Goal: Task Accomplishment & Management: Manage account settings

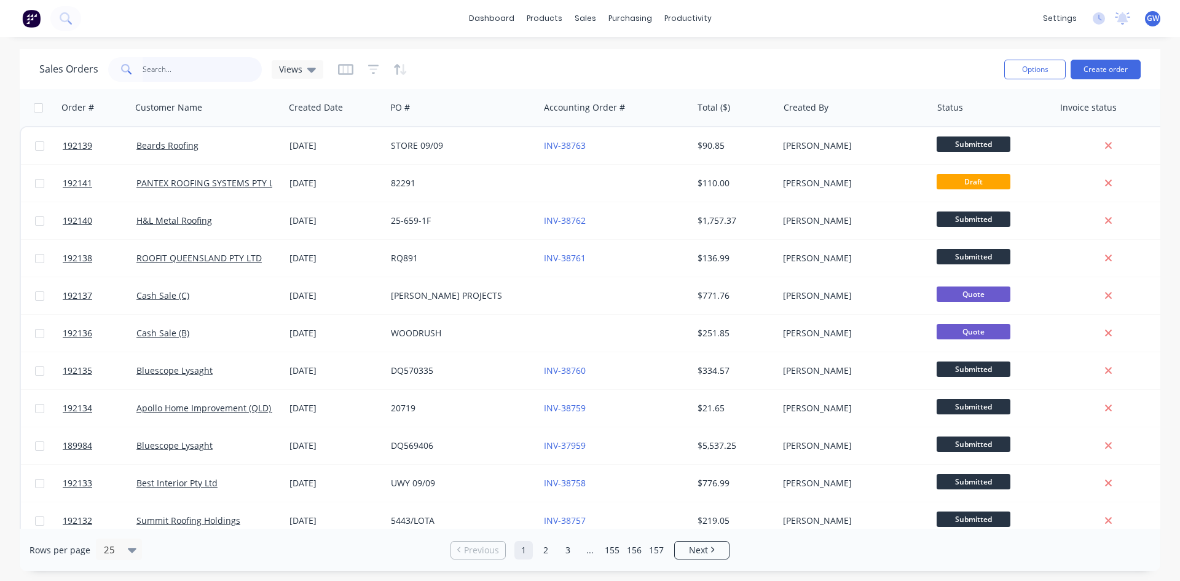
click at [227, 71] on input "text" at bounding box center [203, 69] width 120 height 25
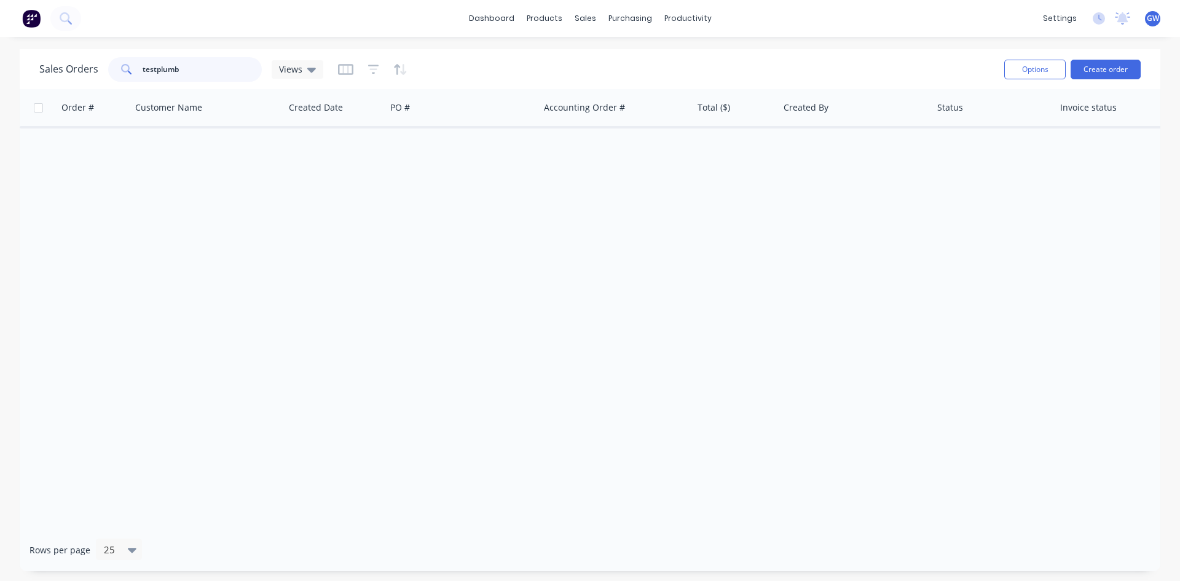
click at [156, 67] on input "testplumb" at bounding box center [203, 69] width 120 height 25
type input "tesplumb"
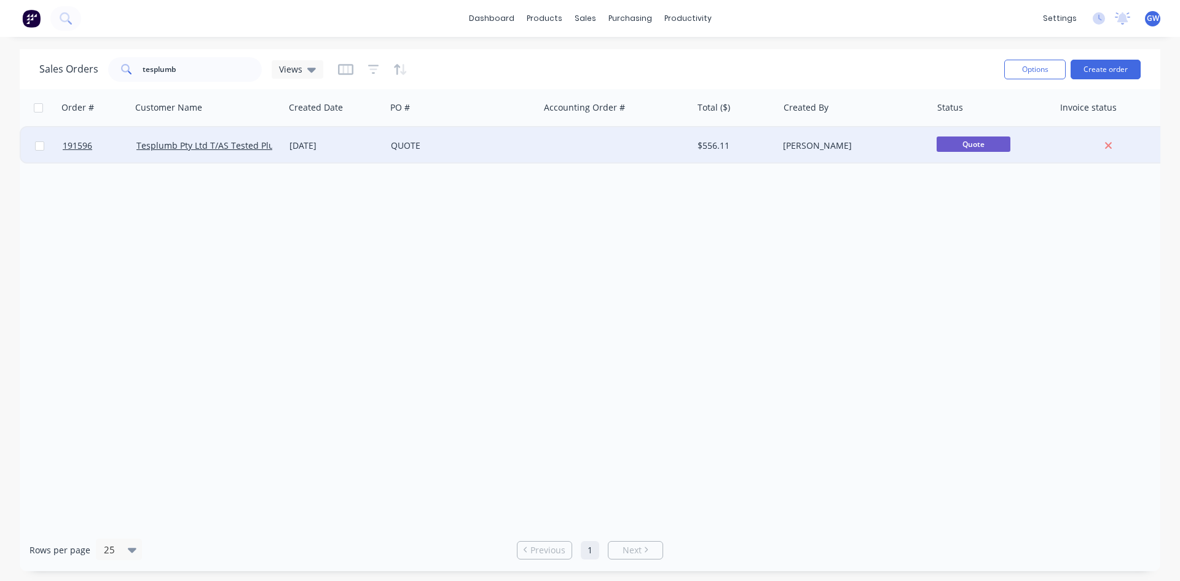
click at [653, 135] on div at bounding box center [615, 145] width 153 height 37
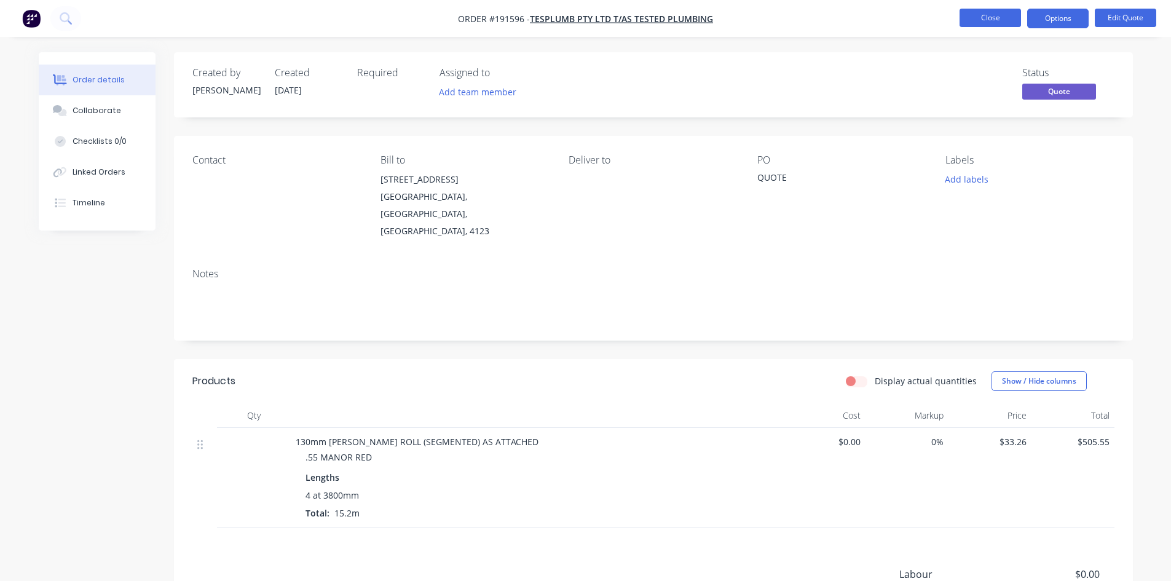
click at [978, 23] on button "Close" at bounding box center [989, 18] width 61 height 18
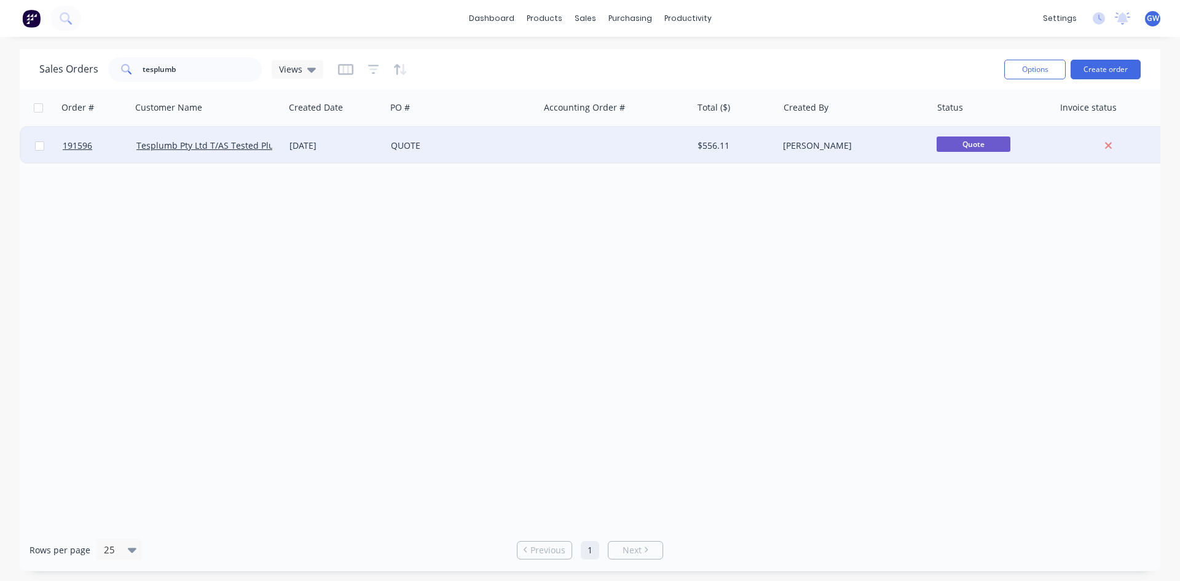
click at [671, 143] on div at bounding box center [615, 145] width 153 height 37
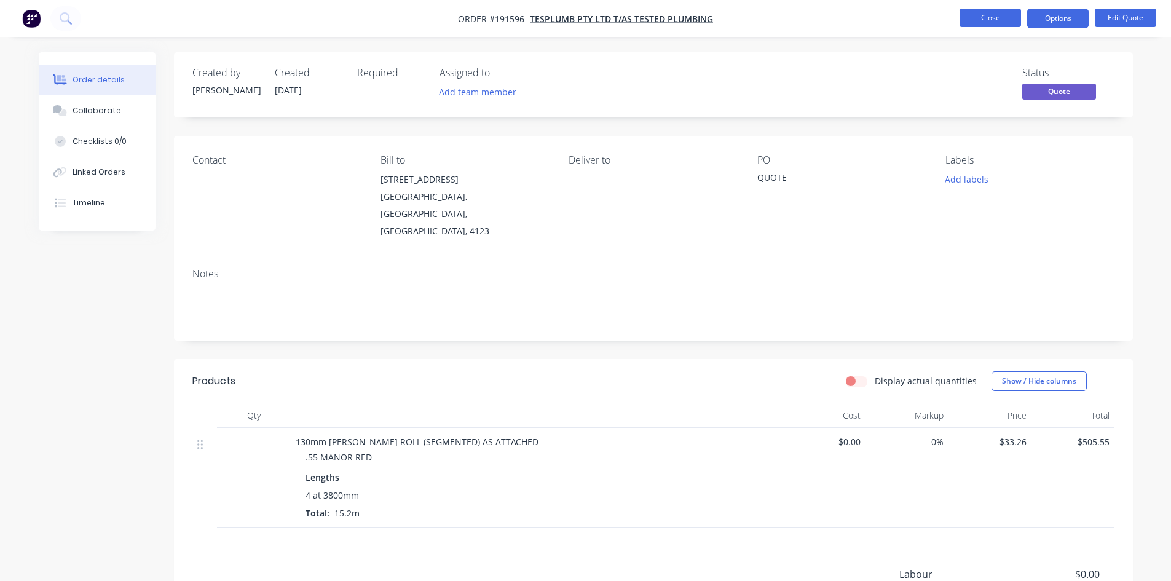
click at [987, 10] on button "Close" at bounding box center [989, 18] width 61 height 18
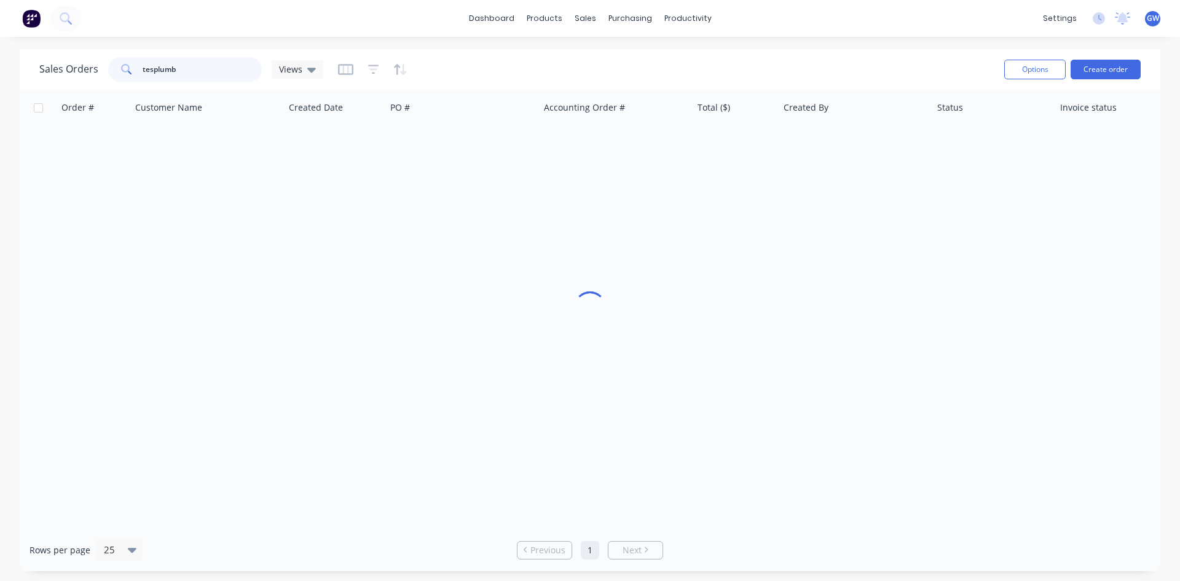
drag, startPoint x: 213, startPoint y: 72, endPoint x: 64, endPoint y: 66, distance: 148.8
click at [64, 66] on div "Sales Orders tesplumb Views" at bounding box center [181, 69] width 284 height 25
click at [246, 74] on input "tesplumb" at bounding box center [203, 69] width 120 height 25
type input "192096"
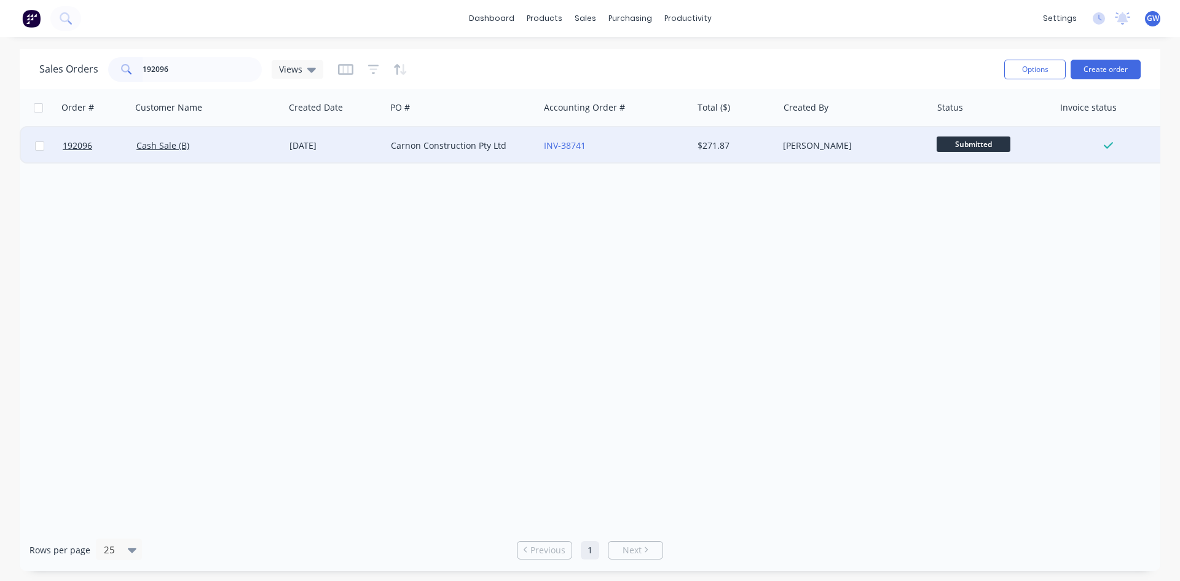
click at [674, 157] on div "INV-38741" at bounding box center [615, 145] width 153 height 37
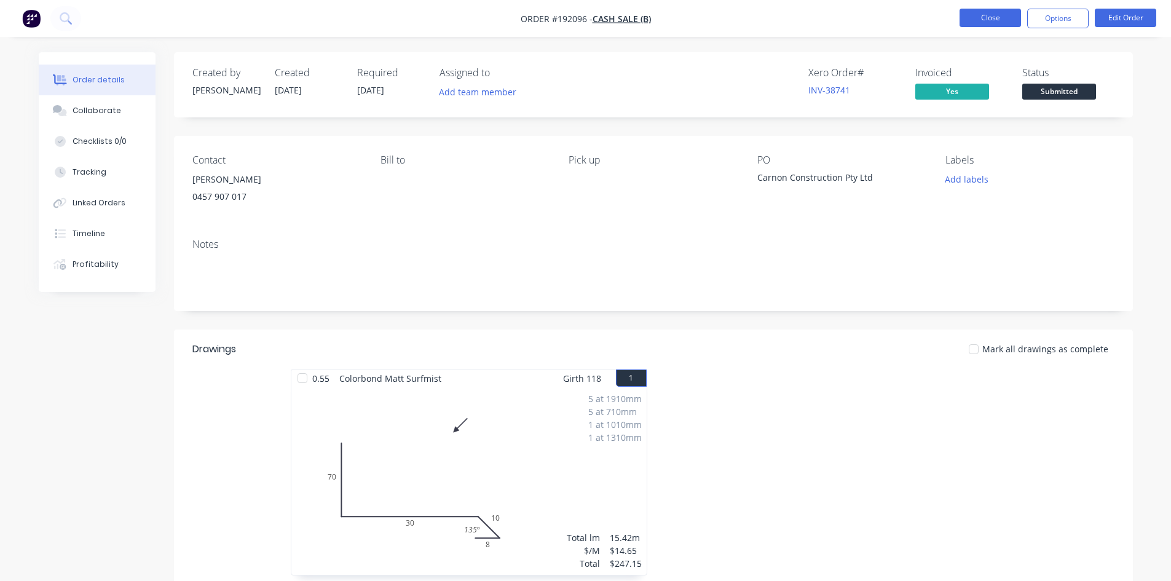
click at [993, 22] on button "Close" at bounding box center [989, 18] width 61 height 18
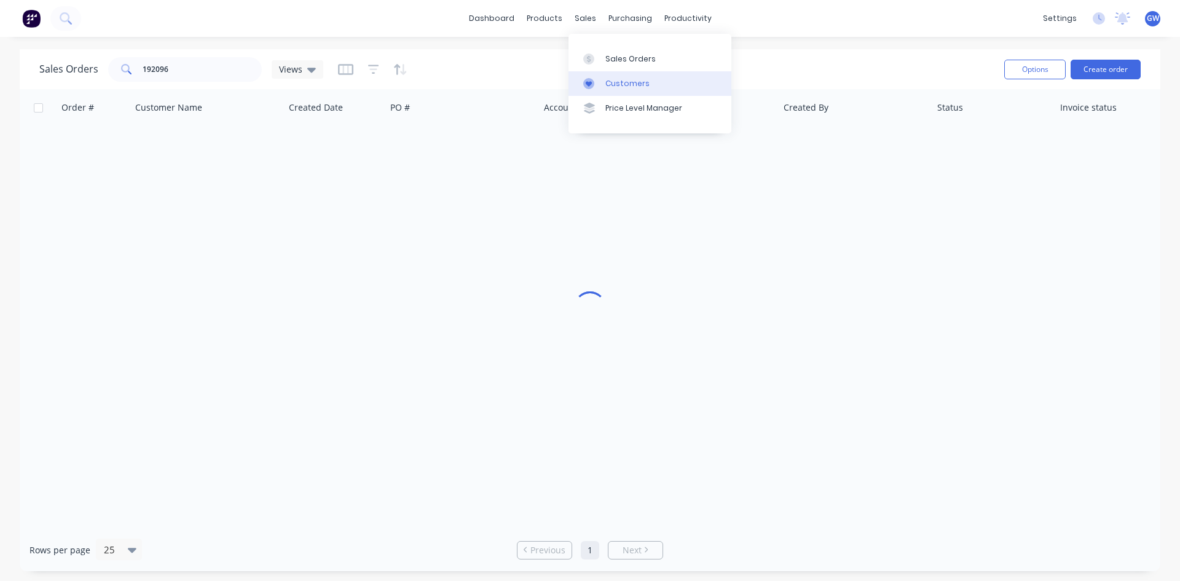
click at [594, 90] on link "Customers" at bounding box center [650, 83] width 163 height 25
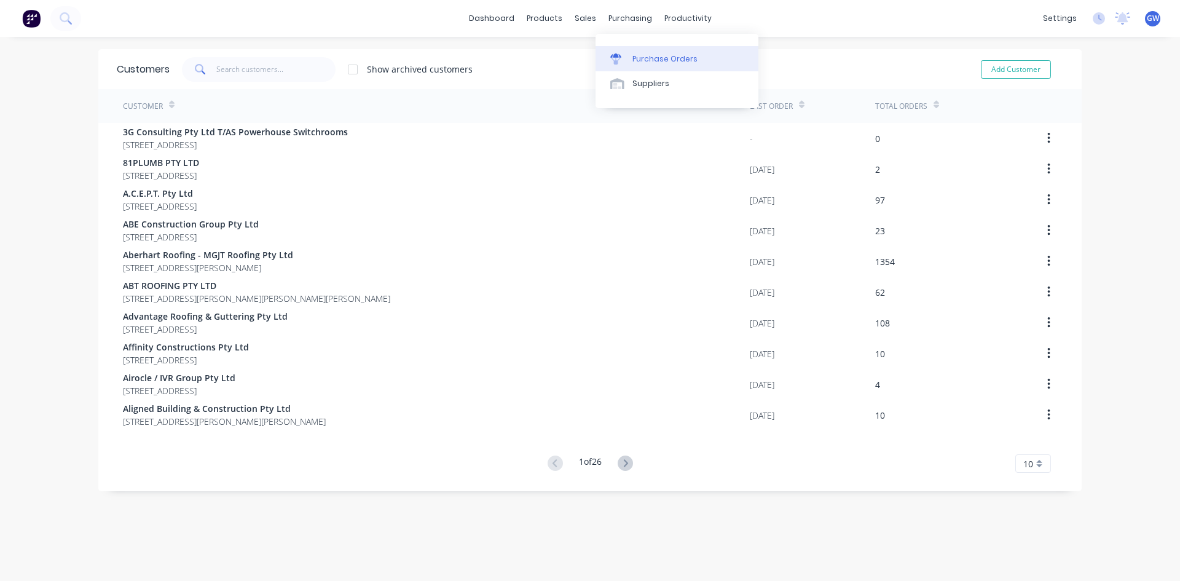
click at [642, 55] on div "Purchase Orders" at bounding box center [664, 58] width 65 height 11
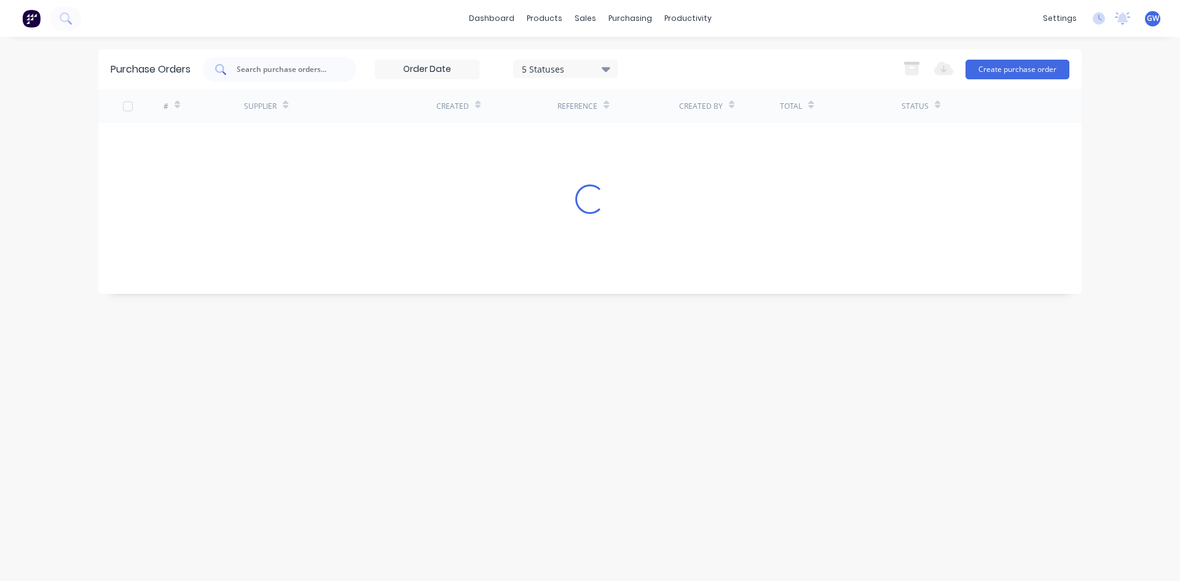
click at [250, 73] on input "text" at bounding box center [286, 69] width 102 height 12
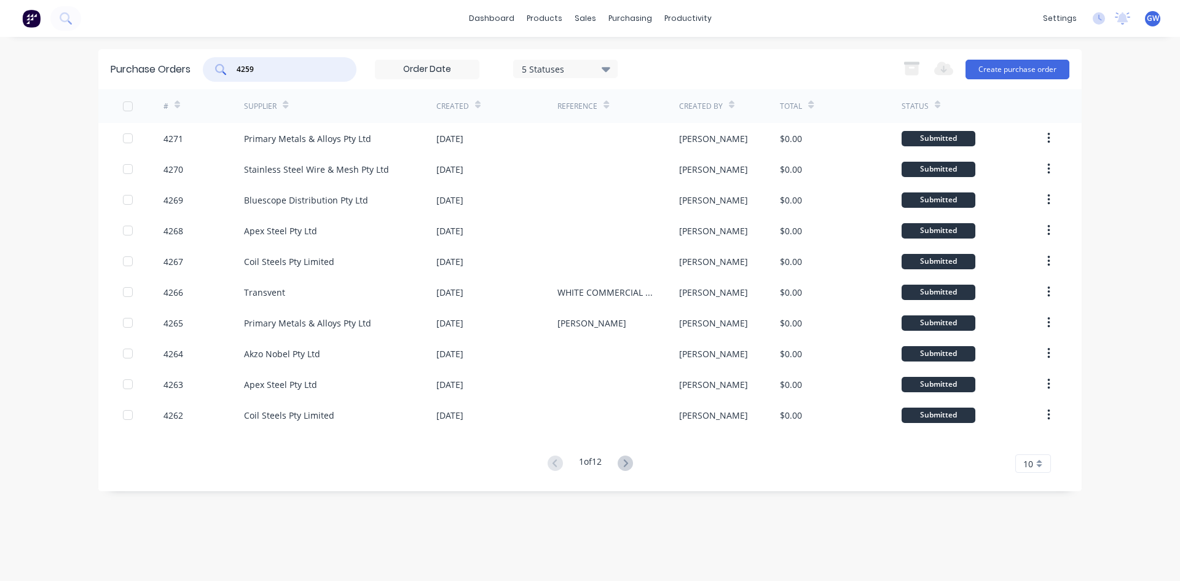
type input "4259"
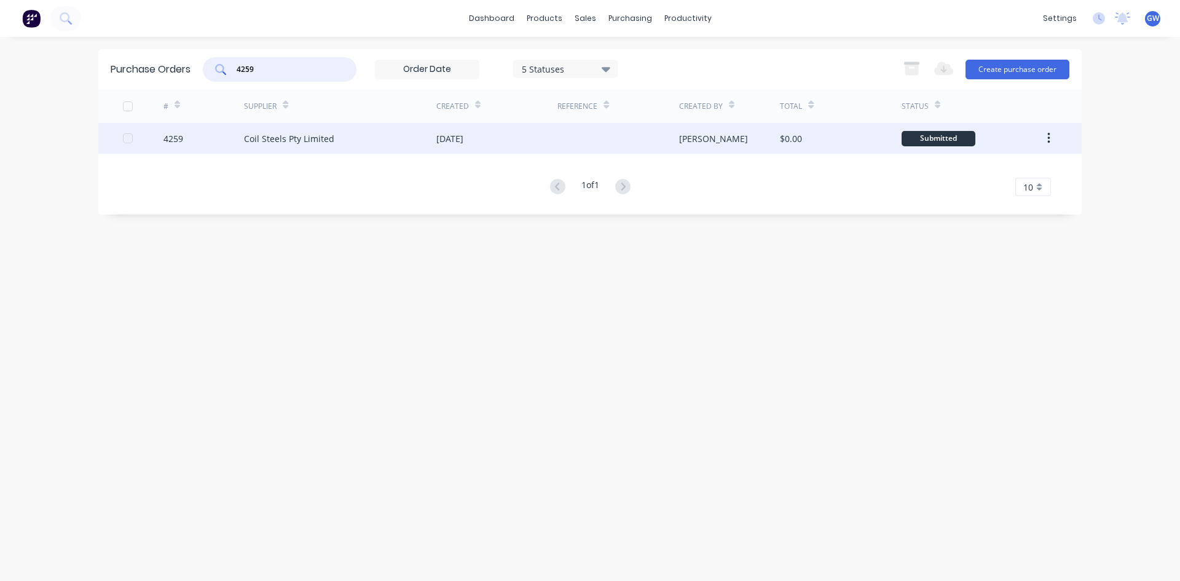
click at [368, 133] on div "Coil Steels Pty Limited" at bounding box center [340, 138] width 192 height 31
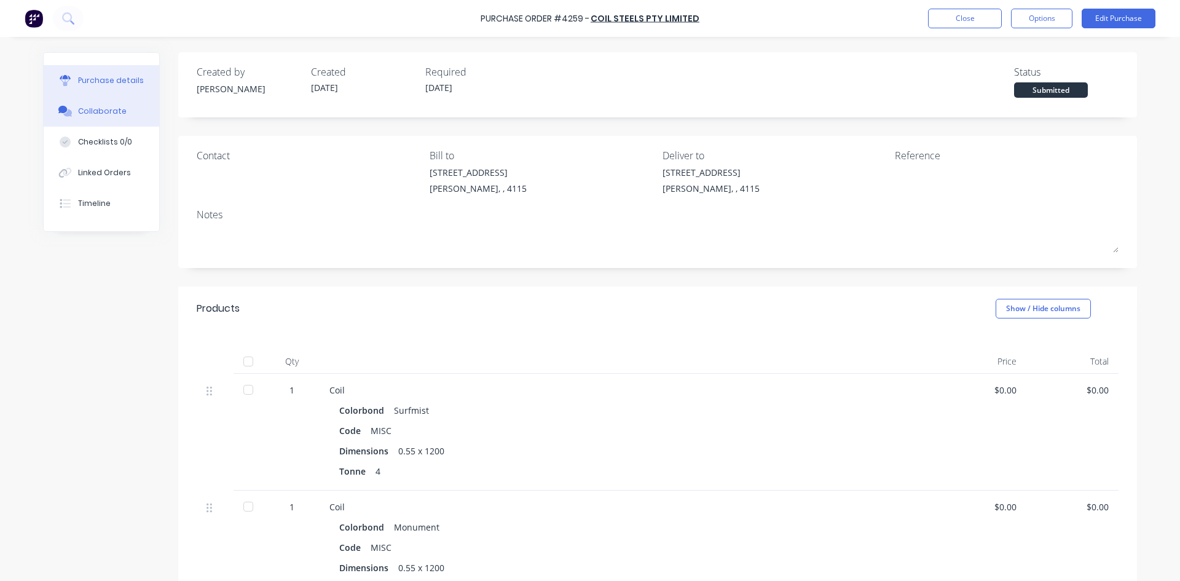
click at [120, 104] on button "Collaborate" at bounding box center [102, 111] width 116 height 31
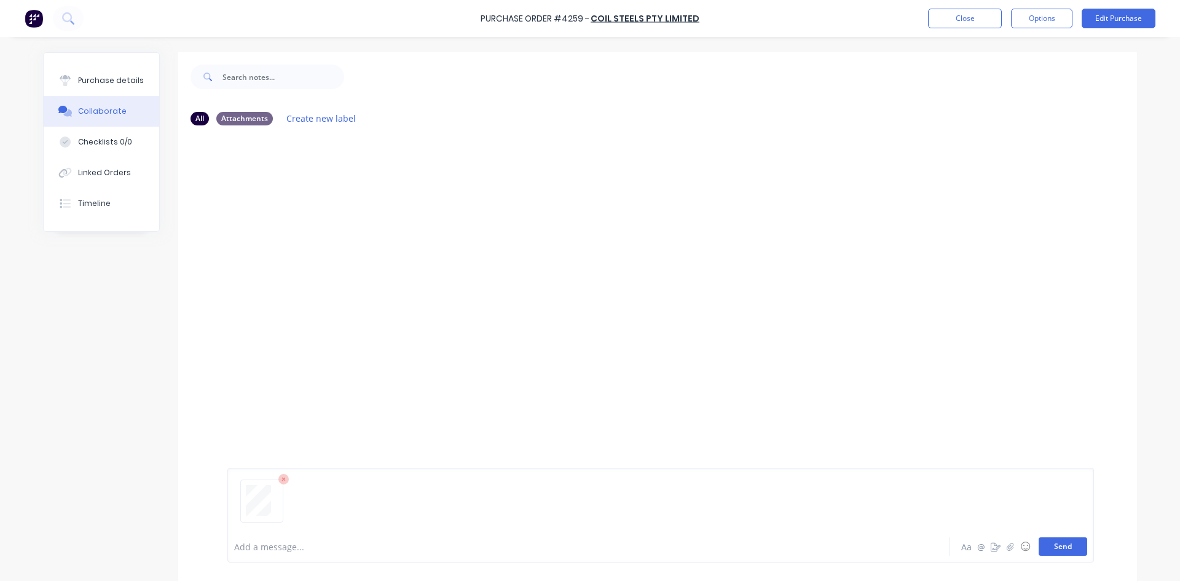
click at [1057, 540] on button "Send" at bounding box center [1063, 546] width 49 height 18
click at [959, 16] on button "Close" at bounding box center [965, 19] width 74 height 20
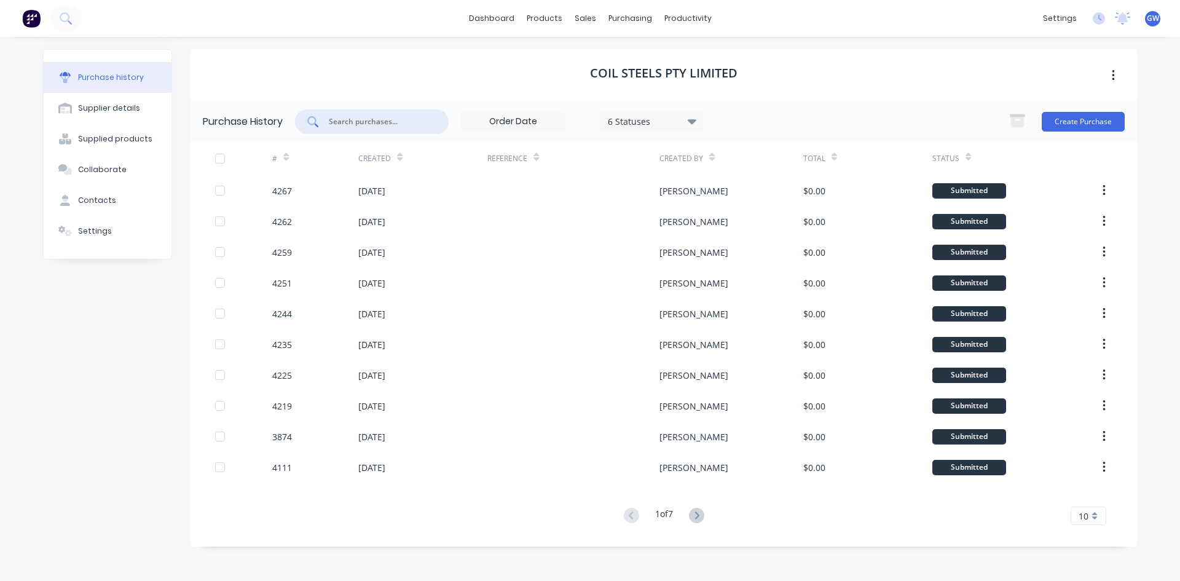
click at [360, 122] on input "text" at bounding box center [379, 122] width 102 height 12
type input "4262"
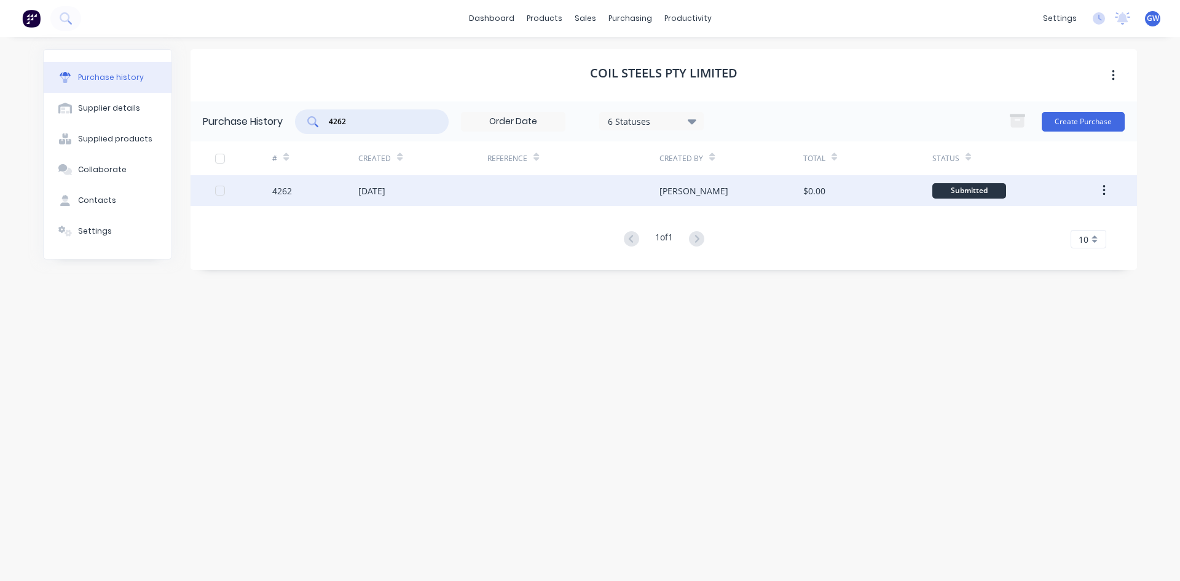
click at [385, 186] on div "[DATE]" at bounding box center [371, 190] width 27 height 13
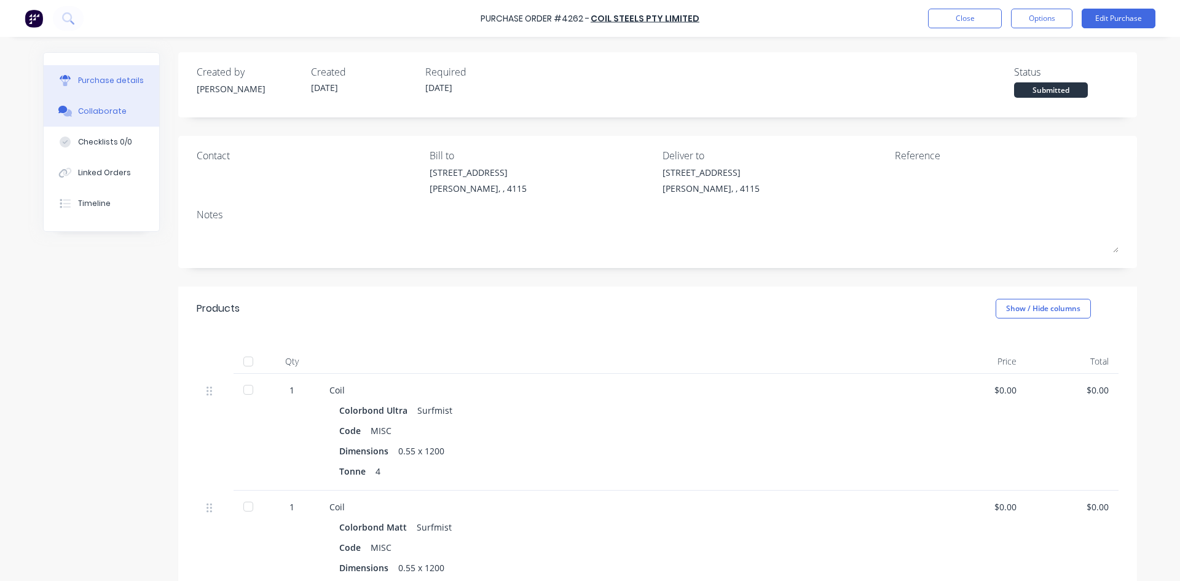
click at [78, 110] on div "Collaborate" at bounding box center [102, 111] width 49 height 11
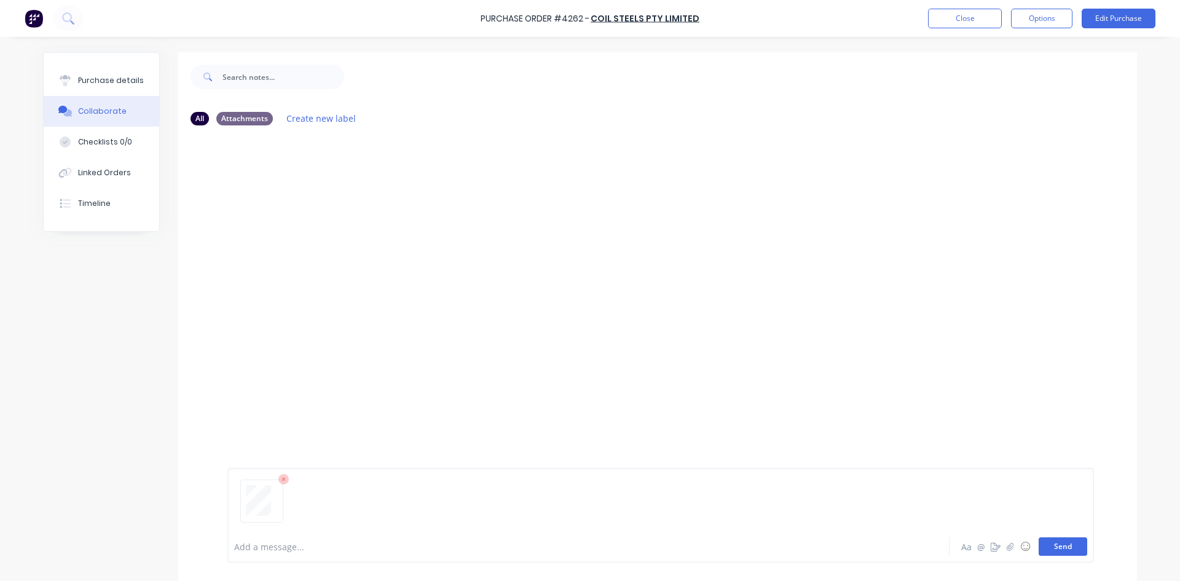
click at [1039, 549] on button "Send" at bounding box center [1063, 546] width 49 height 18
click at [983, 15] on button "Close" at bounding box center [965, 19] width 74 height 20
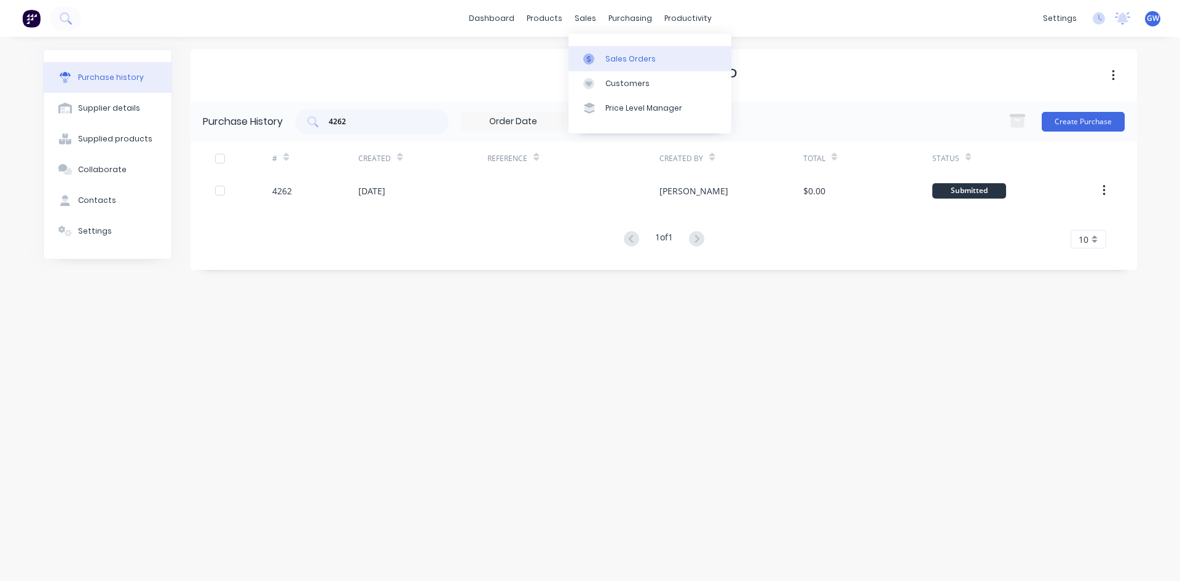
click at [588, 53] on icon at bounding box center [588, 58] width 11 height 11
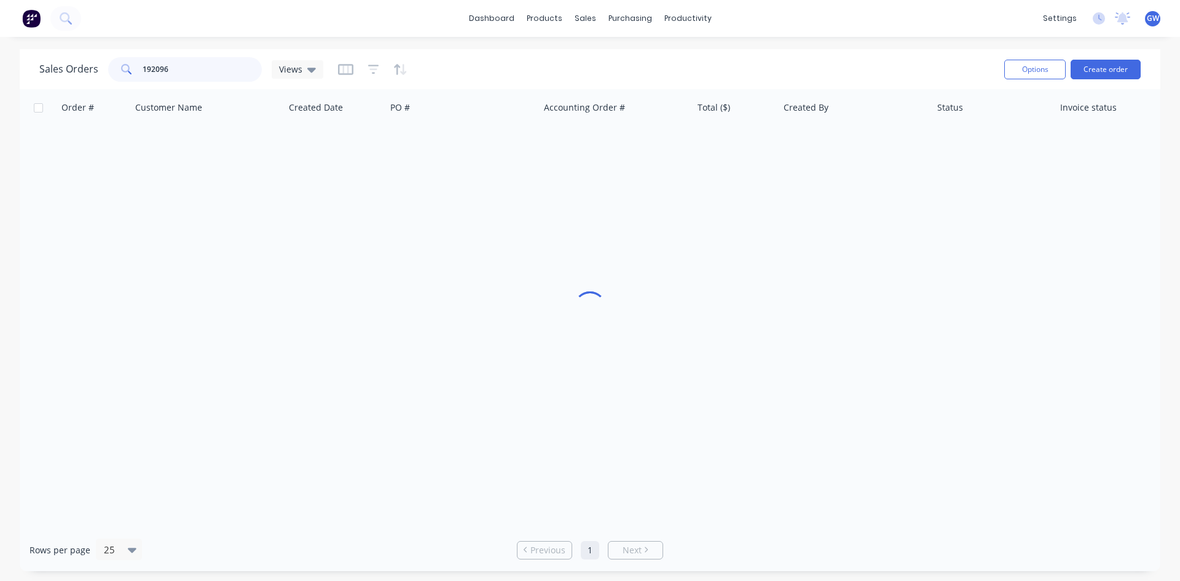
drag, startPoint x: 184, startPoint y: 71, endPoint x: 77, endPoint y: 65, distance: 107.7
click at [77, 65] on div "Sales Orders 192096 Views" at bounding box center [181, 69] width 284 height 25
type input "191915"
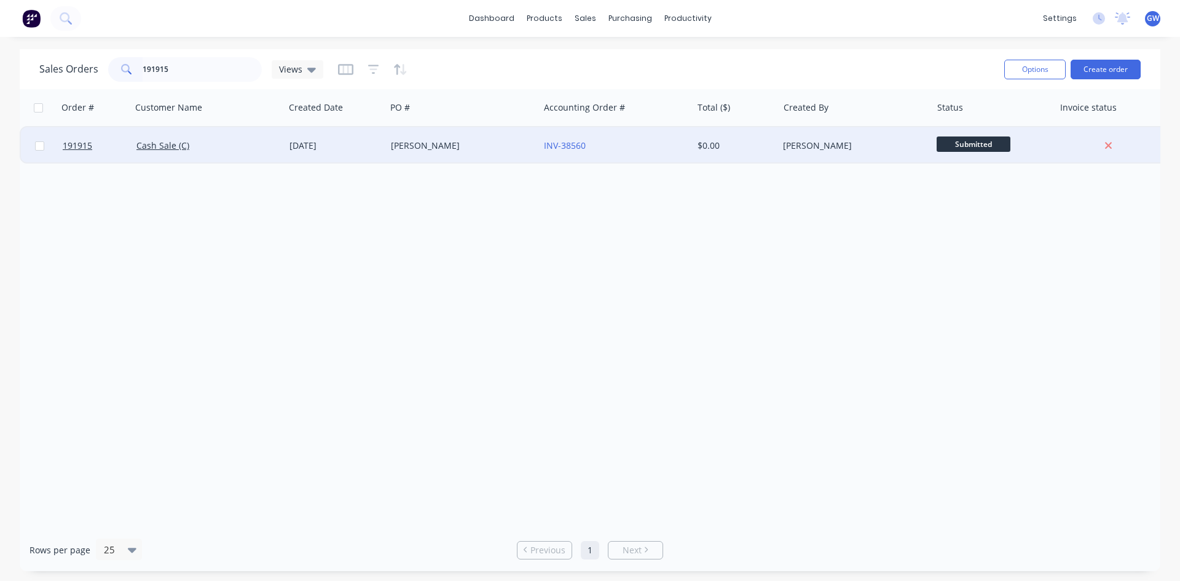
click at [781, 149] on div "[PERSON_NAME]" at bounding box center [854, 145] width 153 height 37
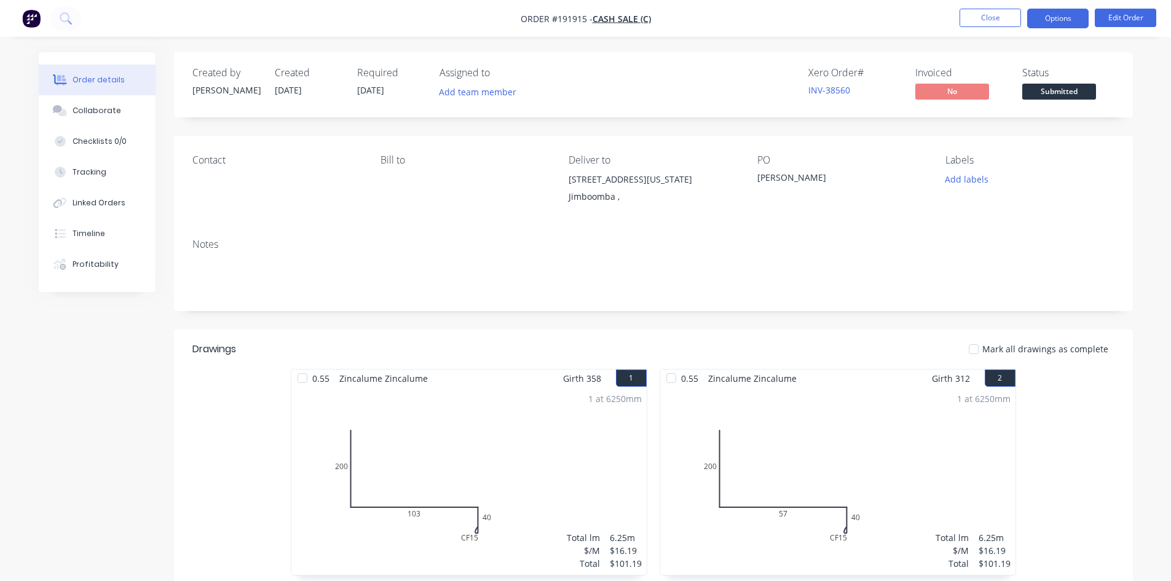
click at [1053, 26] on button "Options" at bounding box center [1057, 19] width 61 height 20
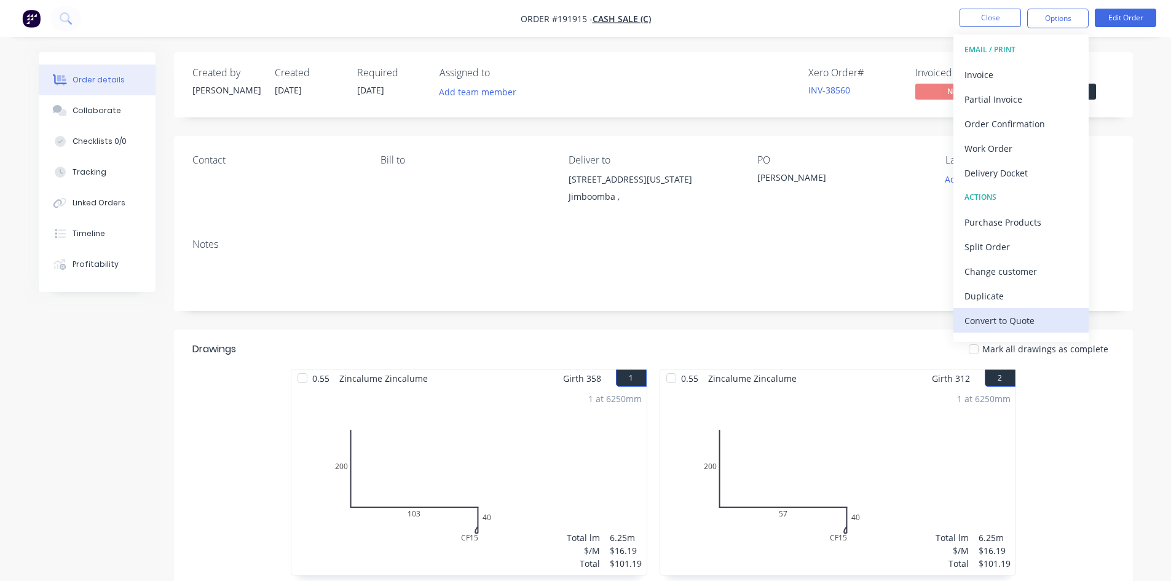
click at [1005, 312] on div "Convert to Quote" at bounding box center [1020, 321] width 113 height 18
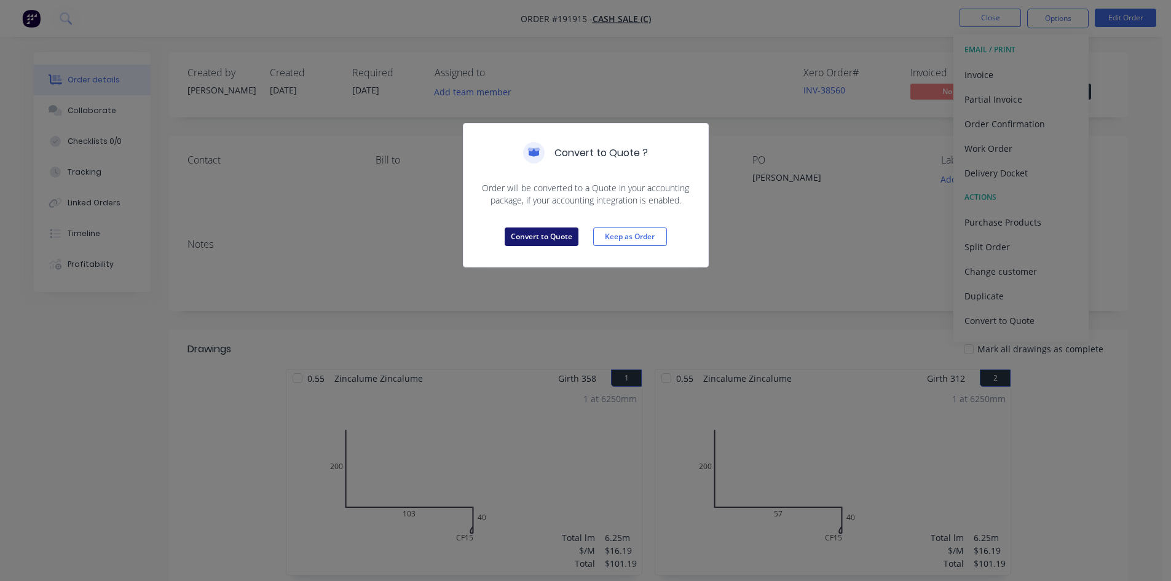
click at [530, 234] on button "Convert to Quote" at bounding box center [542, 236] width 74 height 18
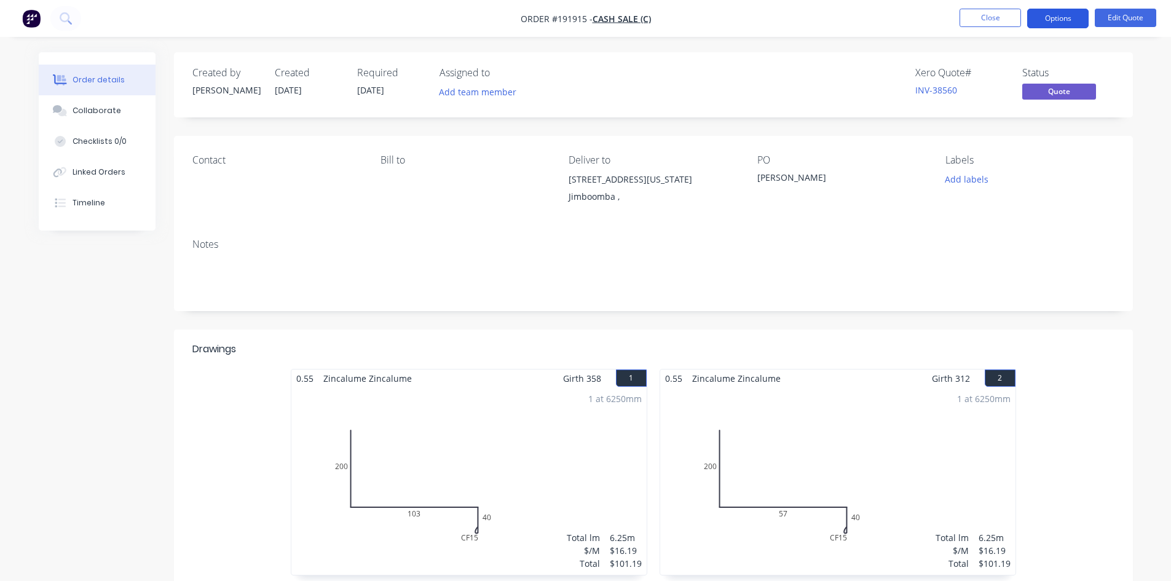
drag, startPoint x: 1067, startPoint y: 7, endPoint x: 1052, endPoint y: 17, distance: 18.1
click at [1066, 7] on nav "Order #191915 - Cash Sale (C) Close Options Edit Quote" at bounding box center [585, 18] width 1171 height 37
click at [1052, 17] on button "Options" at bounding box center [1057, 19] width 61 height 20
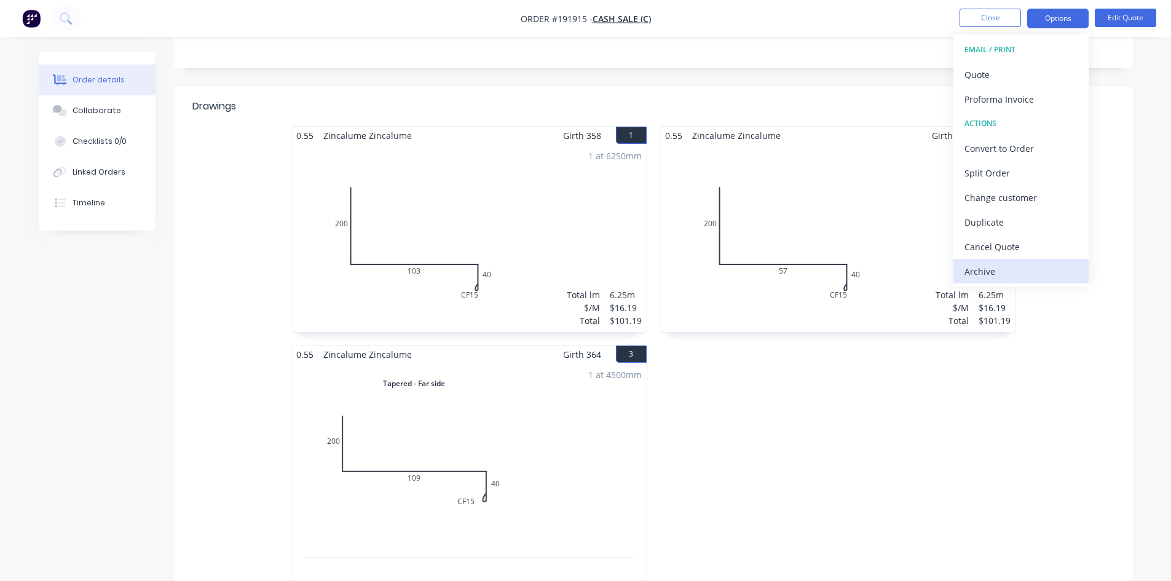
scroll to position [246, 0]
click at [1005, 270] on div "Archive" at bounding box center [1020, 271] width 113 height 18
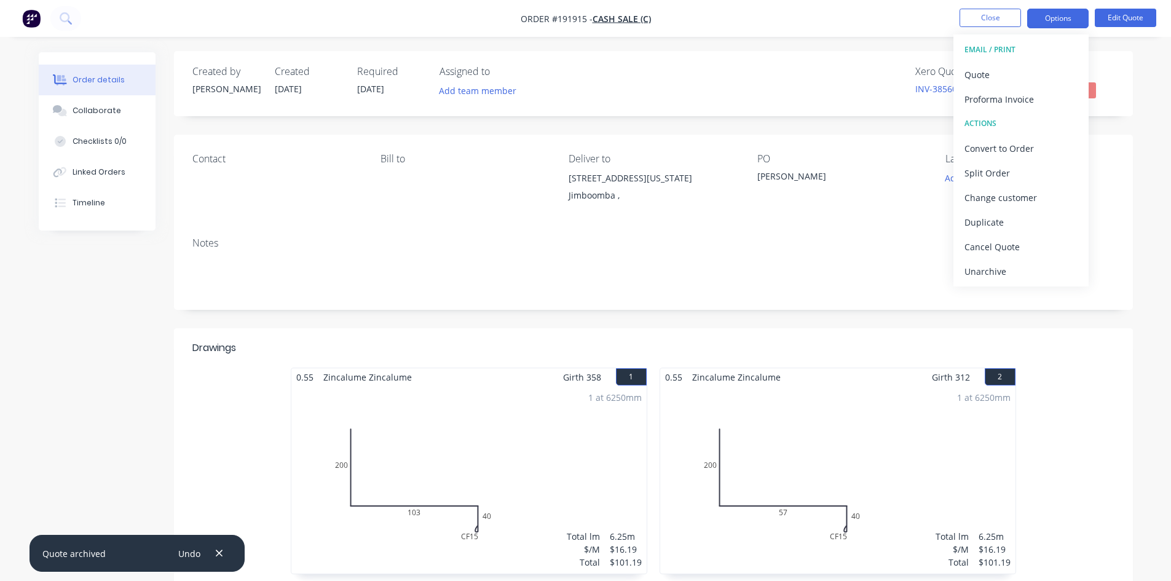
scroll to position [0, 0]
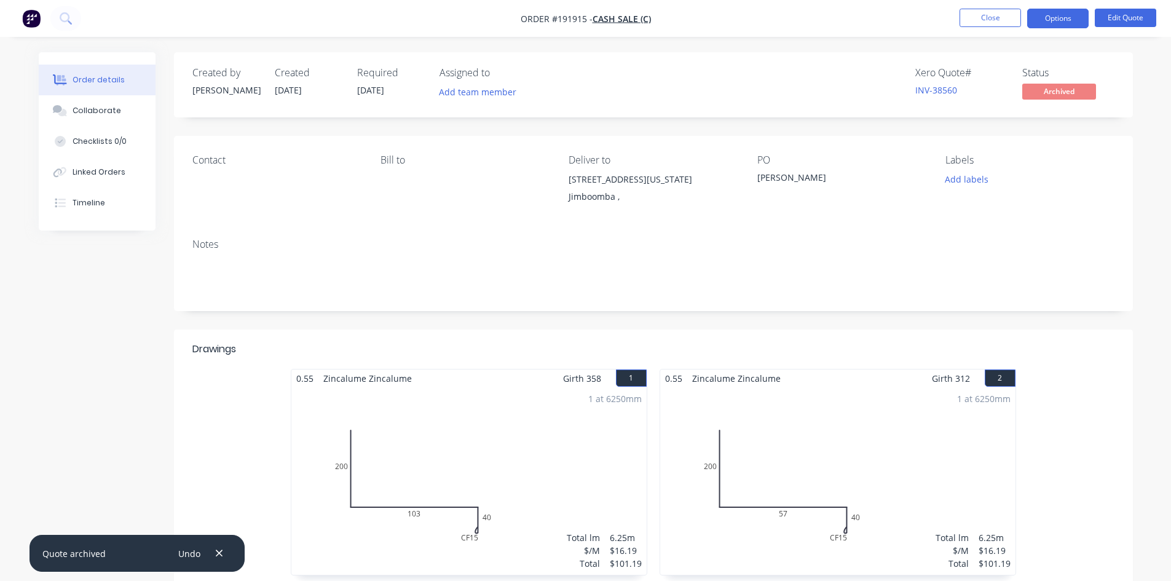
click at [979, 18] on button "Close" at bounding box center [989, 18] width 61 height 18
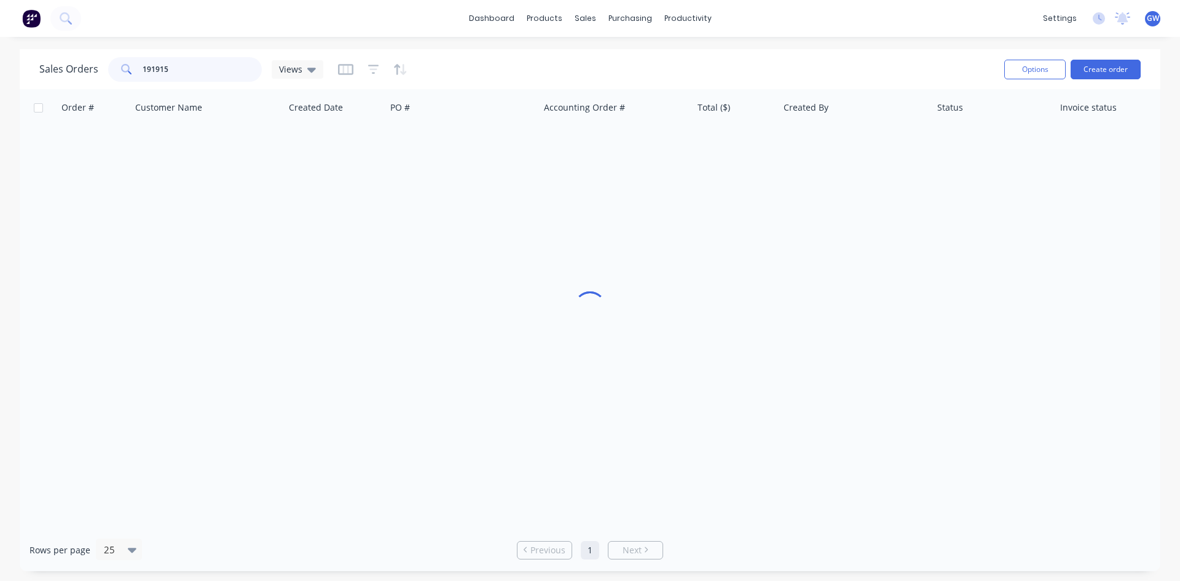
drag, startPoint x: 106, startPoint y: 66, endPoint x: 13, endPoint y: 50, distance: 94.2
click at [36, 60] on div "Sales Orders 191915 Views Options Create order" at bounding box center [590, 69] width 1141 height 40
type input "191911"
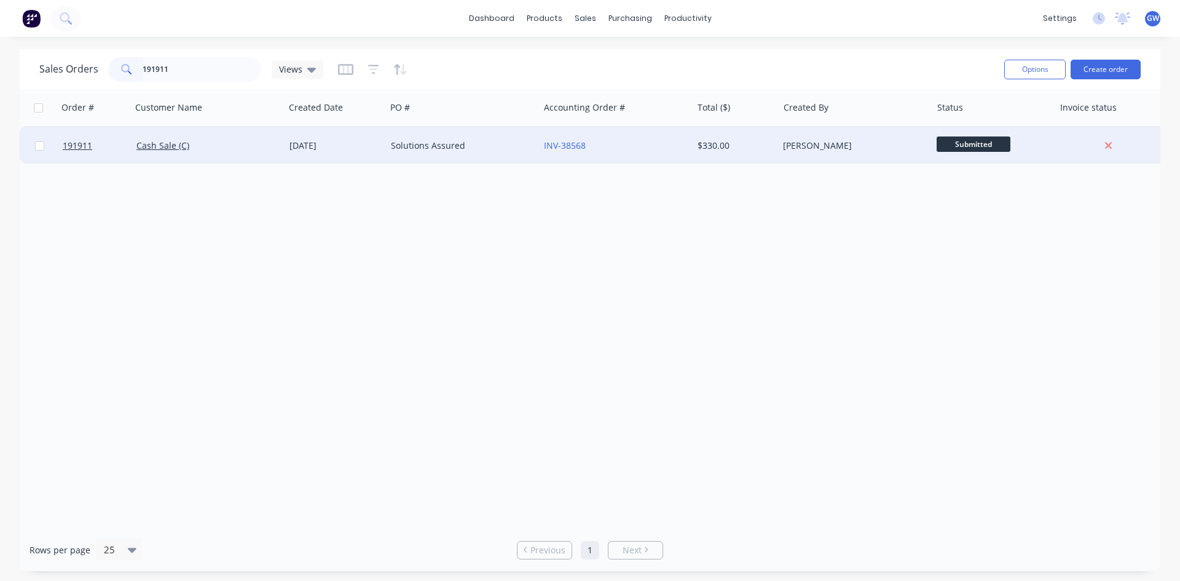
click at [254, 143] on div "Cash Sale (C)" at bounding box center [204, 146] width 136 height 12
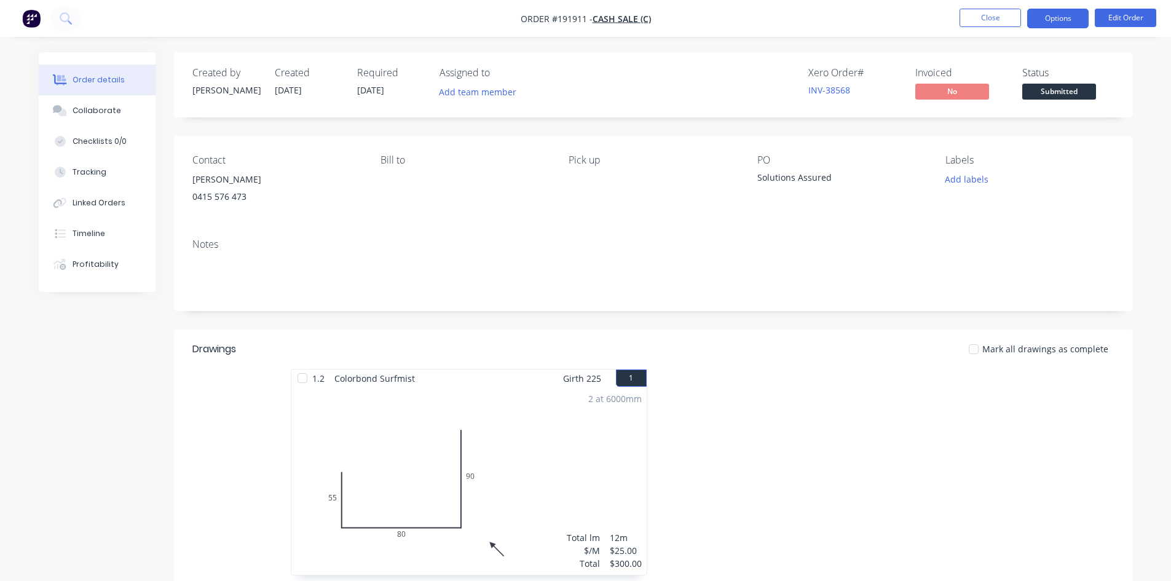
click at [1066, 15] on button "Options" at bounding box center [1057, 19] width 61 height 20
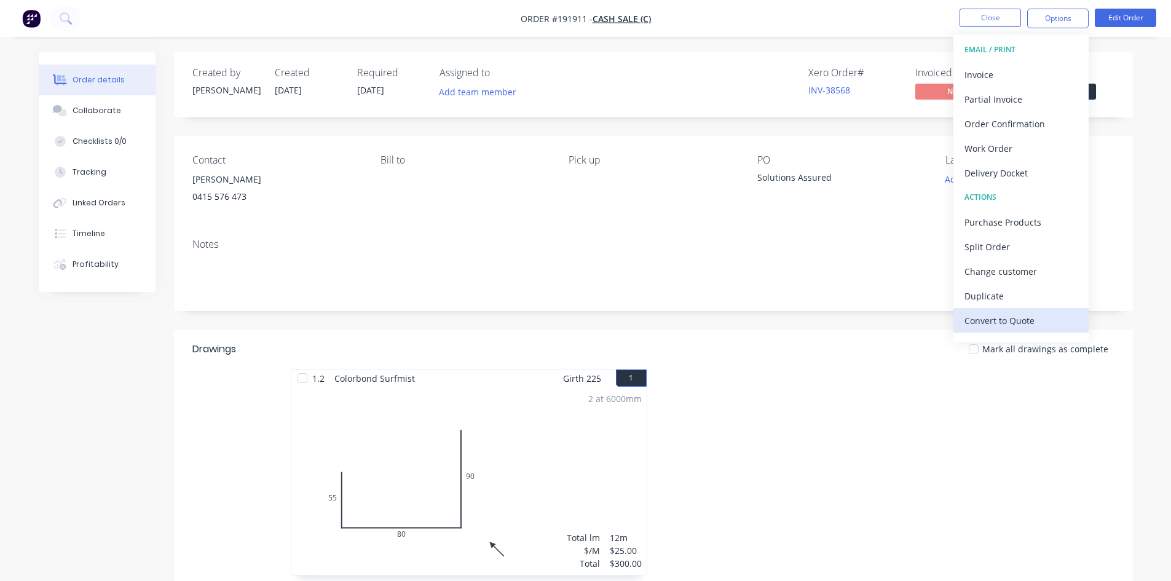
click at [1020, 328] on div "Convert to Quote" at bounding box center [1020, 321] width 113 height 18
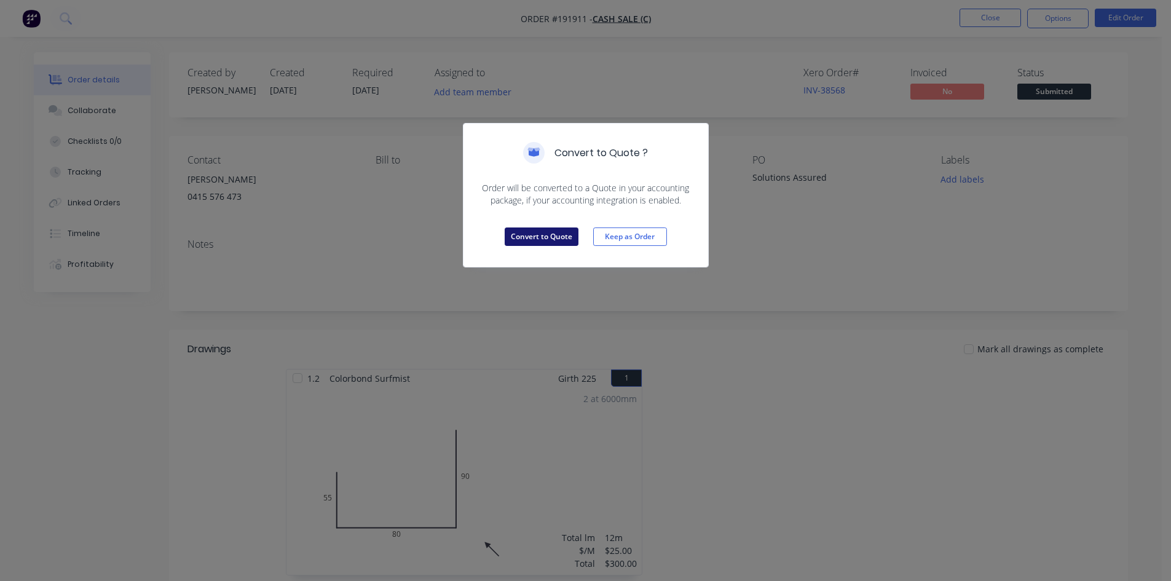
click at [534, 228] on button "Convert to Quote" at bounding box center [542, 236] width 74 height 18
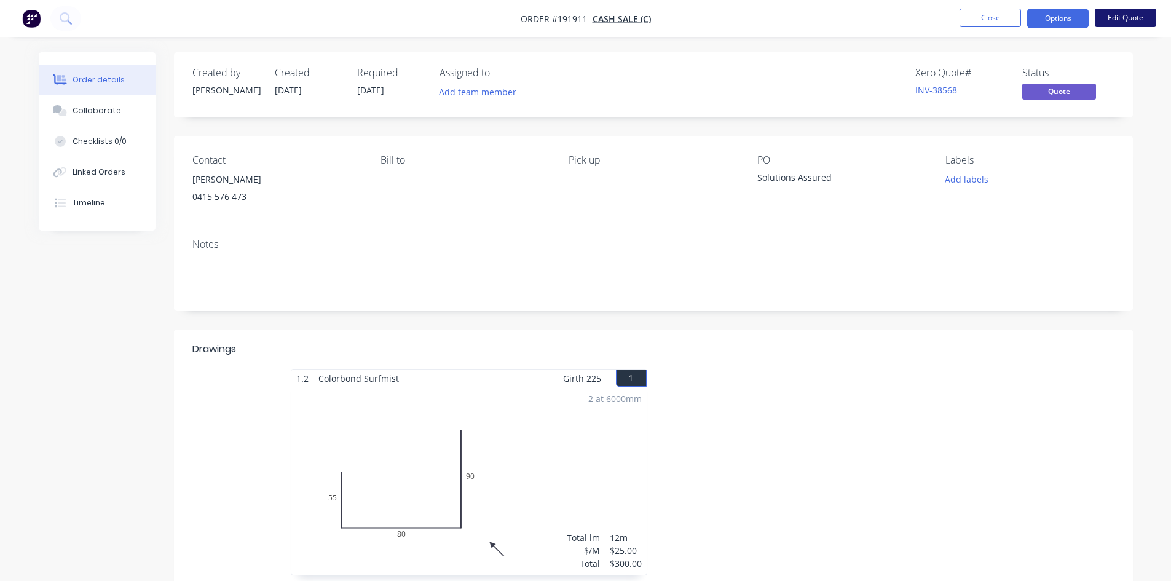
click at [1119, 20] on button "Edit Quote" at bounding box center [1125, 18] width 61 height 18
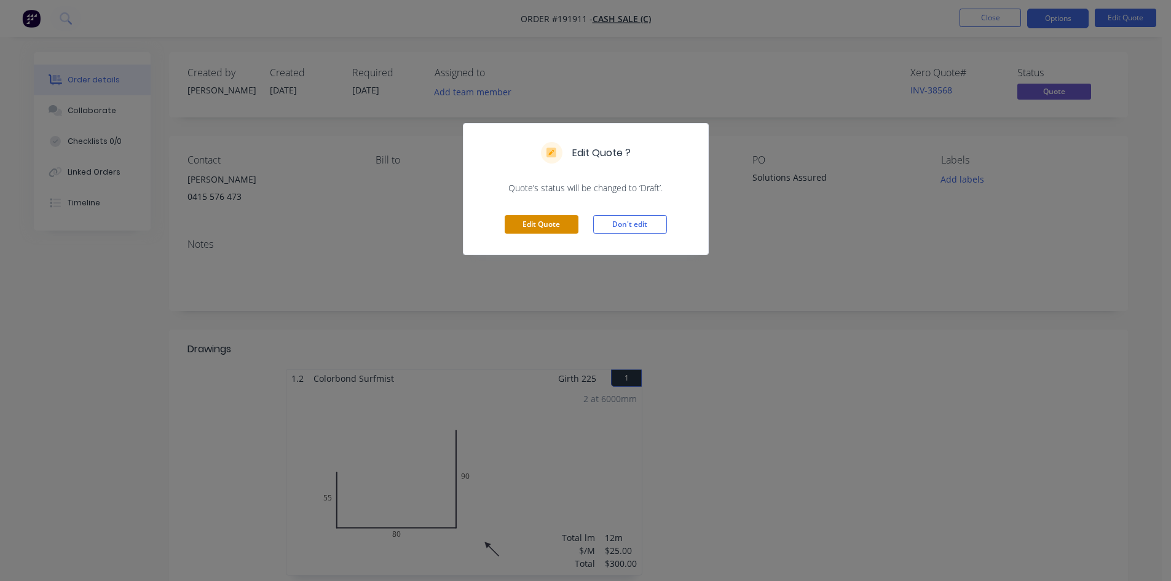
click at [542, 224] on button "Edit Quote" at bounding box center [542, 224] width 74 height 18
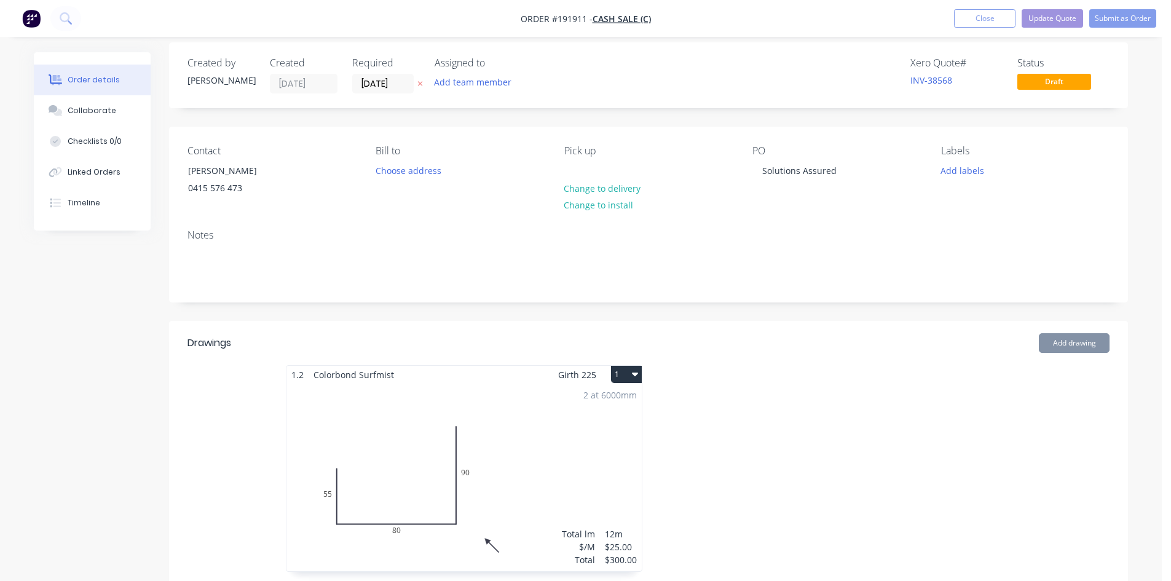
scroll to position [412, 0]
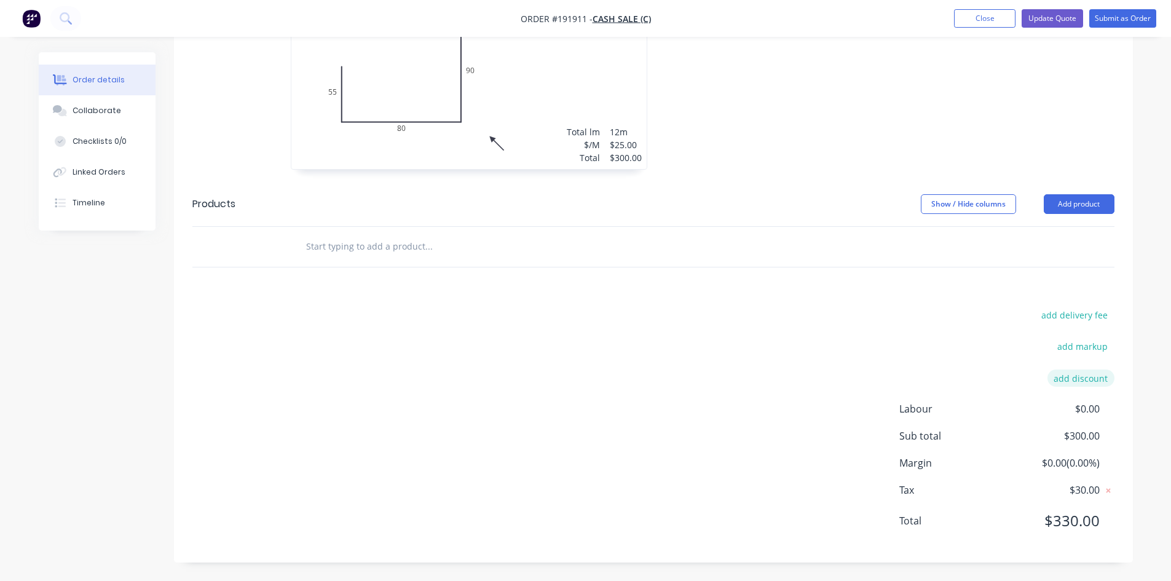
click at [1087, 380] on button "add discount" at bounding box center [1080, 377] width 67 height 17
click at [1062, 387] on input at bounding box center [1066, 382] width 55 height 18
type input "100"
click input "submit" at bounding box center [0, 0] width 0 height 0
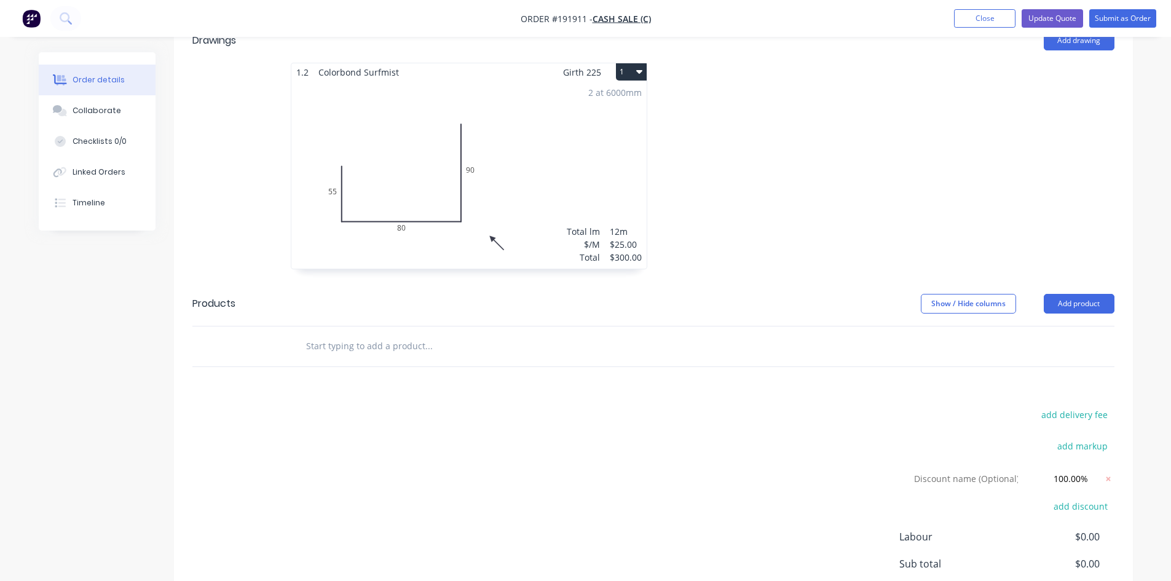
scroll to position [224, 0]
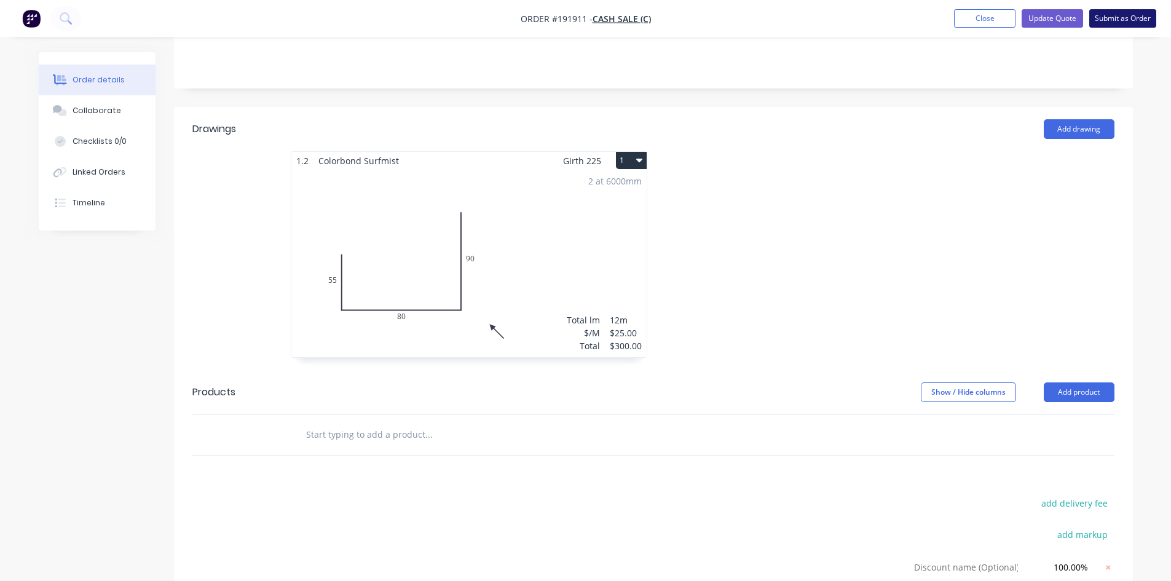
click at [1102, 18] on button "Submit as Order" at bounding box center [1122, 18] width 67 height 18
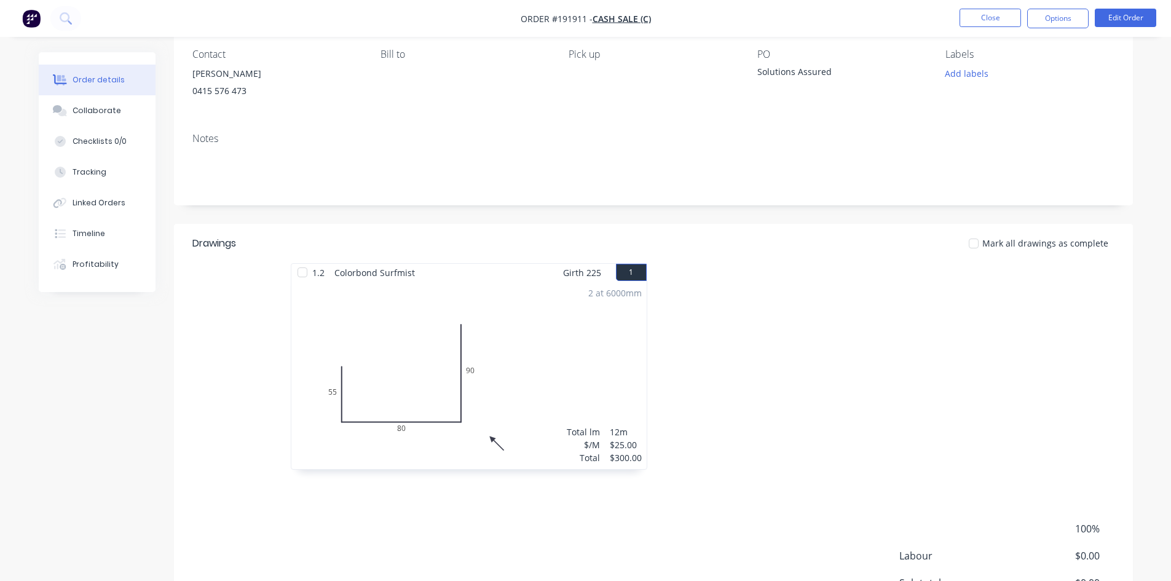
scroll to position [0, 0]
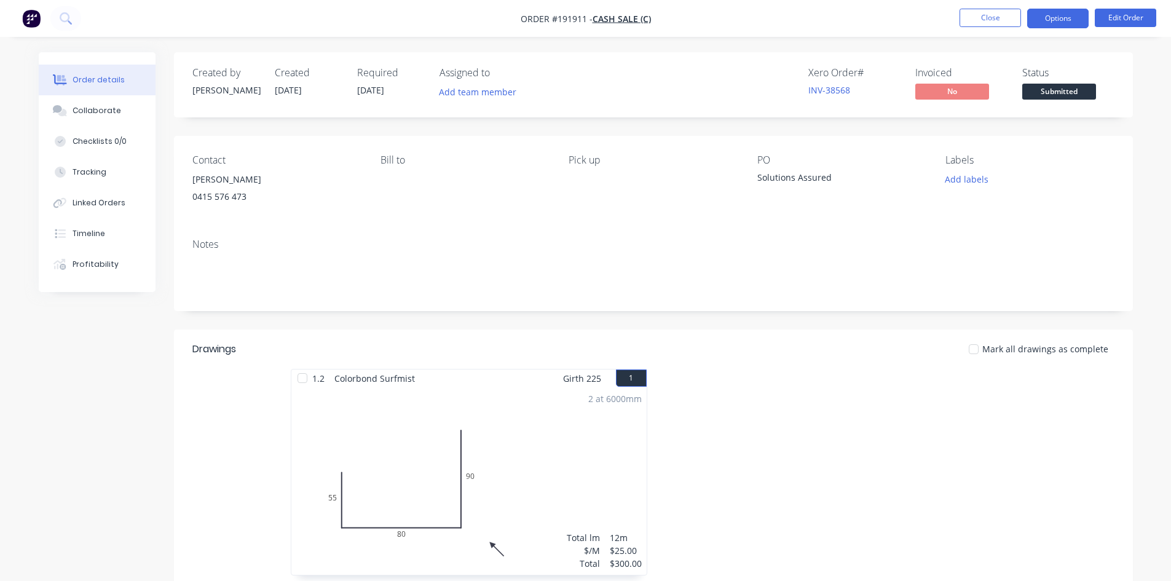
click at [1046, 13] on button "Options" at bounding box center [1057, 19] width 61 height 20
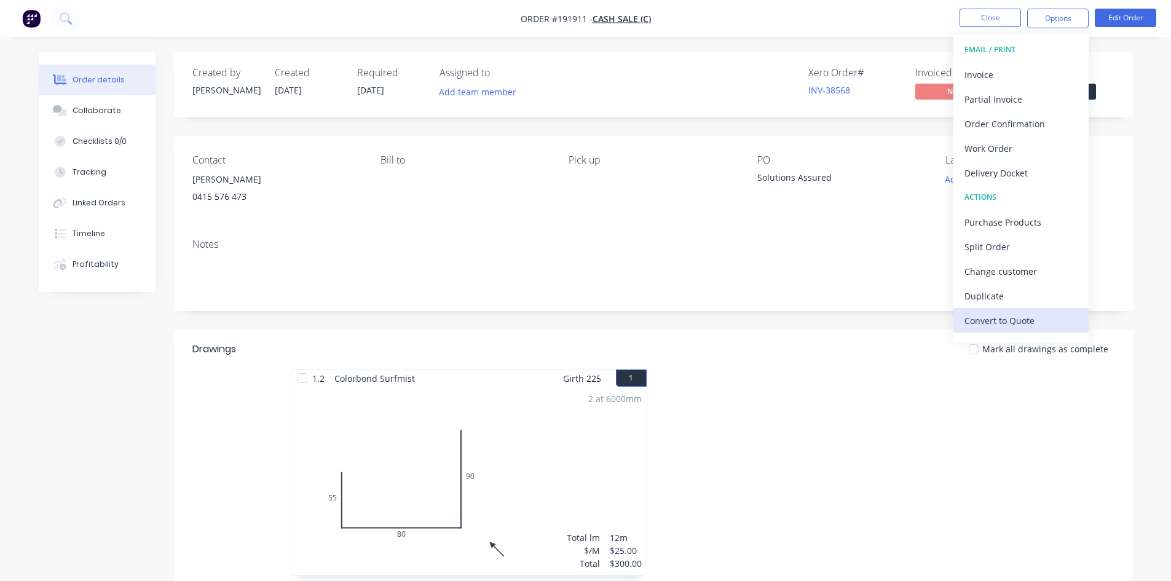
click at [1021, 317] on div "Convert to Quote" at bounding box center [1020, 321] width 113 height 18
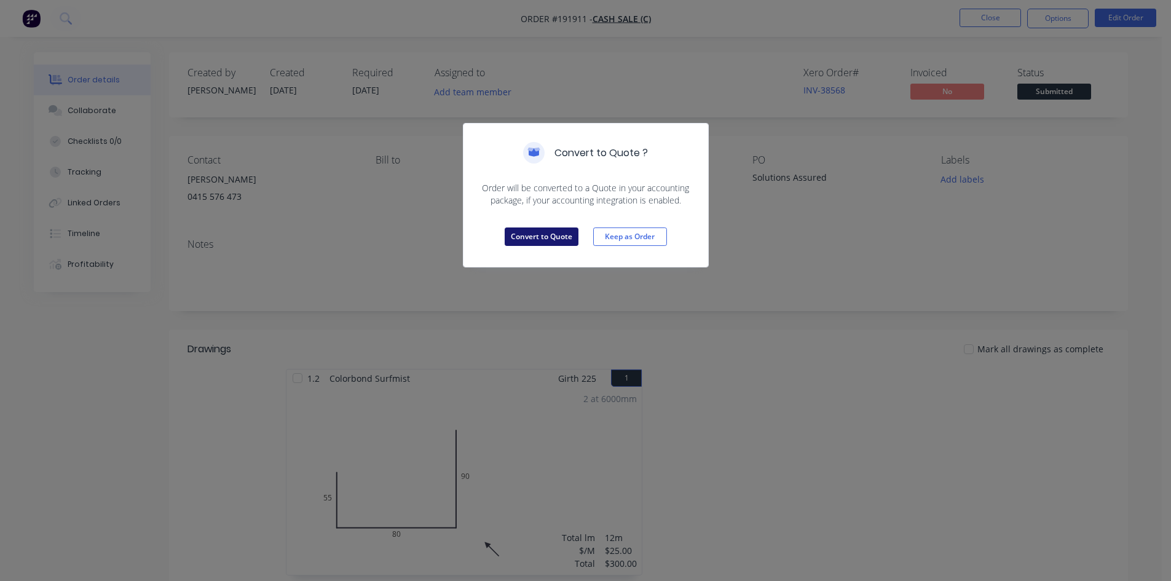
click at [532, 234] on button "Convert to Quote" at bounding box center [542, 236] width 74 height 18
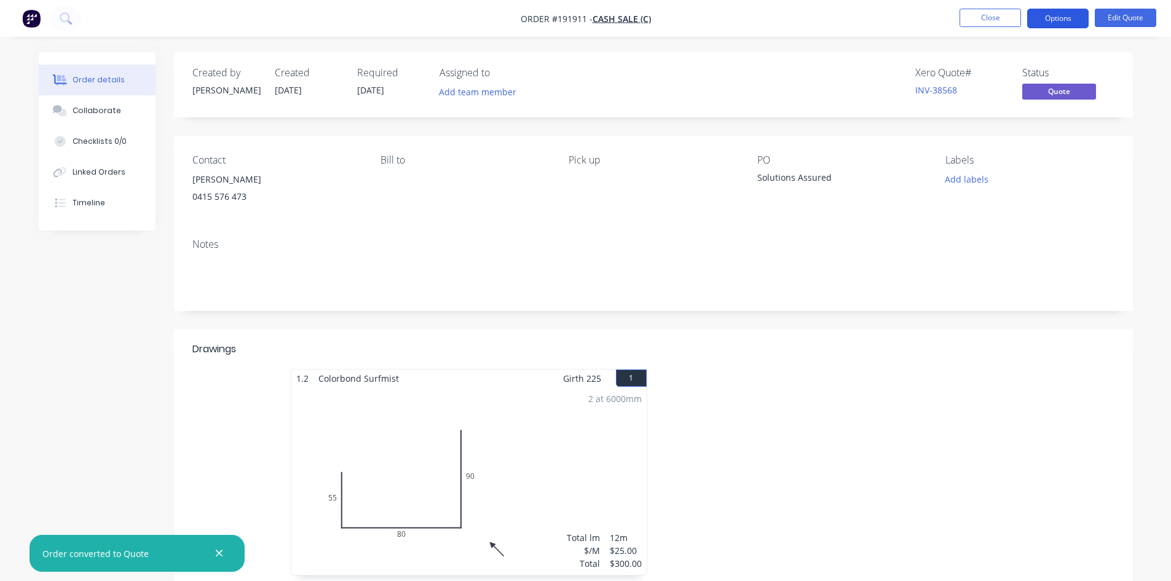
click at [1066, 15] on button "Options" at bounding box center [1057, 19] width 61 height 20
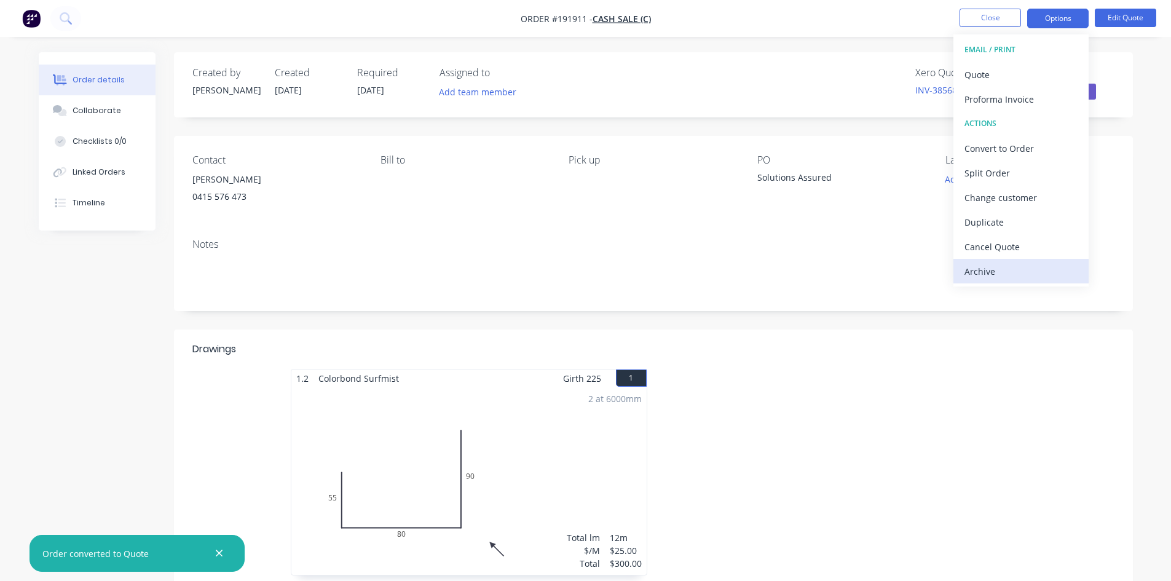
click at [1034, 269] on div "Archive" at bounding box center [1020, 271] width 113 height 18
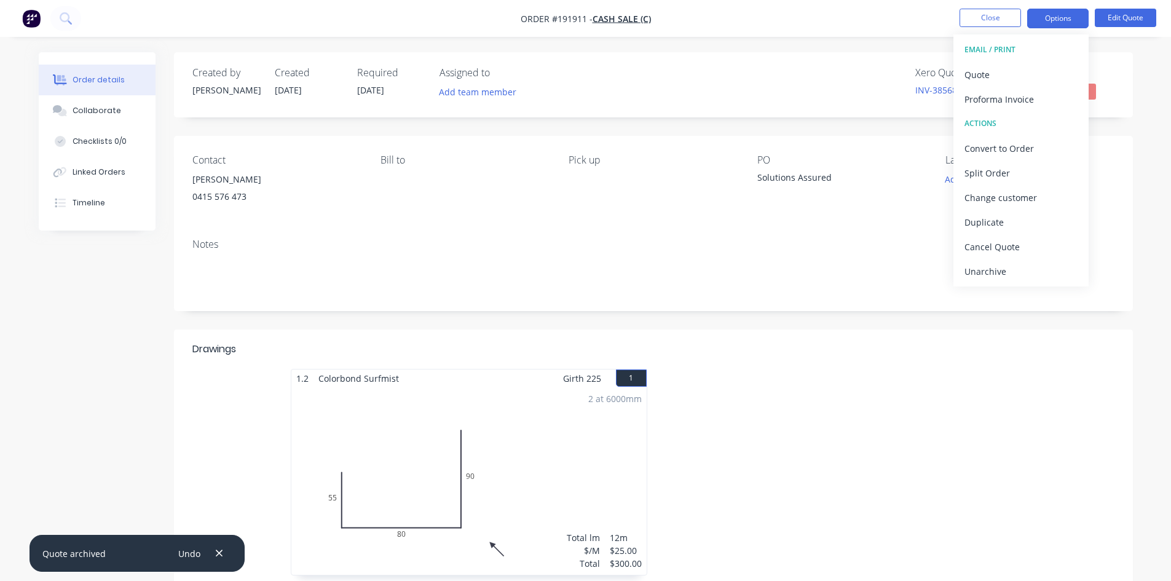
click at [759, 313] on div "Created by [PERSON_NAME] Created [DATE] Required [DATE] Assigned to Add team me…" at bounding box center [653, 433] width 959 height 763
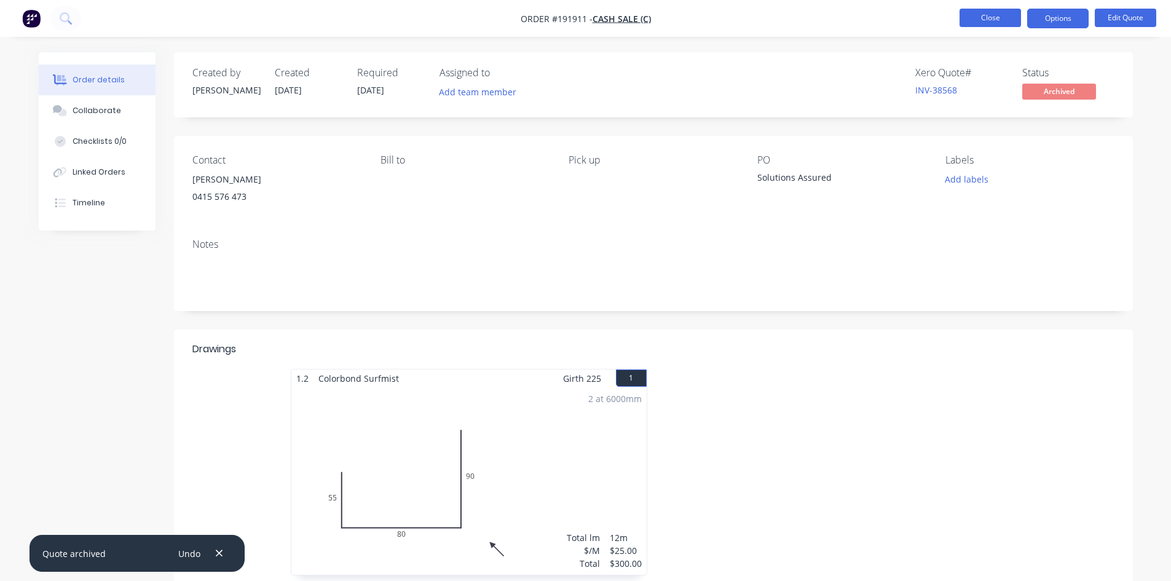
click at [976, 13] on button "Close" at bounding box center [989, 18] width 61 height 18
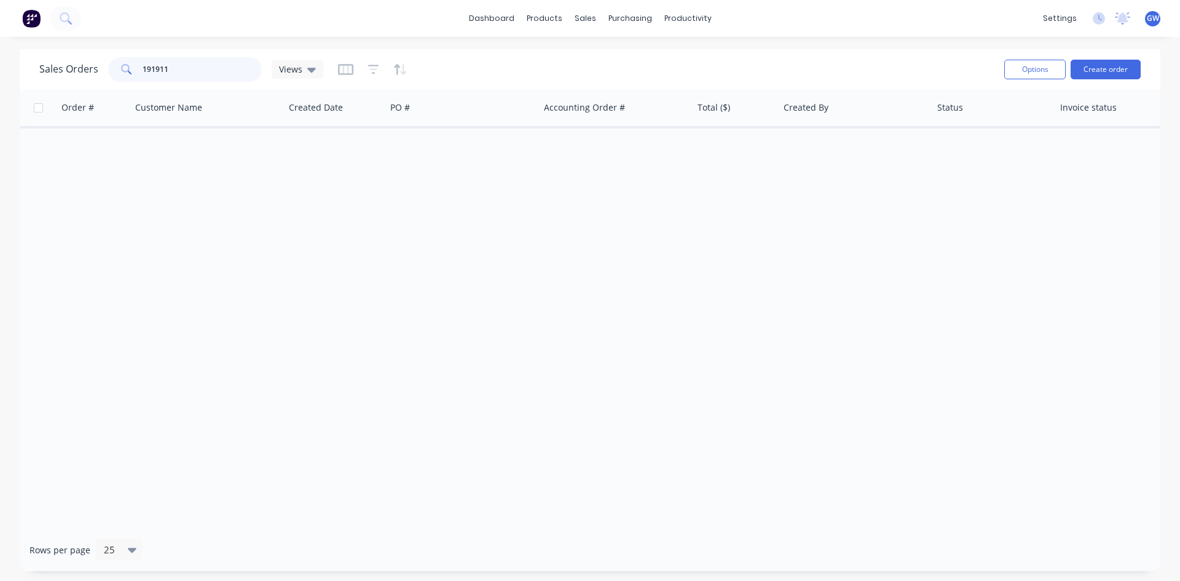
drag, startPoint x: 171, startPoint y: 74, endPoint x: 83, endPoint y: 67, distance: 88.8
click at [83, 67] on div "Sales Orders 191911 Views" at bounding box center [181, 69] width 284 height 25
type input "192096"
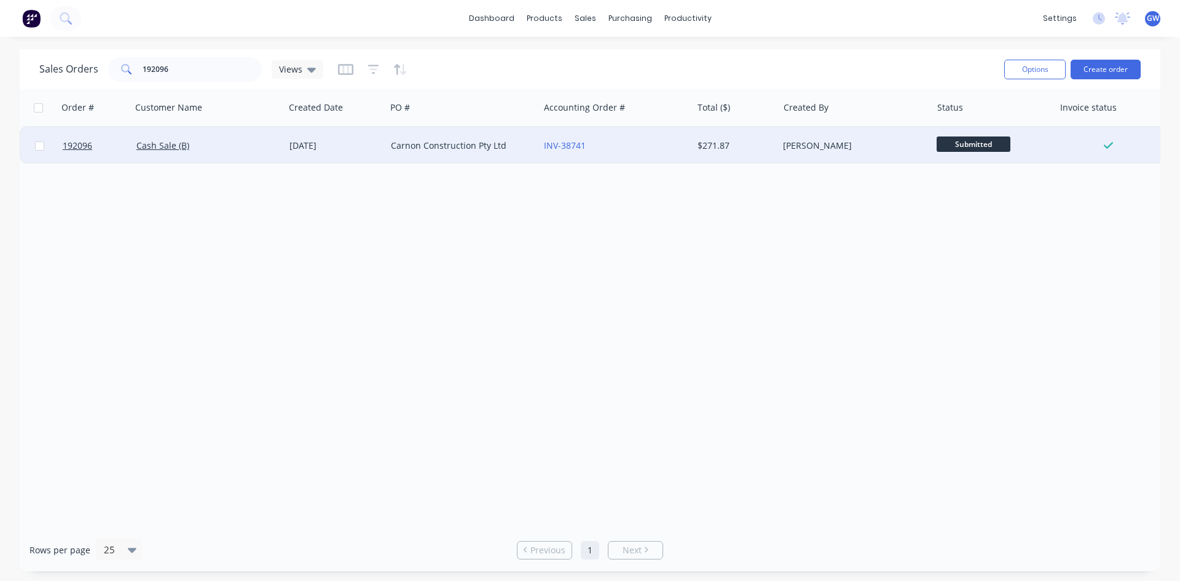
click at [660, 158] on div "INV-38741" at bounding box center [615, 145] width 153 height 37
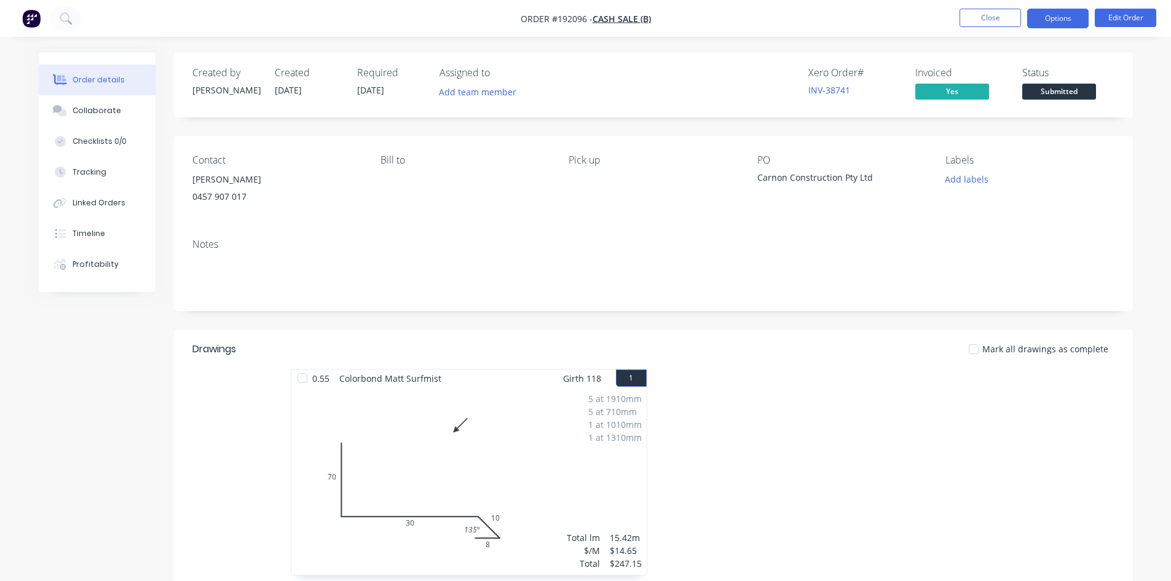
click at [1044, 19] on button "Options" at bounding box center [1057, 19] width 61 height 20
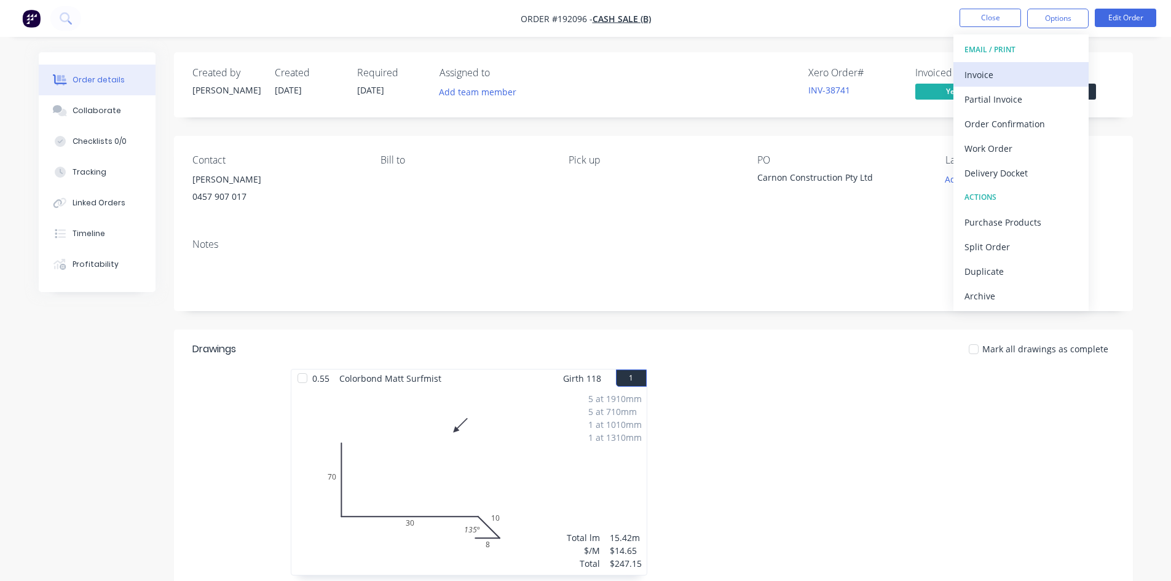
click at [1033, 81] on div "Invoice" at bounding box center [1020, 75] width 113 height 18
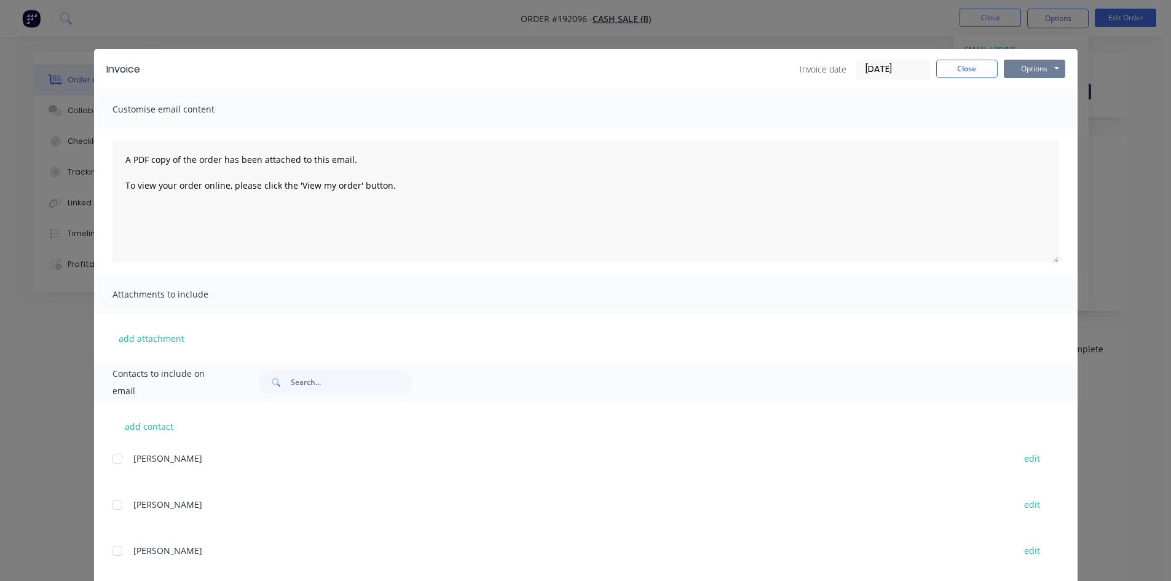
click at [1047, 71] on button "Options" at bounding box center [1034, 69] width 61 height 18
click at [1041, 112] on button "Print" at bounding box center [1043, 111] width 79 height 20
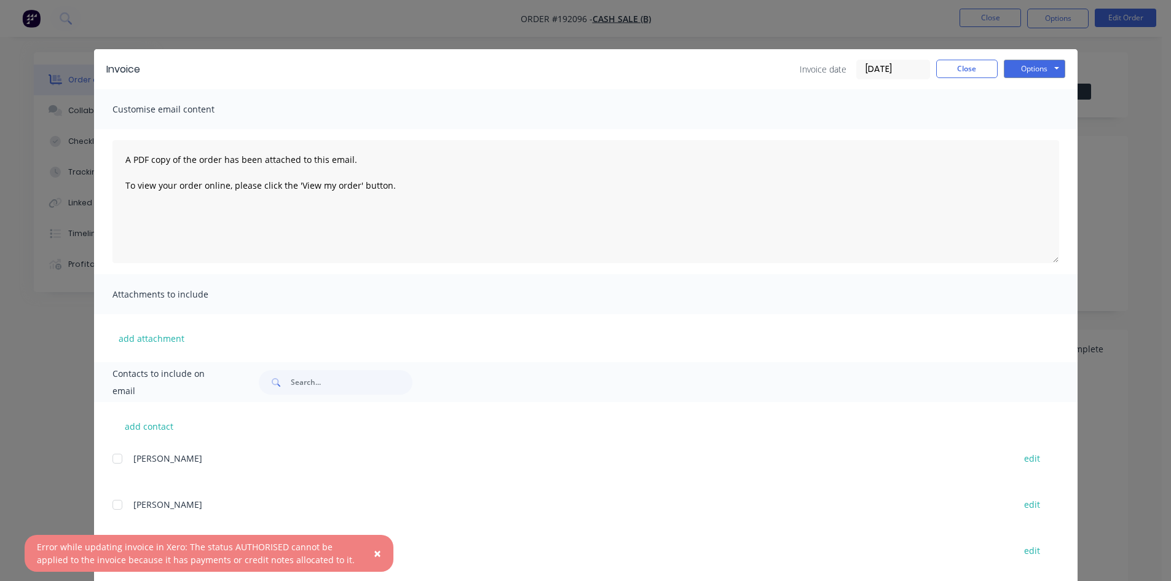
click at [382, 553] on button "×" at bounding box center [377, 553] width 32 height 30
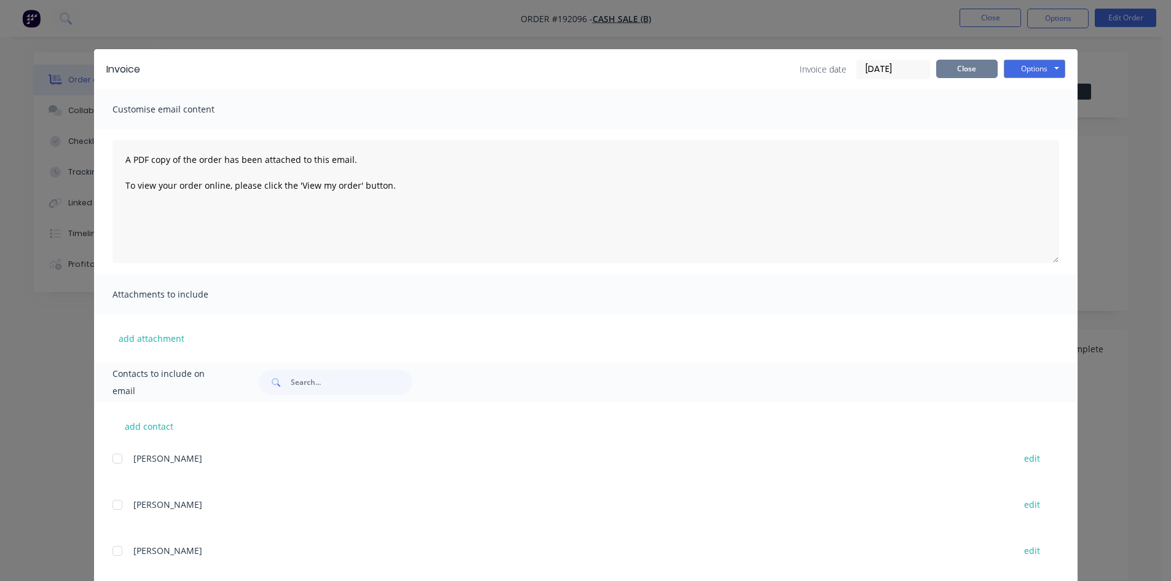
click at [982, 68] on button "Close" at bounding box center [966, 69] width 61 height 18
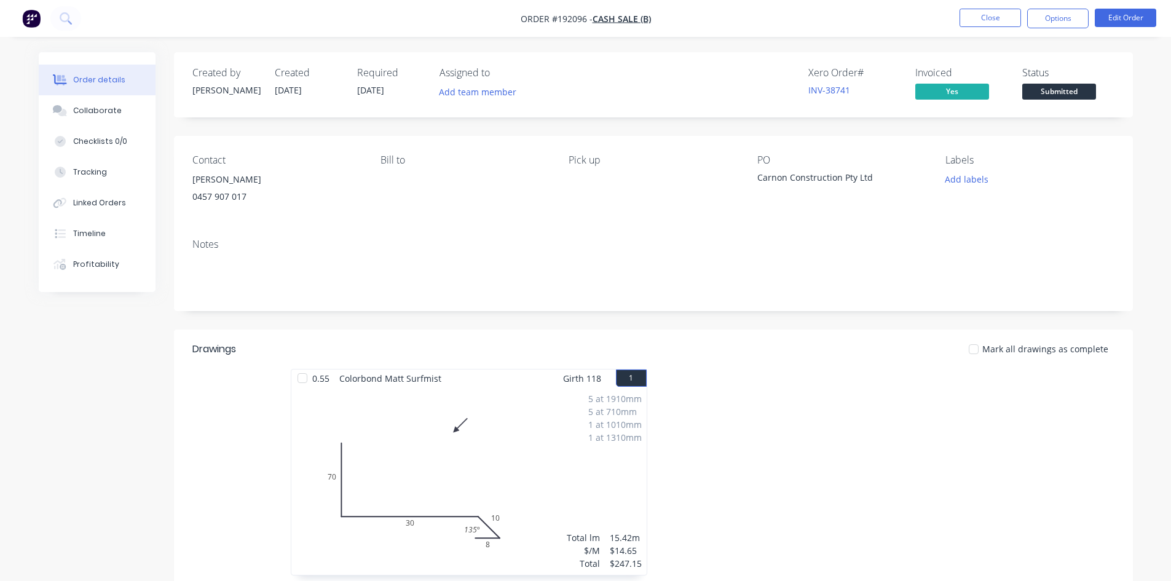
click at [1042, 28] on nav "Order #192096 - Cash Sale (B) Close Options Edit Order" at bounding box center [585, 18] width 1171 height 37
click at [1046, 23] on button "Options" at bounding box center [1057, 19] width 61 height 20
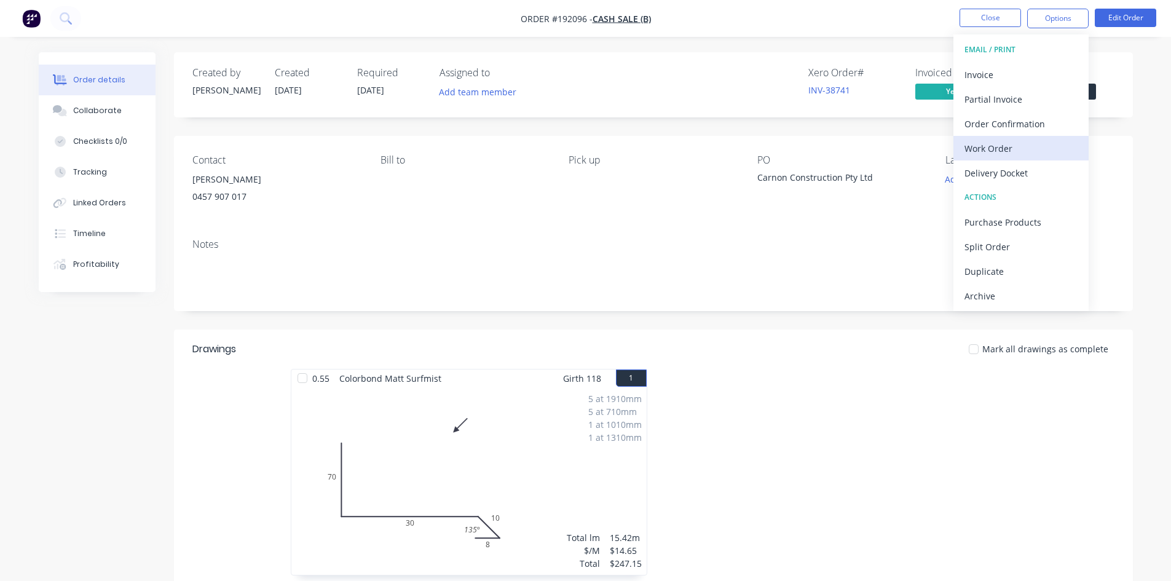
click at [1010, 147] on div "Work Order" at bounding box center [1020, 149] width 113 height 18
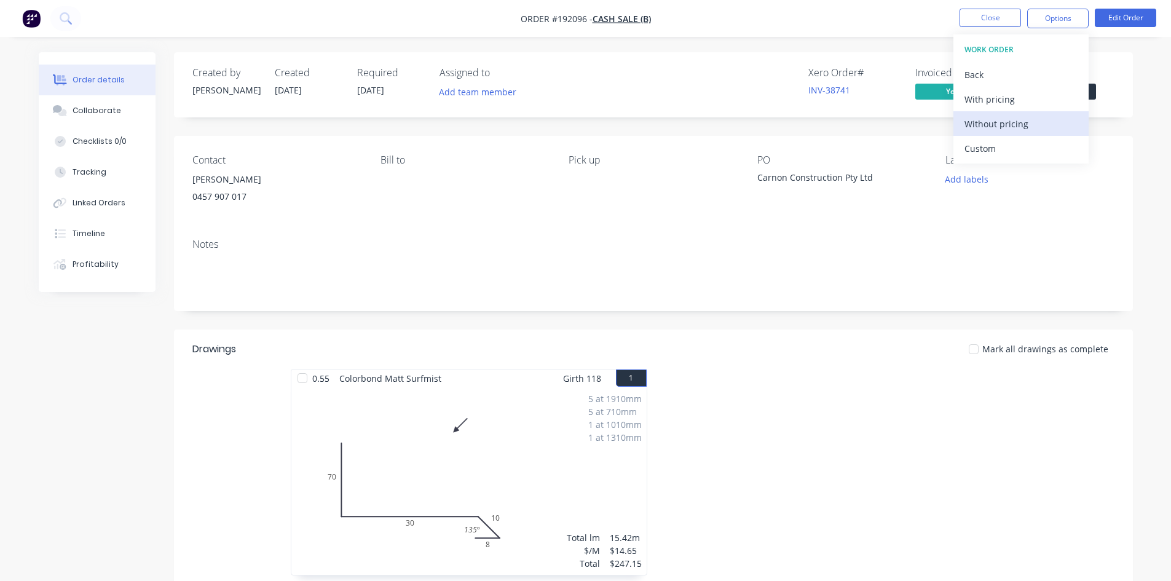
click at [1006, 122] on div "Without pricing" at bounding box center [1020, 124] width 113 height 18
click at [750, 224] on div "Contact [PERSON_NAME] [PHONE_NUMBER] Bill to Pick up PO Carnon Construction Pty…" at bounding box center [653, 182] width 959 height 93
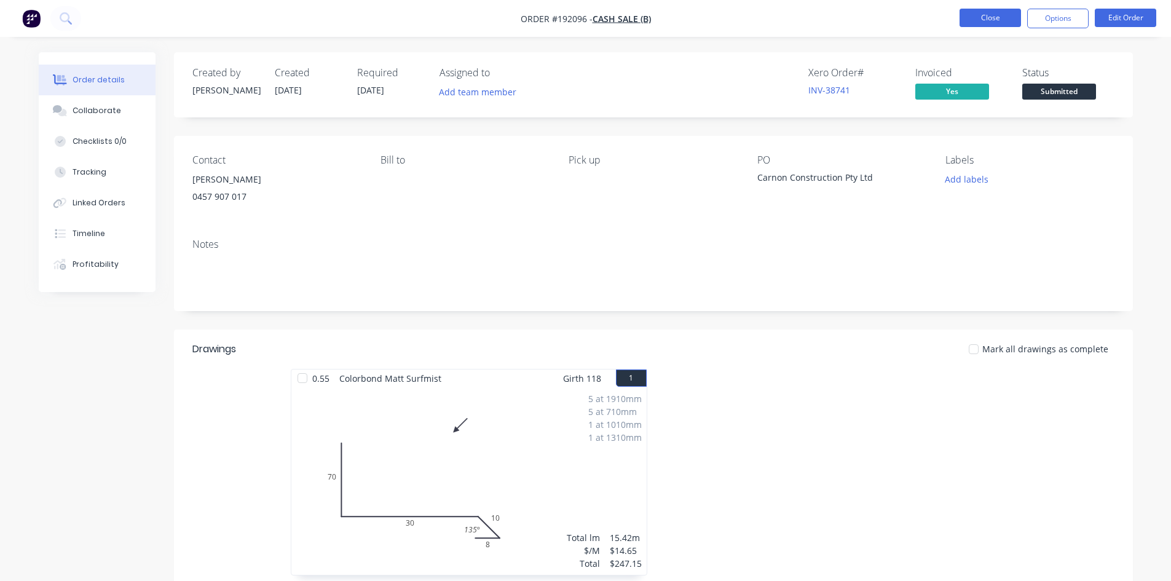
click at [1007, 18] on button "Close" at bounding box center [989, 18] width 61 height 18
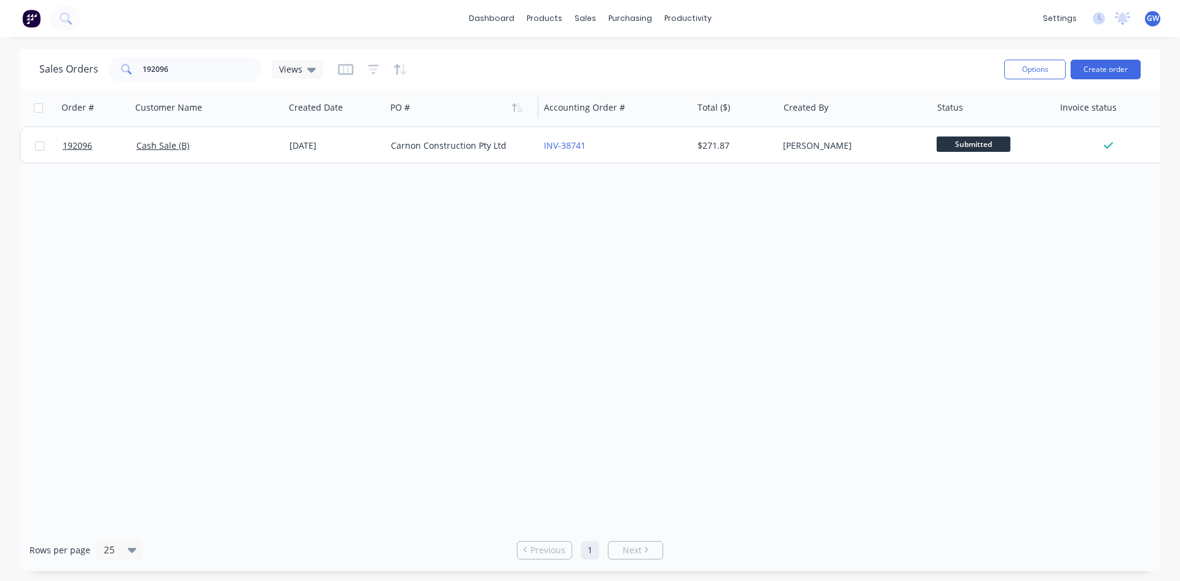
drag, startPoint x: 752, startPoint y: 229, endPoint x: 500, endPoint y: 117, distance: 275.7
click at [740, 219] on div "Order # Customer Name Created Date PO # Accounting Order # Total ($) Created By…" at bounding box center [590, 308] width 1141 height 439
drag, startPoint x: 197, startPoint y: 86, endPoint x: 187, endPoint y: 77, distance: 13.9
click at [188, 78] on div "Sales Orders 192096 Views Options Create order" at bounding box center [590, 69] width 1141 height 40
click at [187, 76] on input "192096" at bounding box center [203, 69] width 120 height 25
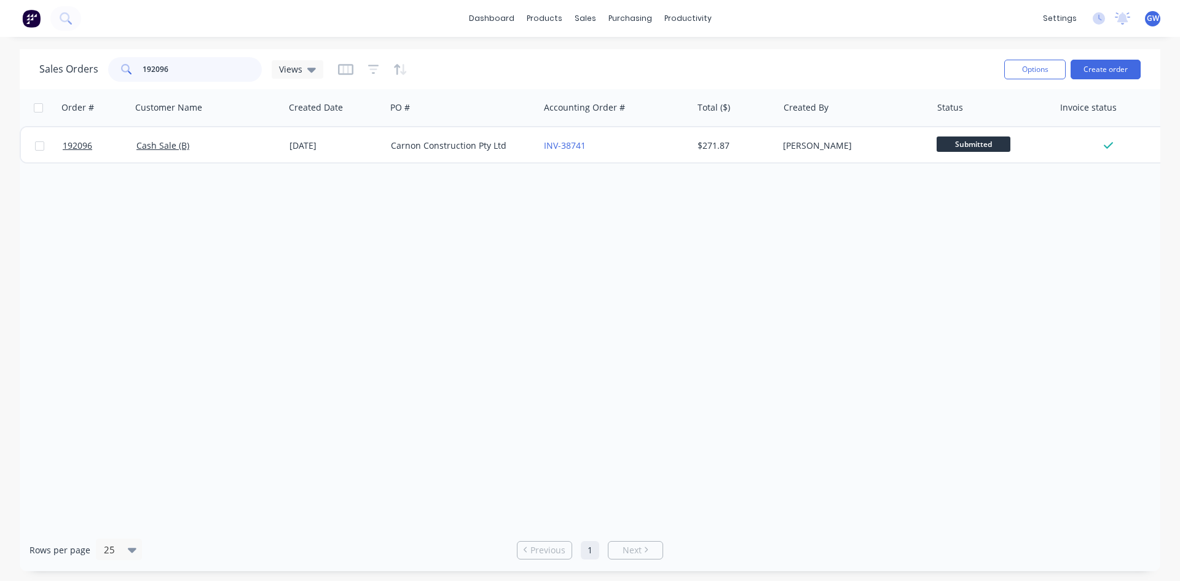
click at [187, 76] on input "192096" at bounding box center [203, 69] width 120 height 25
type input "emerald"
click at [365, 68] on div at bounding box center [372, 70] width 69 height 20
click at [376, 73] on icon "button" at bounding box center [373, 69] width 11 height 12
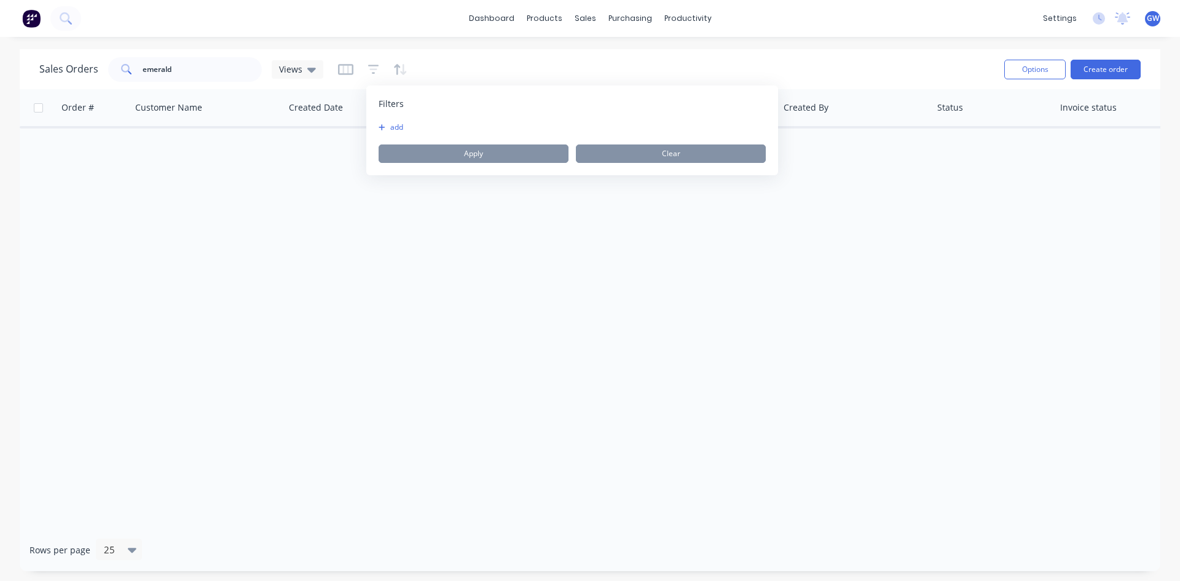
click at [392, 127] on button "add" at bounding box center [394, 127] width 31 height 10
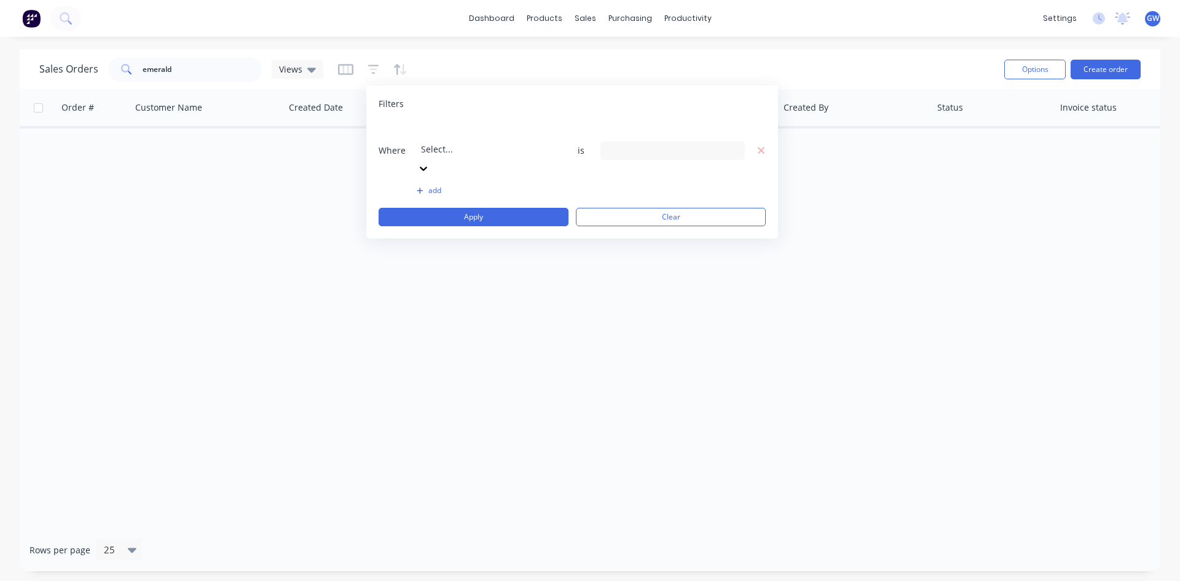
click at [473, 136] on div at bounding box center [509, 132] width 177 height 15
click at [685, 141] on div "3 Invoice status selected" at bounding box center [673, 150] width 144 height 18
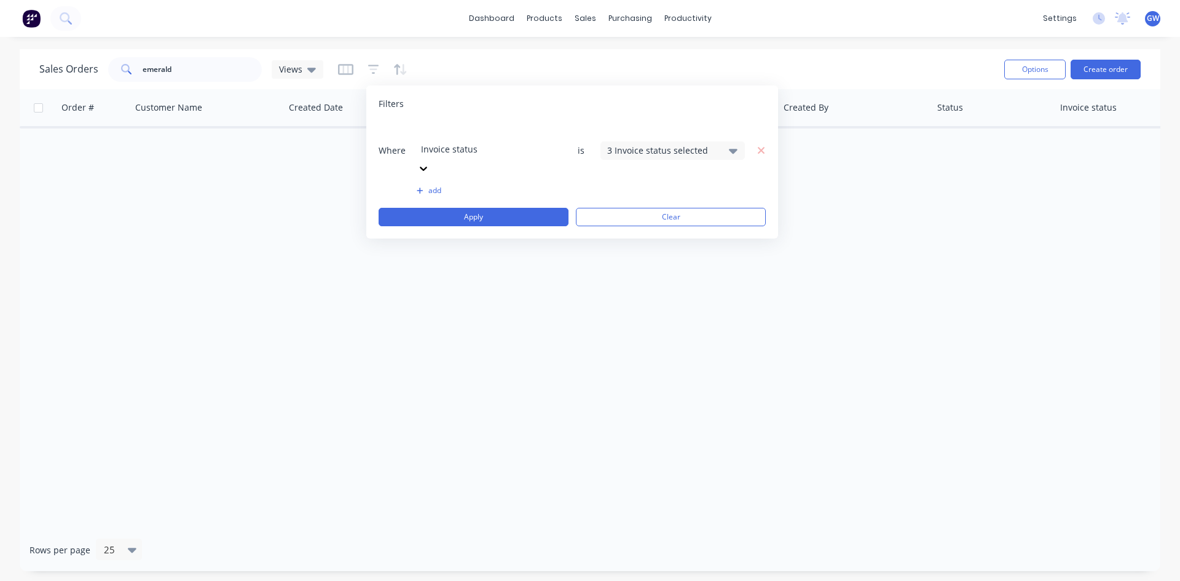
click at [526, 143] on div "Invoice status" at bounding box center [509, 140] width 184 height 34
click at [659, 144] on div "8 Status selected" at bounding box center [662, 150] width 111 height 13
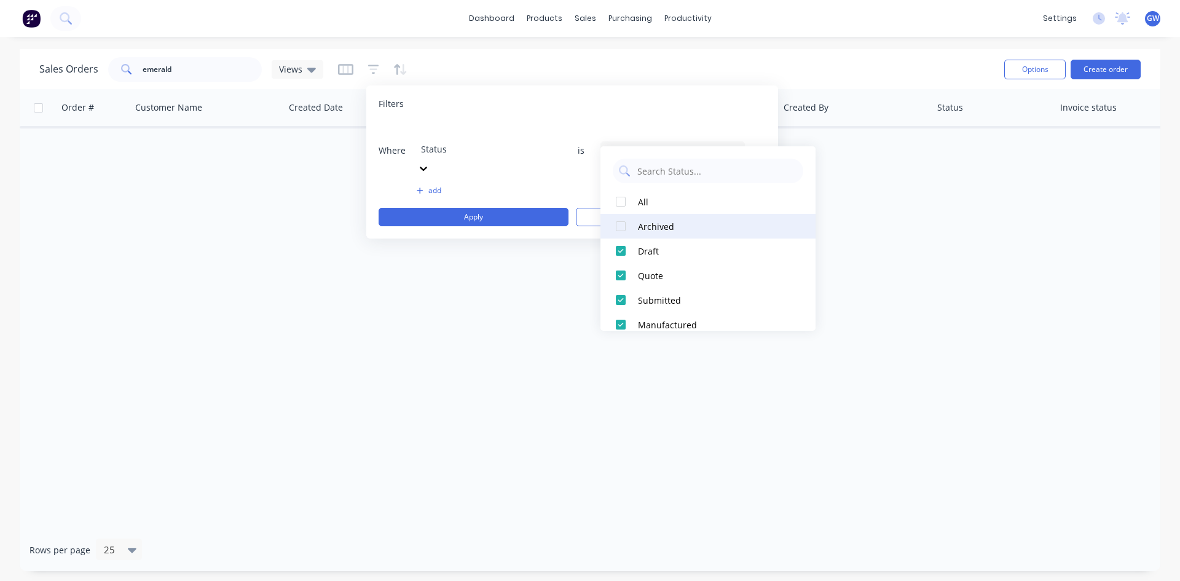
click at [629, 221] on div at bounding box center [621, 226] width 25 height 25
click at [627, 253] on div at bounding box center [621, 250] width 25 height 25
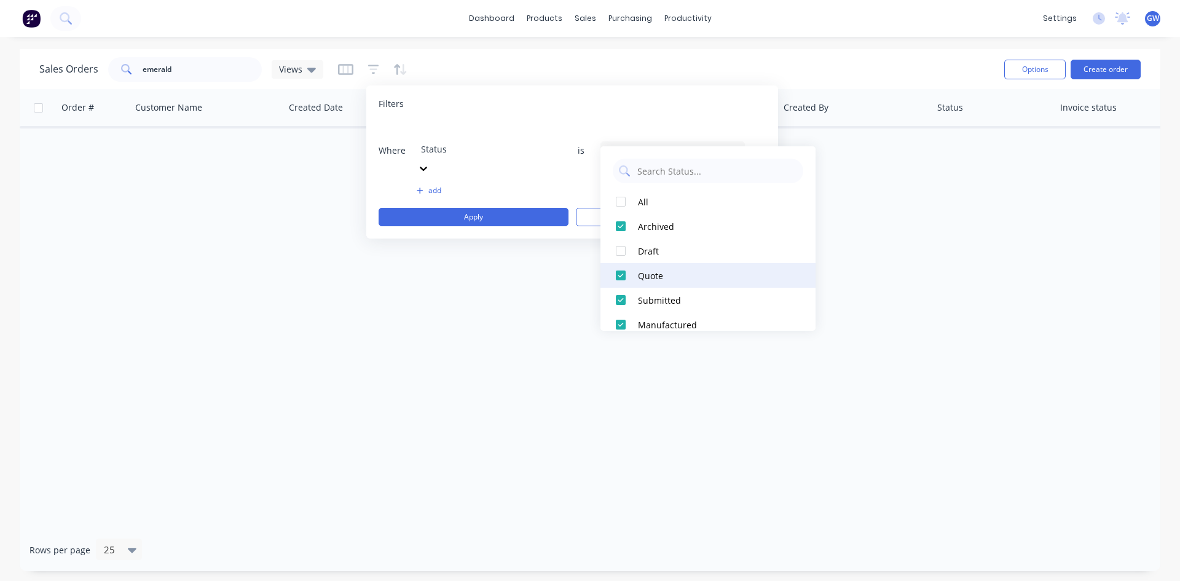
click at [626, 278] on div at bounding box center [621, 275] width 25 height 25
drag, startPoint x: 628, startPoint y: 302, endPoint x: 629, endPoint y: 312, distance: 9.9
click at [629, 302] on div at bounding box center [621, 300] width 25 height 25
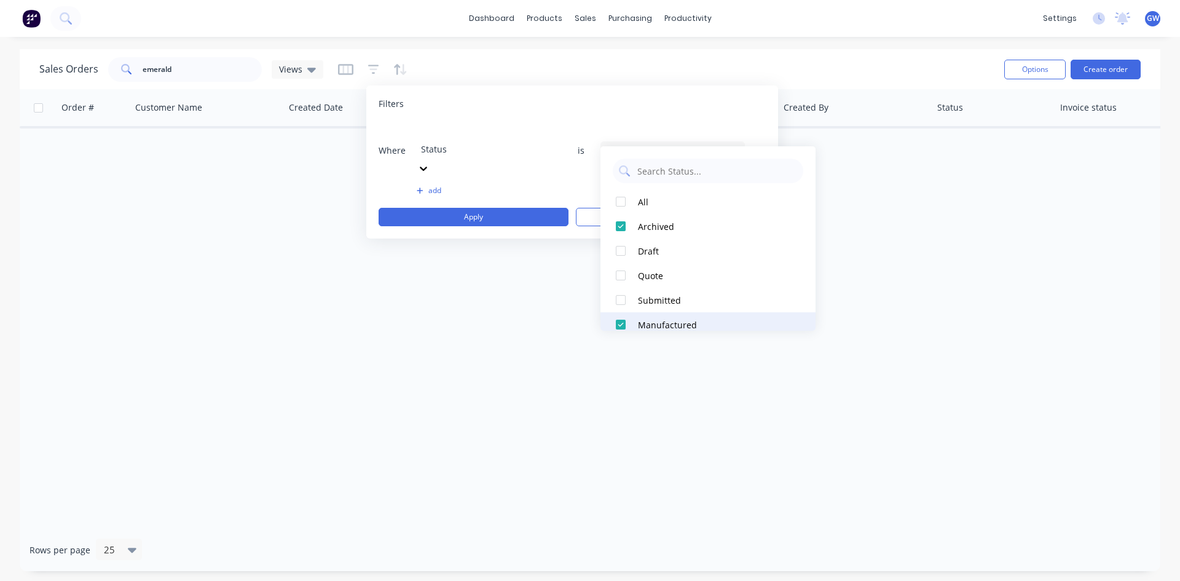
click at [629, 323] on div at bounding box center [621, 324] width 25 height 25
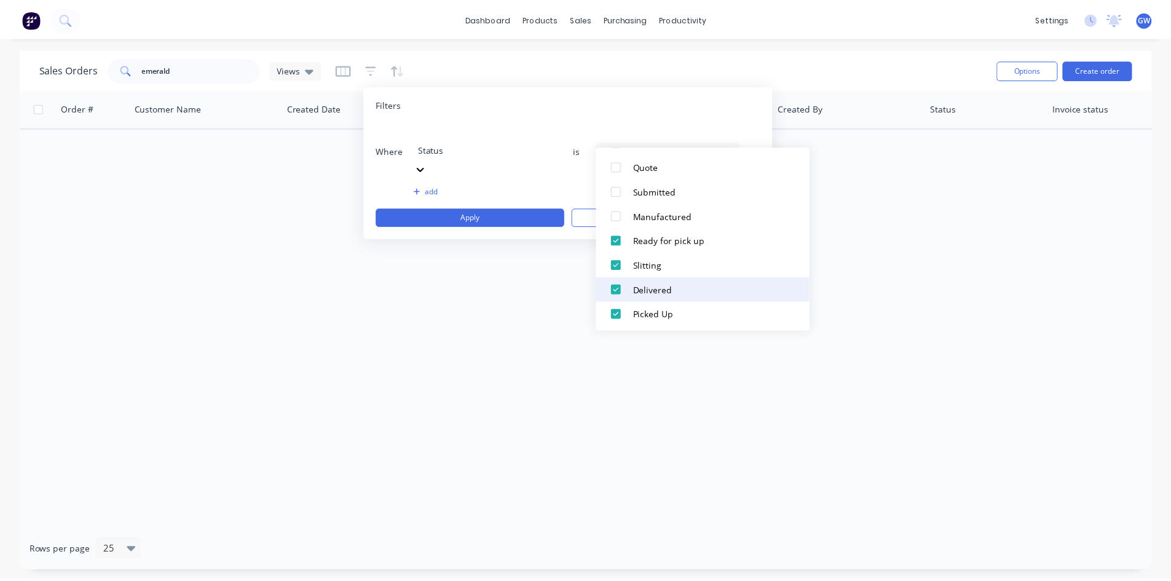
scroll to position [111, 0]
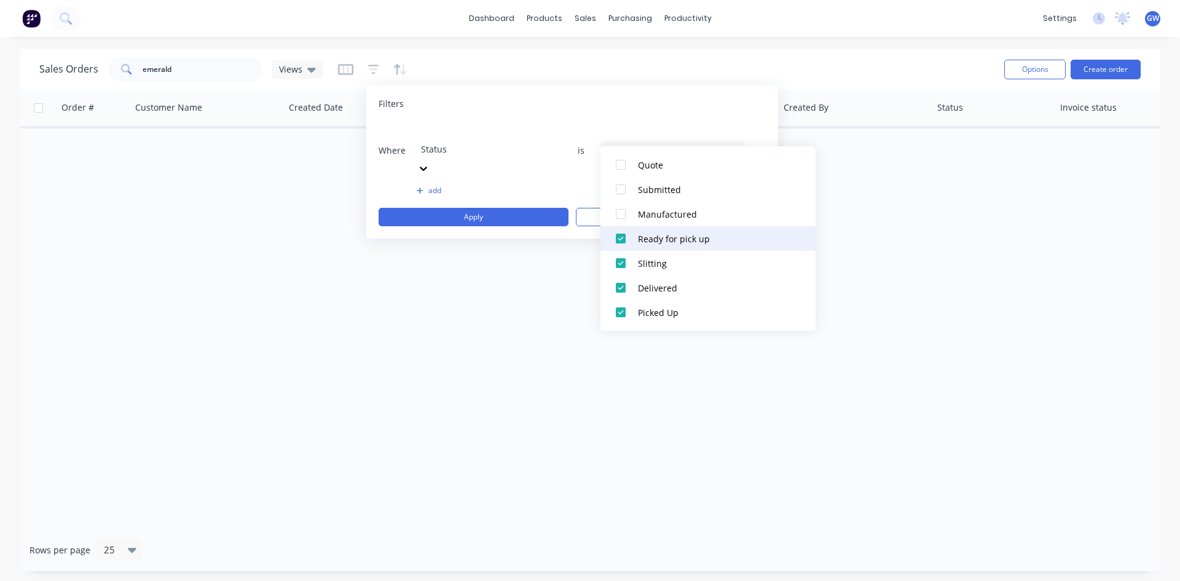
click at [630, 229] on div at bounding box center [621, 238] width 25 height 25
click at [625, 268] on div at bounding box center [621, 263] width 25 height 25
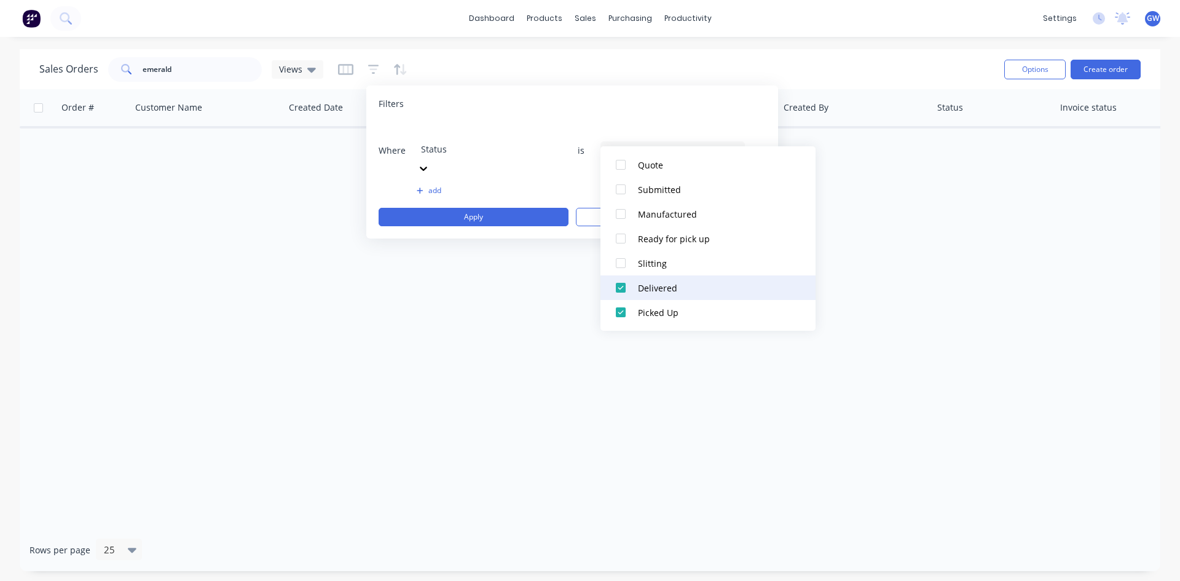
click at [627, 297] on div at bounding box center [621, 287] width 25 height 25
click at [623, 313] on div at bounding box center [621, 312] width 25 height 25
click at [477, 208] on button "Apply" at bounding box center [474, 217] width 190 height 18
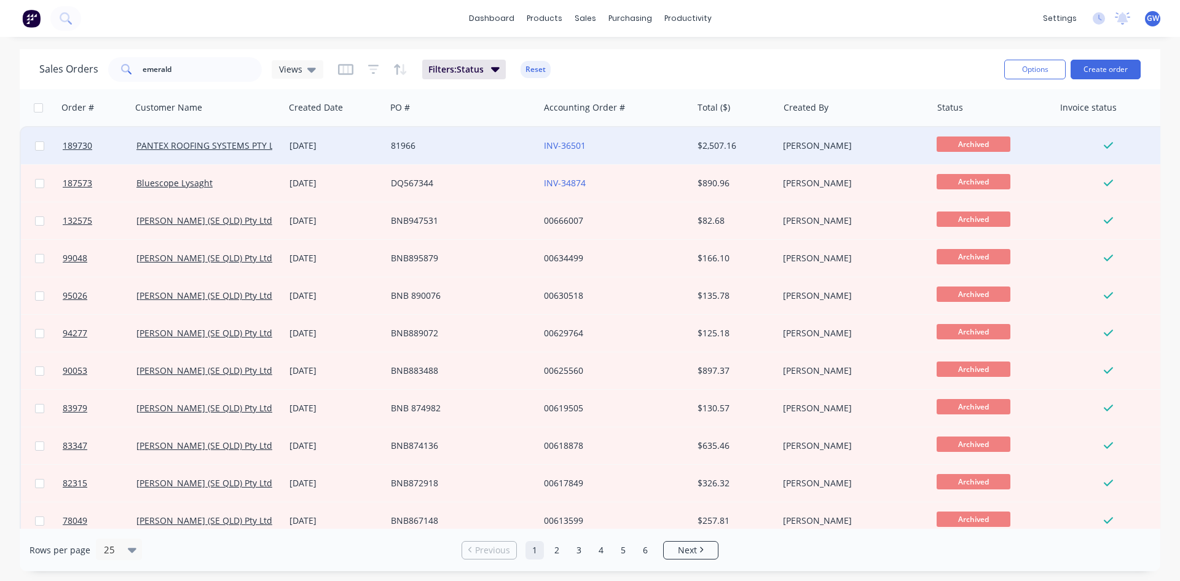
click at [747, 148] on div "$2,507.16" at bounding box center [734, 146] width 72 height 12
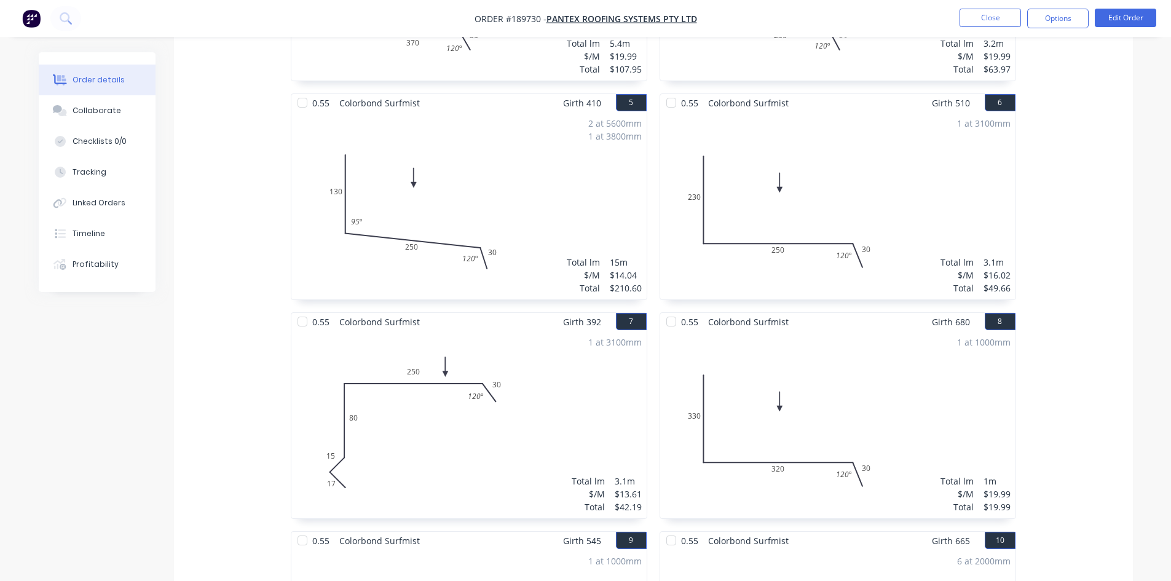
scroll to position [1045, 0]
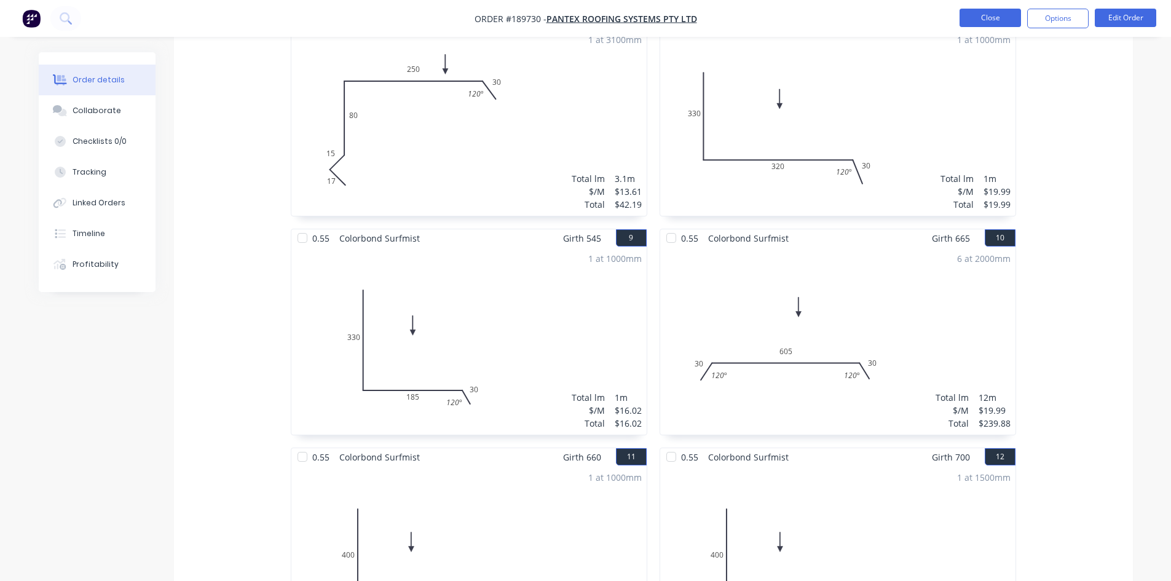
click at [993, 16] on button "Close" at bounding box center [989, 18] width 61 height 18
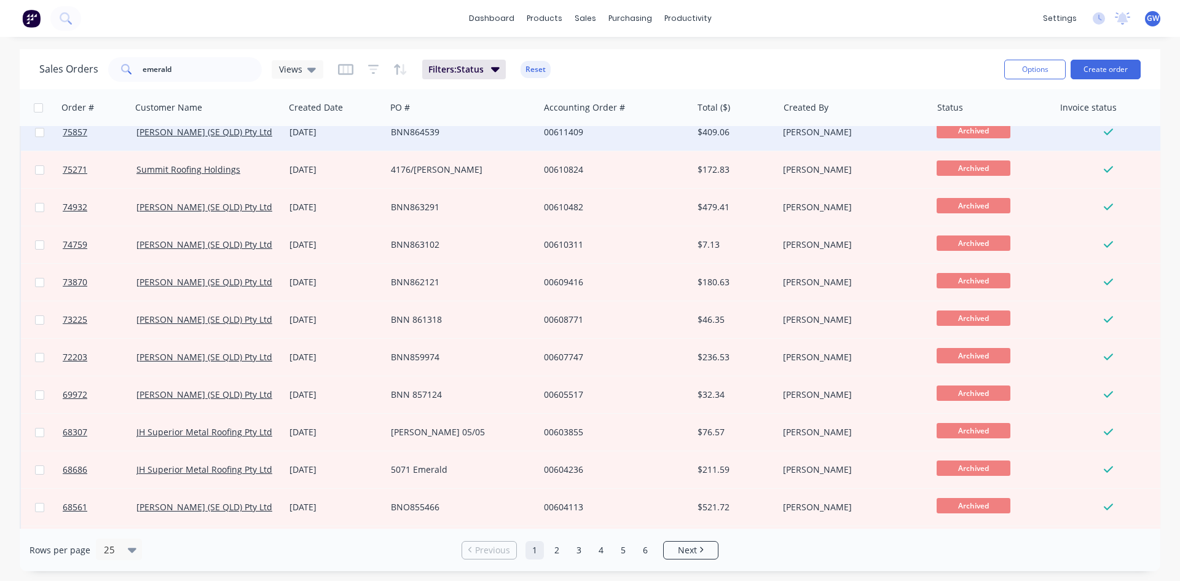
scroll to position [541, 0]
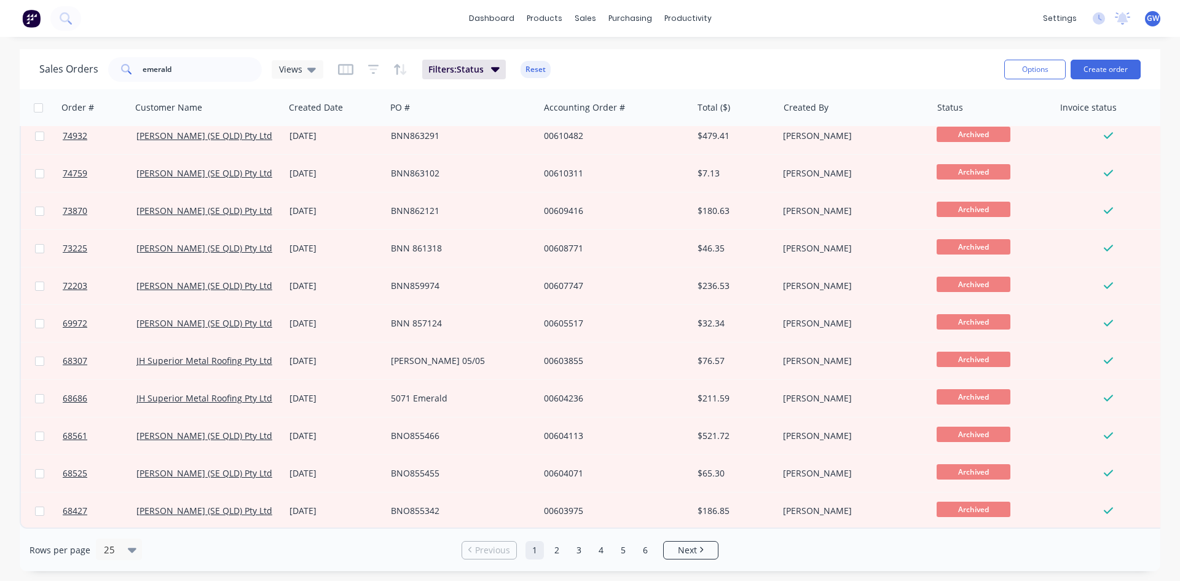
click at [723, 551] on ul "Previous 1 2 3 4 5 6 Next" at bounding box center [590, 550] width 267 height 18
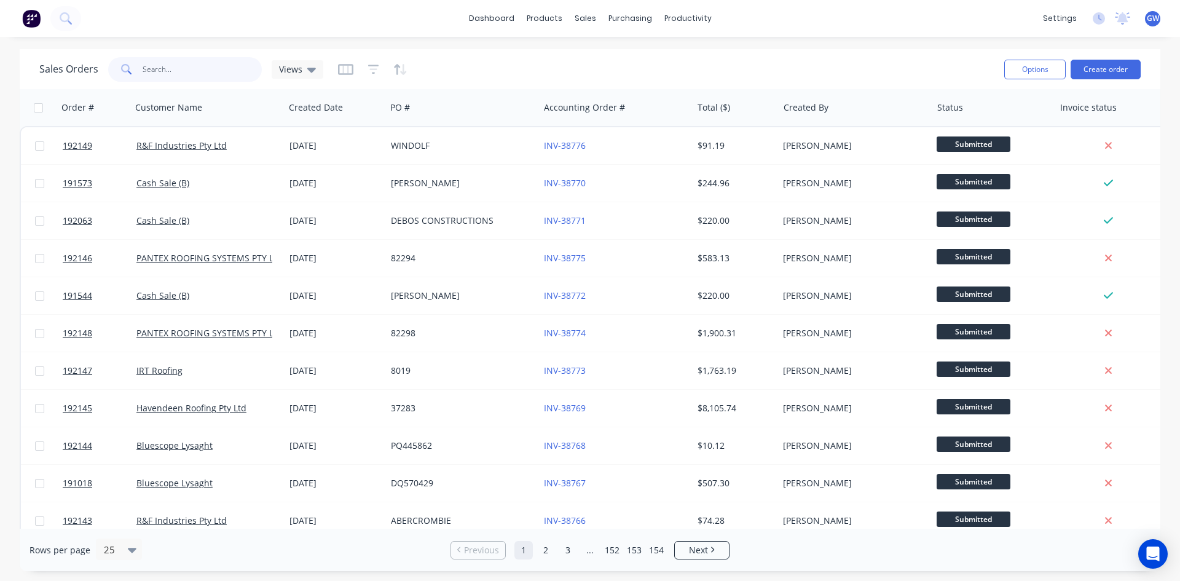
click at [203, 58] on input "text" at bounding box center [203, 69] width 120 height 25
type input "rockhampton"
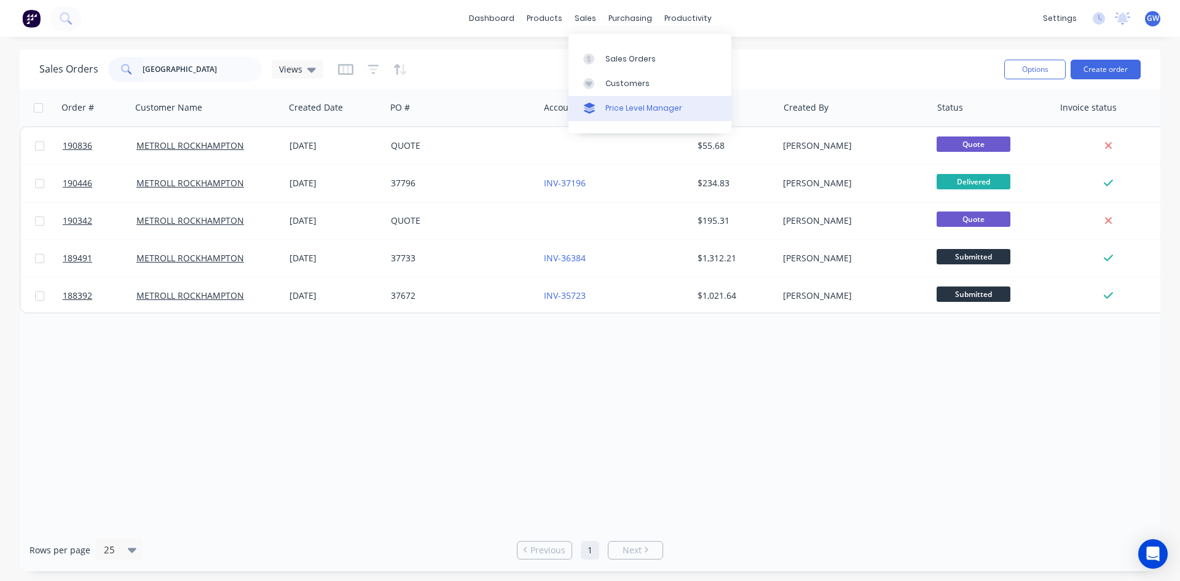
click at [620, 97] on link "Price Level Manager" at bounding box center [650, 108] width 163 height 25
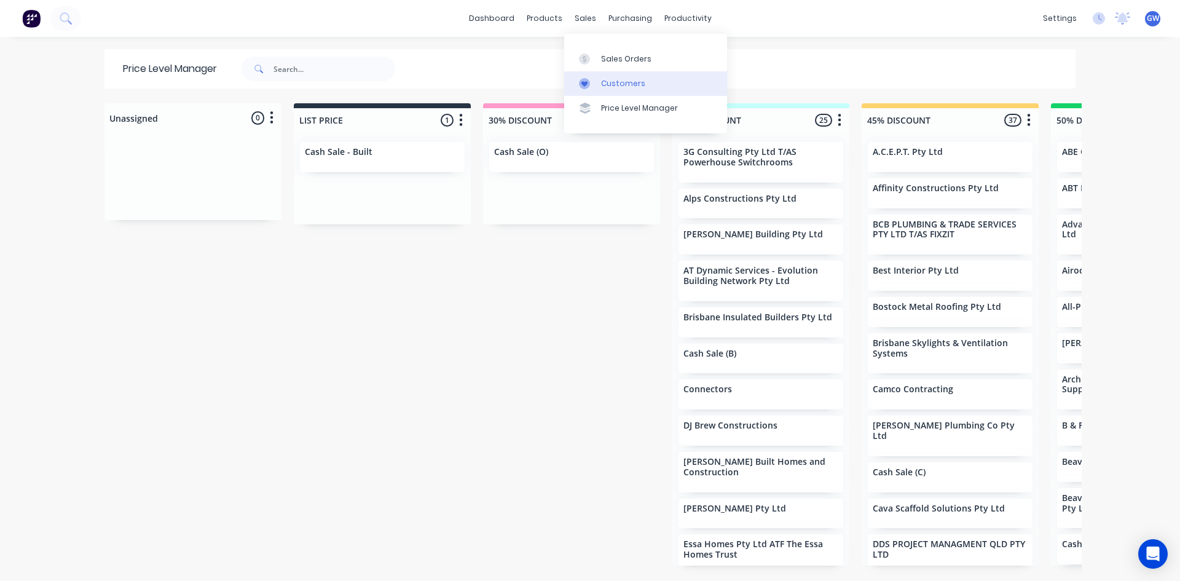
click at [594, 83] on div at bounding box center [588, 83] width 18 height 11
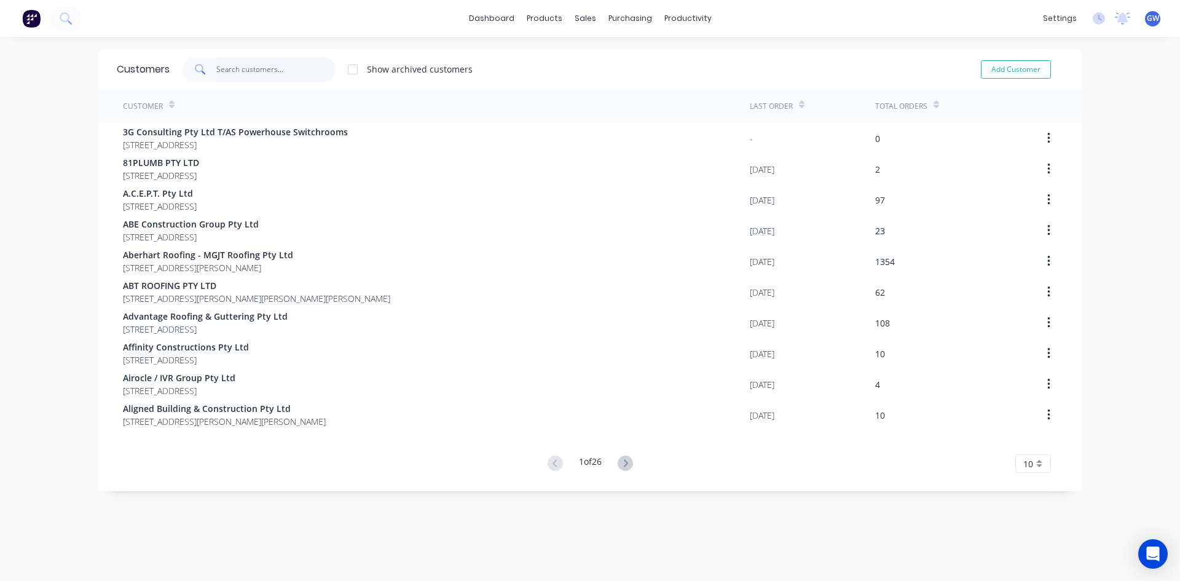
click at [261, 65] on input "text" at bounding box center [276, 69] width 120 height 25
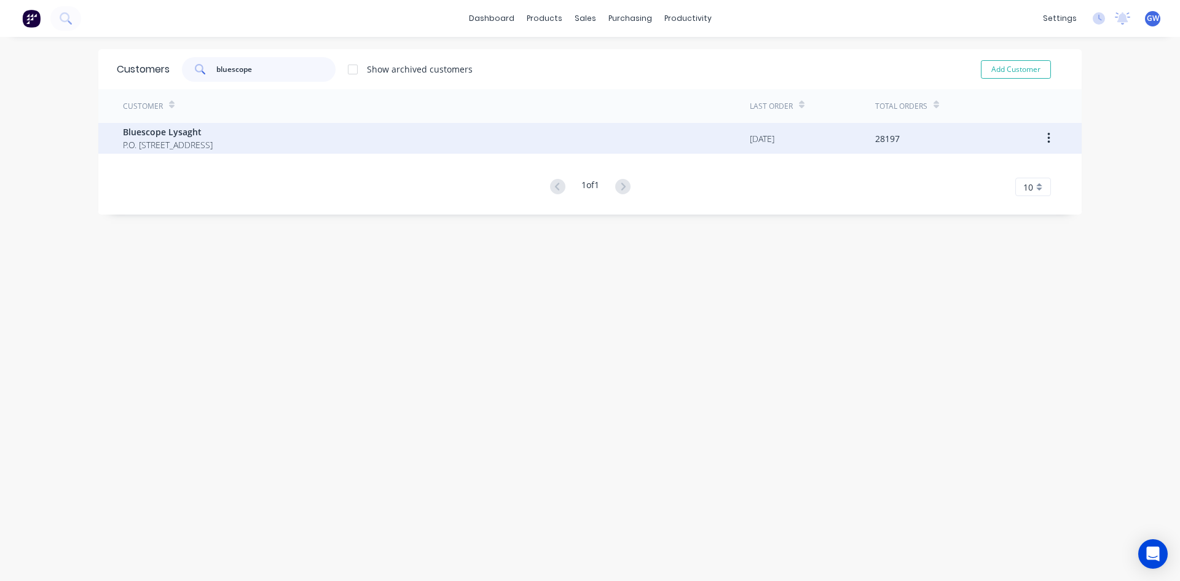
type input "bluescope"
click at [213, 144] on span "P.O. Box 144 Archerfield Australia 4108" at bounding box center [168, 144] width 90 height 13
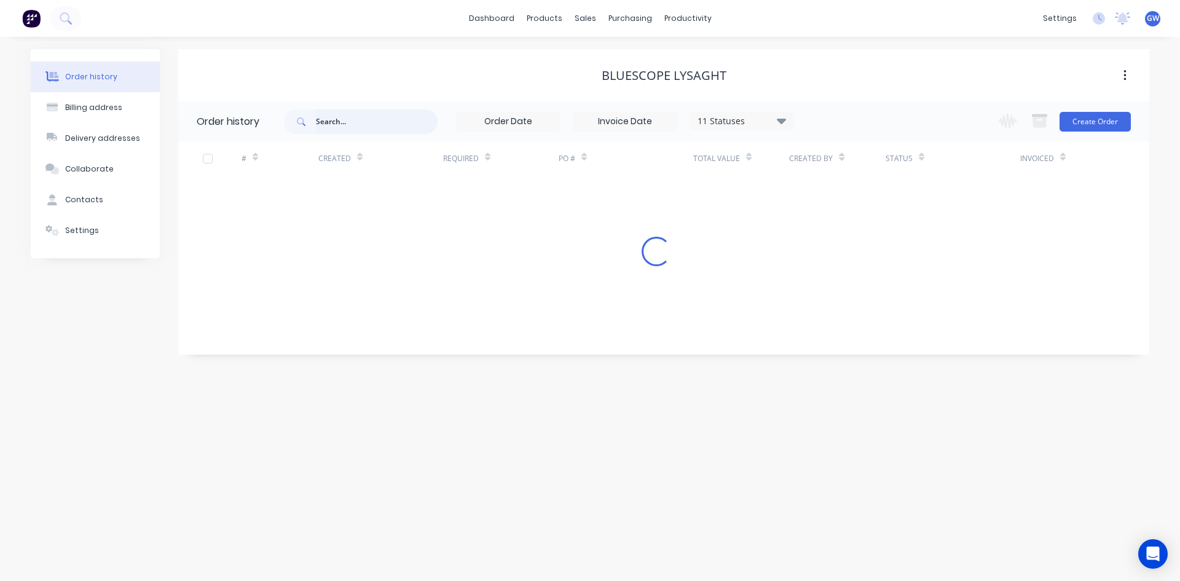
click at [366, 124] on input "text" at bounding box center [377, 121] width 122 height 25
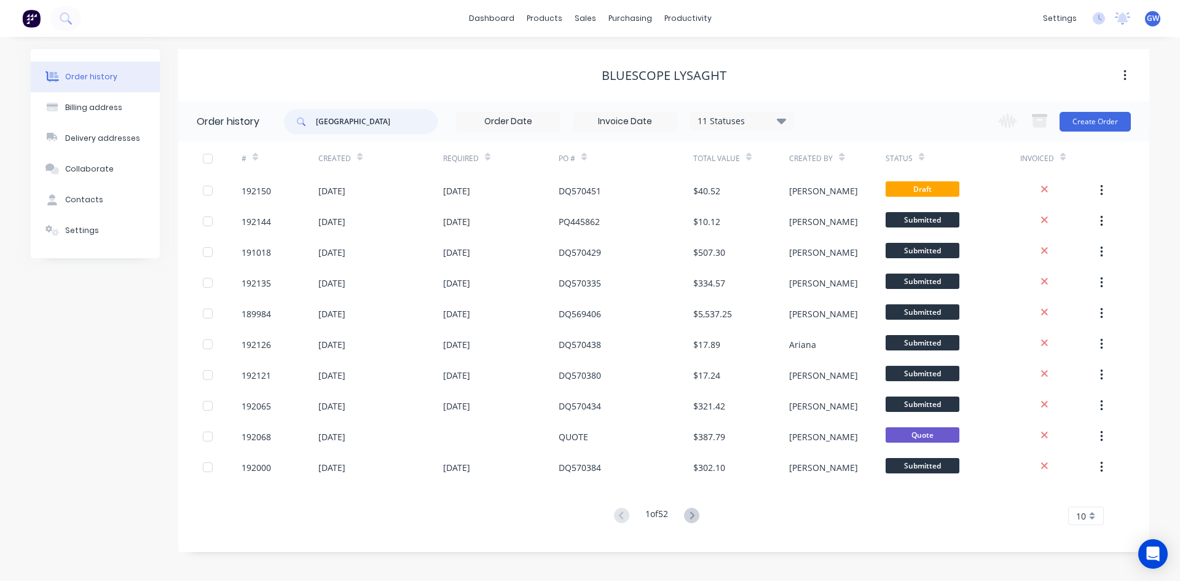
type input "rockhampton"
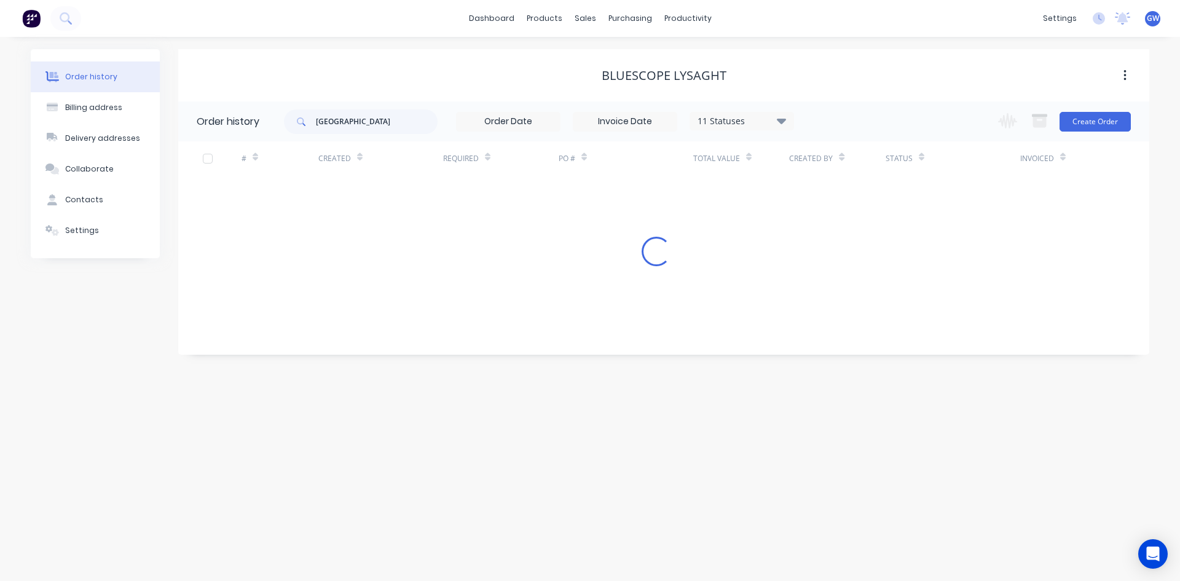
click at [744, 109] on div "rockhampton 11 Statuses Invoice Status Invoiced Not Invoiced Partial Order Stat…" at bounding box center [539, 121] width 510 height 40
click at [747, 119] on div "11 Statuses" at bounding box center [741, 121] width 103 height 14
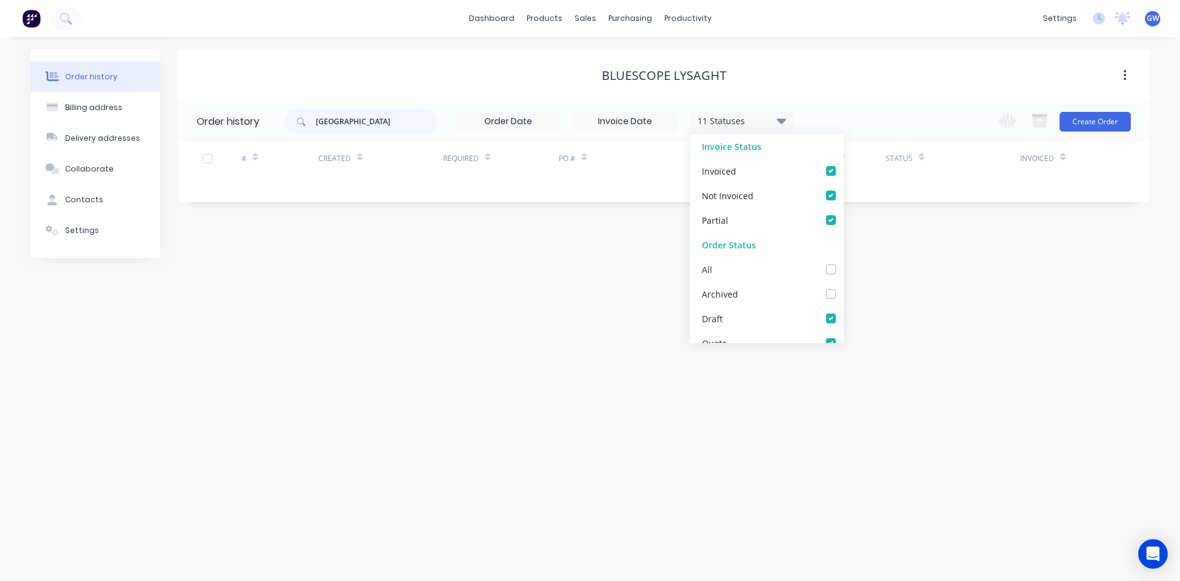
click at [843, 262] on label at bounding box center [843, 262] width 0 height 0
click at [843, 269] on input "checkbox" at bounding box center [848, 268] width 10 height 12
checkbox input "true"
click at [941, 98] on div "Bluescope Lysaght" at bounding box center [663, 75] width 971 height 52
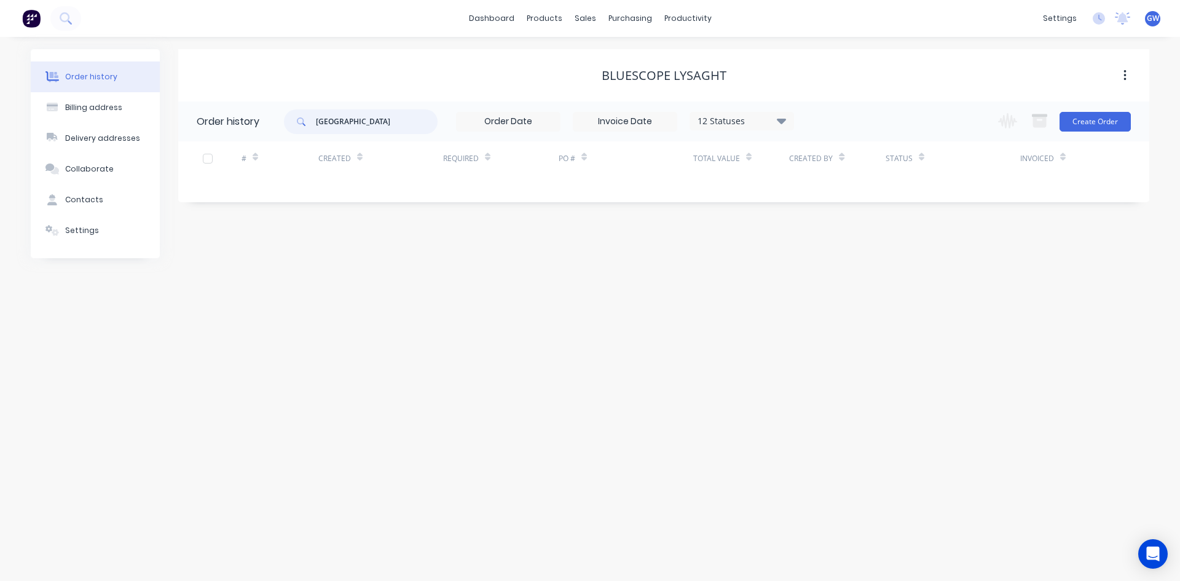
click at [379, 116] on input "rockhampton" at bounding box center [377, 121] width 122 height 25
type input "rockhampton"
click at [624, 81] on div "Customers" at bounding box center [627, 83] width 44 height 11
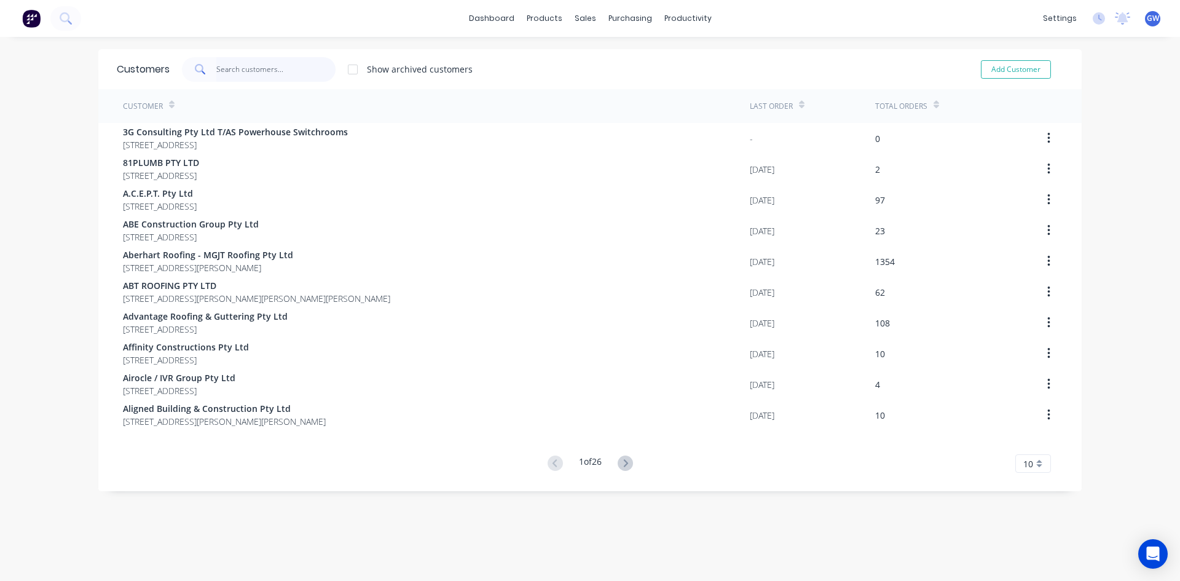
click at [271, 61] on input "text" at bounding box center [276, 69] width 120 height 25
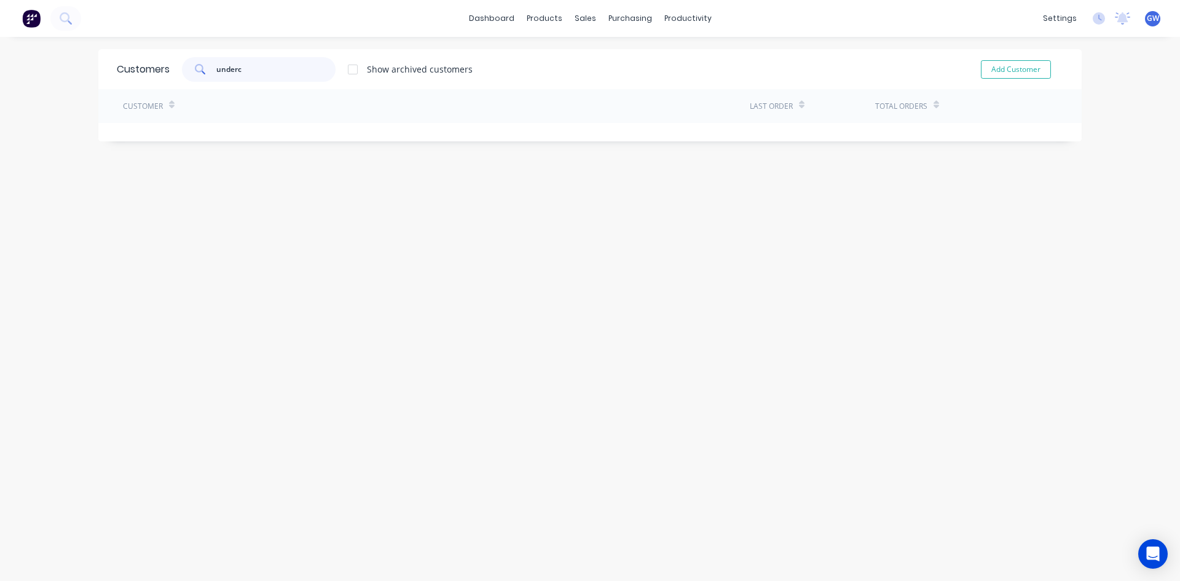
type input "underc"
click at [350, 67] on div at bounding box center [353, 69] width 25 height 25
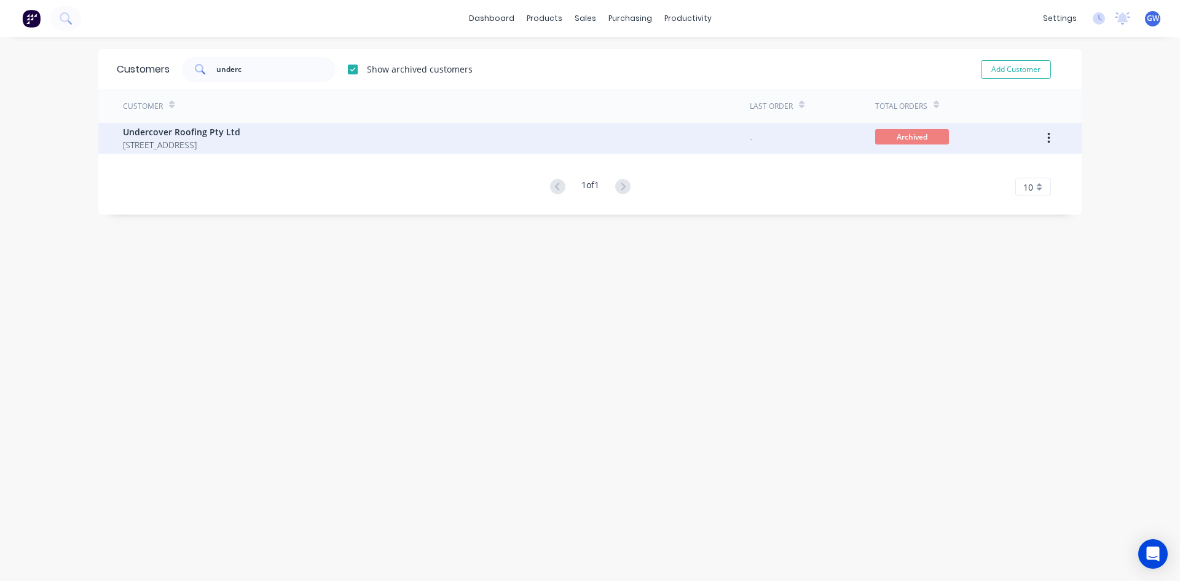
click at [240, 130] on span "Undercover Roofing Pty Ltd" at bounding box center [181, 131] width 117 height 13
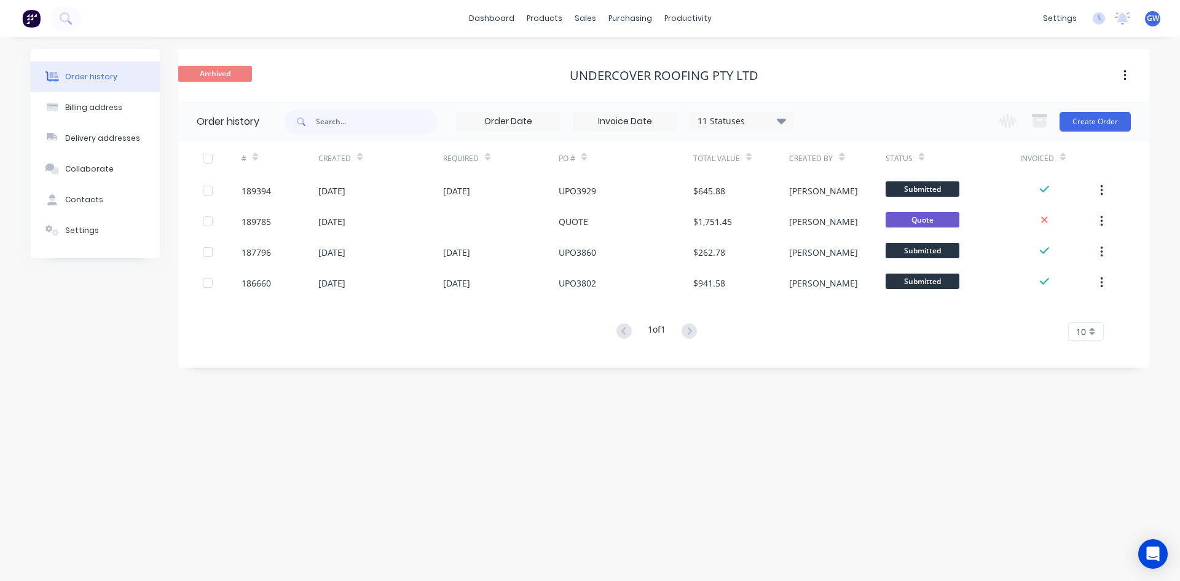
click at [345, 107] on div "11 Statuses Invoice Status Invoiced Not Invoiced Partial Order Status All Archi…" at bounding box center [539, 121] width 510 height 40
click at [345, 111] on input "text" at bounding box center [377, 121] width 122 height 25
type input "rockhampton"
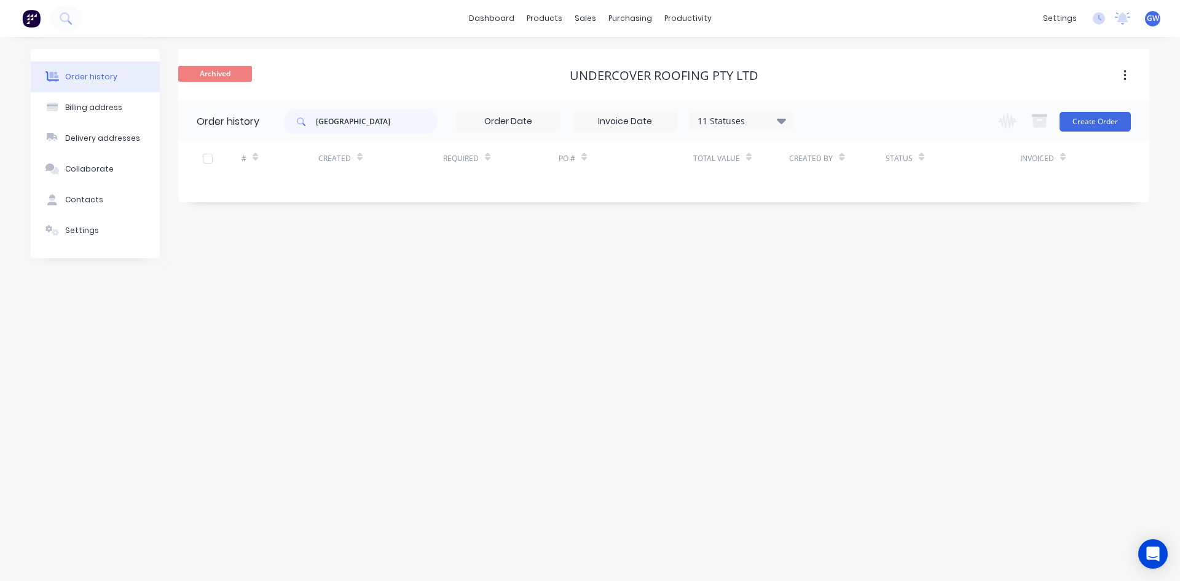
click at [730, 122] on div "11 Statuses" at bounding box center [741, 121] width 103 height 14
click at [843, 262] on label at bounding box center [843, 262] width 0 height 0
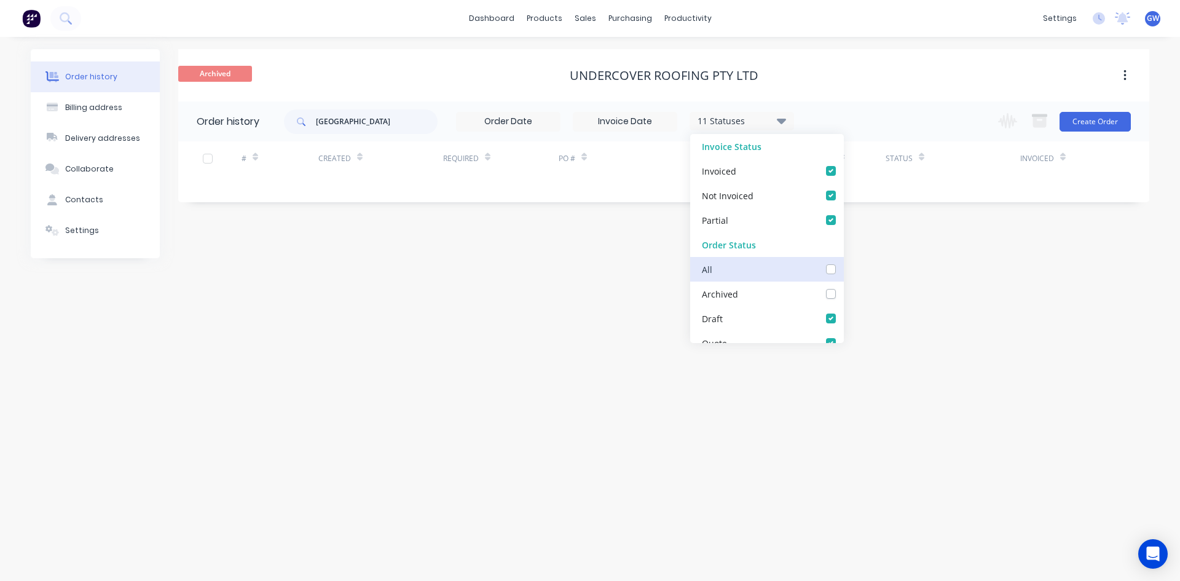
click at [843, 270] on input "checkbox" at bounding box center [848, 268] width 10 height 12
checkbox input "true"
click at [907, 108] on div "rockhampton 12 Statuses Invoice Status Invoiced Not Invoiced Partial Order Stat…" at bounding box center [716, 121] width 865 height 40
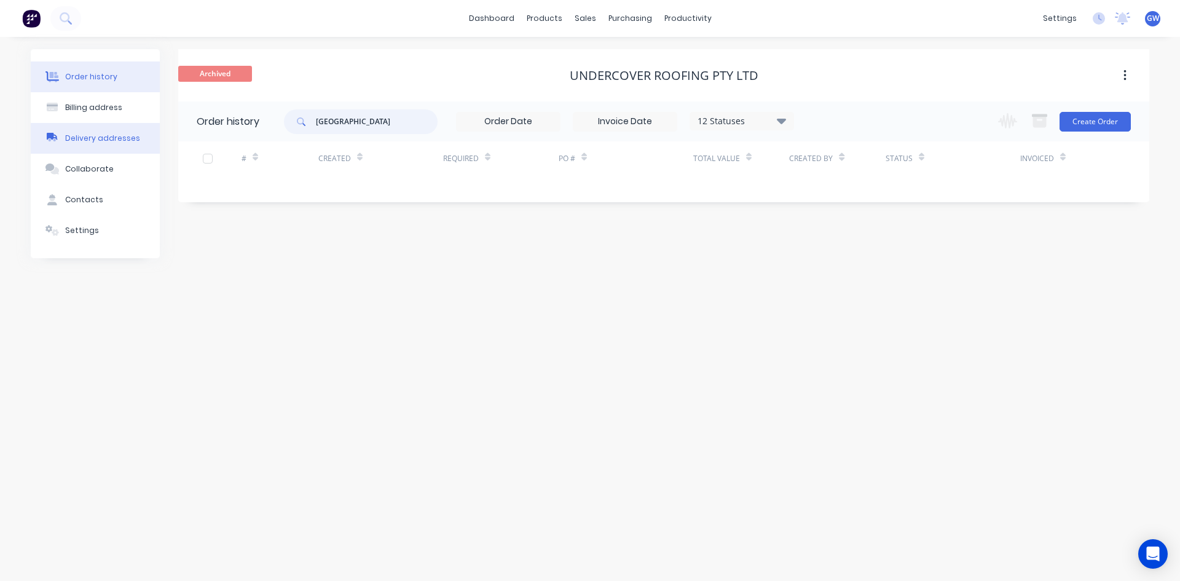
drag, startPoint x: 400, startPoint y: 117, endPoint x: 138, endPoint y: 124, distance: 261.3
click at [138, 124] on div "Order history Billing address Delivery addresses Collaborate Contacts Settings …" at bounding box center [590, 153] width 1119 height 209
type input "emerald"
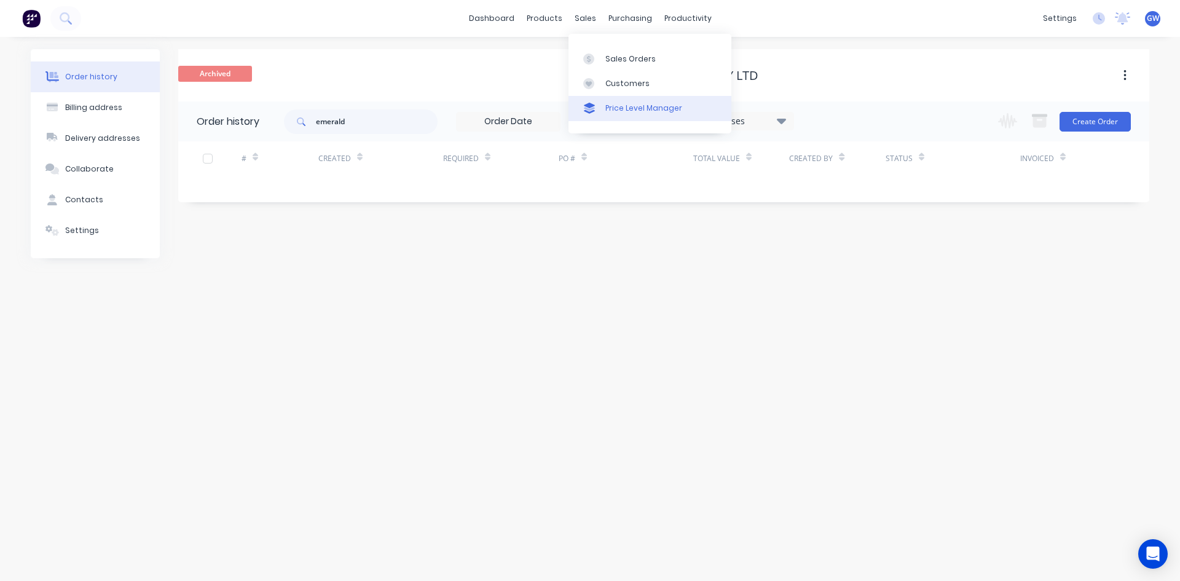
click at [645, 104] on div "Price Level Manager" at bounding box center [643, 108] width 77 height 11
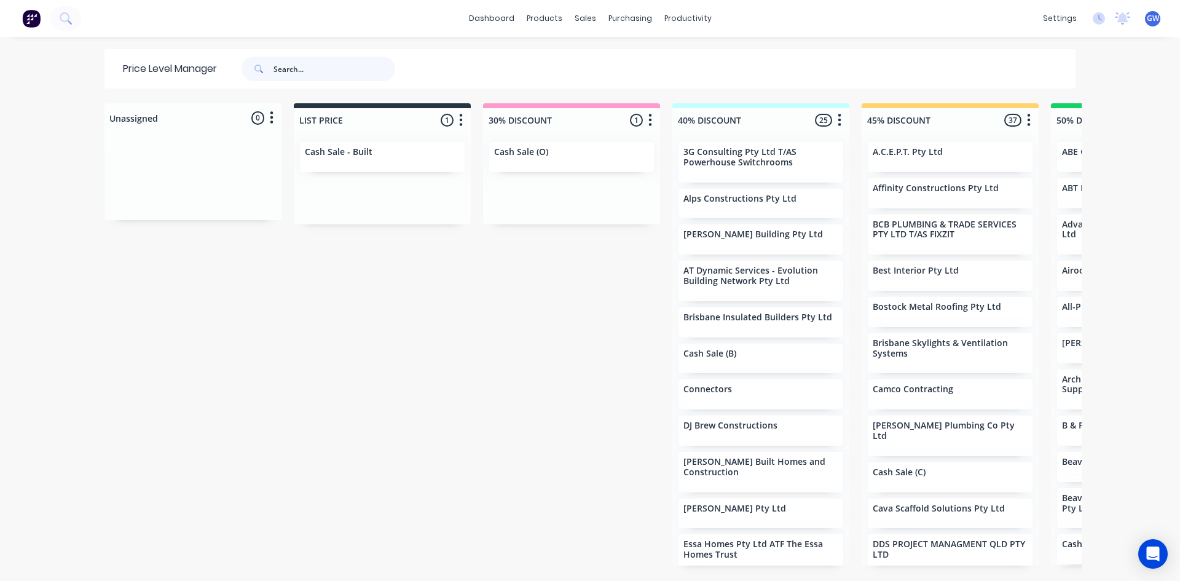
click at [297, 57] on input "text" at bounding box center [335, 69] width 122 height 25
click at [316, 68] on input "text" at bounding box center [335, 69] width 122 height 25
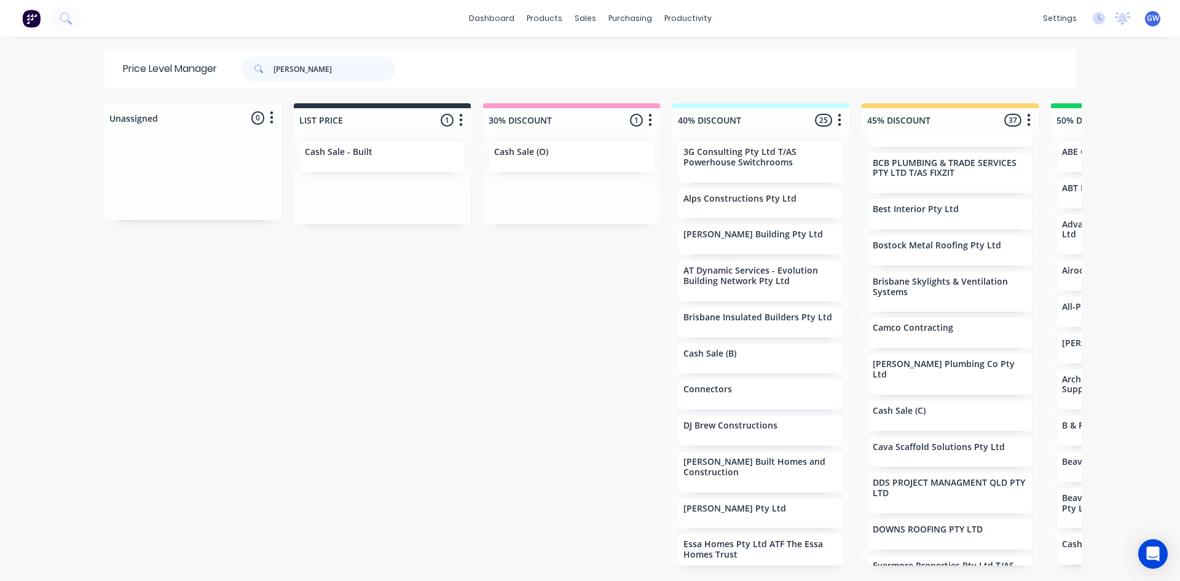
type input "platt"
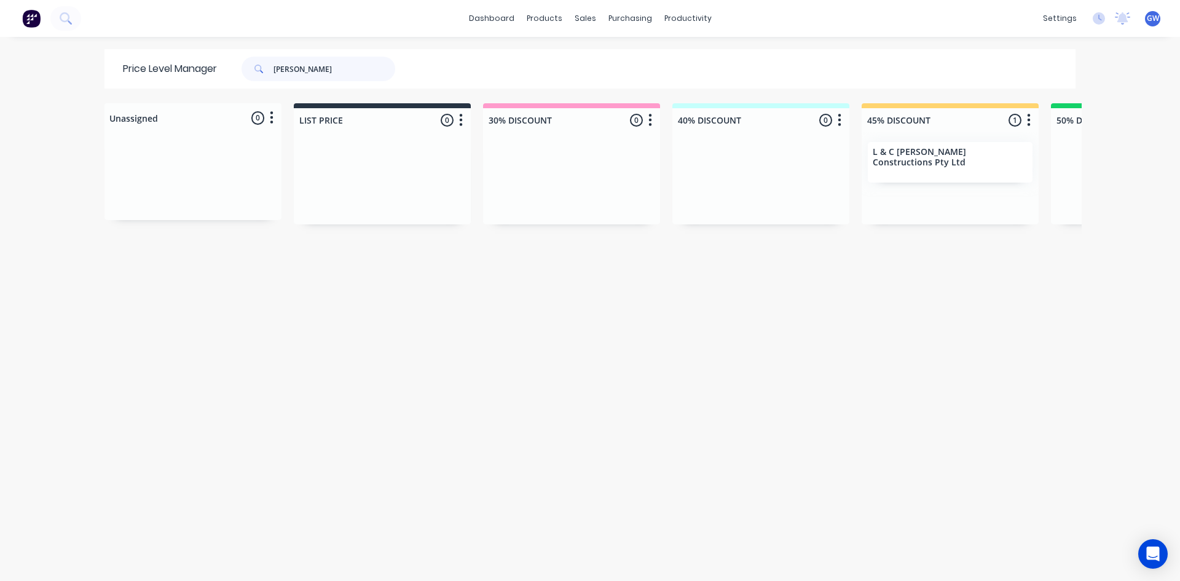
drag, startPoint x: 327, startPoint y: 61, endPoint x: 231, endPoint y: 60, distance: 95.9
click at [231, 60] on div "platt" at bounding box center [312, 69] width 166 height 25
type input "mod 1"
drag, startPoint x: 307, startPoint y: 568, endPoint x: 305, endPoint y: 577, distance: 8.8
click at [307, 573] on div "Unassigned 0 Move all customers LIST PRICE 30% DISCOUNT 40% DISCOUNT 45% DISCOU…" at bounding box center [589, 341] width 983 height 476
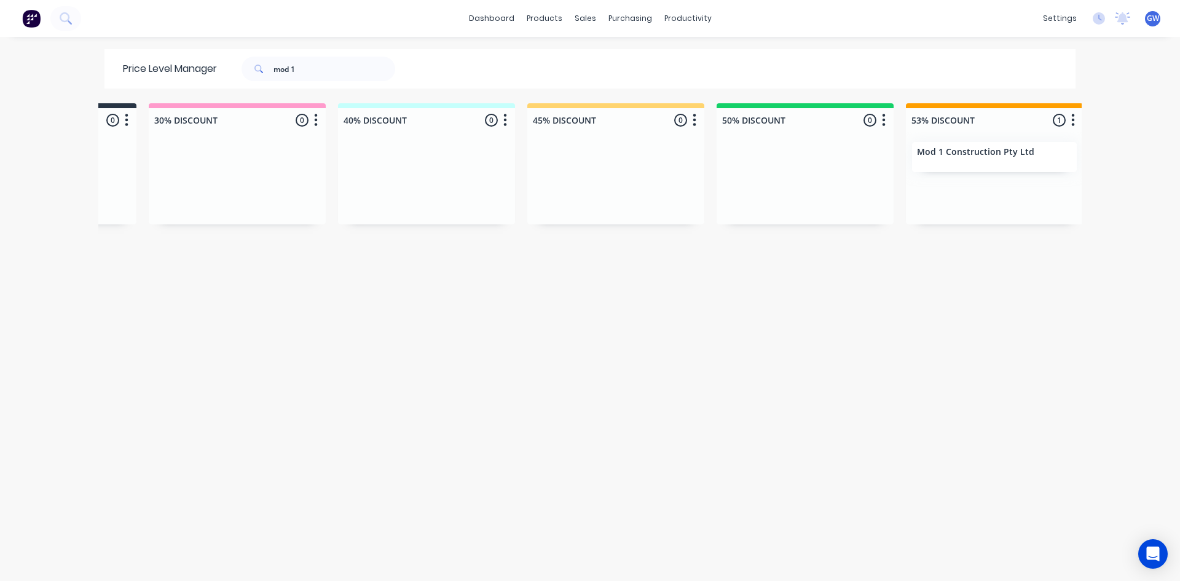
scroll to position [0, 398]
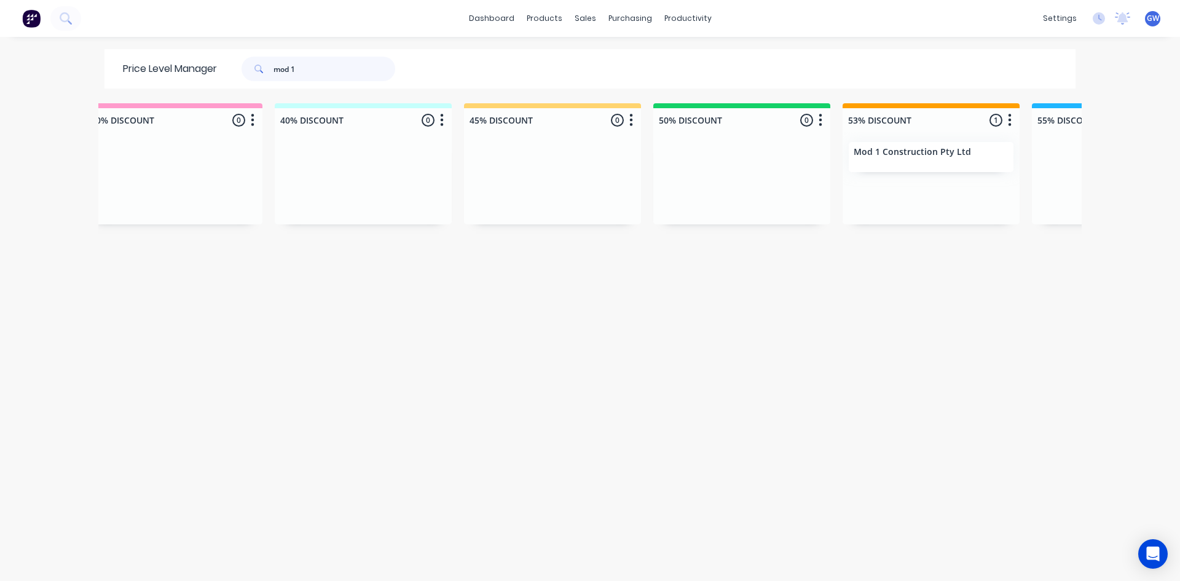
drag, startPoint x: 328, startPoint y: 63, endPoint x: 213, endPoint y: 58, distance: 114.4
click at [213, 58] on div "Price Level Manager mod 1" at bounding box center [264, 68] width 321 height 39
type input "rmb"
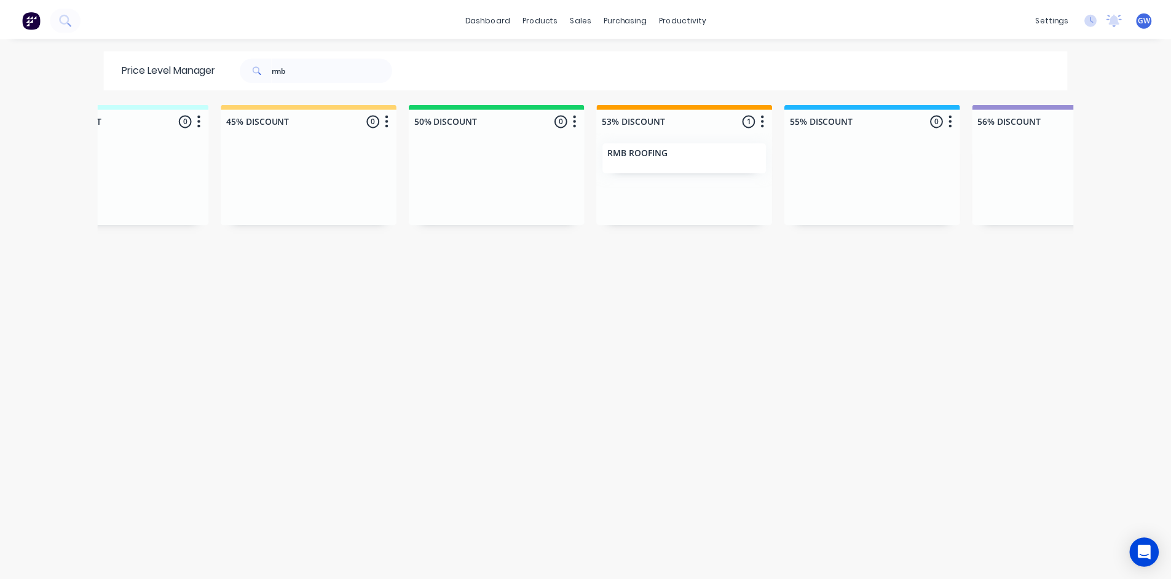
scroll to position [0, 645]
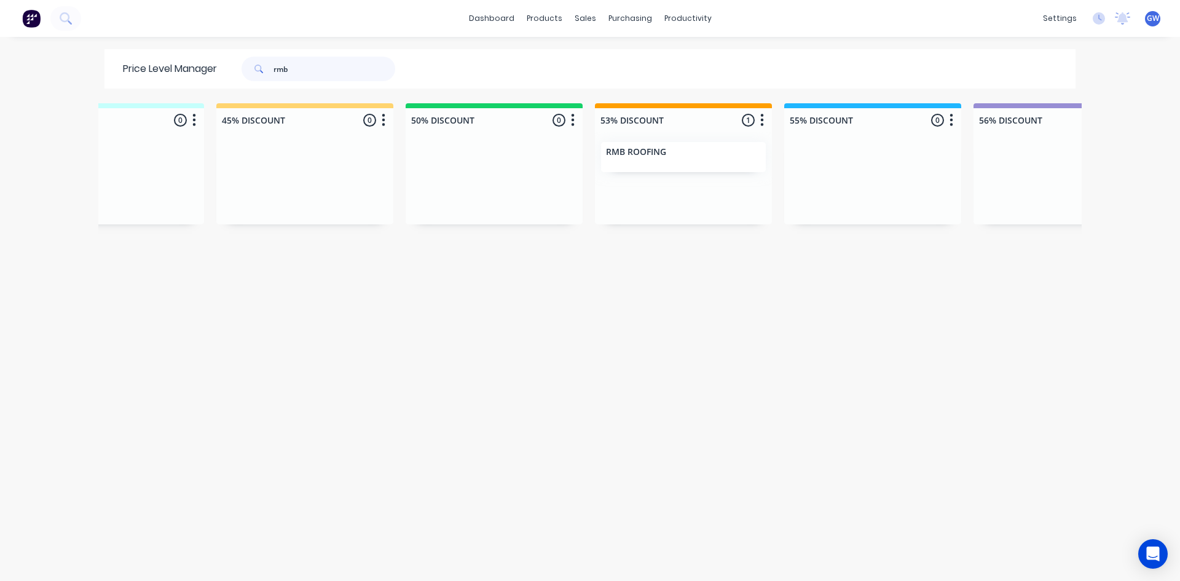
drag, startPoint x: 346, startPoint y: 73, endPoint x: 79, endPoint y: 71, distance: 266.8
click at [79, 71] on div "dashboard products sales purchasing productivity dashboard products Product Cat…" at bounding box center [590, 290] width 1180 height 581
type input "westiron"
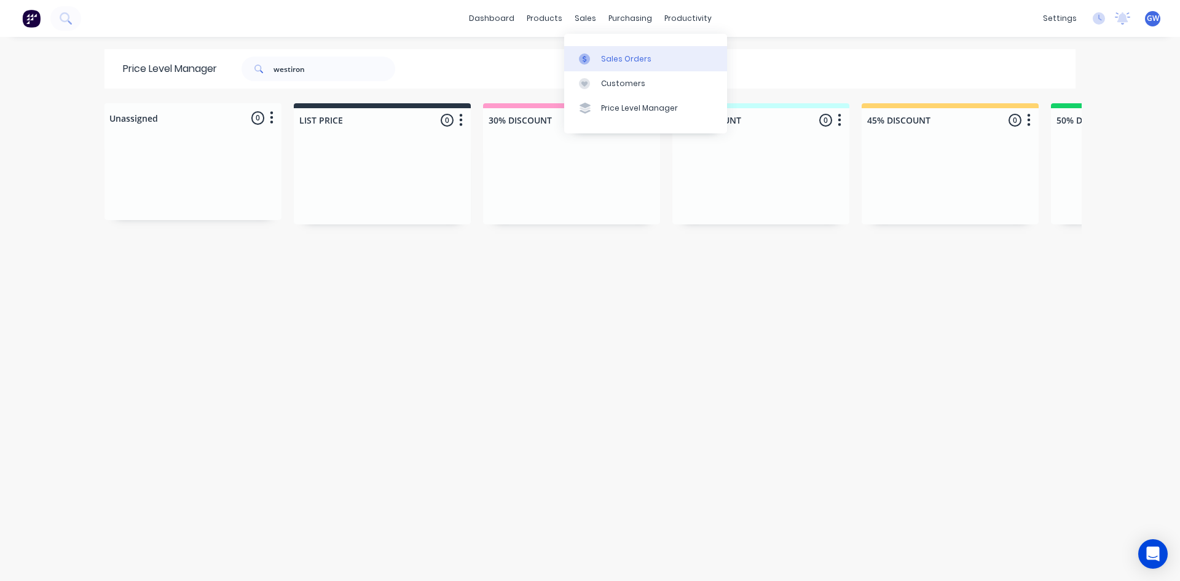
click at [609, 64] on div "Sales Orders" at bounding box center [626, 58] width 50 height 11
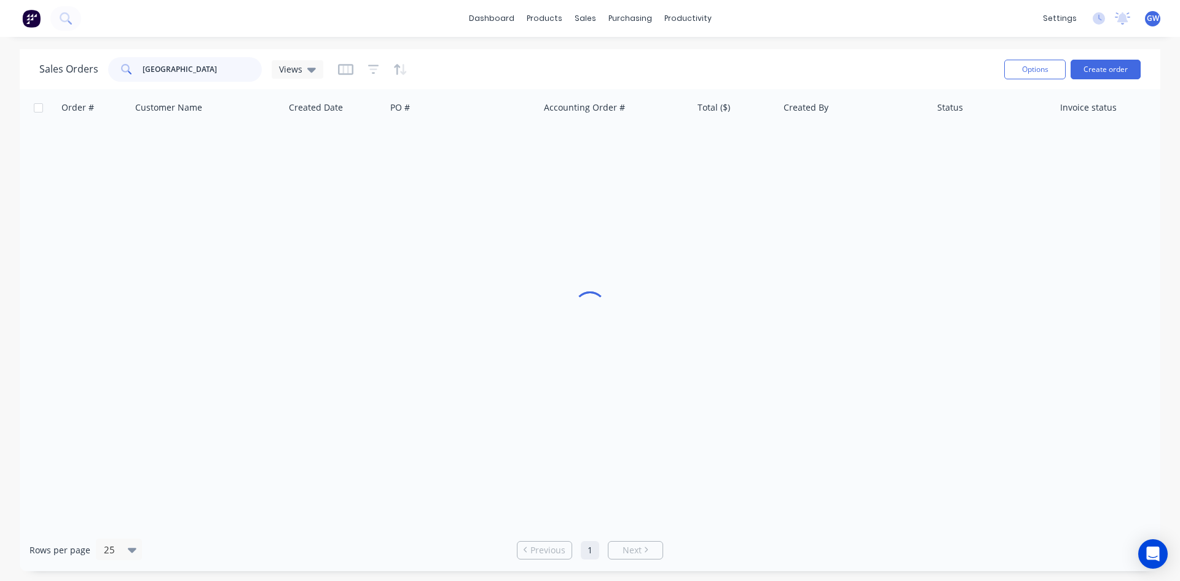
drag, startPoint x: 226, startPoint y: 60, endPoint x: 44, endPoint y: 63, distance: 182.0
click at [44, 63] on div "Sales Orders rockhampton Views" at bounding box center [181, 69] width 284 height 25
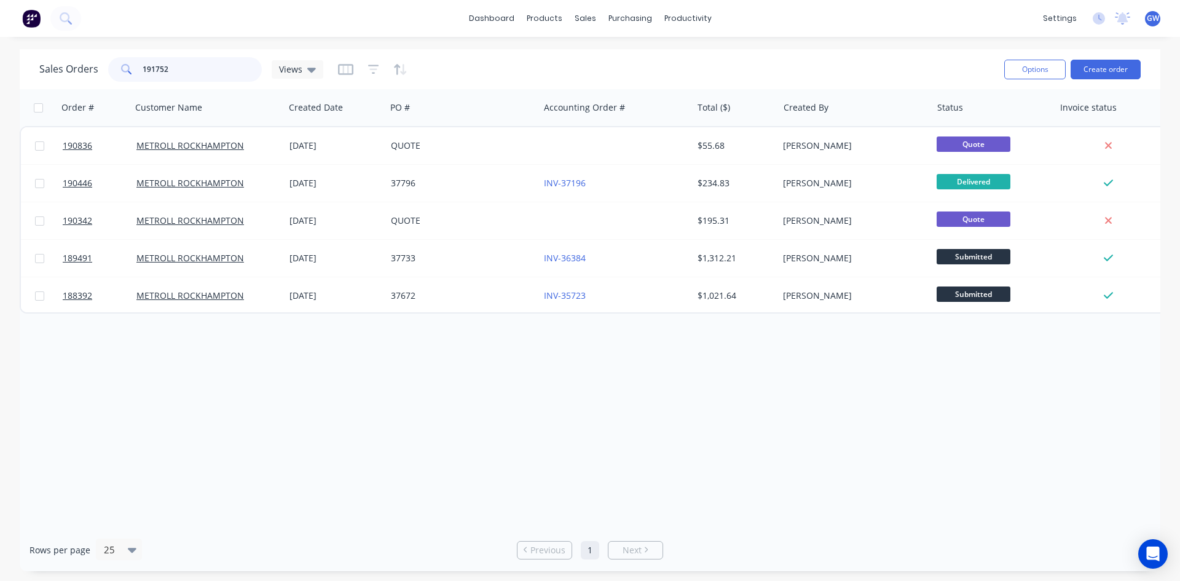
type input "191752"
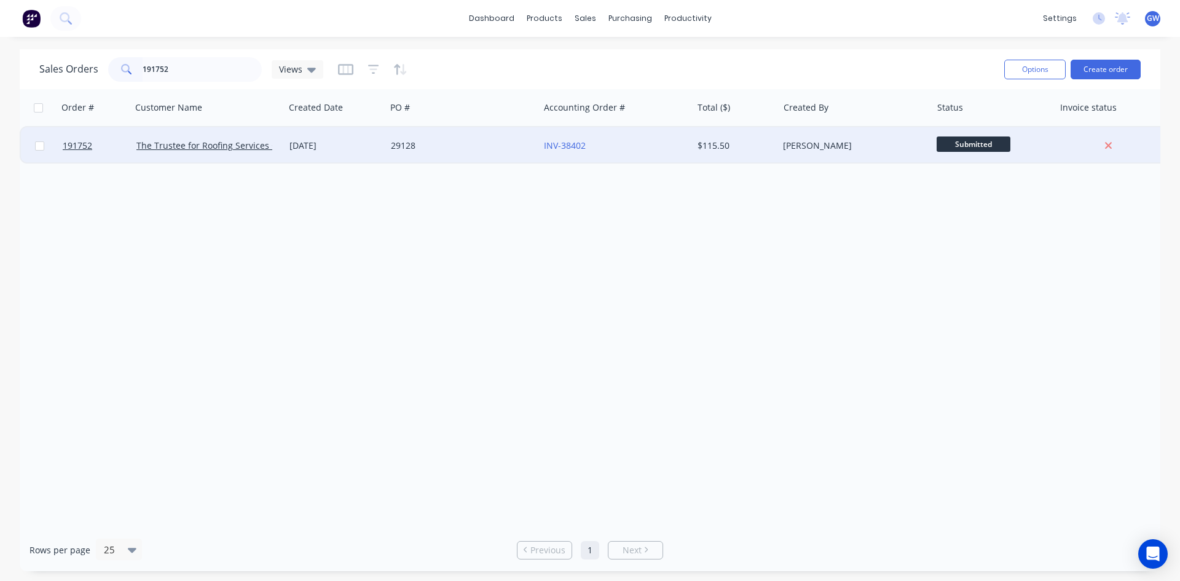
click at [758, 143] on div "$115.50" at bounding box center [734, 146] width 72 height 12
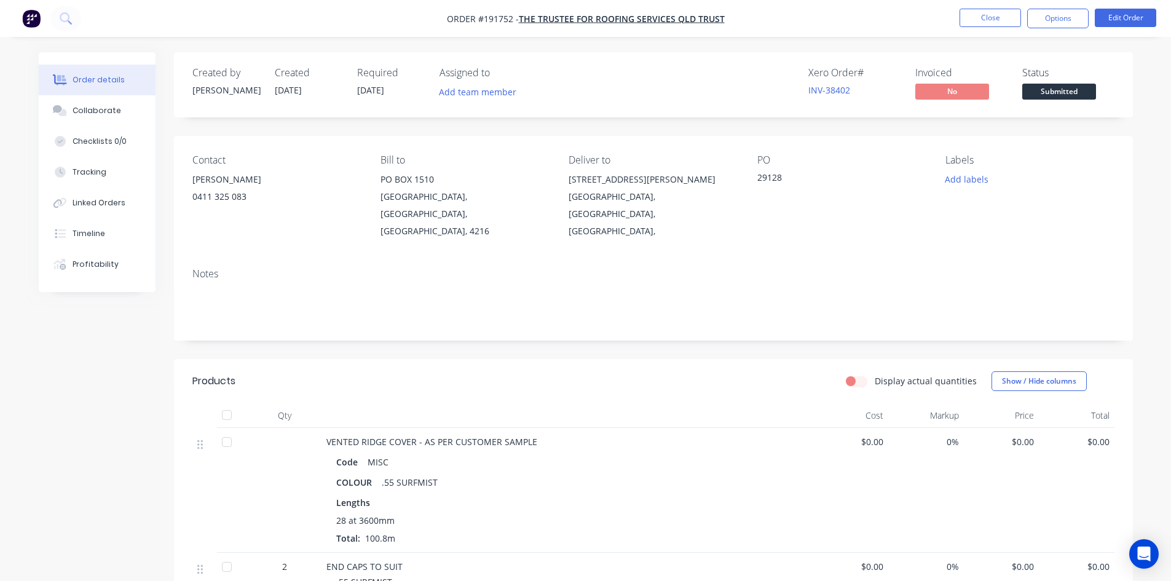
scroll to position [337, 0]
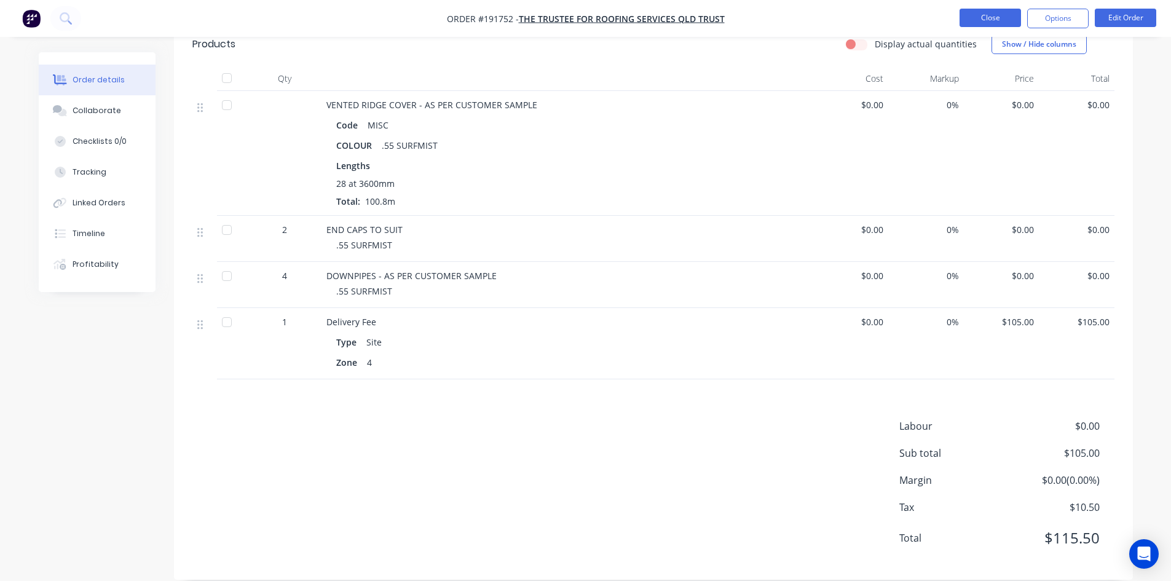
click at [989, 14] on button "Close" at bounding box center [989, 18] width 61 height 18
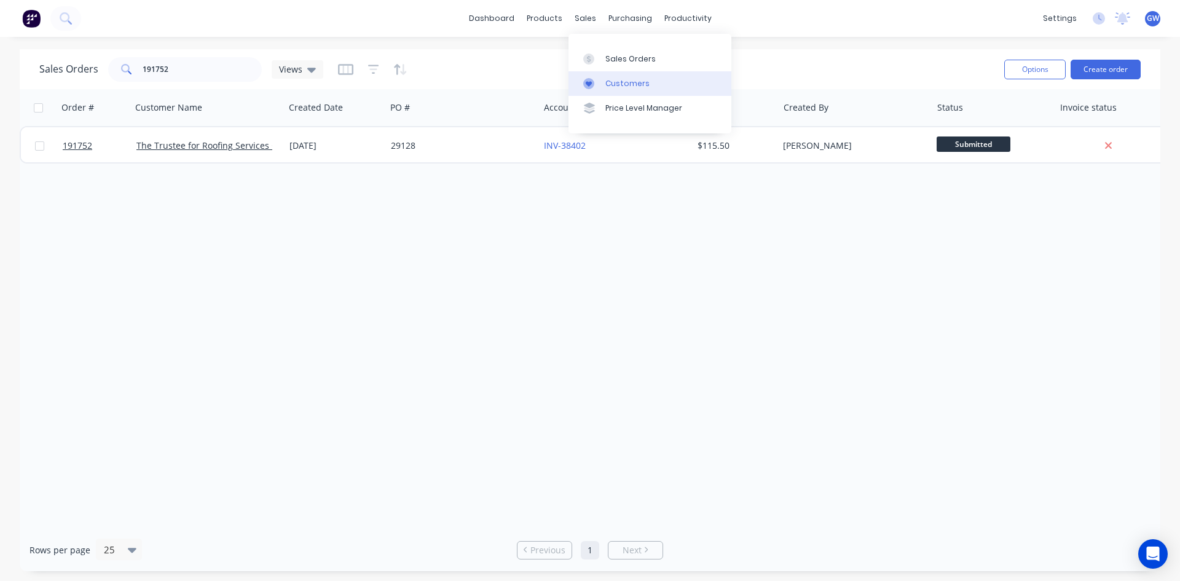
click at [615, 85] on div "Customers" at bounding box center [627, 83] width 44 height 11
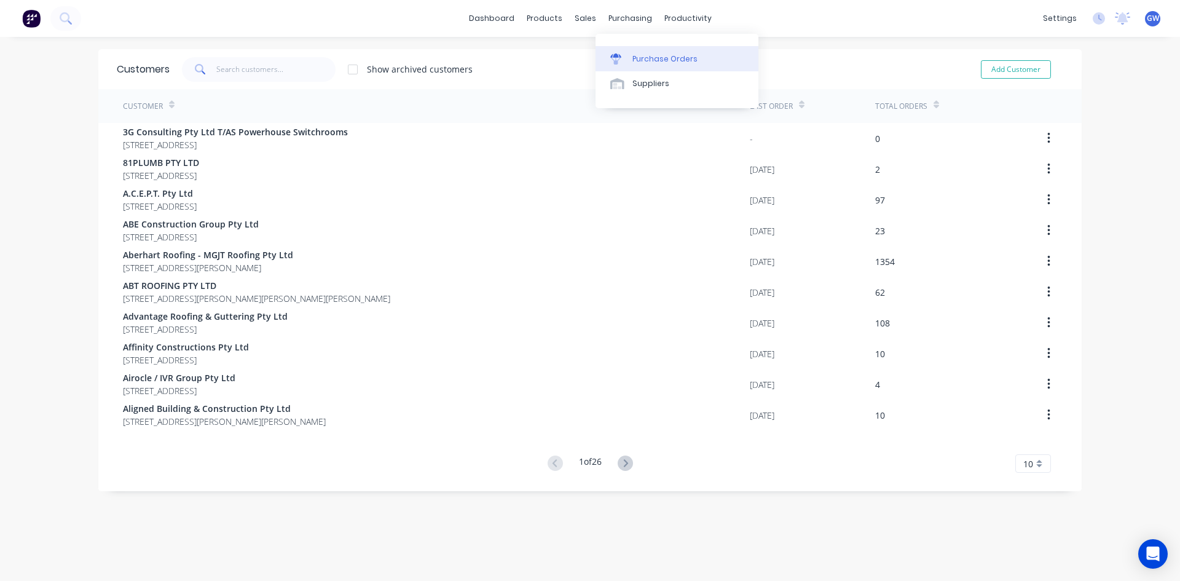
click at [659, 52] on link "Purchase Orders" at bounding box center [677, 58] width 163 height 25
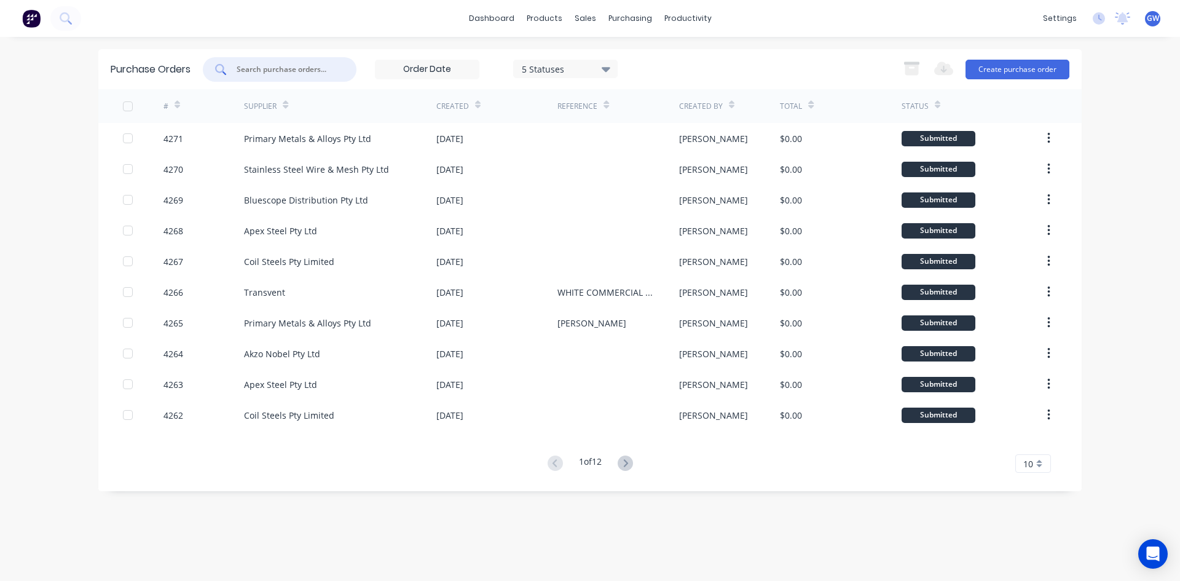
click at [282, 73] on input "text" at bounding box center [286, 69] width 102 height 12
type input "4248"
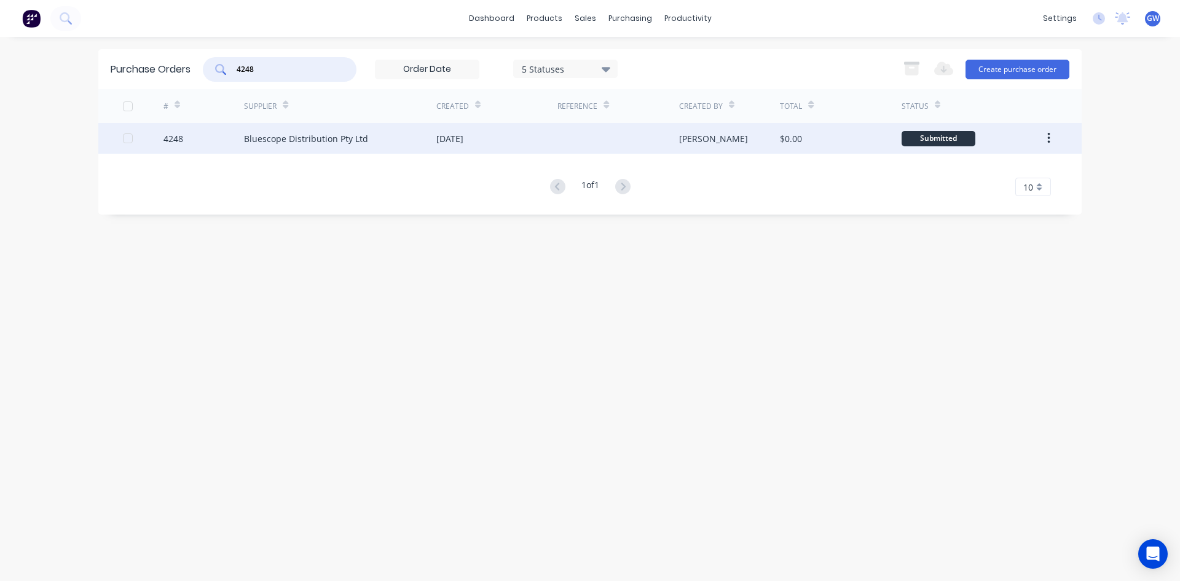
click at [436, 133] on div "04 Sep 2025" at bounding box center [449, 138] width 27 height 13
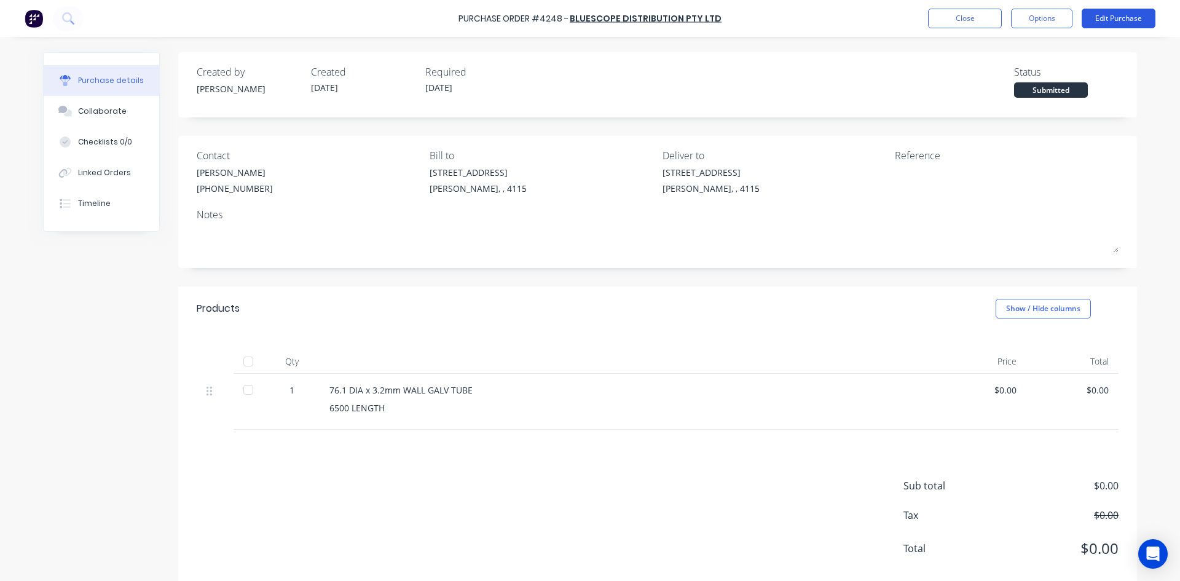
click at [1135, 28] on button "Edit Purchase" at bounding box center [1119, 19] width 74 height 20
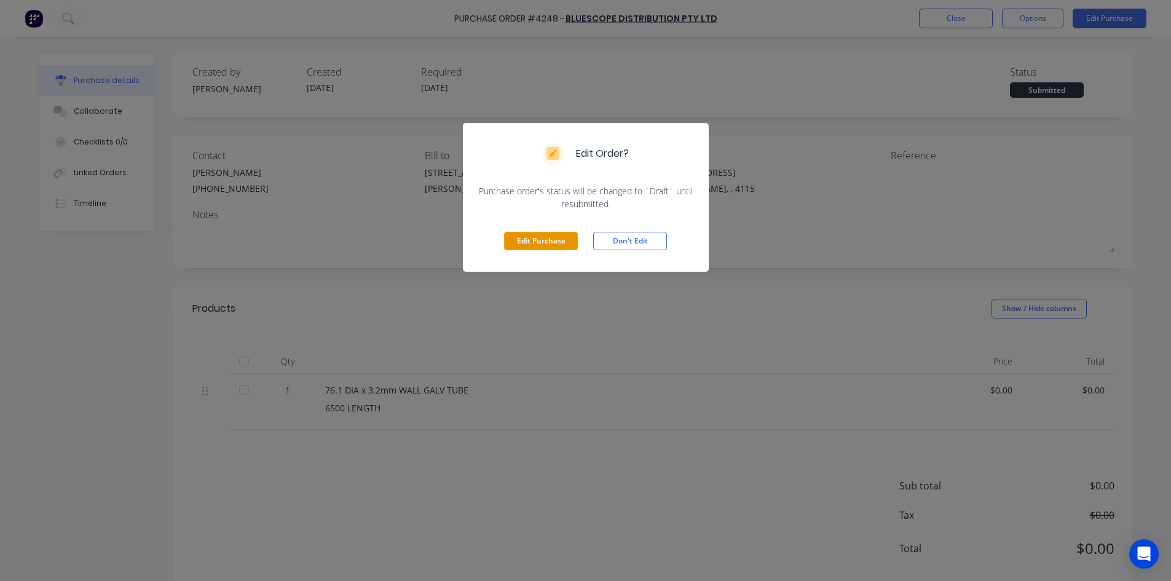
click at [554, 243] on button "Edit Purchase" at bounding box center [541, 241] width 74 height 18
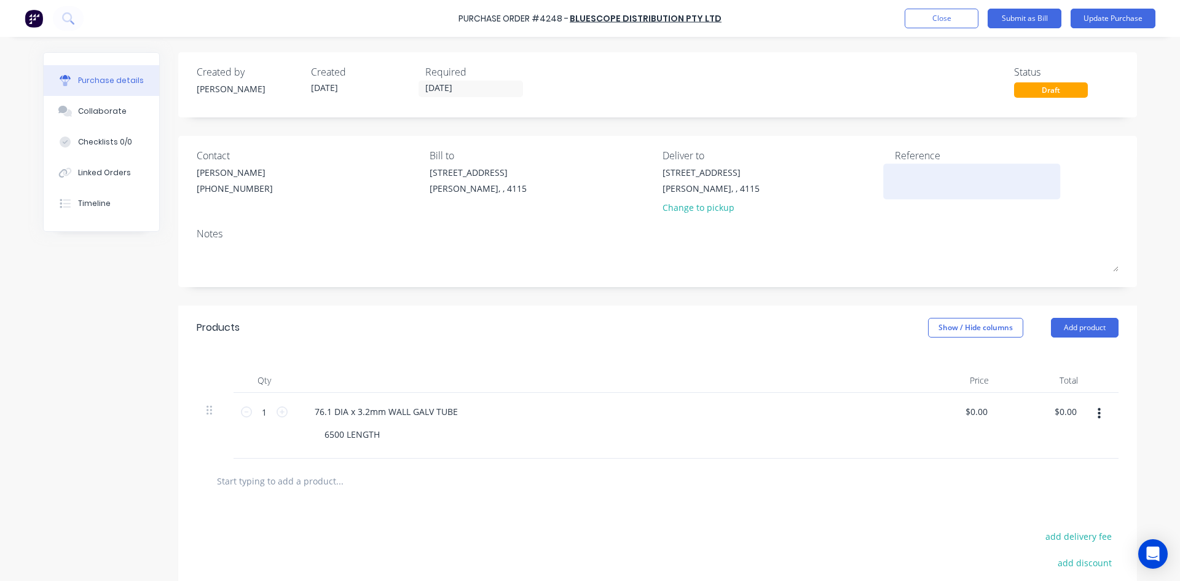
click at [920, 181] on textarea at bounding box center [972, 180] width 154 height 28
type textarea "57673355"
click at [543, 315] on div "Products Show / Hide columns Add product" at bounding box center [657, 327] width 959 height 44
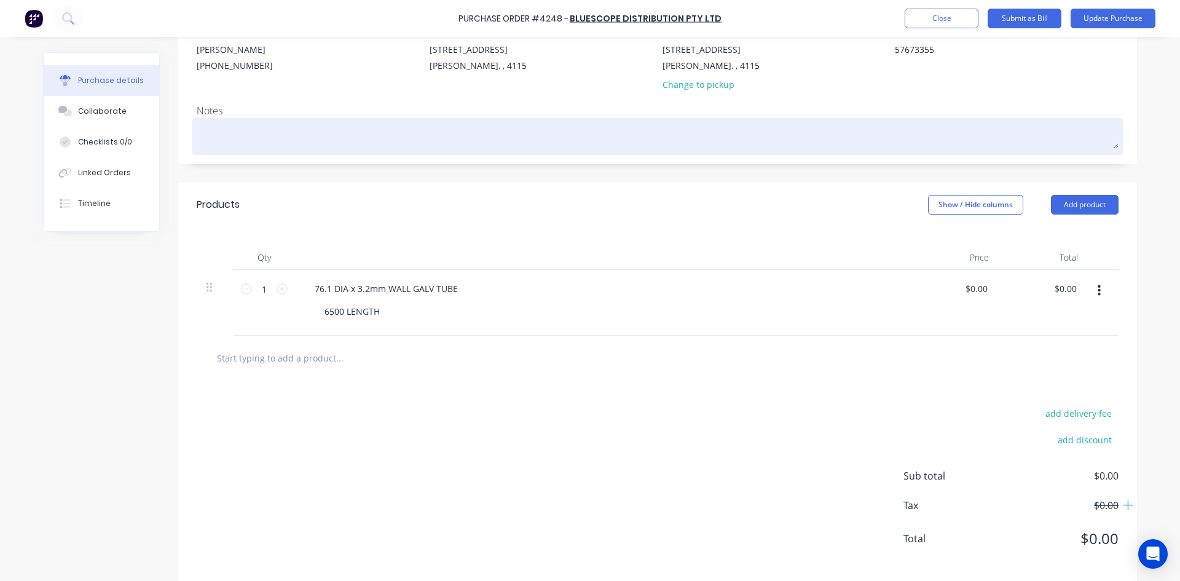
scroll to position [137, 0]
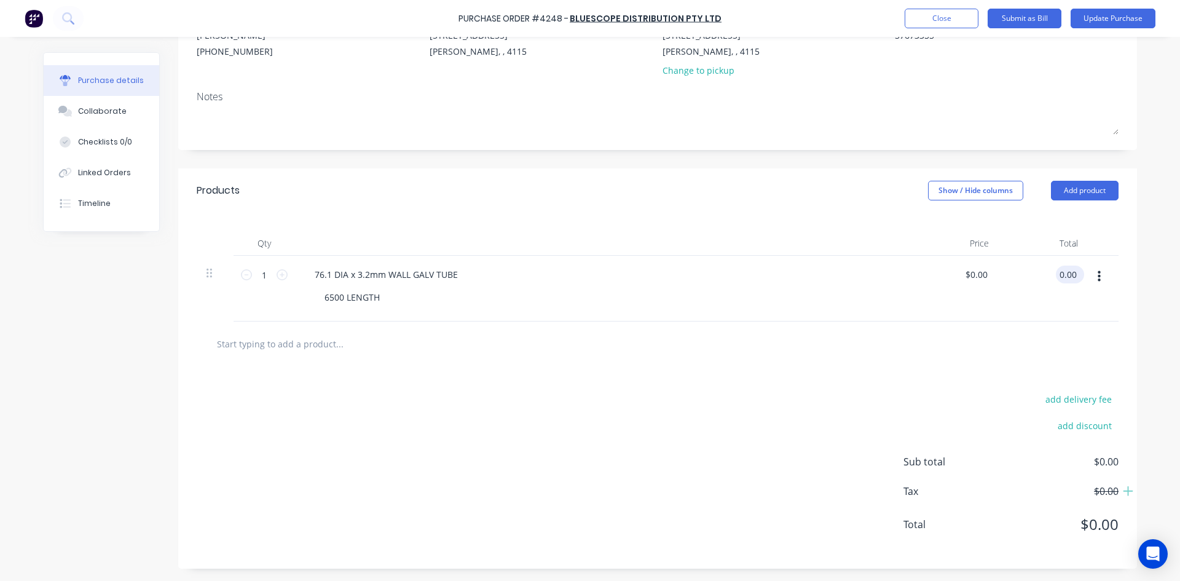
click at [1063, 278] on input "0.00" at bounding box center [1067, 275] width 23 height 18
type input "163.80"
type input "$163.80"
click at [1025, 387] on div "add delivery fee add discount Sub total $0.00 Tax $0.00 Total $0.00" at bounding box center [657, 467] width 959 height 202
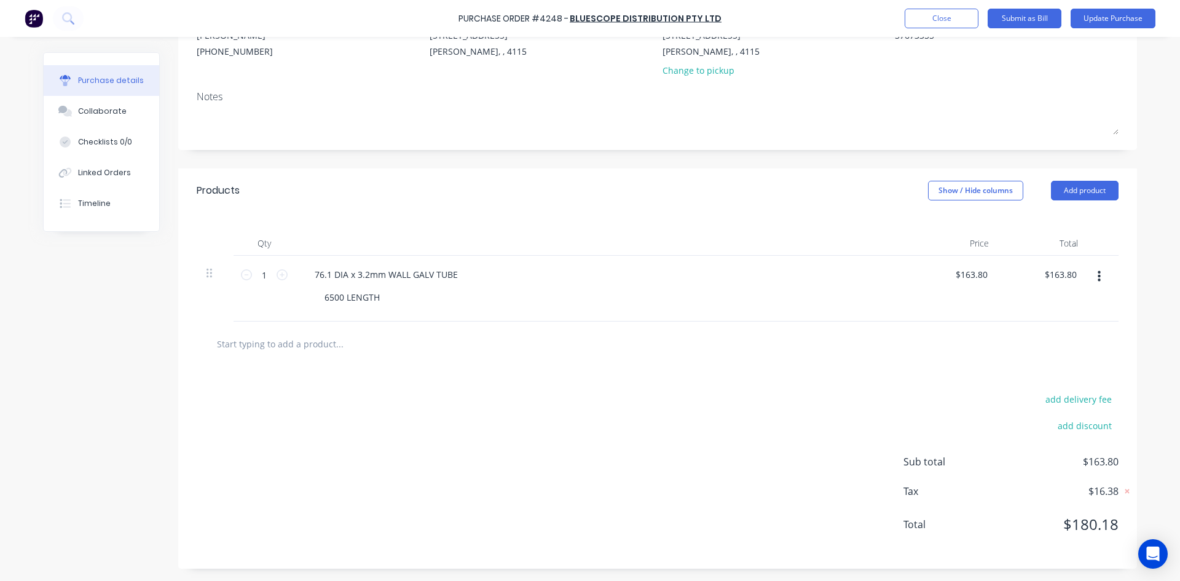
scroll to position [0, 0]
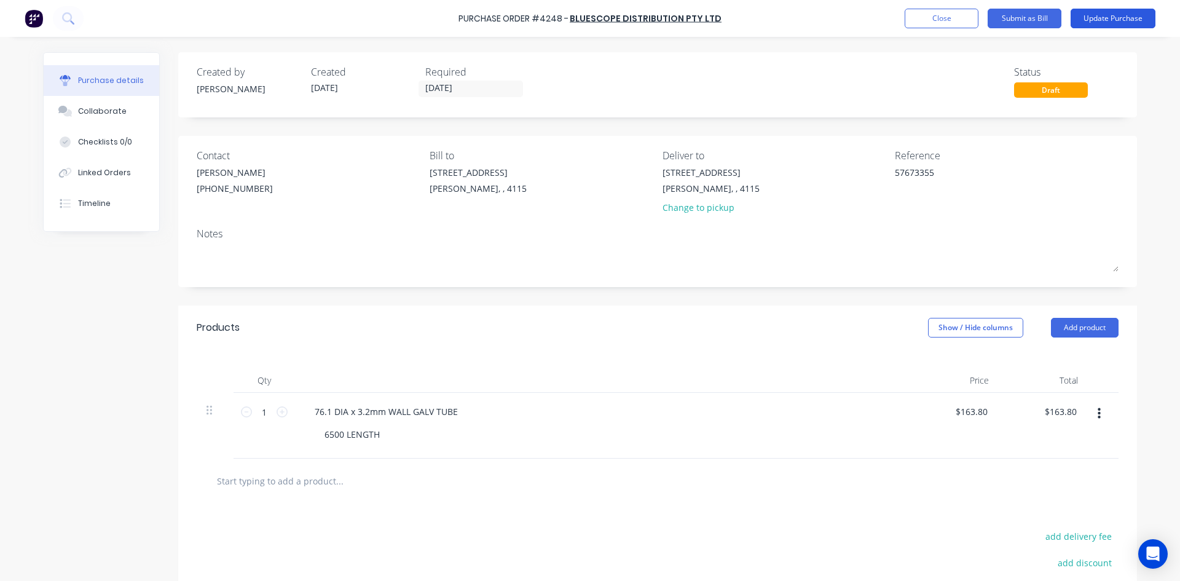
click at [1107, 11] on button "Update Purchase" at bounding box center [1113, 19] width 85 height 20
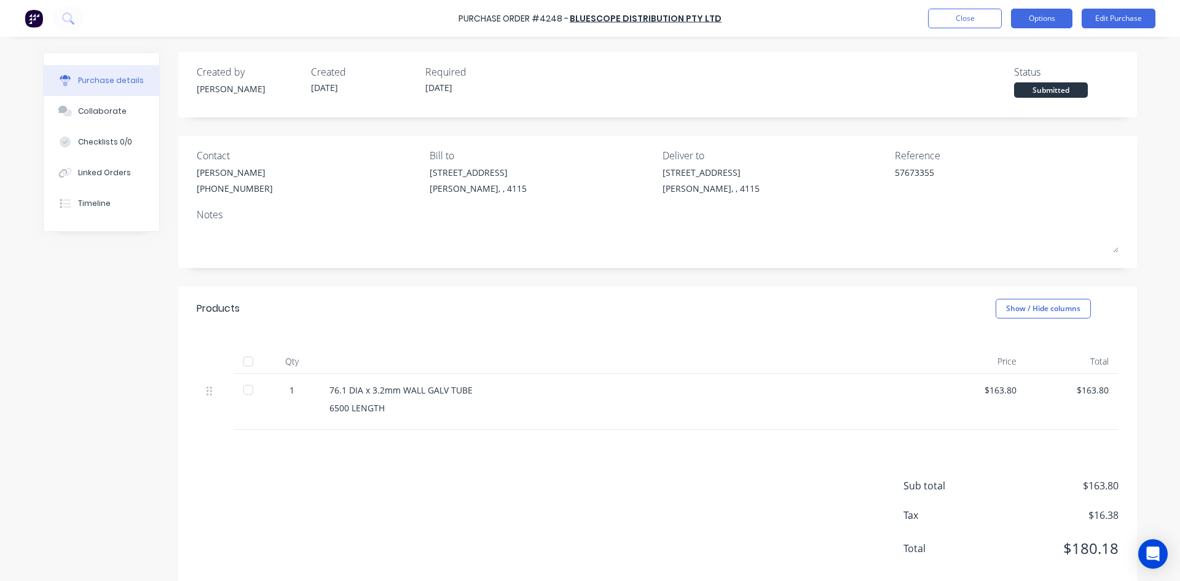
click at [1036, 24] on button "Options" at bounding box center [1041, 19] width 61 height 20
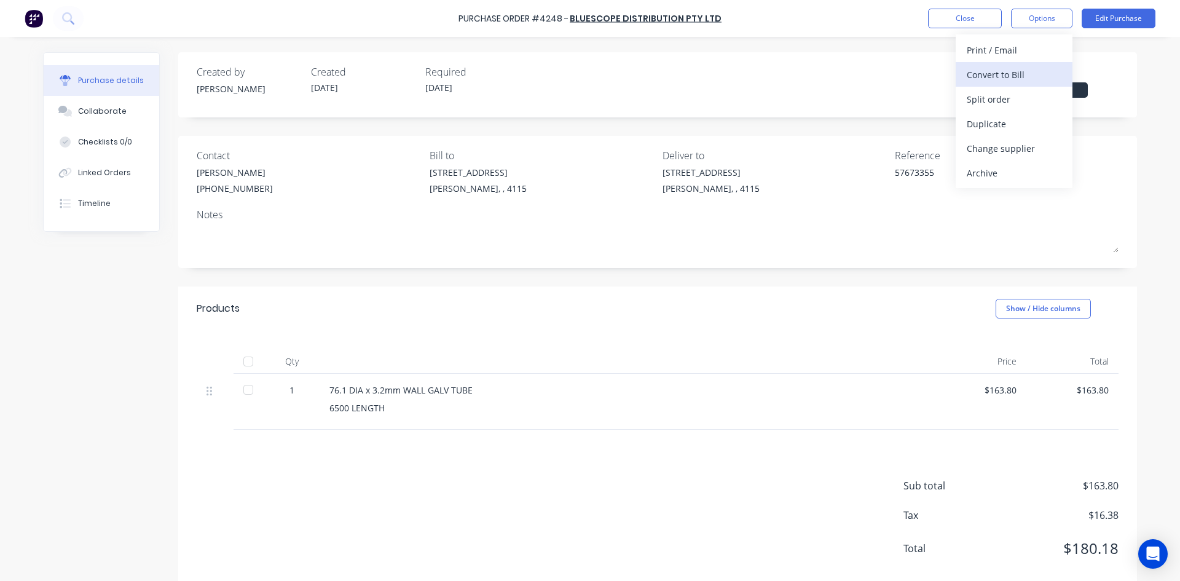
click at [1026, 73] on div "Convert to Bill" at bounding box center [1014, 75] width 95 height 18
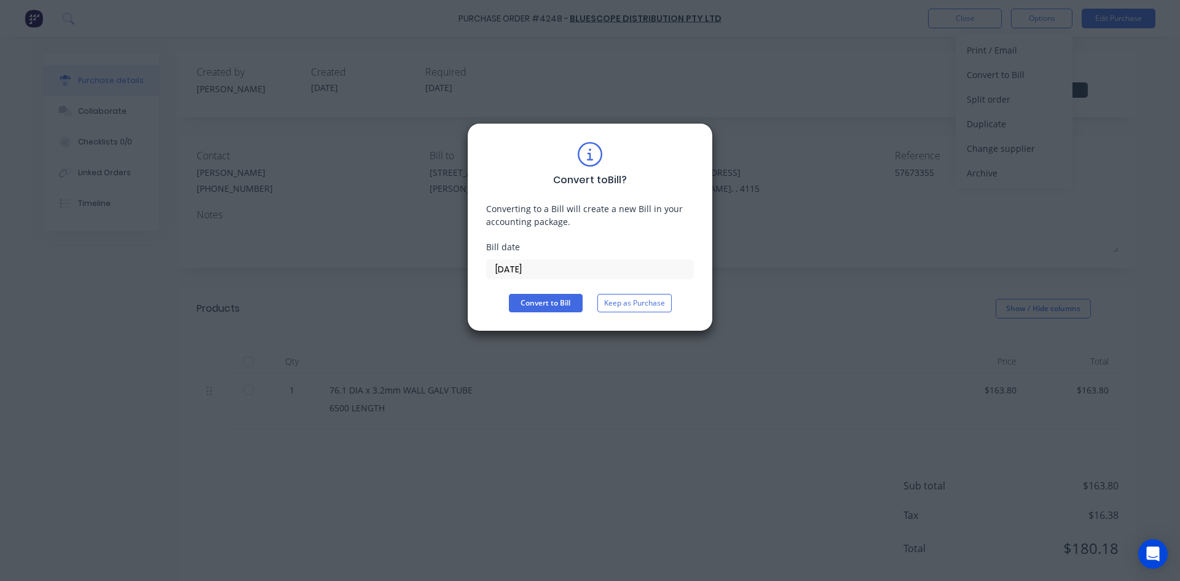
click at [543, 278] on label "[DATE]" at bounding box center [590, 269] width 208 height 20
click at [543, 278] on input "[DATE]" at bounding box center [590, 269] width 207 height 18
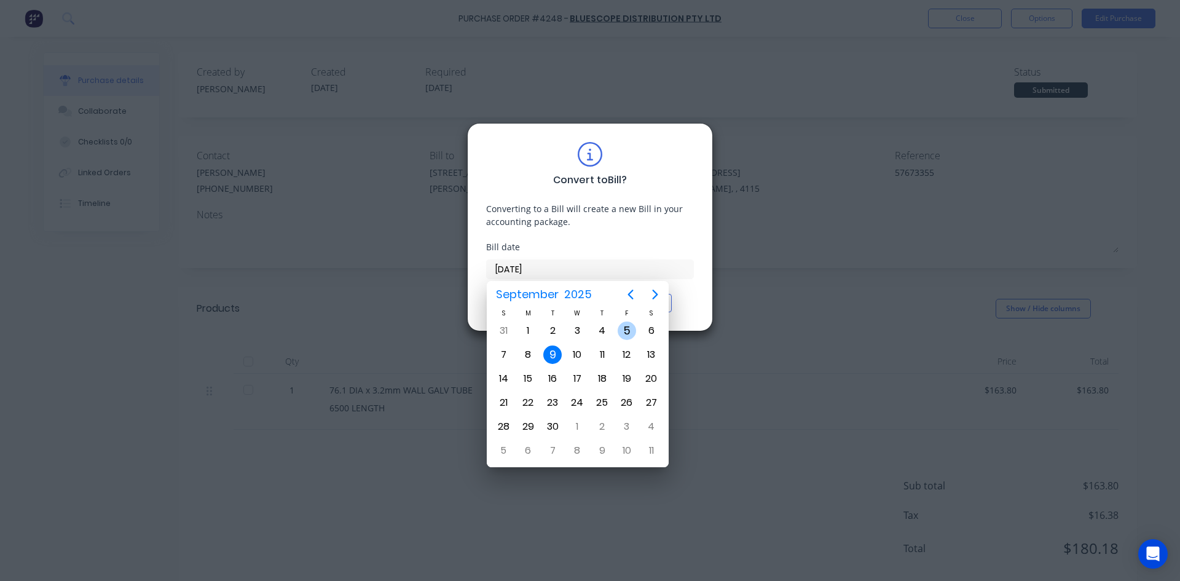
click at [629, 333] on div "5" at bounding box center [627, 330] width 18 height 18
type input "[DATE]"
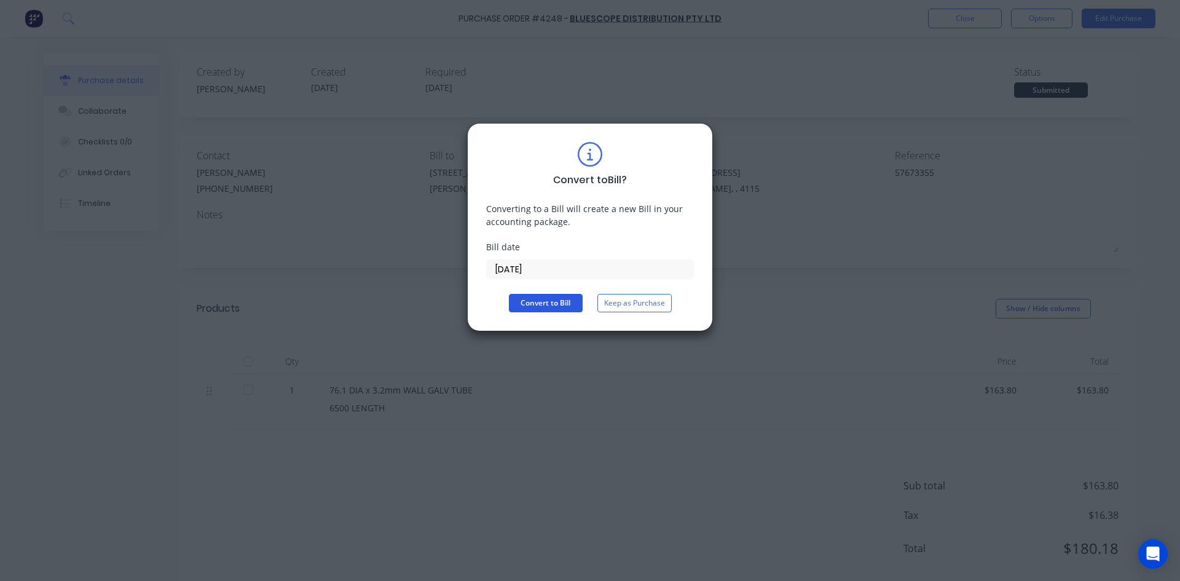
click at [554, 302] on button "Convert to Bill" at bounding box center [546, 303] width 74 height 18
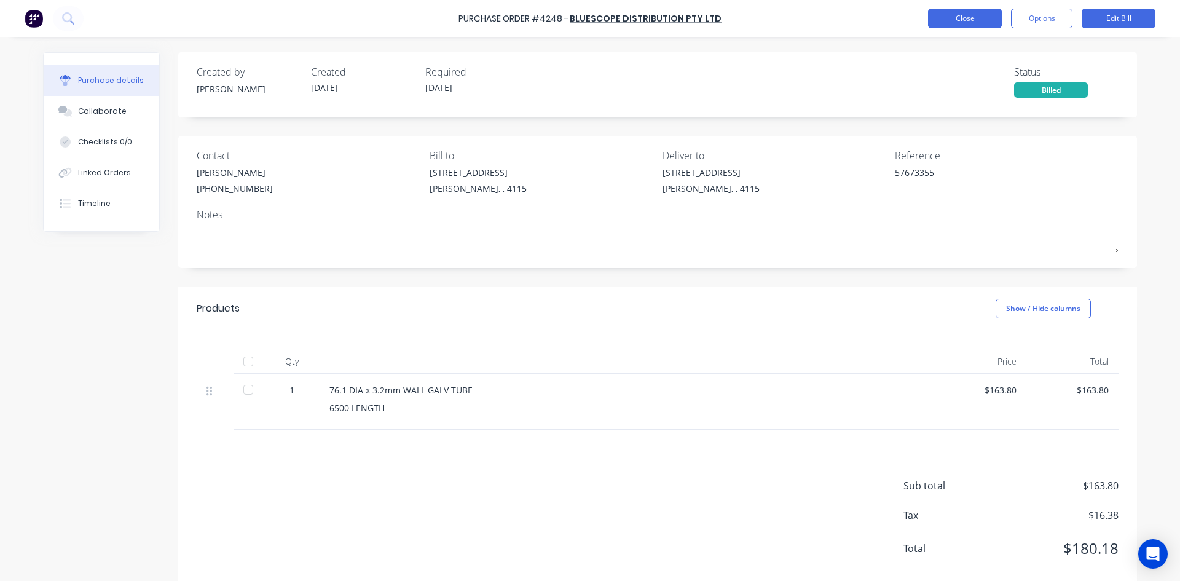
click at [980, 13] on button "Close" at bounding box center [965, 19] width 74 height 20
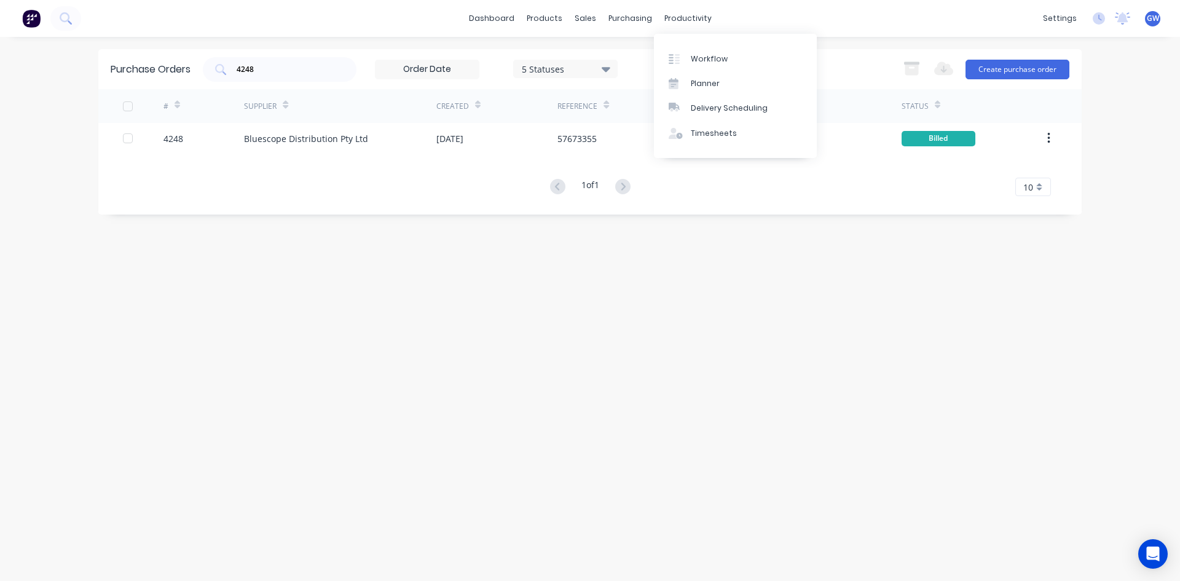
drag, startPoint x: 277, startPoint y: 70, endPoint x: 75, endPoint y: 65, distance: 202.3
click at [75, 65] on div "dashboard products sales purchasing productivity dashboard products Product Cat…" at bounding box center [590, 290] width 1180 height 581
type input "4144"
click at [580, 135] on div at bounding box center [617, 138] width 121 height 31
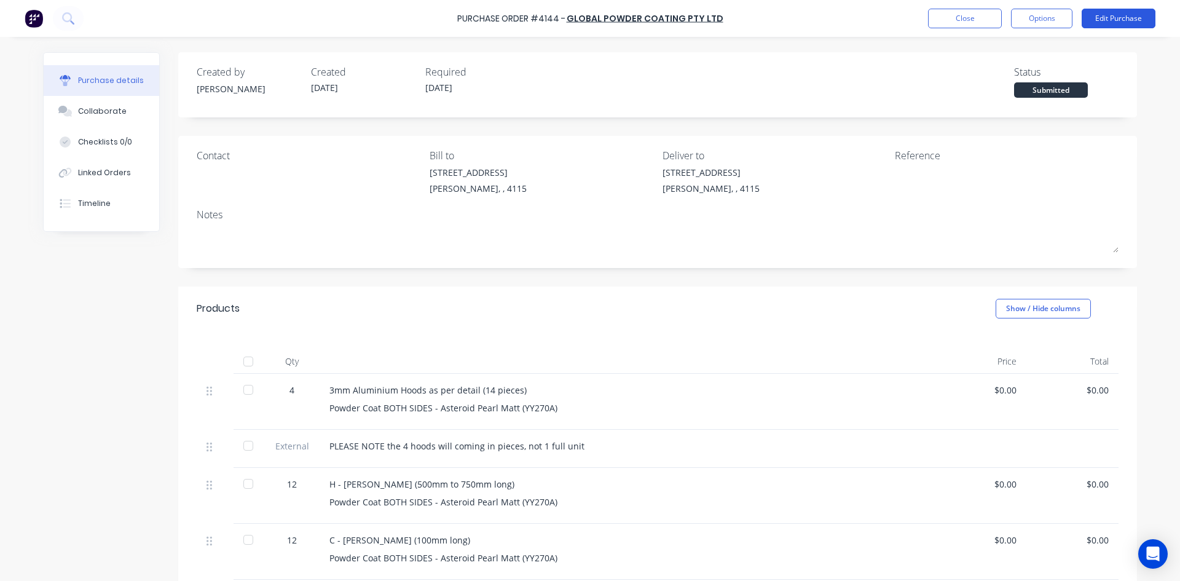
click at [1118, 18] on button "Edit Purchase" at bounding box center [1119, 19] width 74 height 20
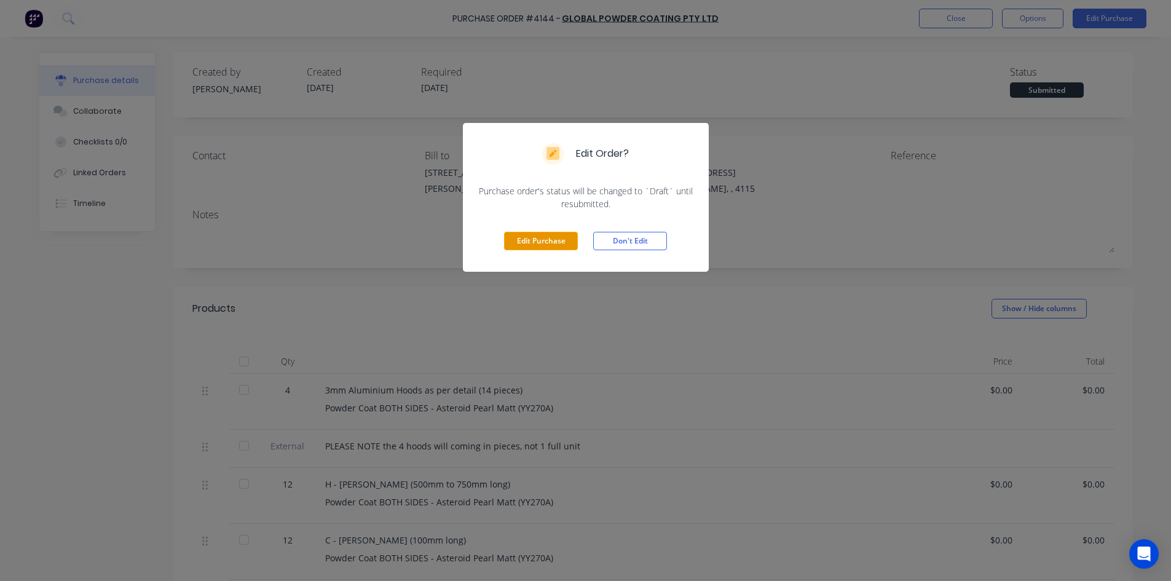
click at [549, 245] on button "Edit Purchase" at bounding box center [541, 241] width 74 height 18
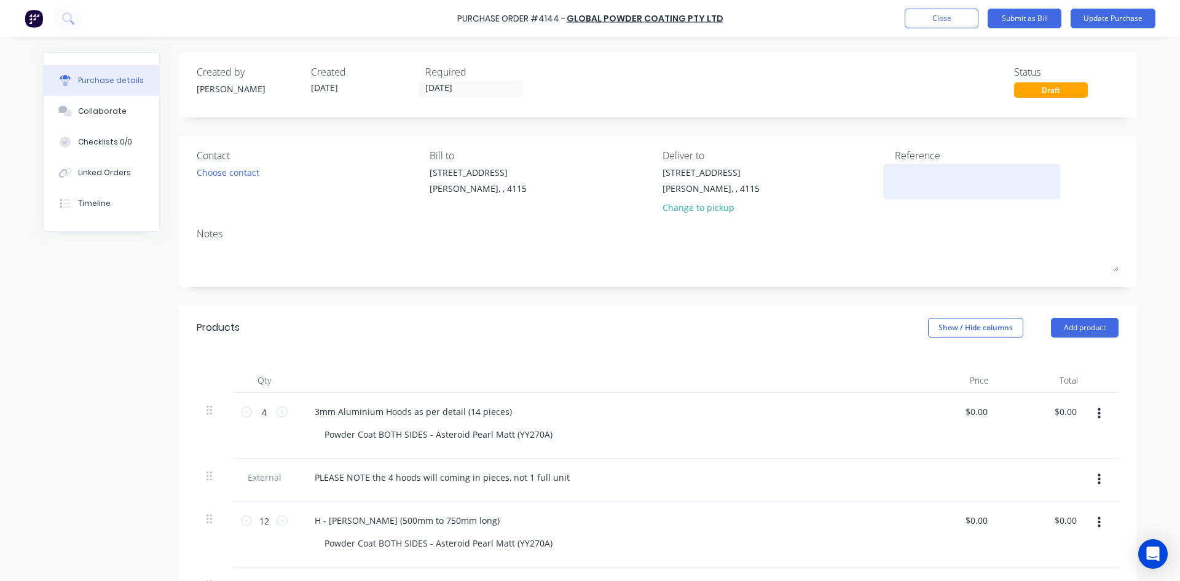
click at [921, 170] on textarea at bounding box center [972, 180] width 154 height 28
type textarea "00049978"
click at [716, 102] on div "Created by John Created 18/08/25 Required 18/08/25 Status Draft" at bounding box center [657, 84] width 959 height 65
click at [469, 90] on input "18/08/25" at bounding box center [470, 88] width 103 height 15
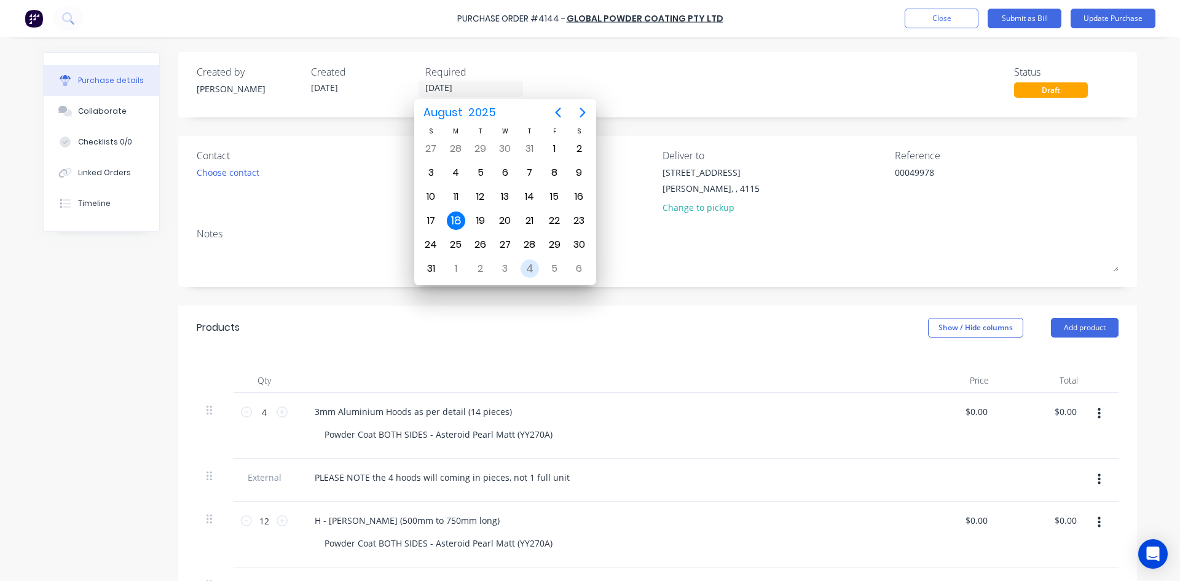
click at [532, 268] on div "4" at bounding box center [530, 268] width 18 height 18
type input "04/09/25"
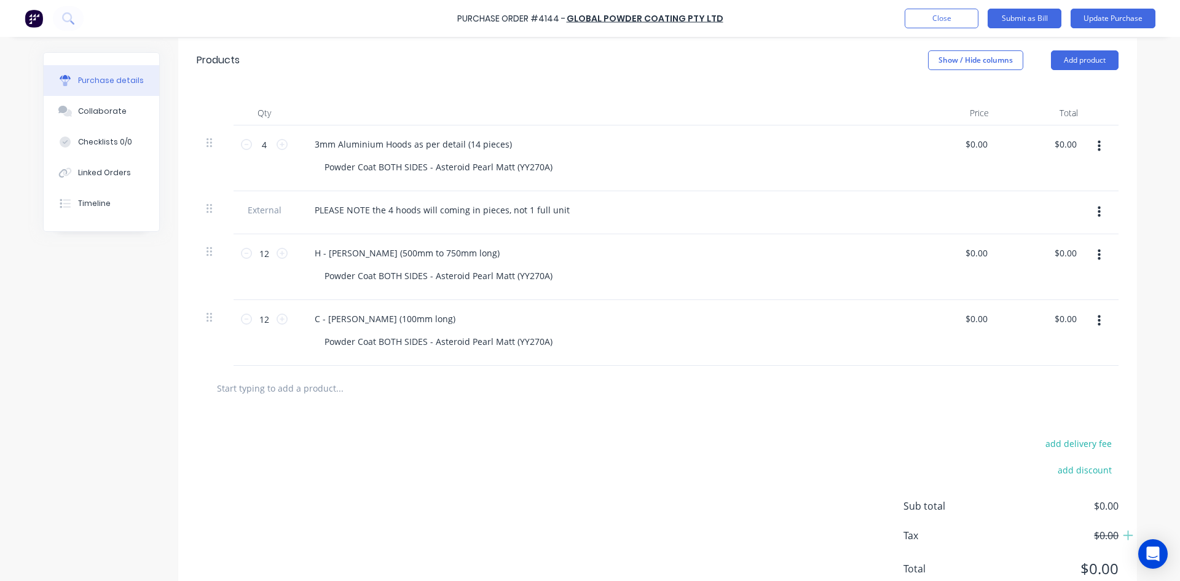
scroll to position [246, 0]
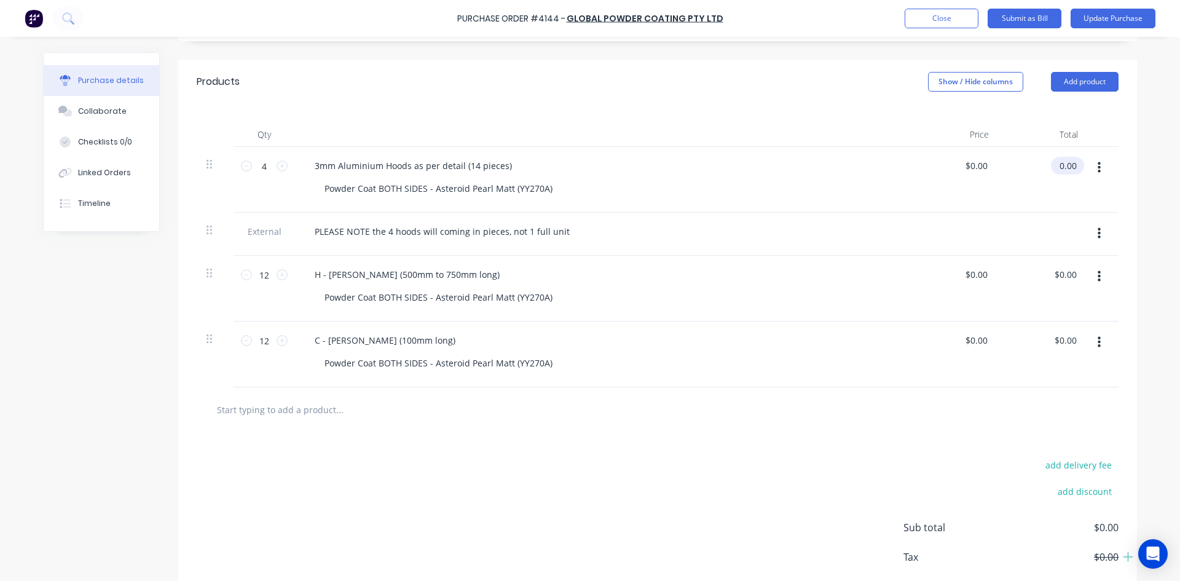
click at [1051, 165] on input "0.00" at bounding box center [1065, 166] width 28 height 18
click at [1056, 165] on input "0.00" at bounding box center [1067, 166] width 23 height 18
type input "1379.90"
type input "$344.975"
type input "$1,379.90"
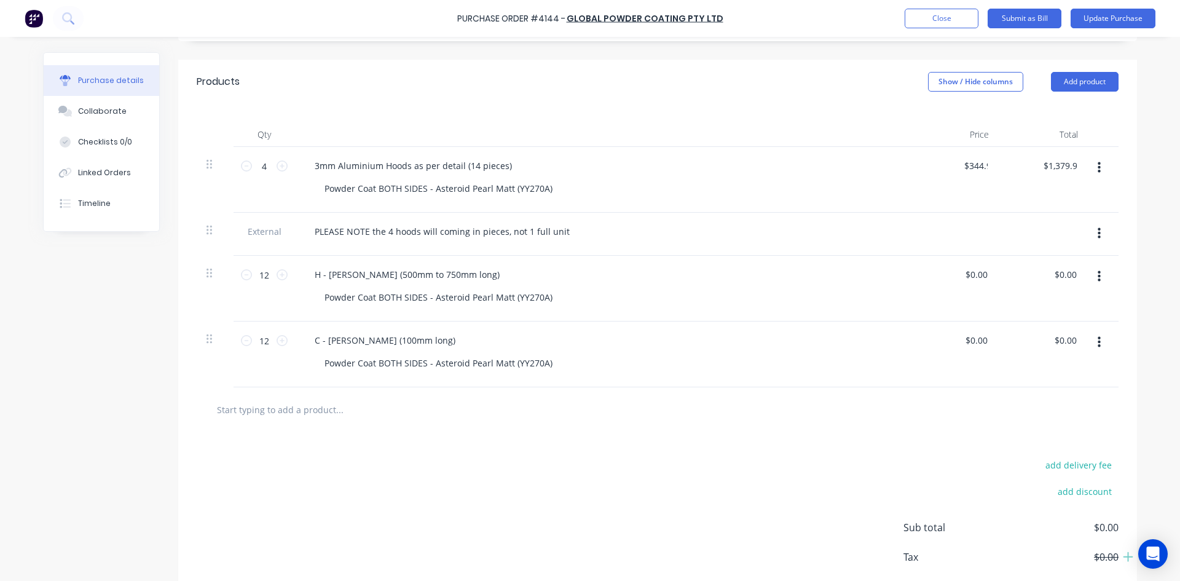
click at [724, 232] on div "PLEASE NOTE the 4 hoods will coming in pieces, not 1 full unit" at bounding box center [602, 232] width 595 height 18
click at [1066, 275] on input "0.00" at bounding box center [1065, 275] width 28 height 18
click at [1066, 275] on input "0.00" at bounding box center [1067, 275] width 23 height 18
type input "60"
type input "$5.00"
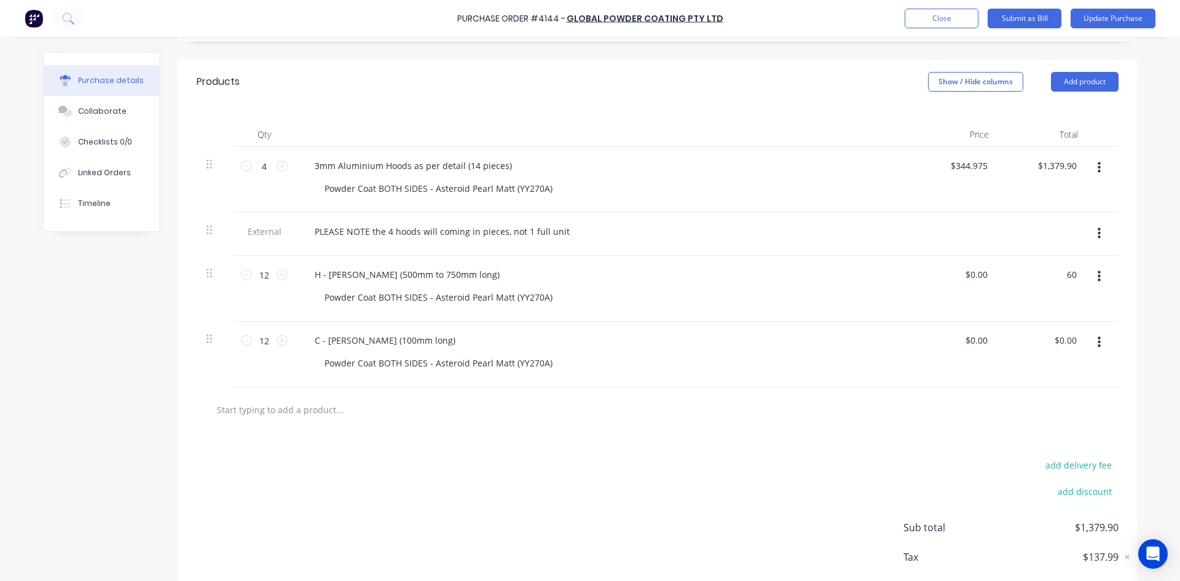
type input "$60.00"
drag, startPoint x: 1057, startPoint y: 410, endPoint x: 1038, endPoint y: 362, distance: 51.6
click at [1055, 410] on div at bounding box center [658, 409] width 902 height 25
click at [1057, 328] on div "$0.00 $0.00" at bounding box center [1043, 354] width 89 height 66
click at [1069, 351] on div "$0.00 $0.00" at bounding box center [1043, 354] width 89 height 66
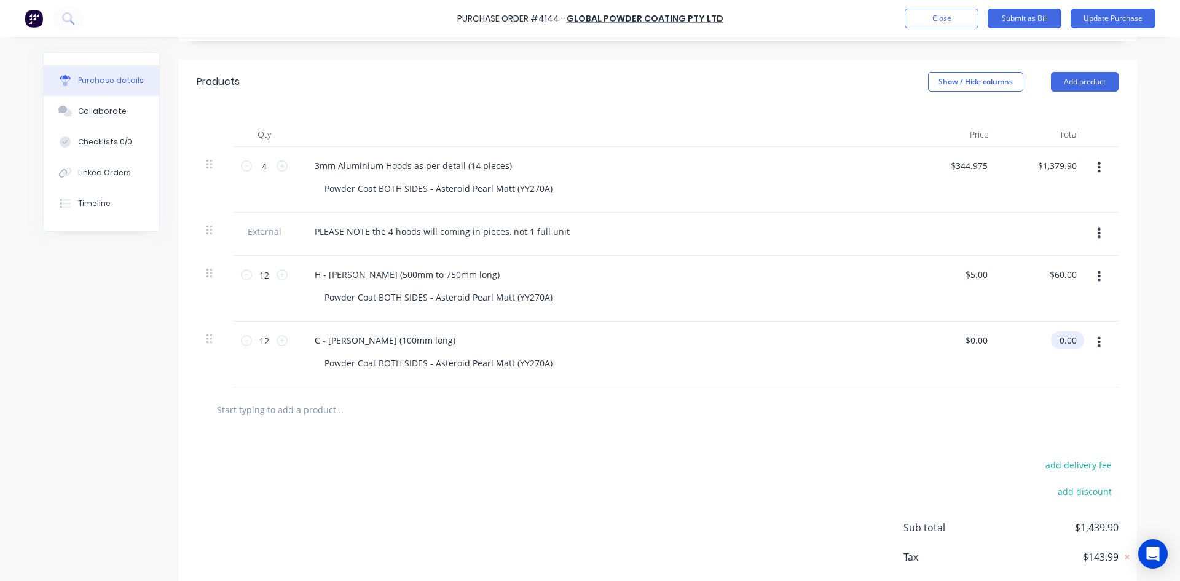
click at [1065, 346] on input "0.00" at bounding box center [1065, 340] width 28 height 18
click at [1065, 346] on input "0.00" at bounding box center [1067, 340] width 23 height 18
type input "60"
type input "$5.00"
type input "$60.00"
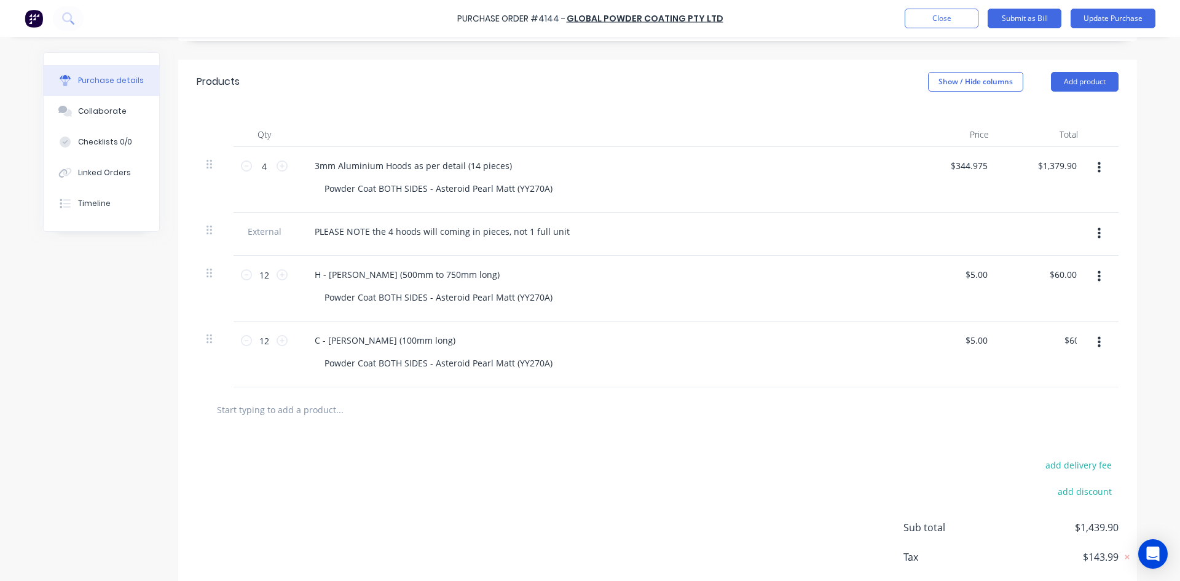
click at [1038, 360] on div "$60.00 60" at bounding box center [1043, 354] width 89 height 66
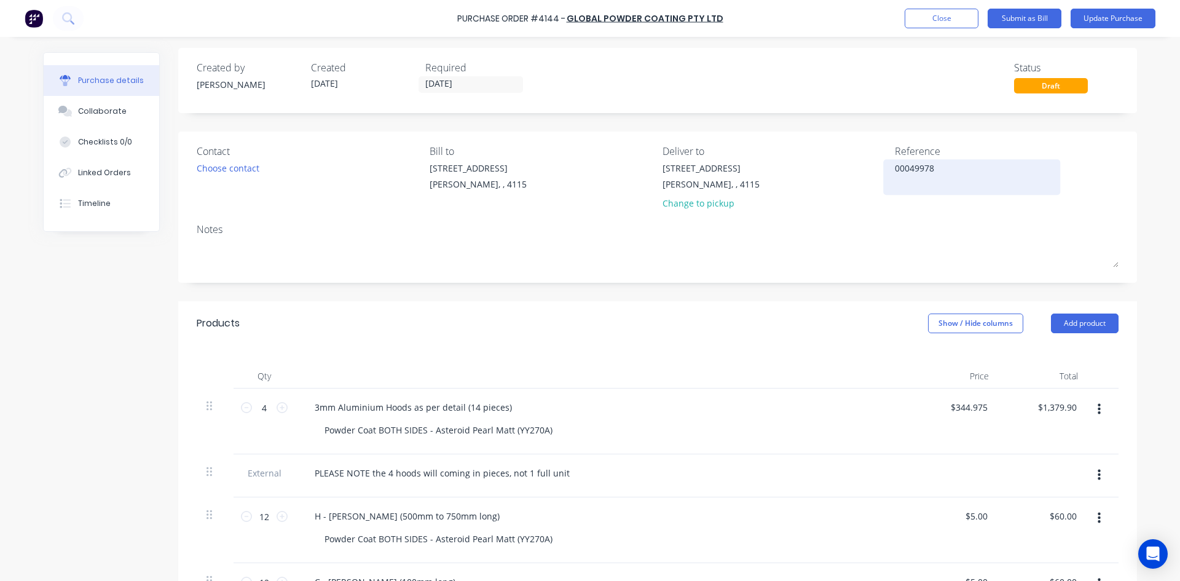
scroll to position [0, 0]
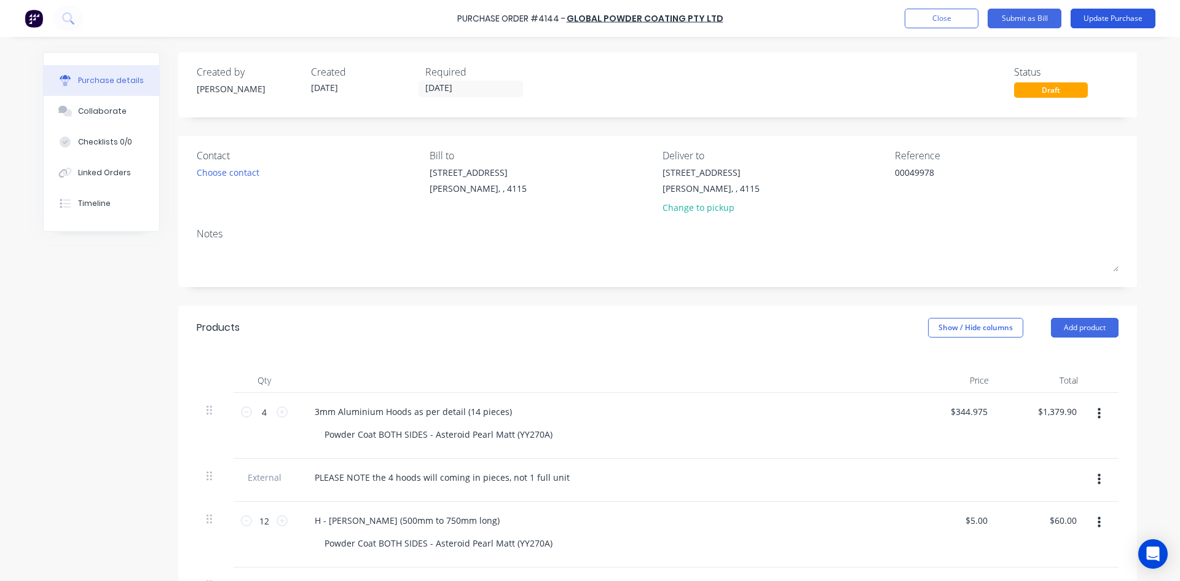
click at [1109, 20] on button "Update Purchase" at bounding box center [1113, 19] width 85 height 20
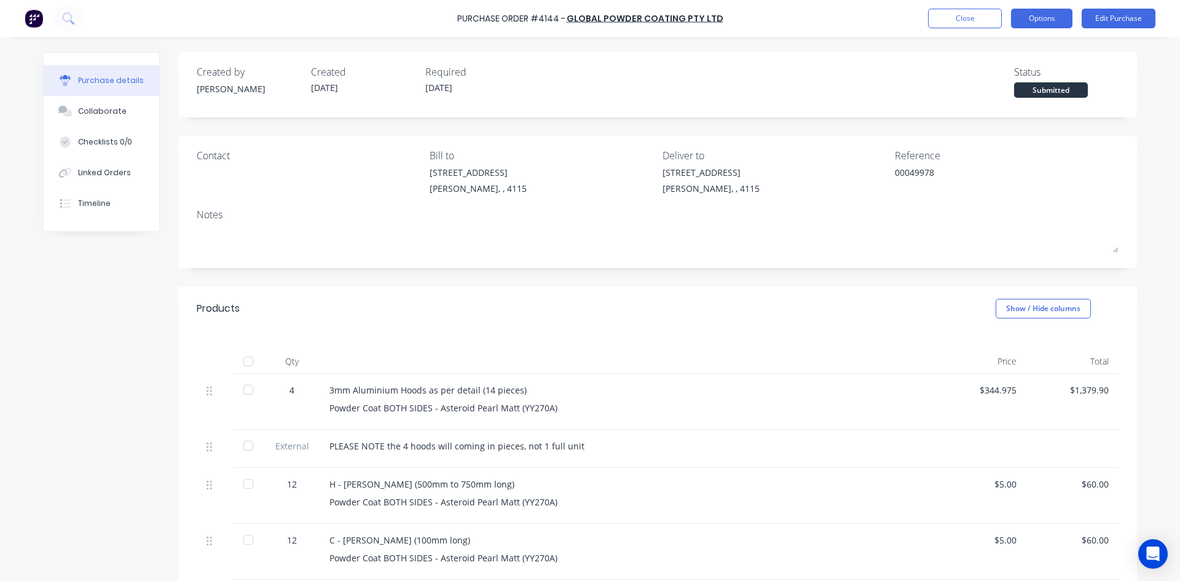
click at [1052, 21] on button "Options" at bounding box center [1041, 19] width 61 height 20
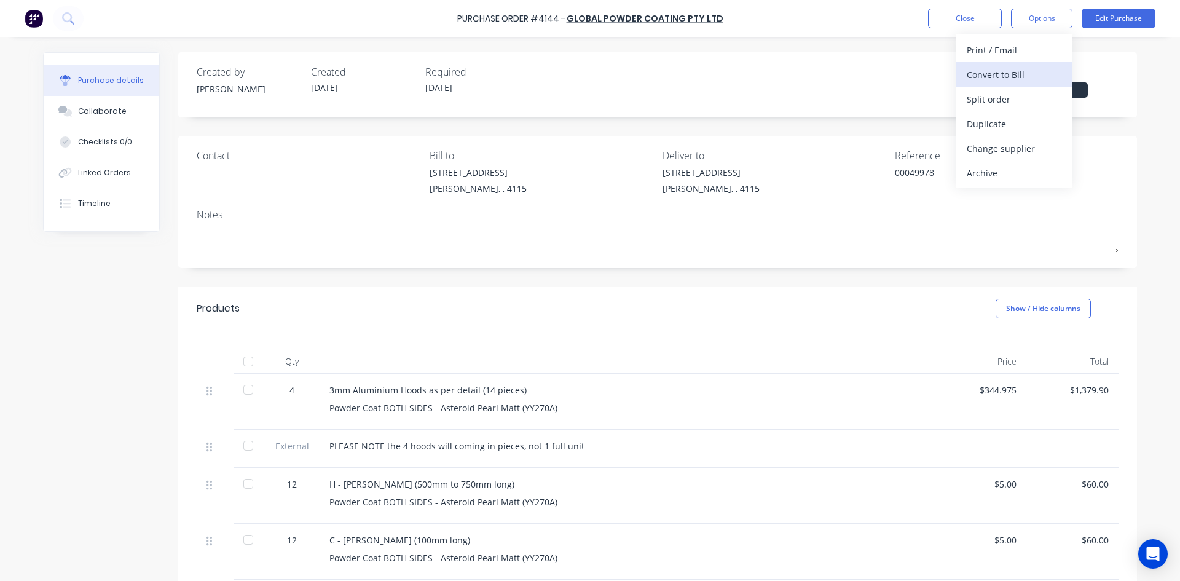
click at [1018, 71] on div "Convert to Bill" at bounding box center [1014, 75] width 95 height 18
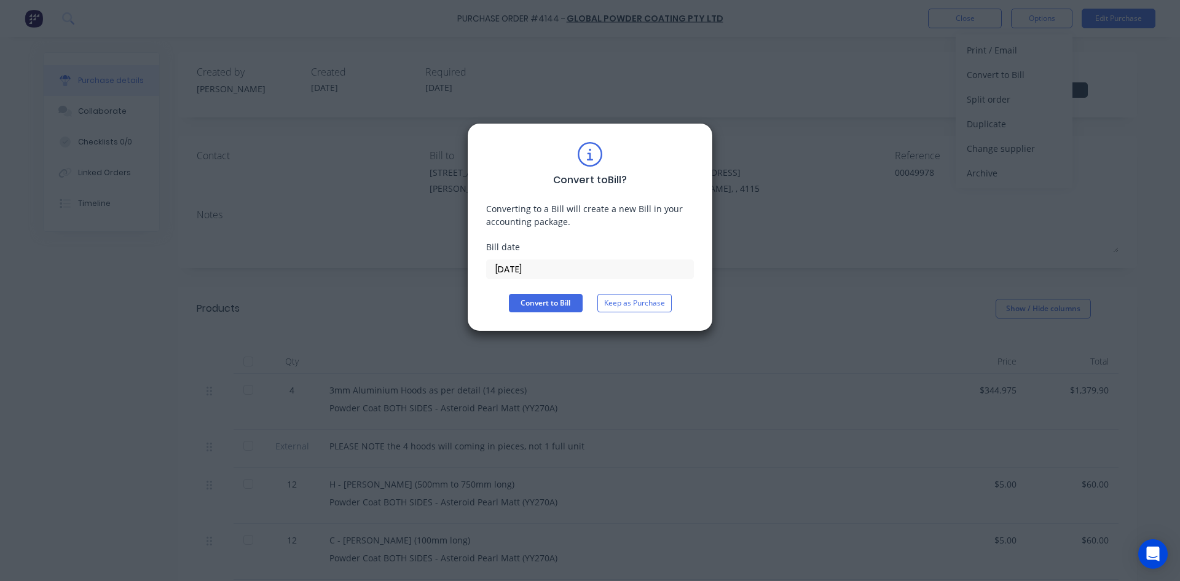
click at [585, 263] on input "[DATE]" at bounding box center [590, 269] width 207 height 18
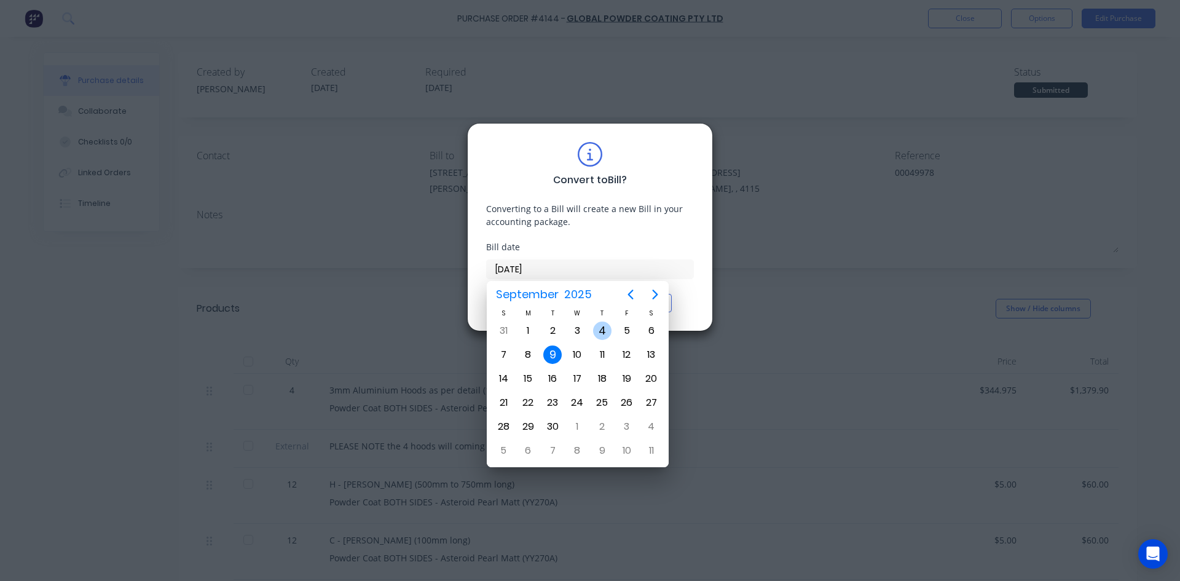
click at [597, 334] on div "4" at bounding box center [602, 330] width 18 height 18
type input "04/09/25"
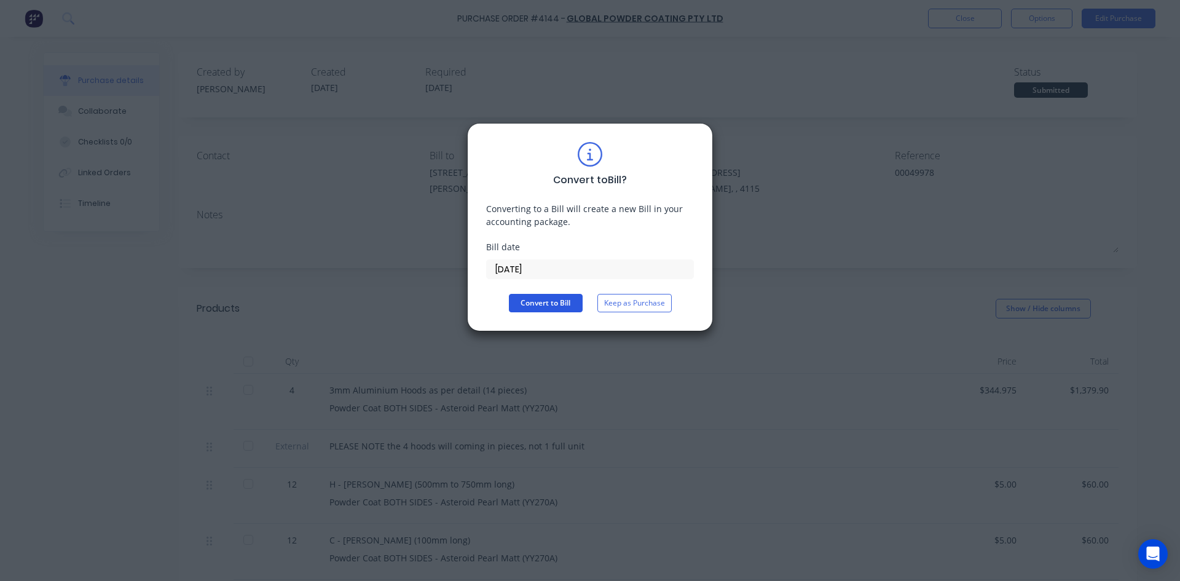
click at [540, 297] on button "Convert to Bill" at bounding box center [546, 303] width 74 height 18
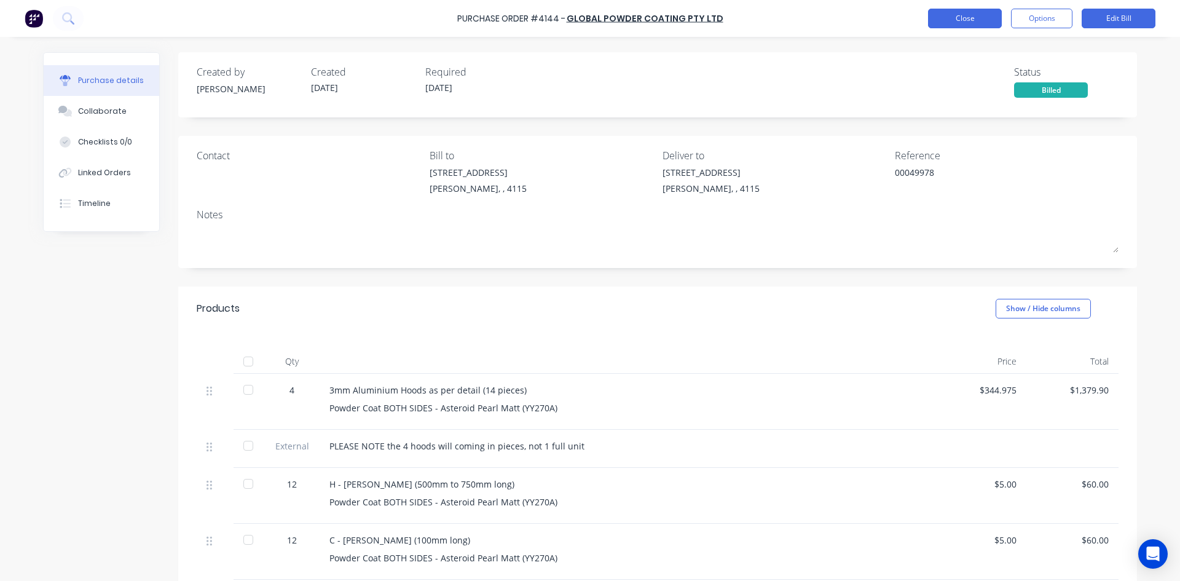
click at [990, 23] on button "Close" at bounding box center [965, 19] width 74 height 20
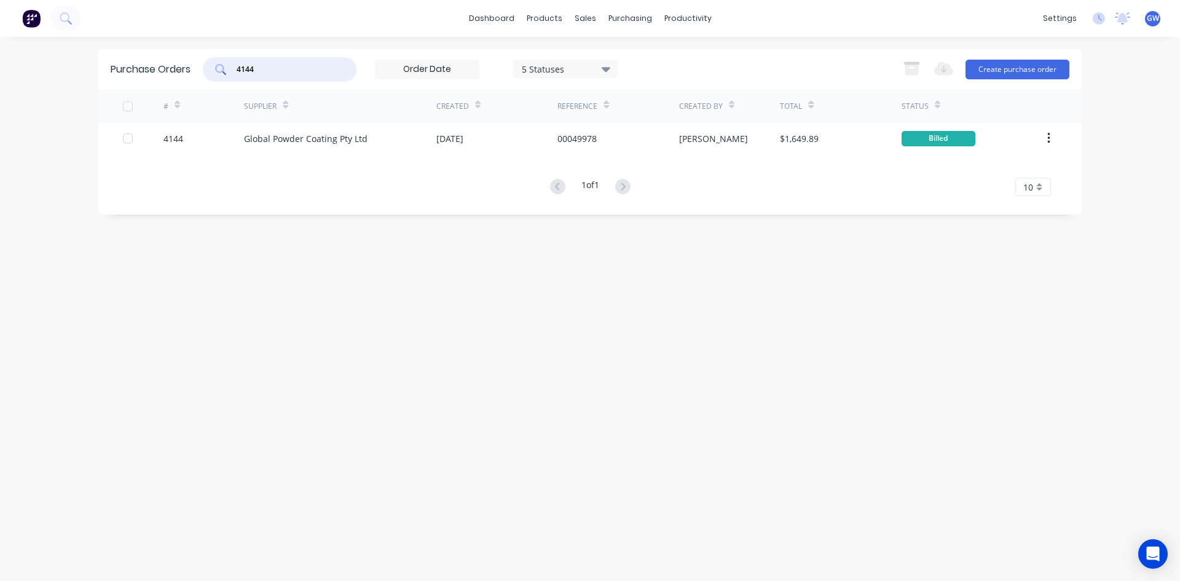
drag, startPoint x: 298, startPoint y: 70, endPoint x: 208, endPoint y: 68, distance: 90.4
click at [208, 68] on div "4144" at bounding box center [280, 69] width 154 height 25
type input "4186"
click at [359, 120] on div "Supplier" at bounding box center [340, 106] width 192 height 34
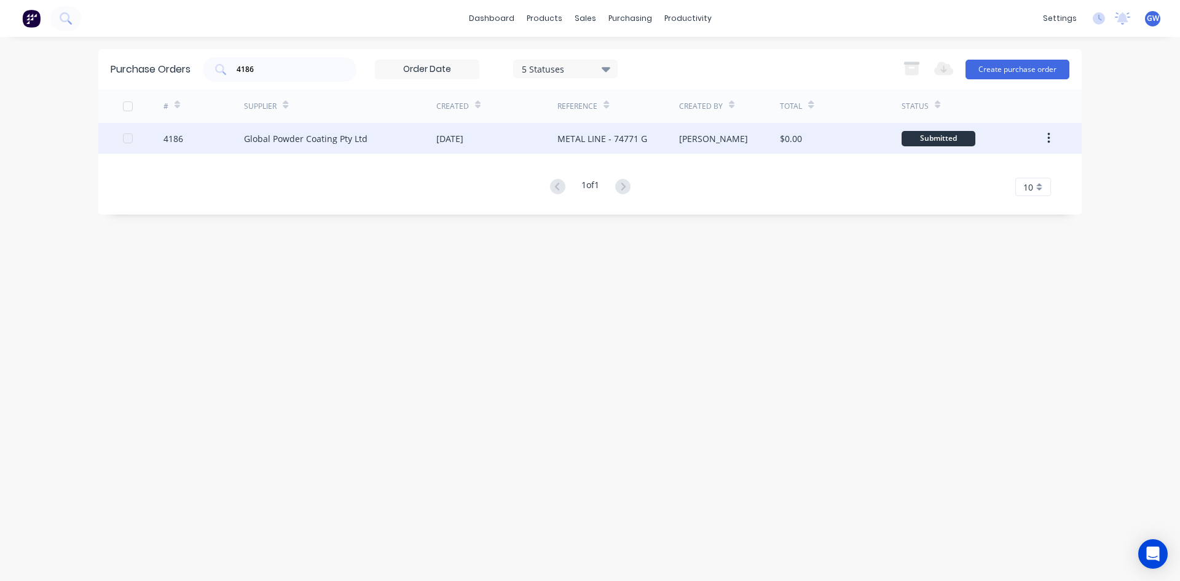
click at [365, 144] on div "Global Powder Coating Pty Ltd" at bounding box center [306, 138] width 124 height 13
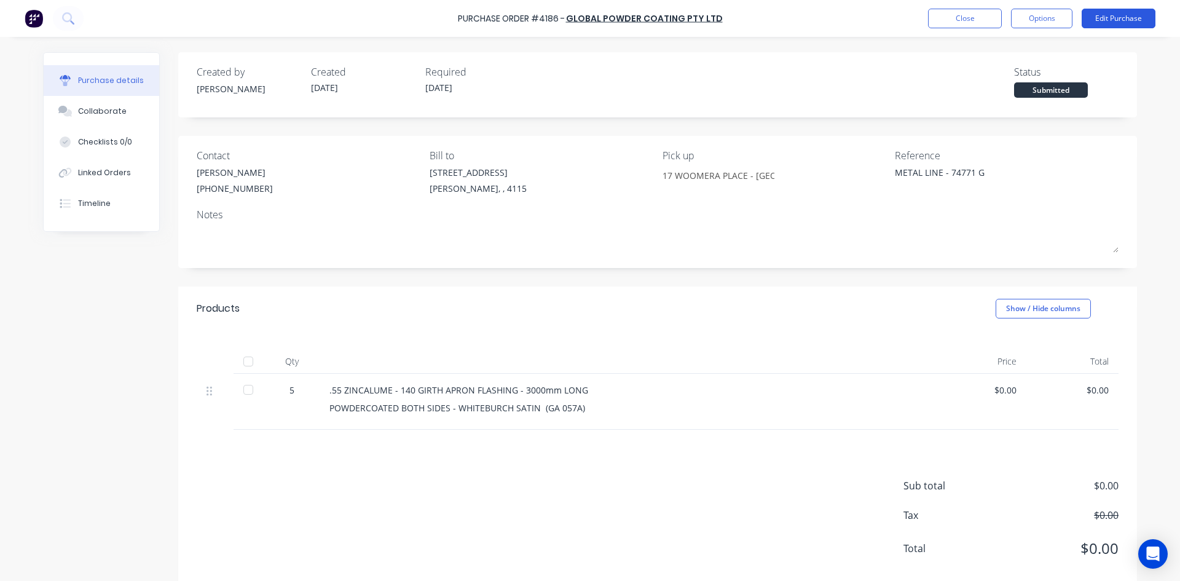
click at [1130, 23] on button "Edit Purchase" at bounding box center [1119, 19] width 74 height 20
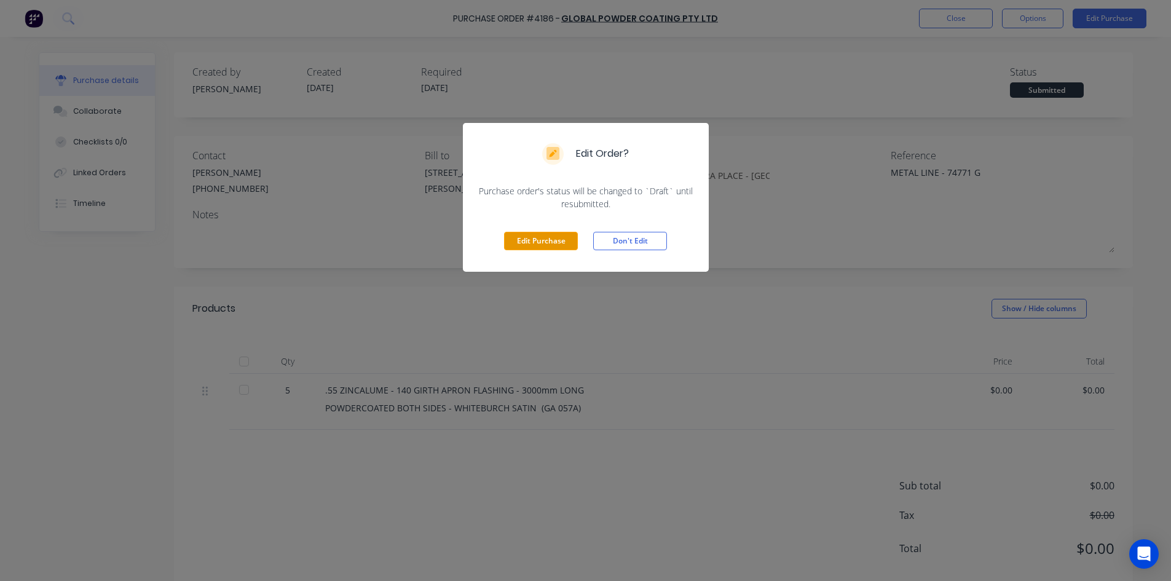
drag, startPoint x: 558, startPoint y: 242, endPoint x: 574, endPoint y: 237, distance: 16.7
click at [557, 242] on button "Edit Purchase" at bounding box center [541, 241] width 74 height 18
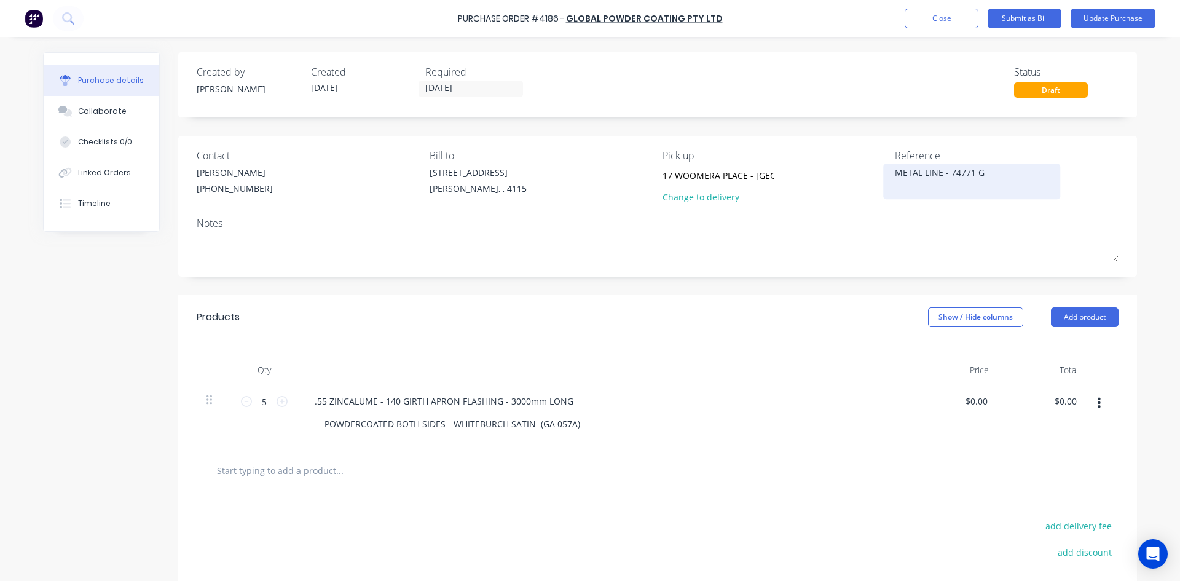
click at [895, 173] on textarea "METAL LINE - 74771 G" at bounding box center [972, 180] width 154 height 28
type textarea "00049927 METAL LINE - 74771 G"
click at [631, 321] on div "Products Show / Hide columns Add product" at bounding box center [657, 317] width 959 height 44
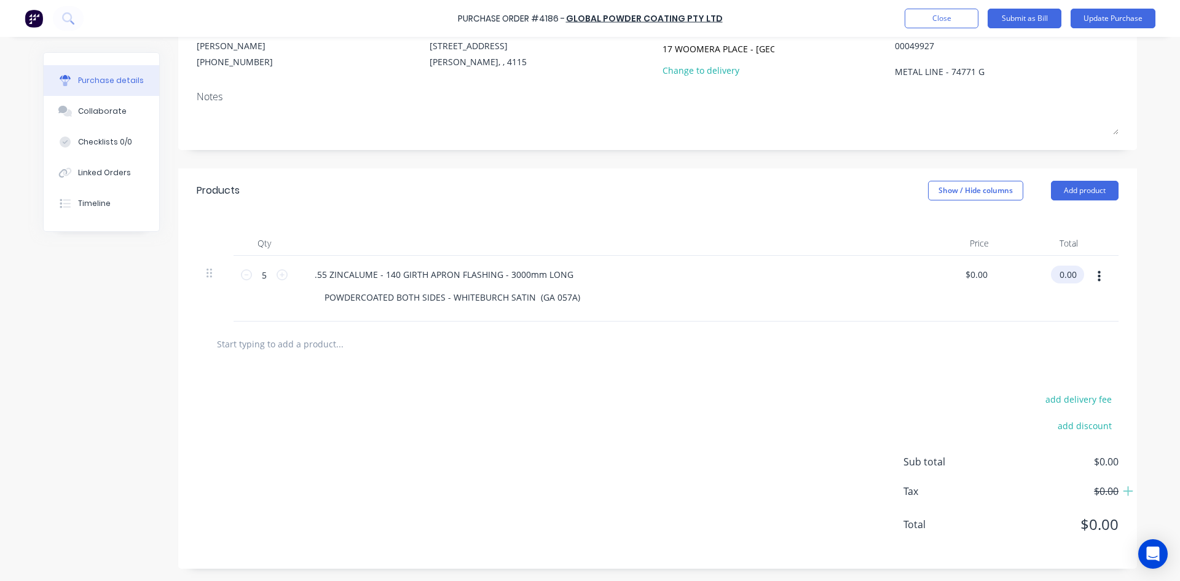
click at [1063, 276] on input "0.00" at bounding box center [1065, 275] width 28 height 18
click at [1063, 276] on input "0.00" at bounding box center [1067, 275] width 23 height 18
type input "128.75"
type input "$25.75"
type input "$128.75"
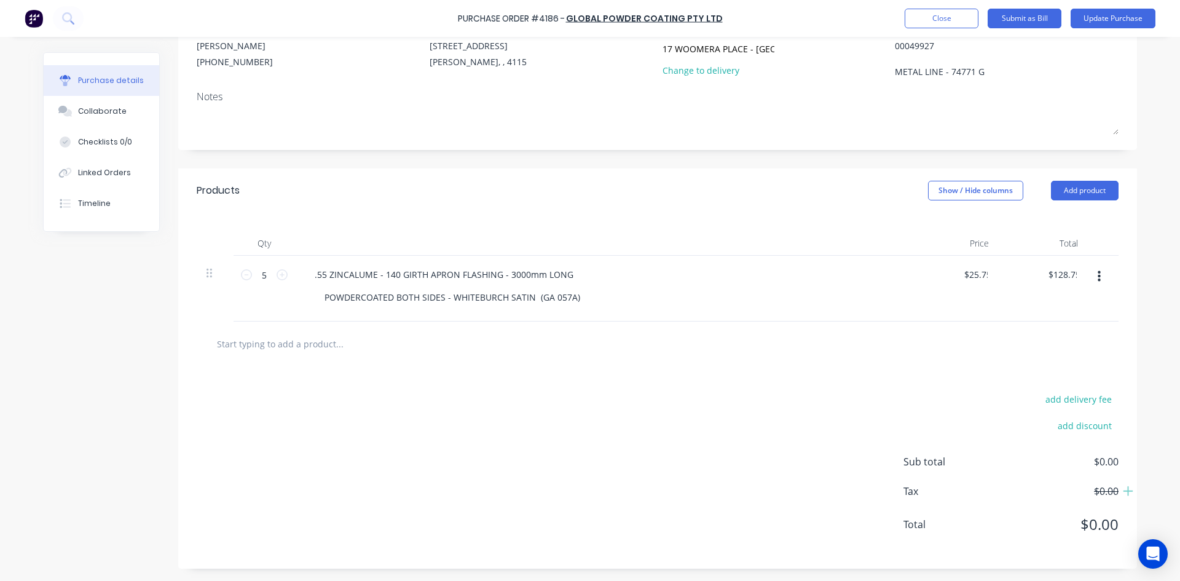
click at [749, 352] on div at bounding box center [658, 343] width 902 height 25
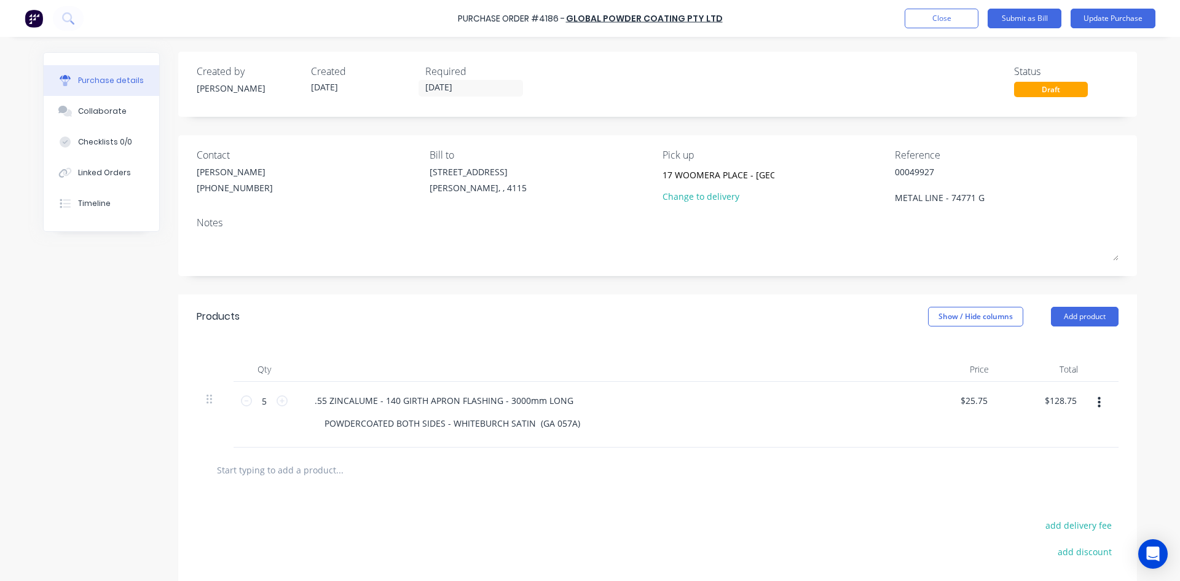
scroll to position [0, 0]
click at [1117, 16] on button "Update Purchase" at bounding box center [1113, 19] width 85 height 20
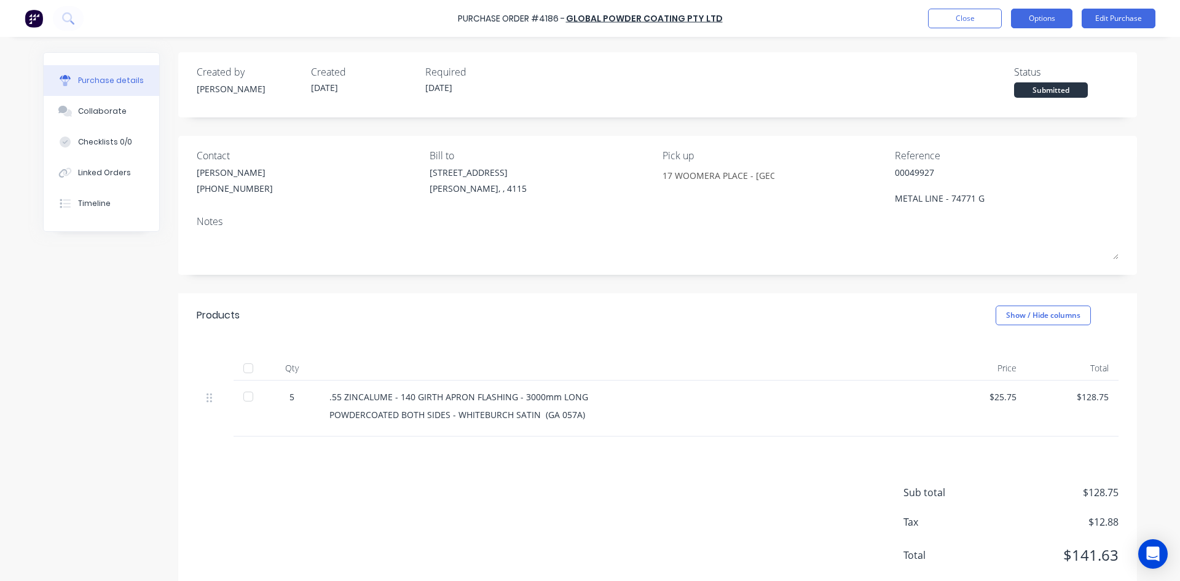
click at [1048, 25] on button "Options" at bounding box center [1041, 19] width 61 height 20
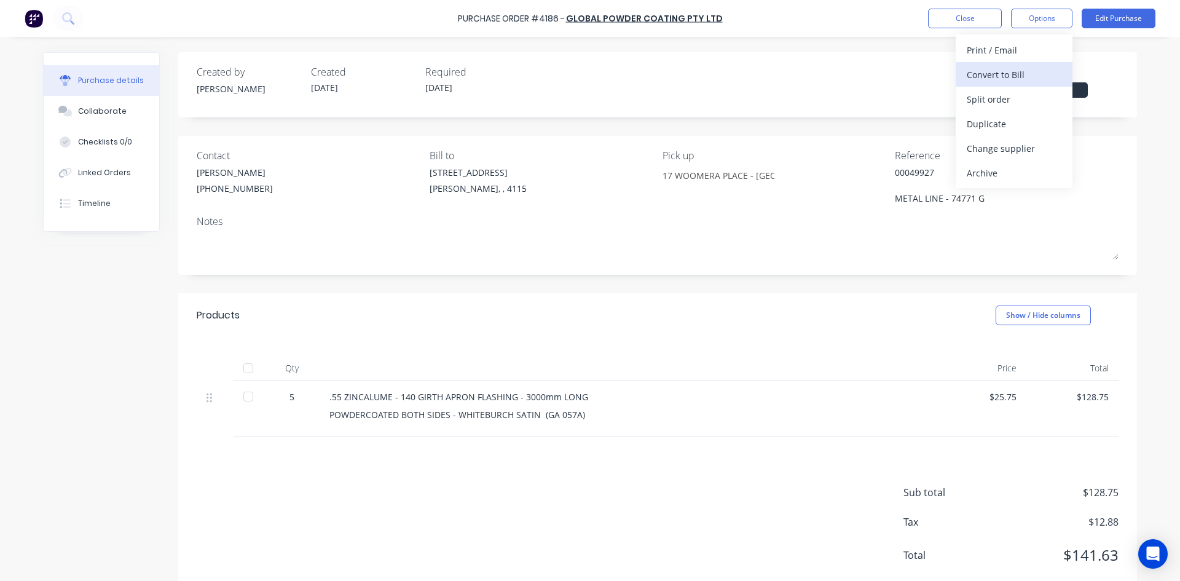
click at [1031, 85] on button "Convert to Bill" at bounding box center [1014, 74] width 117 height 25
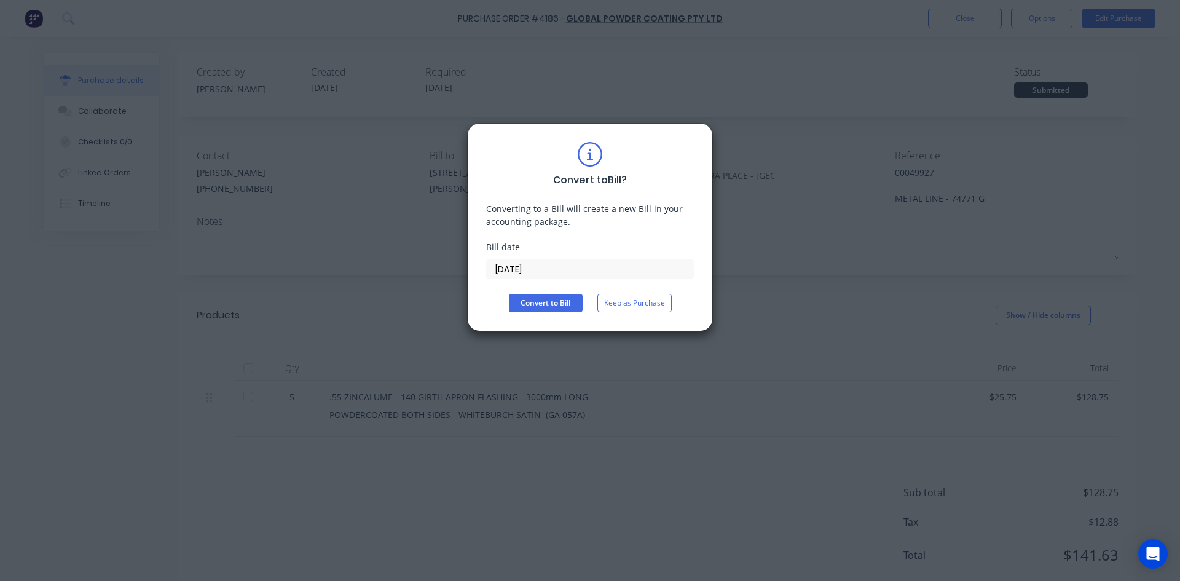
click at [545, 258] on div "Bill date 09/09/25" at bounding box center [590, 259] width 208 height 39
click at [544, 268] on input "[DATE]" at bounding box center [590, 269] width 207 height 18
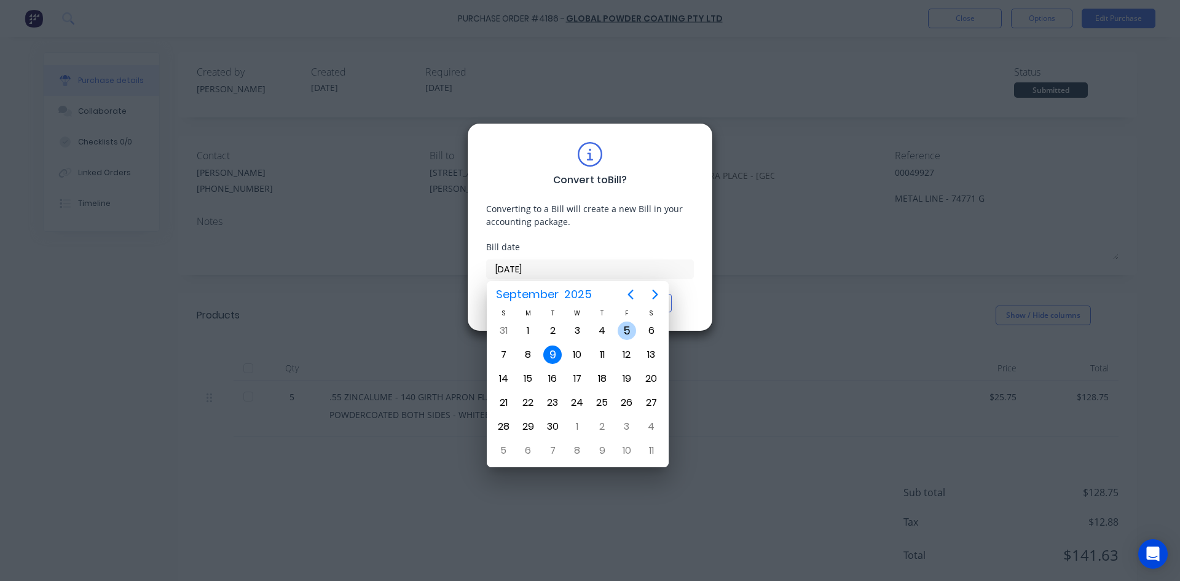
click at [635, 333] on div "5" at bounding box center [627, 330] width 18 height 18
type input "[DATE]"
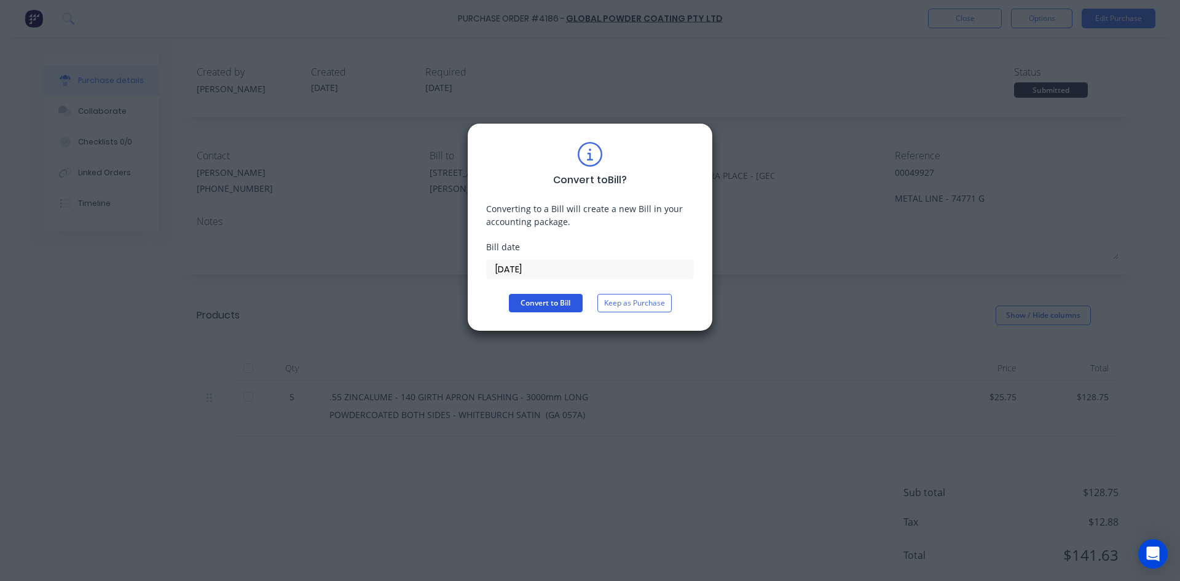
click at [539, 301] on button "Convert to Bill" at bounding box center [546, 303] width 74 height 18
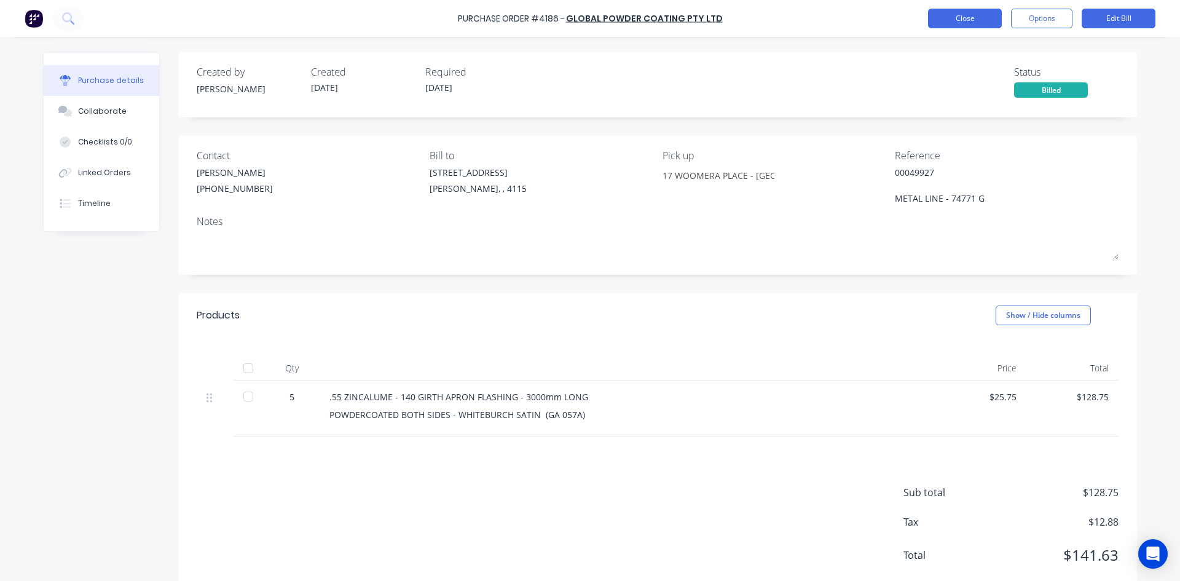
click at [967, 23] on button "Close" at bounding box center [965, 19] width 74 height 20
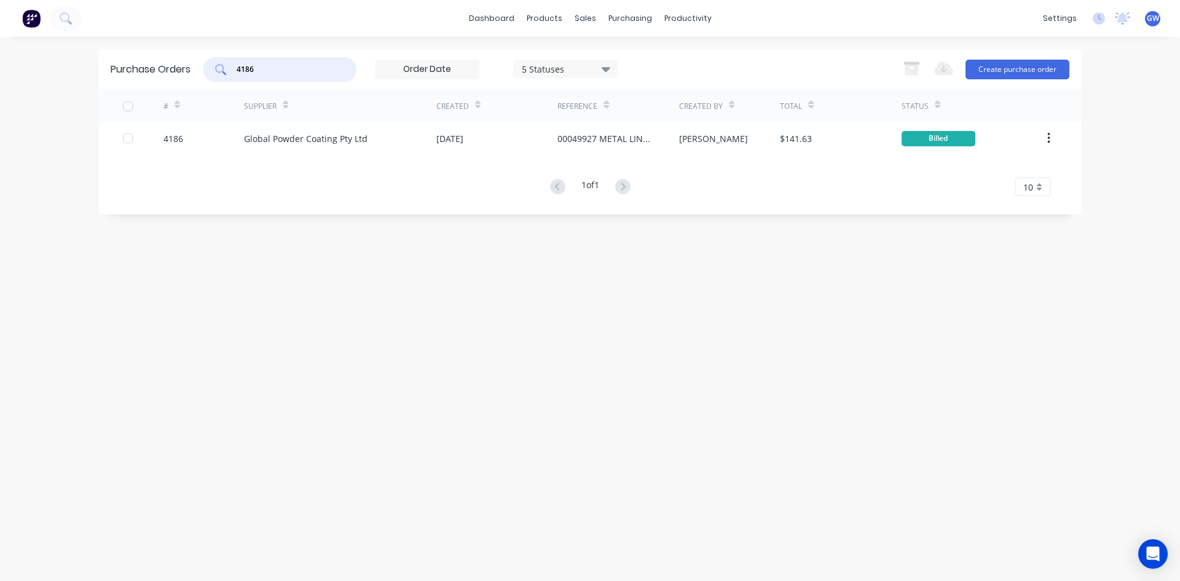
drag, startPoint x: 311, startPoint y: 63, endPoint x: 166, endPoint y: 79, distance: 145.9
click at [166, 79] on div "Purchase Orders 4186 5 Statuses 5 Statuses Export to Excel (XLSX) Create purcha…" at bounding box center [589, 69] width 983 height 40
type input "4238"
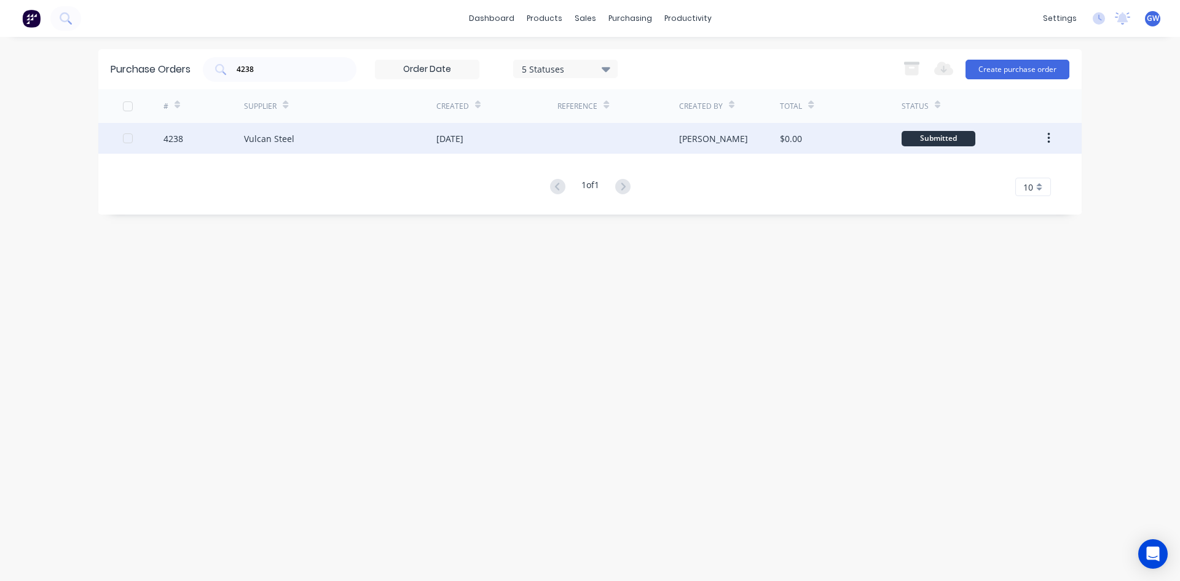
click at [817, 143] on div "$0.00" at bounding box center [840, 138] width 121 height 31
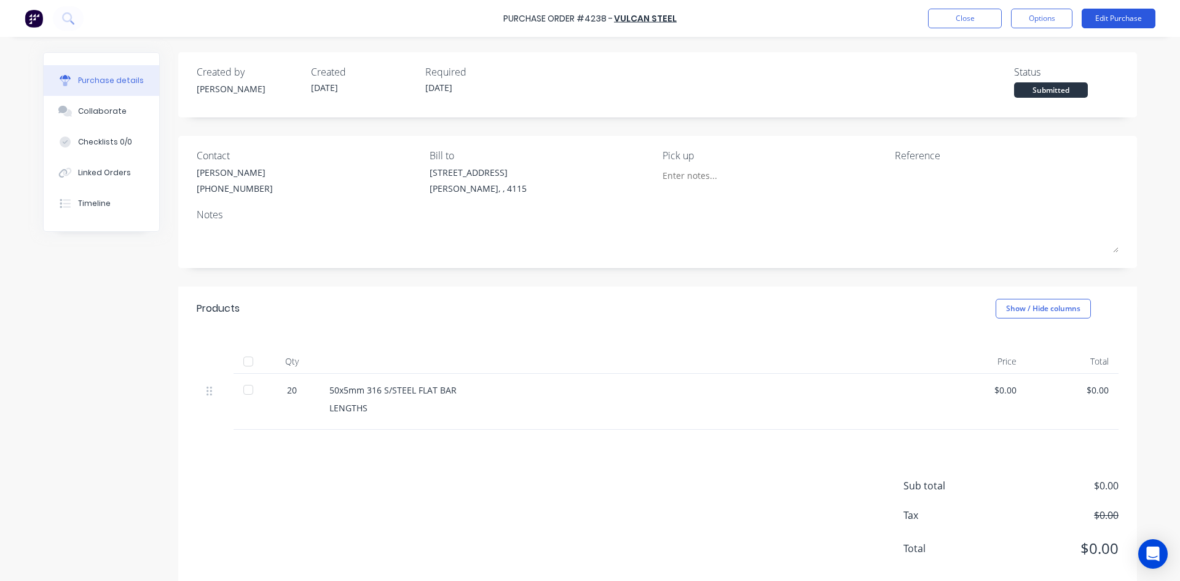
click at [1112, 15] on button "Edit Purchase" at bounding box center [1119, 19] width 74 height 20
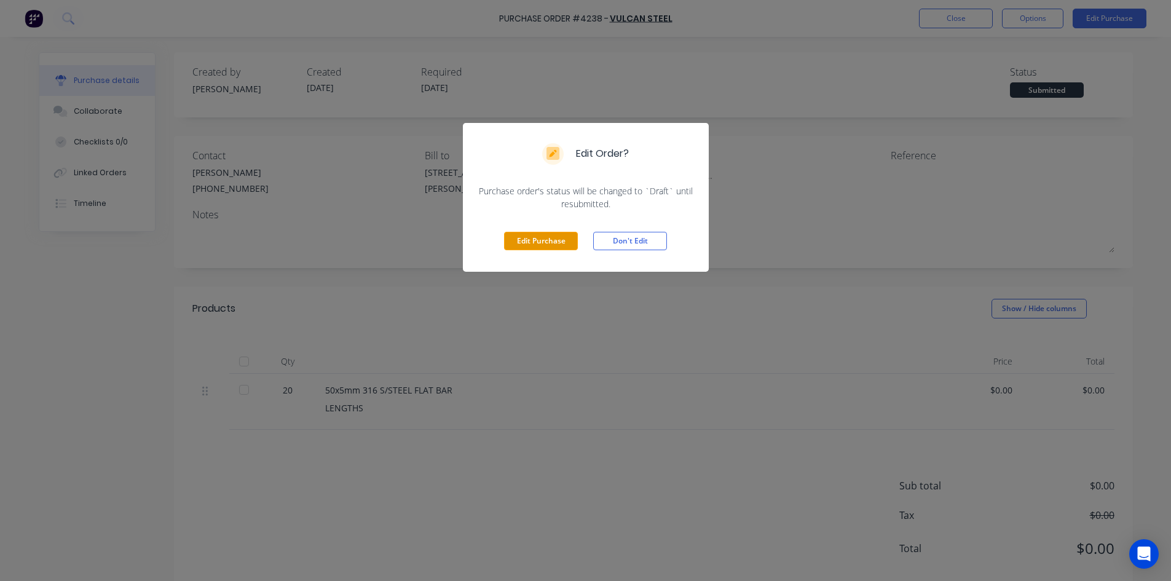
drag, startPoint x: 520, startPoint y: 246, endPoint x: 652, endPoint y: 216, distance: 135.1
click at [520, 247] on button "Edit Purchase" at bounding box center [541, 241] width 74 height 18
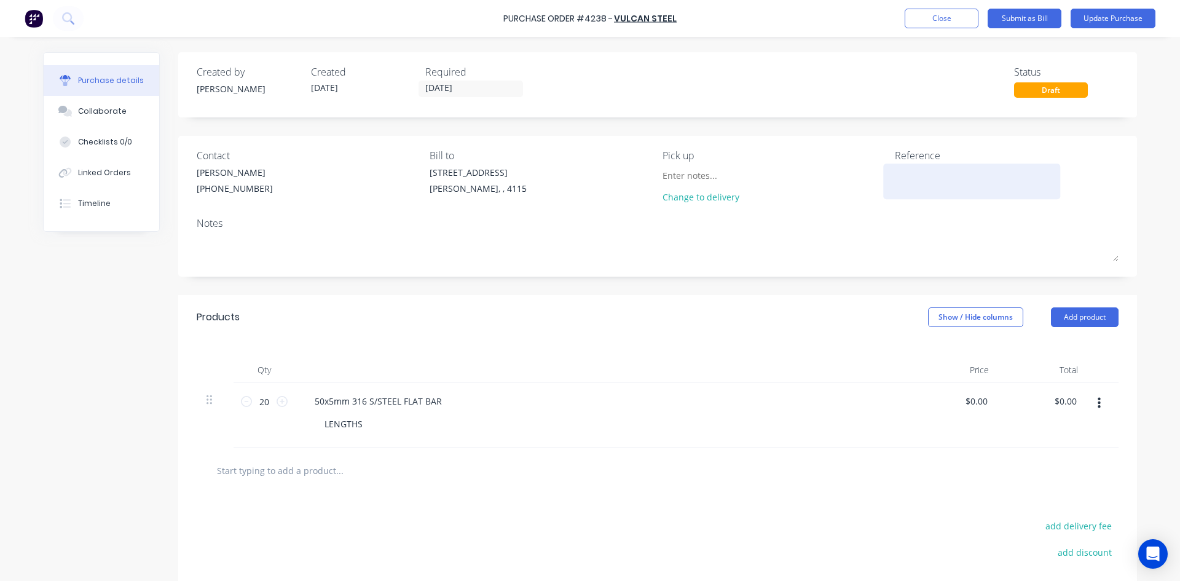
click at [904, 173] on textarea at bounding box center [972, 180] width 154 height 28
type textarea "2574634"
click at [708, 318] on div "Products Show / Hide columns Add product" at bounding box center [657, 317] width 959 height 44
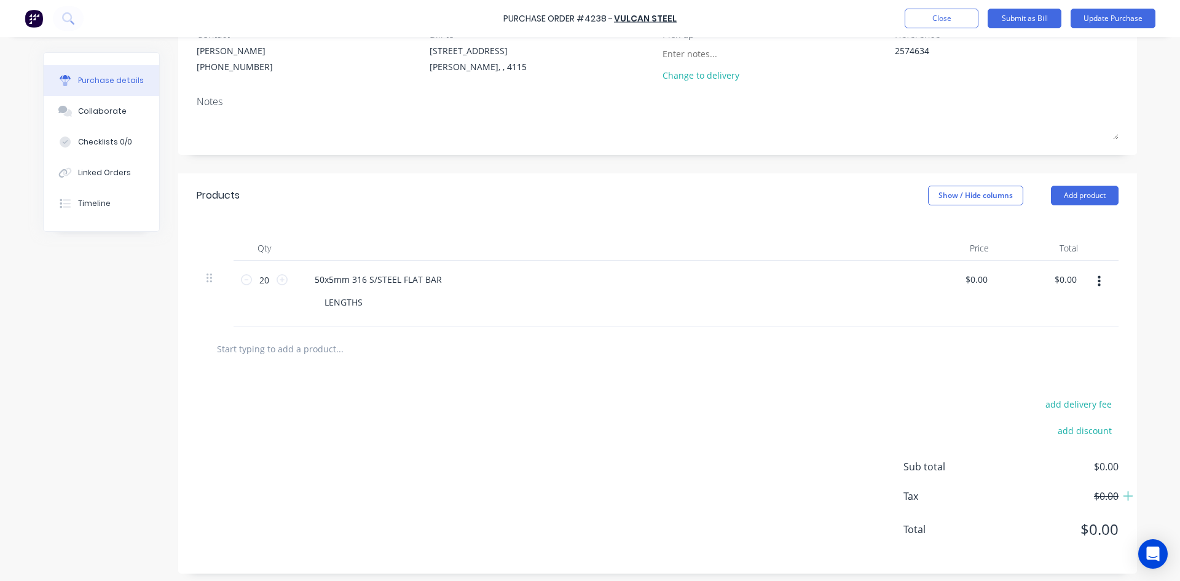
scroll to position [123, 0]
click at [1061, 281] on input "0.00" at bounding box center [1065, 278] width 28 height 18
click at [1061, 281] on input "0.00" at bounding box center [1067, 278] width 23 height 18
type input "1479.80"
type input "$73.99"
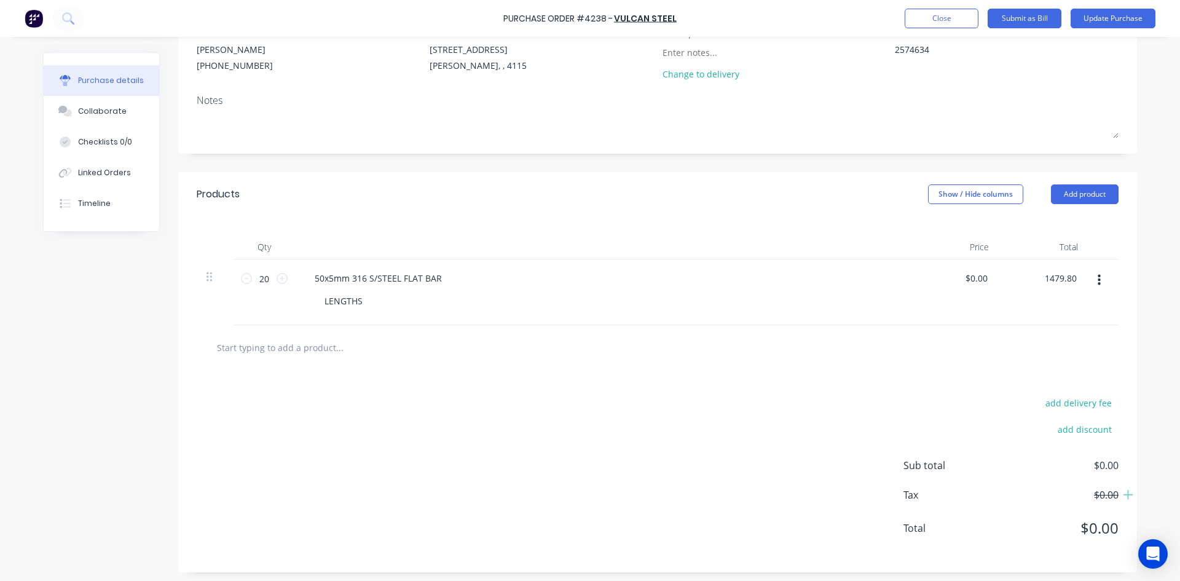
type input "$1,479.80"
click at [939, 423] on div "add discount" at bounding box center [1011, 427] width 215 height 19
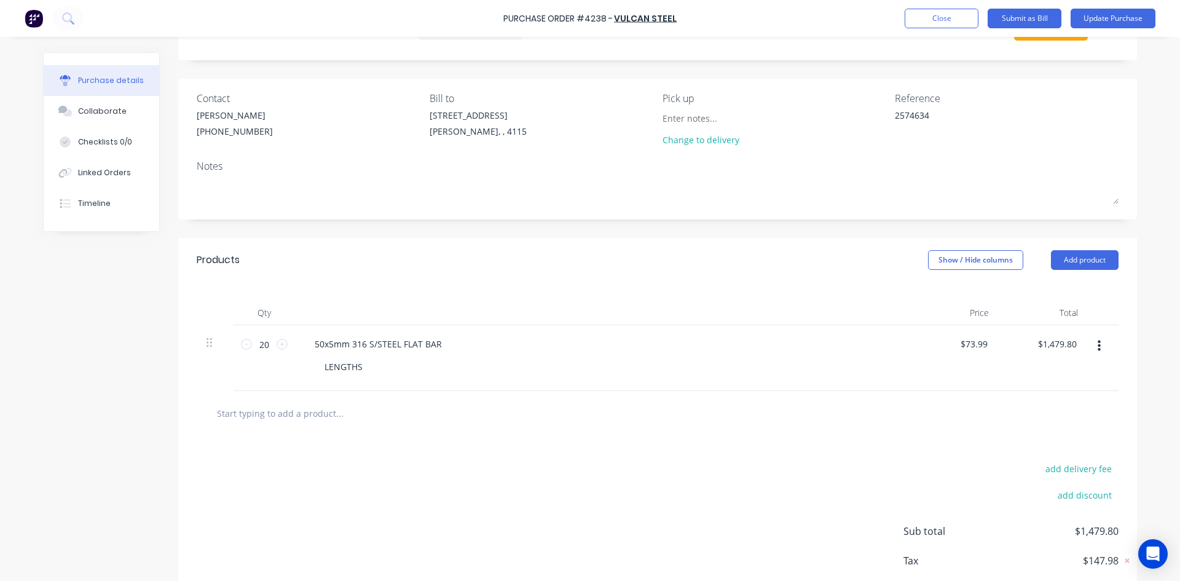
scroll to position [0, 0]
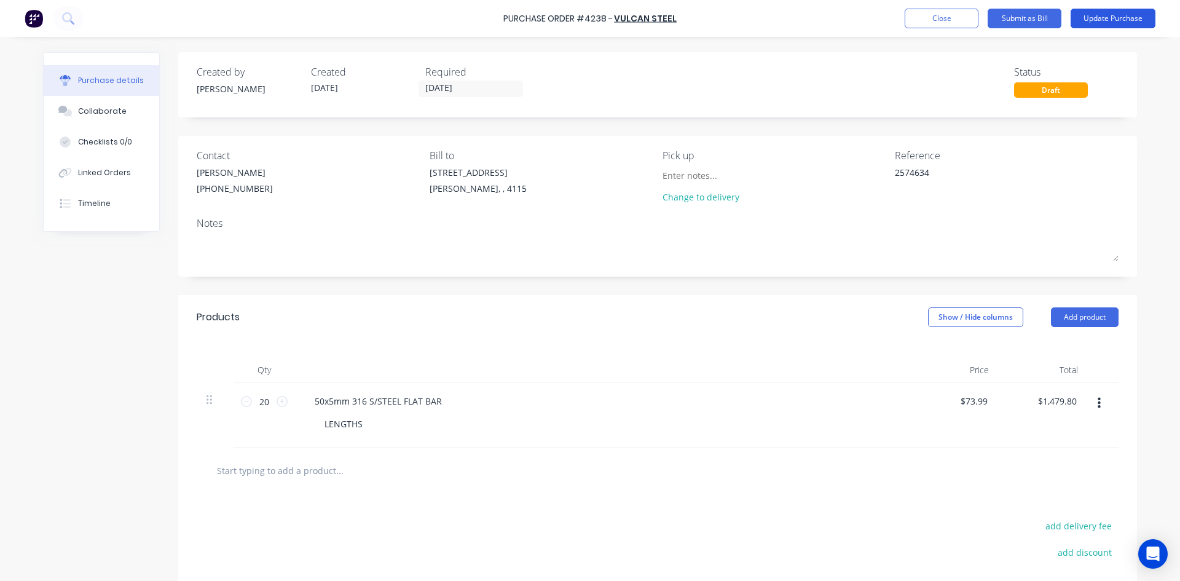
click at [1109, 22] on button "Update Purchase" at bounding box center [1113, 19] width 85 height 20
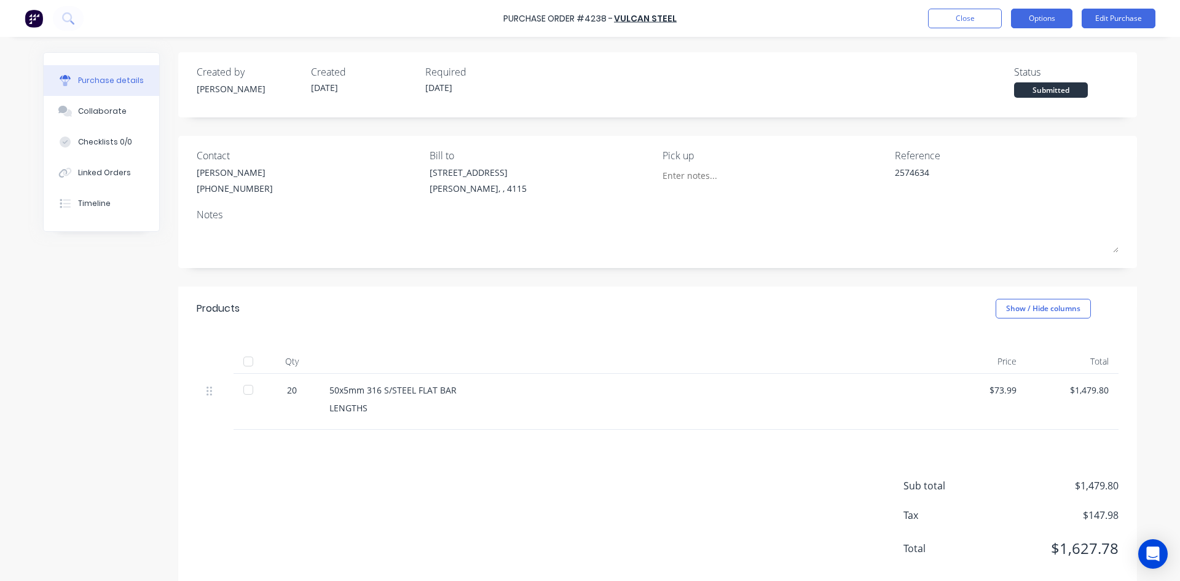
click at [1057, 16] on button "Options" at bounding box center [1041, 19] width 61 height 20
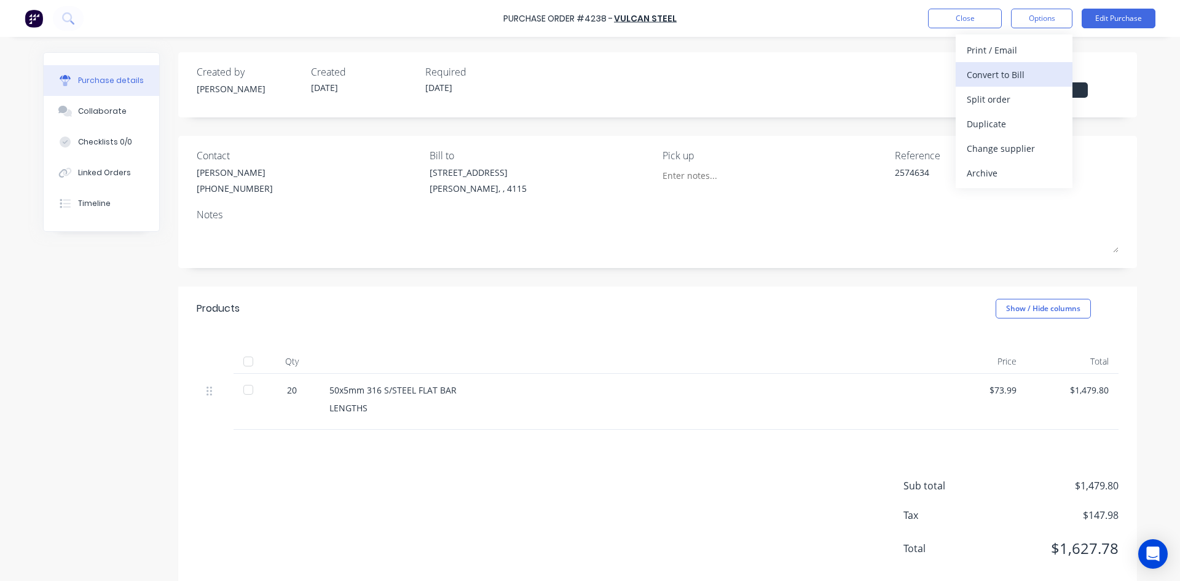
click at [1030, 70] on div "Convert to Bill" at bounding box center [1014, 75] width 95 height 18
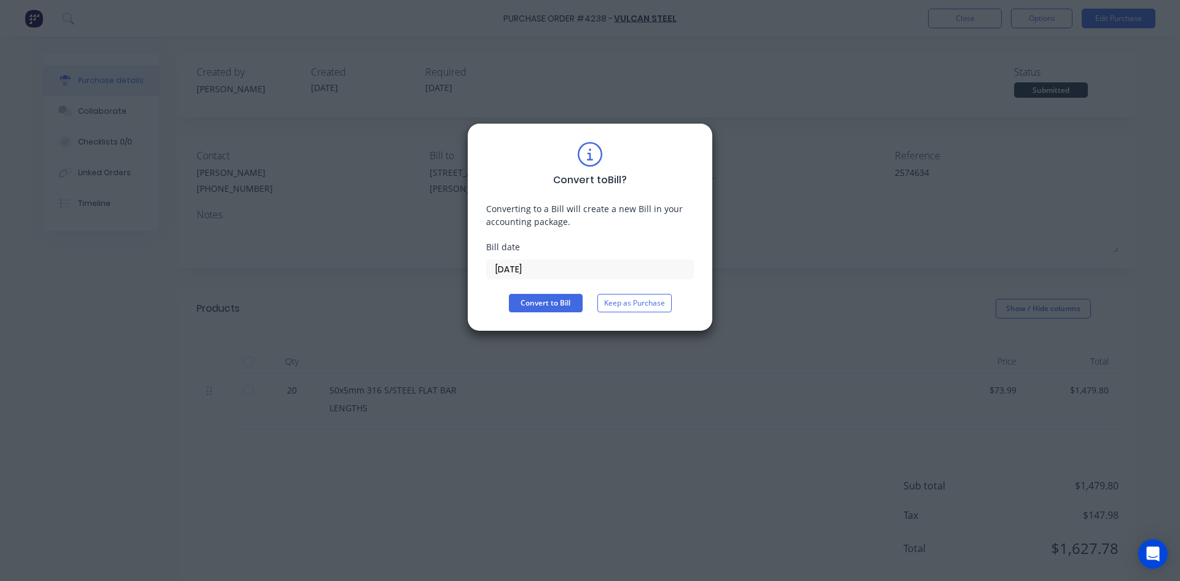
click at [533, 270] on input "[DATE]" at bounding box center [590, 269] width 207 height 18
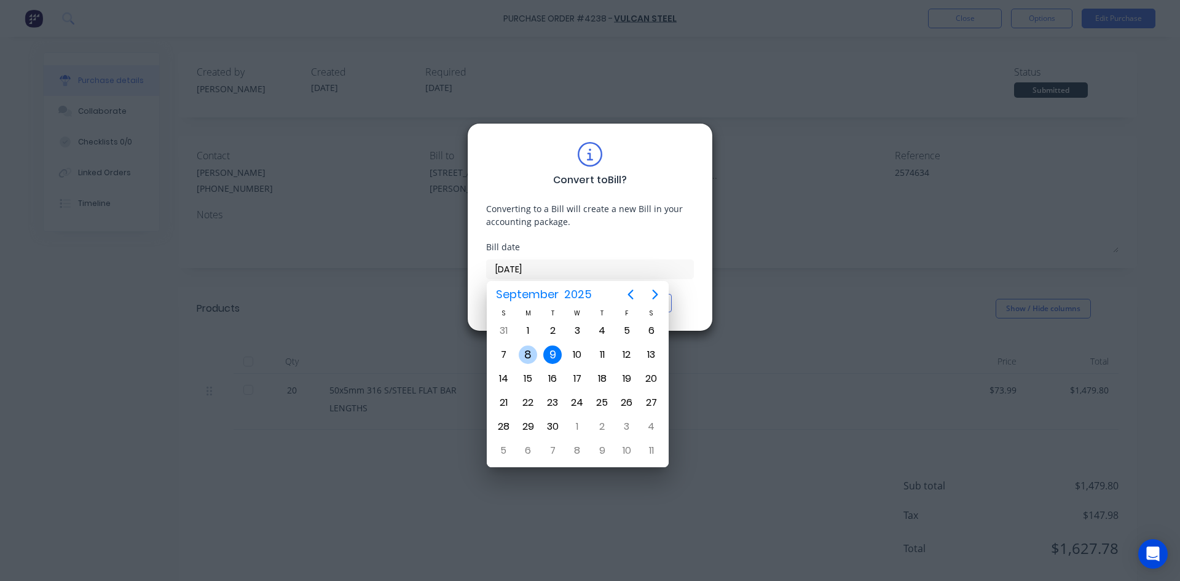
click at [538, 349] on div "8" at bounding box center [528, 354] width 25 height 23
type input "[DATE]"
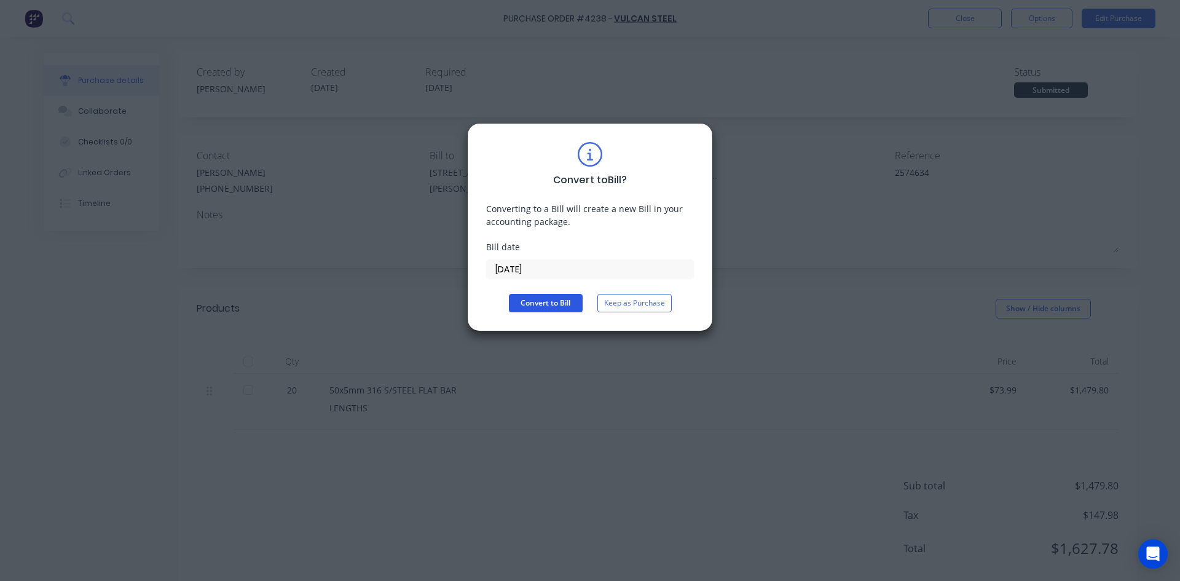
click at [534, 304] on button "Convert to Bill" at bounding box center [546, 303] width 74 height 18
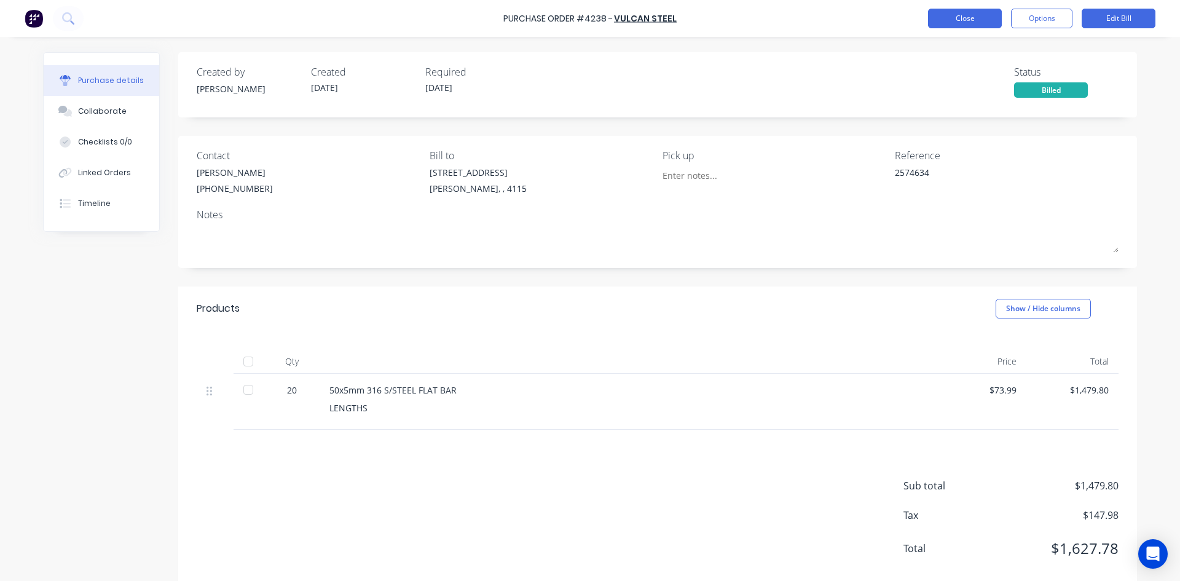
click at [957, 16] on button "Close" at bounding box center [965, 19] width 74 height 20
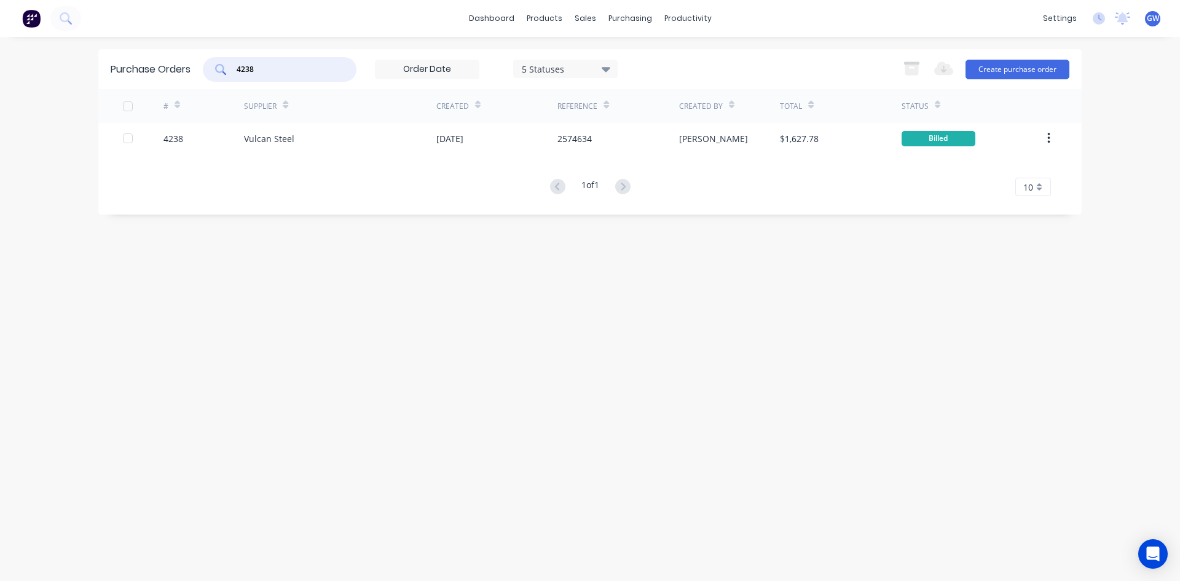
drag, startPoint x: 297, startPoint y: 64, endPoint x: 187, endPoint y: 80, distance: 111.2
click at [187, 80] on div "Purchase Orders 4238 5 Statuses 5 Statuses Export to Excel (XLSX) Create purcha…" at bounding box center [589, 69] width 983 height 40
type input "4264"
click at [587, 133] on div at bounding box center [617, 138] width 121 height 31
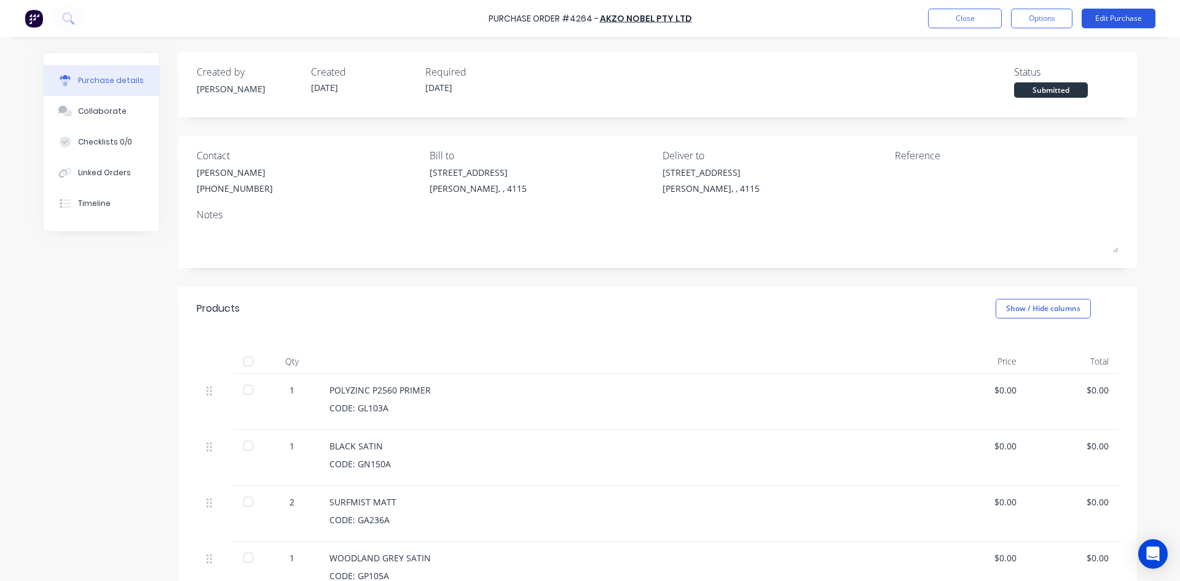
click at [1138, 19] on button "Edit Purchase" at bounding box center [1119, 19] width 74 height 20
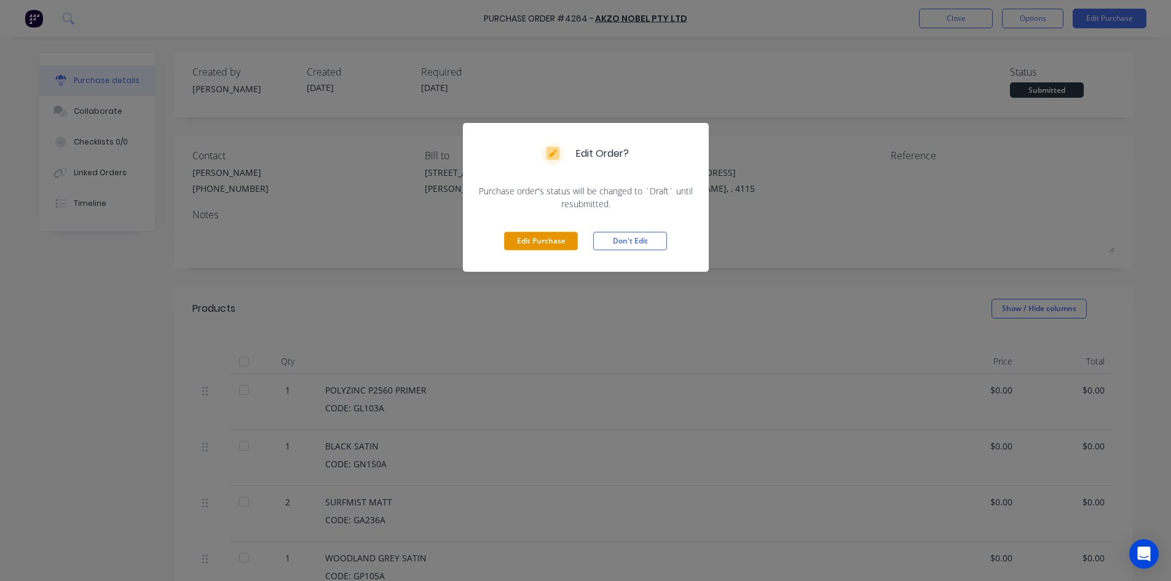
click at [544, 243] on button "Edit Purchase" at bounding box center [541, 241] width 74 height 18
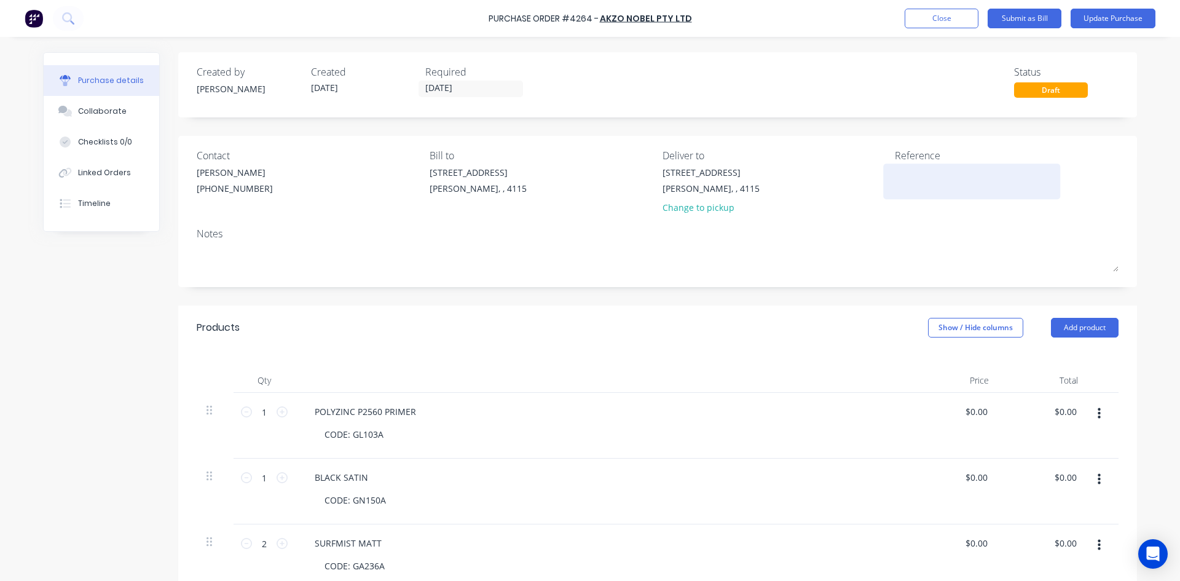
click at [921, 186] on textarea at bounding box center [972, 180] width 154 height 28
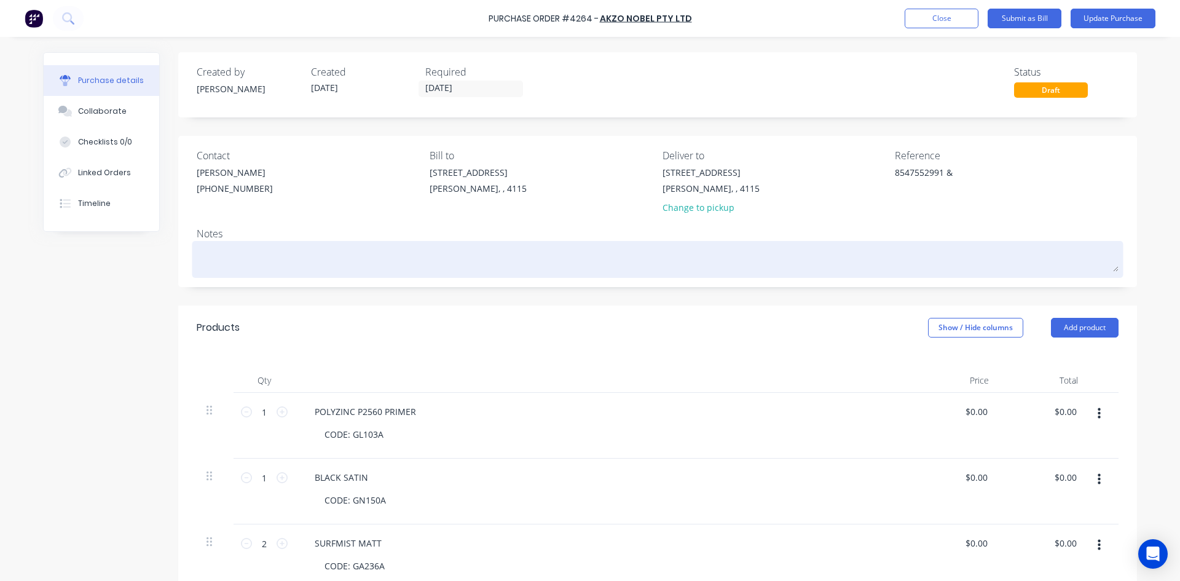
click at [840, 269] on textarea at bounding box center [658, 258] width 922 height 28
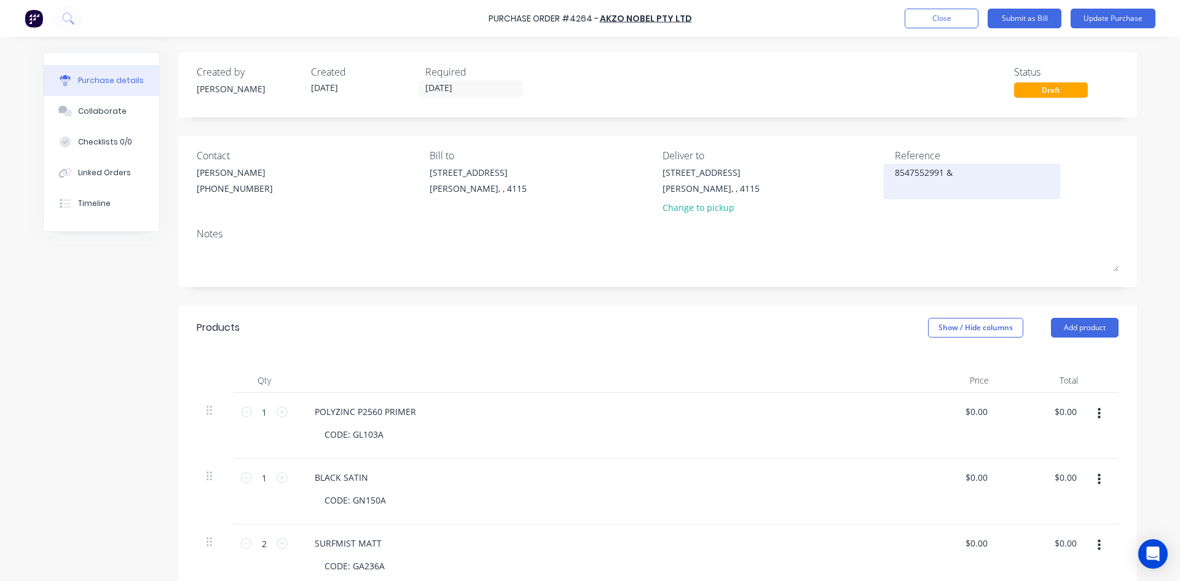
click at [974, 180] on textarea "8547552991 &" at bounding box center [972, 180] width 154 height 28
type textarea "8547552991"
click at [694, 329] on div "Products Show / Hide columns Add product" at bounding box center [657, 327] width 959 height 44
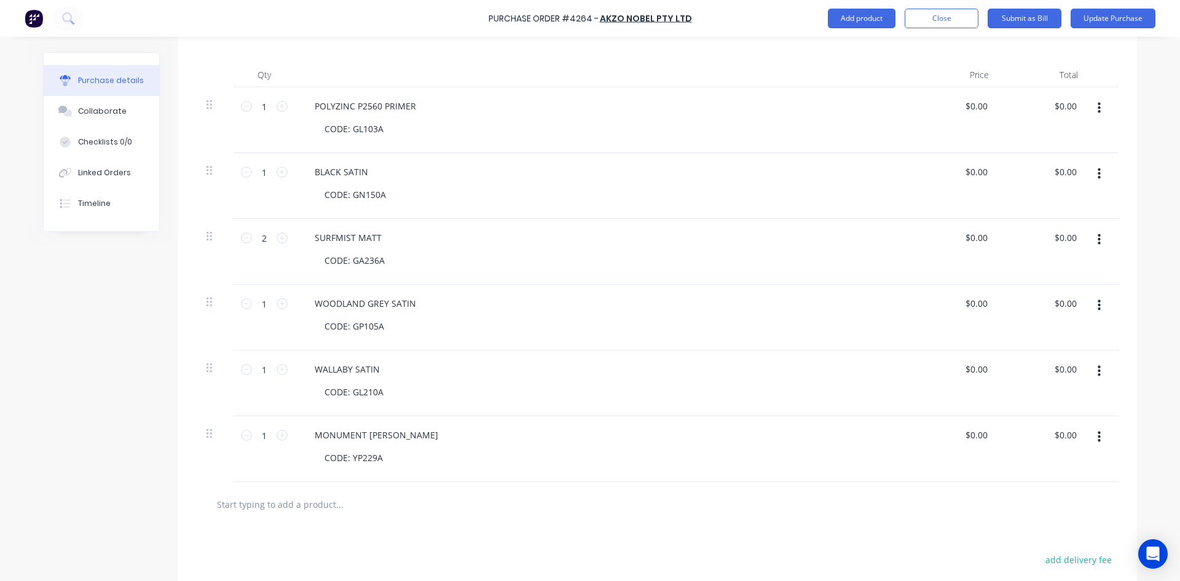
scroll to position [307, 0]
click at [1065, 106] on input "0.00" at bounding box center [1065, 104] width 28 height 18
click at [1065, 106] on input "0.00" at bounding box center [1067, 104] width 23 height 18
type input "635.20"
type input "$635.20"
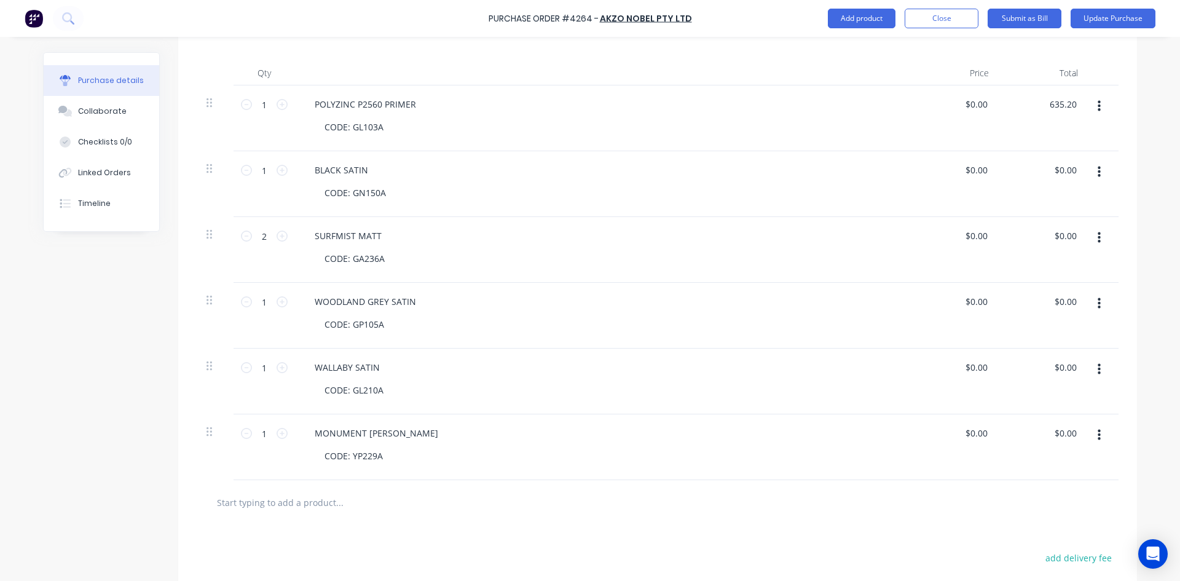
type input "$635.20"
click at [773, 112] on div "POLYZINC P2560 PRIMER" at bounding box center [602, 104] width 595 height 18
click at [1060, 166] on input "0.00" at bounding box center [1065, 170] width 28 height 18
click at [1060, 166] on input "0.00" at bounding box center [1067, 170] width 23 height 18
type input "248.00"
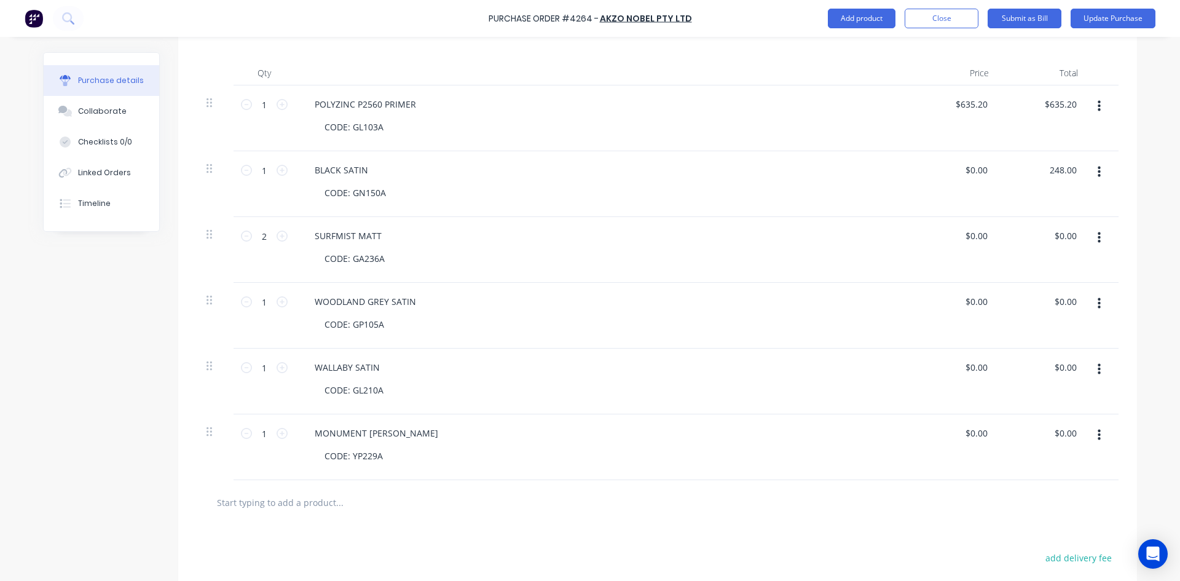
type input "$248.00"
click at [845, 223] on div "SURFMIST MATT CODE: GA236A" at bounding box center [602, 250] width 615 height 66
click at [1076, 234] on div "$0.00 $0.00" at bounding box center [1067, 236] width 33 height 18
click at [1073, 235] on input "0.00" at bounding box center [1065, 236] width 28 height 18
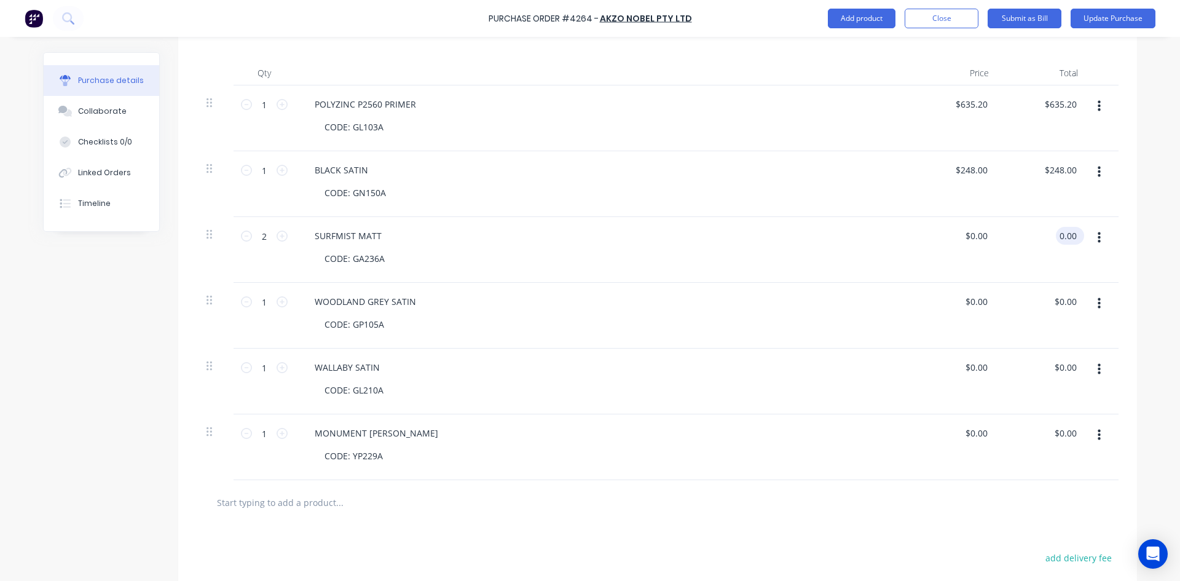
click at [1073, 235] on input "0.00" at bounding box center [1067, 236] width 23 height 18
type input "2"
type input "559.60"
type input "$279.80"
type input "$559.60"
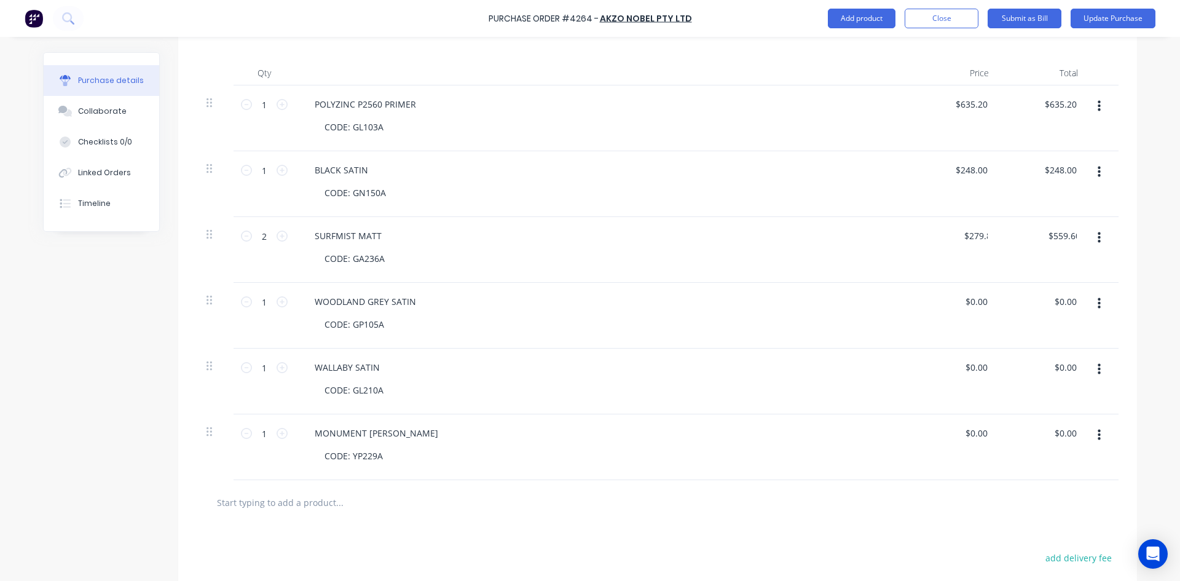
click at [725, 263] on div "CODE: GA236A" at bounding box center [607, 259] width 585 height 18
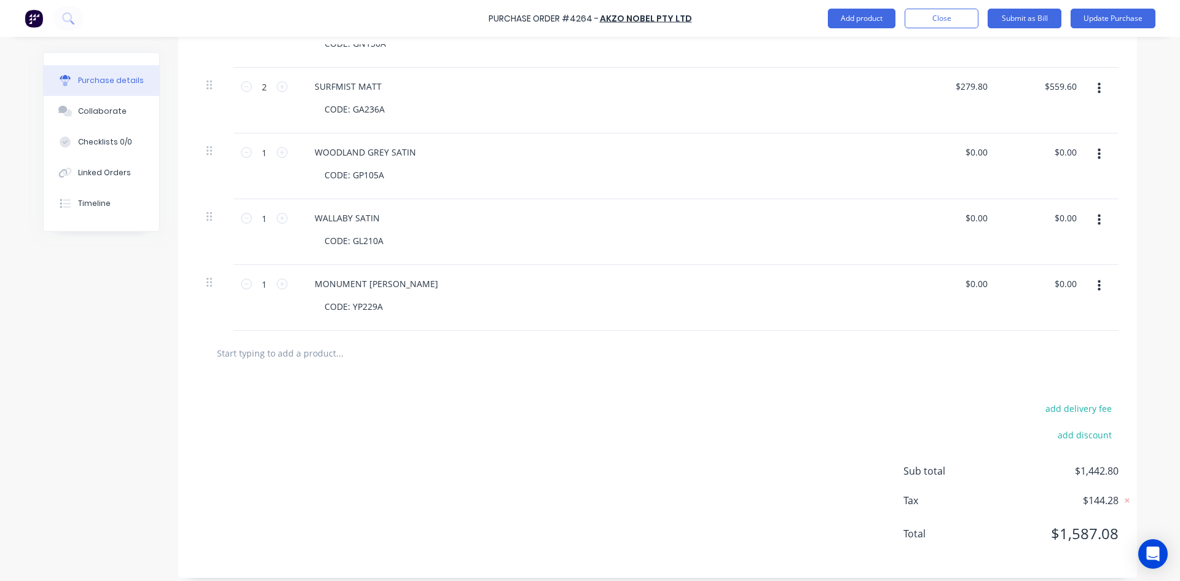
scroll to position [466, 0]
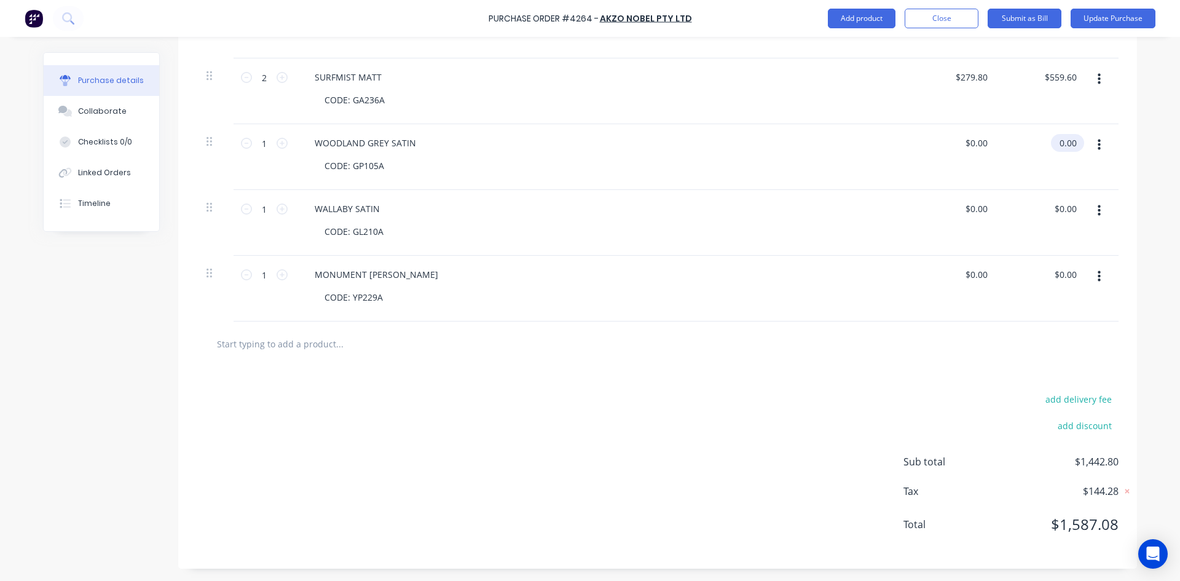
click at [1062, 143] on input "0.00" at bounding box center [1065, 143] width 28 height 18
click at [1062, 143] on input "0.00" at bounding box center [1067, 143] width 23 height 18
type input "279.80"
type input "$279.80"
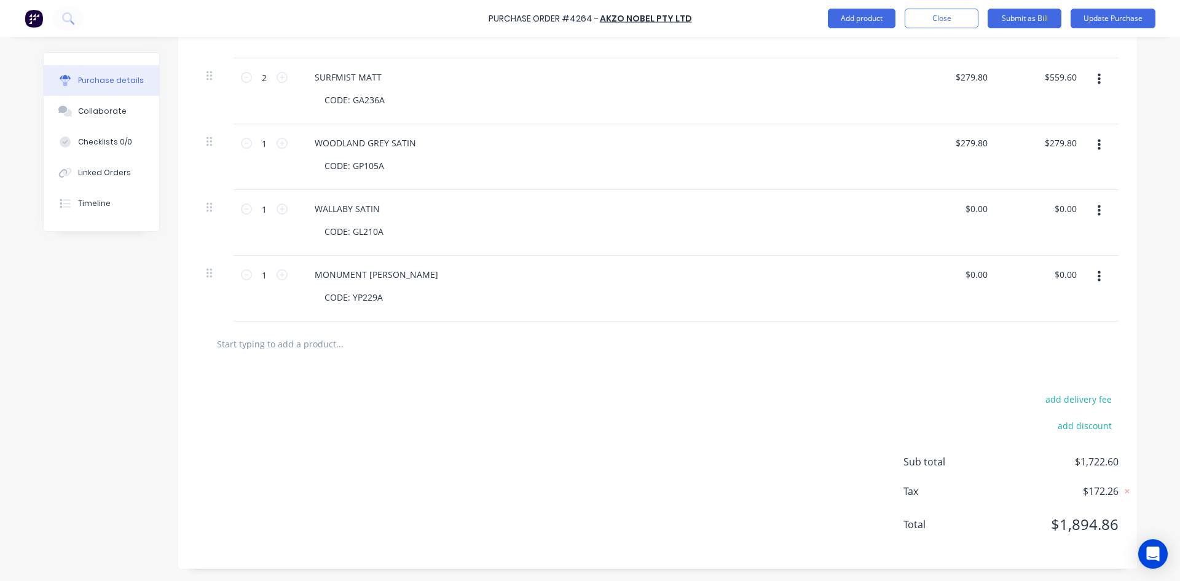
click at [959, 193] on div "$0.00 $0.00" at bounding box center [954, 223] width 89 height 66
click at [1063, 207] on input "0.00" at bounding box center [1065, 209] width 28 height 18
click at [1063, 207] on input "0.00" at bounding box center [1067, 209] width 23 height 18
type input "279.80"
type input "$279.80"
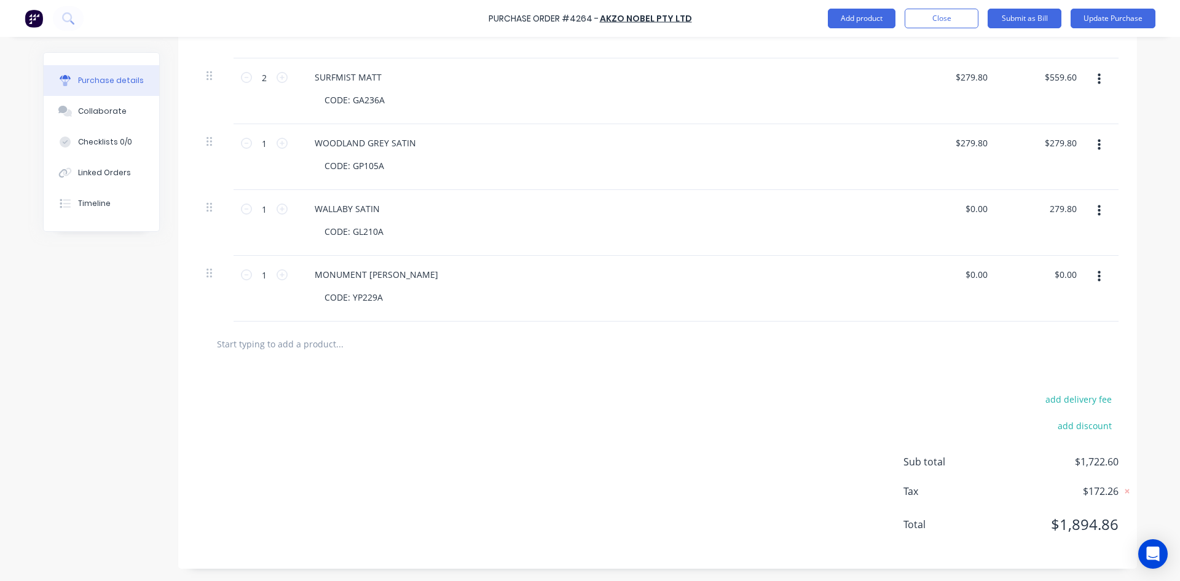
type input "$279.80"
click at [929, 199] on div "$279.80 $0.00" at bounding box center [954, 223] width 89 height 66
click at [1069, 266] on input "0.00" at bounding box center [1065, 275] width 28 height 18
click at [1069, 266] on input "0.00" at bounding box center [1067, 275] width 23 height 18
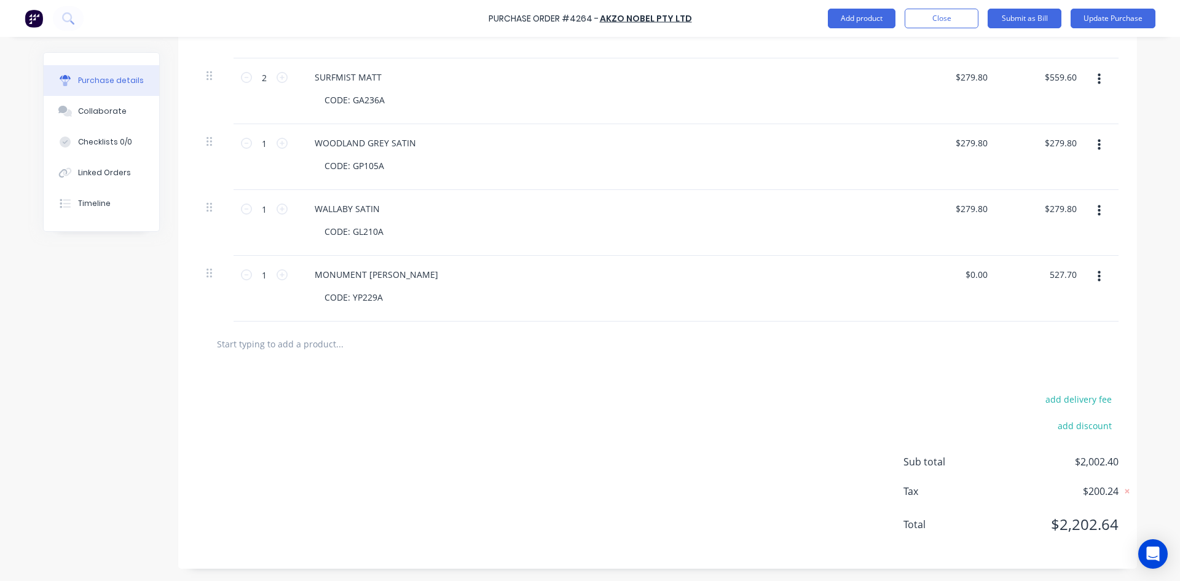
type input "527.70"
type input "$527.70"
click at [857, 398] on div "add delivery fee add discount Sub total $2,002.40 Tax $200.24 Total $2,202.64" at bounding box center [657, 467] width 959 height 202
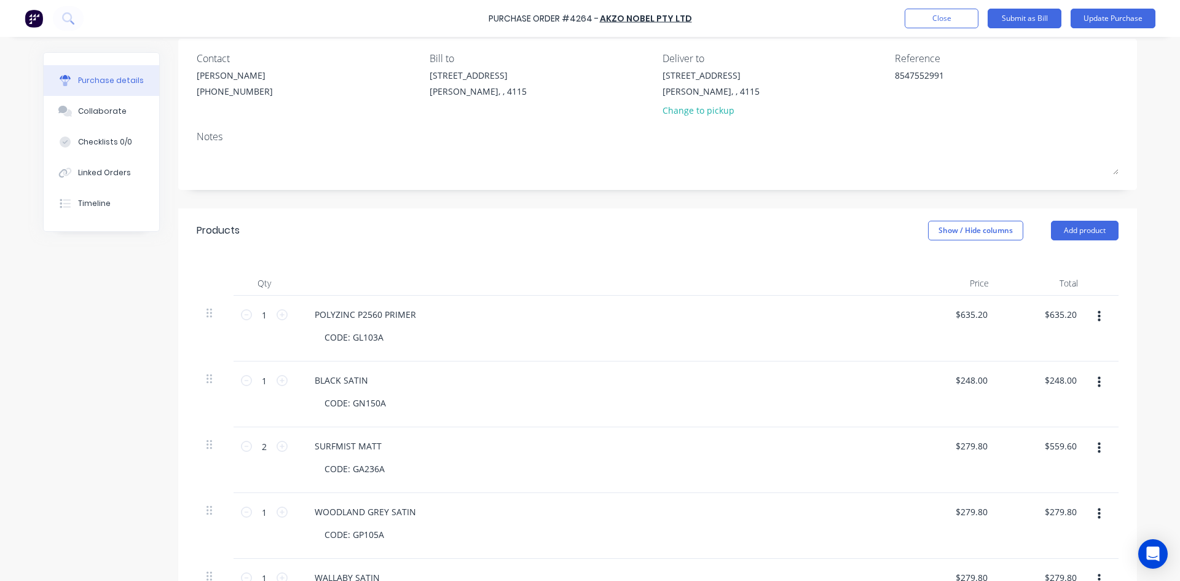
scroll to position [0, 0]
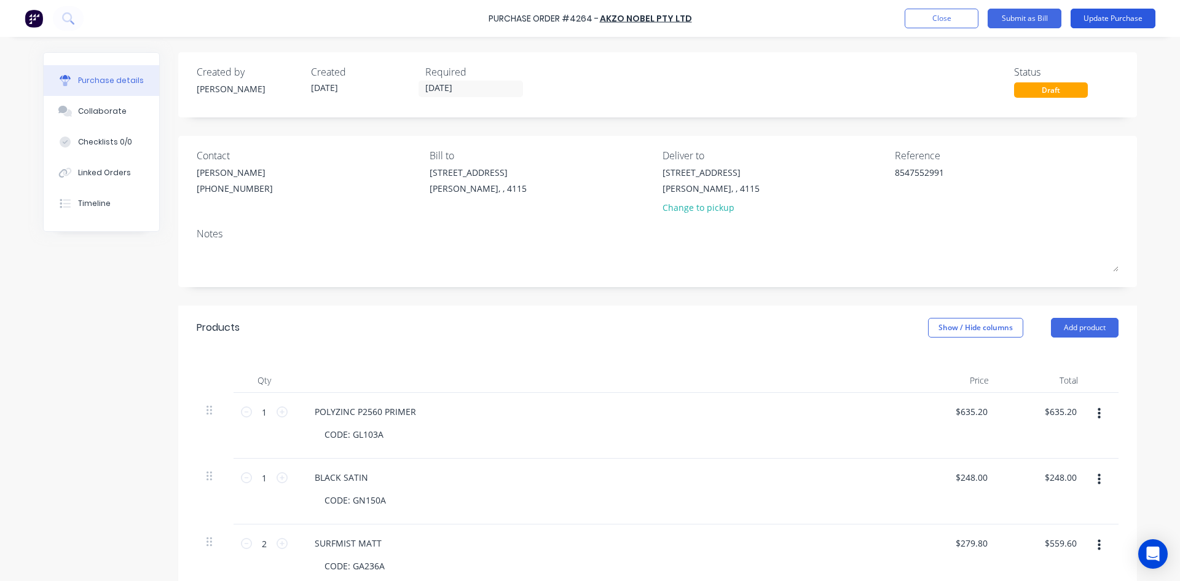
click at [1127, 14] on button "Update Purchase" at bounding box center [1113, 19] width 85 height 20
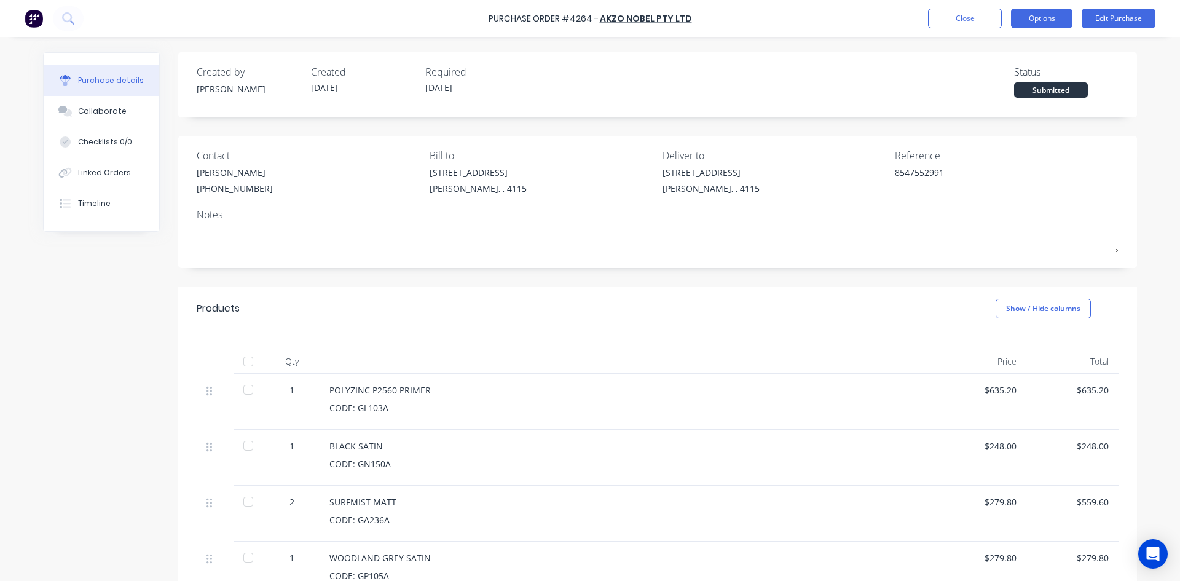
click at [1059, 24] on button "Options" at bounding box center [1041, 19] width 61 height 20
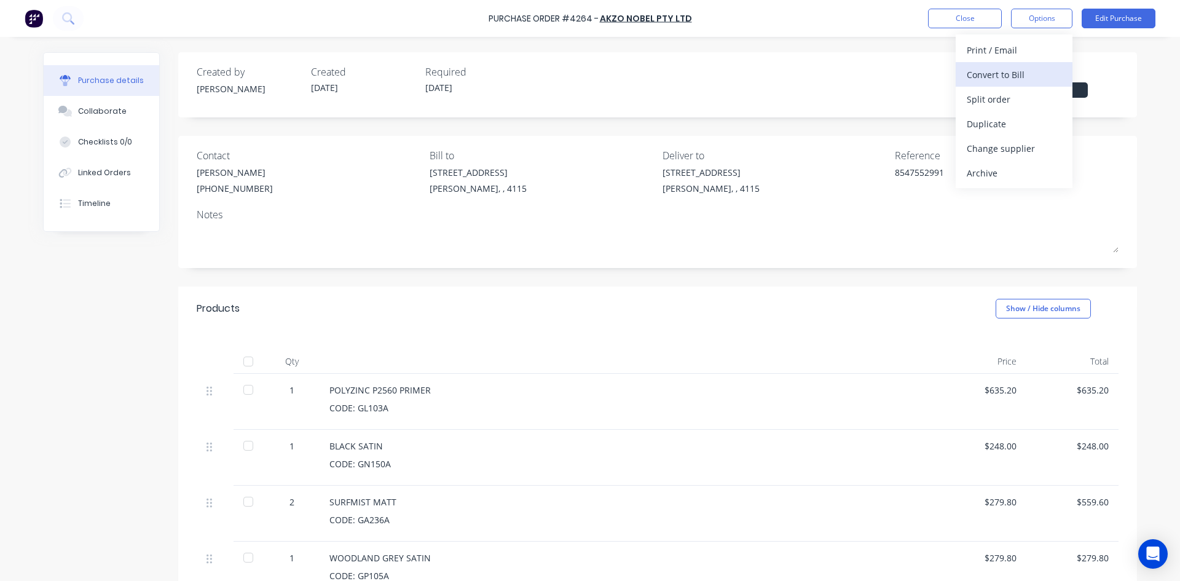
click at [1028, 66] on div "Convert to Bill" at bounding box center [1014, 75] width 95 height 18
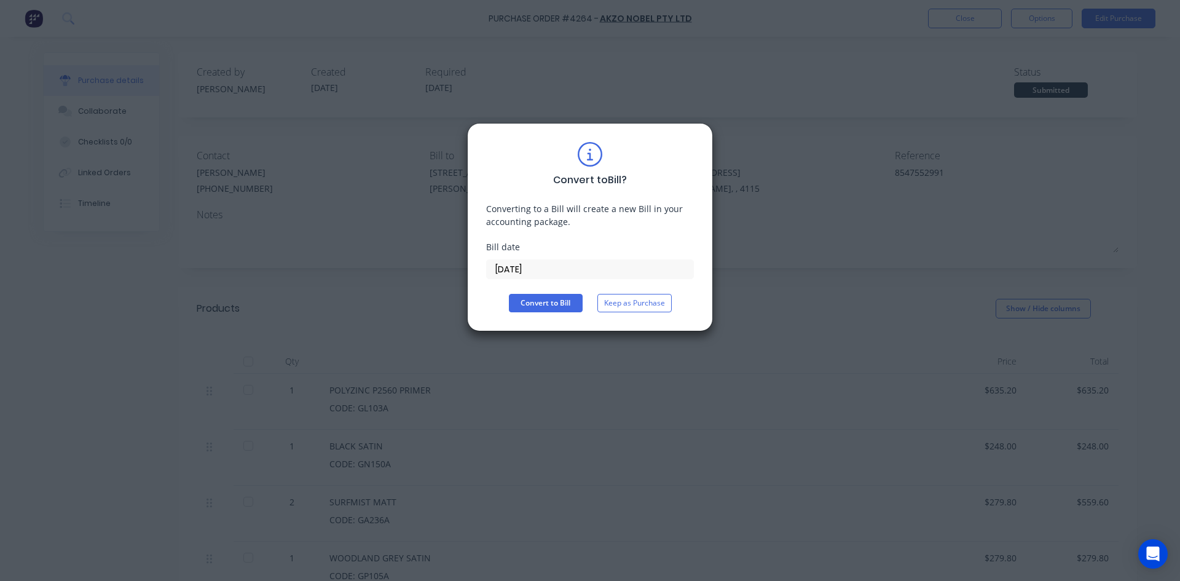
click at [544, 283] on div "Convert to Bill ? Converting to a Bill will create a new Bill in your accountin…" at bounding box center [590, 227] width 208 height 170
click at [553, 269] on input "[DATE]" at bounding box center [590, 269] width 207 height 18
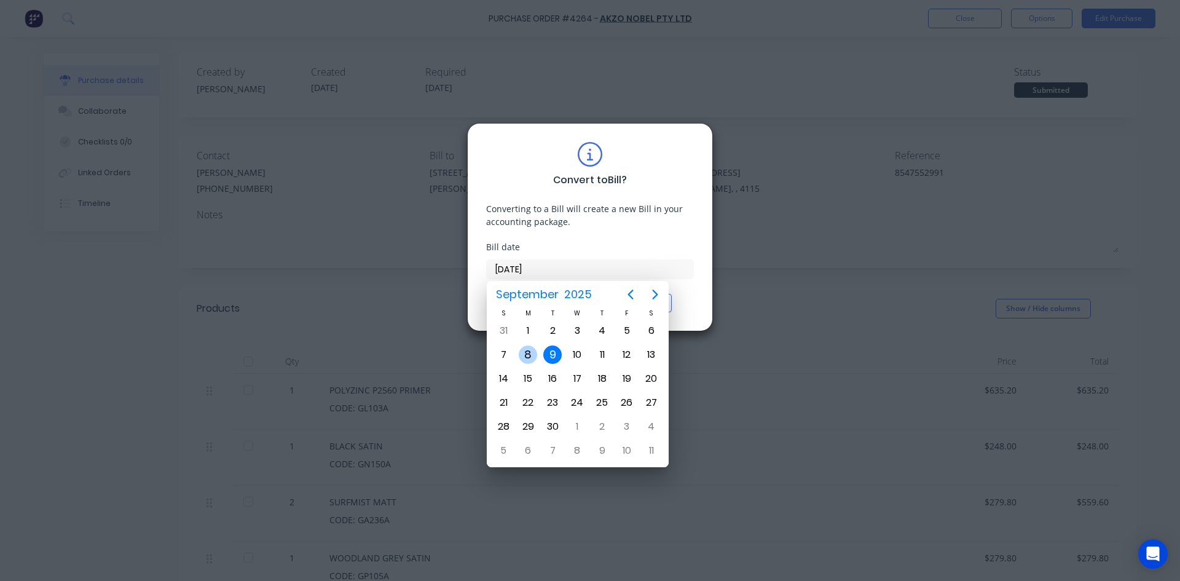
click at [527, 348] on div "8" at bounding box center [528, 354] width 18 height 18
type input "[DATE]"
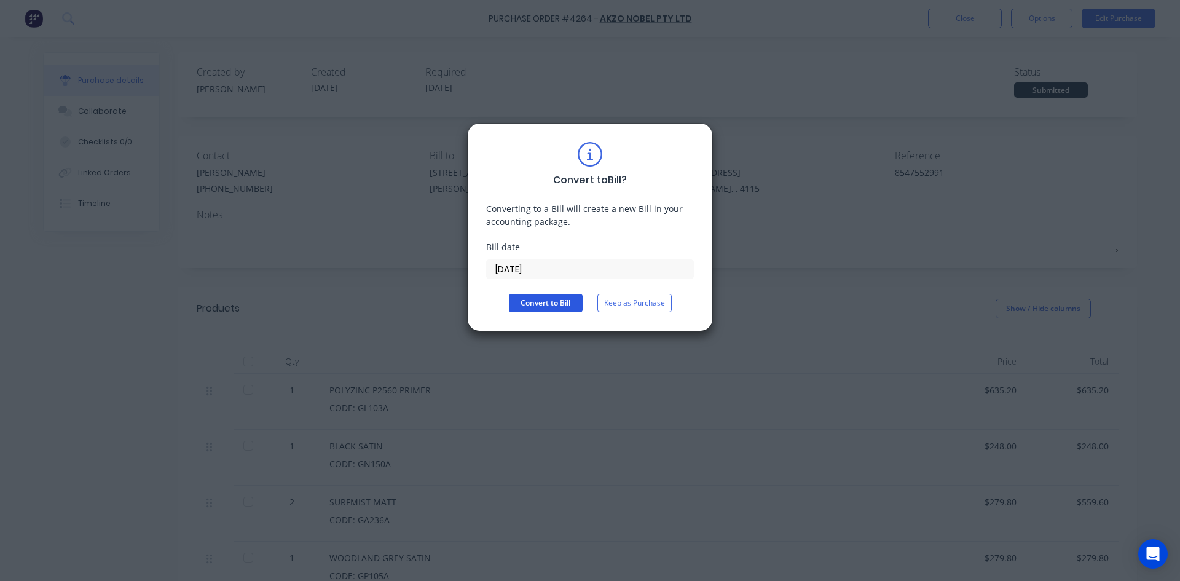
click at [526, 305] on button "Convert to Bill" at bounding box center [546, 303] width 74 height 18
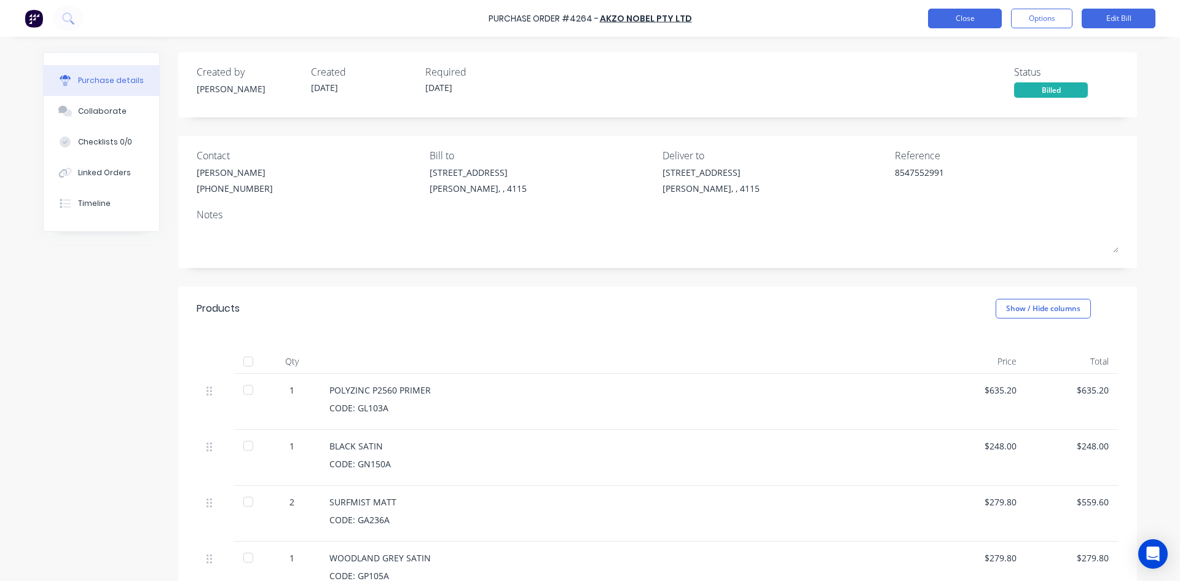
click at [966, 22] on button "Close" at bounding box center [965, 19] width 74 height 20
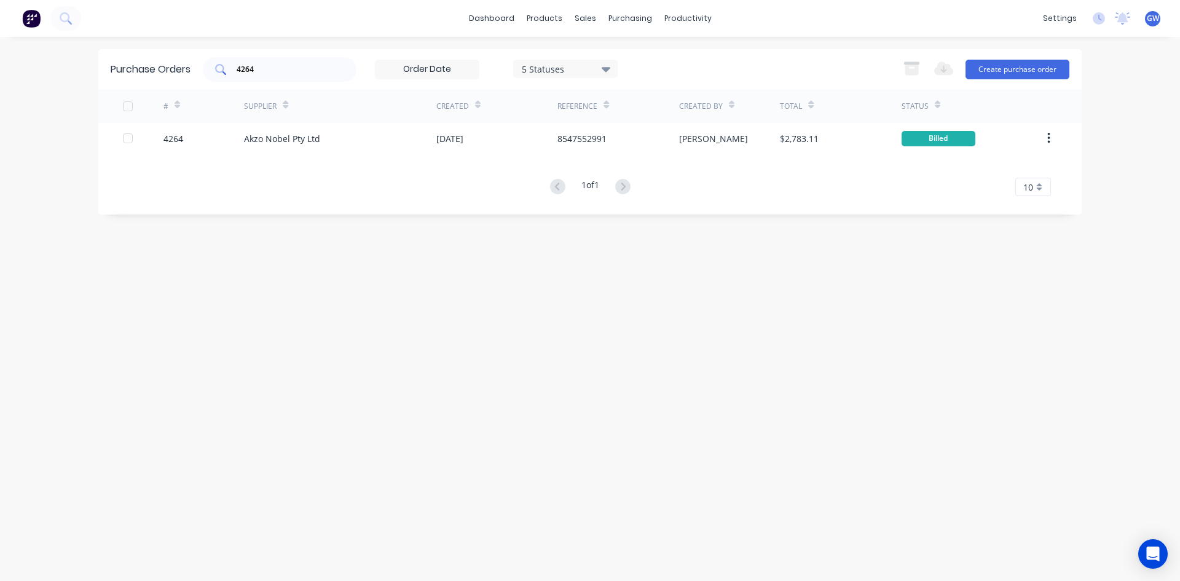
drag, startPoint x: 301, startPoint y: 78, endPoint x: 209, endPoint y: 64, distance: 93.3
click at [209, 64] on div "4264" at bounding box center [280, 69] width 154 height 25
drag, startPoint x: 657, startPoint y: 87, endPoint x: 648, endPoint y: 89, distance: 8.7
click at [657, 87] on div "Suppliers" at bounding box center [655, 83] width 37 height 11
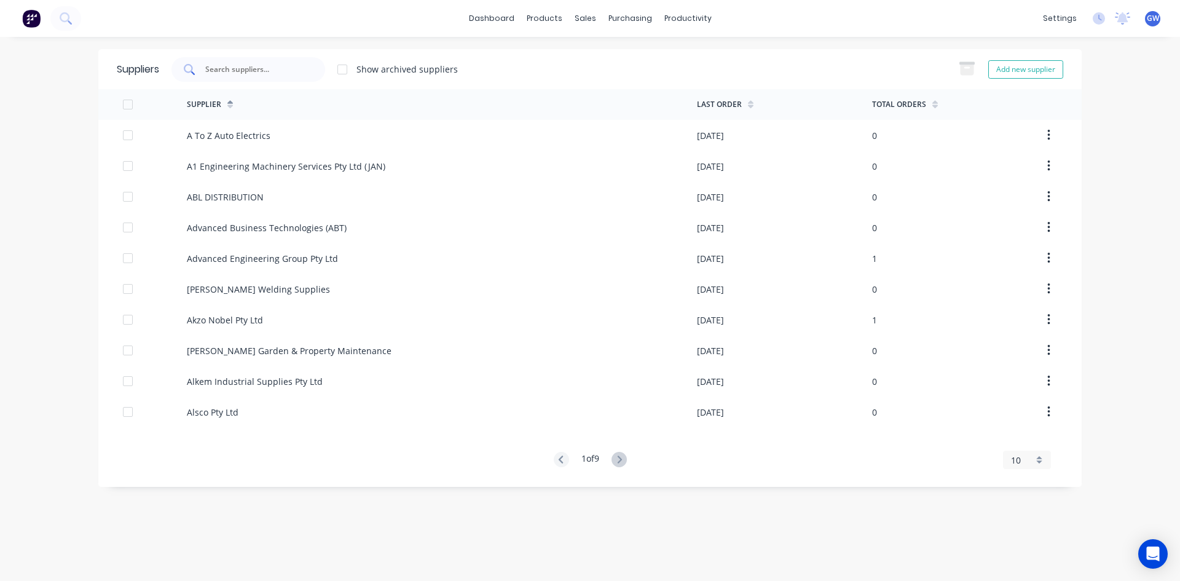
click at [282, 75] on input "text" at bounding box center [255, 69] width 102 height 12
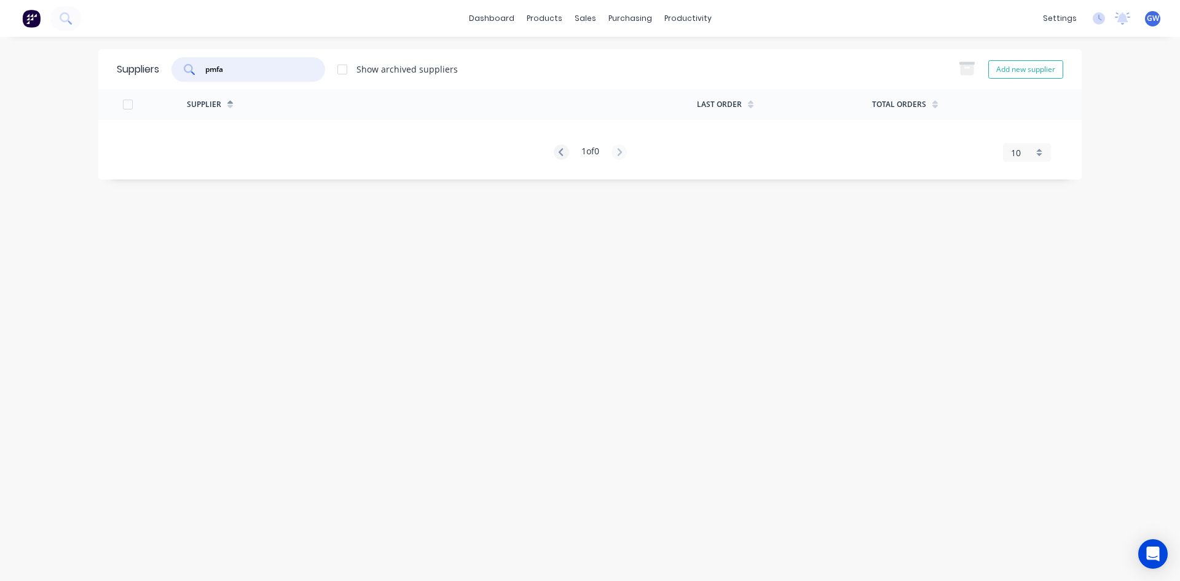
click at [460, 140] on div "Supplier Last Order Total Orders 1 of 0 10 5 10 15 20 25 30 35" at bounding box center [589, 125] width 983 height 72
drag, startPoint x: 252, startPoint y: 68, endPoint x: 119, endPoint y: 66, distance: 133.4
click at [119, 66] on div "Suppliers pmfa Show archived suppliers Add new supplier" at bounding box center [589, 69] width 983 height 40
type input "print management"
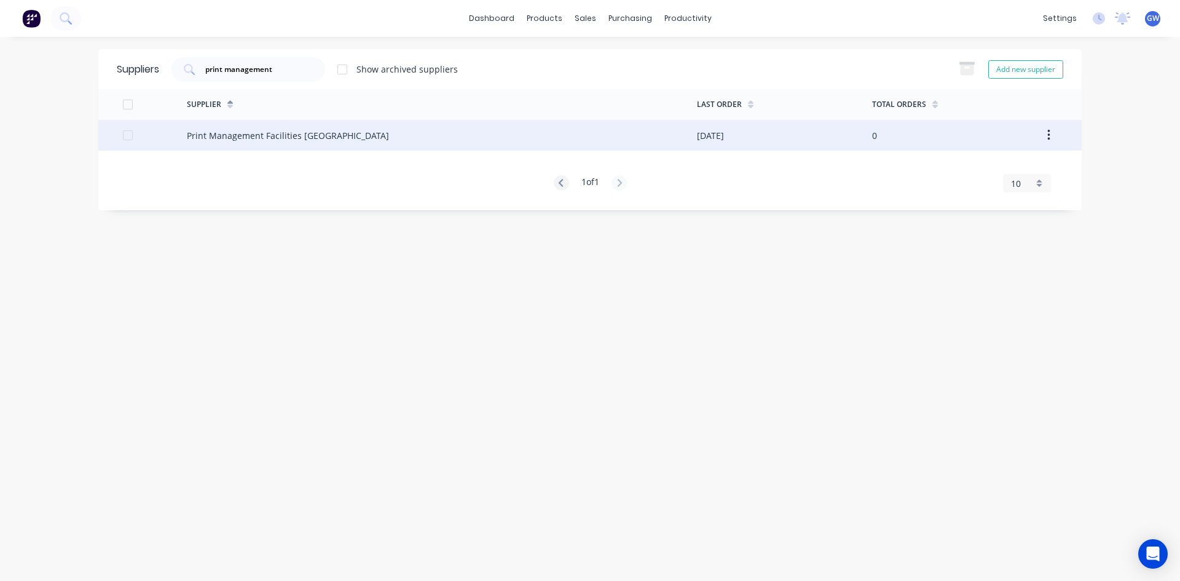
click at [434, 138] on div "Print Management Facilities Australia" at bounding box center [442, 135] width 510 height 31
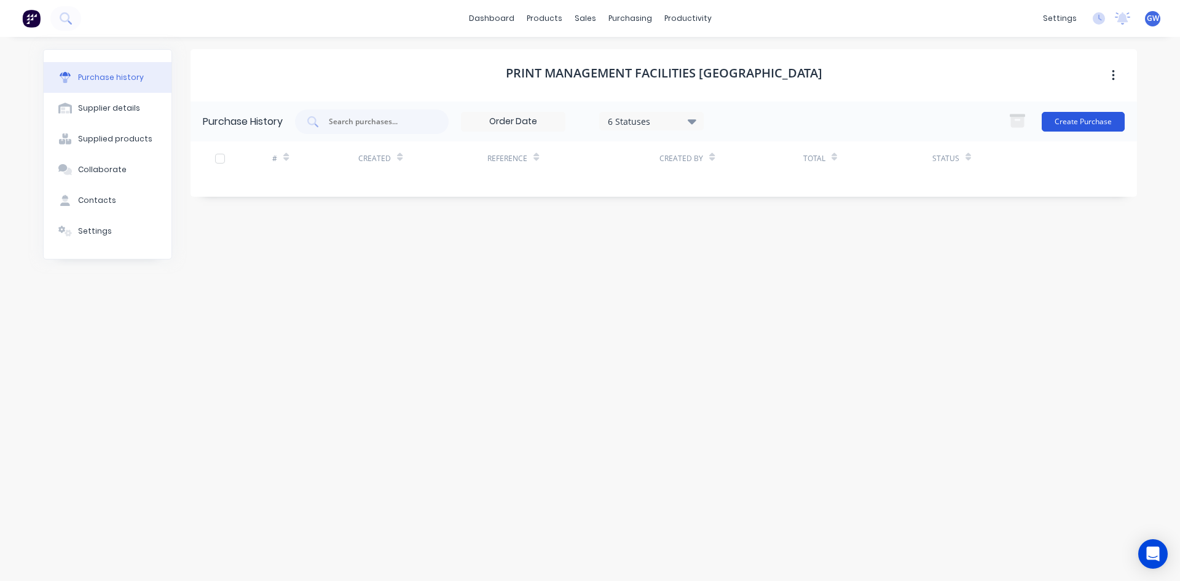
click at [1076, 118] on button "Create Purchase" at bounding box center [1083, 122] width 83 height 20
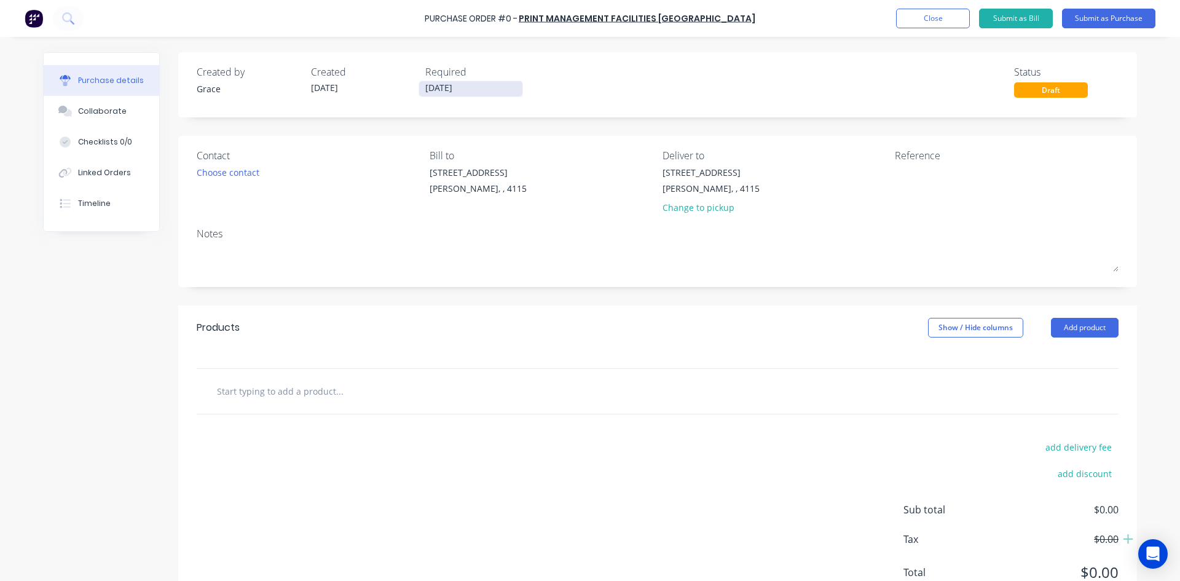
click at [476, 84] on input "[DATE]" at bounding box center [470, 88] width 103 height 15
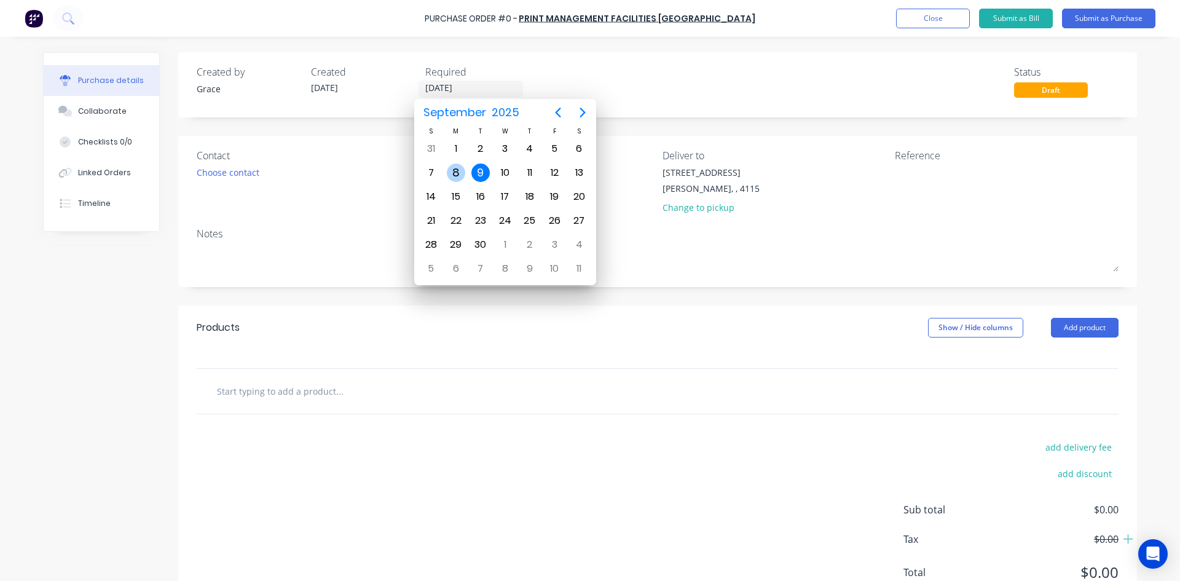
click at [458, 170] on div "8" at bounding box center [456, 172] width 18 height 18
type input "[DATE]"
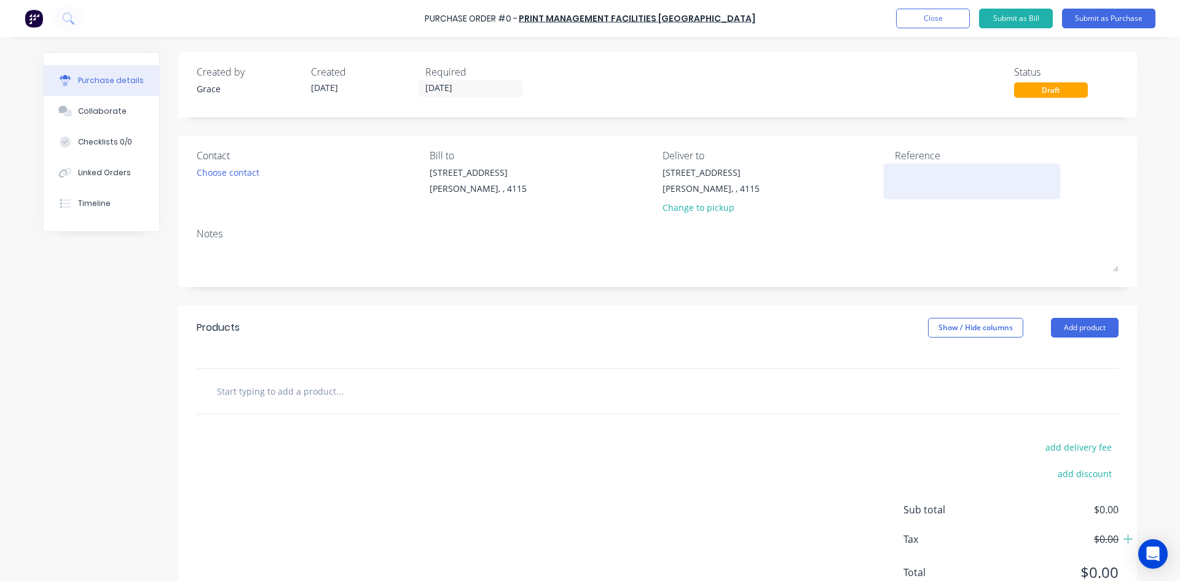
click at [940, 184] on textarea at bounding box center [972, 180] width 154 height 28
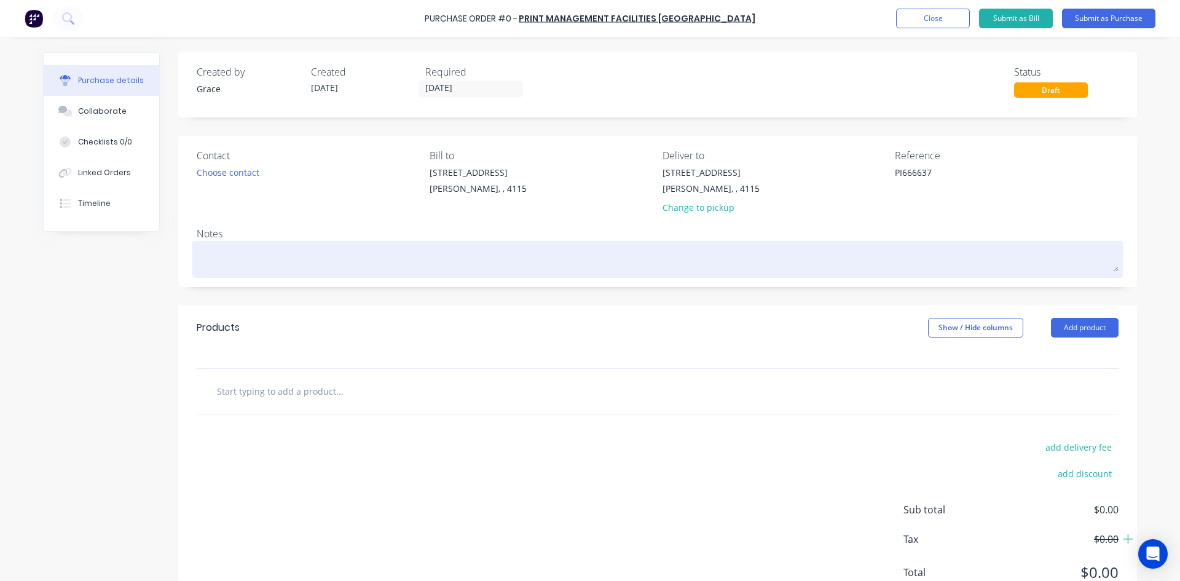
type textarea "PI666637"
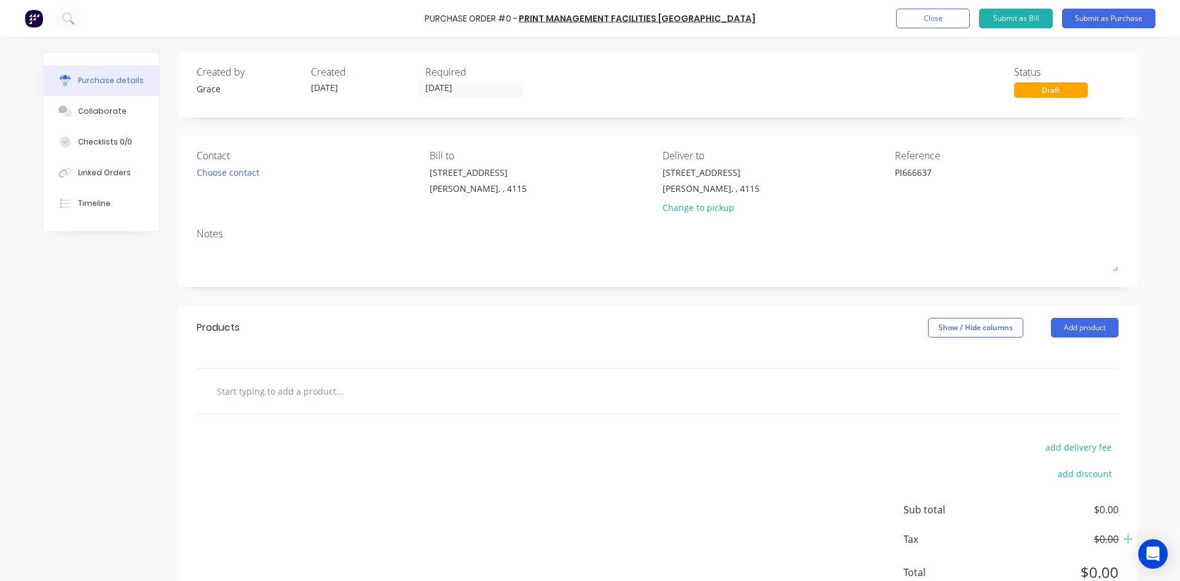
drag, startPoint x: 727, startPoint y: 265, endPoint x: 962, endPoint y: 313, distance: 239.6
click at [727, 266] on textarea at bounding box center [658, 258] width 922 height 28
click at [1071, 334] on button "Add product" at bounding box center [1085, 328] width 68 height 20
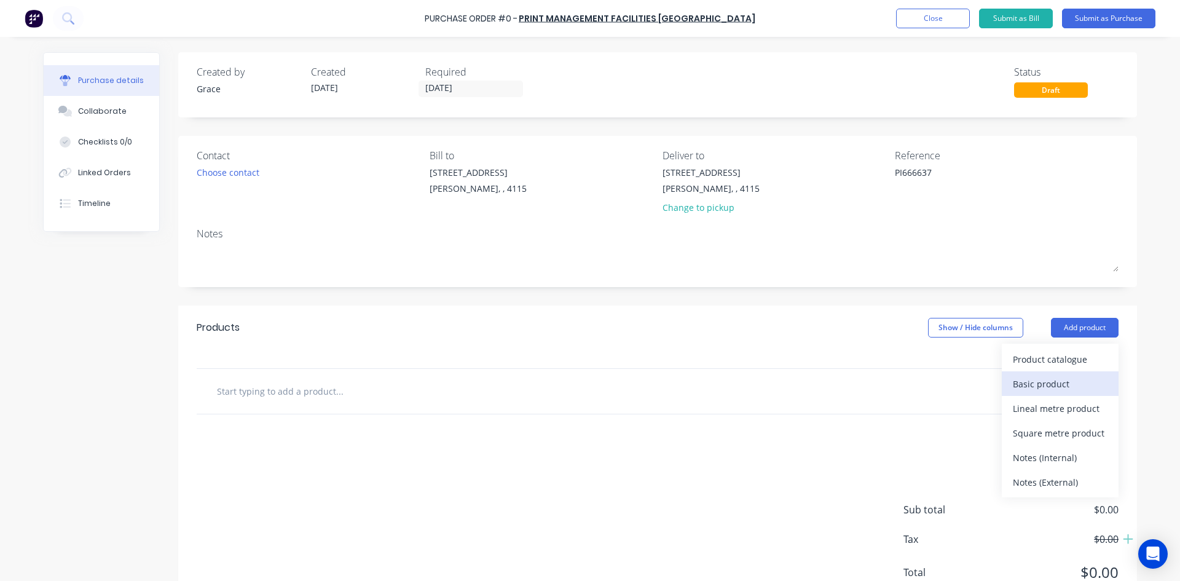
click at [1060, 385] on div "Basic product" at bounding box center [1060, 384] width 95 height 18
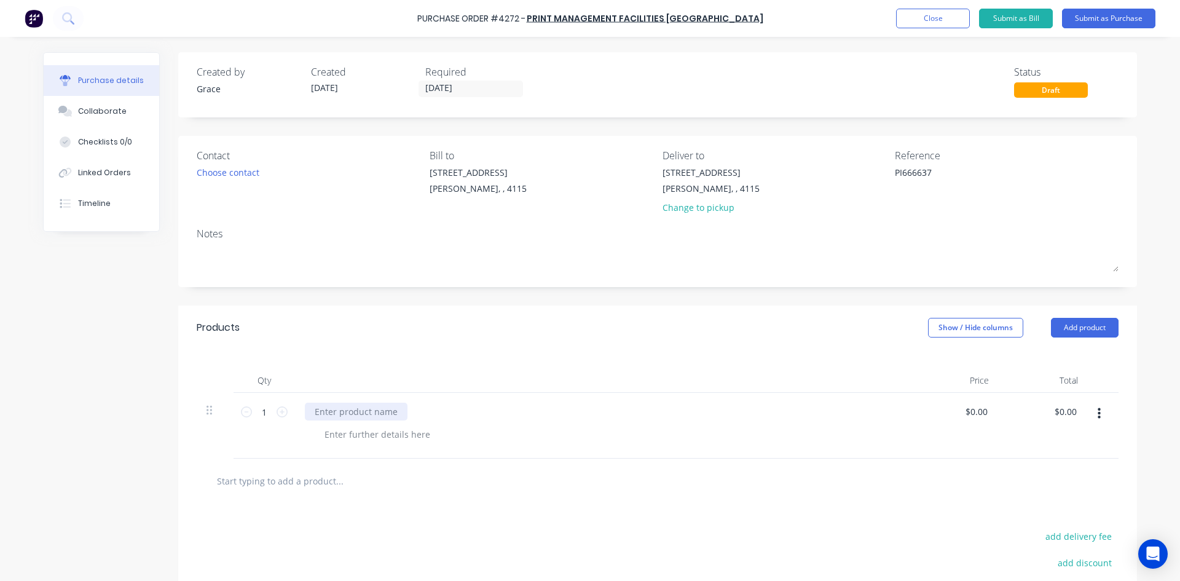
click at [372, 413] on div at bounding box center [356, 412] width 103 height 18
click at [488, 341] on div "Products Show / Hide columns Add product" at bounding box center [657, 327] width 959 height 44
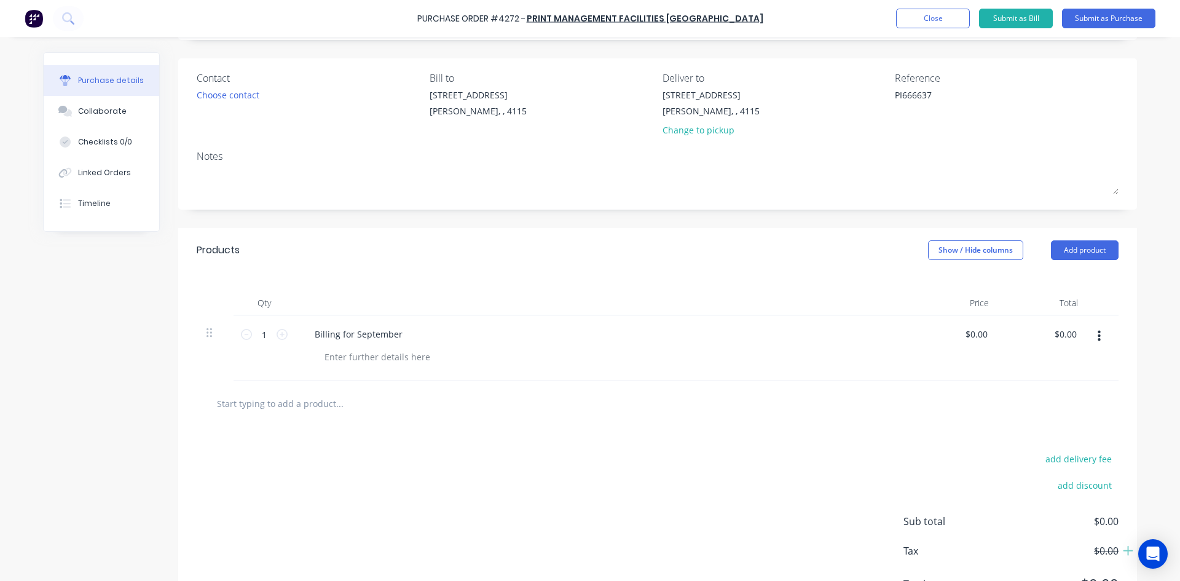
scroll to position [137, 0]
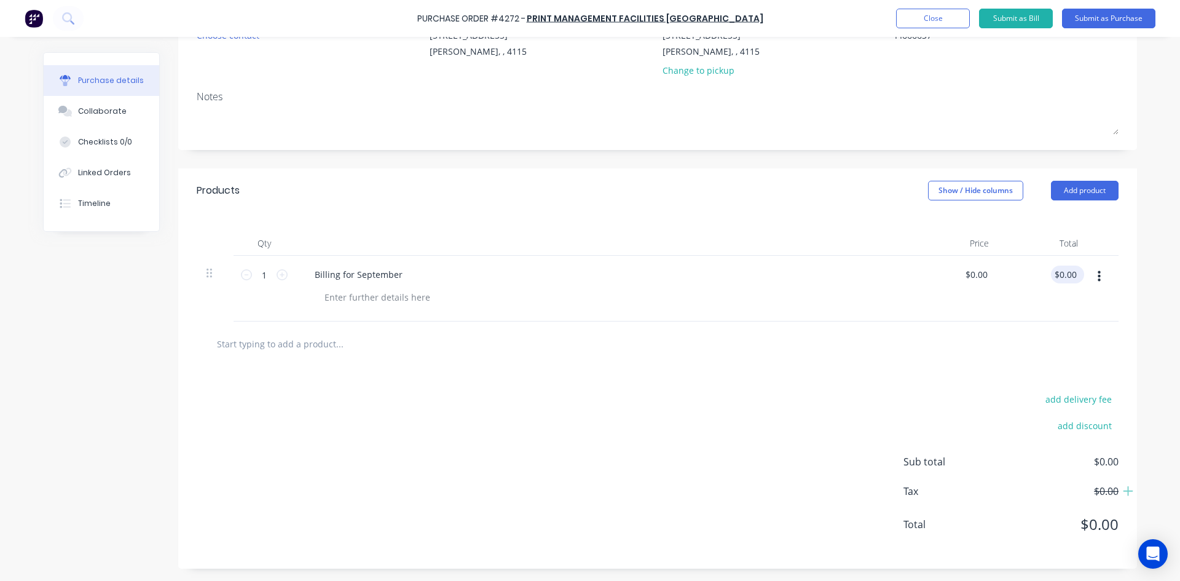
click at [1073, 281] on div "$0.00 $0.00" at bounding box center [1065, 275] width 28 height 18
click at [1073, 280] on input "0.00" at bounding box center [1067, 275] width 23 height 18
type input "2624.50"
type input "$2,624.50"
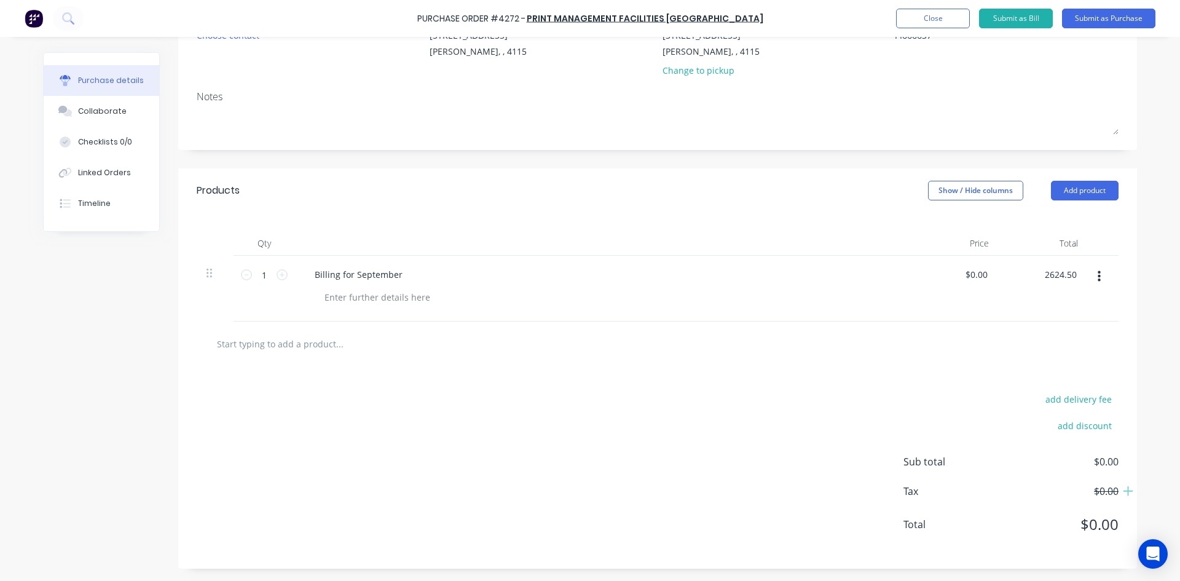
type input "$2,624.50"
click at [999, 330] on div at bounding box center [658, 343] width 922 height 45
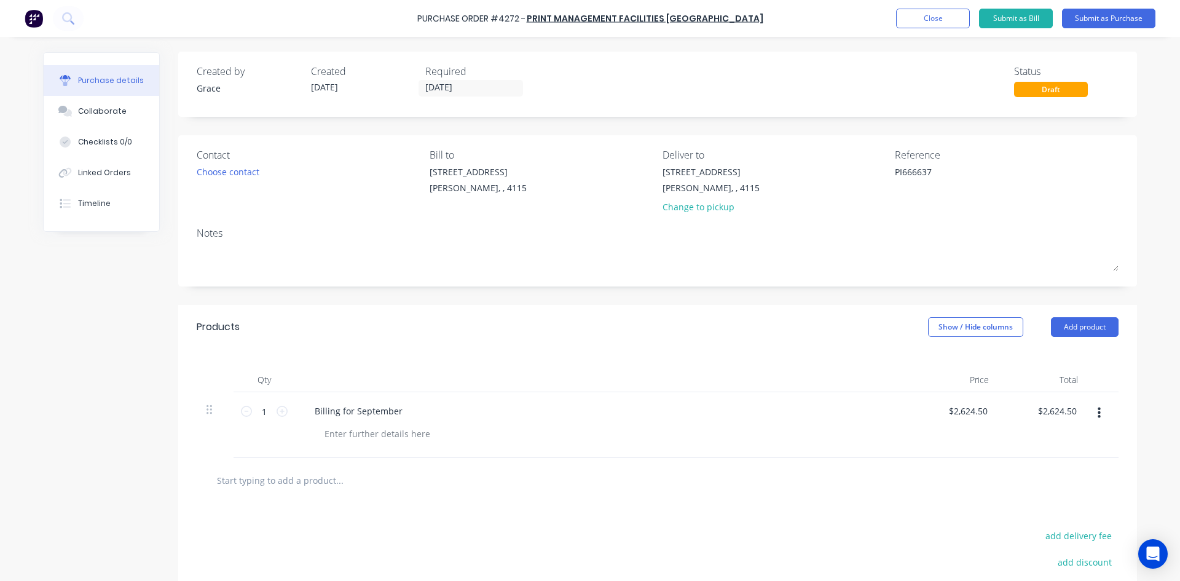
scroll to position [0, 0]
click at [1108, 18] on button "Submit as Purchase" at bounding box center [1108, 19] width 93 height 20
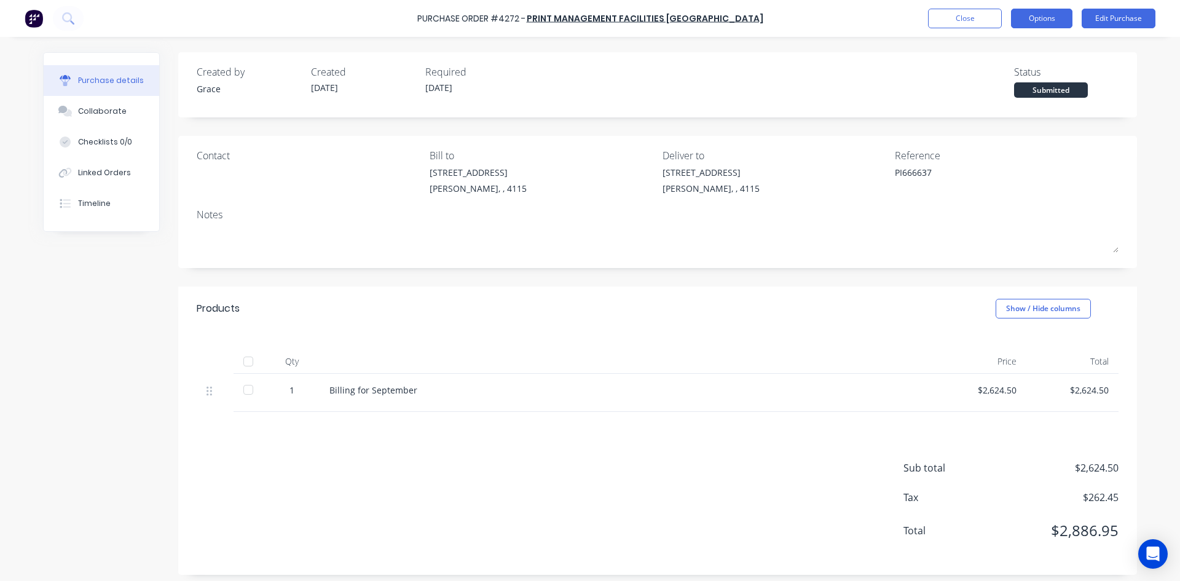
click at [1054, 14] on button "Options" at bounding box center [1041, 19] width 61 height 20
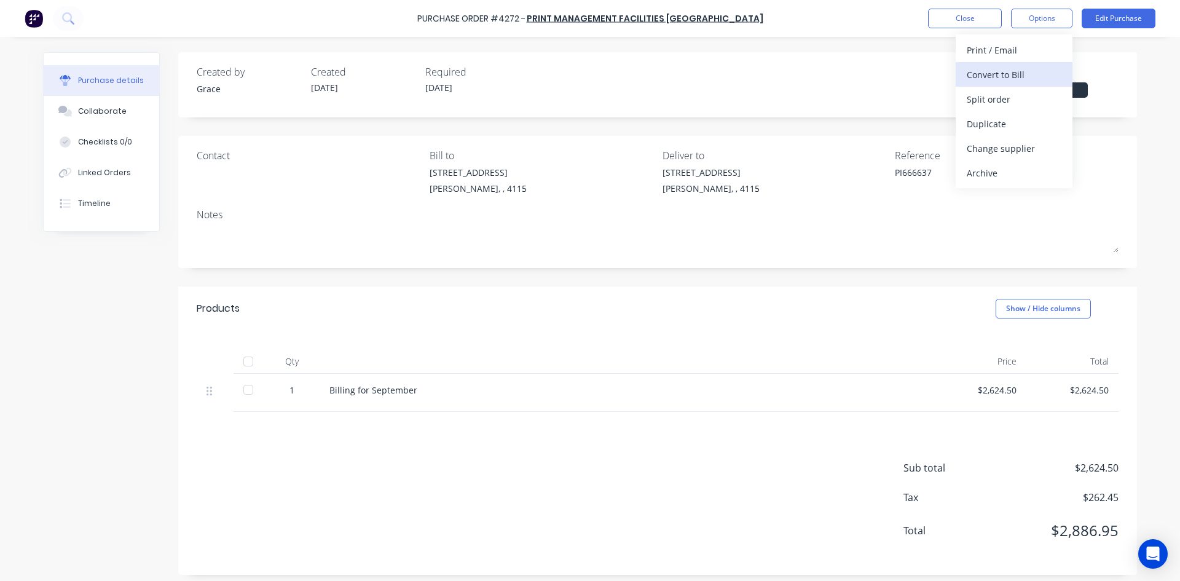
click at [1033, 72] on div "Convert to Bill" at bounding box center [1014, 75] width 95 height 18
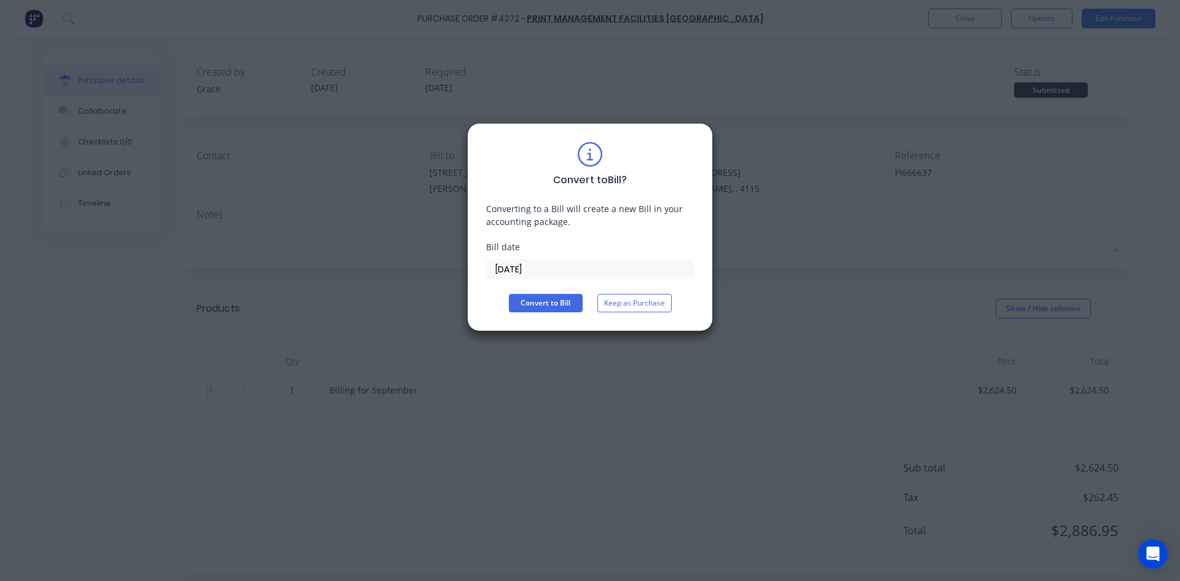
click at [545, 277] on input "[DATE]" at bounding box center [590, 269] width 207 height 18
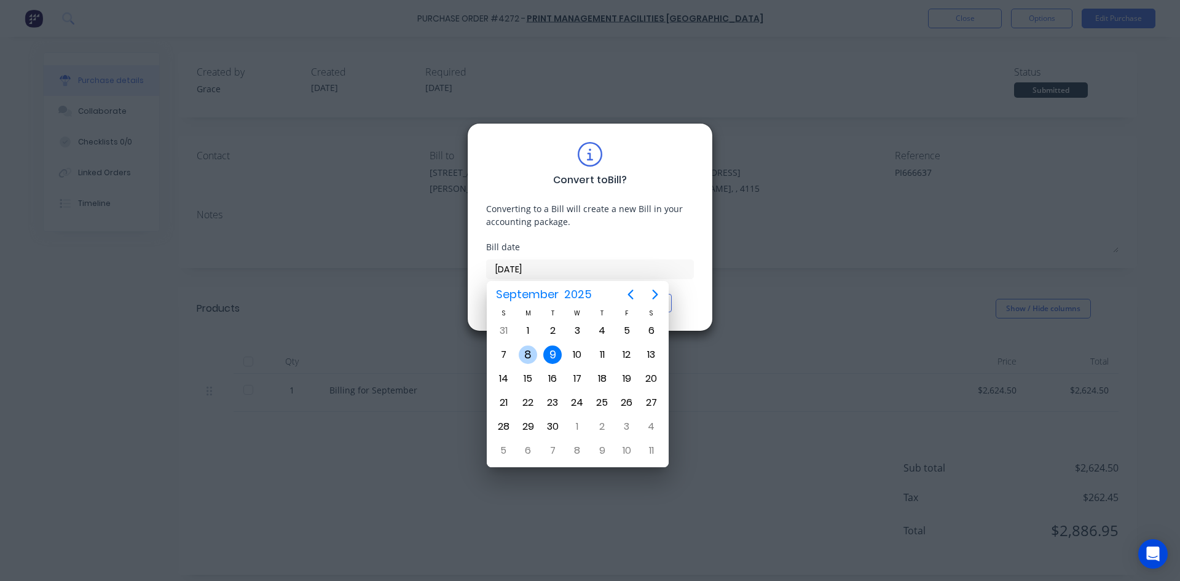
click at [530, 353] on div "8" at bounding box center [528, 354] width 18 height 18
type input "[DATE]"
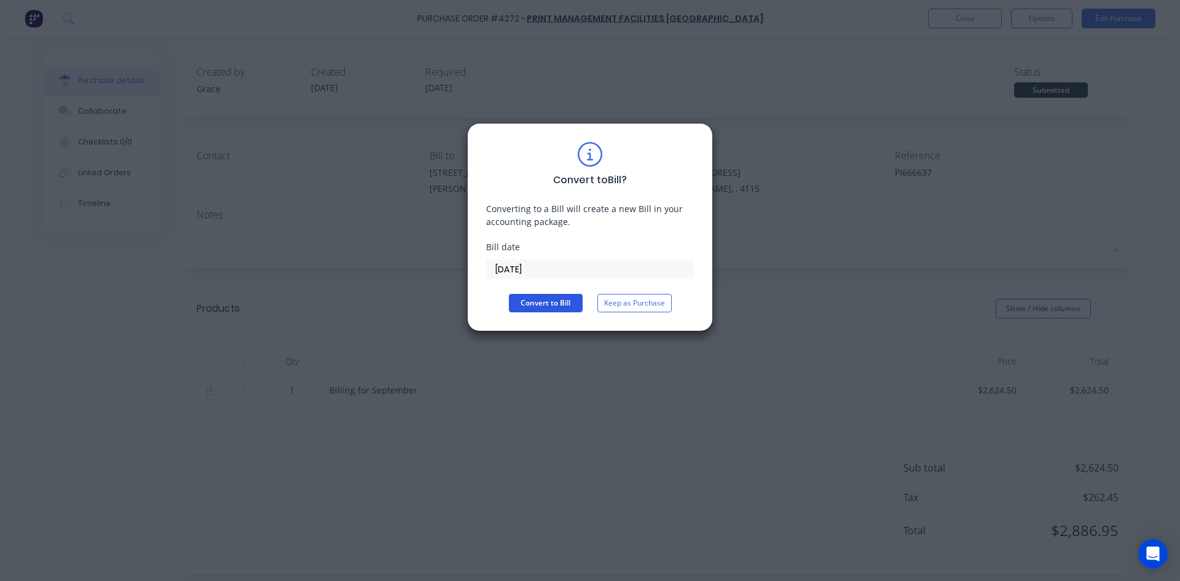
click at [548, 294] on button "Convert to Bill" at bounding box center [546, 303] width 74 height 18
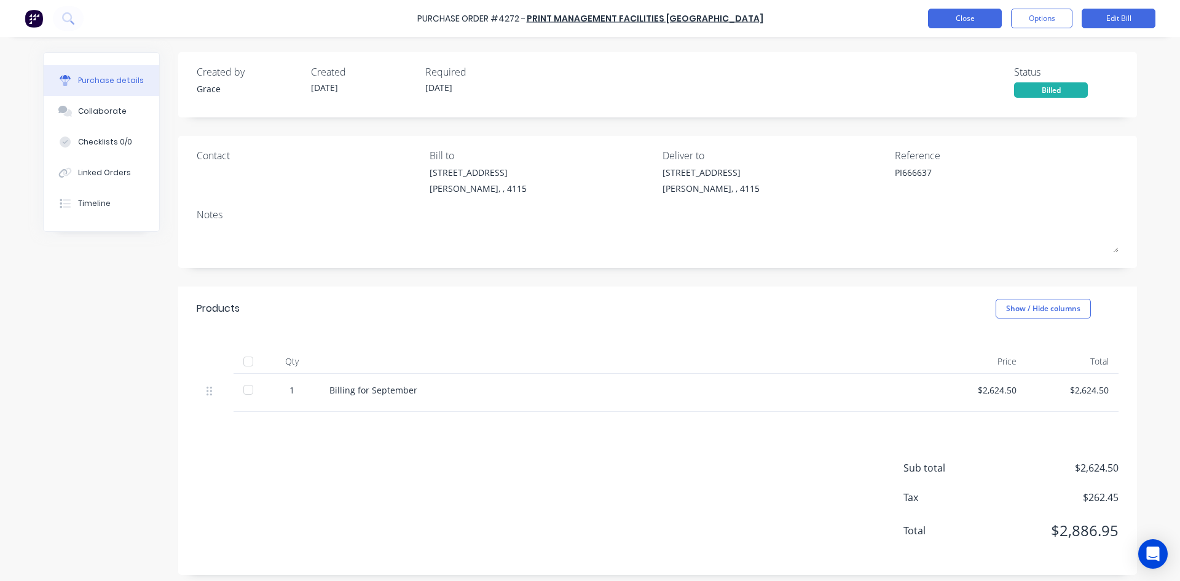
click at [964, 12] on button "Close" at bounding box center [965, 19] width 74 height 20
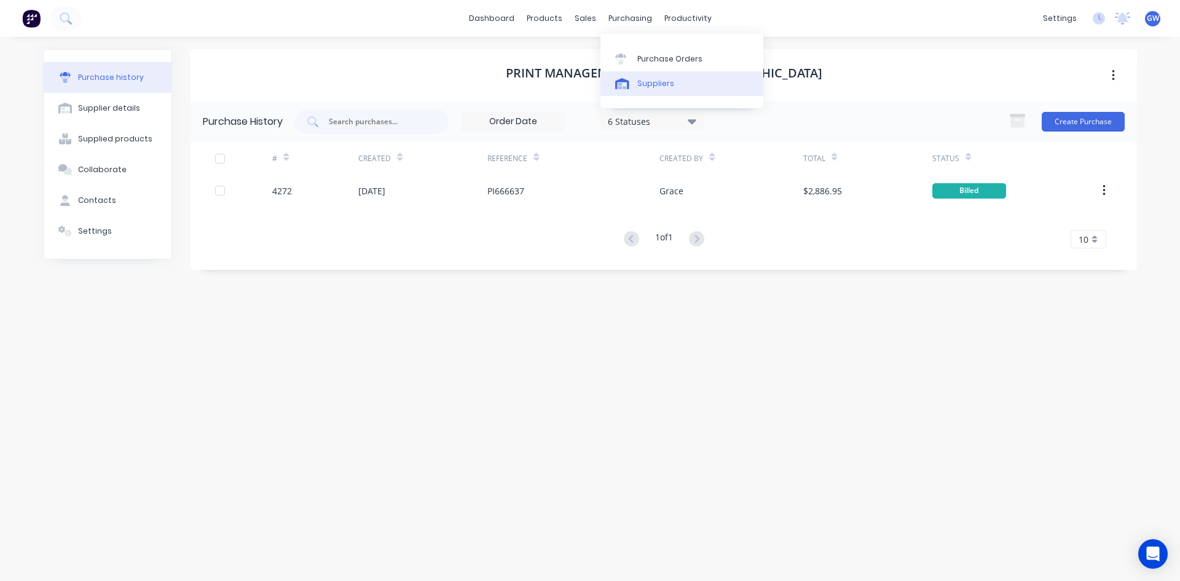
click at [645, 80] on div "Suppliers" at bounding box center [655, 83] width 37 height 11
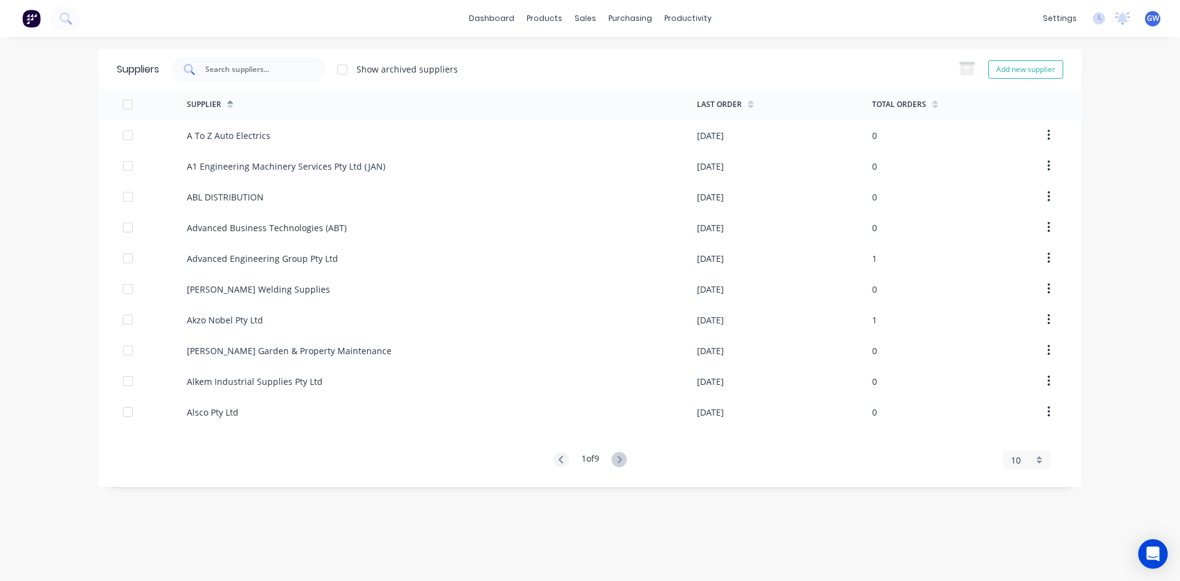
drag, startPoint x: 271, startPoint y: 74, endPoint x: 259, endPoint y: 76, distance: 12.4
click at [259, 76] on div at bounding box center [248, 69] width 154 height 25
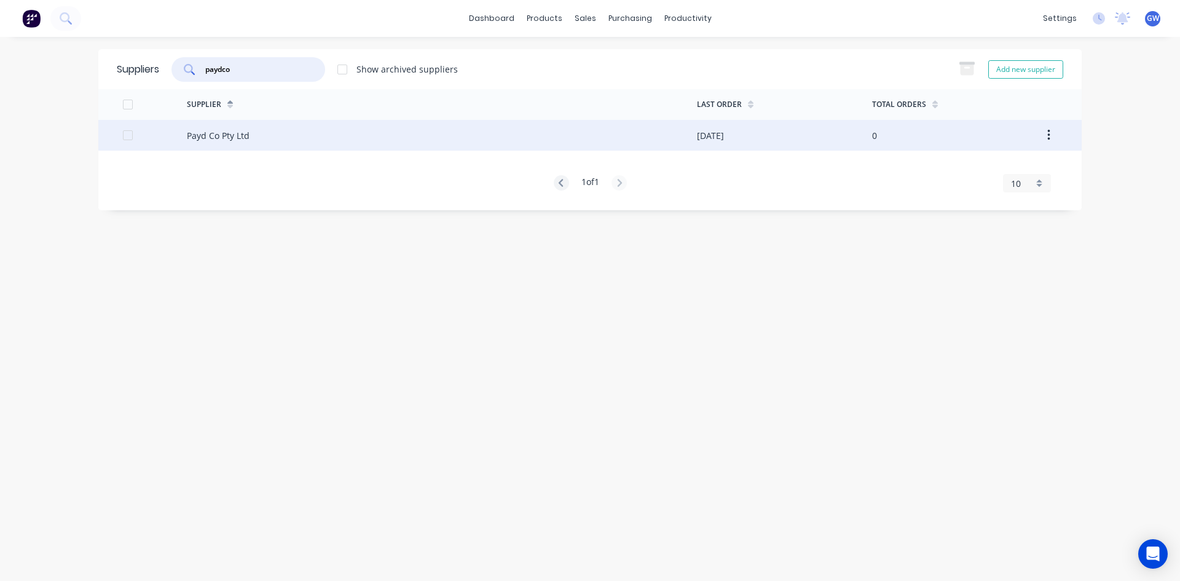
type input "paydco"
click at [802, 146] on div "11/08/25" at bounding box center [784, 135] width 175 height 31
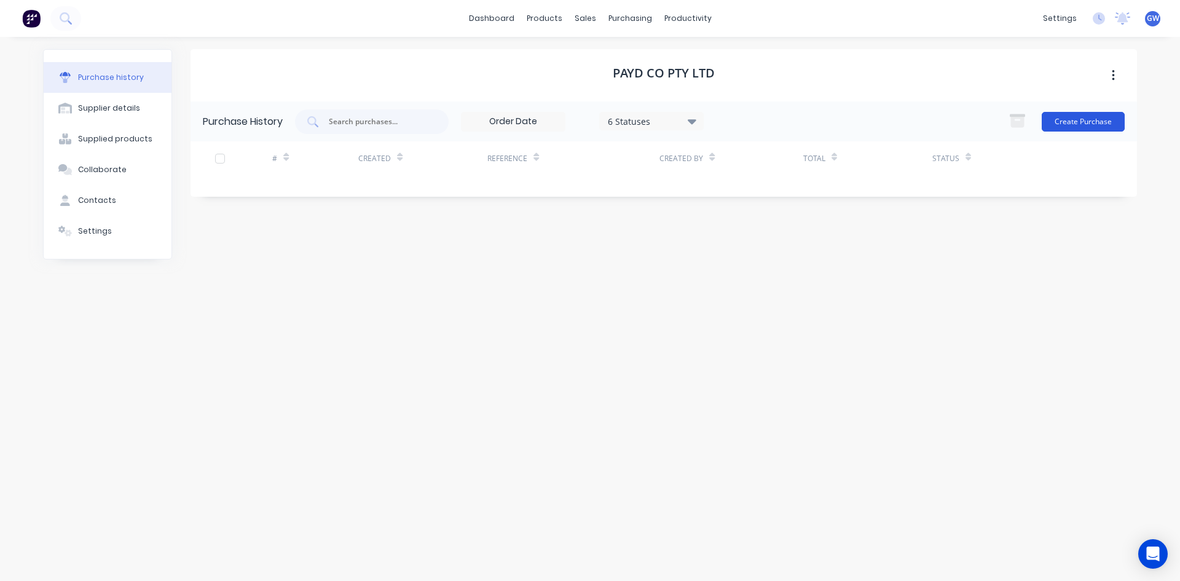
click at [1061, 116] on button "Create Purchase" at bounding box center [1083, 122] width 83 height 20
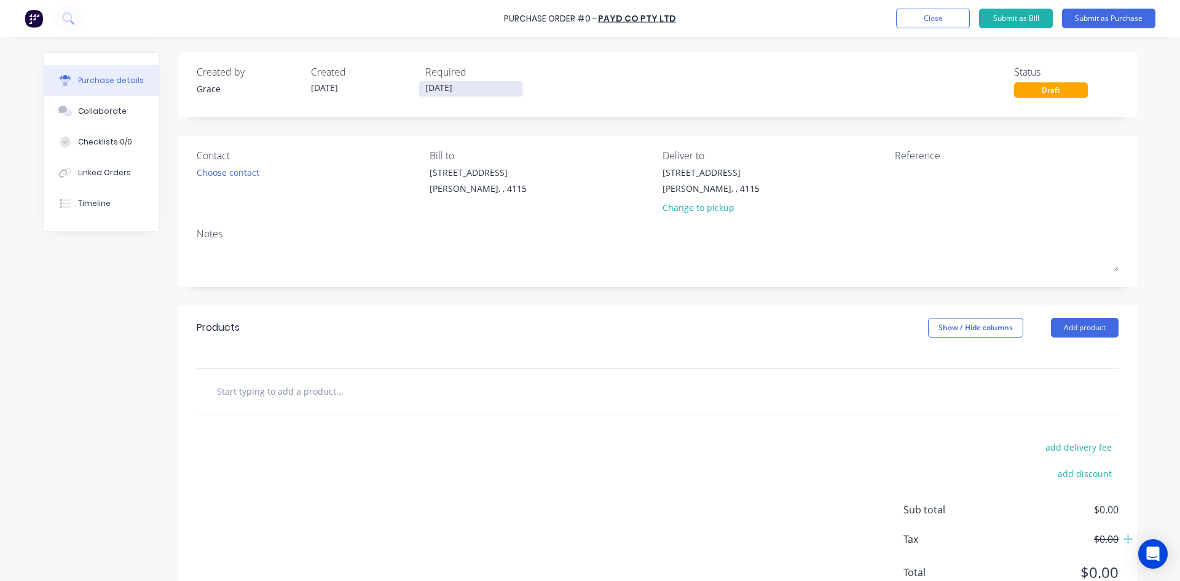
click at [463, 88] on input "[DATE]" at bounding box center [470, 88] width 103 height 15
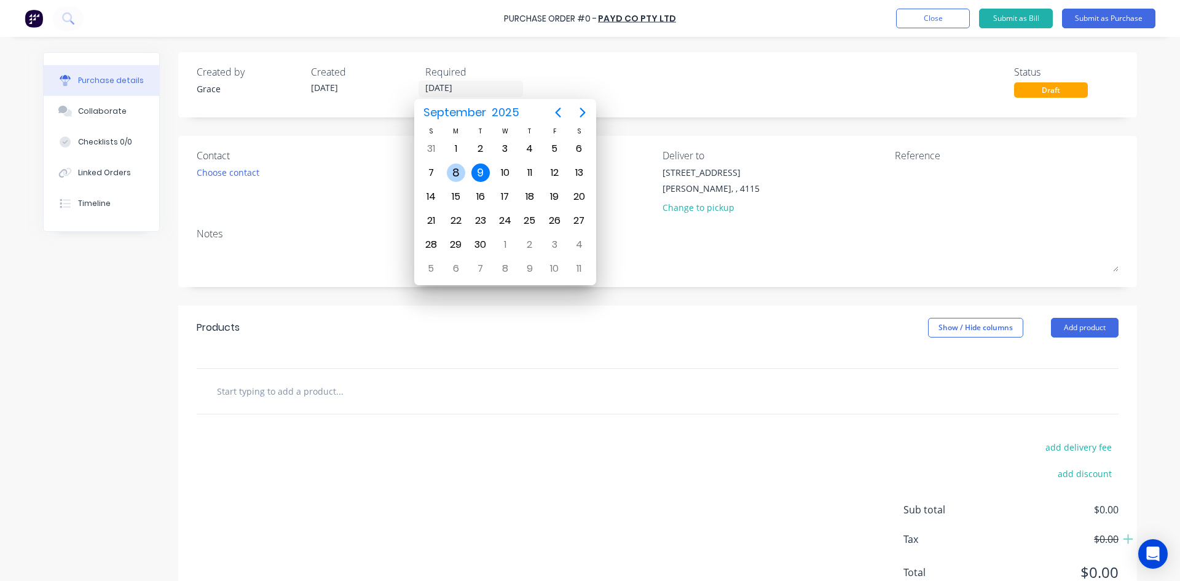
click at [450, 166] on div "8" at bounding box center [456, 172] width 18 height 18
type input "[DATE]"
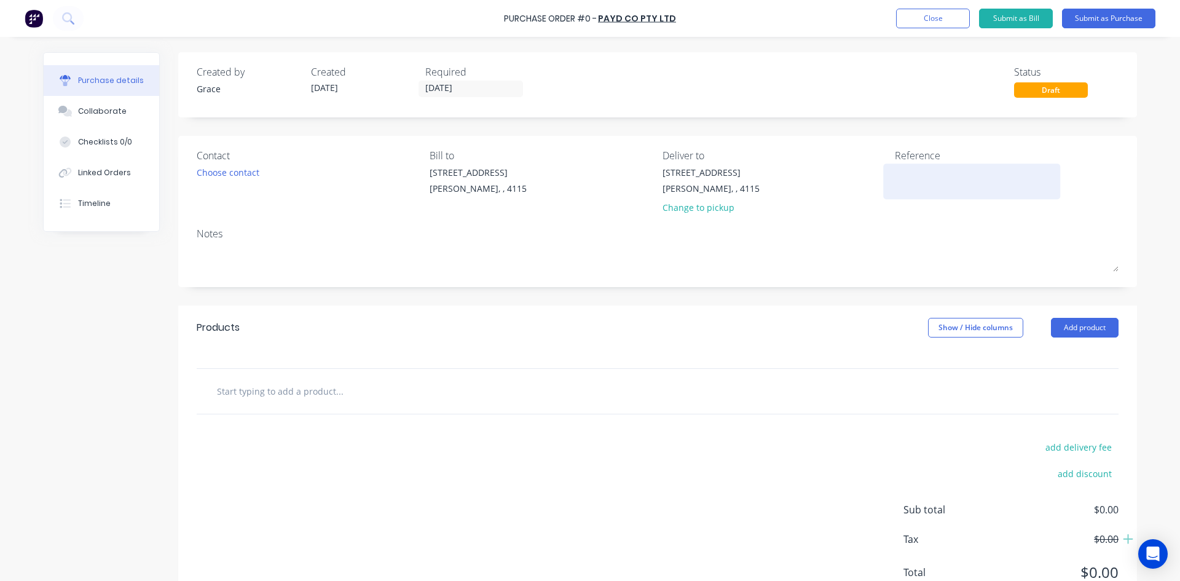
click at [908, 184] on textarea at bounding box center [972, 180] width 154 height 28
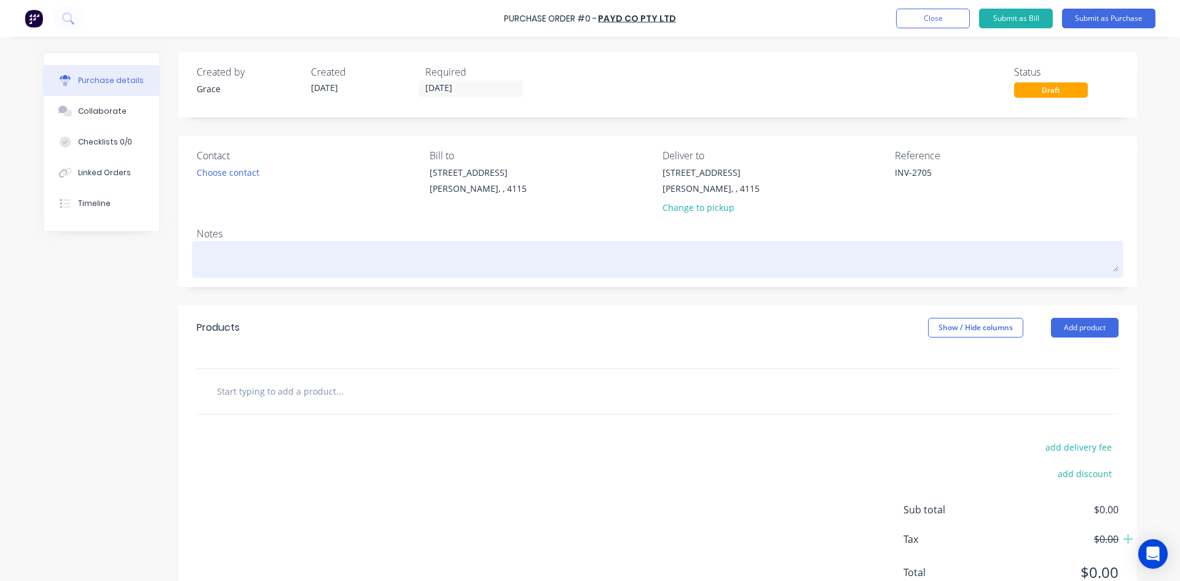
type textarea "INV-2705"
click at [826, 269] on textarea at bounding box center [658, 258] width 922 height 28
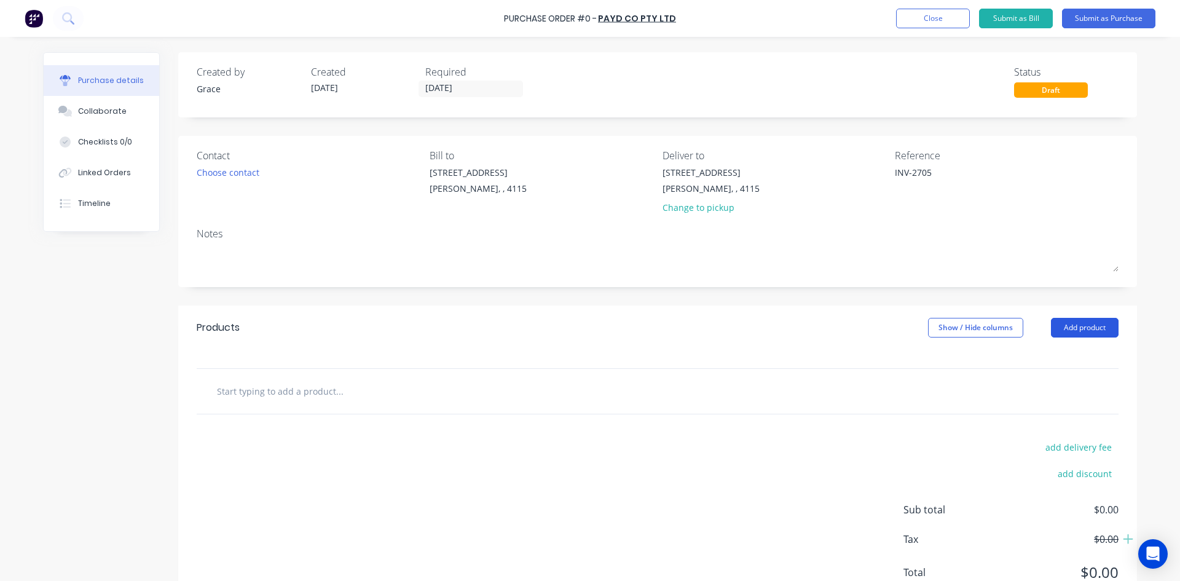
click at [1083, 327] on button "Add product" at bounding box center [1085, 328] width 68 height 20
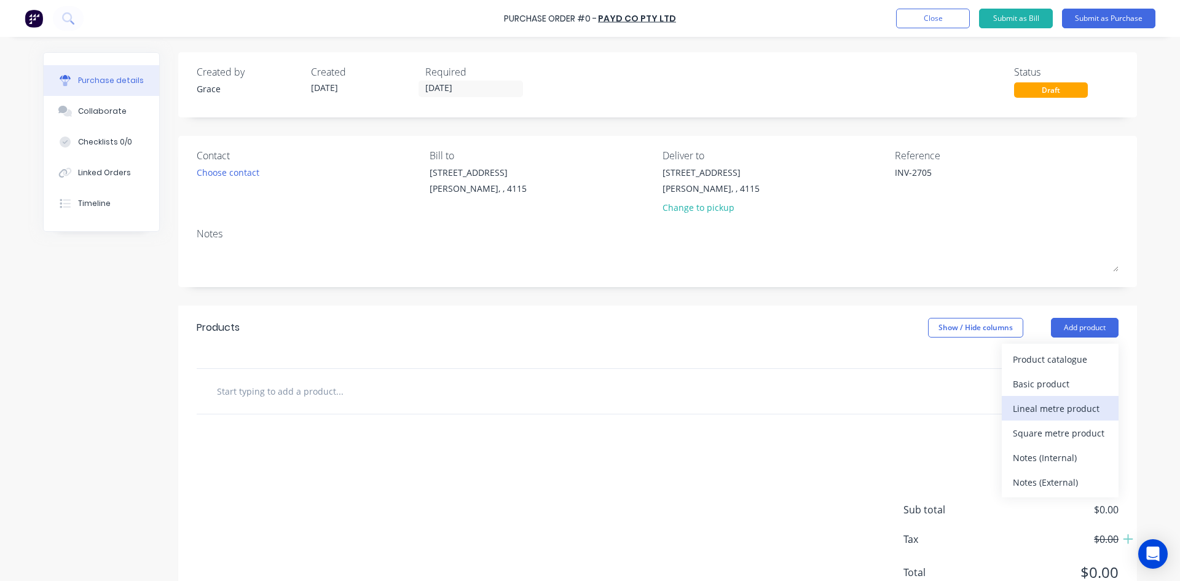
click at [1062, 396] on button "Lineal metre product" at bounding box center [1060, 408] width 117 height 25
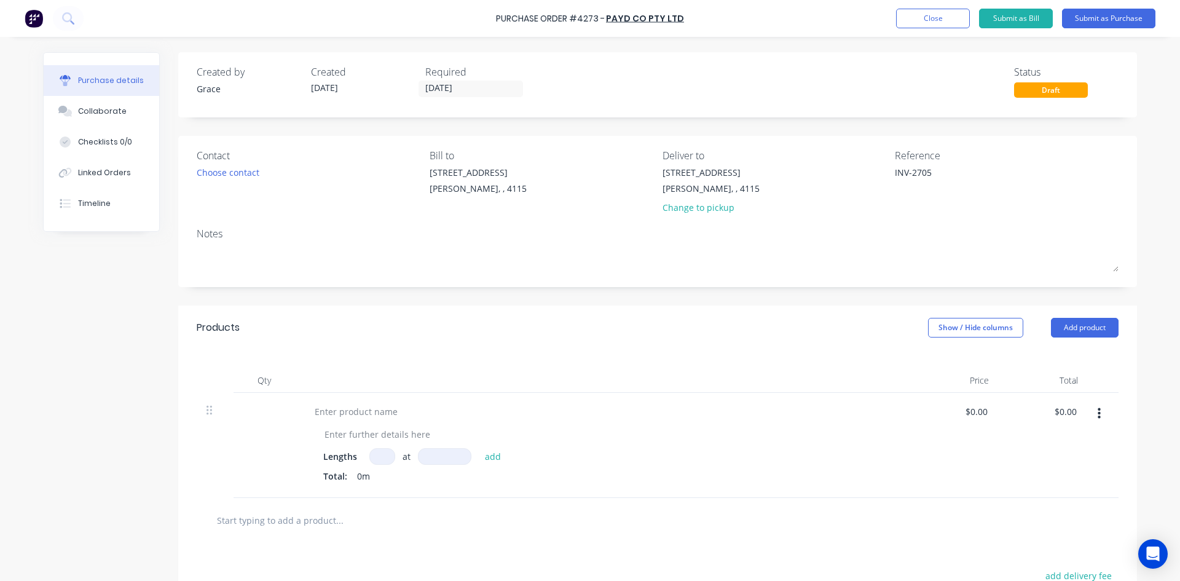
click at [1103, 412] on button "button" at bounding box center [1099, 414] width 29 height 22
click at [1066, 524] on button "Delete" at bounding box center [1061, 520] width 104 height 25
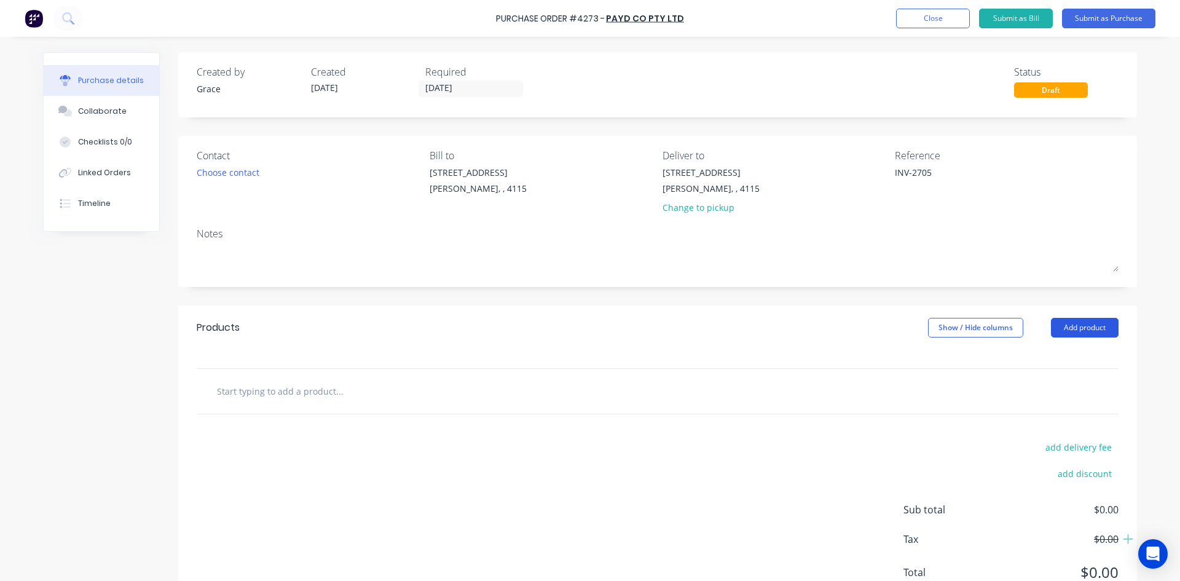
click at [1084, 322] on button "Add product" at bounding box center [1085, 328] width 68 height 20
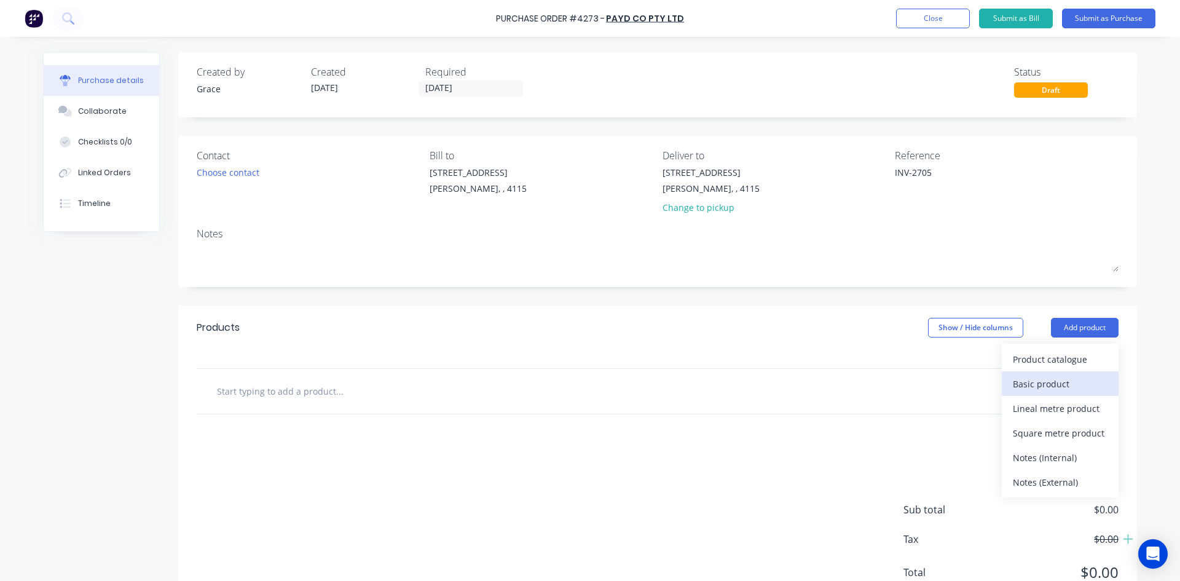
click at [1060, 378] on div "Basic product" at bounding box center [1060, 384] width 95 height 18
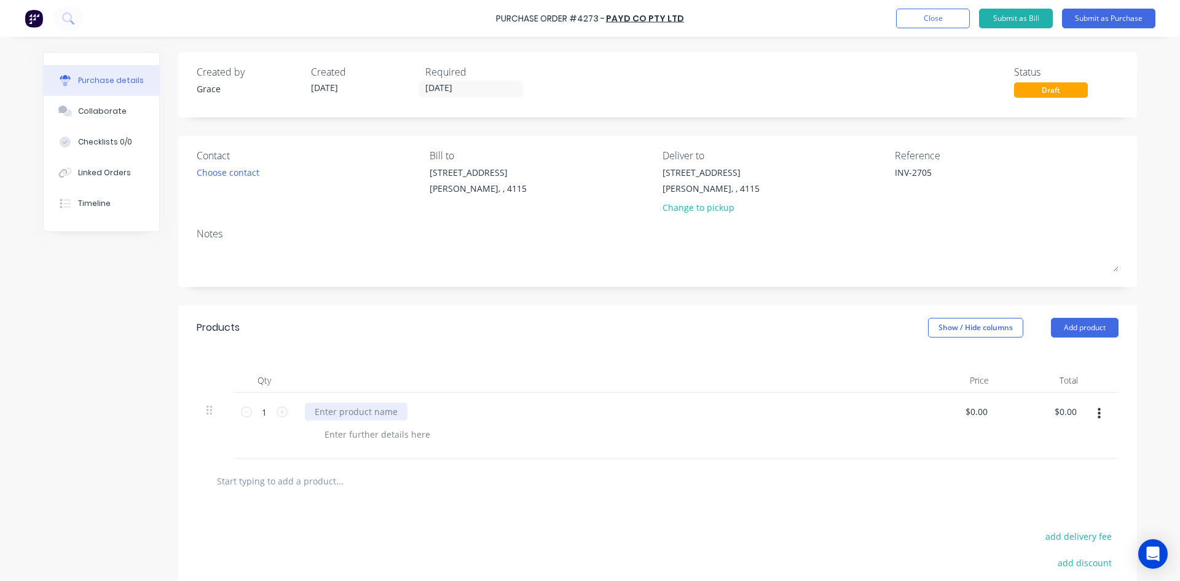
click at [354, 416] on div at bounding box center [356, 412] width 103 height 18
click at [495, 326] on div "Products Show / Hide columns Add product" at bounding box center [657, 327] width 959 height 44
click at [1056, 412] on input "0.00" at bounding box center [1067, 412] width 23 height 18
type input "0"
type input "2060.82"
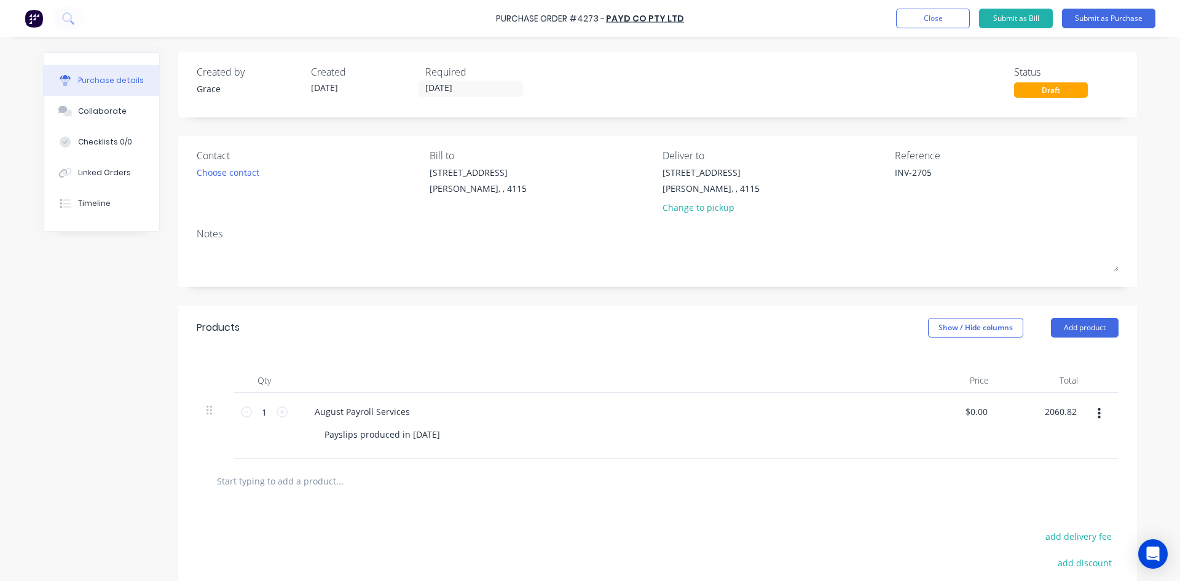
type input "$2,060.82"
click at [786, 335] on div "Products Show / Hide columns Add product" at bounding box center [657, 327] width 959 height 44
click at [1094, 7] on div "Purchase Order #4273 - Payd Co Pty Ltd Add product Close Submit as Bill Submit …" at bounding box center [590, 18] width 1180 height 37
click at [1119, 18] on button "Submit as Purchase" at bounding box center [1108, 19] width 93 height 20
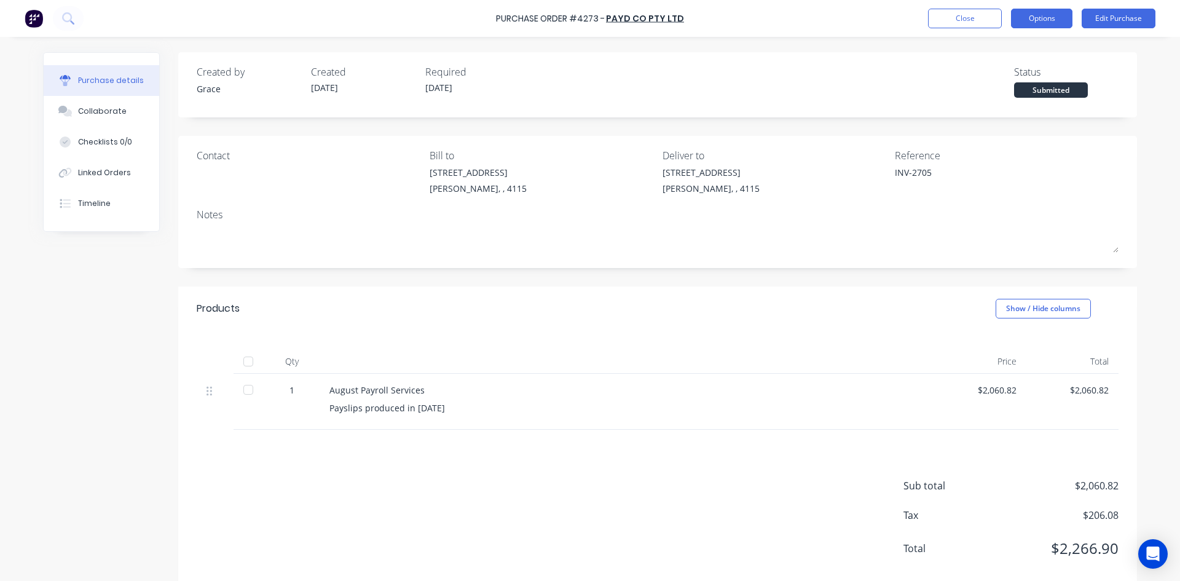
click at [1022, 23] on button "Options" at bounding box center [1041, 19] width 61 height 20
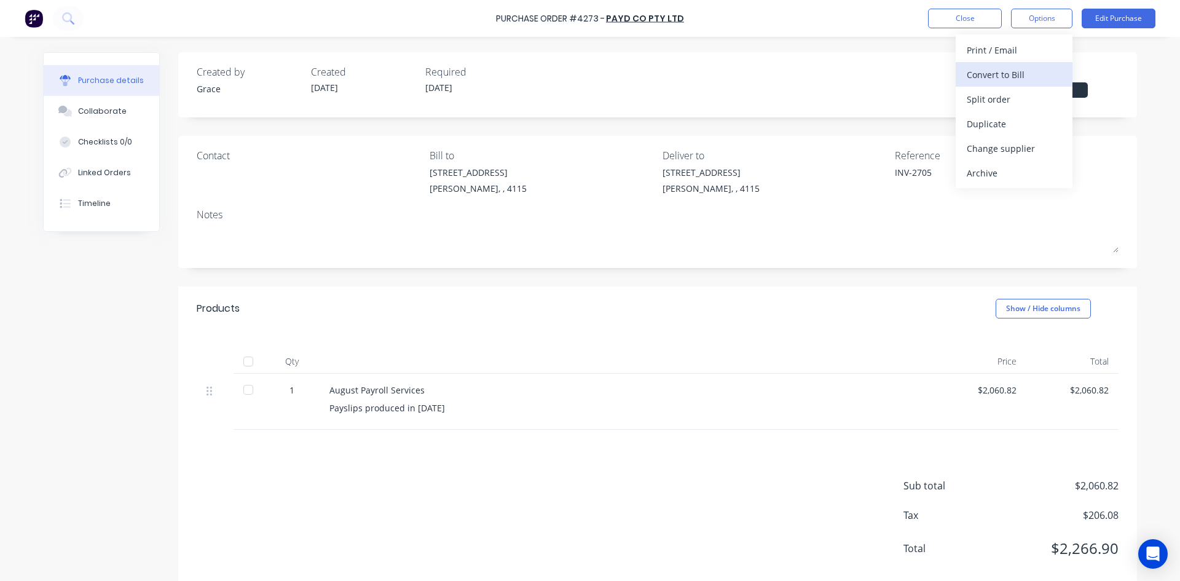
click at [1011, 67] on div "Convert to Bill" at bounding box center [1014, 75] width 95 height 18
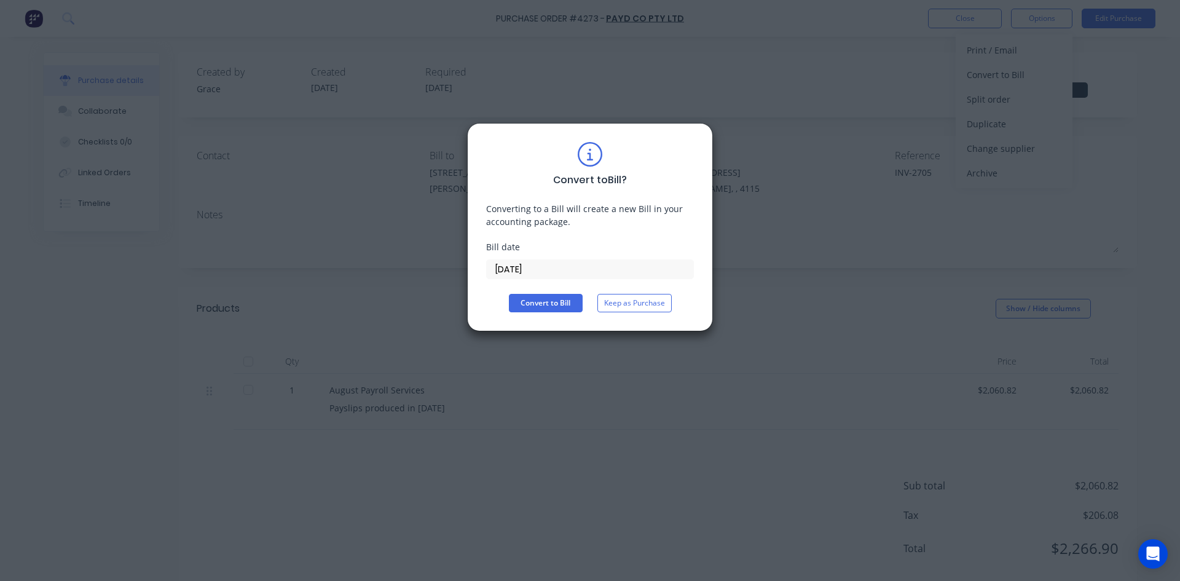
click at [551, 262] on input "[DATE]" at bounding box center [590, 269] width 207 height 18
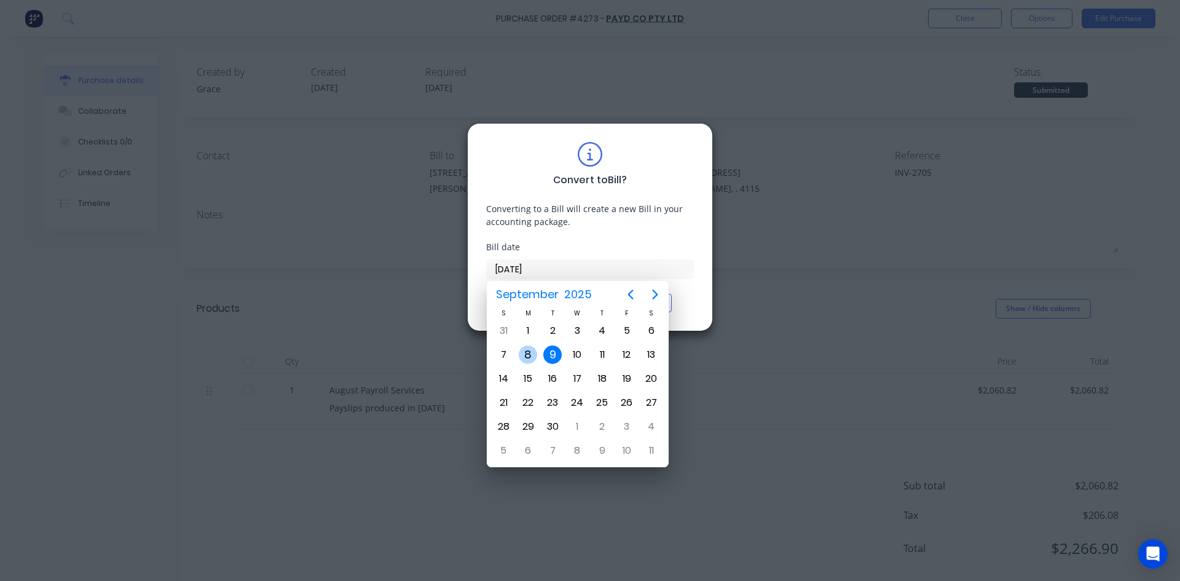
click at [535, 360] on div "8" at bounding box center [528, 354] width 18 height 18
type input "[DATE]"
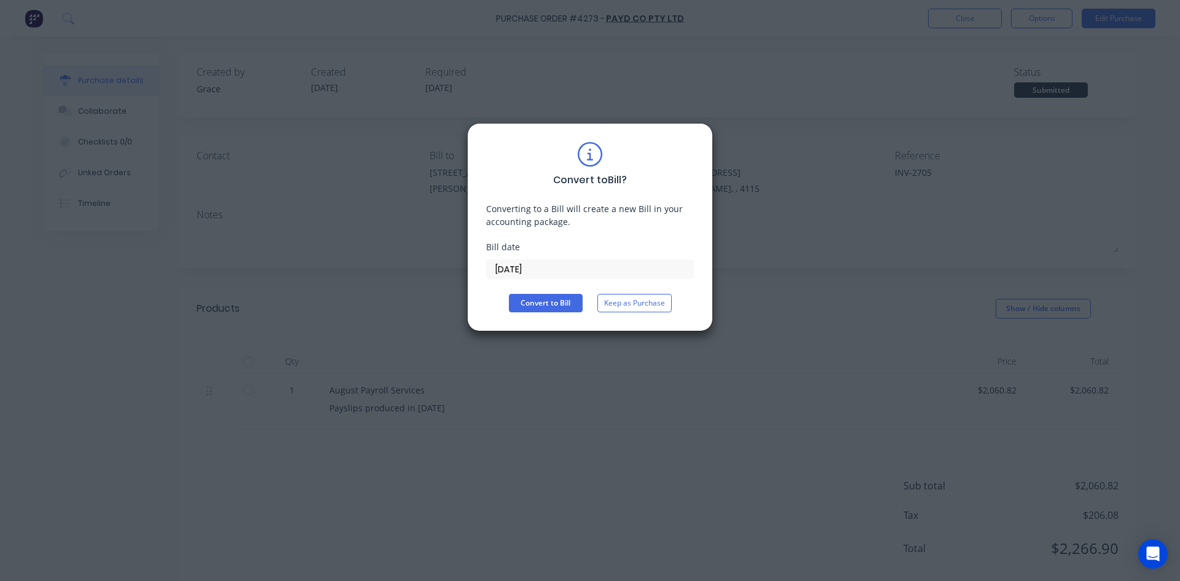
click at [543, 290] on div "Convert to Bill ? Converting to a Bill will create a new Bill in your accountin…" at bounding box center [590, 227] width 208 height 170
click at [545, 297] on button "Convert to Bill" at bounding box center [546, 303] width 74 height 18
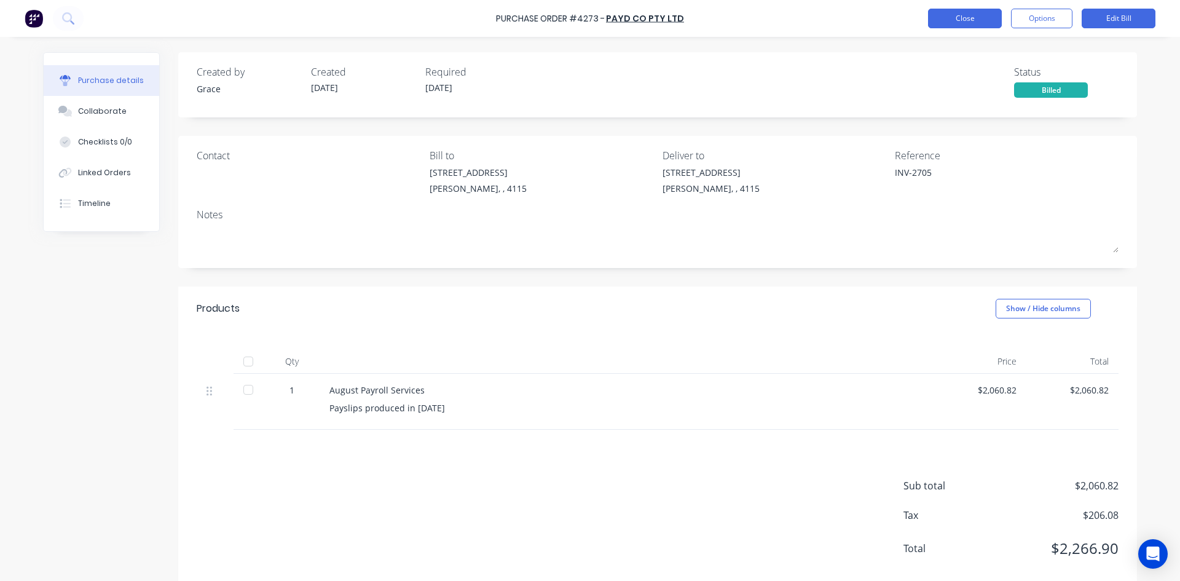
click at [979, 14] on button "Close" at bounding box center [965, 19] width 74 height 20
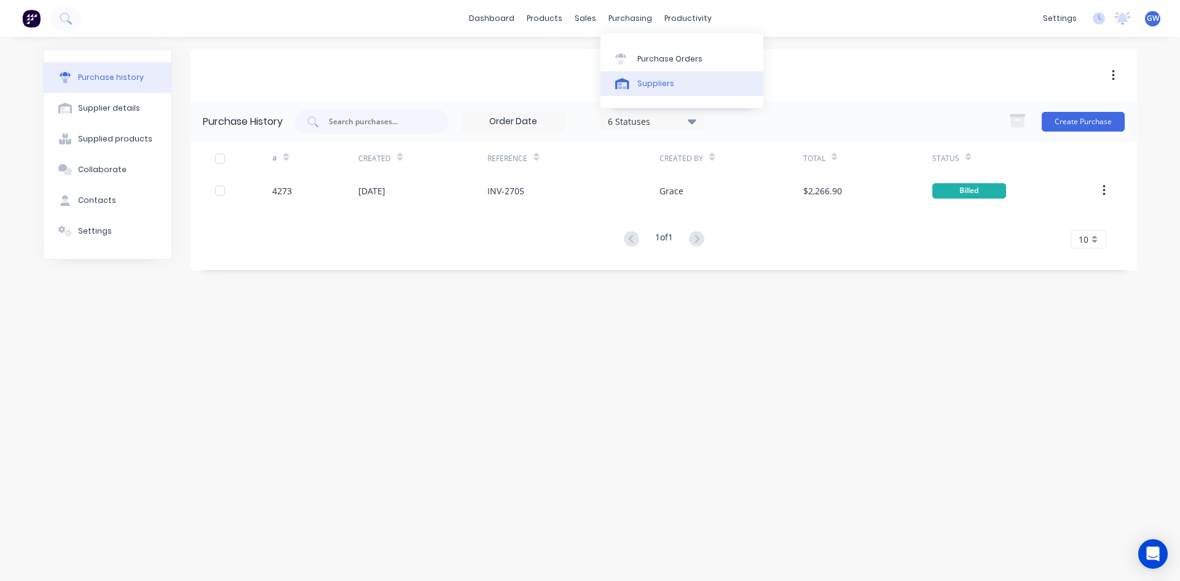
click at [638, 81] on div "Suppliers" at bounding box center [655, 83] width 37 height 11
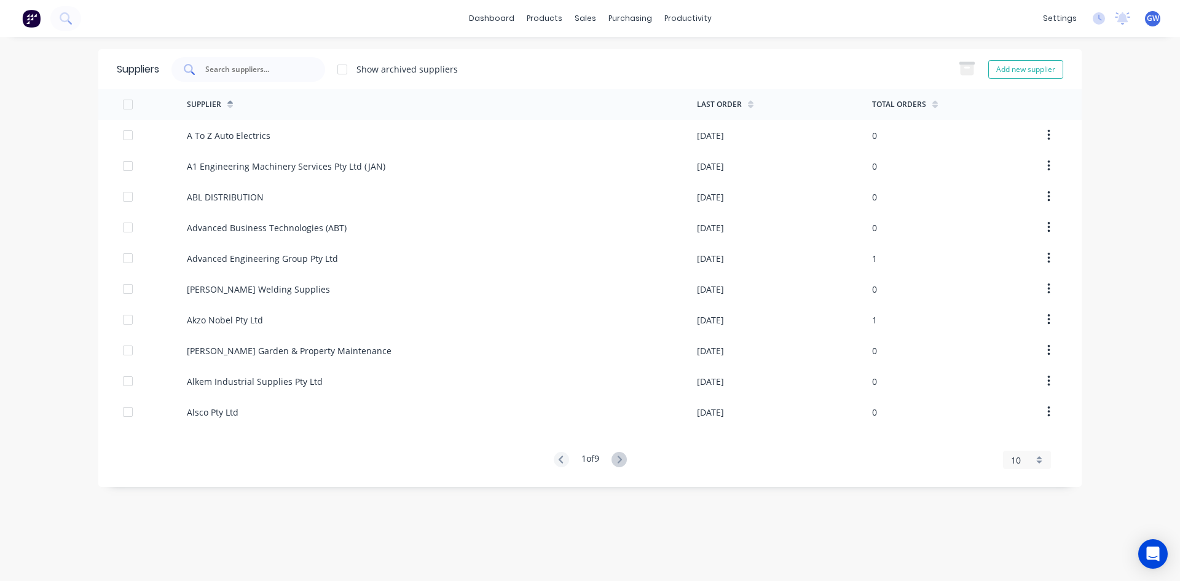
click at [282, 68] on input "text" at bounding box center [255, 69] width 102 height 12
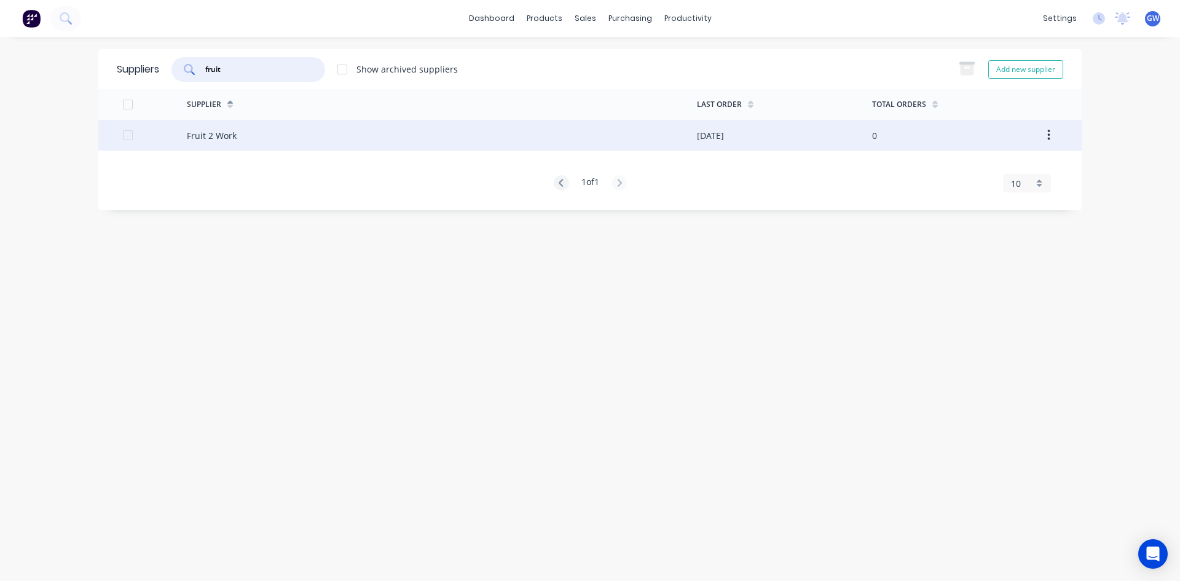
type input "fruit"
click at [283, 148] on div "Fruit 2 Work" at bounding box center [442, 135] width 510 height 31
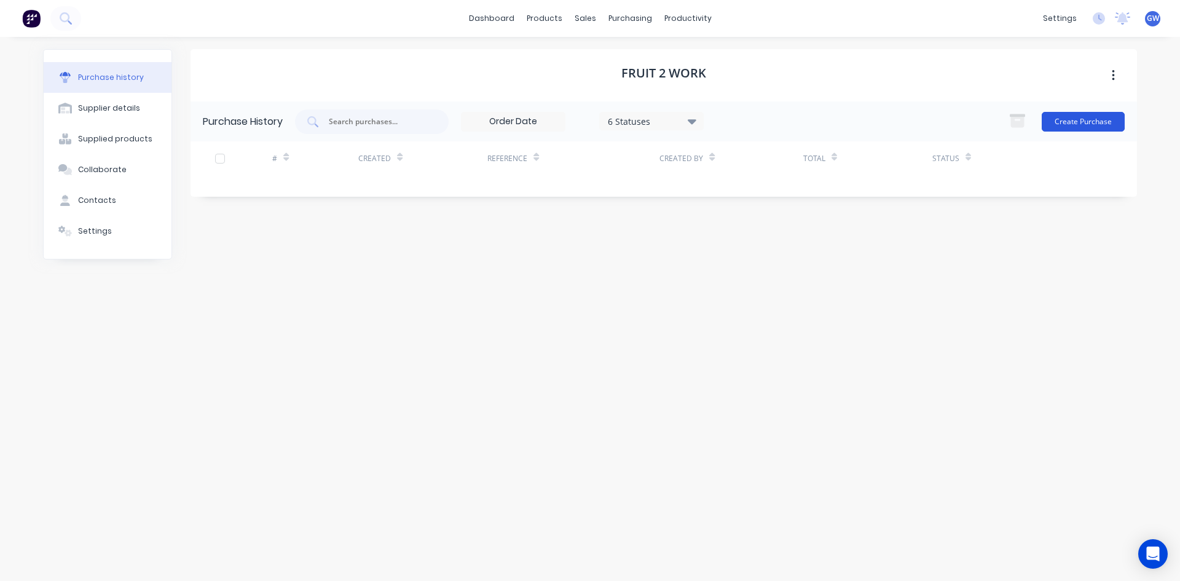
click at [1111, 128] on button "Create Purchase" at bounding box center [1083, 122] width 83 height 20
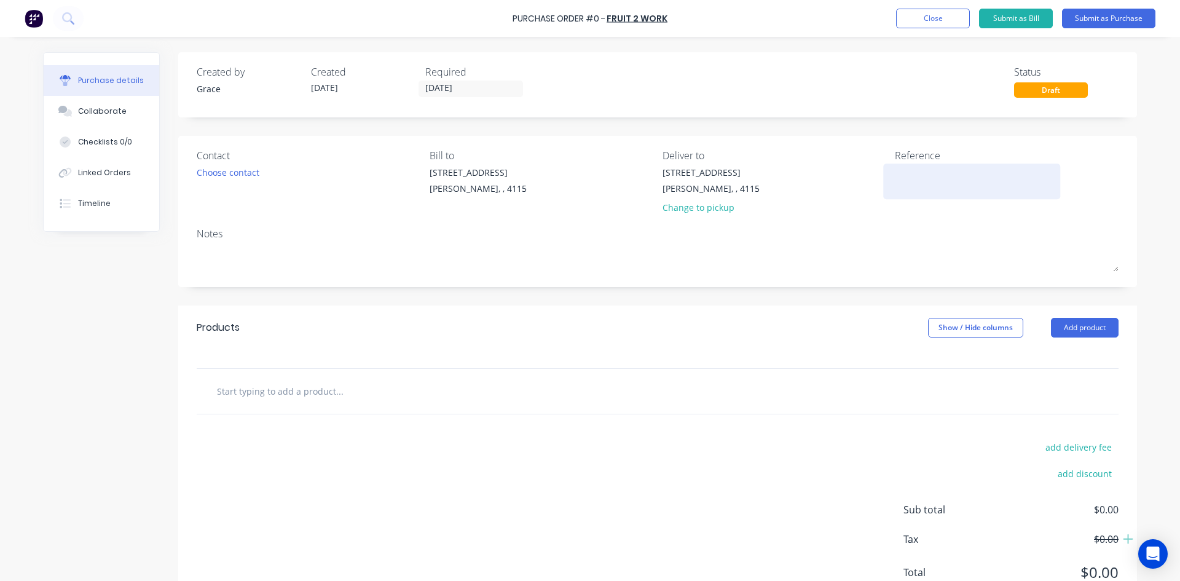
click at [905, 181] on textarea at bounding box center [972, 180] width 154 height 28
type textarea "168172"
click at [1095, 333] on button "Add product" at bounding box center [1085, 328] width 68 height 20
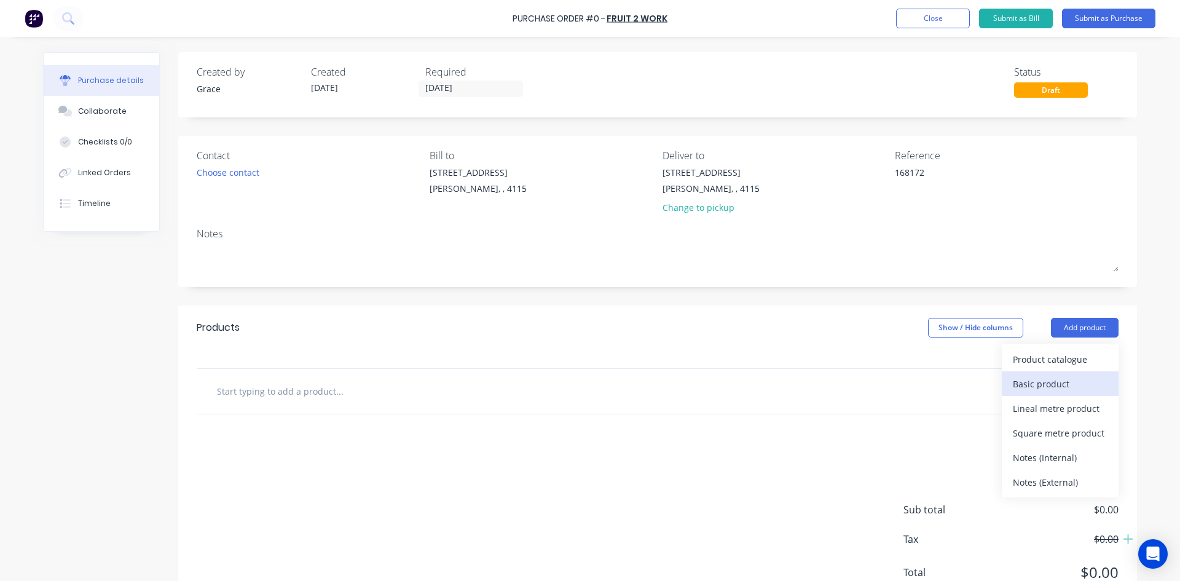
click at [1053, 388] on div "Basic product" at bounding box center [1060, 384] width 95 height 18
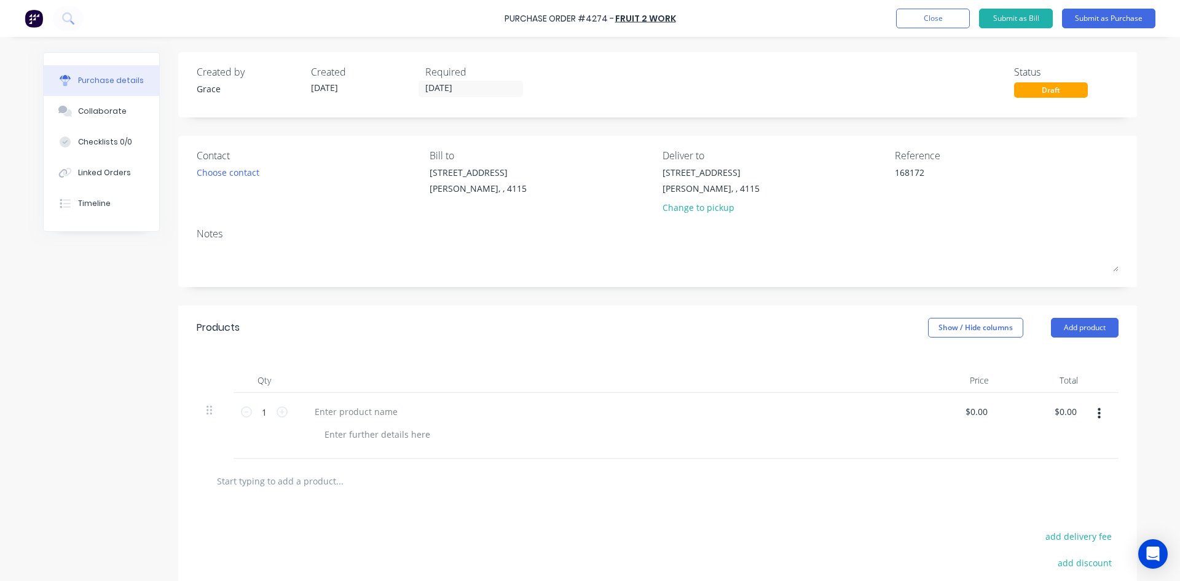
click at [352, 415] on div at bounding box center [356, 412] width 103 height 18
type input "$0.00"
click at [1066, 411] on input "0.00" at bounding box center [1065, 412] width 28 height 18
click at [1066, 411] on input "0.00" at bounding box center [1067, 412] width 23 height 18
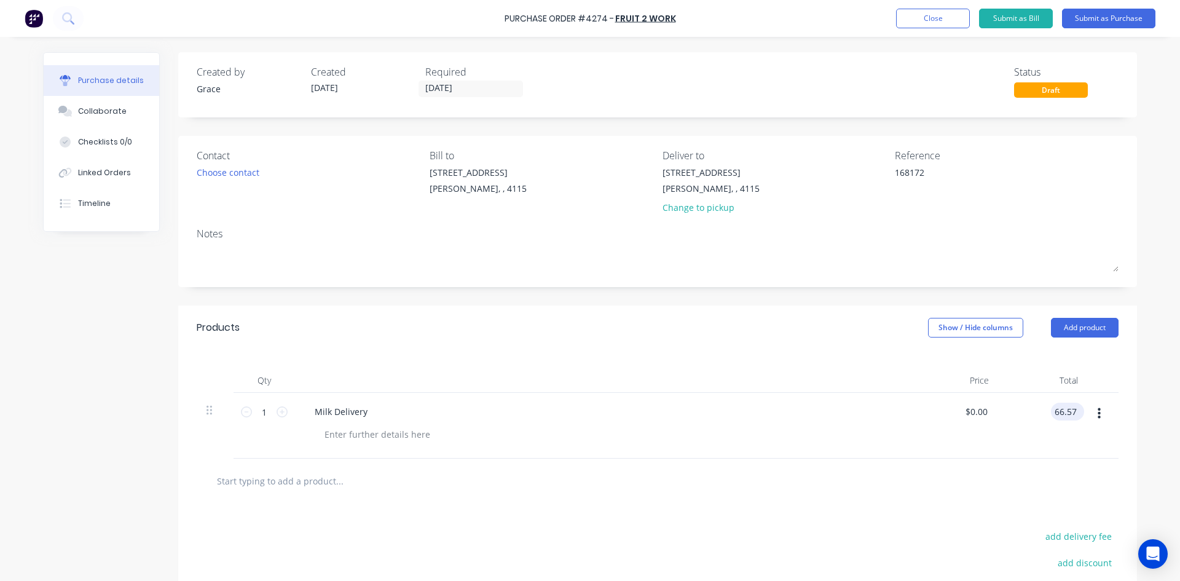
type input "66.57"
type input "$66.57"
click at [816, 339] on div "Products Show / Hide columns Add product" at bounding box center [657, 327] width 959 height 44
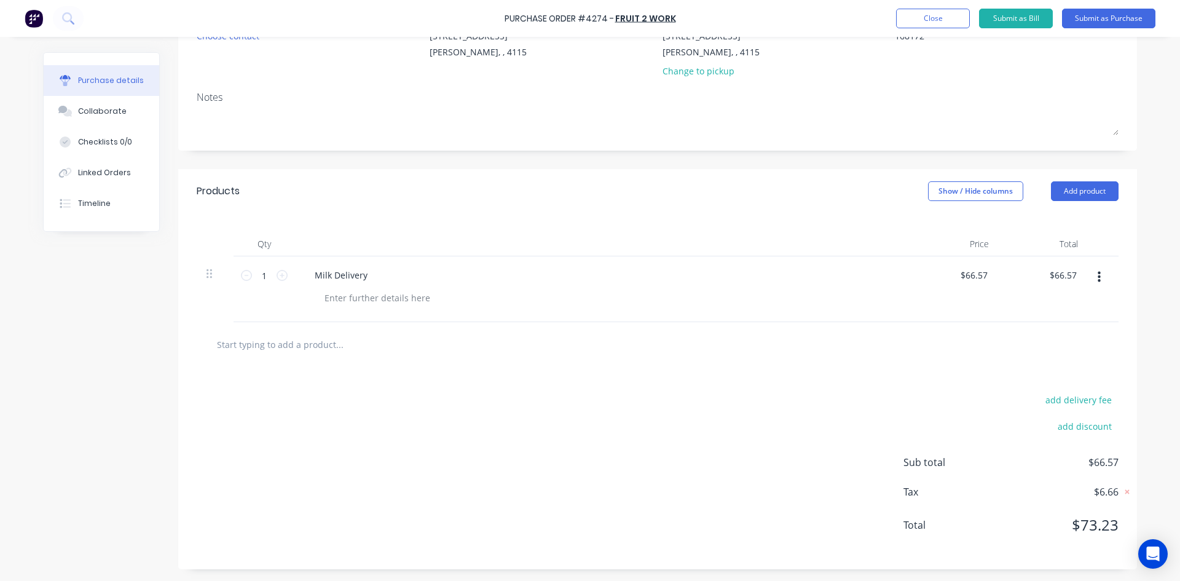
scroll to position [137, 0]
click at [1098, 278] on icon "button" at bounding box center [1099, 277] width 3 height 14
drag, startPoint x: 1063, startPoint y: 356, endPoint x: 1038, endPoint y: 362, distance: 25.8
click at [1063, 356] on button "Exclude from tax" at bounding box center [1061, 358] width 104 height 25
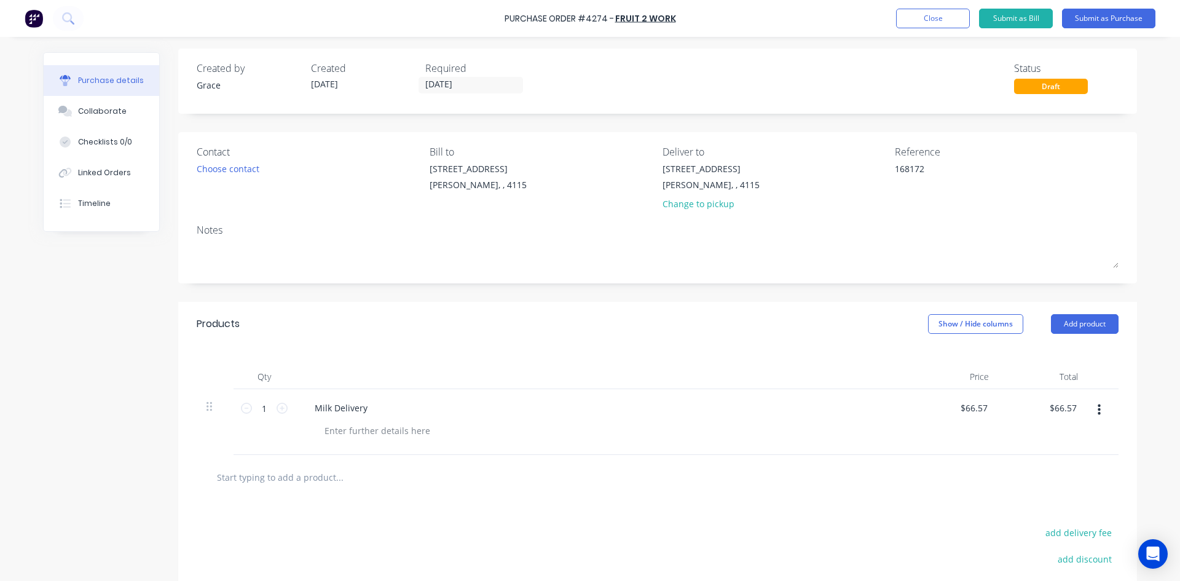
scroll to position [0, 0]
click at [1132, 16] on button "Submit as Purchase" at bounding box center [1108, 19] width 93 height 20
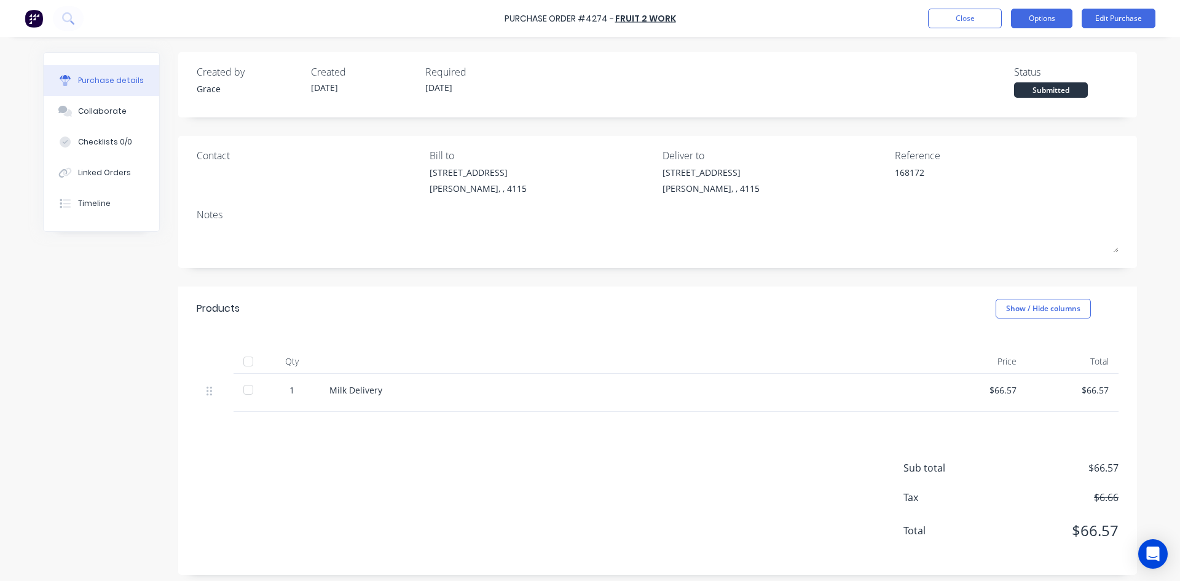
click at [1047, 17] on button "Options" at bounding box center [1041, 19] width 61 height 20
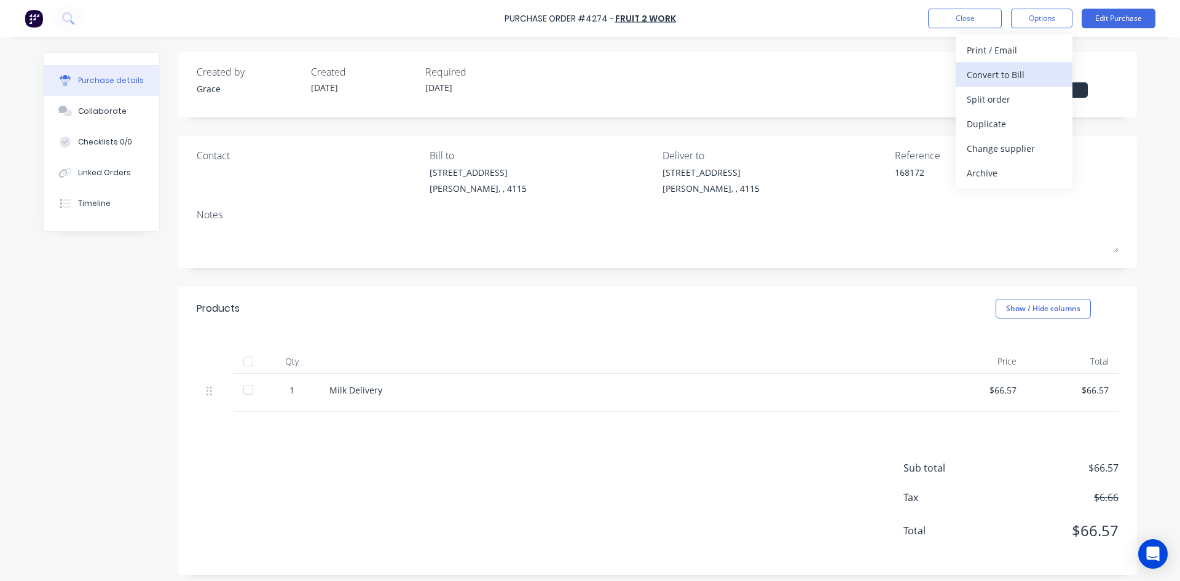
click at [1022, 76] on div "Convert to Bill" at bounding box center [1014, 75] width 95 height 18
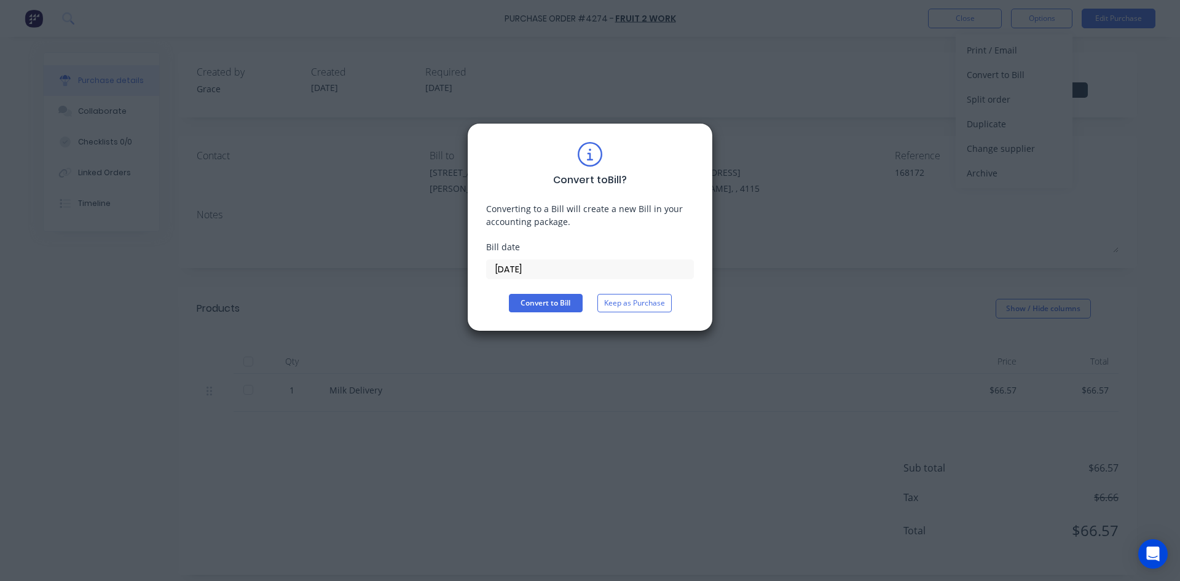
click at [505, 275] on input "[DATE]" at bounding box center [590, 269] width 207 height 18
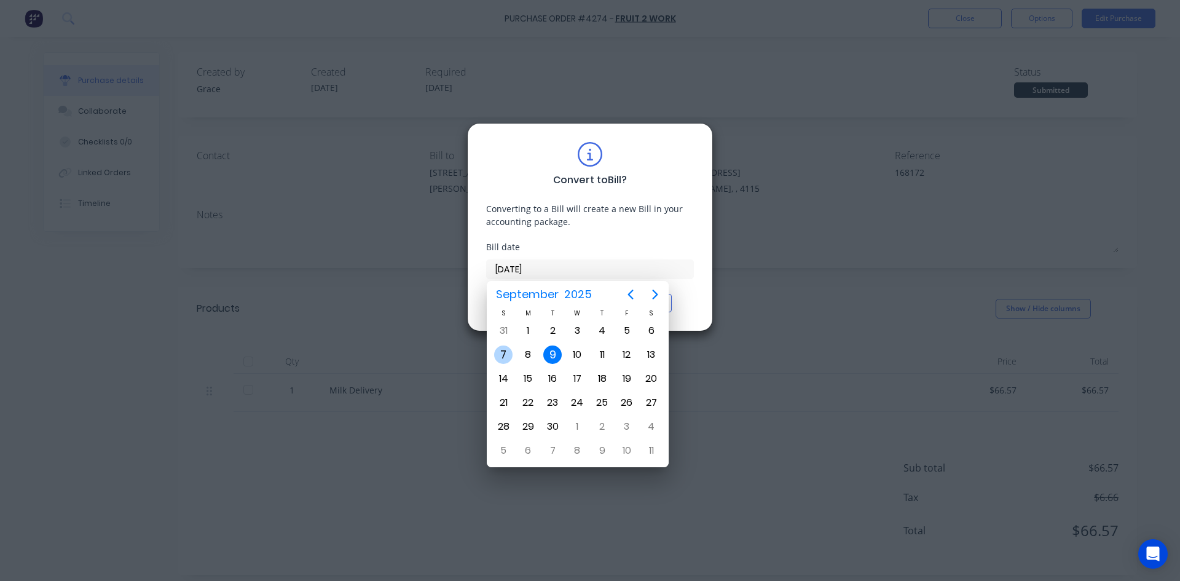
click at [513, 345] on div "7" at bounding box center [503, 354] width 25 height 23
type input "07/09/25"
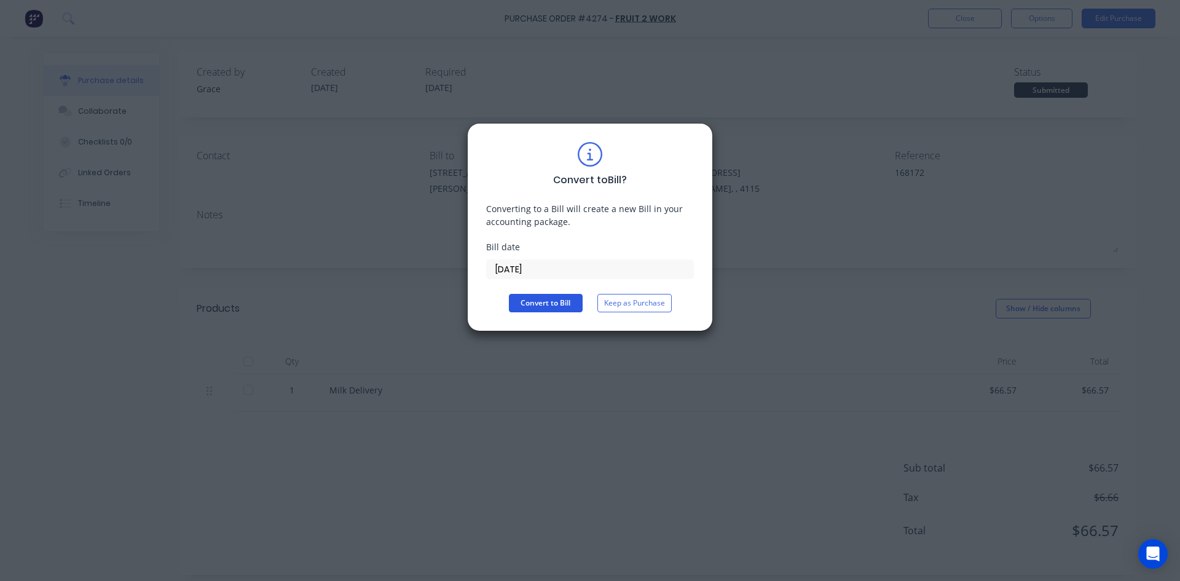
click at [510, 304] on button "Convert to Bill" at bounding box center [546, 303] width 74 height 18
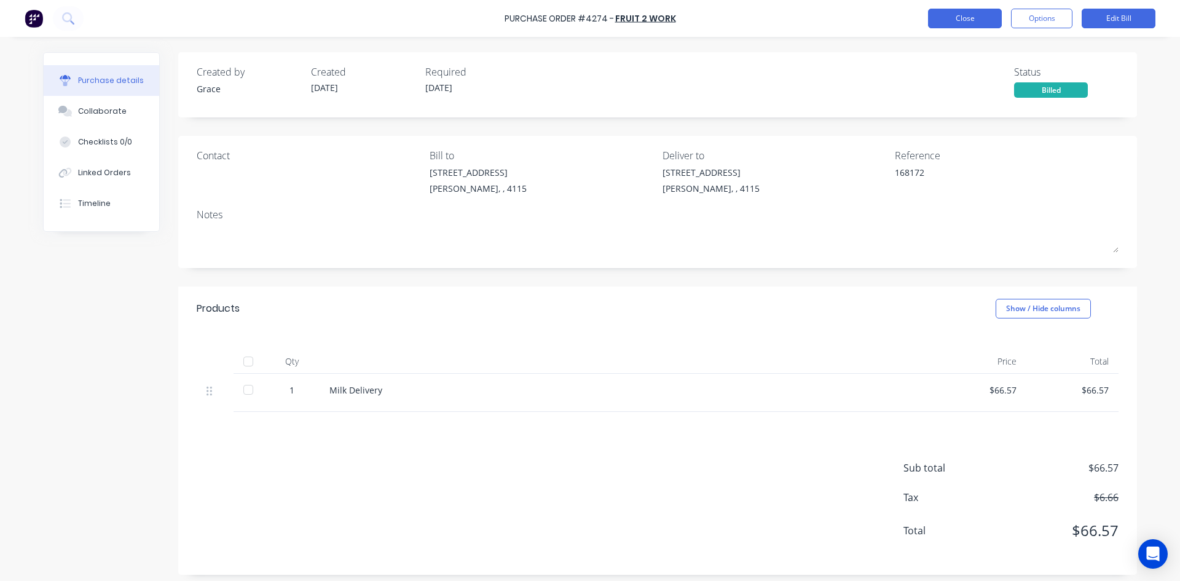
click at [950, 9] on button "Close" at bounding box center [965, 19] width 74 height 20
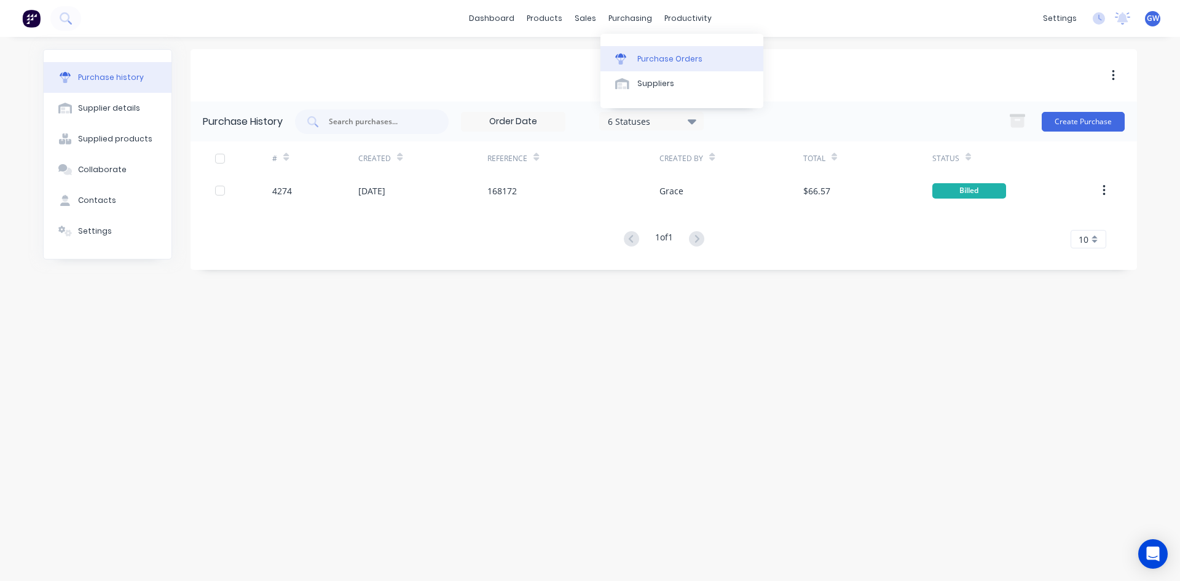
click at [635, 57] on link "Purchase Orders" at bounding box center [682, 58] width 163 height 25
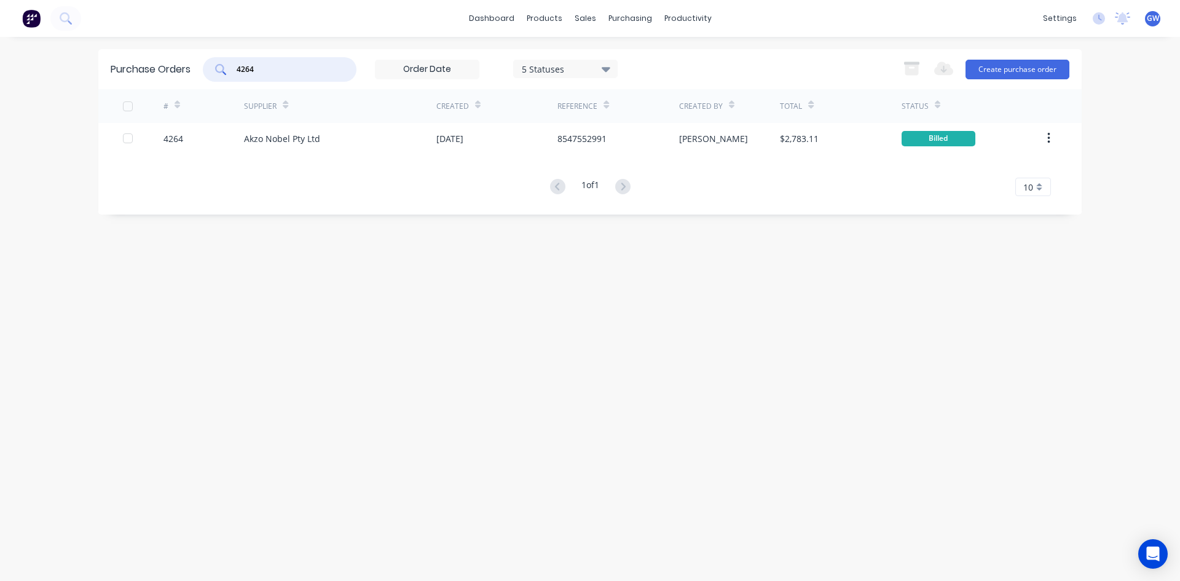
drag, startPoint x: 281, startPoint y: 68, endPoint x: 231, endPoint y: 67, distance: 49.8
click at [232, 67] on div "4264" at bounding box center [280, 69] width 154 height 25
type input "4021"
click at [594, 66] on div "5 Statuses" at bounding box center [566, 68] width 88 height 13
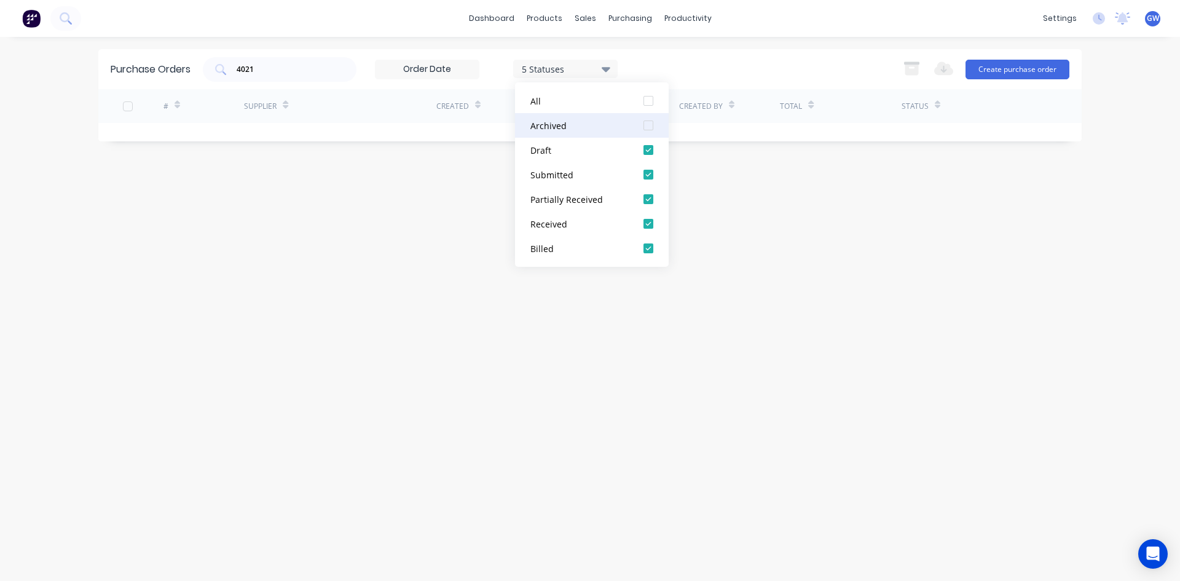
click at [647, 127] on div at bounding box center [648, 125] width 25 height 25
click at [707, 76] on div "4021 5 Statuses 5 Statuses Export to Excel (XLSX) Create purchase order" at bounding box center [636, 69] width 867 height 25
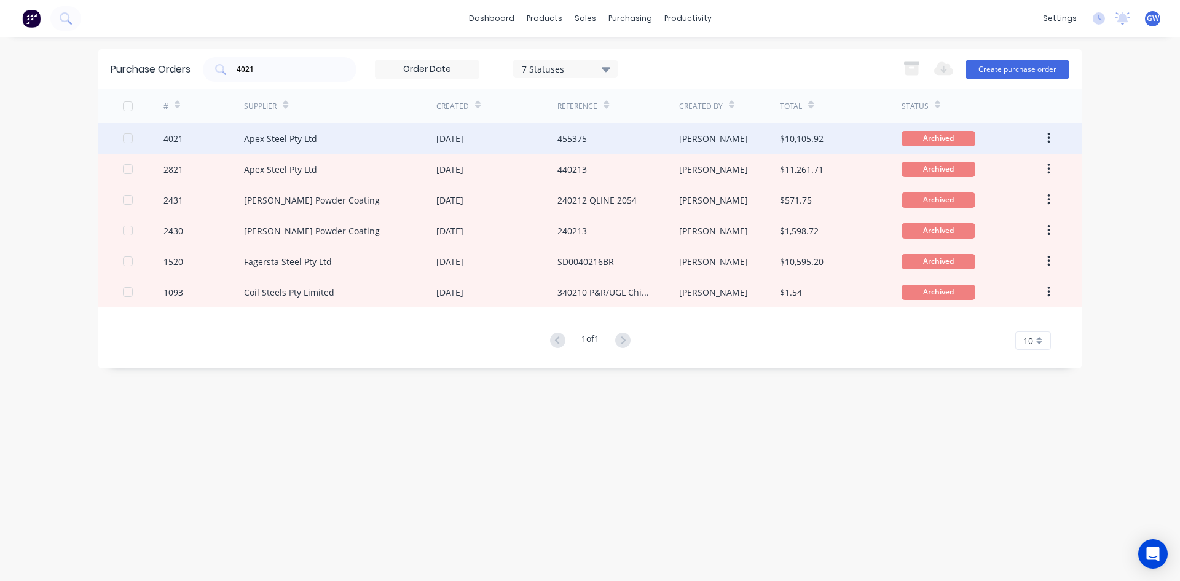
click at [746, 140] on div "[PERSON_NAME]" at bounding box center [729, 138] width 101 height 31
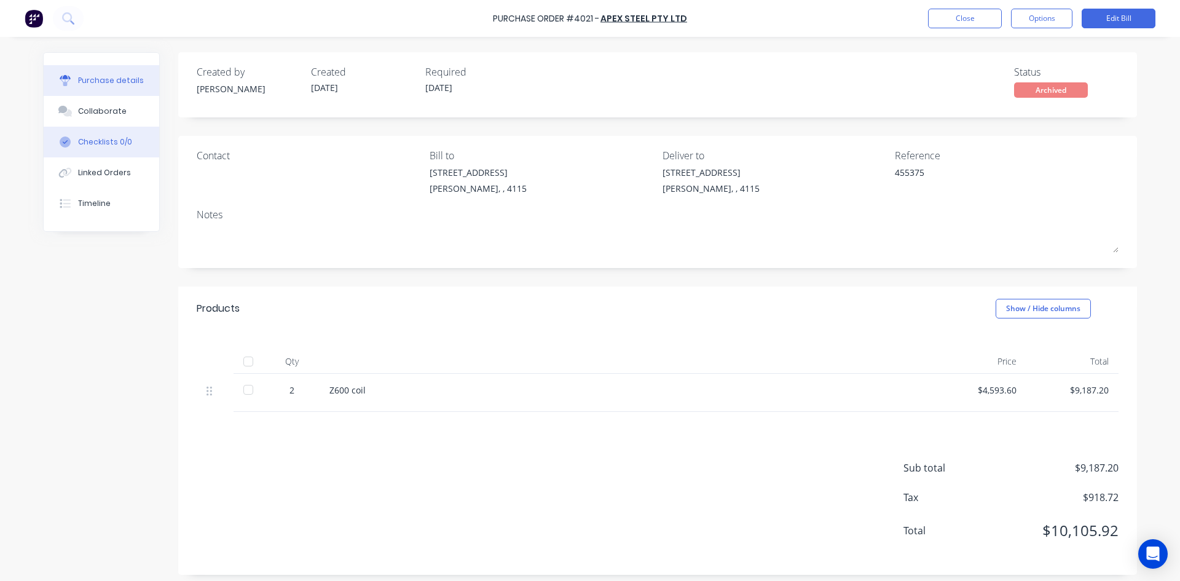
click at [108, 131] on button "Checklists 0/0" at bounding box center [102, 142] width 116 height 31
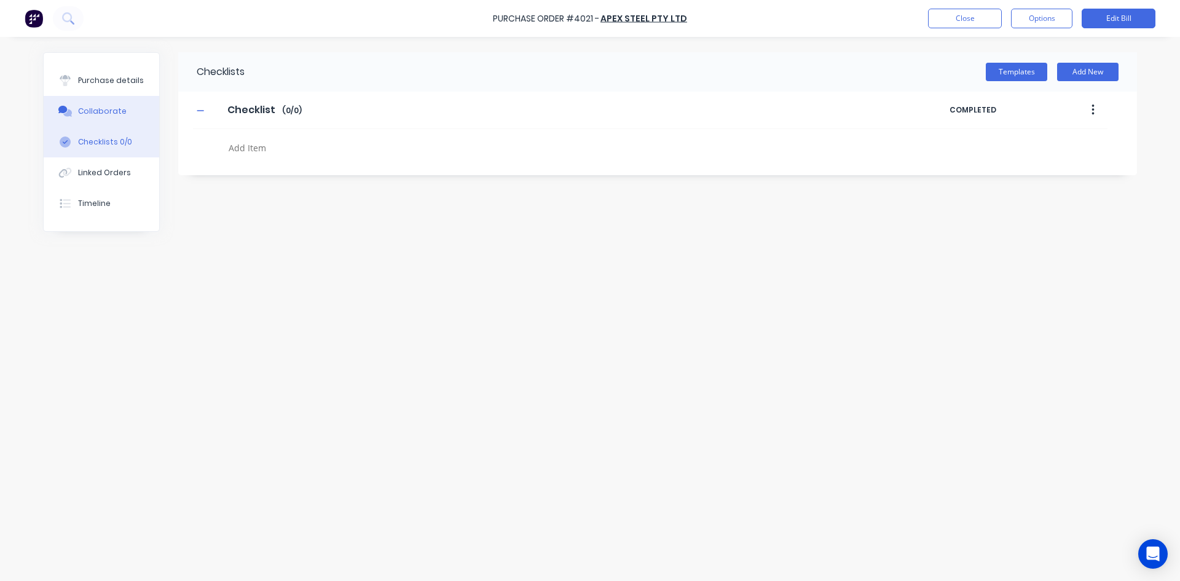
click at [113, 116] on div "Collaborate" at bounding box center [102, 111] width 49 height 11
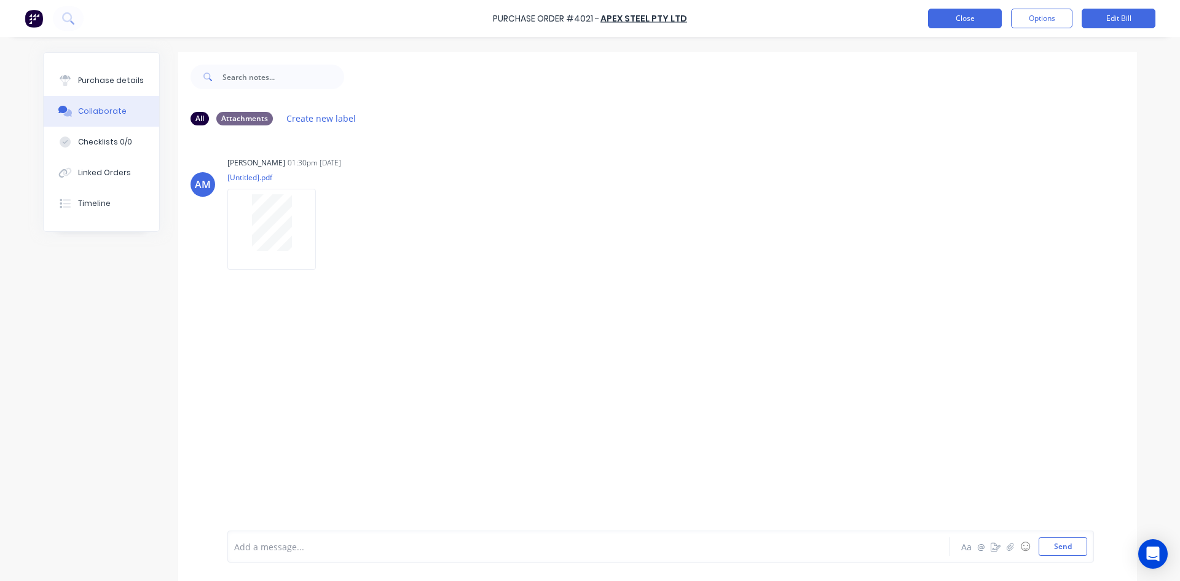
click at [963, 17] on button "Close" at bounding box center [965, 19] width 74 height 20
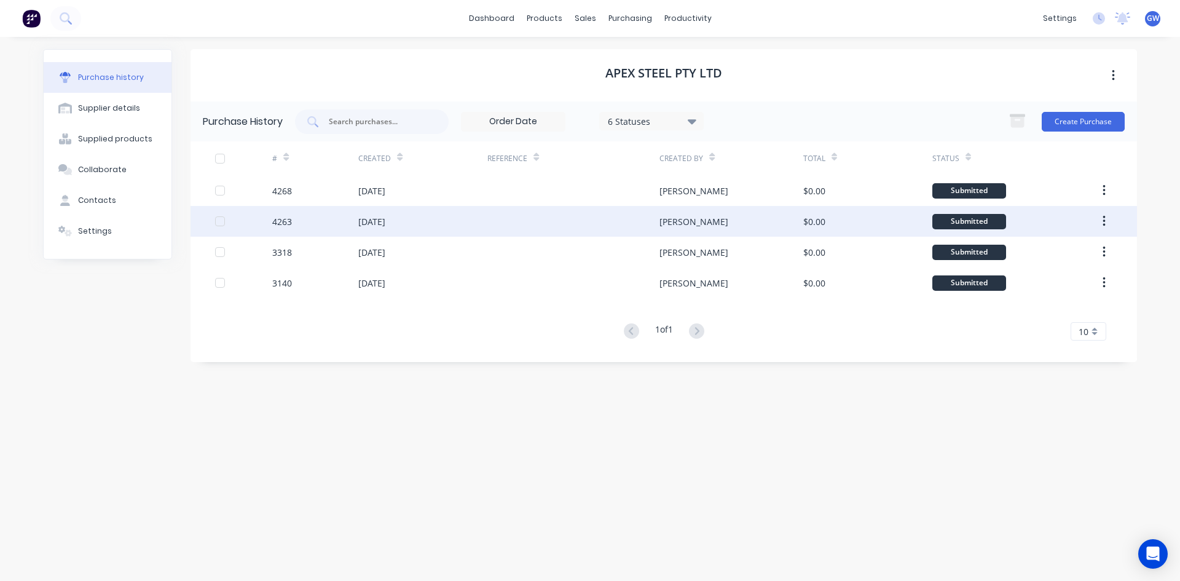
click at [478, 216] on div "[DATE]" at bounding box center [422, 221] width 129 height 31
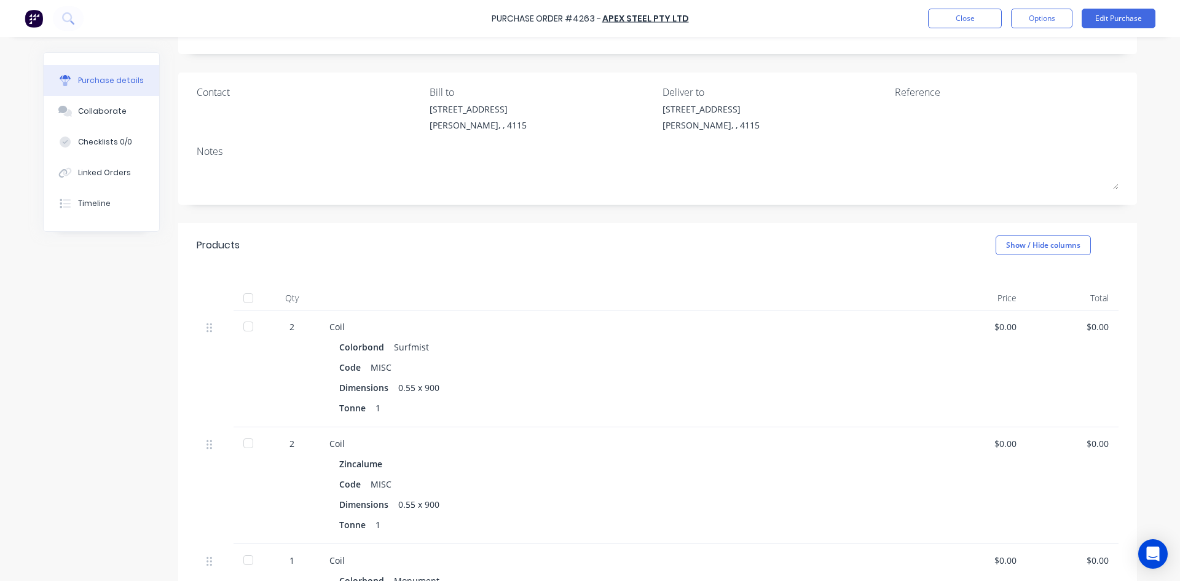
scroll to position [123, 0]
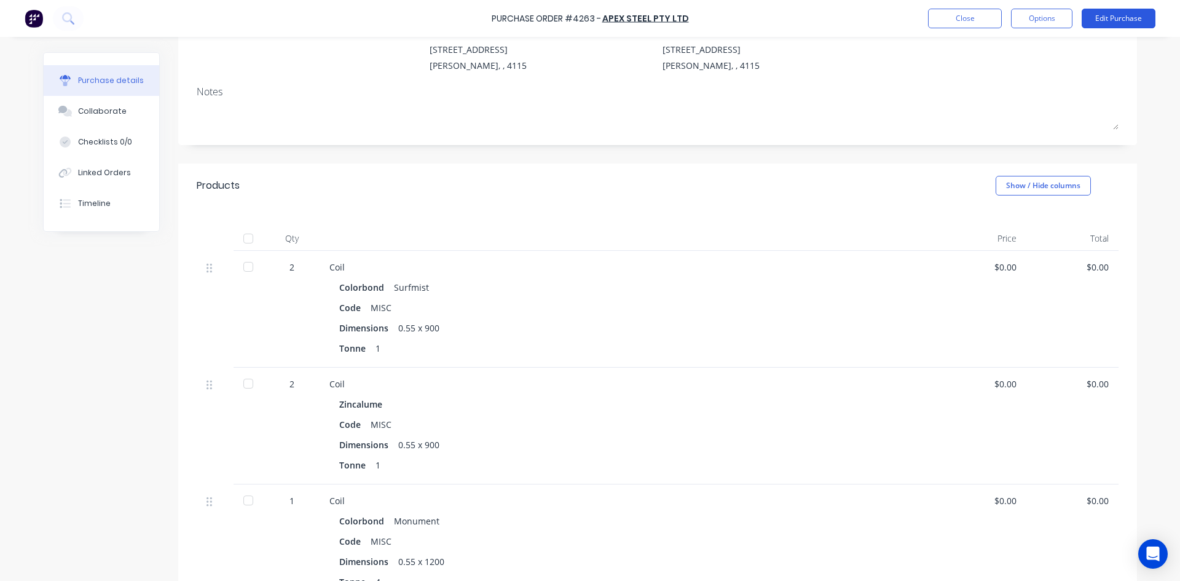
click at [1123, 15] on button "Edit Purchase" at bounding box center [1119, 19] width 74 height 20
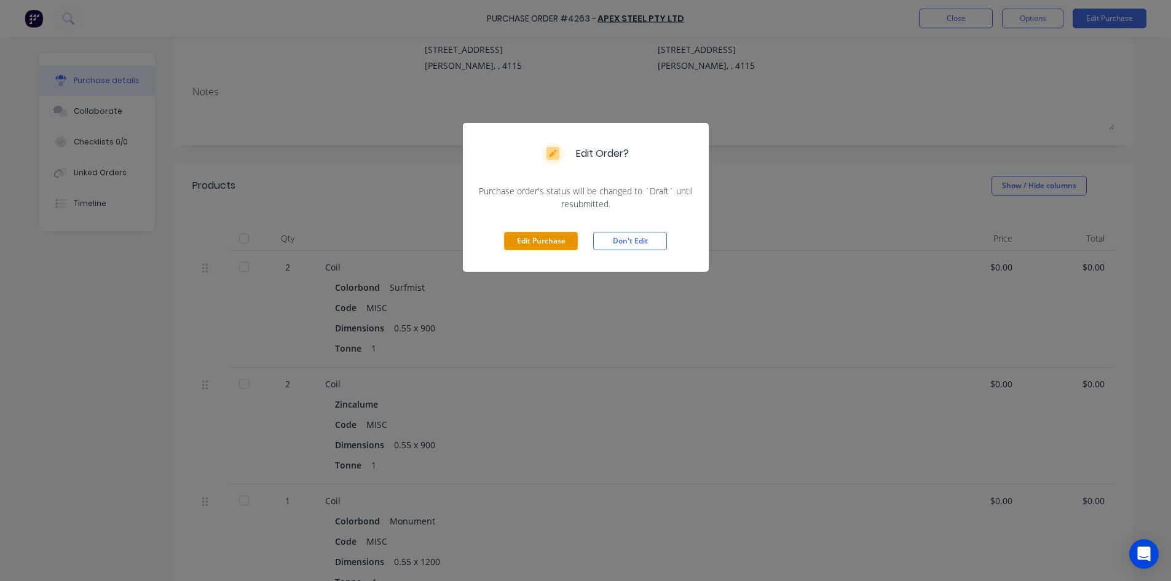
click at [530, 237] on button "Edit Purchase" at bounding box center [541, 241] width 74 height 18
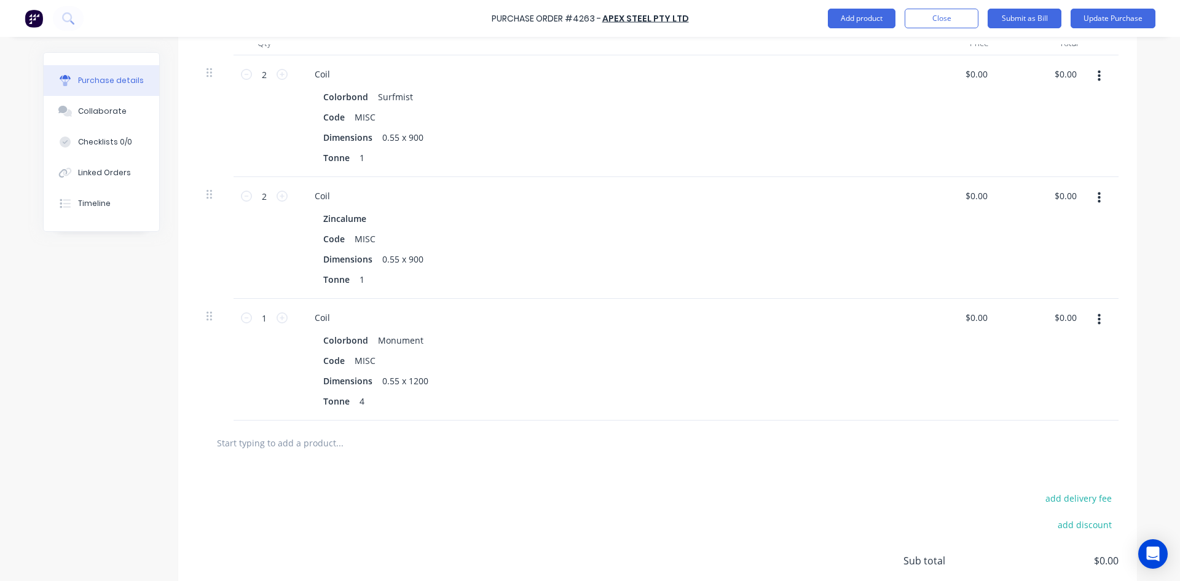
scroll to position [430, 0]
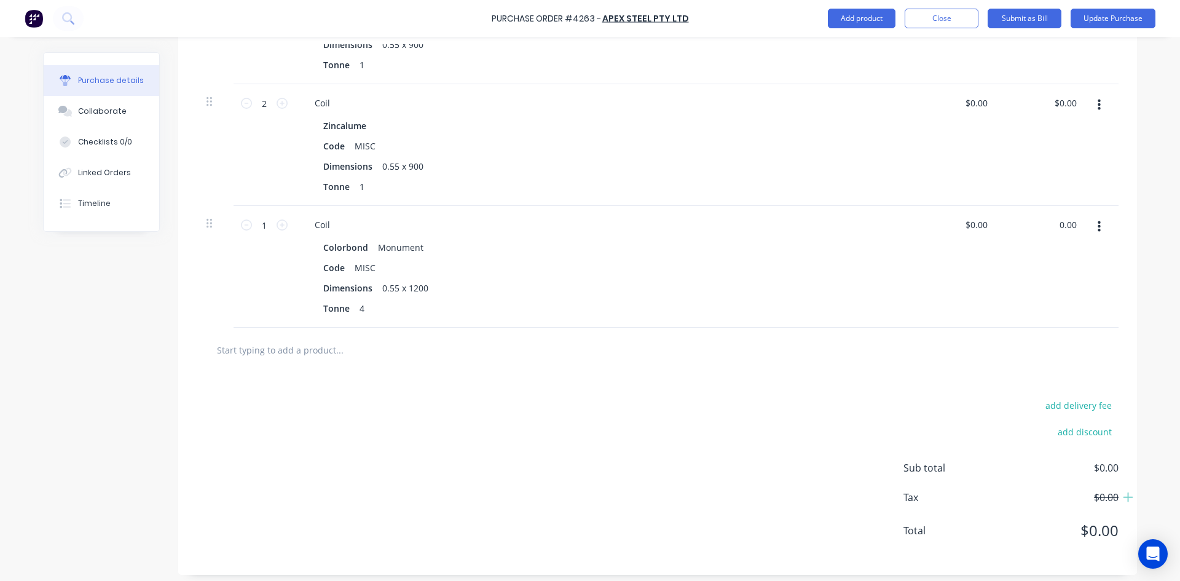
drag, startPoint x: 1052, startPoint y: 226, endPoint x: 1086, endPoint y: 220, distance: 34.3
click at [1086, 220] on div "1 1 Coil Colorbond Monument Code MISC Dimensions 0.55 x 1200 Tonne 4 $0.00 $0.0…" at bounding box center [658, 267] width 922 height 122
type input "9442.08"
type input "$9,442.08"
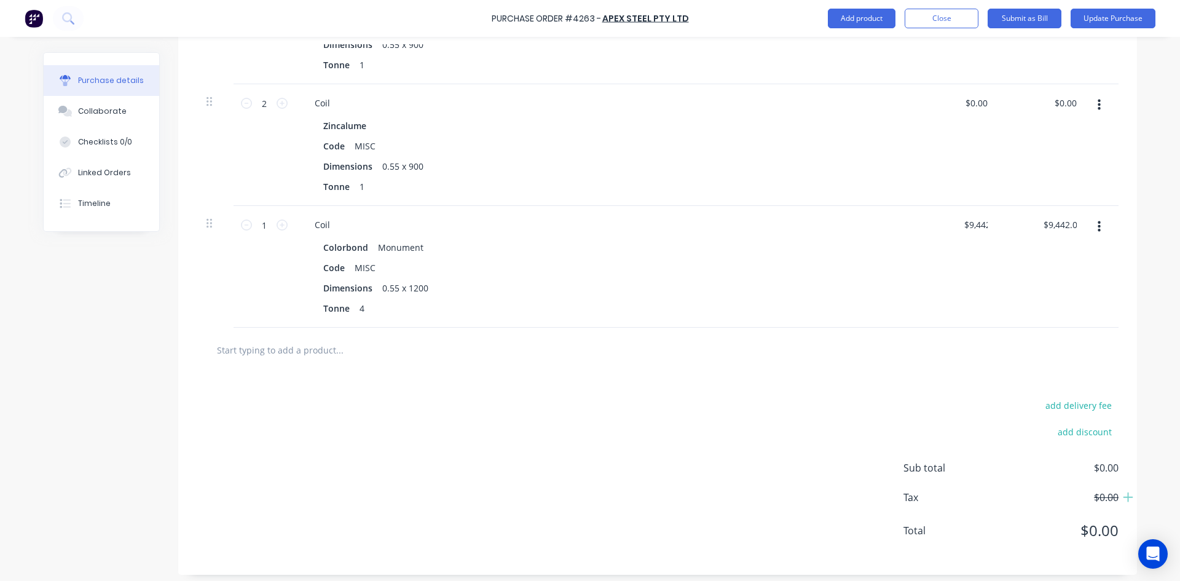
click at [970, 164] on div "$0.00 $0.00" at bounding box center [954, 145] width 89 height 122
click at [1062, 103] on input "0.00" at bounding box center [1065, 103] width 28 height 18
click at [1062, 103] on input "0.00" at bounding box center [1067, 103] width 23 height 18
type input "4170.54"
type input "$2,085.27"
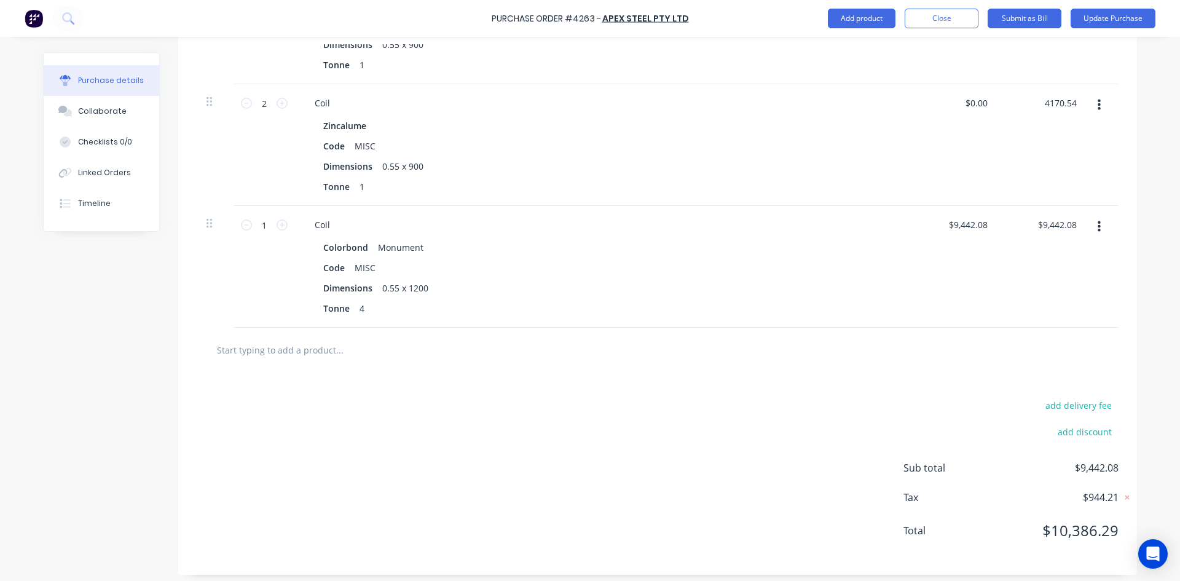
type input "$4,170.54"
click at [898, 395] on div "add delivery fee add discount Sub total $9,442.08 Tax $944.21 Total $10,386.29" at bounding box center [657, 473] width 959 height 202
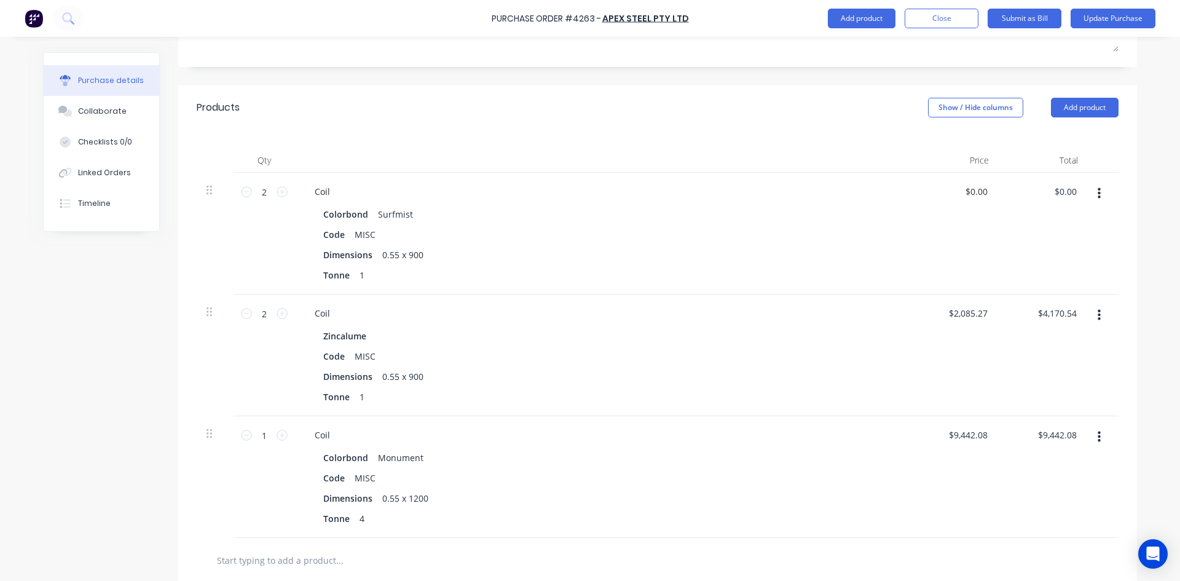
scroll to position [123, 0]
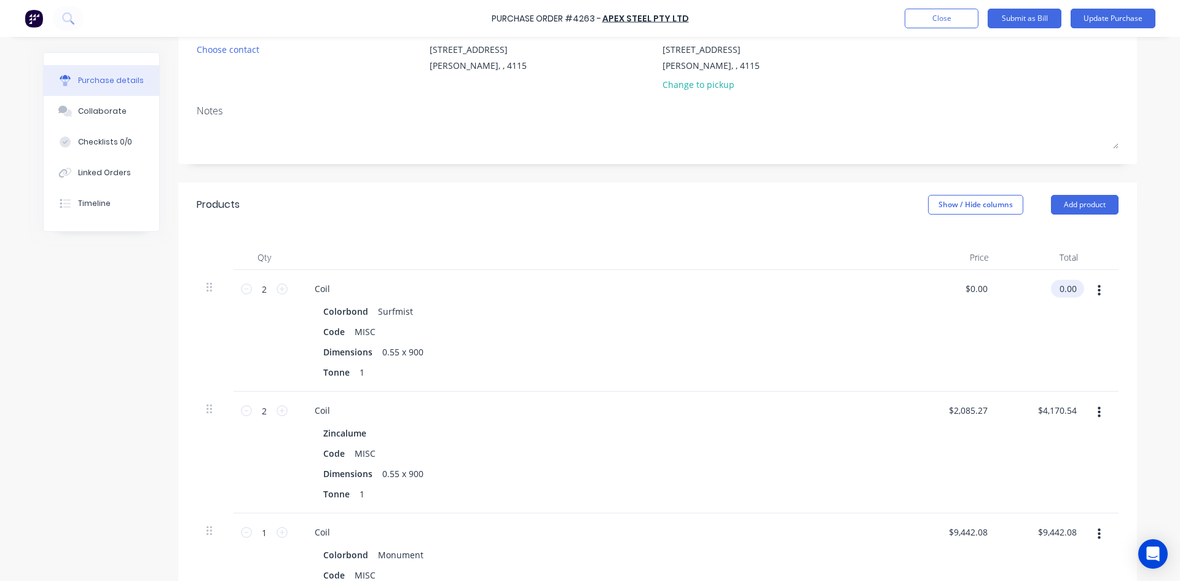
click at [1062, 285] on input "0.00" at bounding box center [1065, 289] width 28 height 18
click at [1062, 285] on input "0.00" at bounding box center [1067, 289] width 23 height 18
type input "6720"
type input "$3,360.00"
type input "$6,720.00"
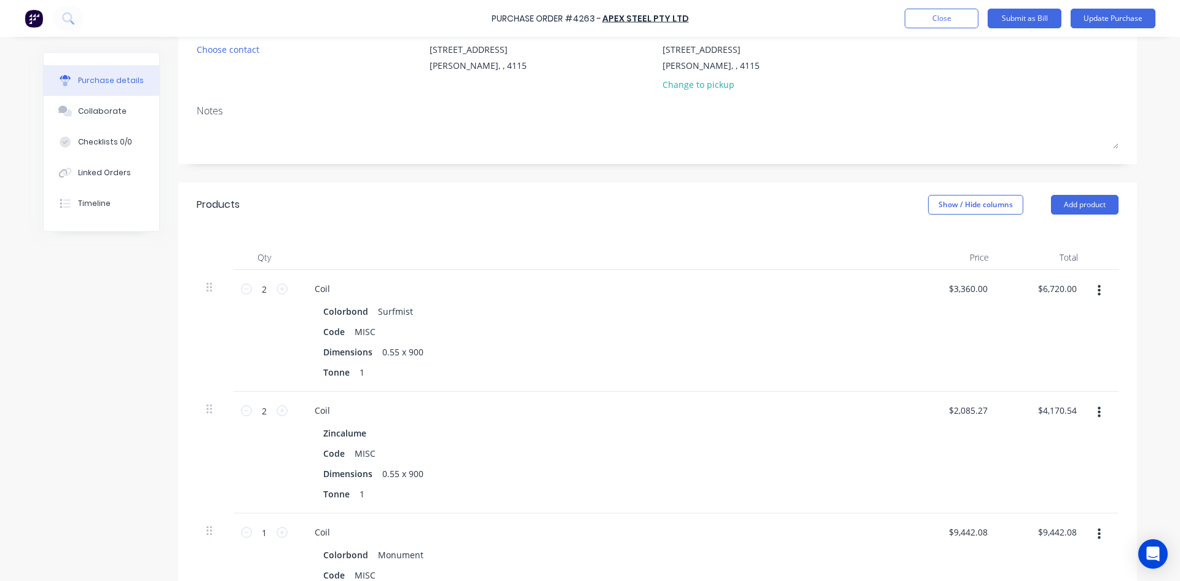
click at [714, 232] on div "Qty Price Total 2 2 Coil Colorbond Surfmist Code MISC Dimensions 0.55 x 900 Ton…" at bounding box center [657, 431] width 959 height 408
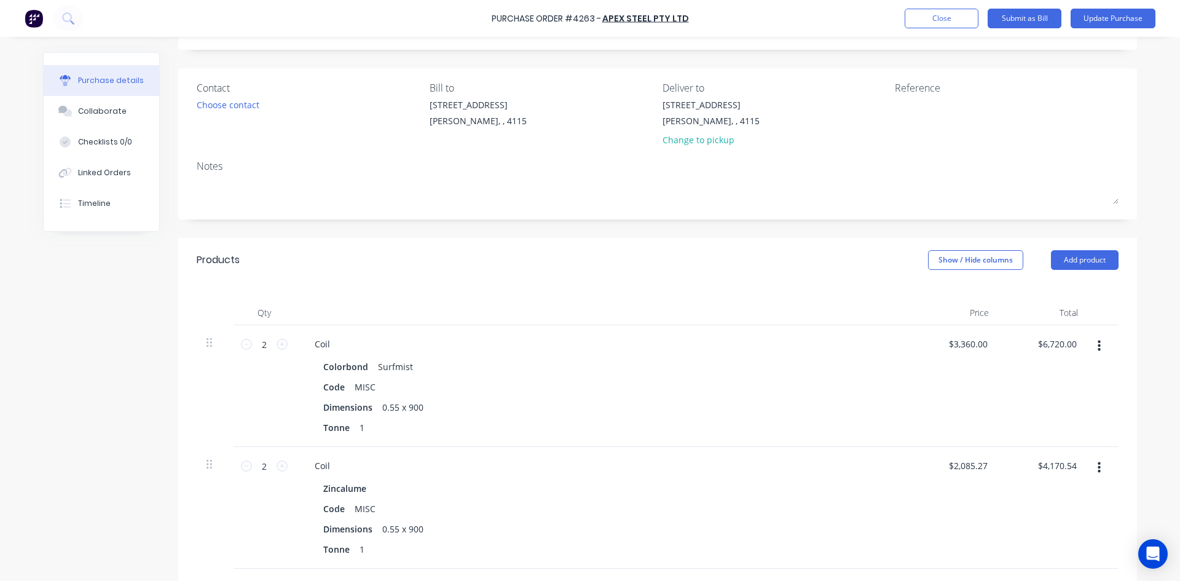
scroll to position [0, 0]
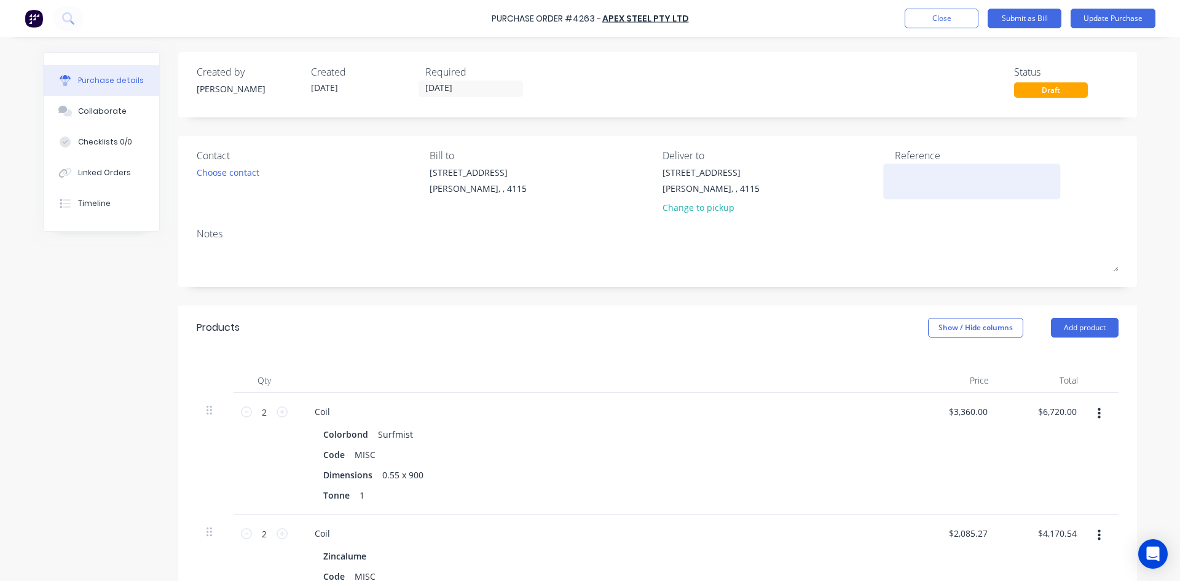
click at [959, 179] on textarea at bounding box center [972, 180] width 154 height 28
type textarea "456132"
click at [1118, 20] on button "Update Purchase" at bounding box center [1113, 19] width 85 height 20
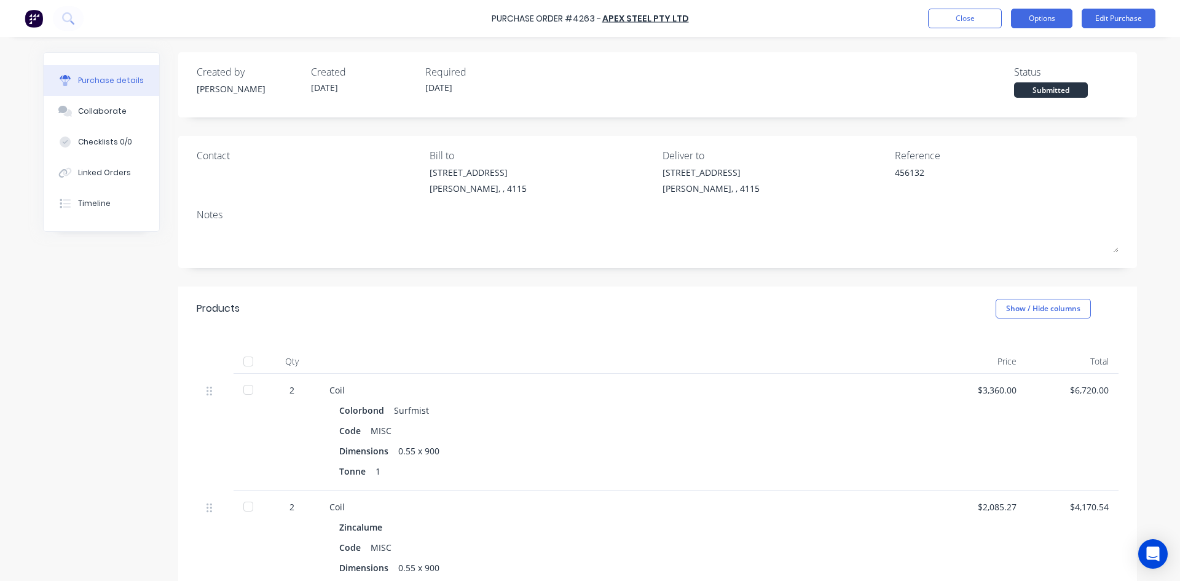
click at [1026, 22] on button "Options" at bounding box center [1041, 19] width 61 height 20
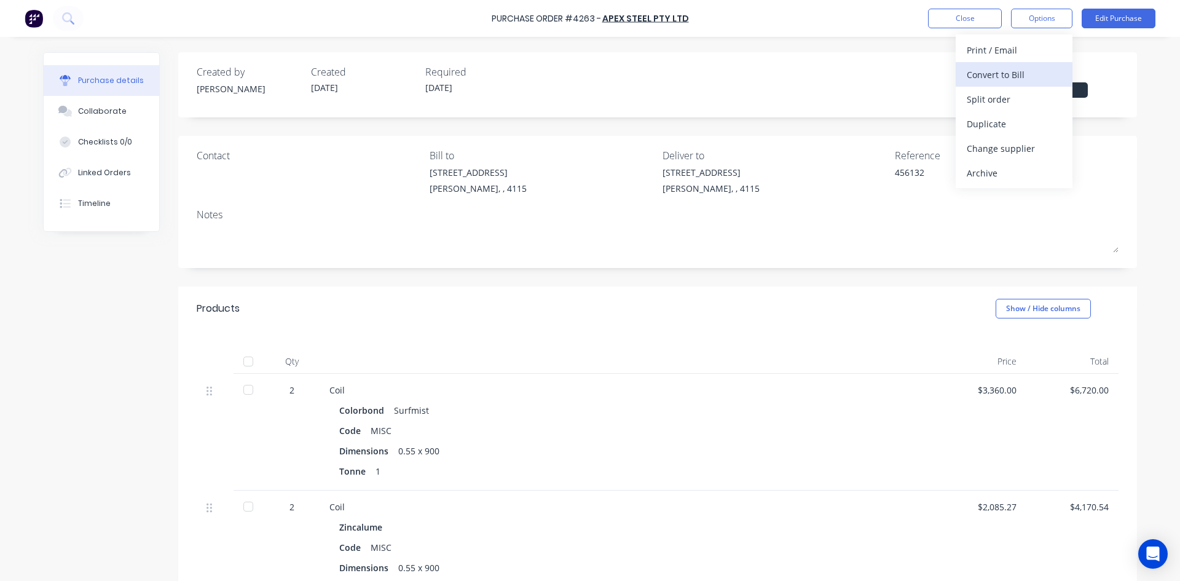
click at [1018, 77] on div "Convert to Bill" at bounding box center [1014, 75] width 95 height 18
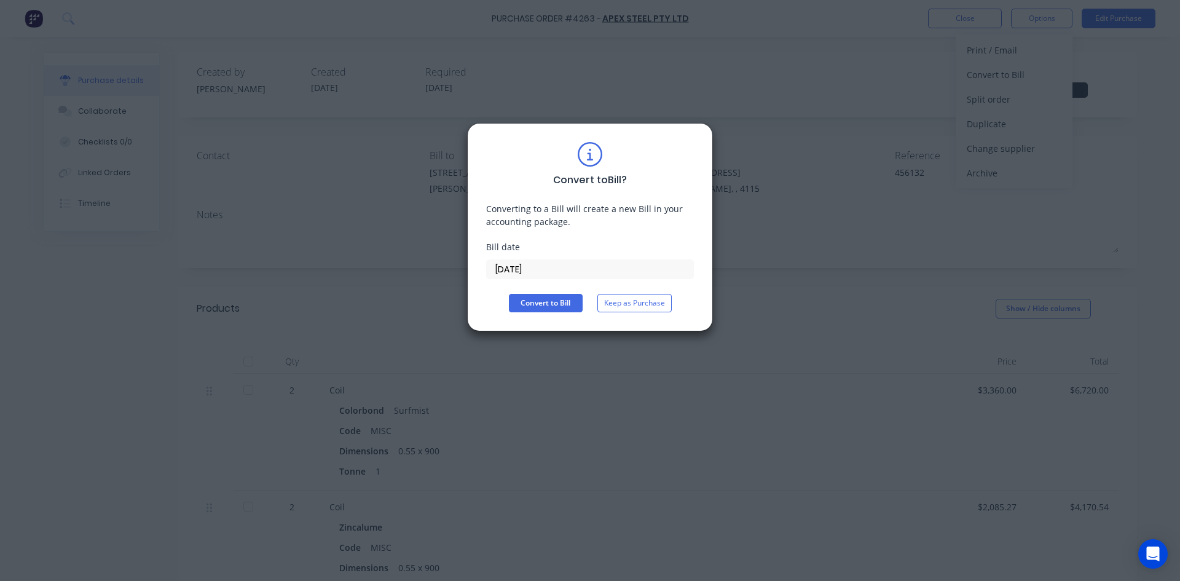
click at [548, 270] on input "[DATE]" at bounding box center [590, 269] width 207 height 18
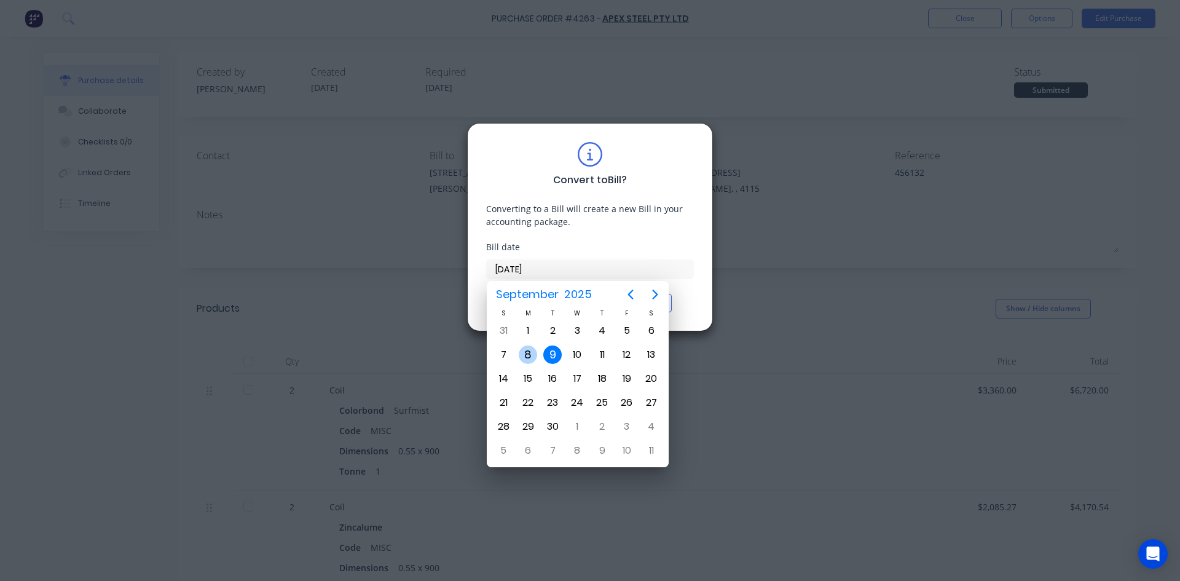
click at [529, 347] on div "8" at bounding box center [528, 354] width 18 height 18
type input "[DATE]"
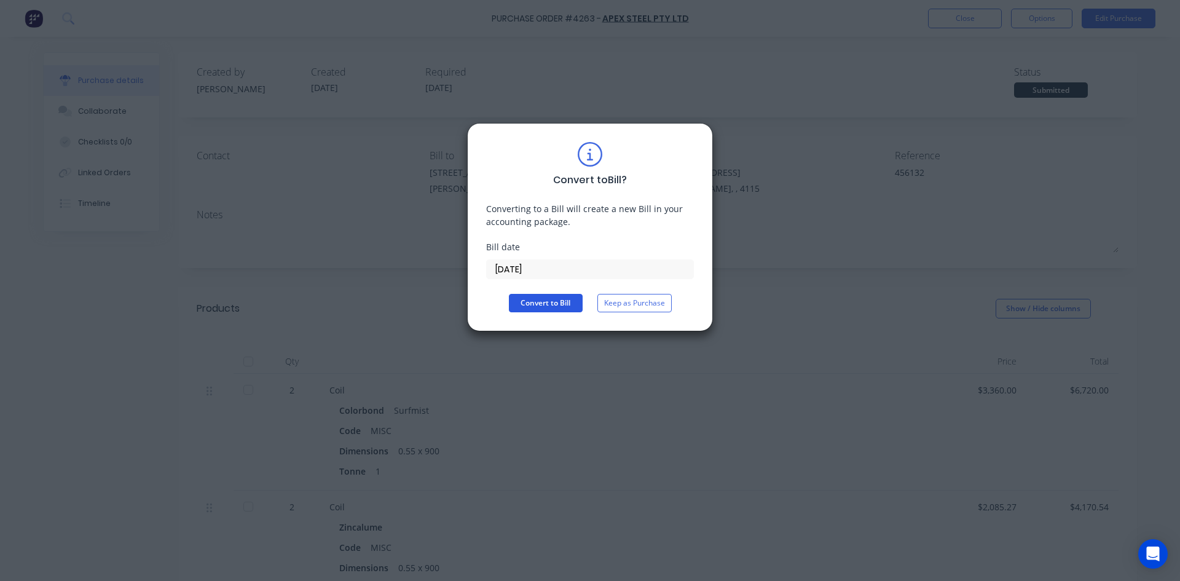
click at [551, 302] on button "Convert to Bill" at bounding box center [546, 303] width 74 height 18
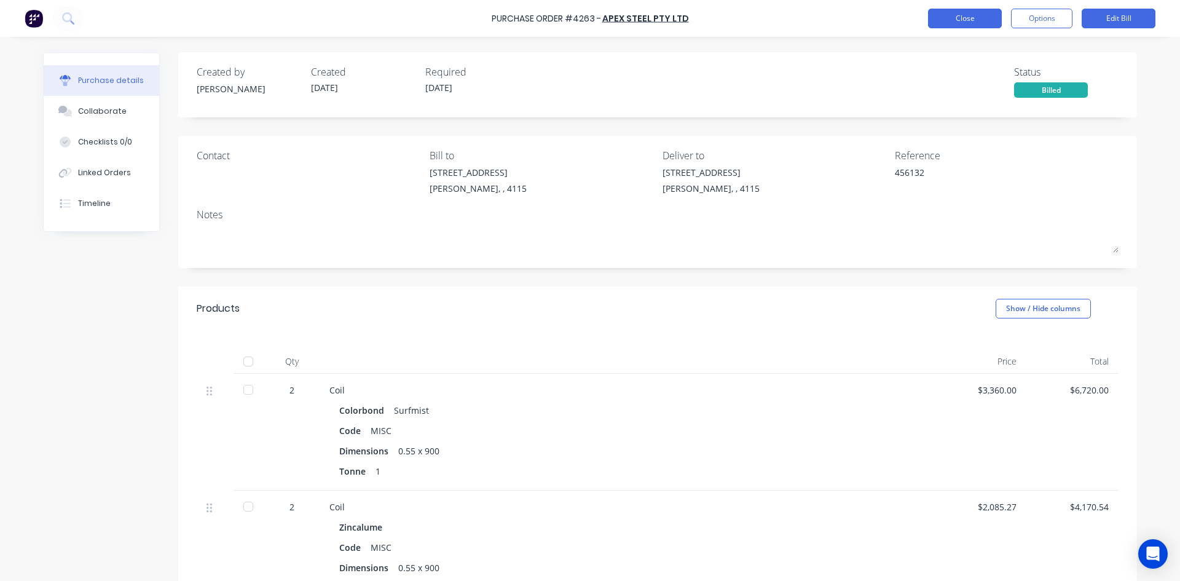
click at [972, 17] on button "Close" at bounding box center [965, 19] width 74 height 20
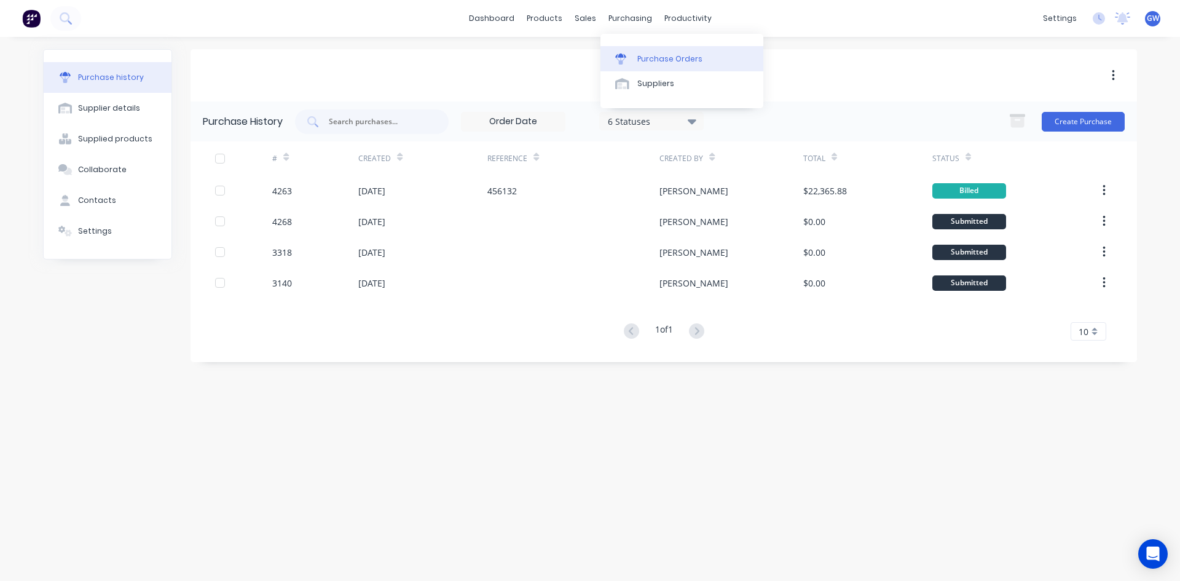
click at [649, 59] on div "Purchase Orders" at bounding box center [669, 58] width 65 height 11
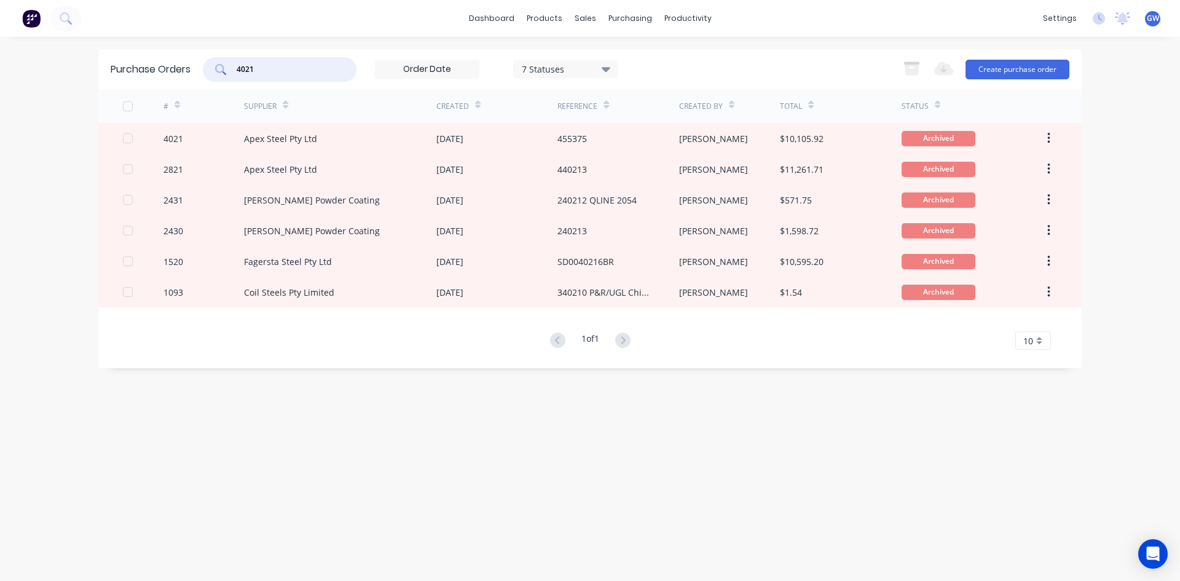
drag, startPoint x: 280, startPoint y: 66, endPoint x: 115, endPoint y: 65, distance: 165.3
click at [115, 65] on div "Purchase Orders 4021 7 Statuses 7 Statuses Export to Excel (XLSX) Create purcha…" at bounding box center [589, 69] width 983 height 40
type input "4205"
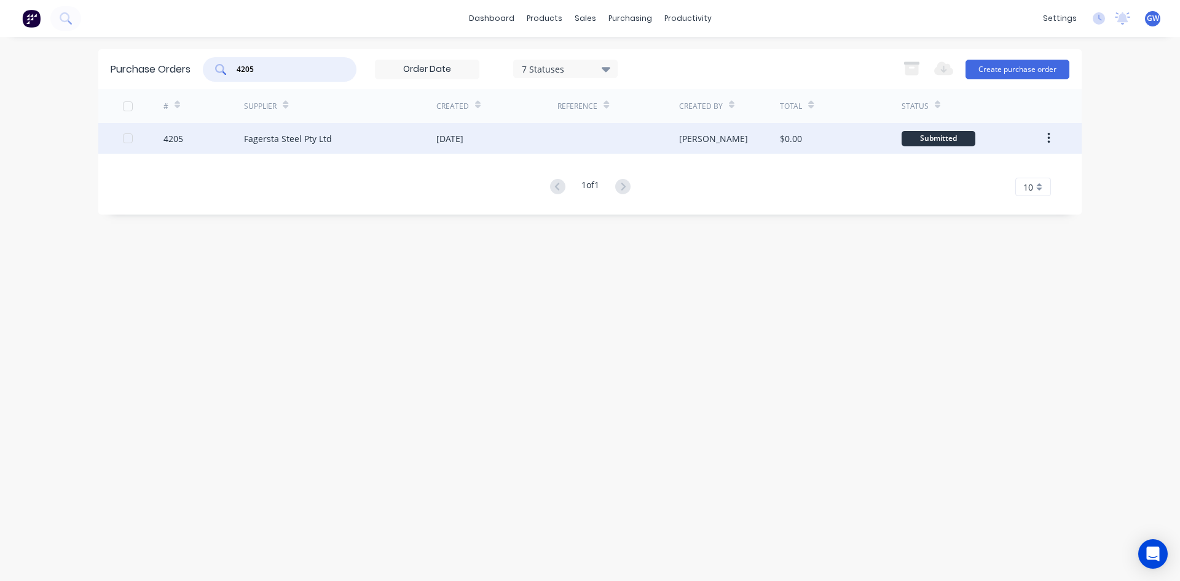
click at [844, 127] on div "$0.00" at bounding box center [840, 138] width 121 height 31
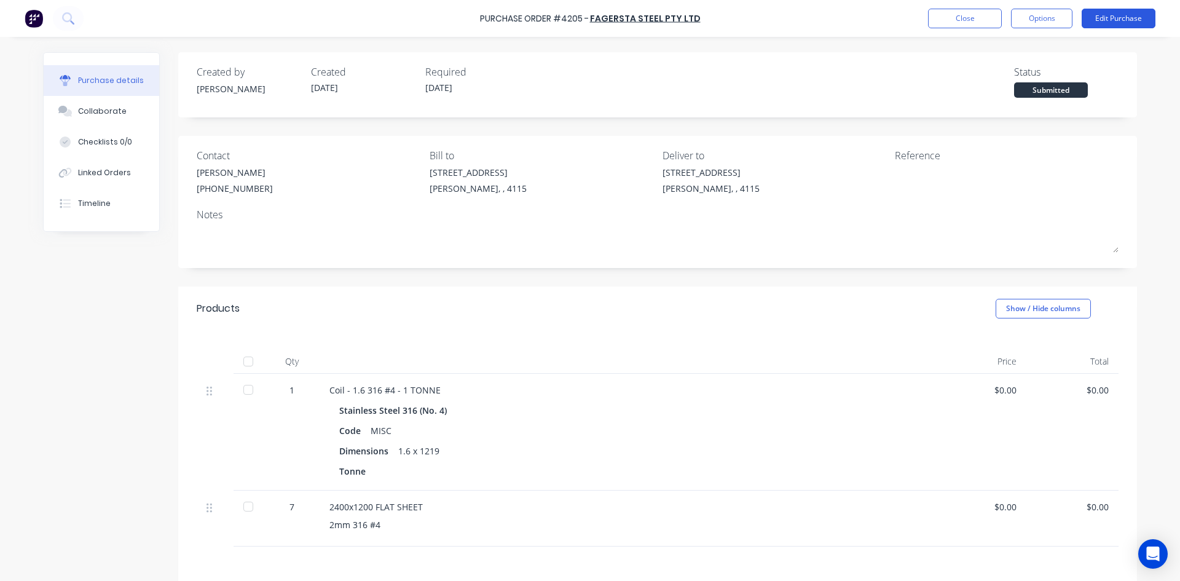
click at [1124, 20] on button "Edit Purchase" at bounding box center [1119, 19] width 74 height 20
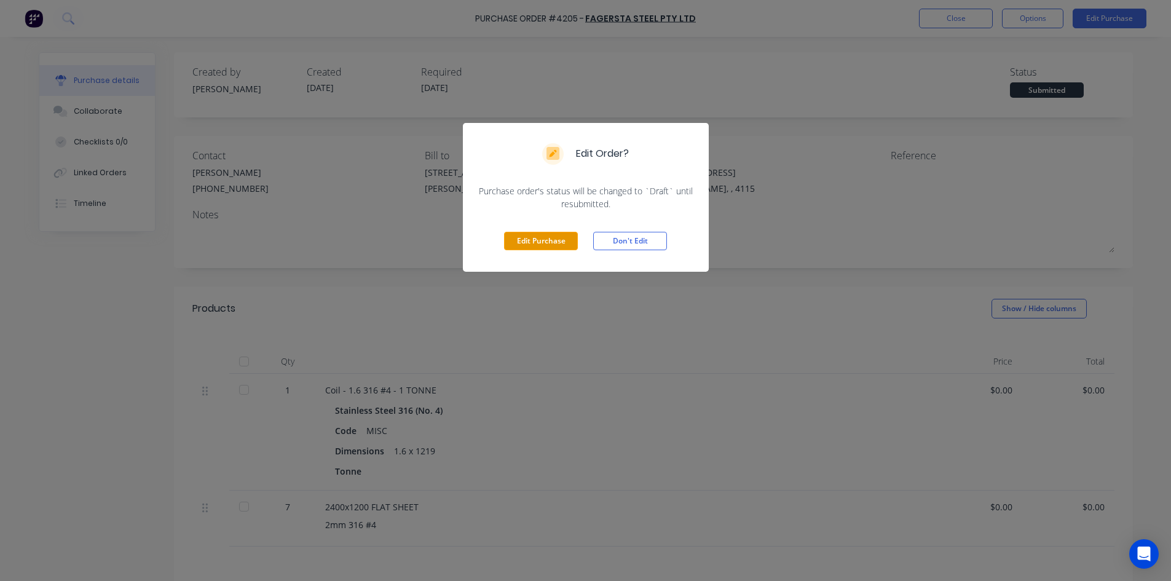
click at [559, 241] on button "Edit Purchase" at bounding box center [541, 241] width 74 height 18
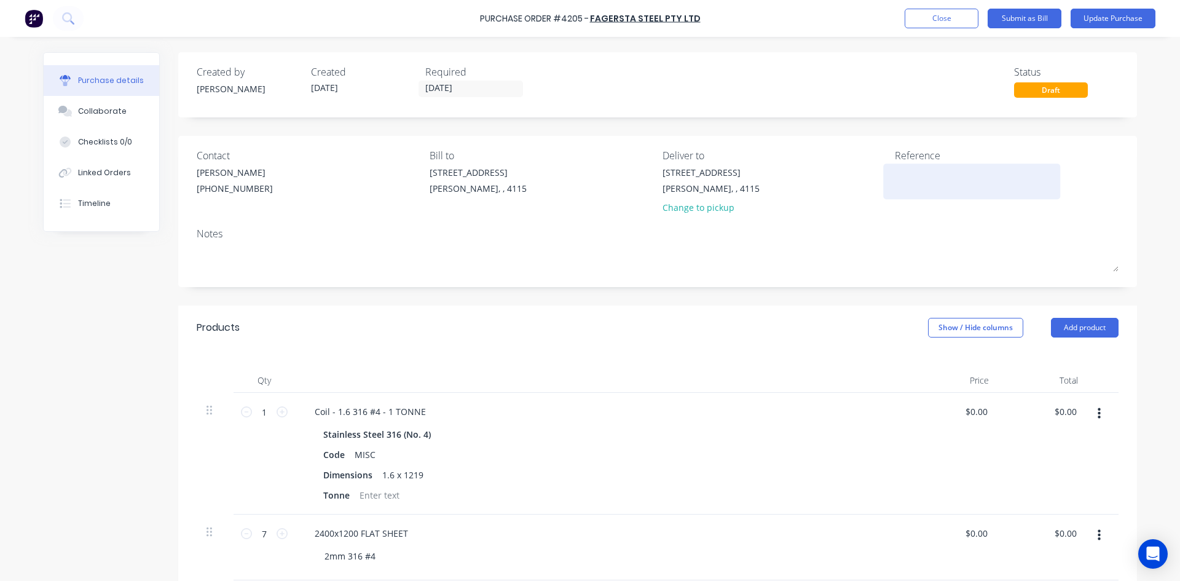
click at [923, 174] on textarea at bounding box center [972, 180] width 154 height 28
type textarea "SD0041750BR"
click at [601, 334] on div "Products Show / Hide columns Add product" at bounding box center [657, 327] width 959 height 44
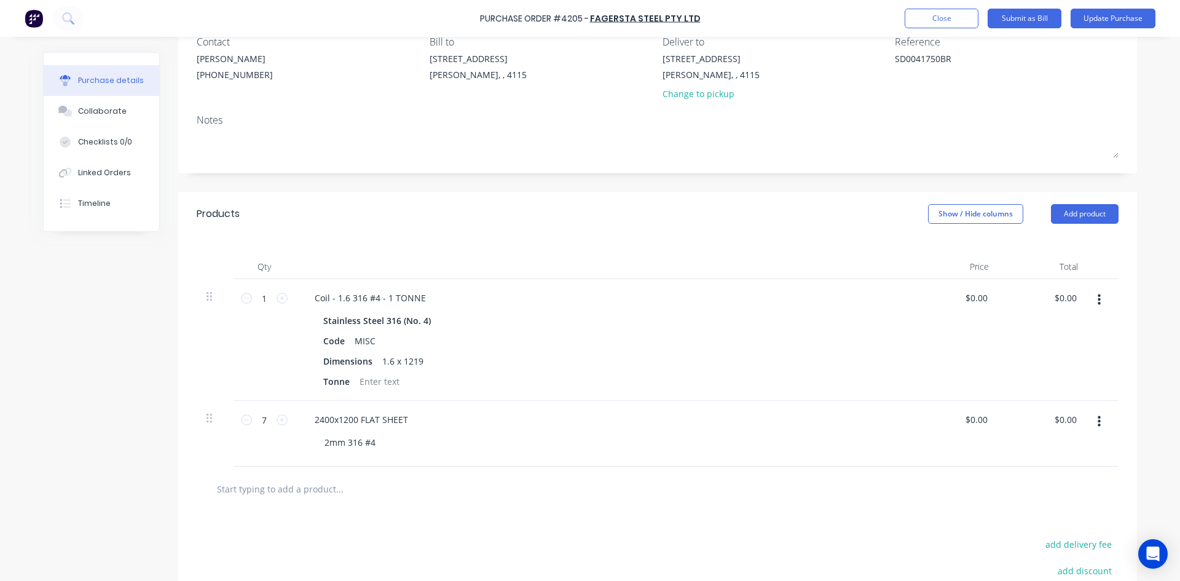
scroll to position [246, 0]
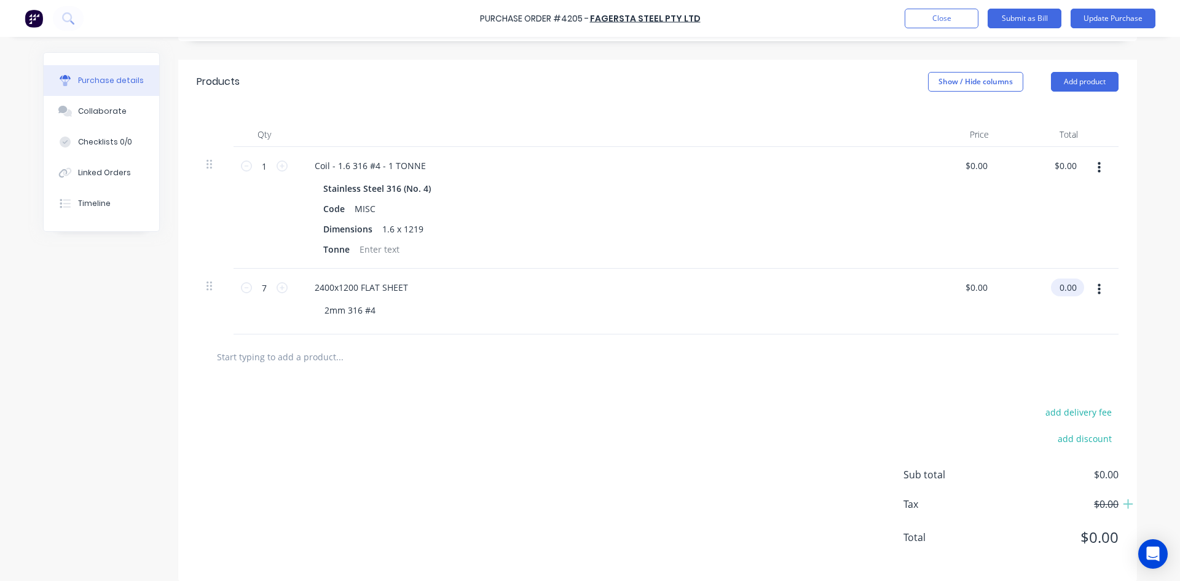
click at [1060, 292] on input "0.00" at bounding box center [1065, 287] width 28 height 18
click at [1060, 292] on input "0.00" at bounding box center [1067, 287] width 23 height 18
type input "2709.00"
type input "$387.00"
type input "$2,709.00"
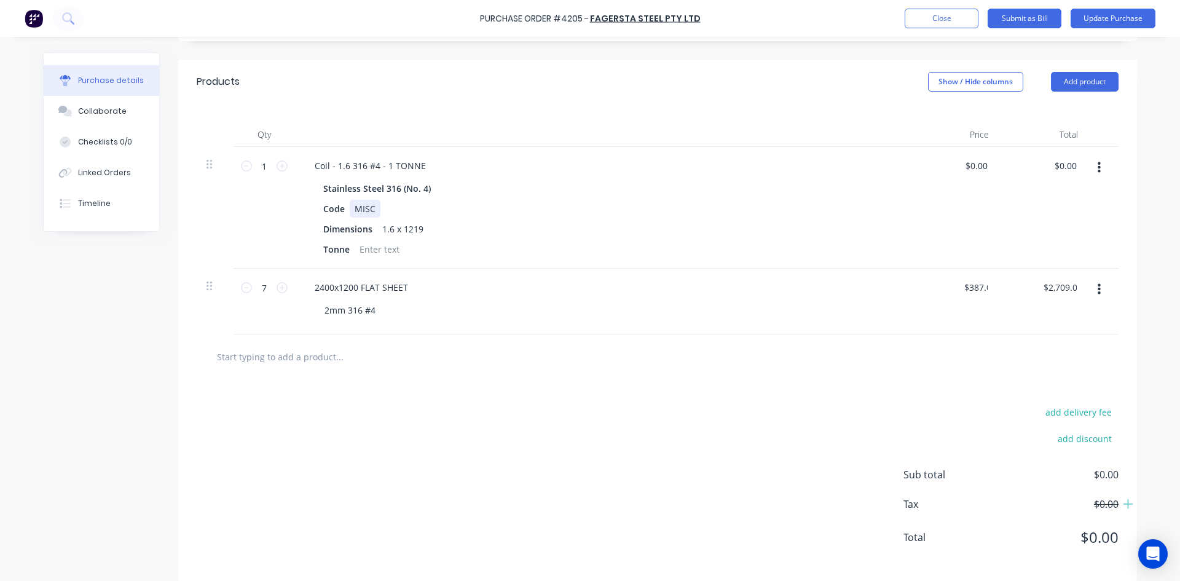
click at [835, 203] on div "Code MISC" at bounding box center [599, 209] width 563 height 18
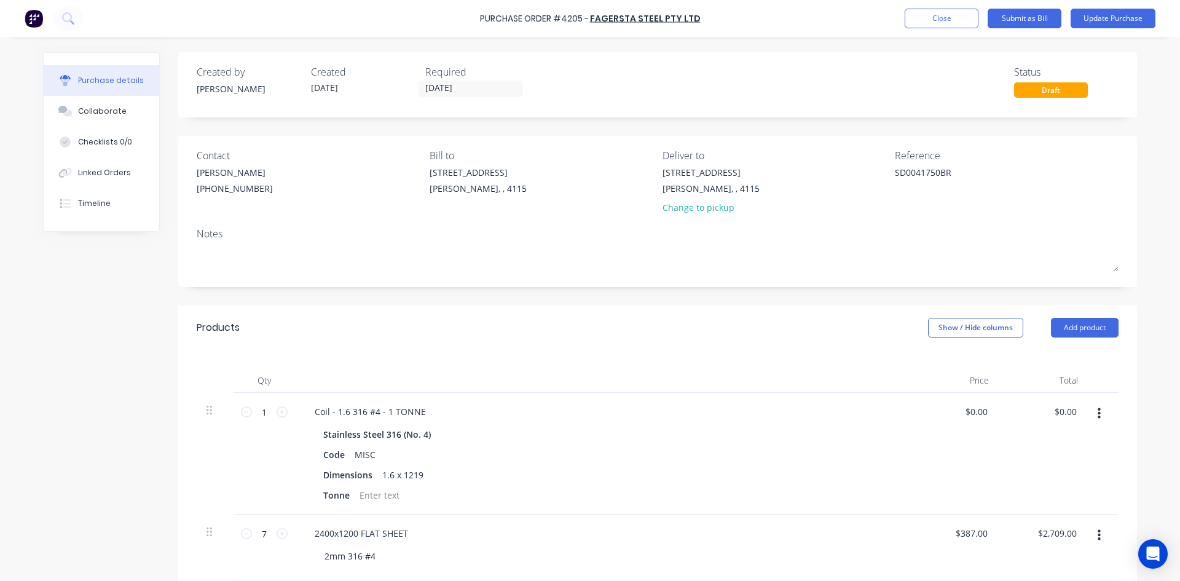
click at [460, 97] on div "Required 28/08/25" at bounding box center [477, 81] width 104 height 33
click at [458, 79] on div "Required" at bounding box center [477, 72] width 104 height 15
click at [460, 85] on input "28/08/25" at bounding box center [470, 88] width 103 height 15
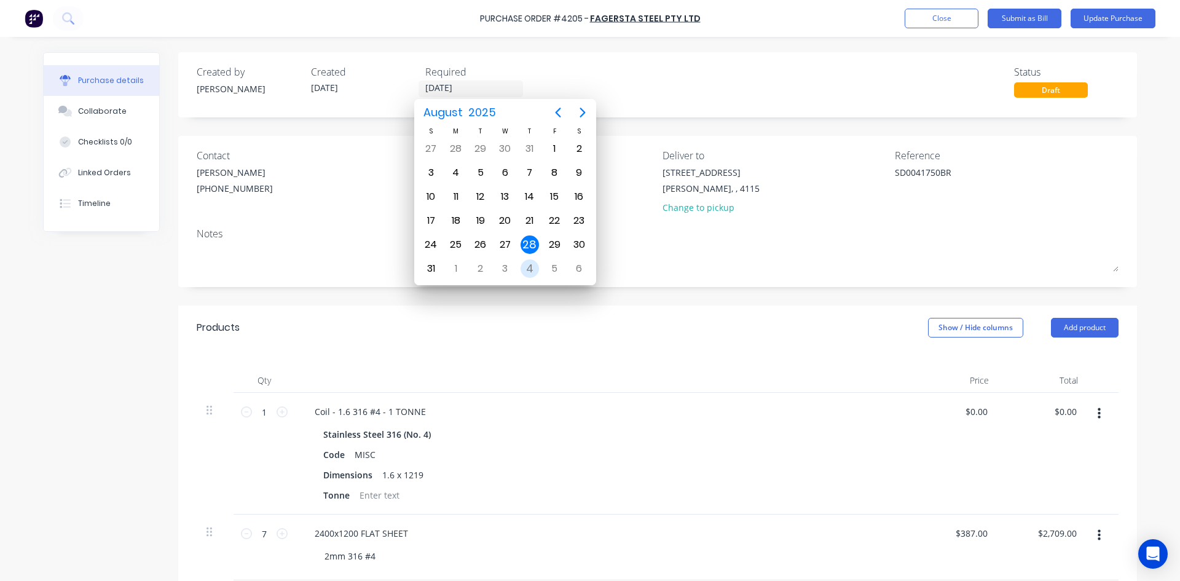
click at [524, 272] on div "4" at bounding box center [530, 268] width 18 height 18
type input "04/09/25"
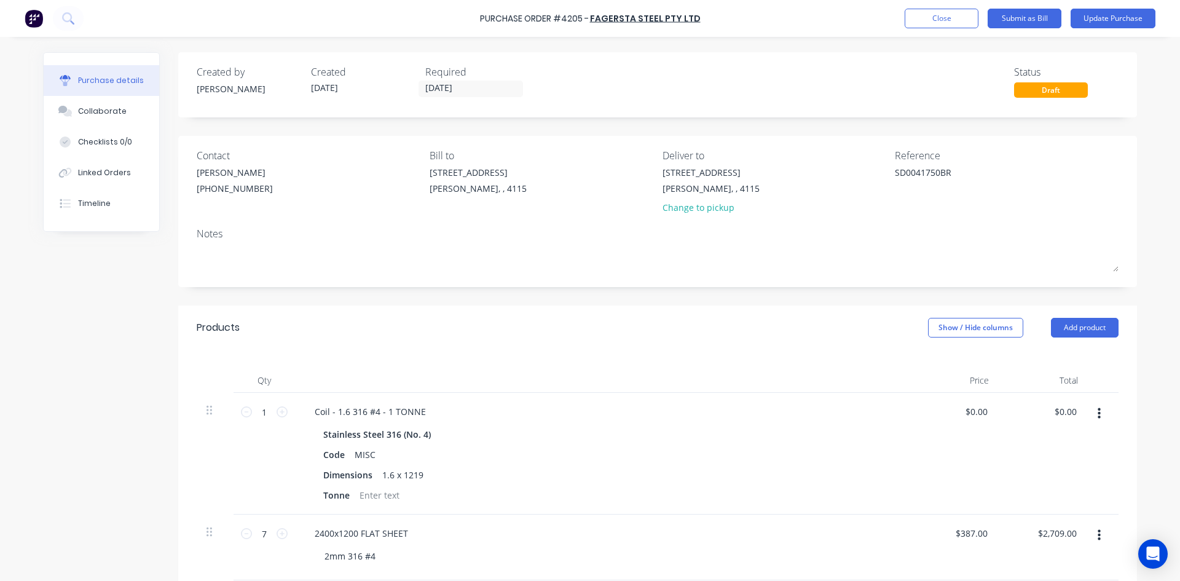
click at [598, 288] on div "Created by Hayden Created 27/08/25 Required 04/09/25 Status Draft Contact HAYDE…" at bounding box center [657, 439] width 959 height 775
click at [1124, 17] on button "Update Purchase" at bounding box center [1113, 19] width 85 height 20
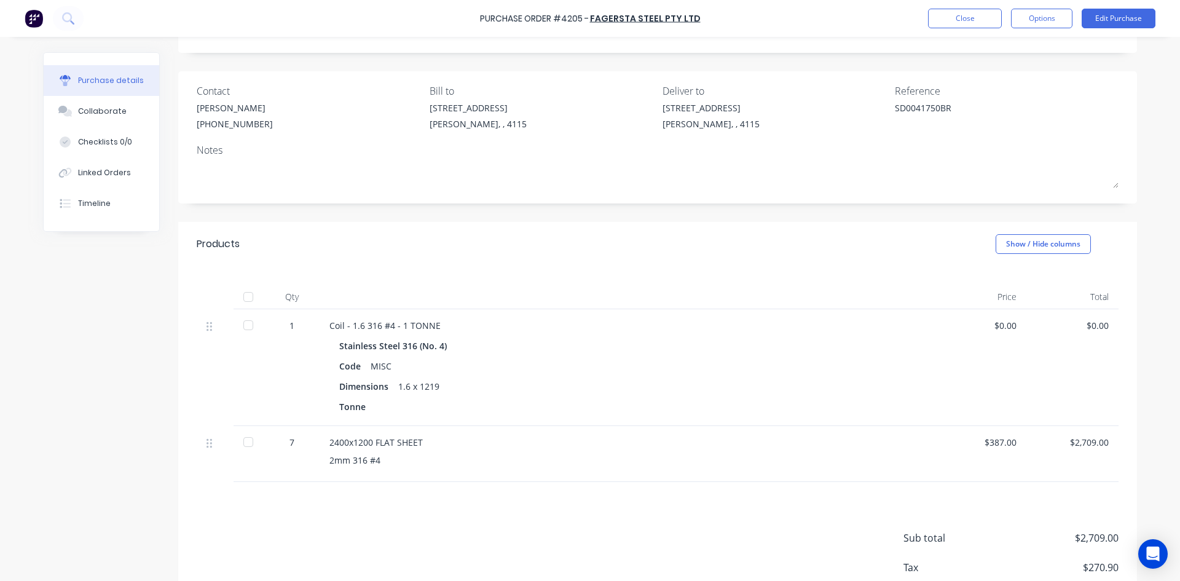
scroll to position [141, 0]
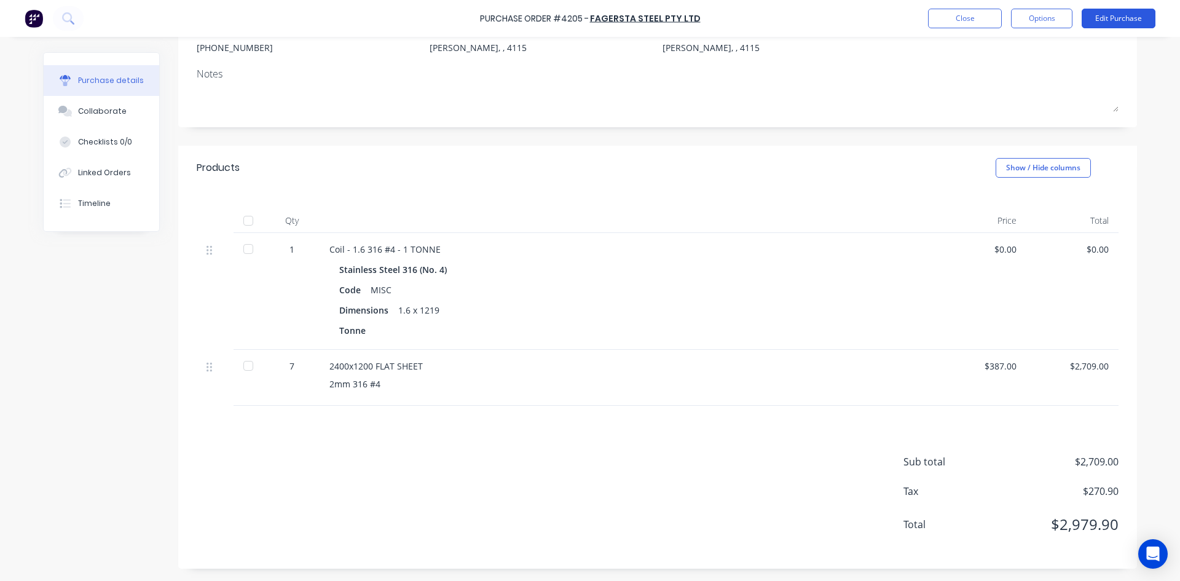
click at [1129, 26] on button "Edit Purchase" at bounding box center [1119, 19] width 74 height 20
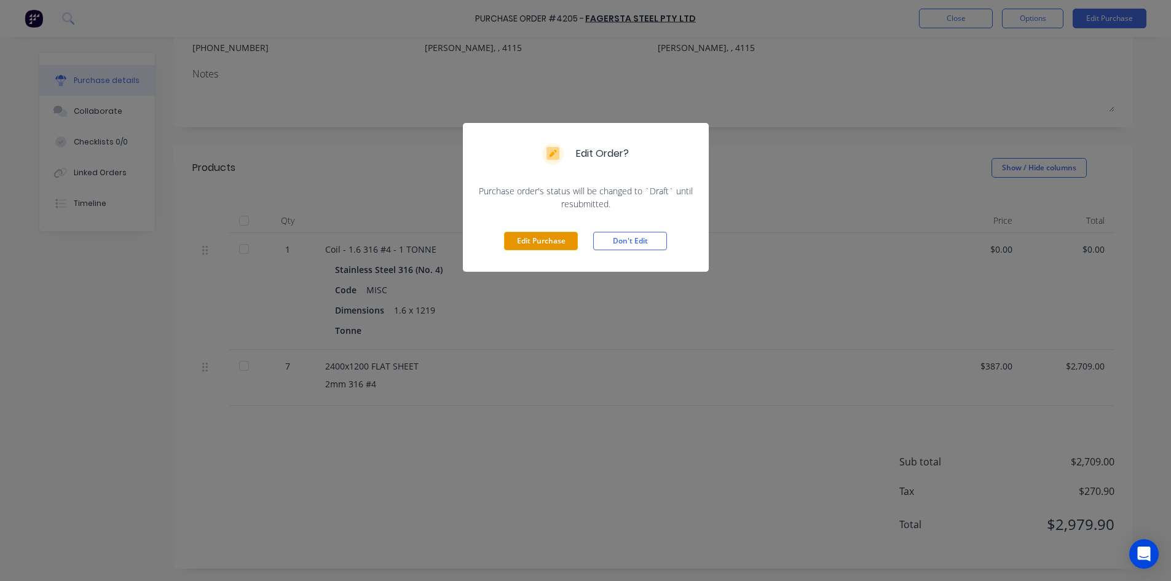
click at [537, 239] on button "Edit Purchase" at bounding box center [541, 241] width 74 height 18
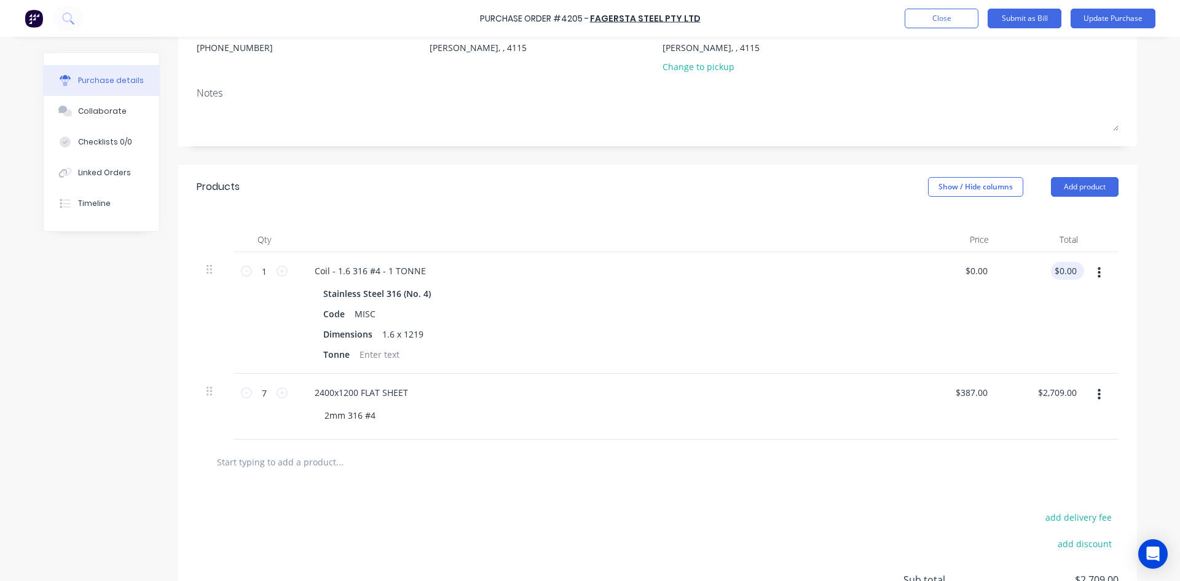
click at [1071, 278] on div "$0.00 $0.00" at bounding box center [1065, 271] width 28 height 18
click at [1068, 272] on input "0.00" at bounding box center [1067, 271] width 23 height 18
type input "7701.80"
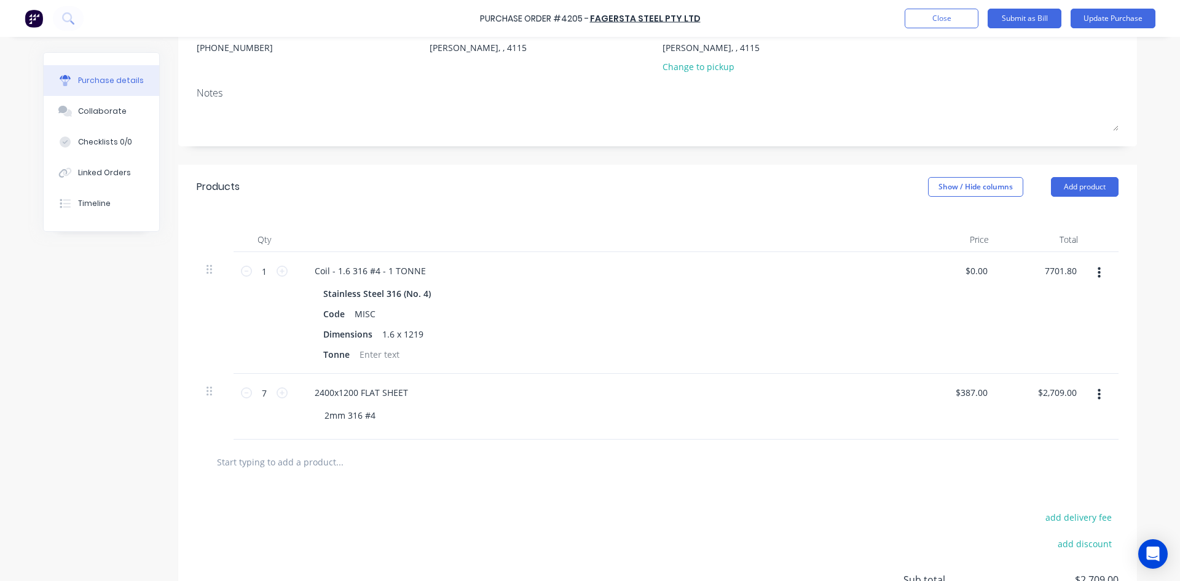
type input "$7,701.80"
click at [840, 171] on div "Products Show / Hide columns Add product" at bounding box center [657, 187] width 959 height 44
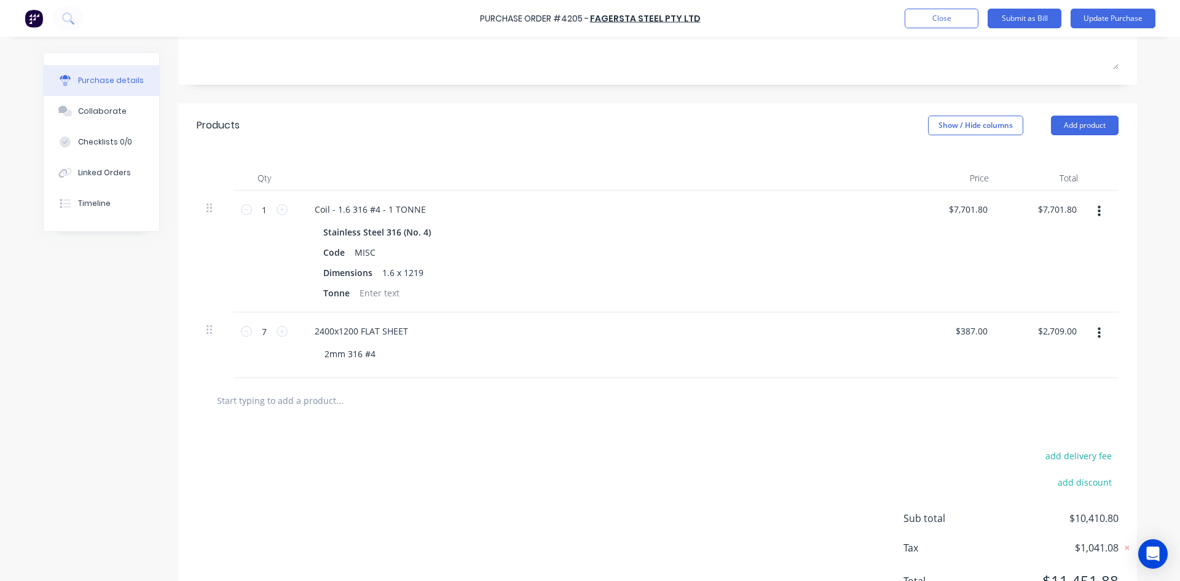
scroll to position [259, 0]
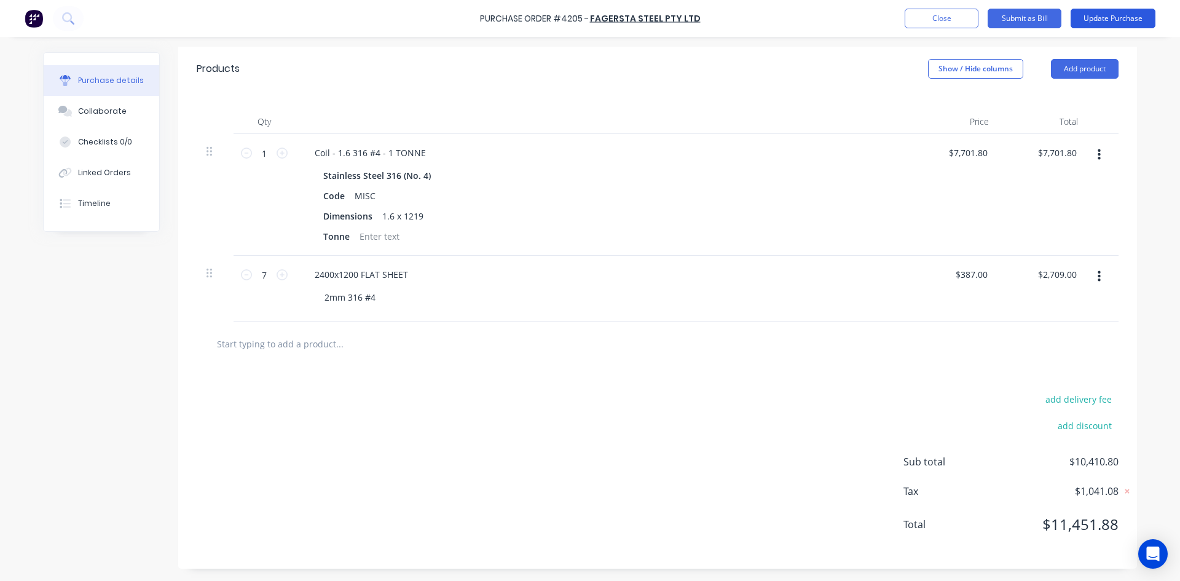
click at [1103, 15] on button "Update Purchase" at bounding box center [1113, 19] width 85 height 20
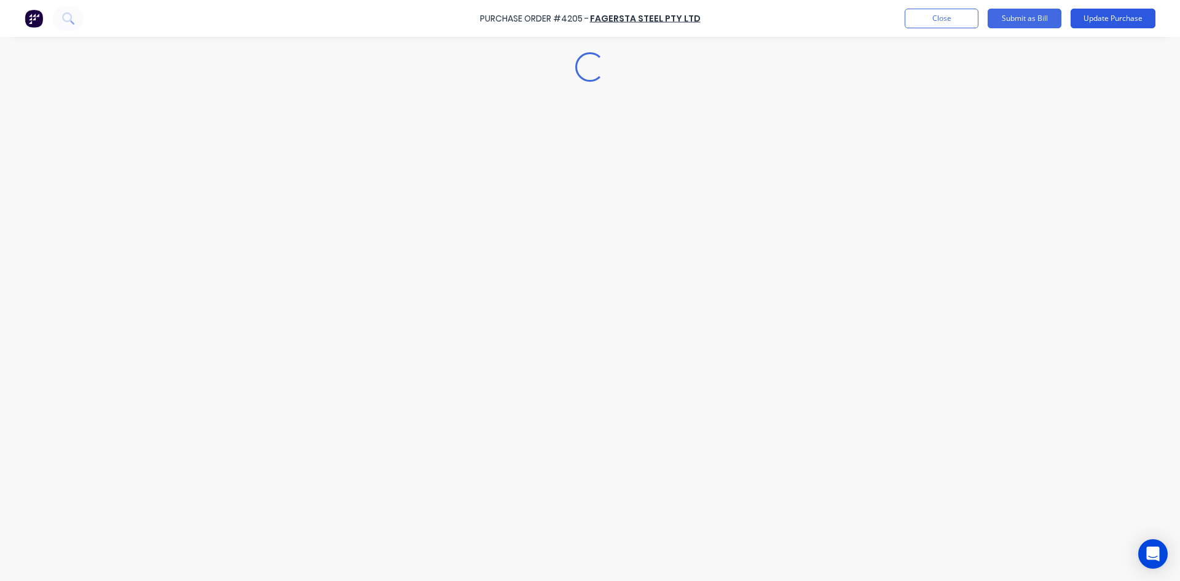
scroll to position [0, 0]
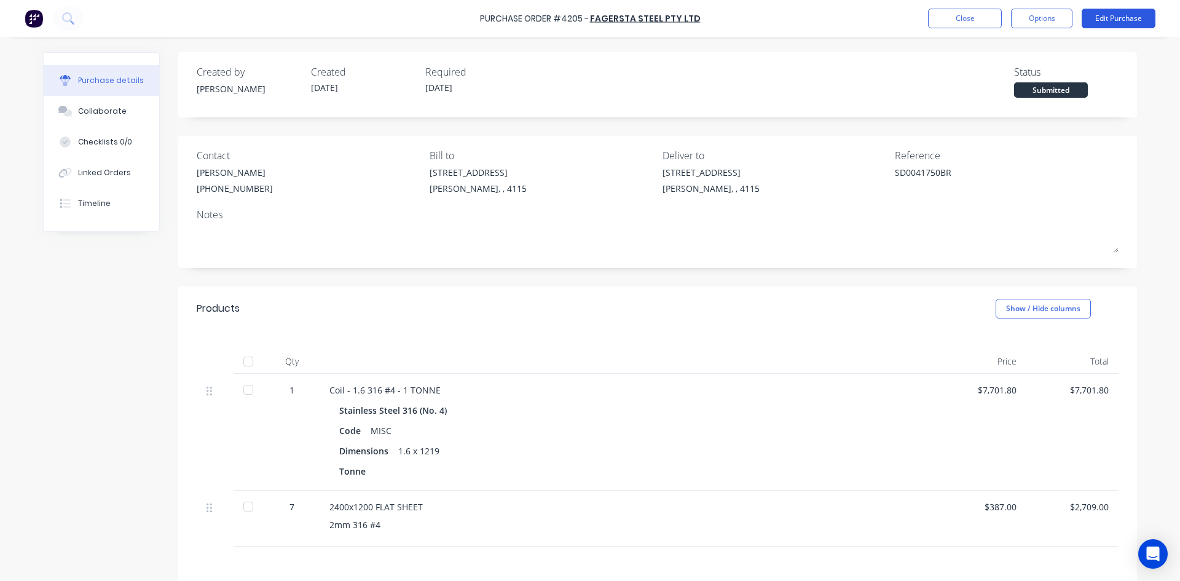
click at [1130, 22] on button "Edit Purchase" at bounding box center [1119, 19] width 74 height 20
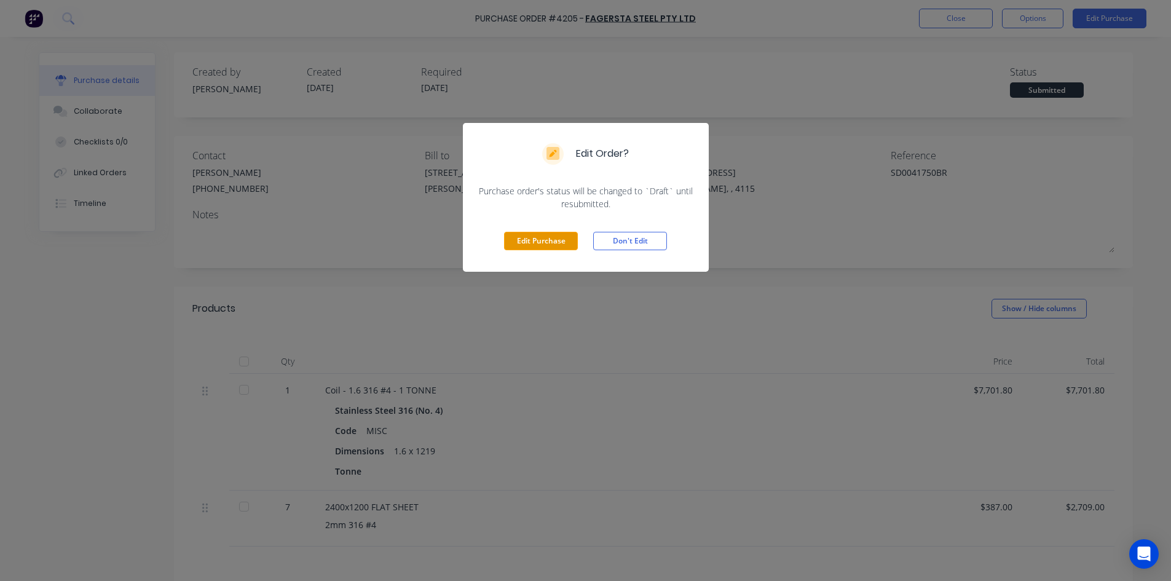
click at [546, 234] on button "Edit Purchase" at bounding box center [541, 241] width 74 height 18
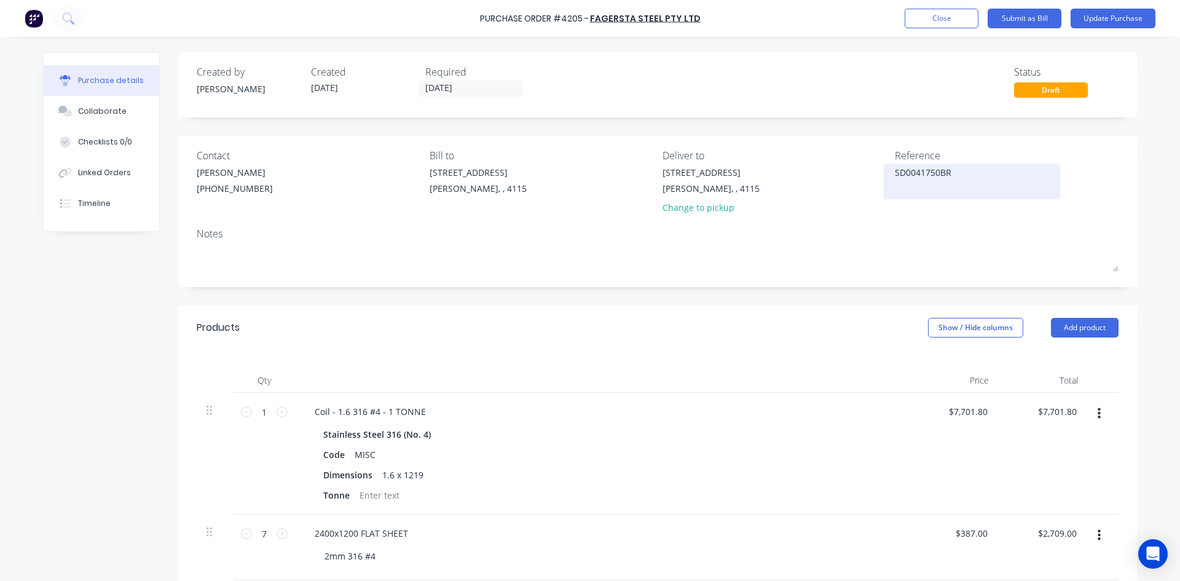
click at [962, 184] on textarea "SD0041750BR" at bounding box center [972, 180] width 154 height 28
type textarea "SD0041750BR & SD0041748BR"
click at [837, 119] on div "Created by Hayden Created 27/08/25 Required 04/09/25 Status Draft Contact HAYDE…" at bounding box center [657, 439] width 959 height 775
click at [1118, 16] on button "Update Purchase" at bounding box center [1113, 19] width 85 height 20
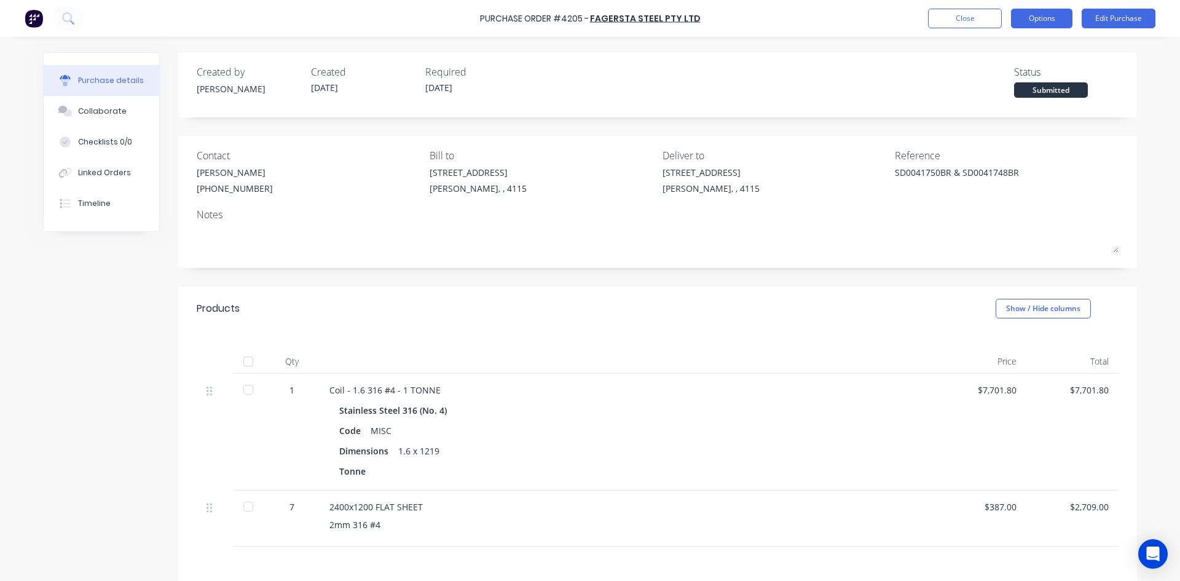
click at [1038, 22] on button "Options" at bounding box center [1041, 19] width 61 height 20
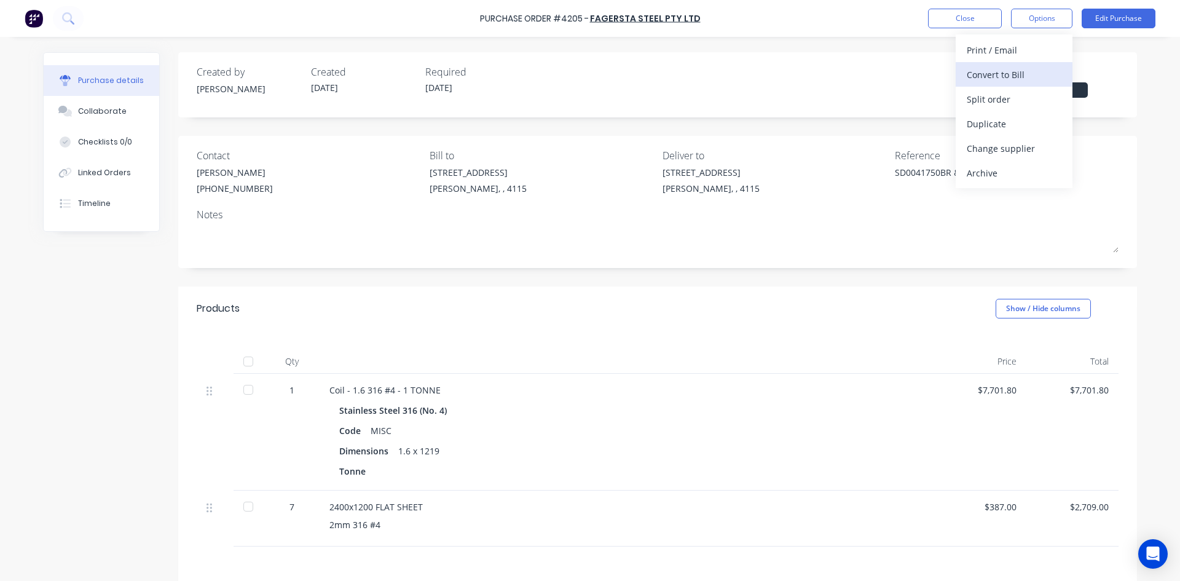
click at [1021, 73] on div "Convert to Bill" at bounding box center [1014, 75] width 95 height 18
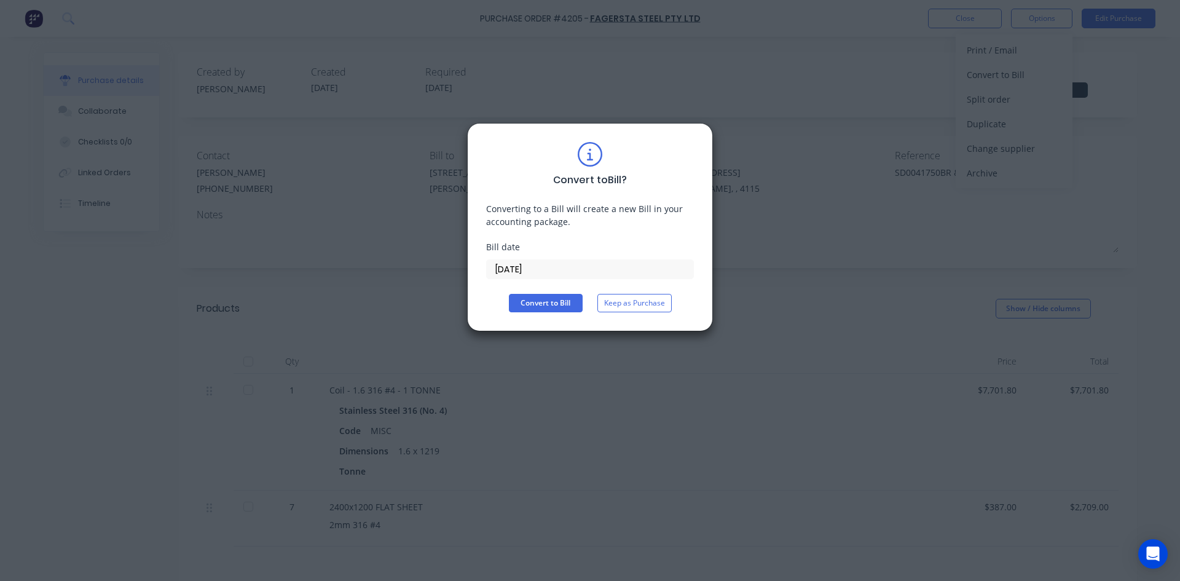
click at [566, 269] on input "[DATE]" at bounding box center [590, 269] width 207 height 18
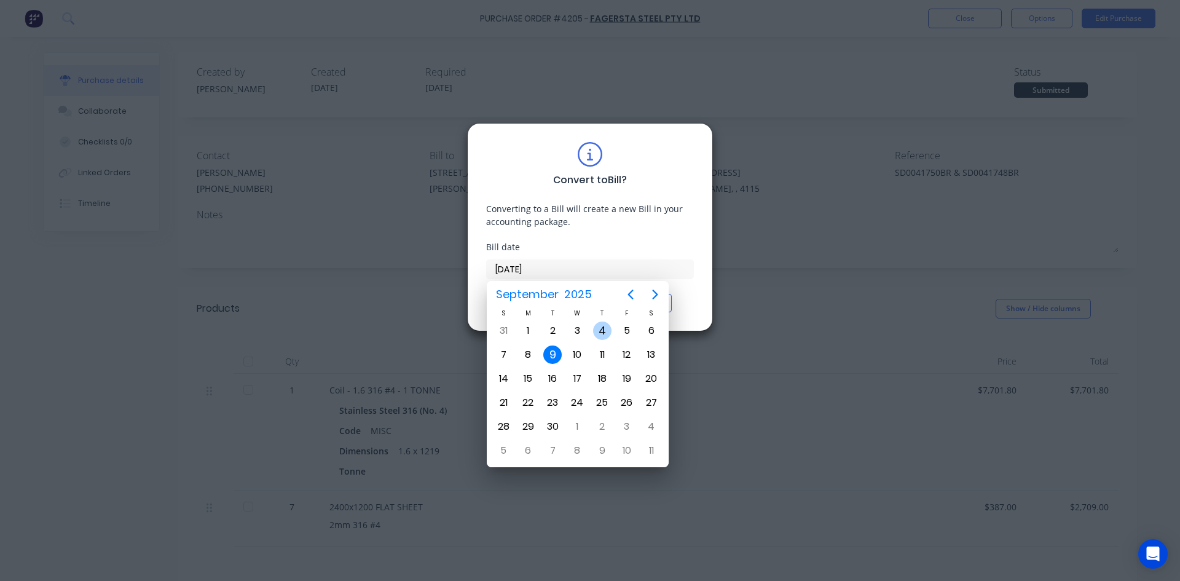
drag, startPoint x: 596, startPoint y: 322, endPoint x: 554, endPoint y: 285, distance: 55.7
click at [597, 322] on div "4" at bounding box center [602, 330] width 25 height 23
type input "04/09/25"
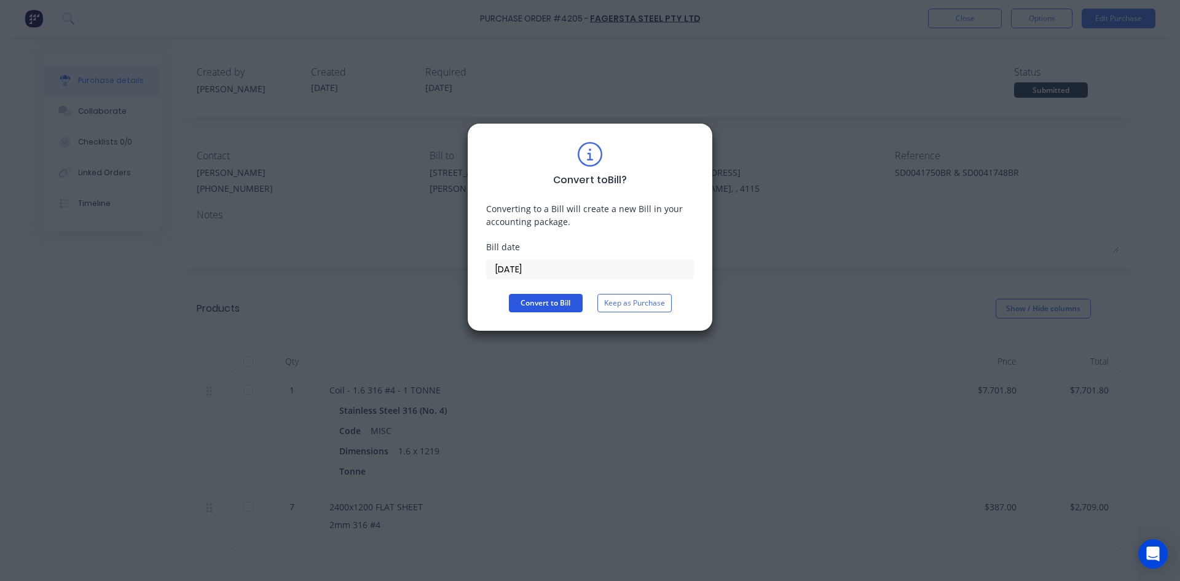
click at [537, 303] on button "Convert to Bill" at bounding box center [546, 303] width 74 height 18
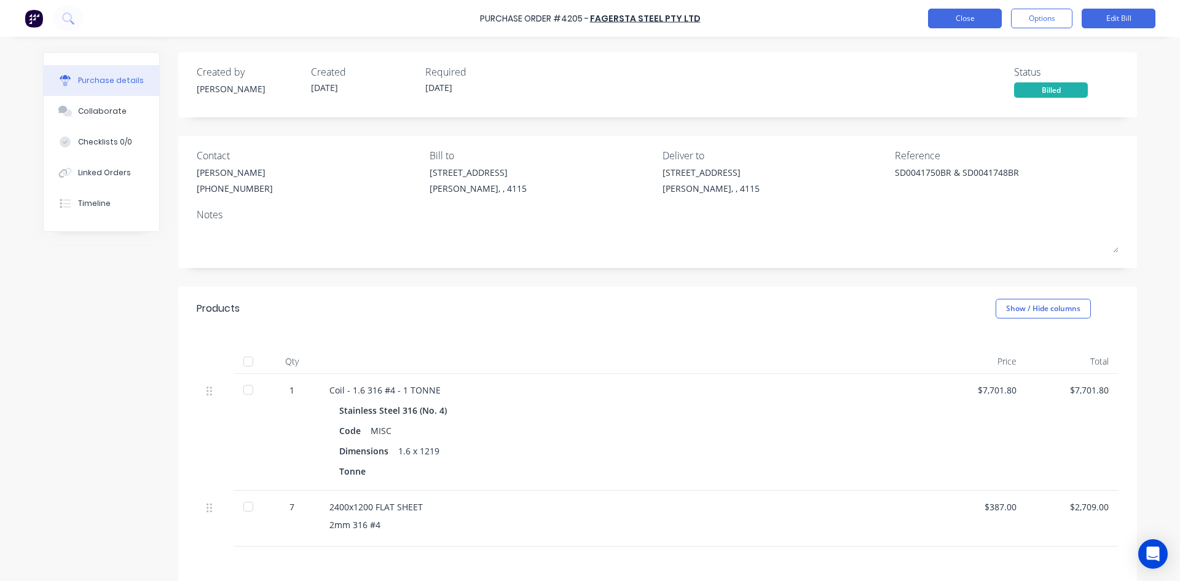
click at [972, 20] on button "Close" at bounding box center [965, 19] width 74 height 20
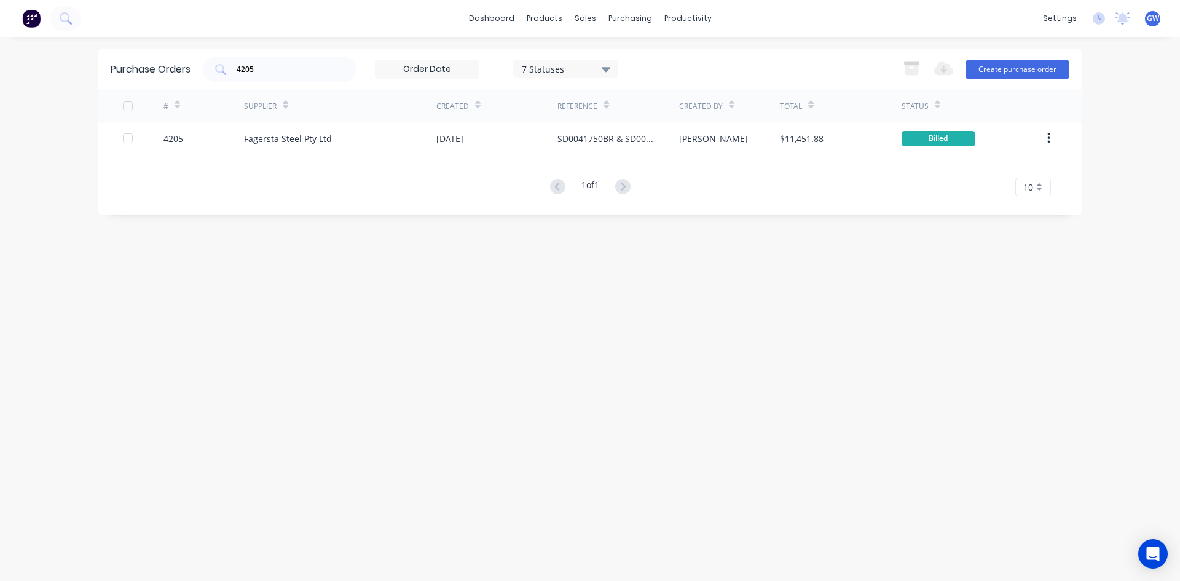
click at [202, 62] on div "Purchase Orders 4205 7 Statuses 7 Statuses Export to Excel (XLSX) Create purcha…" at bounding box center [589, 69] width 983 height 40
type input "4245"
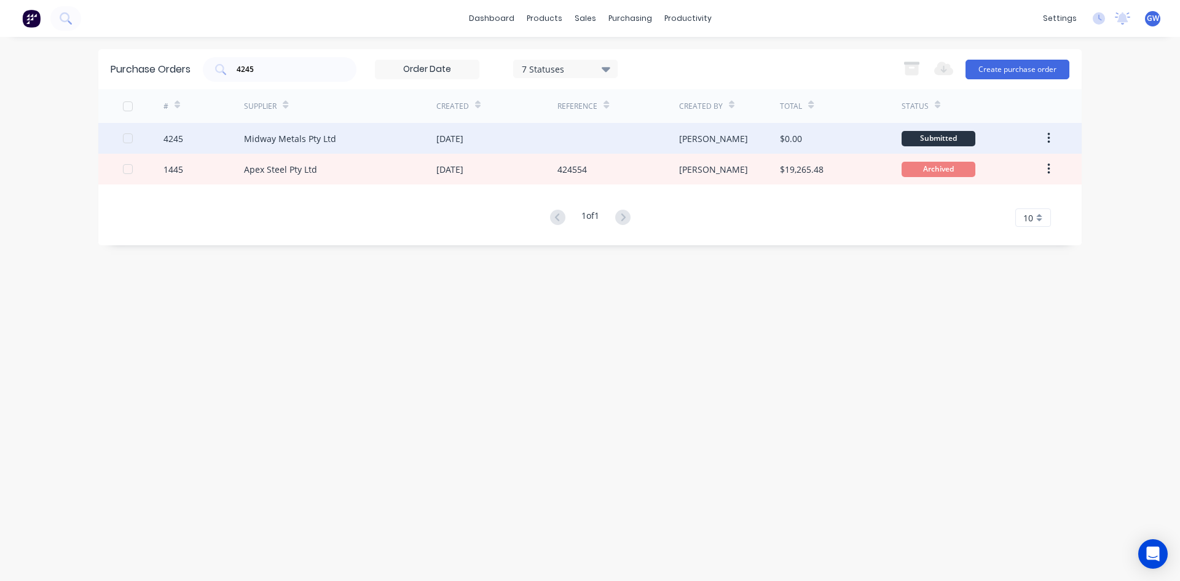
click at [671, 130] on div at bounding box center [617, 138] width 121 height 31
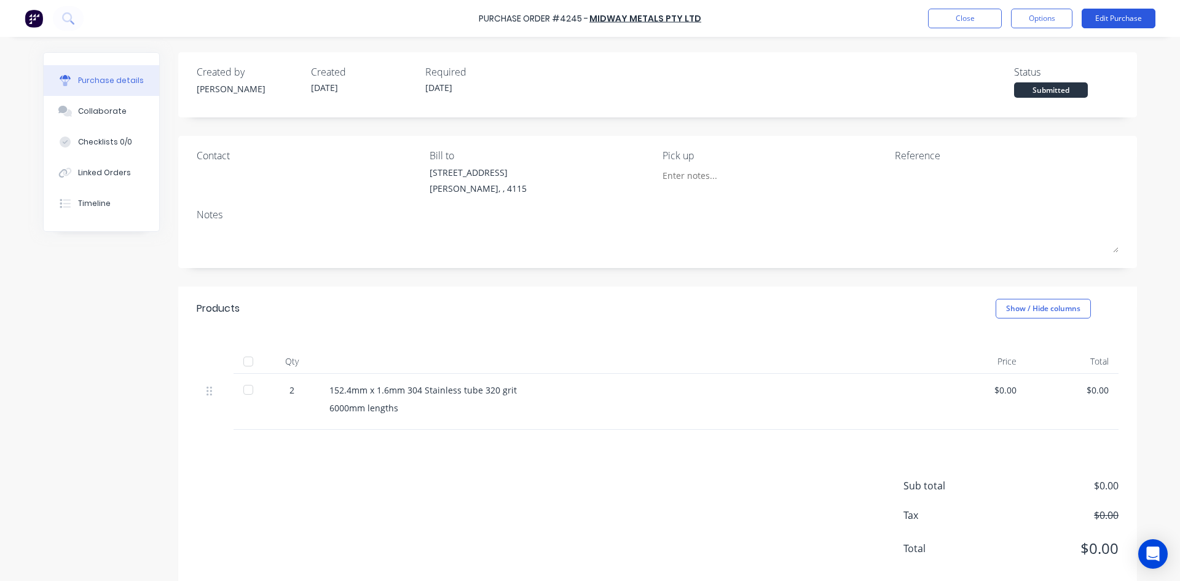
click at [1143, 12] on button "Edit Purchase" at bounding box center [1119, 19] width 74 height 20
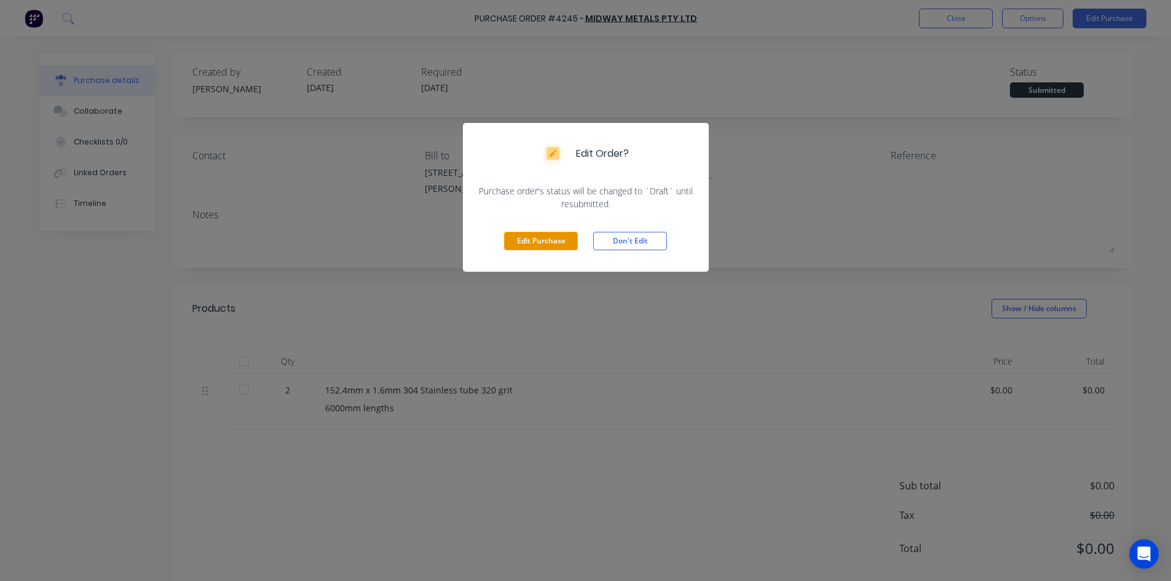
click at [538, 242] on button "Edit Purchase" at bounding box center [541, 241] width 74 height 18
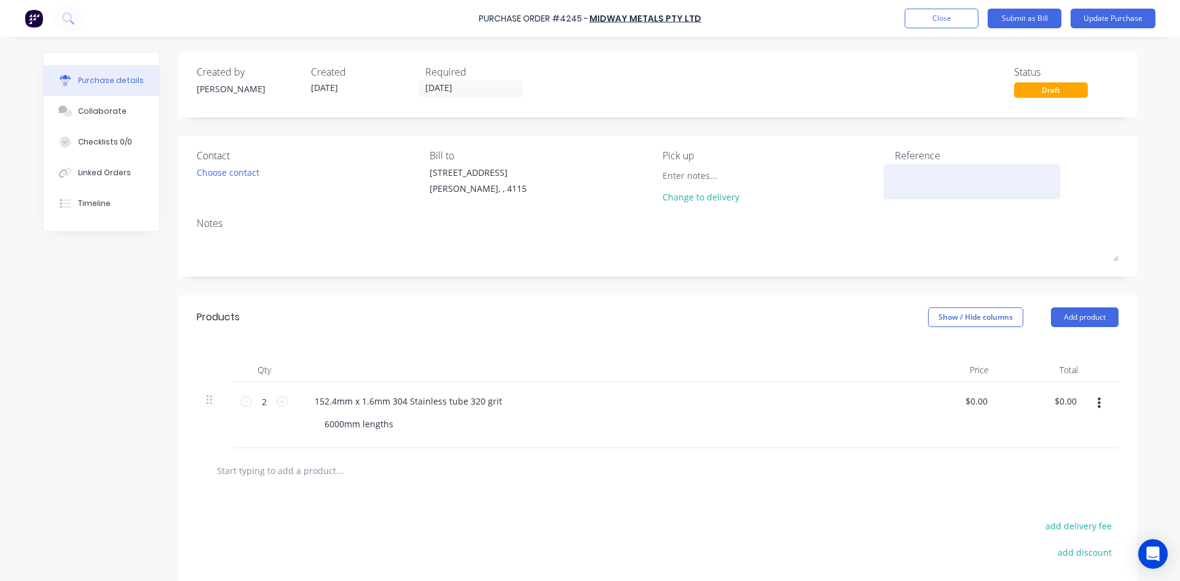
click at [930, 175] on textarea at bounding box center [972, 180] width 154 height 28
type textarea "2247416"
click at [711, 285] on div "Created by John Created 03/09/25 Required 04/09/25 Status Draft Contact Choose …" at bounding box center [657, 373] width 959 height 643
click at [1068, 396] on input "0.00" at bounding box center [1065, 401] width 28 height 18
type input "0"
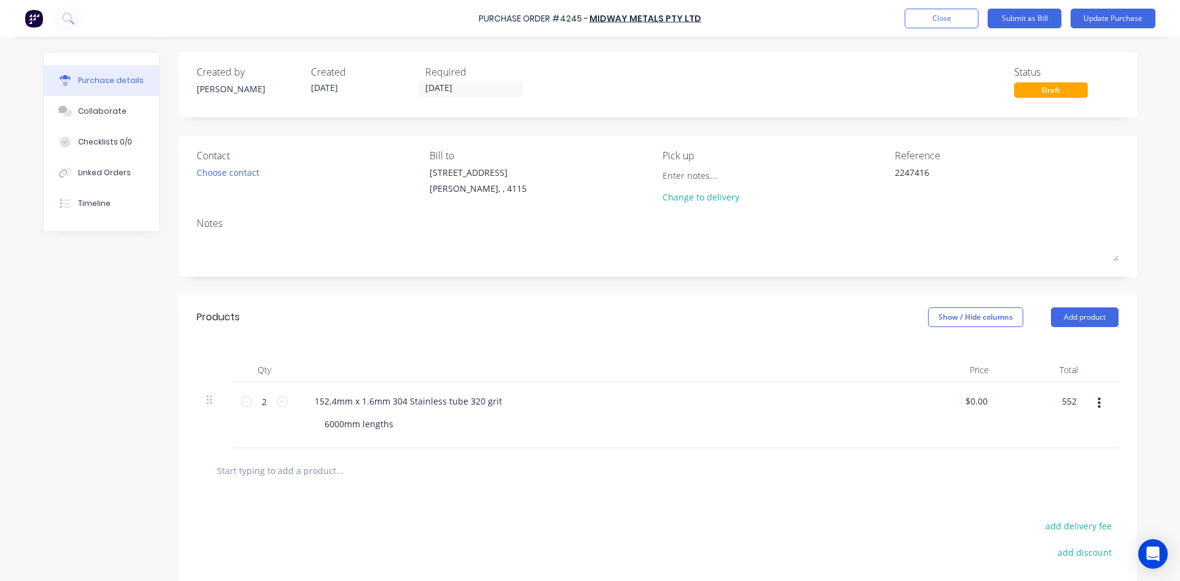
type input "552"
type input "$276.00"
type input "$552.00"
click at [1112, 8] on div "Purchase Order #4245 - Midway Metals Pty Ltd Add product Close Submit as Bill U…" at bounding box center [590, 18] width 1180 height 37
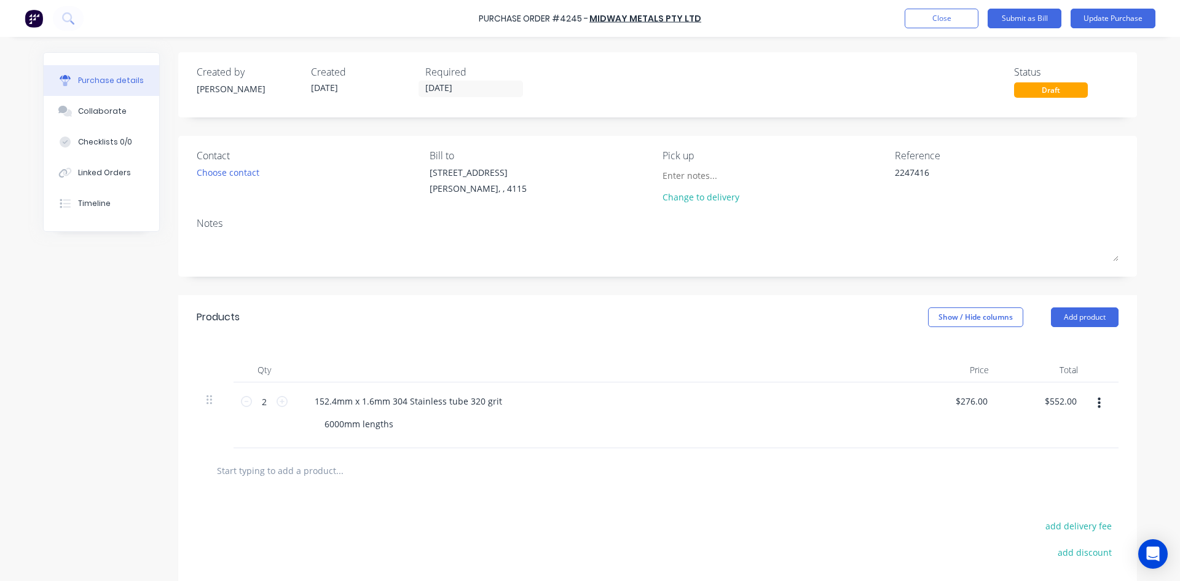
click at [1106, 19] on button "Update Purchase" at bounding box center [1113, 19] width 85 height 20
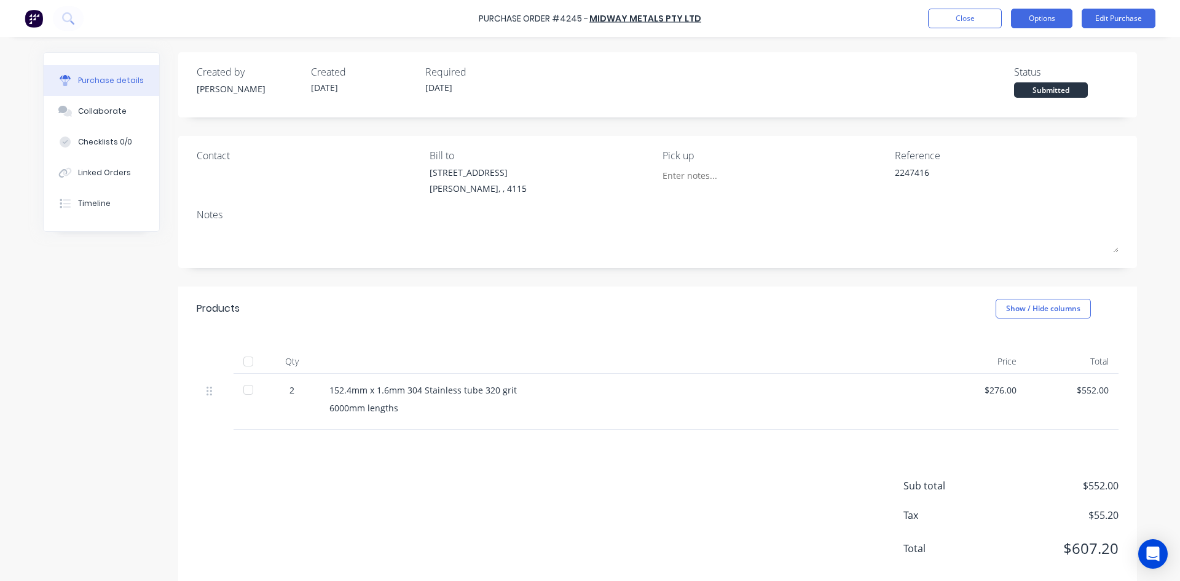
click at [1040, 28] on button "Options" at bounding box center [1041, 19] width 61 height 20
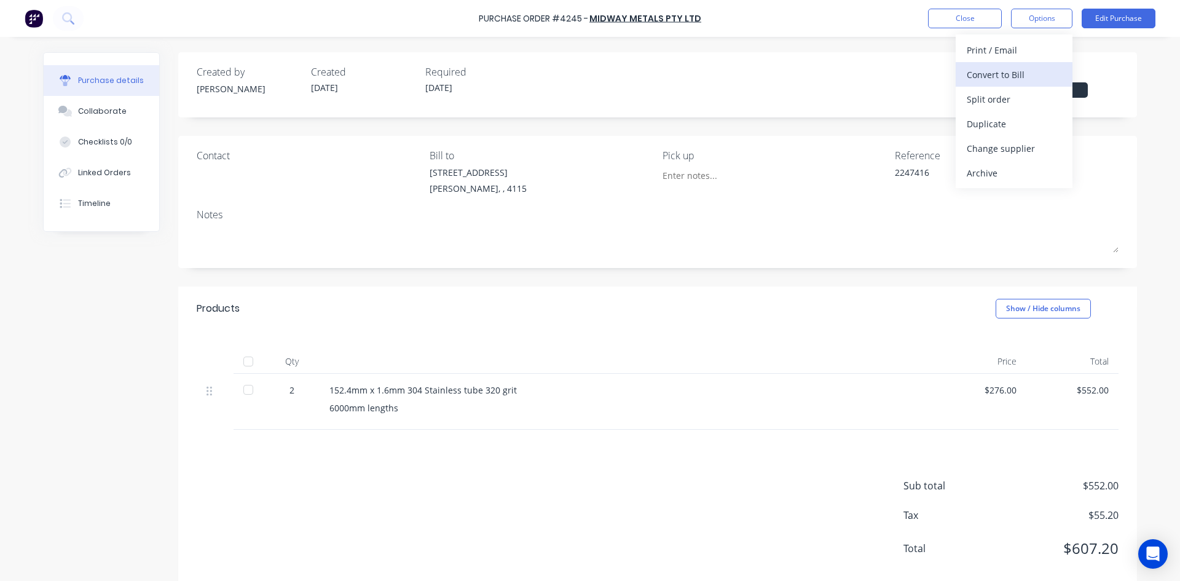
click at [1034, 65] on button "Convert to Bill" at bounding box center [1014, 74] width 117 height 25
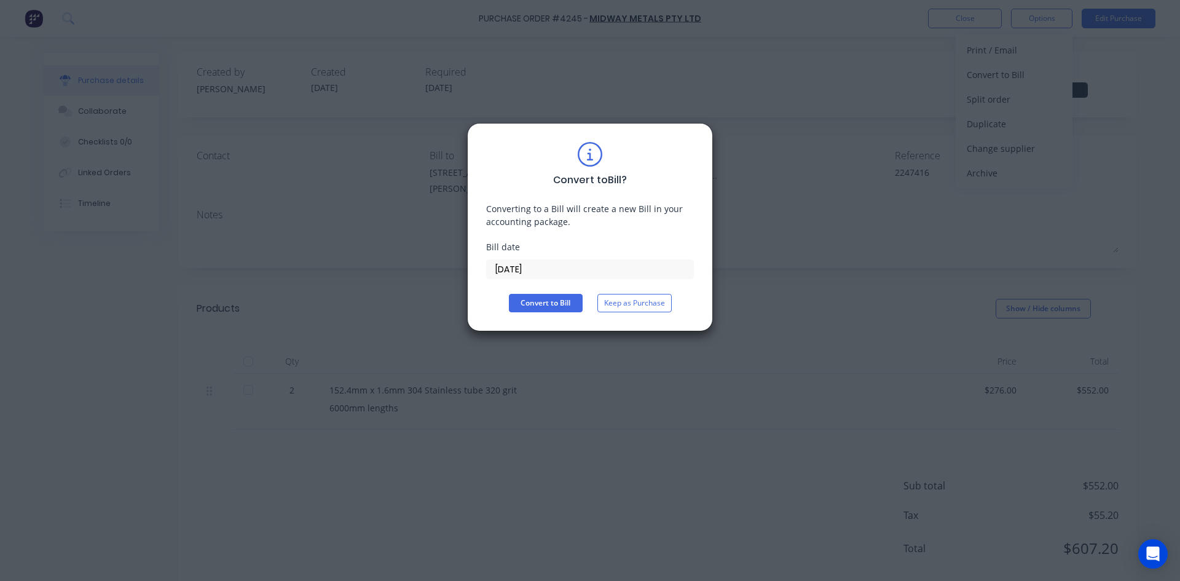
click at [542, 267] on input "[DATE]" at bounding box center [590, 269] width 207 height 18
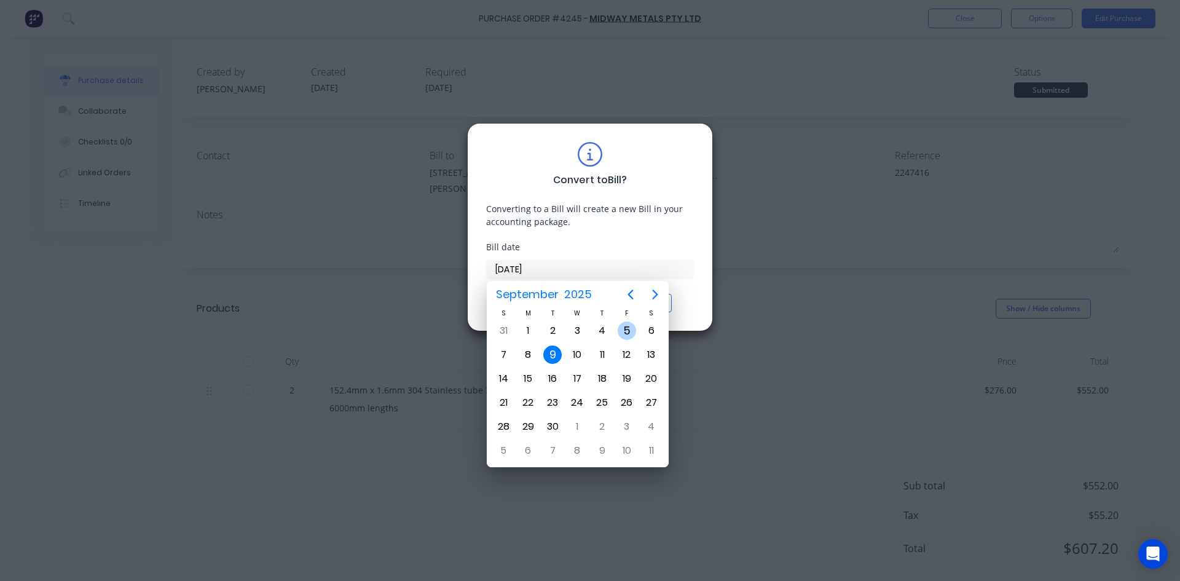
click at [627, 326] on div "5" at bounding box center [627, 330] width 18 height 18
type input "[DATE]"
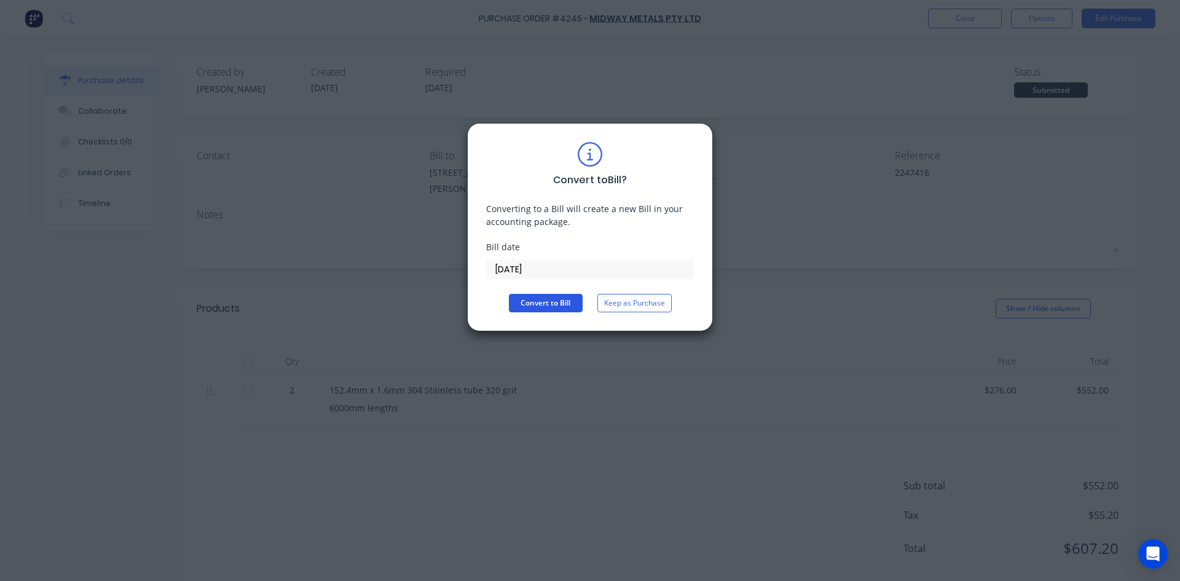
click at [550, 302] on button "Convert to Bill" at bounding box center [546, 303] width 74 height 18
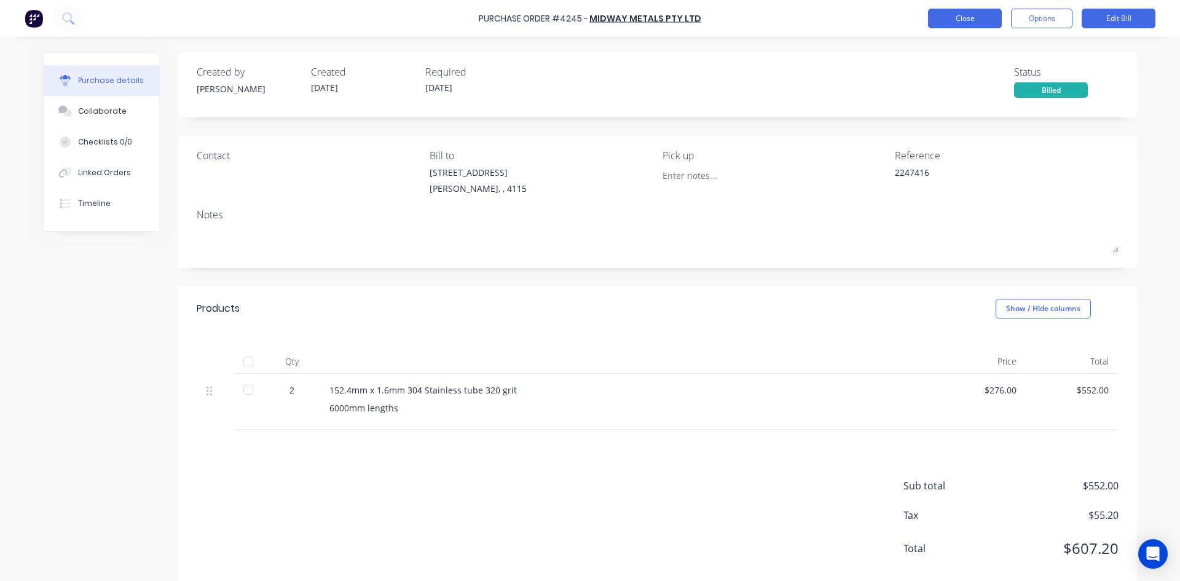
click at [968, 23] on button "Close" at bounding box center [965, 19] width 74 height 20
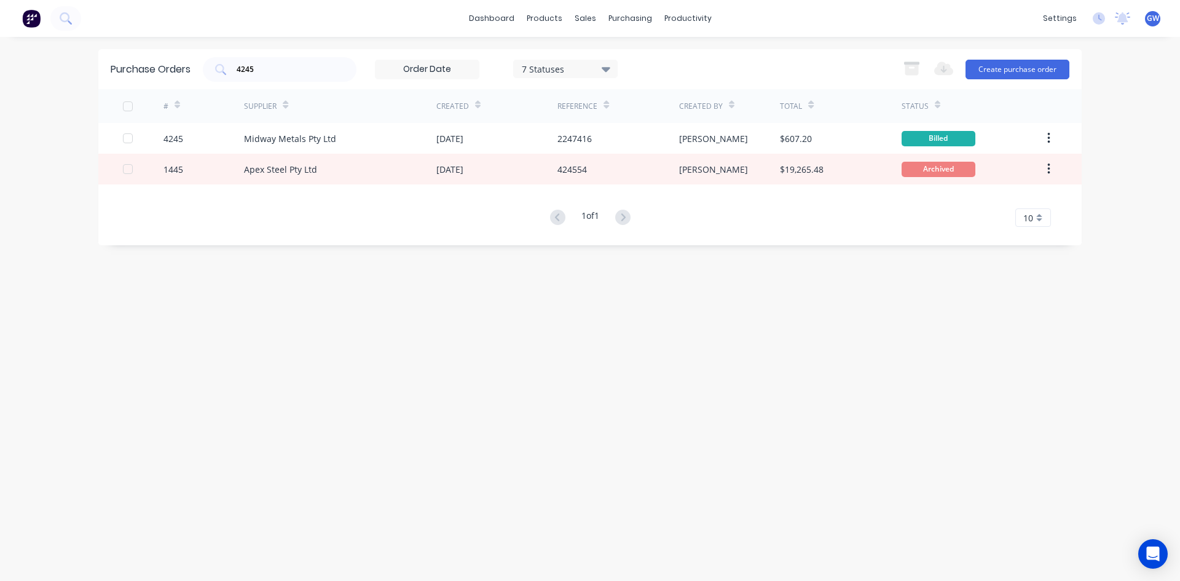
drag, startPoint x: 305, startPoint y: 76, endPoint x: 194, endPoint y: 65, distance: 112.4
click at [194, 65] on div "Purchase Orders 4245 7 Statuses 7 Statuses Export to Excel (XLSX) Create purcha…" at bounding box center [589, 69] width 983 height 40
click at [298, 58] on div "4245" at bounding box center [280, 69] width 154 height 25
type input "4247"
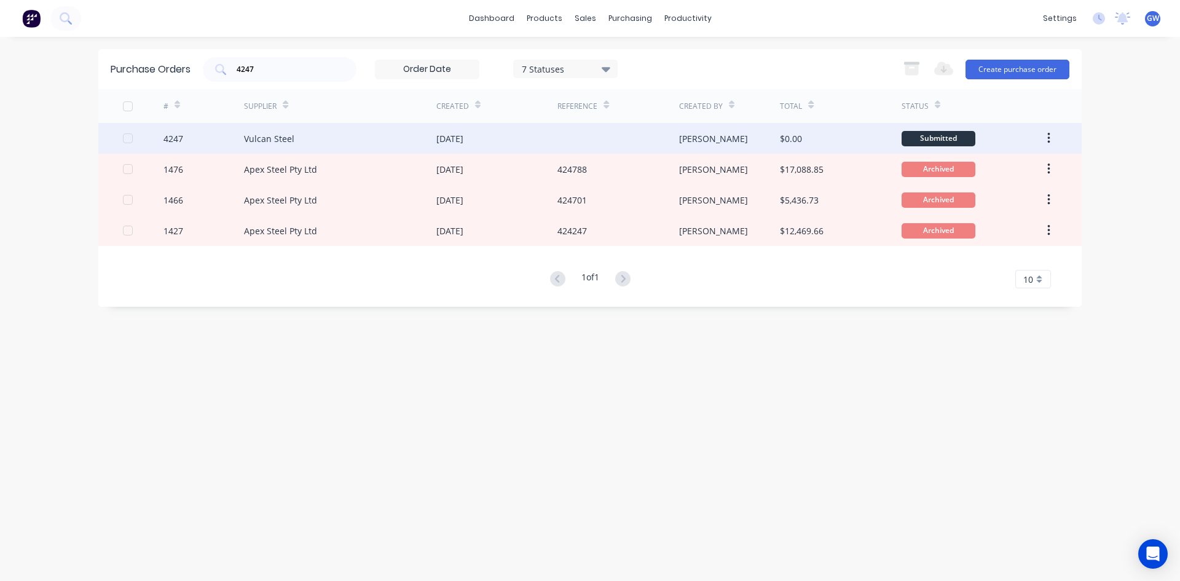
click at [680, 145] on div "[PERSON_NAME]" at bounding box center [729, 138] width 101 height 31
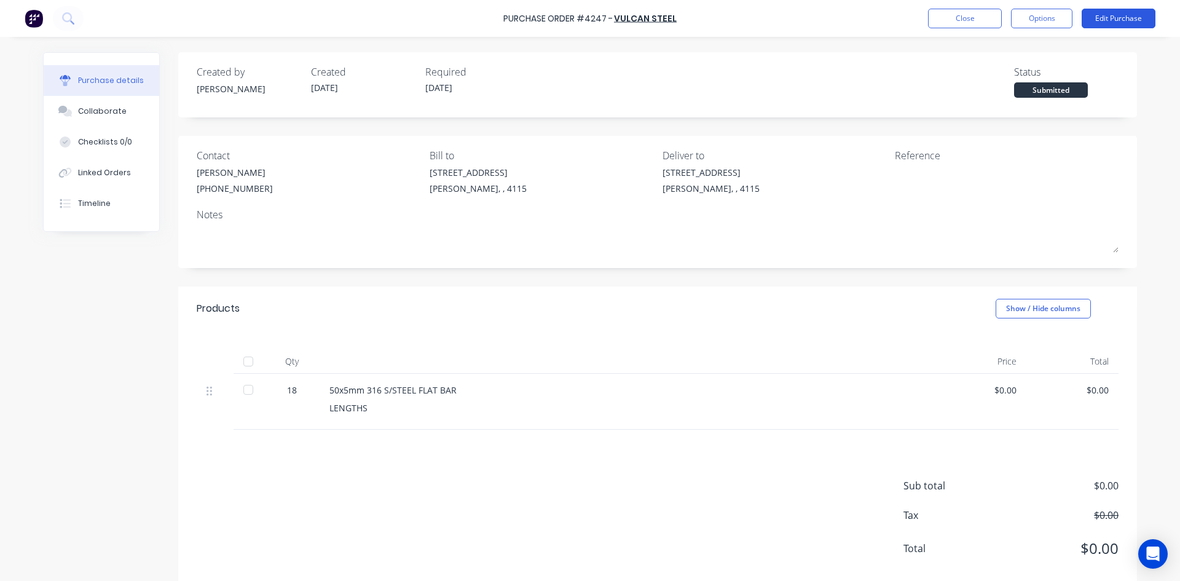
click at [1125, 19] on button "Edit Purchase" at bounding box center [1119, 19] width 74 height 20
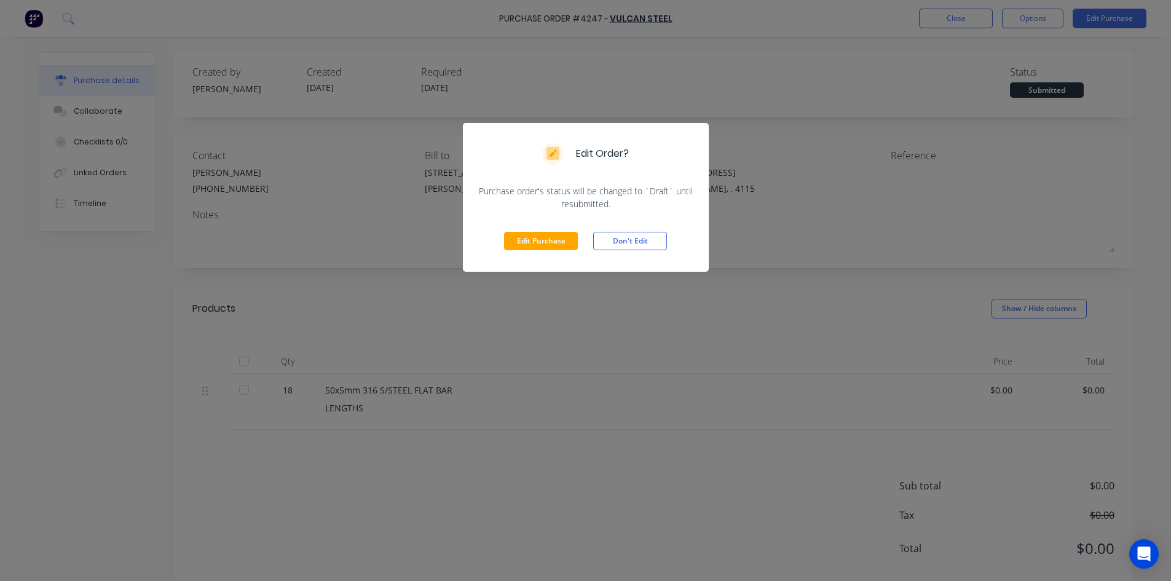
drag, startPoint x: 530, startPoint y: 234, endPoint x: 822, endPoint y: 186, distance: 295.8
click at [531, 234] on button "Edit Purchase" at bounding box center [541, 241] width 74 height 18
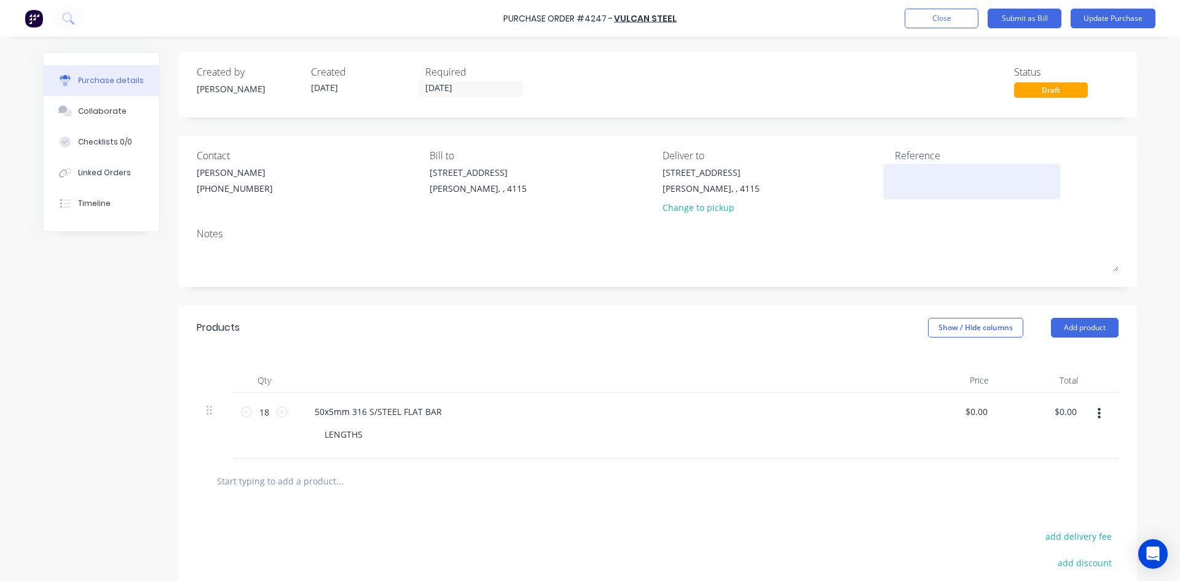
click at [918, 166] on div at bounding box center [972, 181] width 154 height 31
click at [920, 176] on textarea at bounding box center [972, 180] width 154 height 28
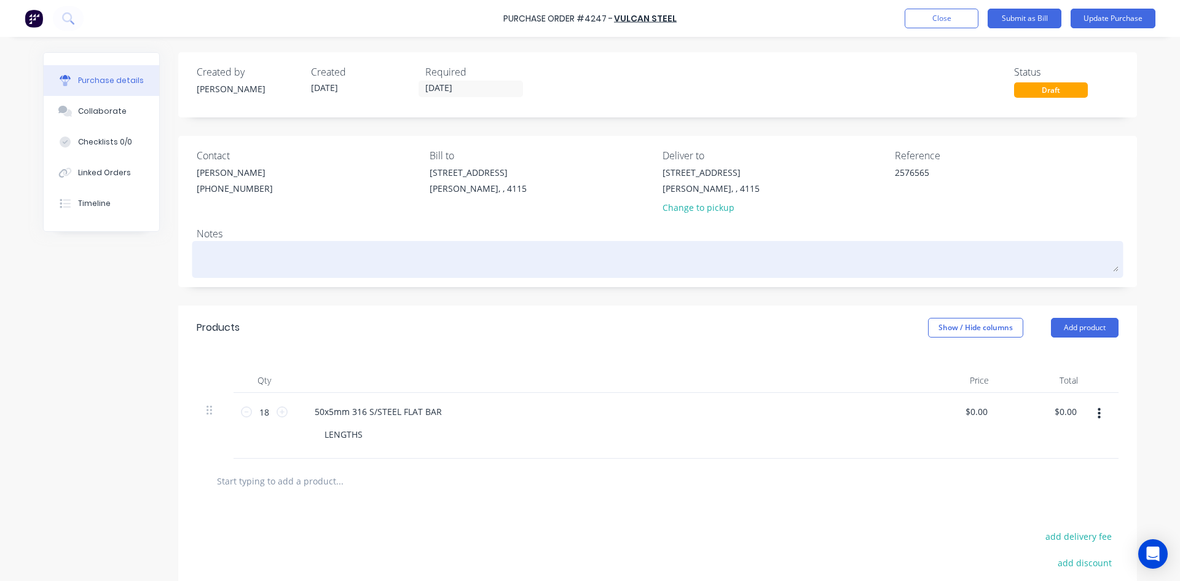
type textarea "2576565"
click at [910, 262] on textarea at bounding box center [658, 258] width 922 height 28
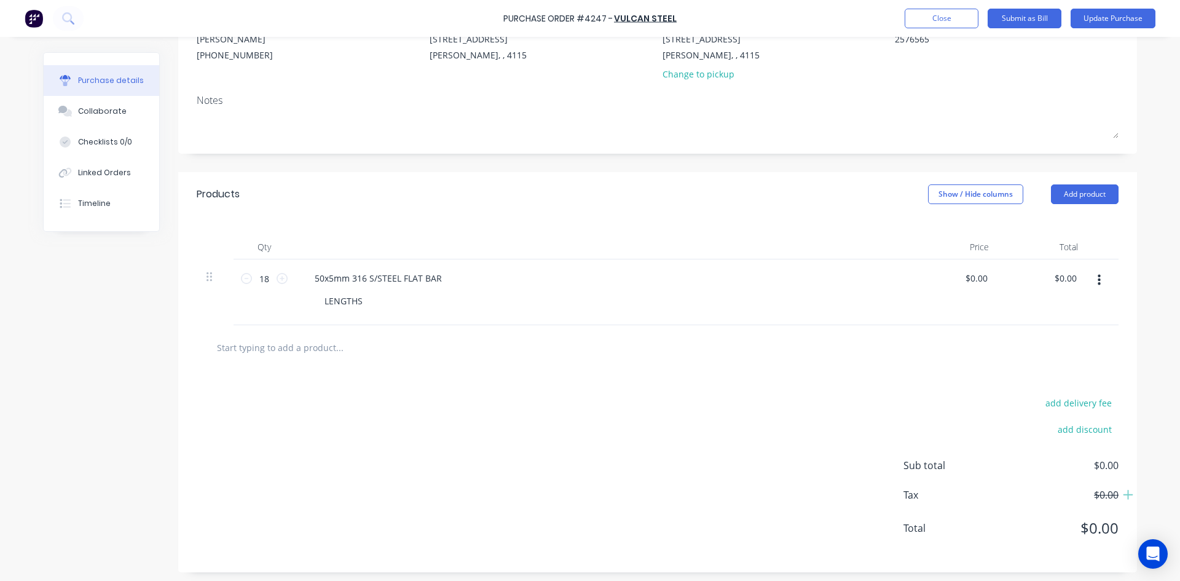
scroll to position [137, 0]
click at [1066, 279] on input "0.00" at bounding box center [1067, 275] width 23 height 18
type input "1465"
type input "$81.3889"
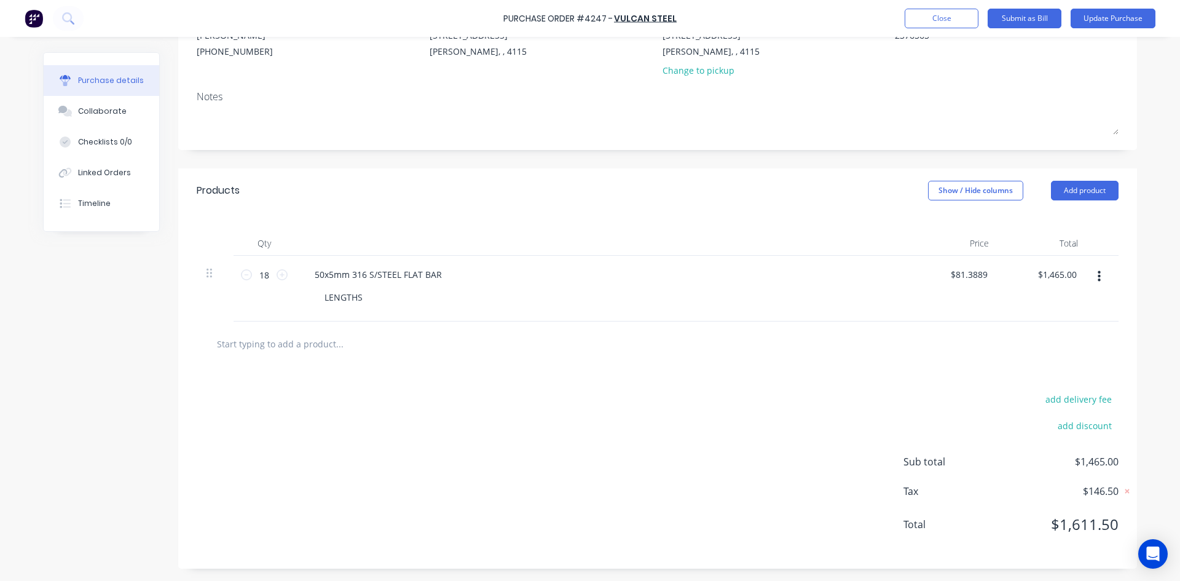
click at [856, 400] on div "add delivery fee add discount Sub total $1,465.00 Tax $146.50 Total $1,611.50" at bounding box center [657, 467] width 959 height 202
click at [1050, 276] on input "1465.00" at bounding box center [1056, 275] width 45 height 18
click at [1050, 276] on input "1465.00" at bounding box center [1060, 275] width 38 height 18
type input "1331.82"
type input "$73.99"
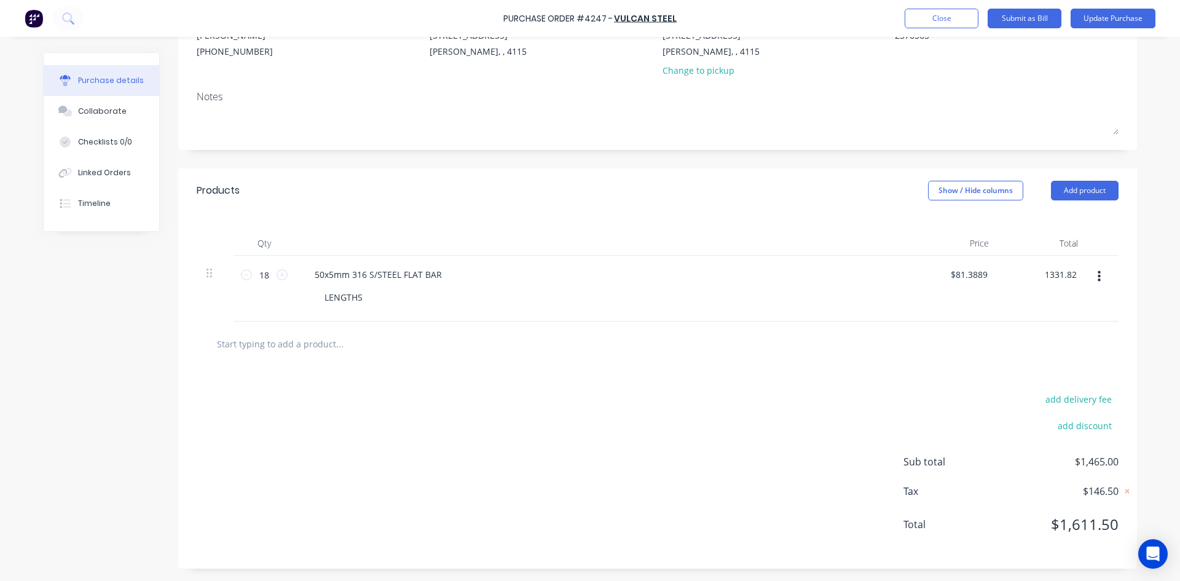
type input "$1,331.82"
click at [882, 369] on div "add delivery fee add discount Sub total $1,465.00 Tax $146.50 Total $1,611.50" at bounding box center [657, 467] width 959 height 202
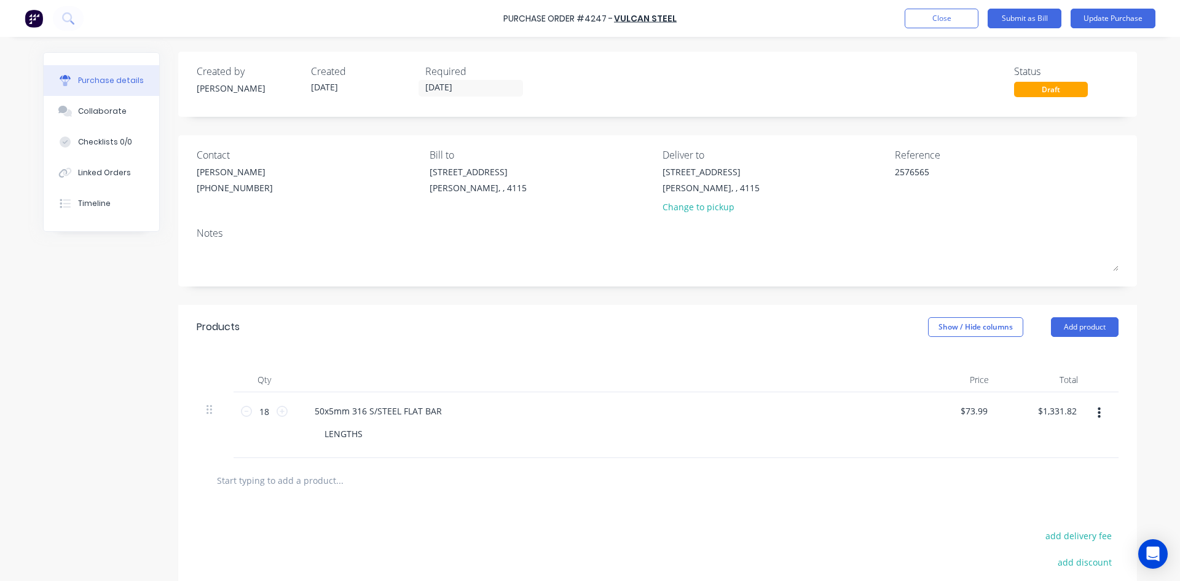
scroll to position [0, 0]
click at [1126, 23] on button "Update Purchase" at bounding box center [1113, 19] width 85 height 20
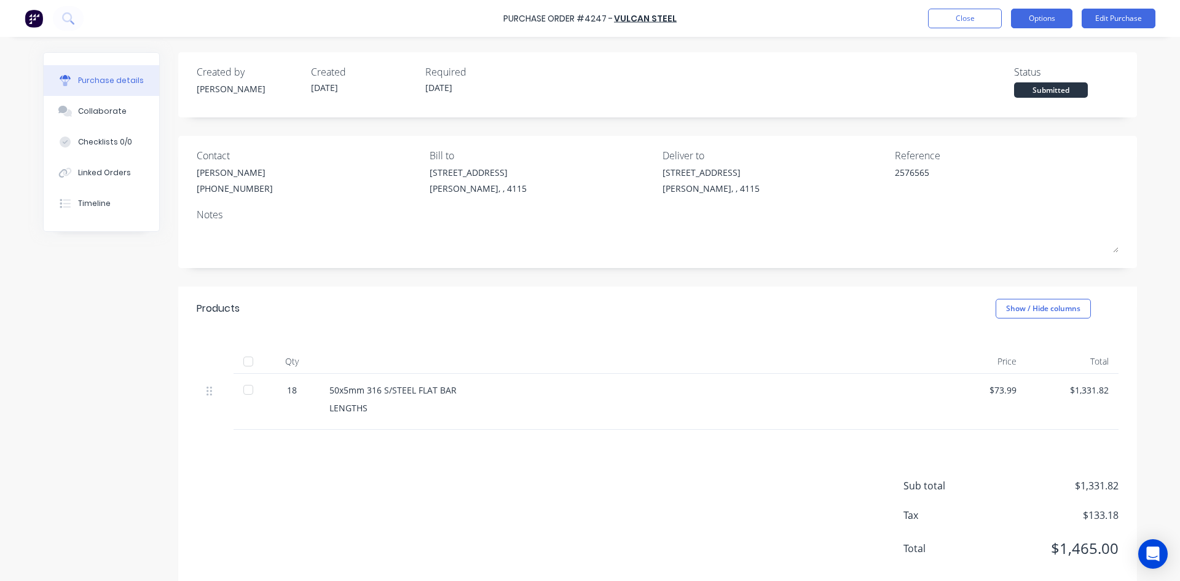
click at [1045, 18] on button "Options" at bounding box center [1041, 19] width 61 height 20
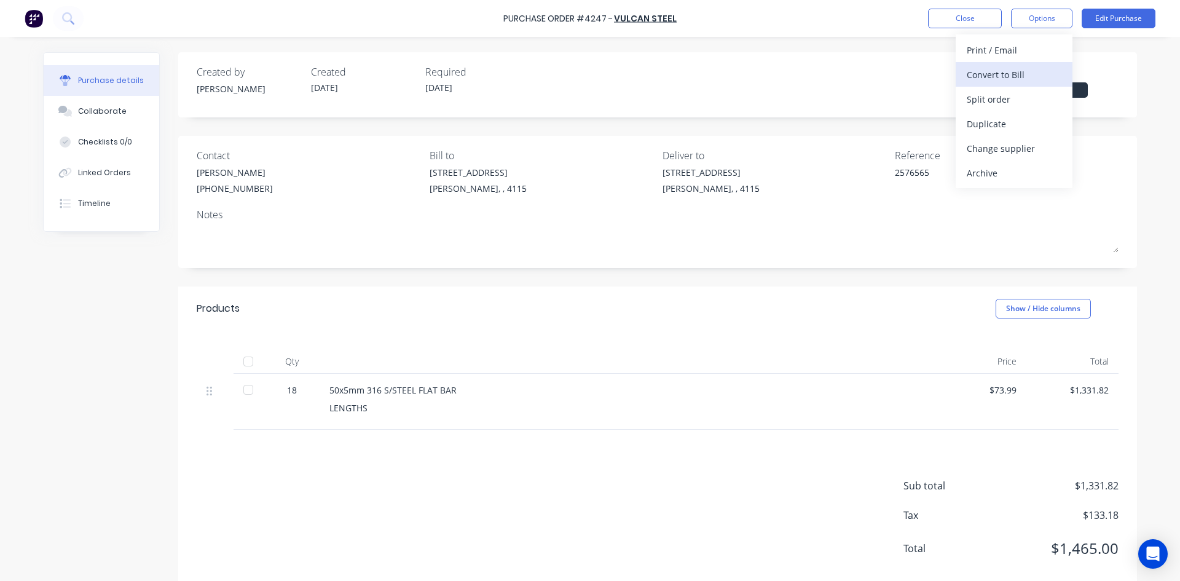
click at [1025, 73] on div "Convert to Bill" at bounding box center [1014, 75] width 95 height 18
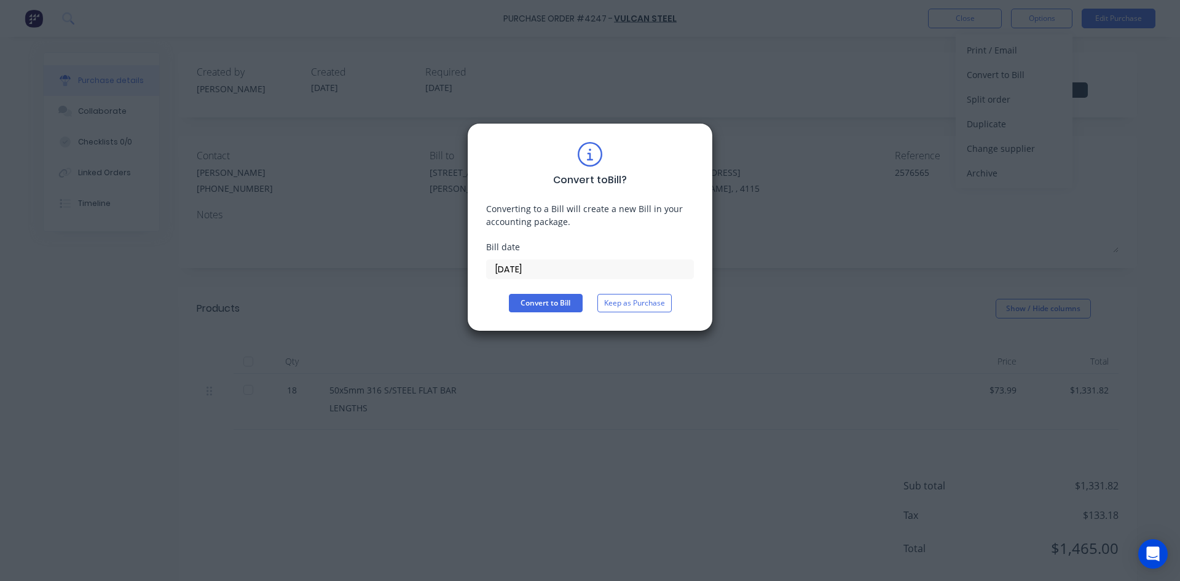
click at [562, 265] on input "[DATE]" at bounding box center [590, 269] width 207 height 18
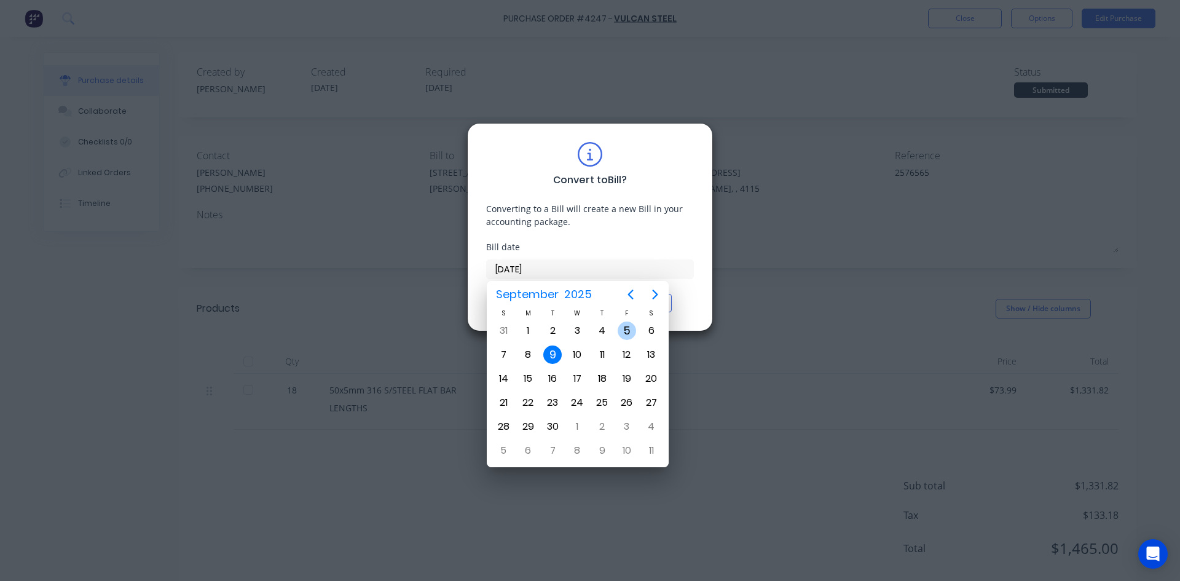
click at [630, 326] on div "5" at bounding box center [627, 330] width 18 height 18
type input "[DATE]"
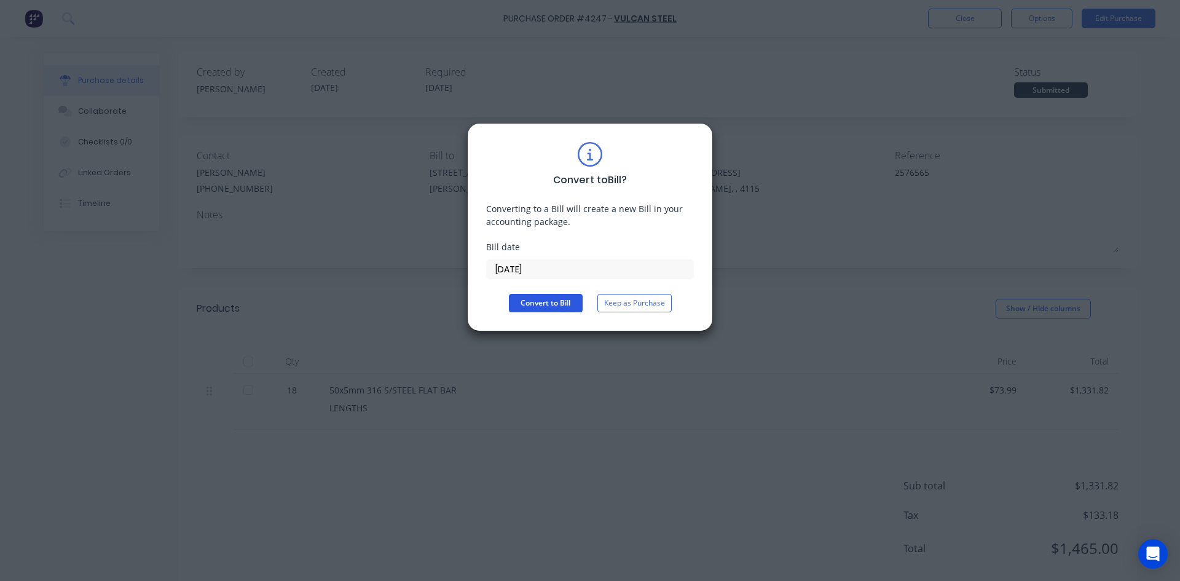
click at [535, 302] on button "Convert to Bill" at bounding box center [546, 303] width 74 height 18
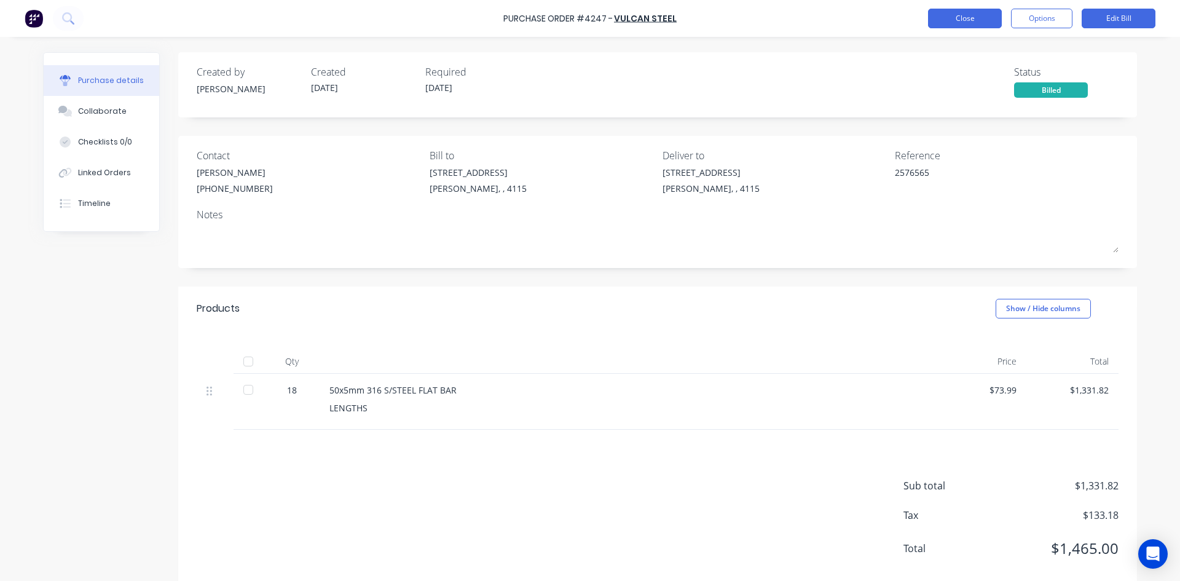
click at [972, 25] on button "Close" at bounding box center [965, 19] width 74 height 20
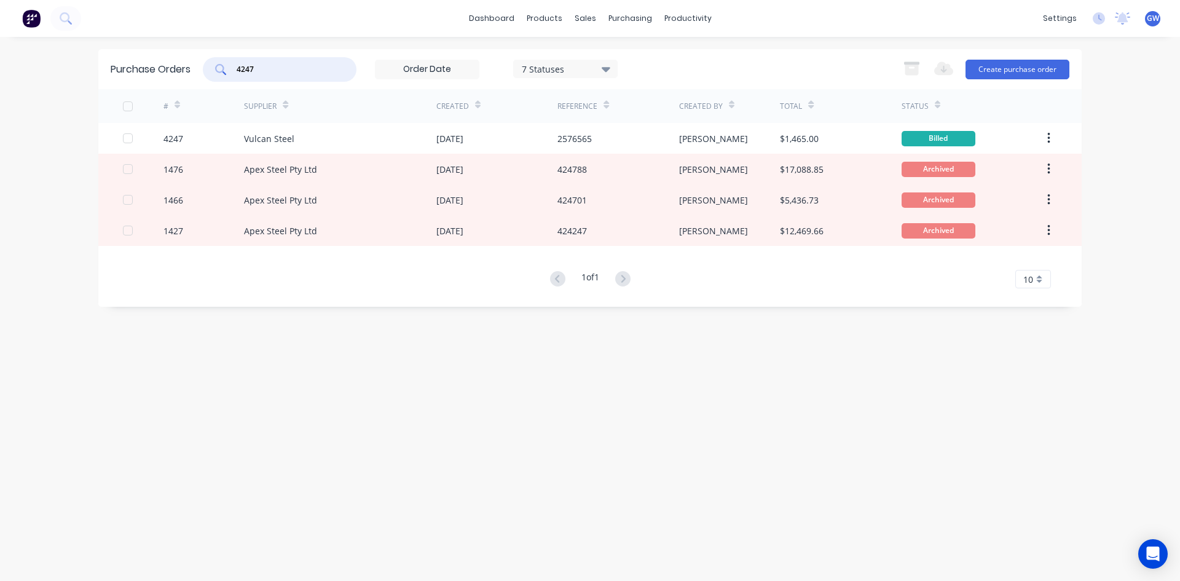
drag, startPoint x: 290, startPoint y: 66, endPoint x: 136, endPoint y: 60, distance: 153.8
click at [147, 60] on div "Purchase Orders 4247 7 Statuses 7 Statuses Export to Excel (XLSX) Create purcha…" at bounding box center [589, 69] width 983 height 40
click at [658, 90] on link "Suppliers" at bounding box center [682, 83] width 163 height 25
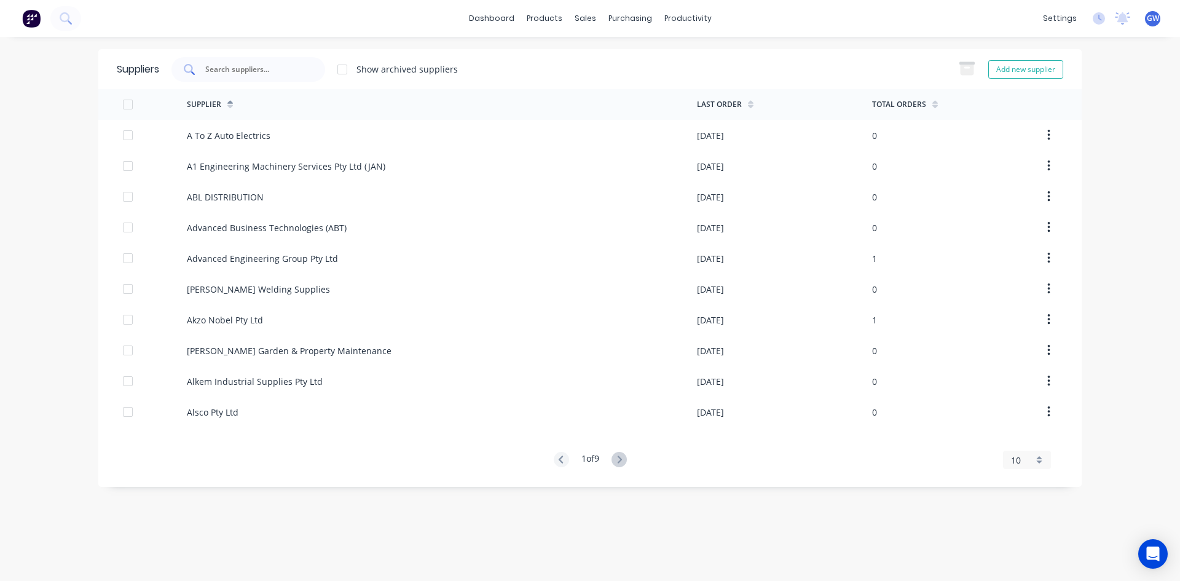
click at [296, 80] on div at bounding box center [248, 69] width 154 height 25
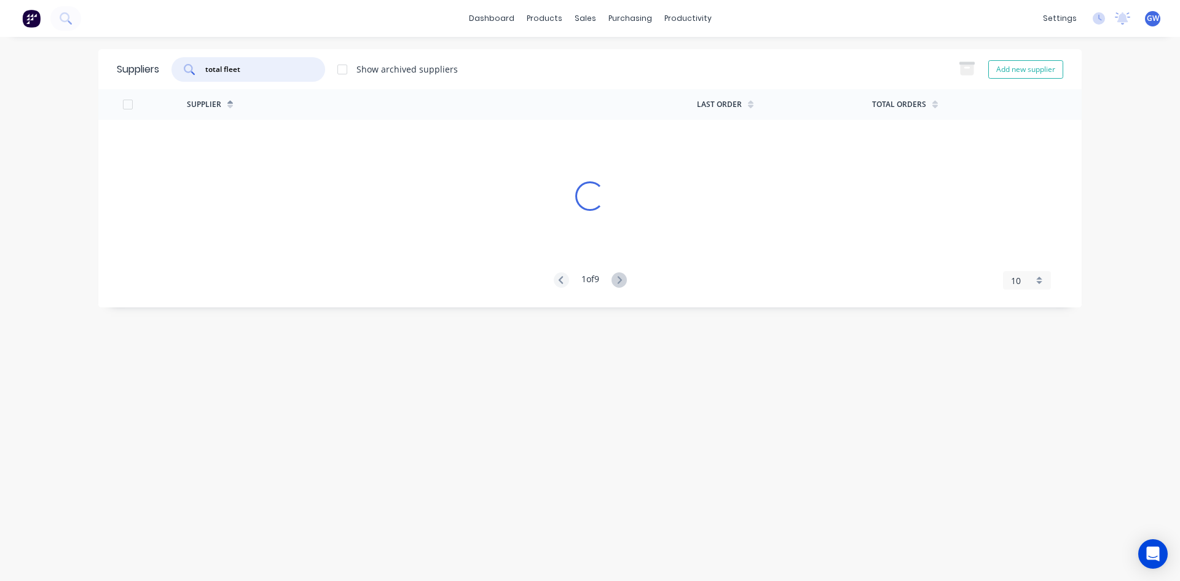
type input "total fleet"
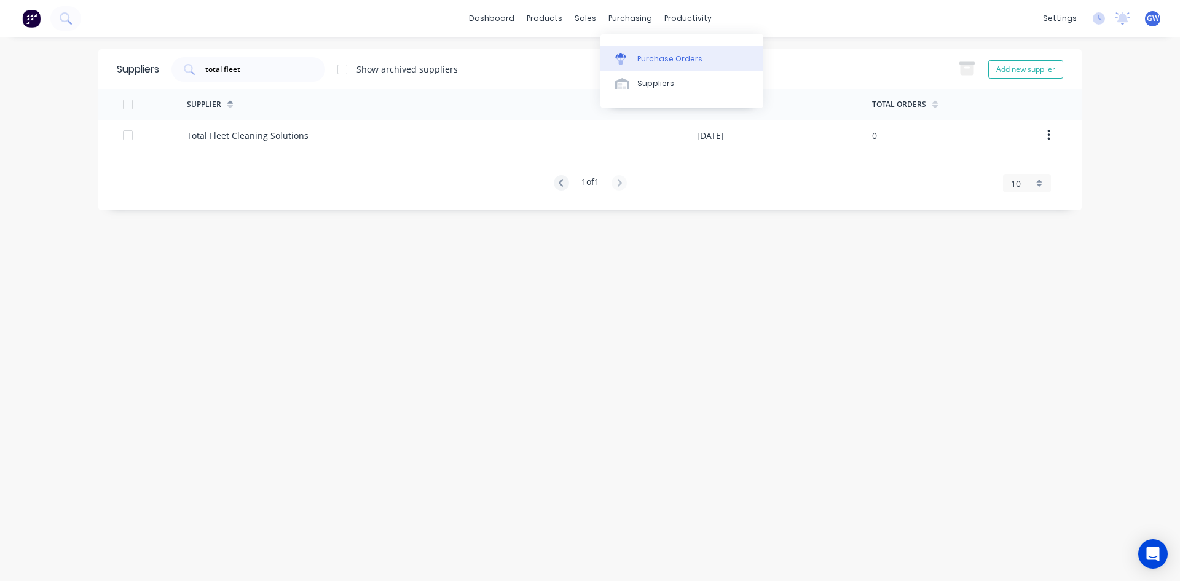
click at [645, 65] on link "Purchase Orders" at bounding box center [682, 58] width 163 height 25
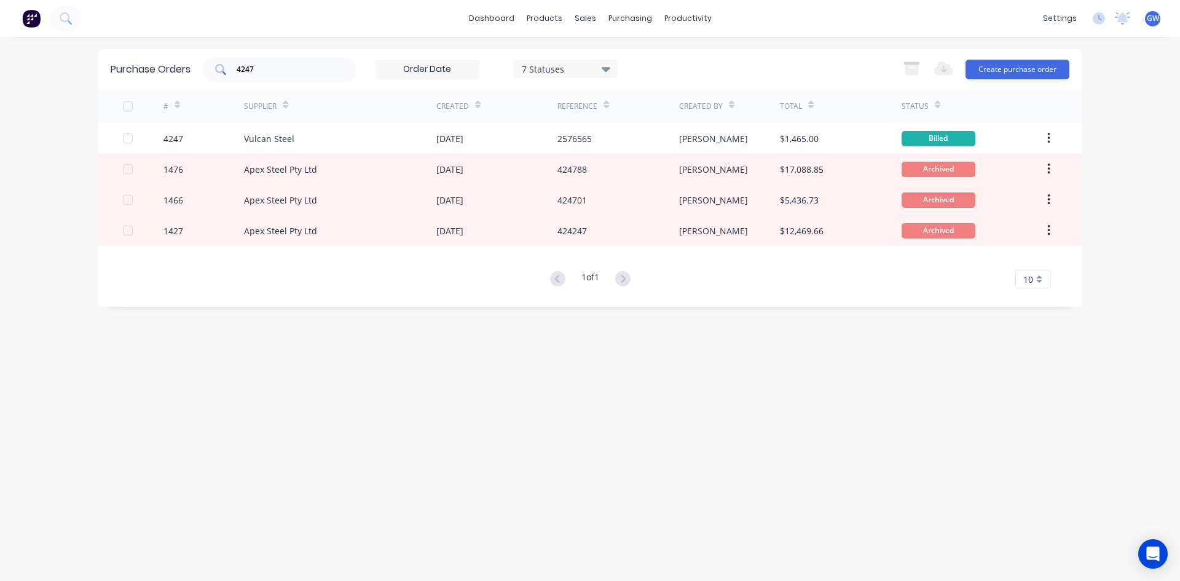
click at [300, 66] on input "4247" at bounding box center [286, 69] width 102 height 12
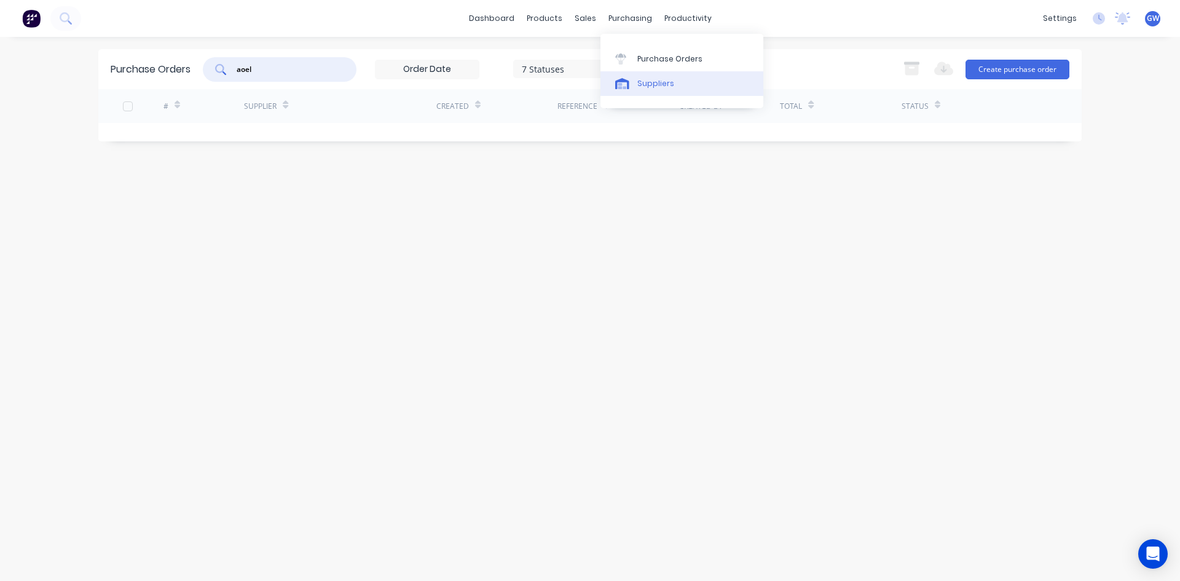
type input "aoel"
click at [647, 84] on div "Suppliers" at bounding box center [655, 83] width 37 height 11
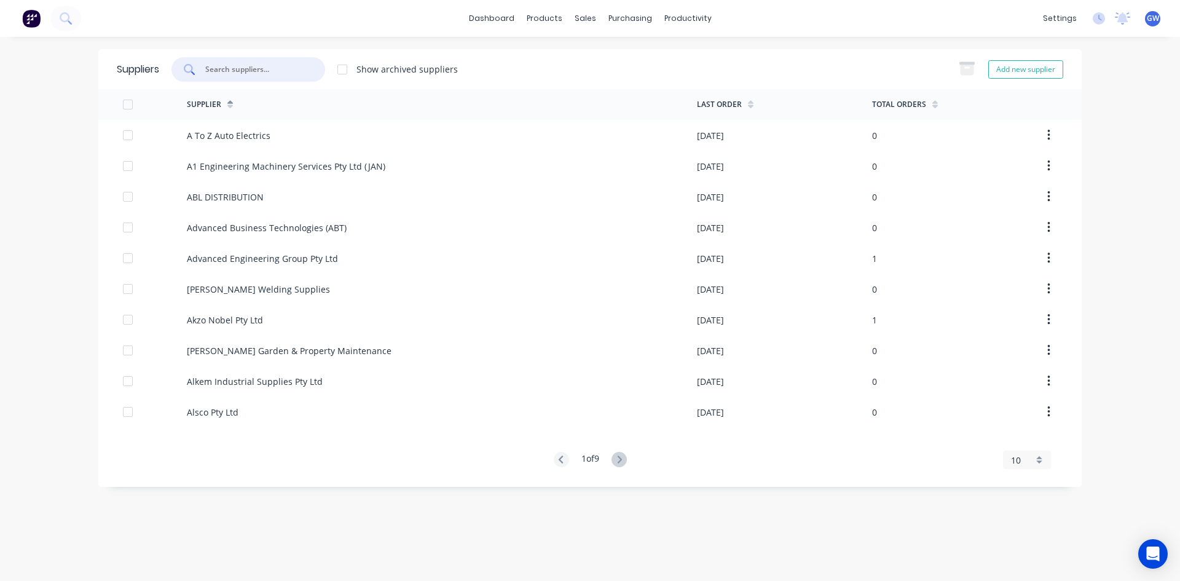
click at [302, 64] on input "text" at bounding box center [255, 69] width 102 height 12
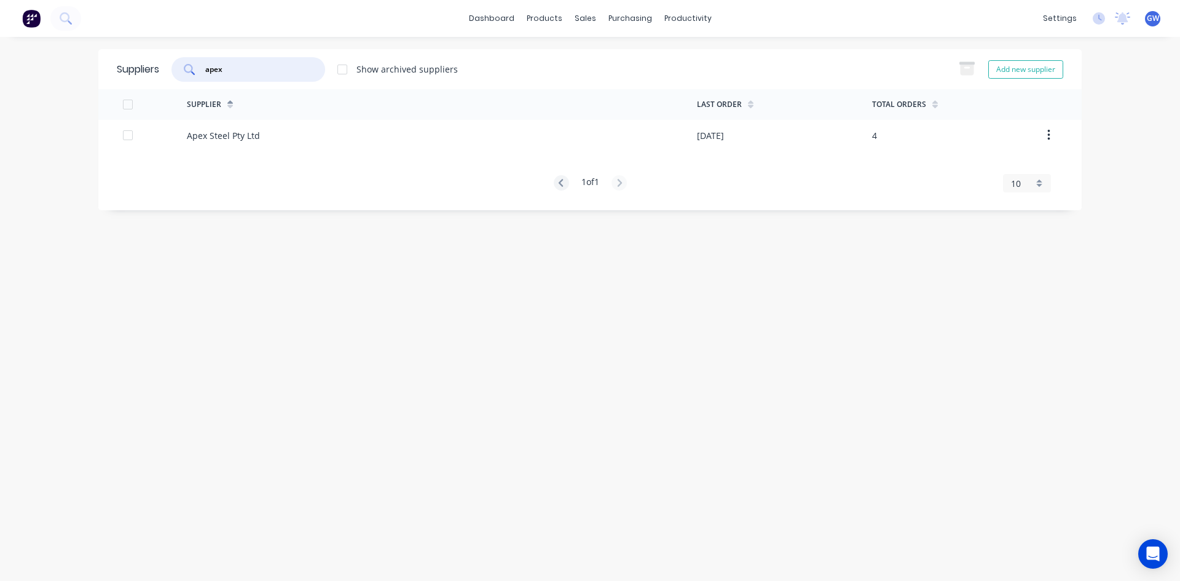
type input "apex"
click at [484, 146] on div "Apex Steel Pty Ltd" at bounding box center [442, 135] width 510 height 31
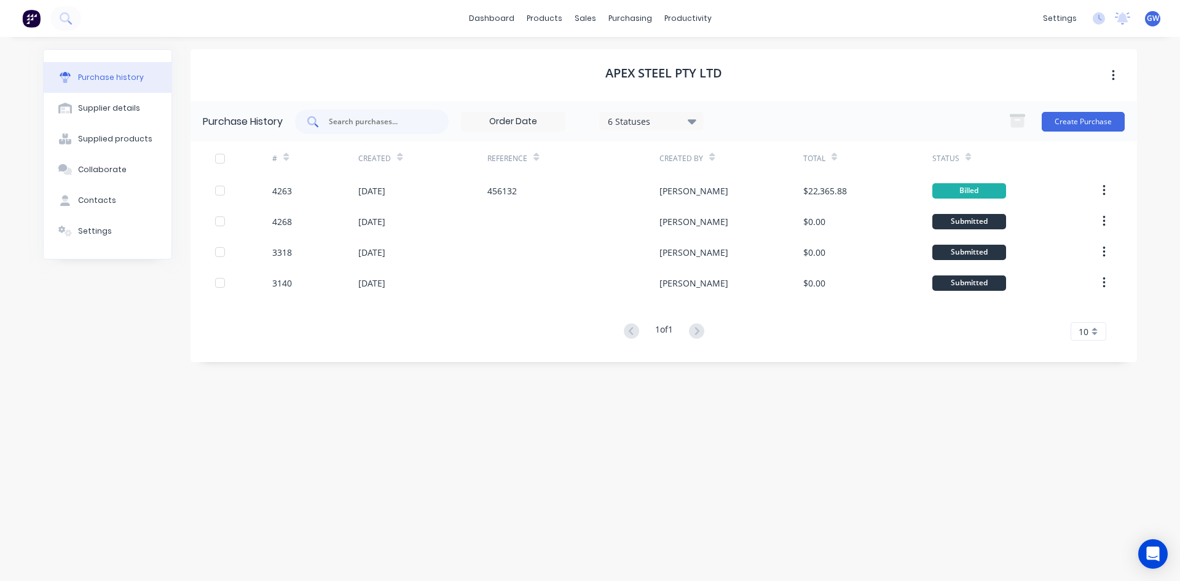
click at [396, 119] on input "text" at bounding box center [379, 122] width 102 height 12
type input "4021"
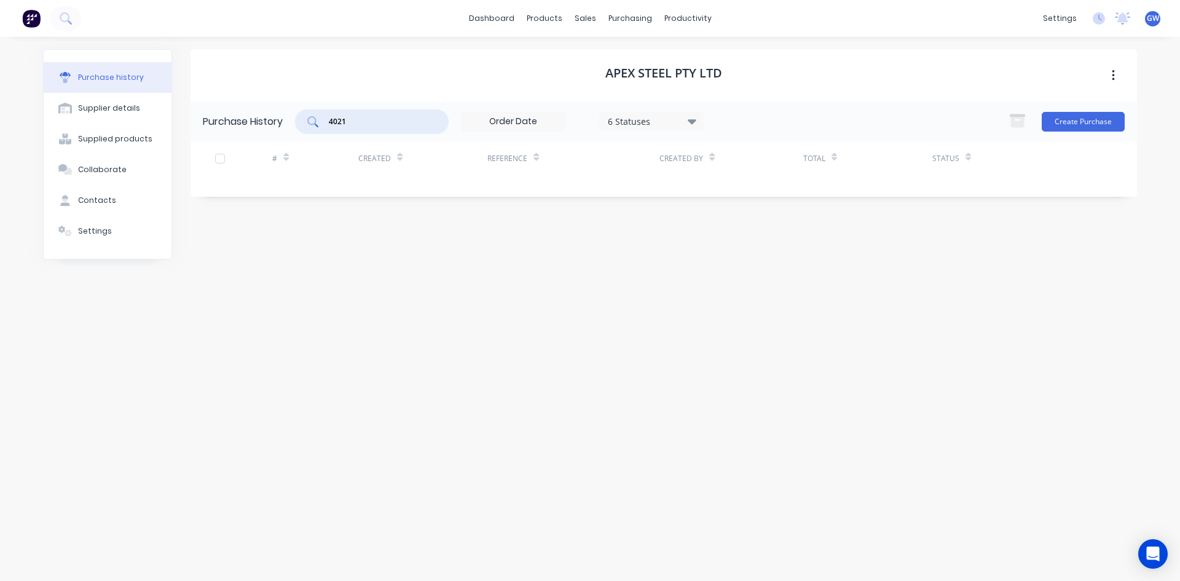
click at [640, 114] on div "6 Statuses" at bounding box center [652, 120] width 88 height 13
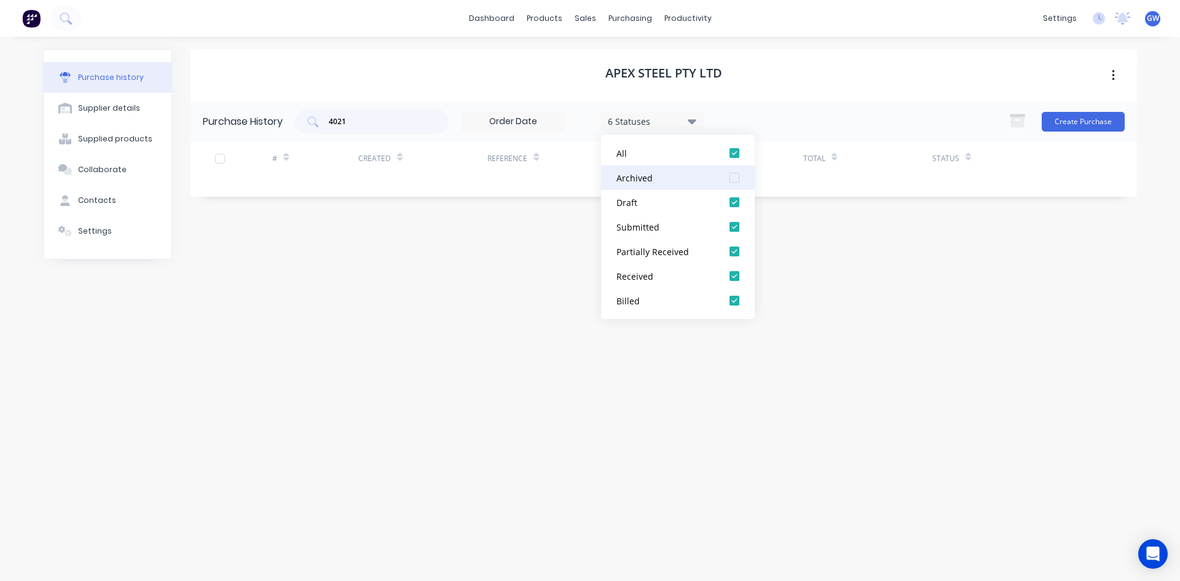
click at [735, 179] on div at bounding box center [734, 177] width 25 height 25
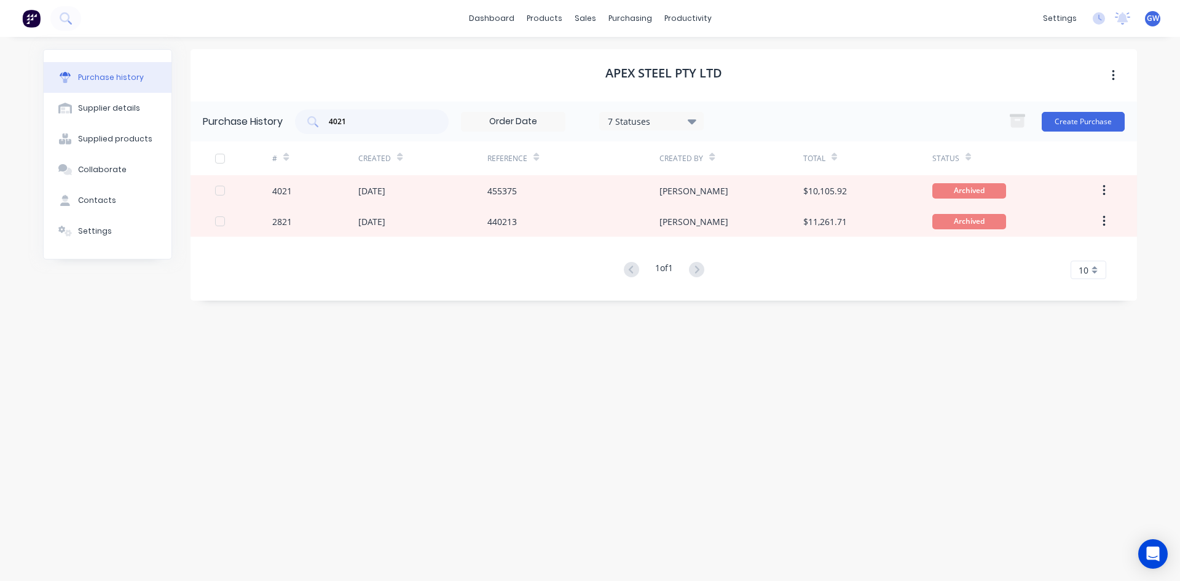
click at [825, 96] on div "Apex Steel Pty Ltd" at bounding box center [664, 75] width 947 height 52
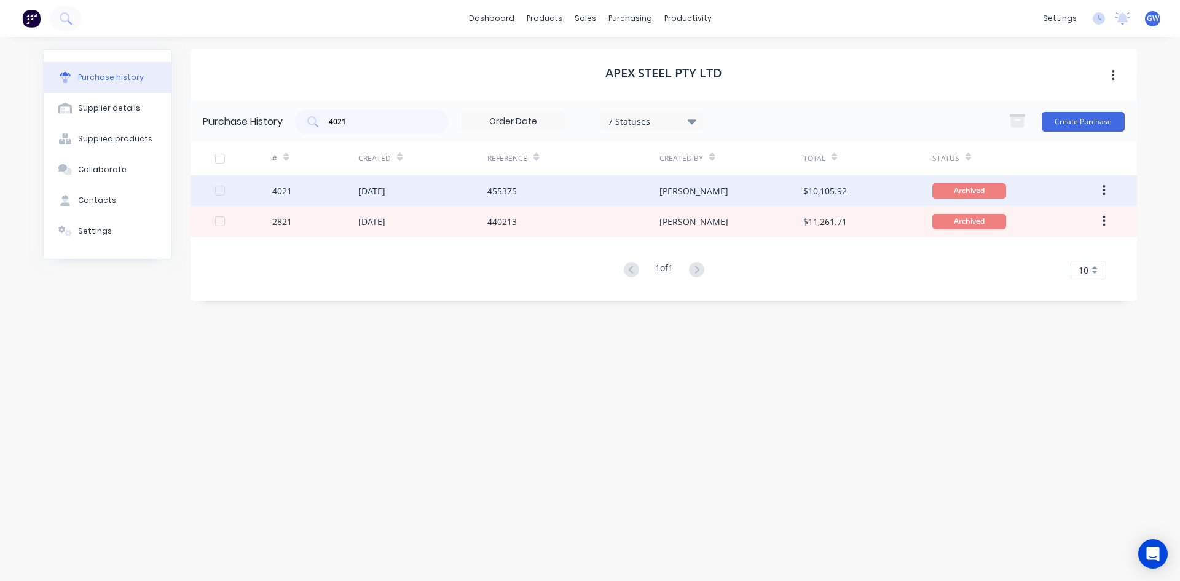
click at [680, 187] on div "[PERSON_NAME]" at bounding box center [731, 190] width 143 height 31
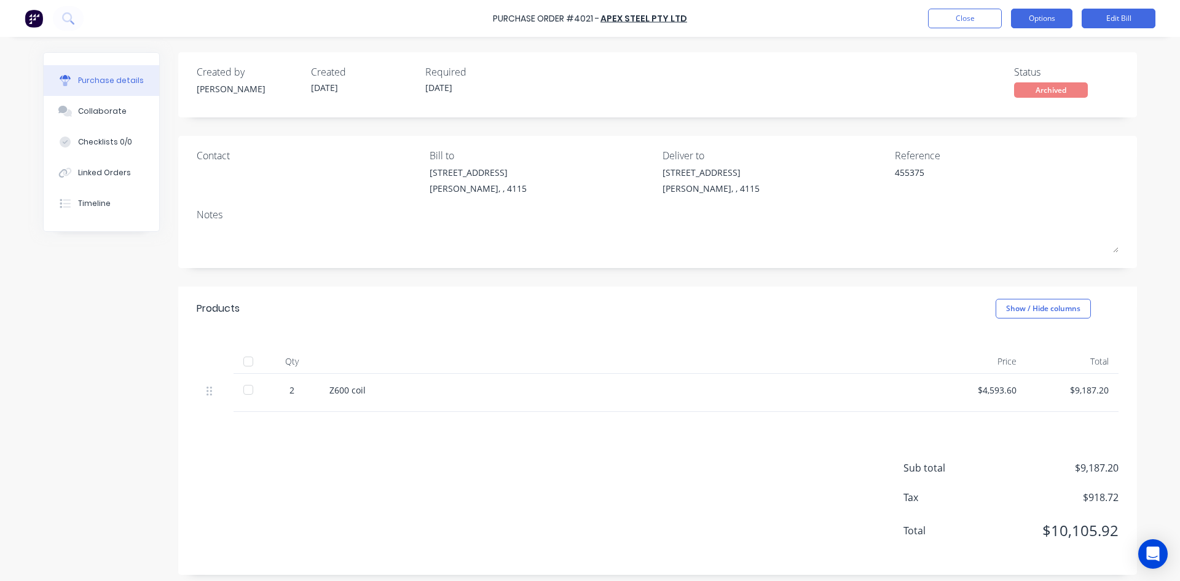
click at [1035, 20] on button "Options" at bounding box center [1041, 19] width 61 height 20
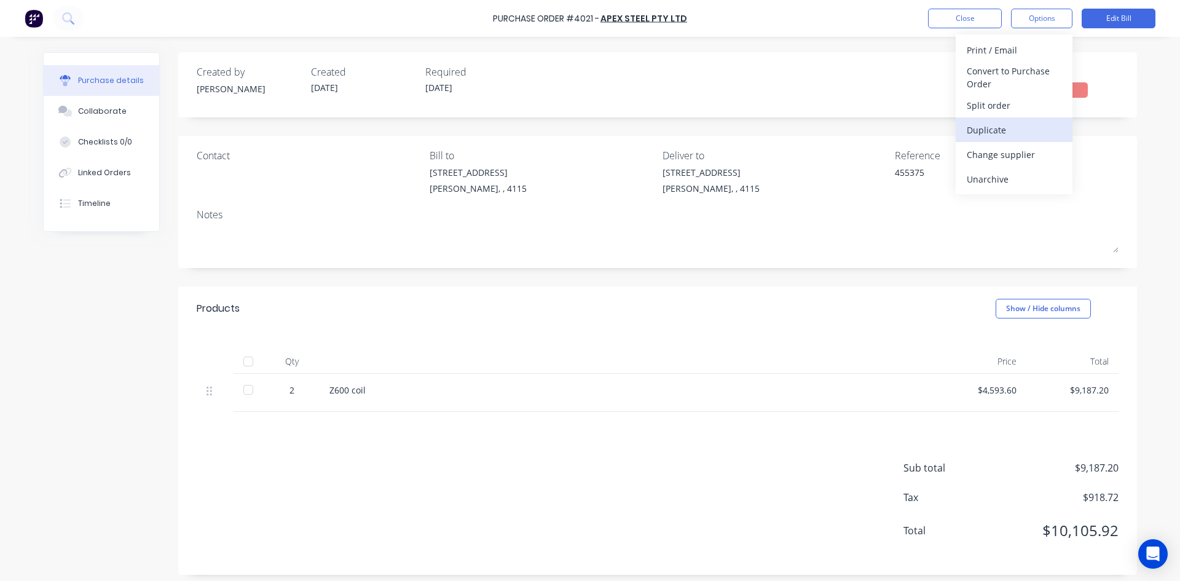
click at [1000, 129] on div "Duplicate" at bounding box center [1014, 130] width 95 height 18
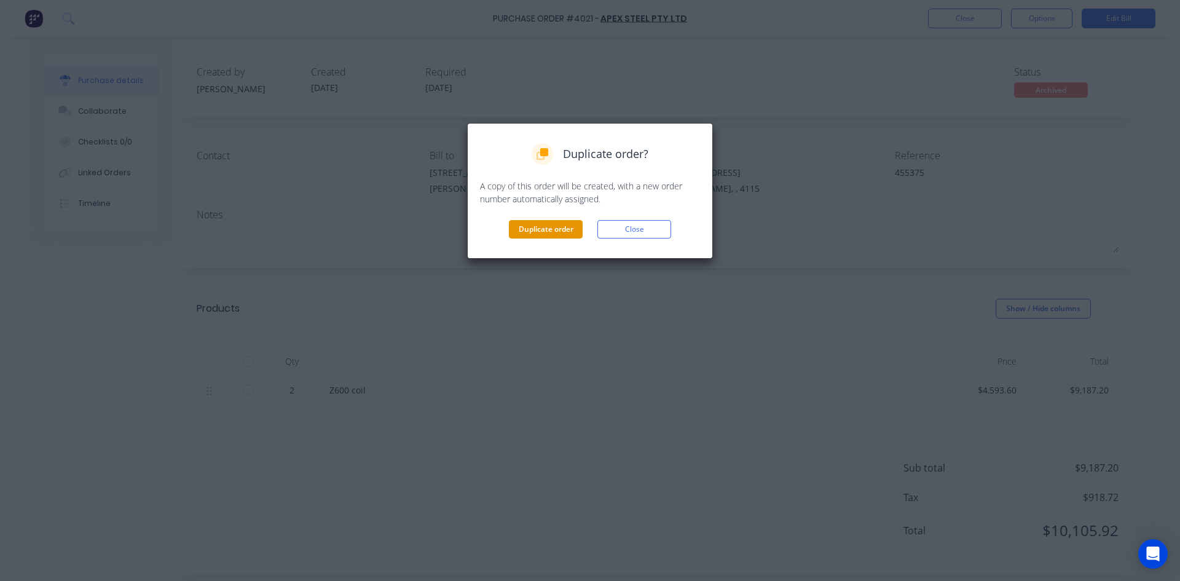
click at [535, 231] on button "Duplicate order" at bounding box center [546, 229] width 74 height 18
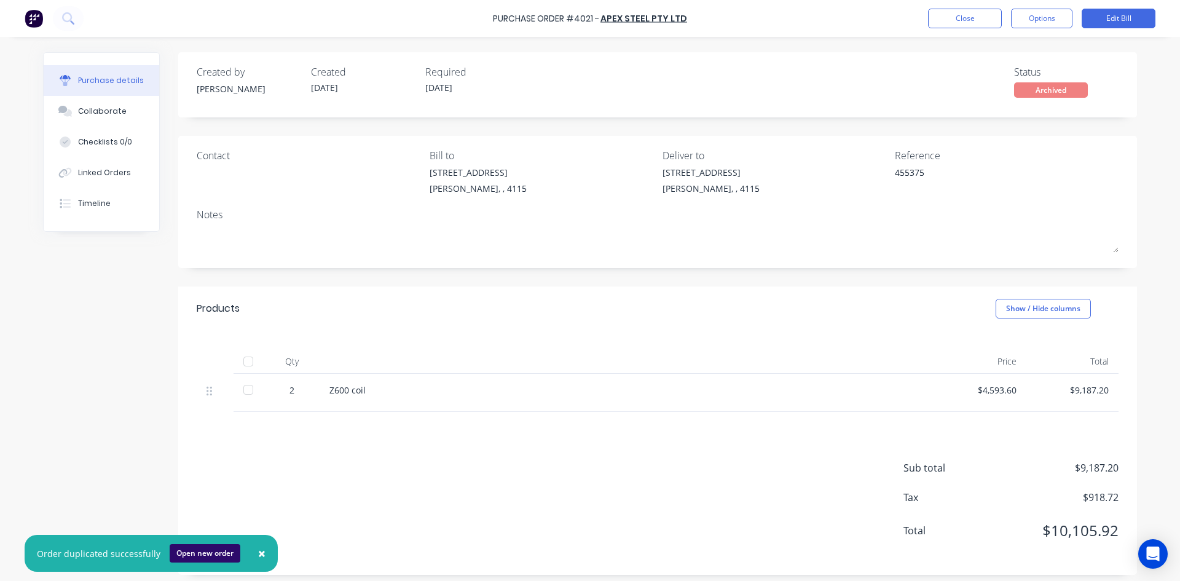
click at [172, 549] on button "Open new order" at bounding box center [205, 553] width 71 height 18
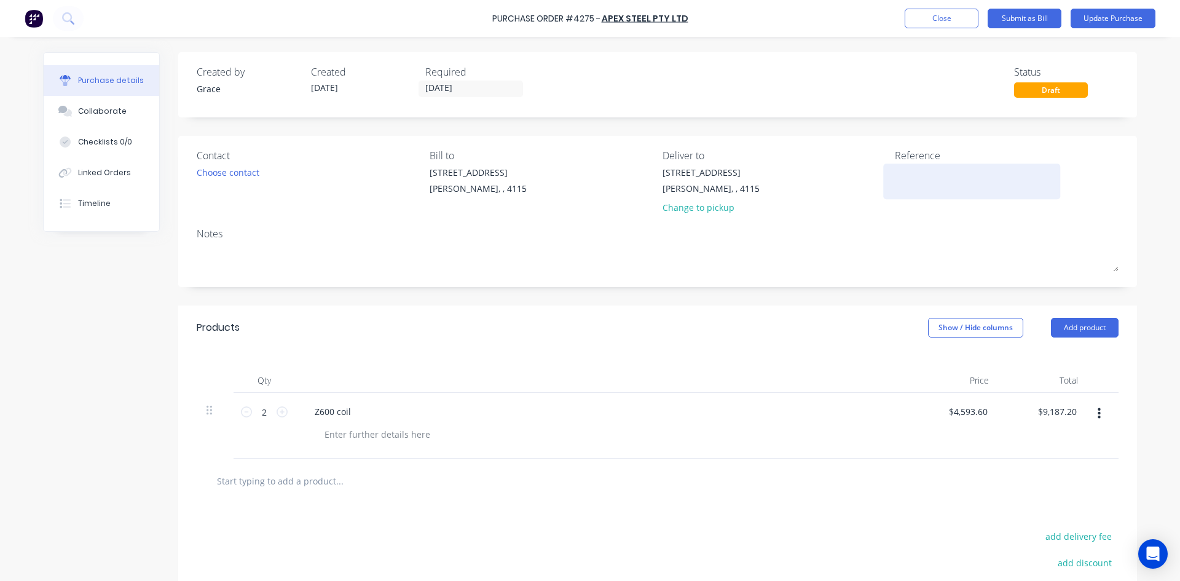
click at [958, 181] on textarea at bounding box center [972, 180] width 154 height 28
type textarea "4"
type textarea "x"
type textarea "45"
type textarea "x"
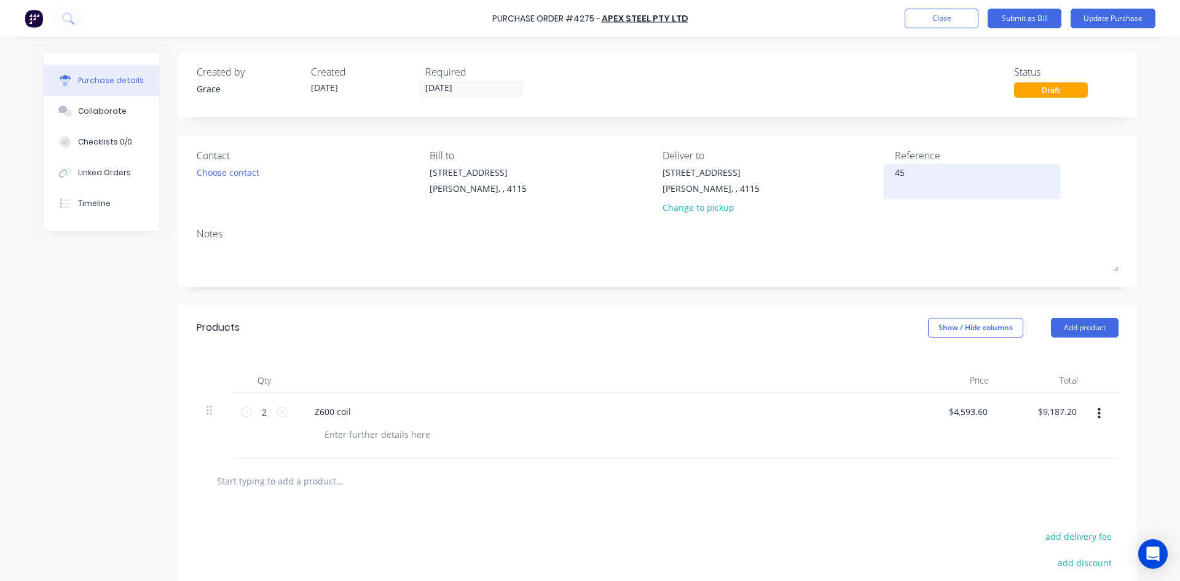
type textarea "455"
type textarea "x"
type textarea "4559"
type textarea "x"
type textarea "45593"
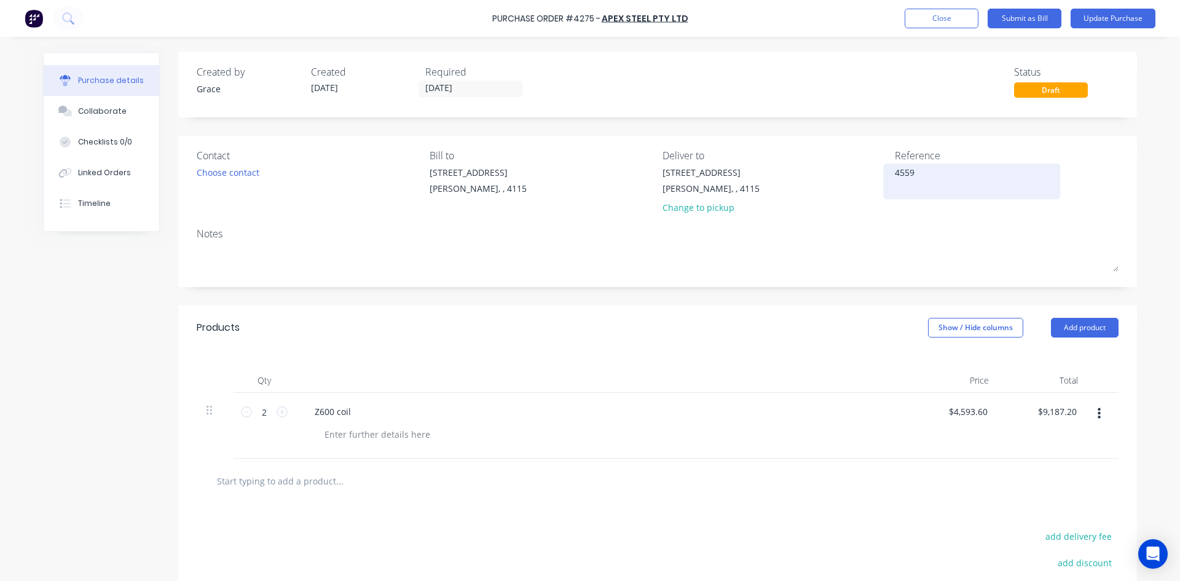
type textarea "x"
type textarea "455931"
type textarea "x"
type textarea "455931"
type textarea "x"
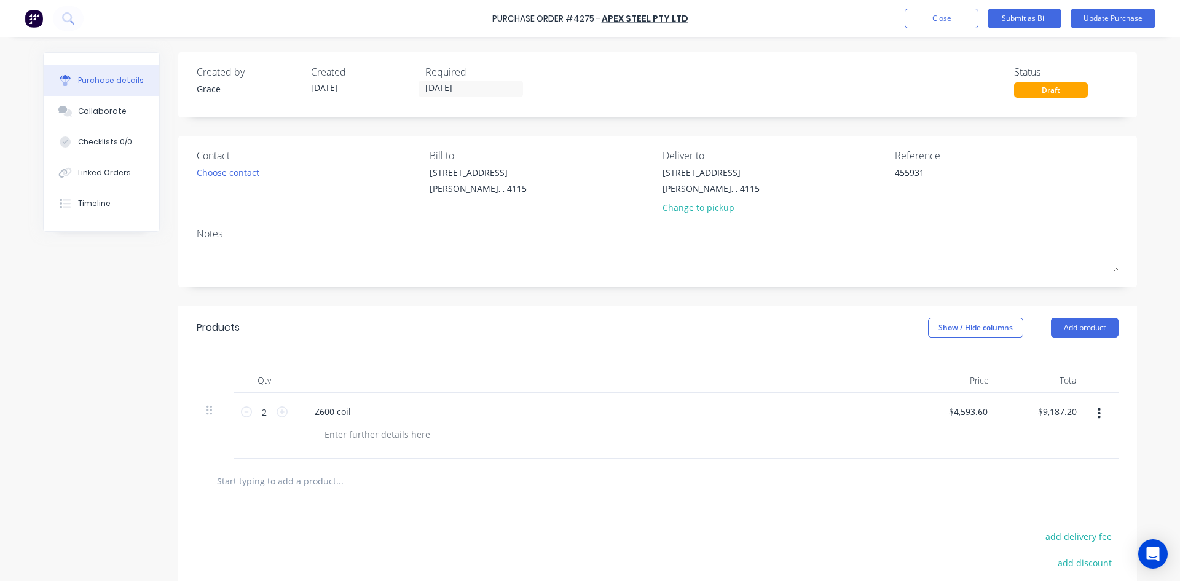
click at [786, 307] on div "Created by Grace Created 09/09/25 Required 09/09/25 Status Draft Contact Choose…" at bounding box center [657, 378] width 959 height 653
type input "9187.20"
click at [1040, 416] on input "9187.20" at bounding box center [1056, 412] width 45 height 18
type textarea "x"
click at [1041, 416] on input "9187.20" at bounding box center [1060, 412] width 38 height 18
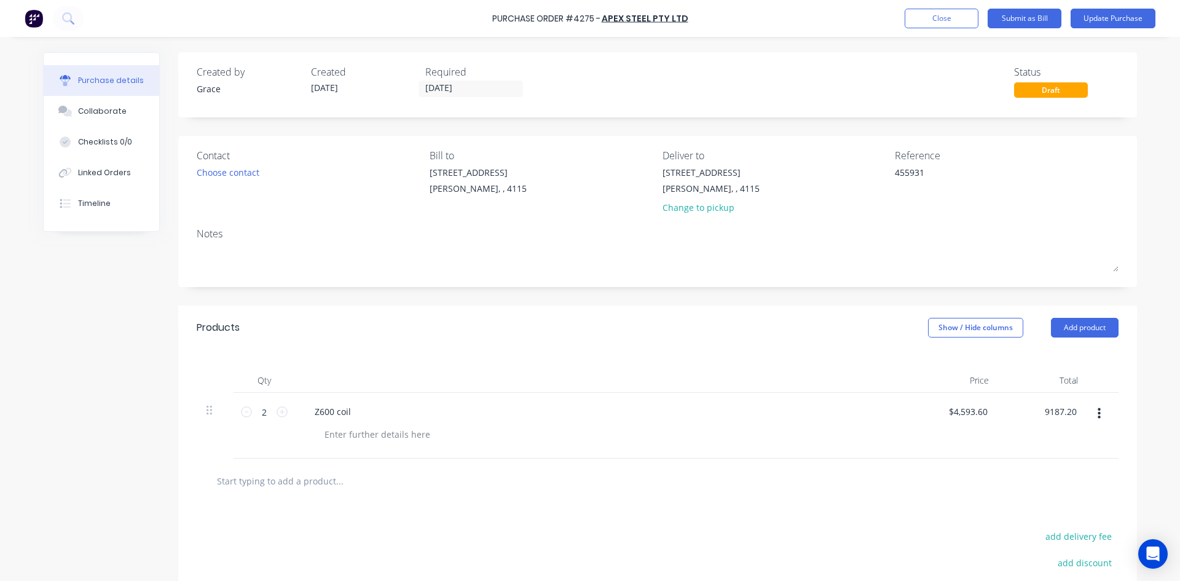
type input "$9,187.20"
click at [616, 379] on div at bounding box center [602, 380] width 615 height 25
click at [1146, 18] on button "Update Purchase" at bounding box center [1113, 19] width 85 height 20
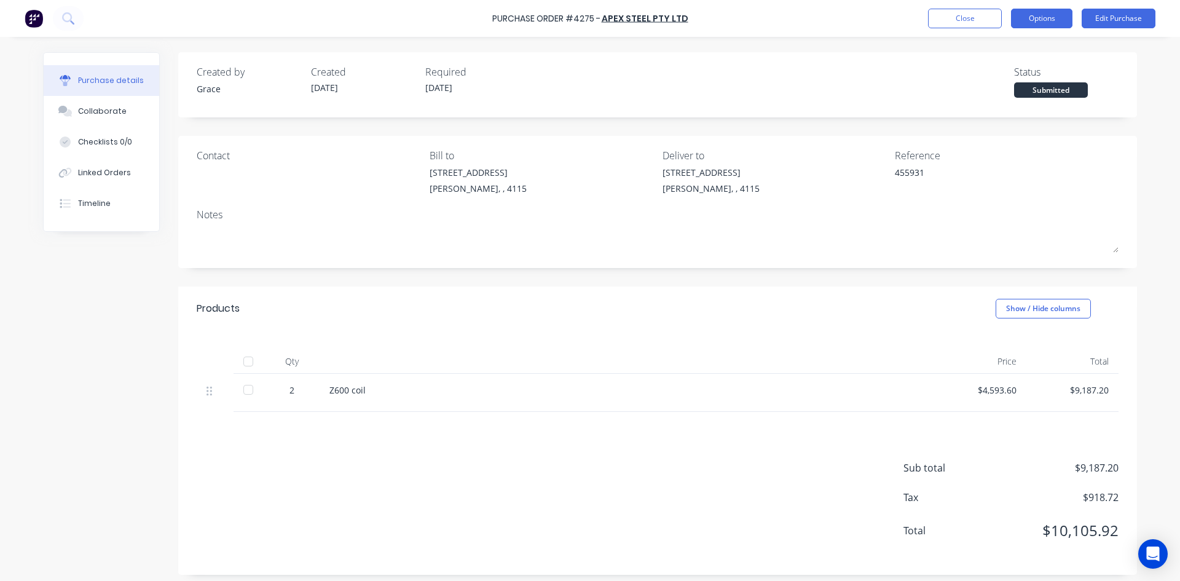
drag, startPoint x: 1066, startPoint y: 14, endPoint x: 1062, endPoint y: 26, distance: 12.4
click at [1065, 14] on button "Options" at bounding box center [1041, 19] width 61 height 20
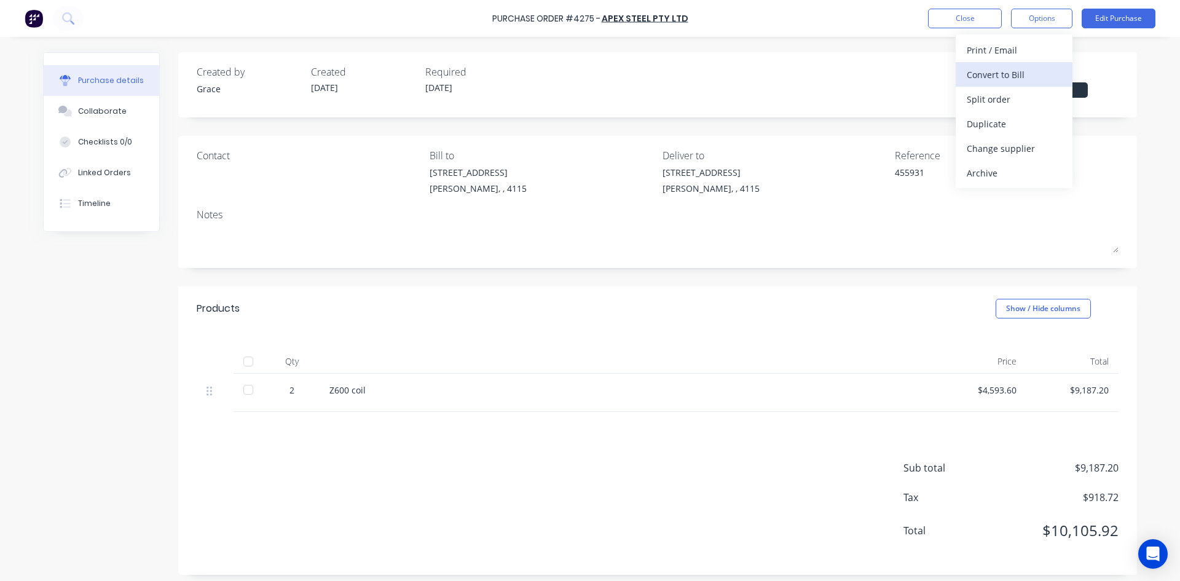
click at [1020, 85] on button "Convert to Bill" at bounding box center [1014, 74] width 117 height 25
type textarea "x"
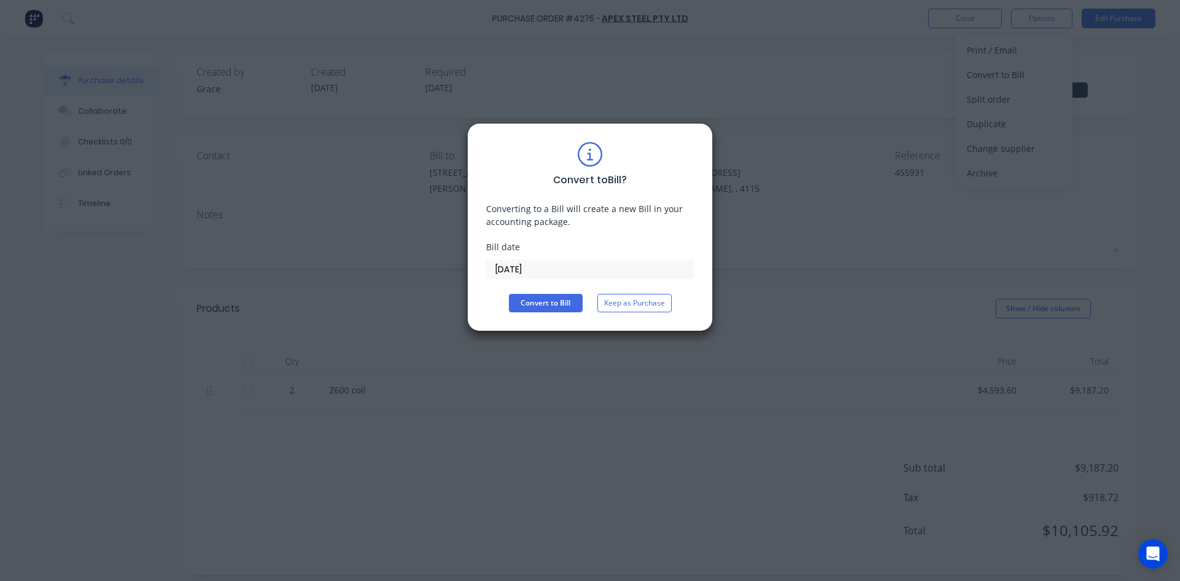
click at [557, 276] on input "[DATE]" at bounding box center [590, 269] width 207 height 18
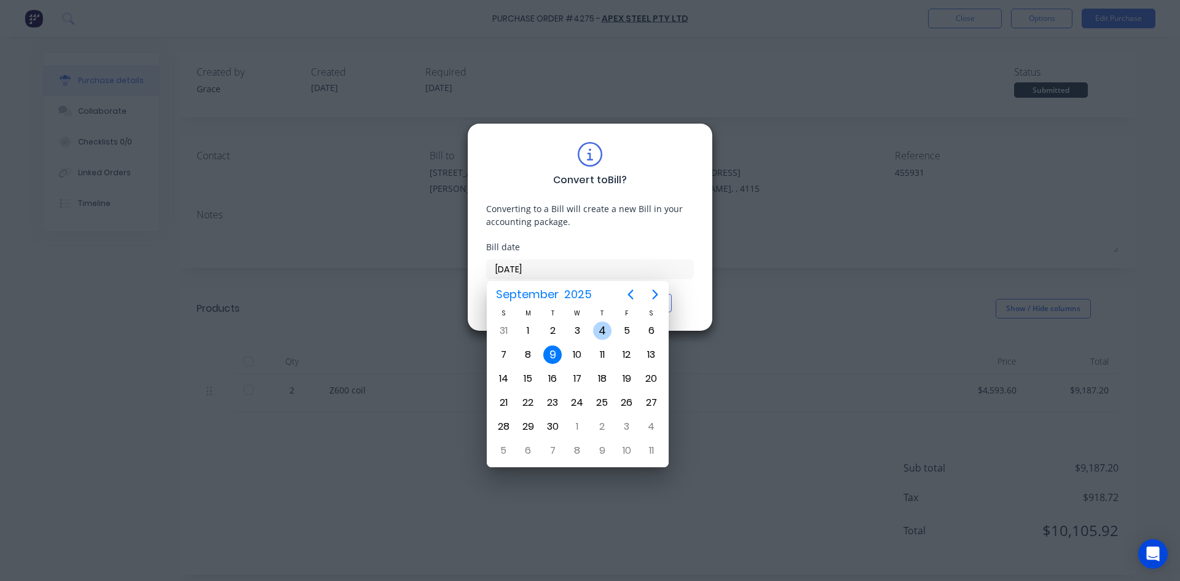
click at [602, 326] on div "4" at bounding box center [602, 330] width 18 height 18
type input "04/09/25"
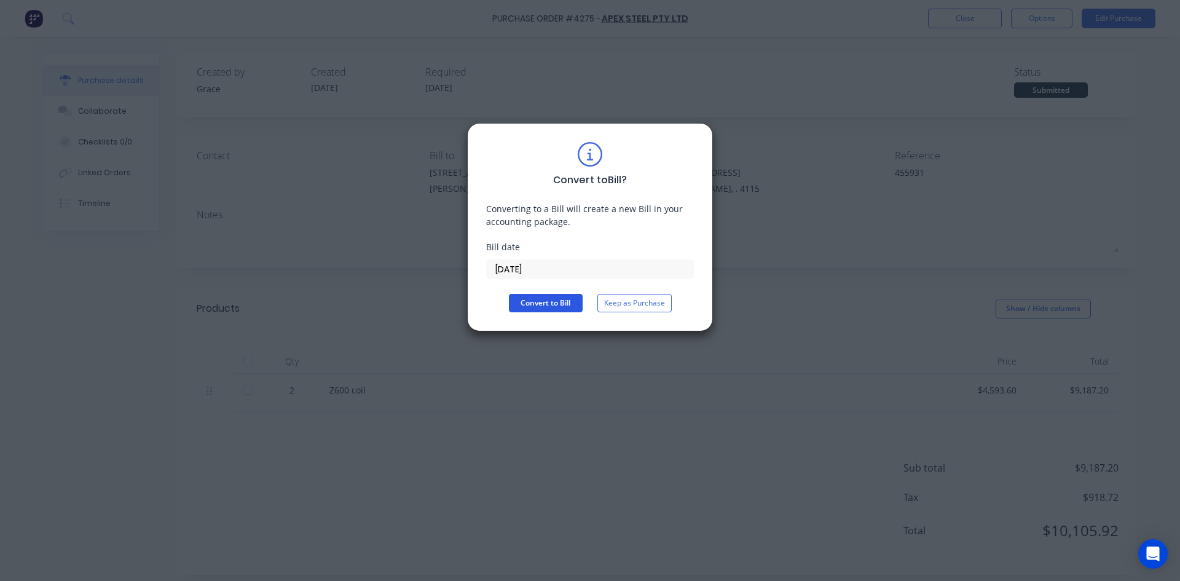
click at [550, 301] on button "Convert to Bill" at bounding box center [546, 303] width 74 height 18
type textarea "x"
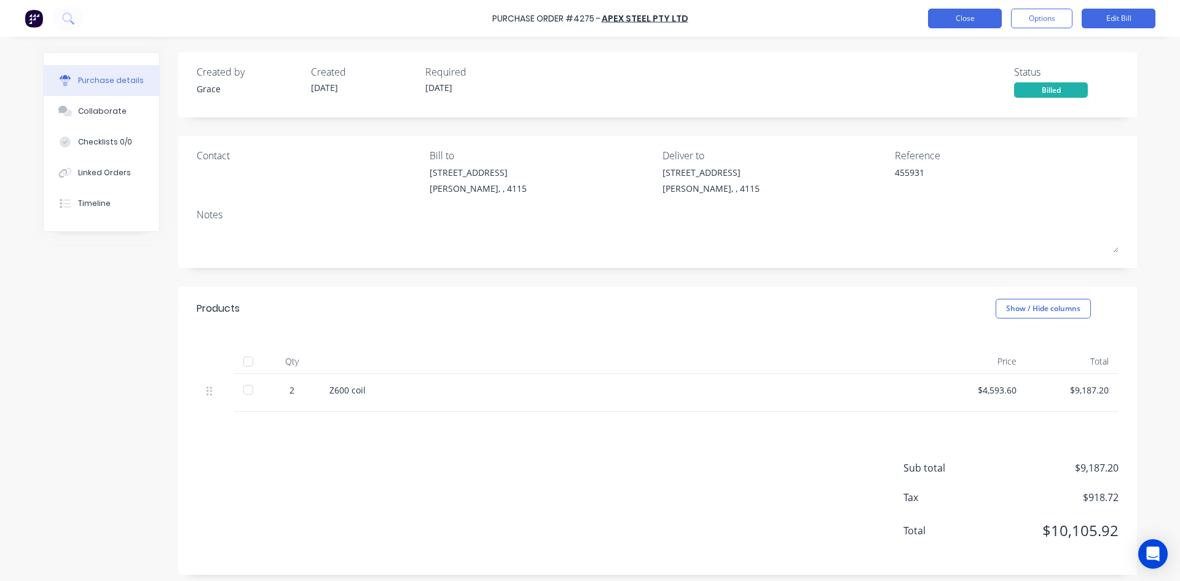
click at [974, 23] on button "Close" at bounding box center [965, 19] width 74 height 20
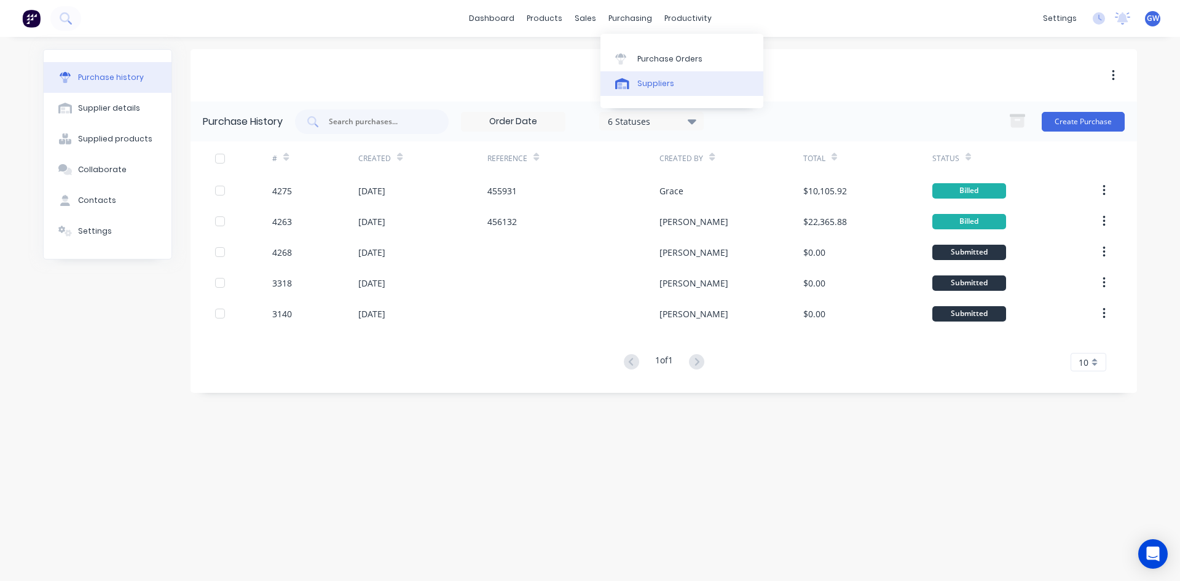
click at [642, 82] on div "Suppliers" at bounding box center [655, 83] width 37 height 11
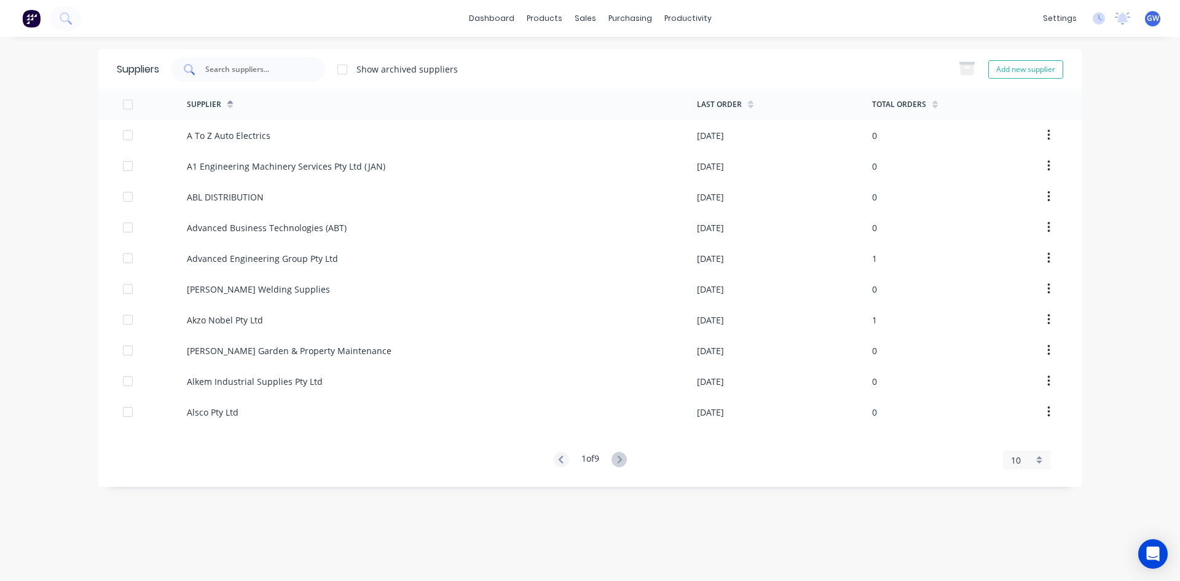
click at [297, 73] on input "text" at bounding box center [255, 69] width 102 height 12
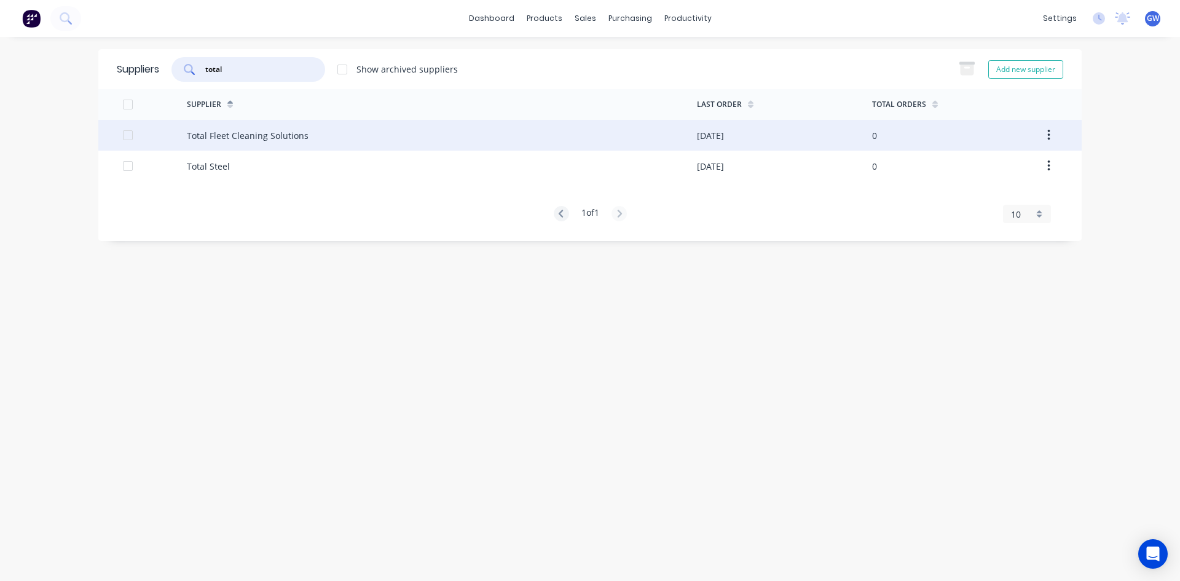
type input "total"
click at [382, 132] on div "Total Fleet Cleaning Solutions" at bounding box center [442, 135] width 510 height 31
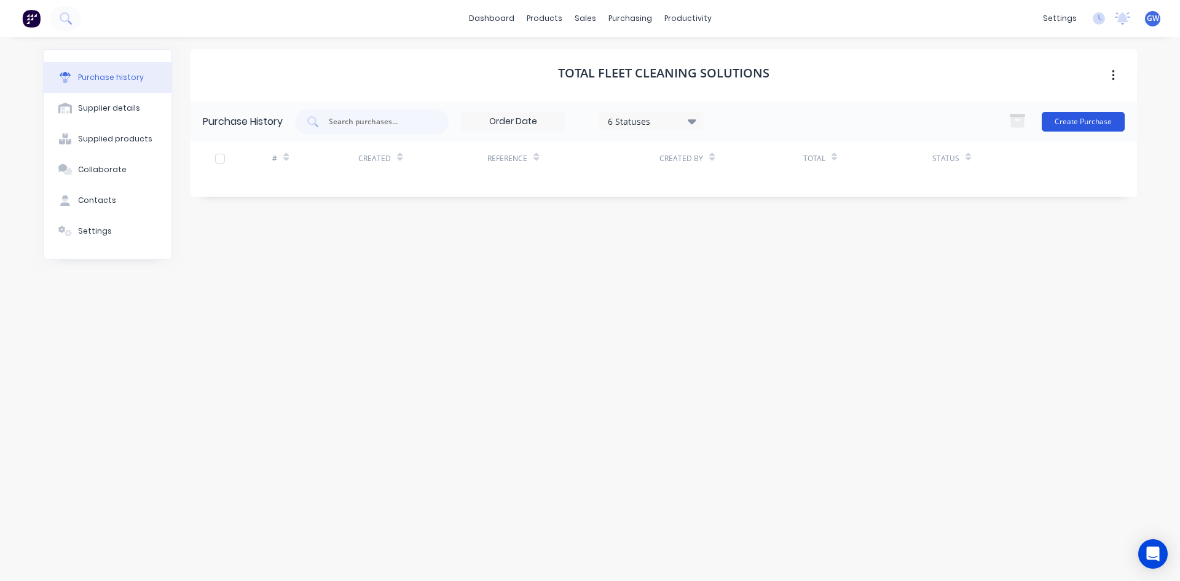
click at [1098, 121] on button "Create Purchase" at bounding box center [1083, 122] width 83 height 20
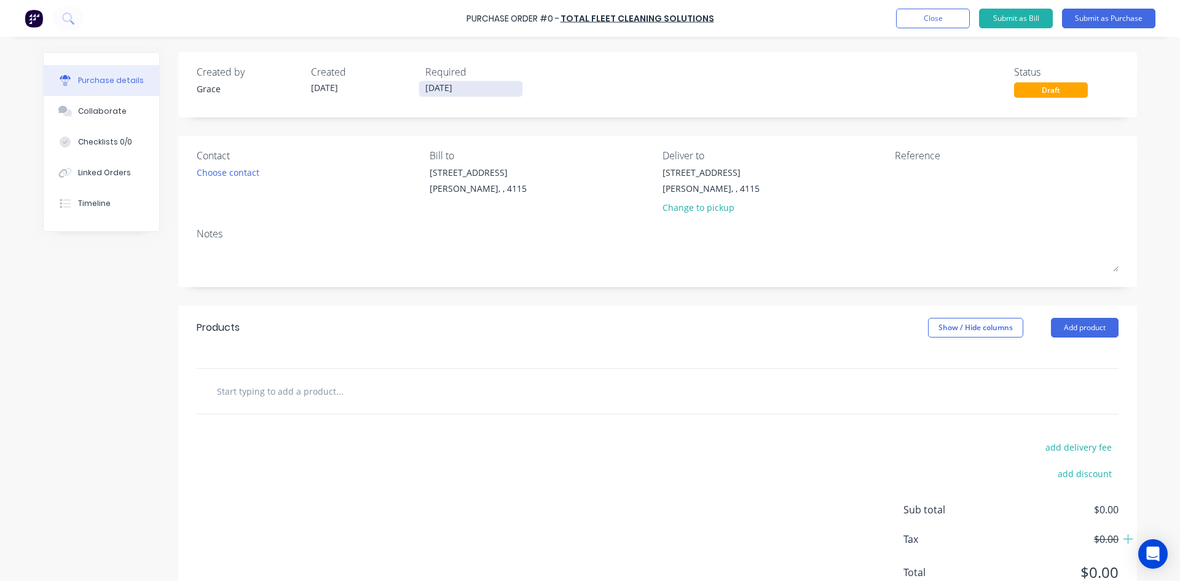
click at [460, 93] on input "[DATE]" at bounding box center [470, 88] width 103 height 15
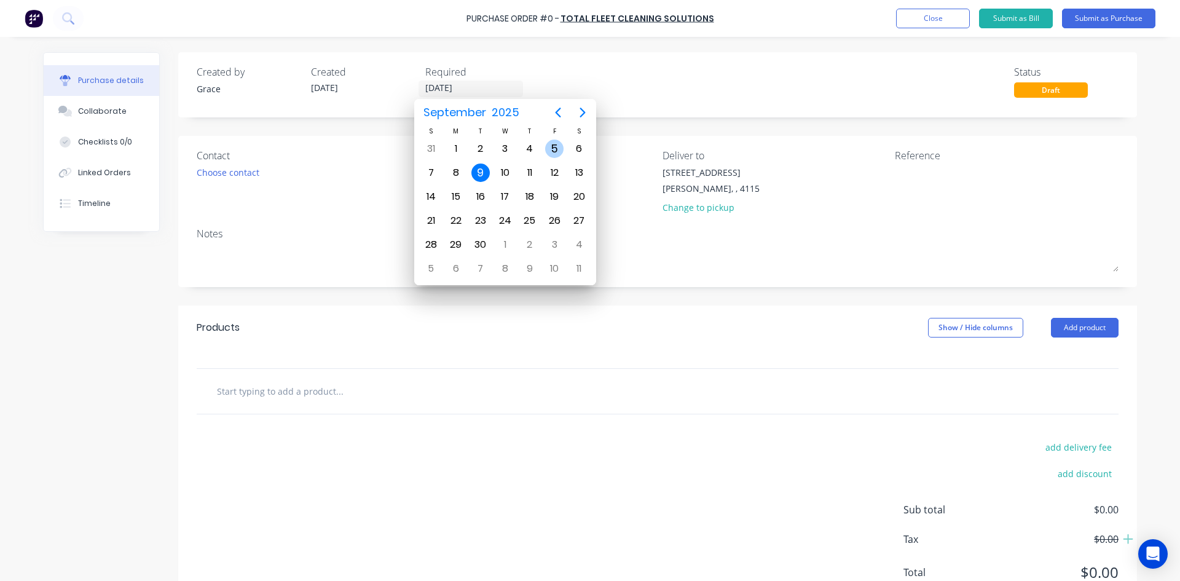
click at [553, 149] on div "5" at bounding box center [554, 149] width 18 height 18
type input "[DATE]"
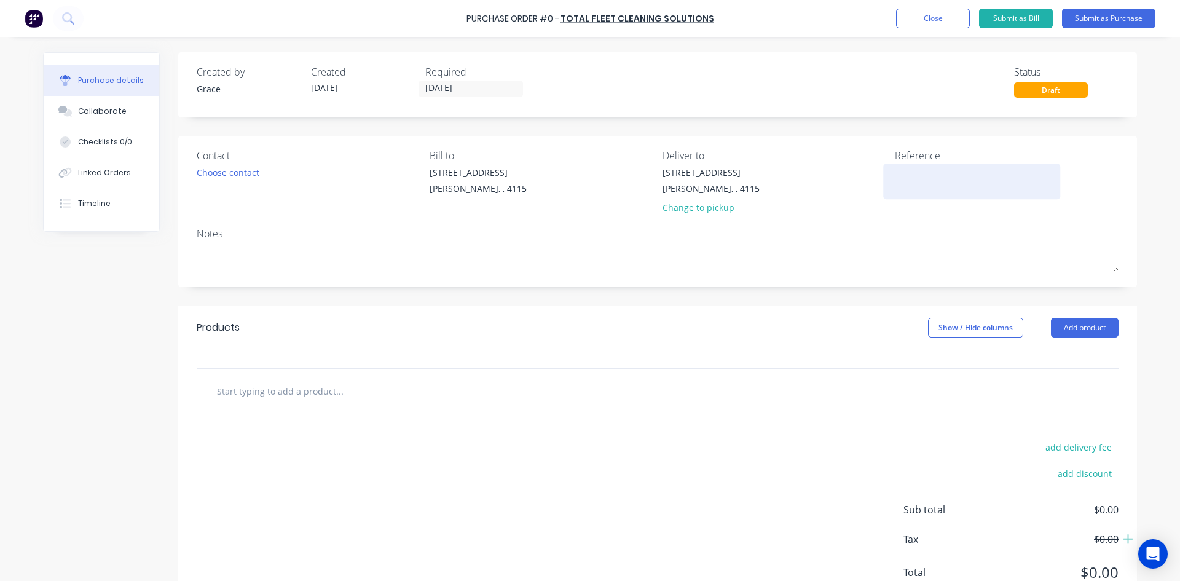
click at [988, 184] on textarea at bounding box center [972, 180] width 154 height 28
type textarea "x"
type textarea "0"
type textarea "x"
type textarea "00"
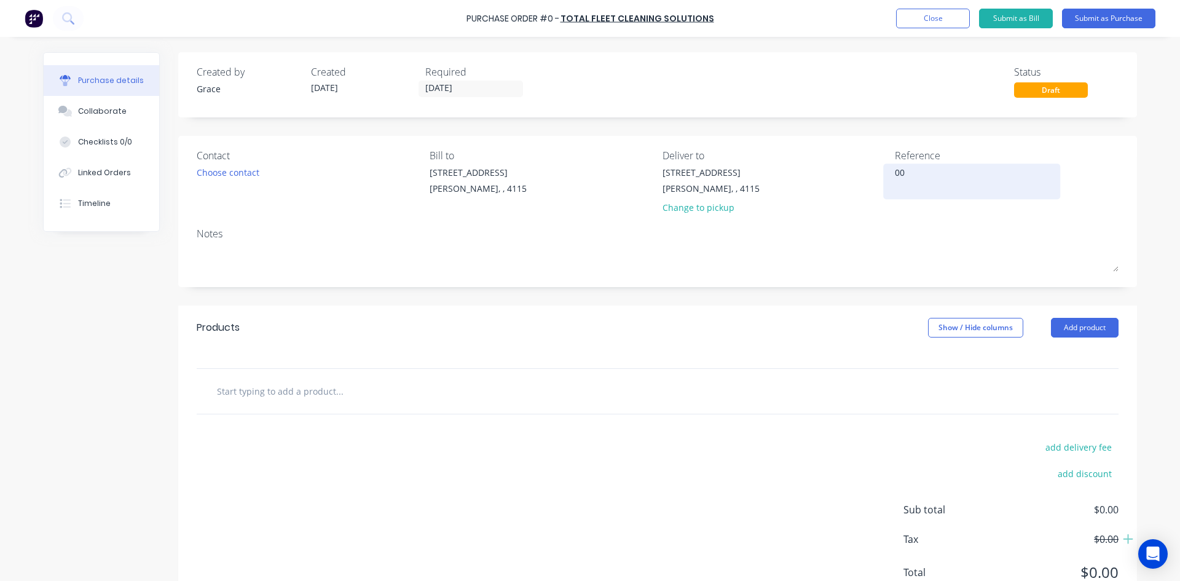
type textarea "x"
type textarea "002"
type textarea "x"
type textarea "0028"
type textarea "x"
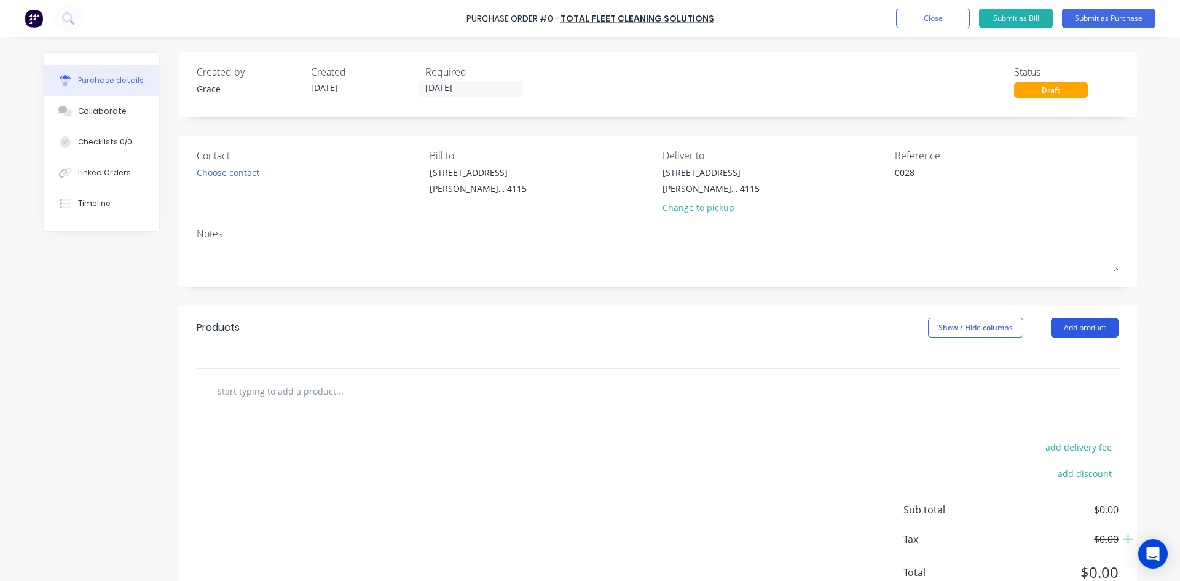
type textarea "0028"
click at [1086, 332] on button "Add product" at bounding box center [1085, 328] width 68 height 20
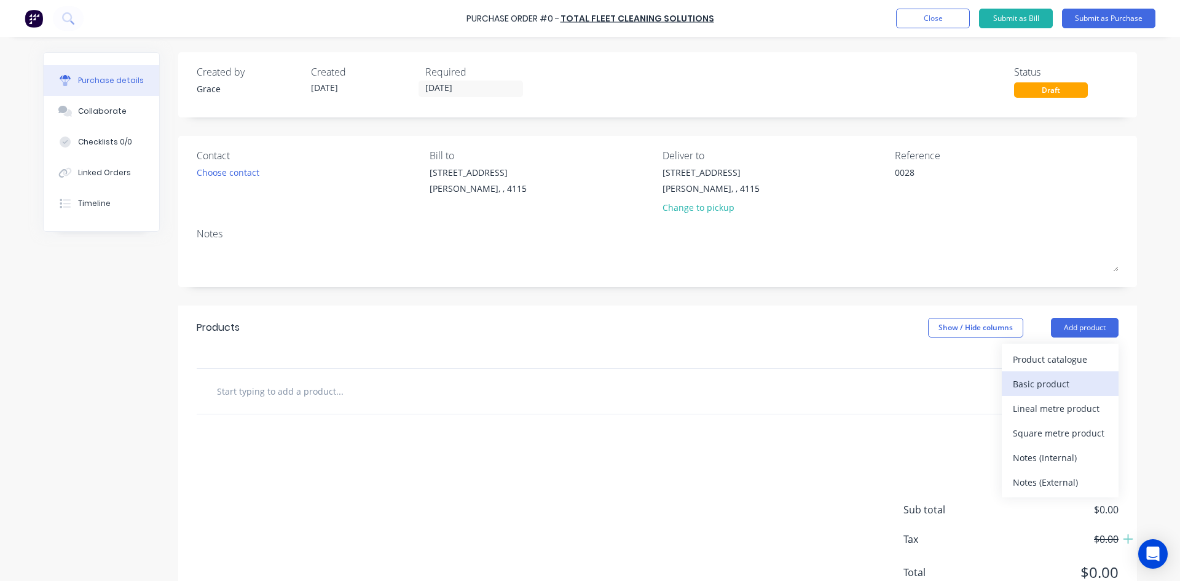
click at [1062, 377] on div "Basic product" at bounding box center [1060, 384] width 95 height 18
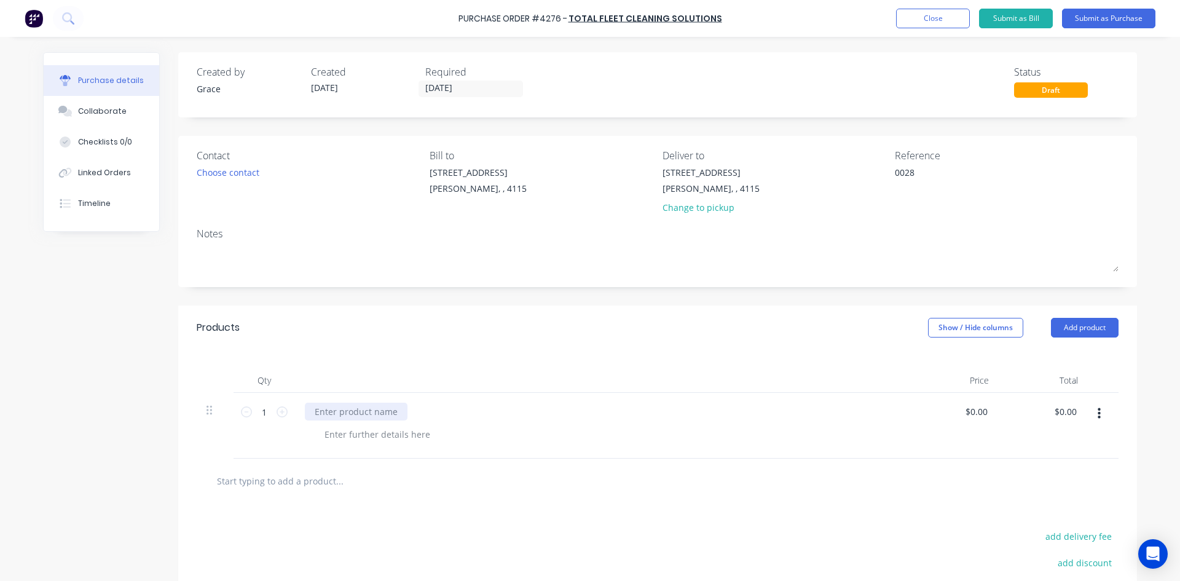
click at [362, 415] on div at bounding box center [356, 412] width 103 height 18
click at [264, 418] on input "1" at bounding box center [264, 412] width 25 height 18
click at [264, 417] on input "1" at bounding box center [264, 412] width 25 height 18
type textarea "x"
type input "16"
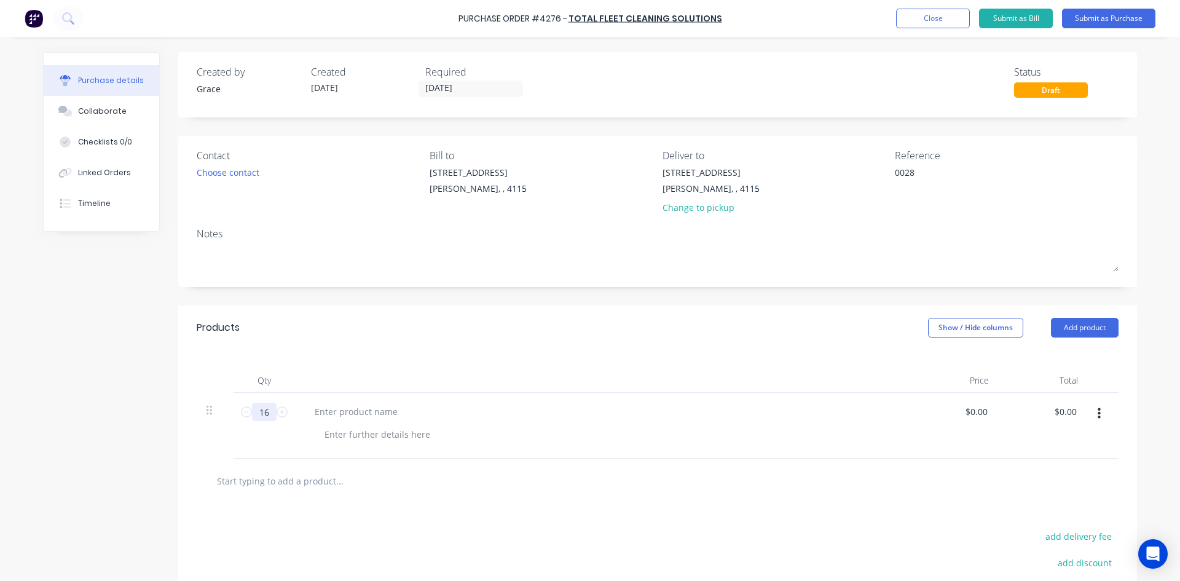
type textarea "x"
type input "16"
type textarea "x"
type input "0.0000"
type textarea "x"
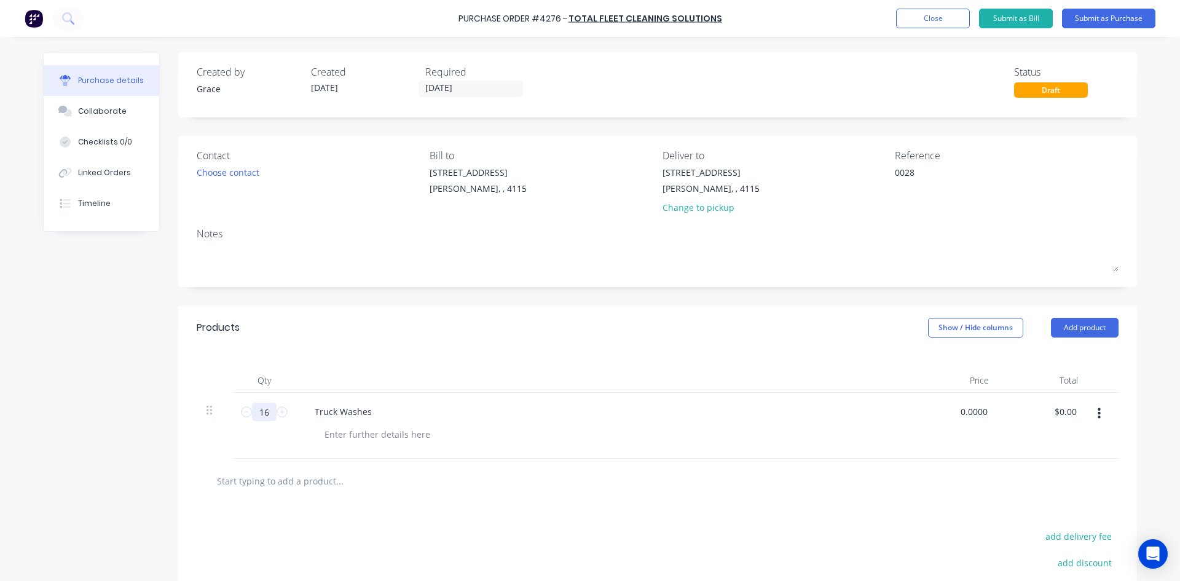
type input "$0.00"
type input "0"
type input "1003.64"
type textarea "x"
type input "$62.7275"
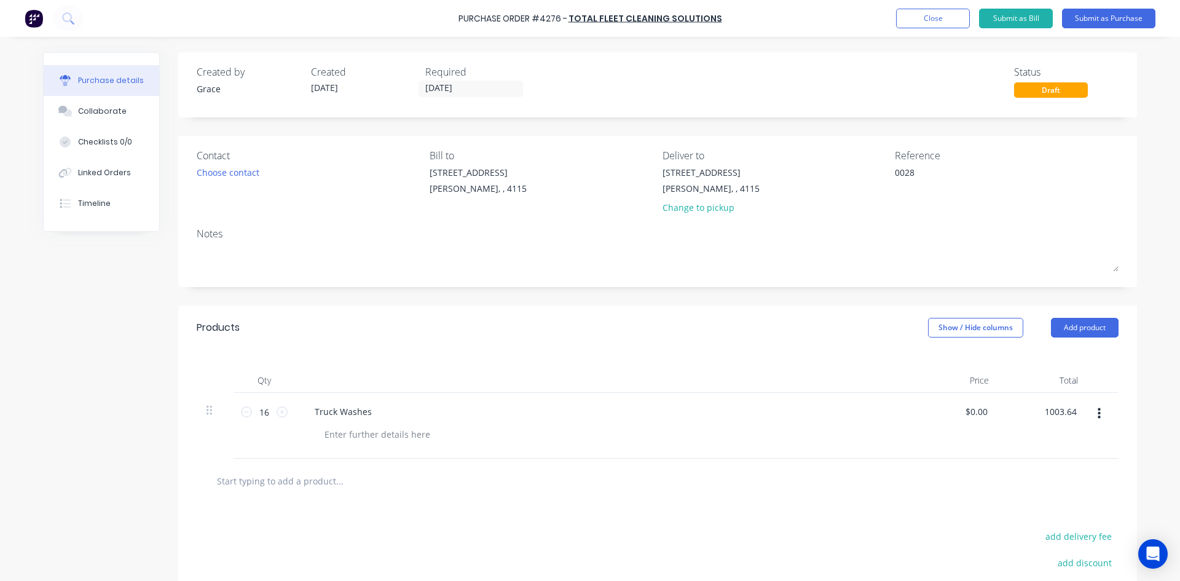
type input "$1,003.64"
click at [431, 345] on div "Products Show / Hide columns Add product" at bounding box center [657, 327] width 959 height 44
click at [1121, 10] on button "Submit as Purchase" at bounding box center [1108, 19] width 93 height 20
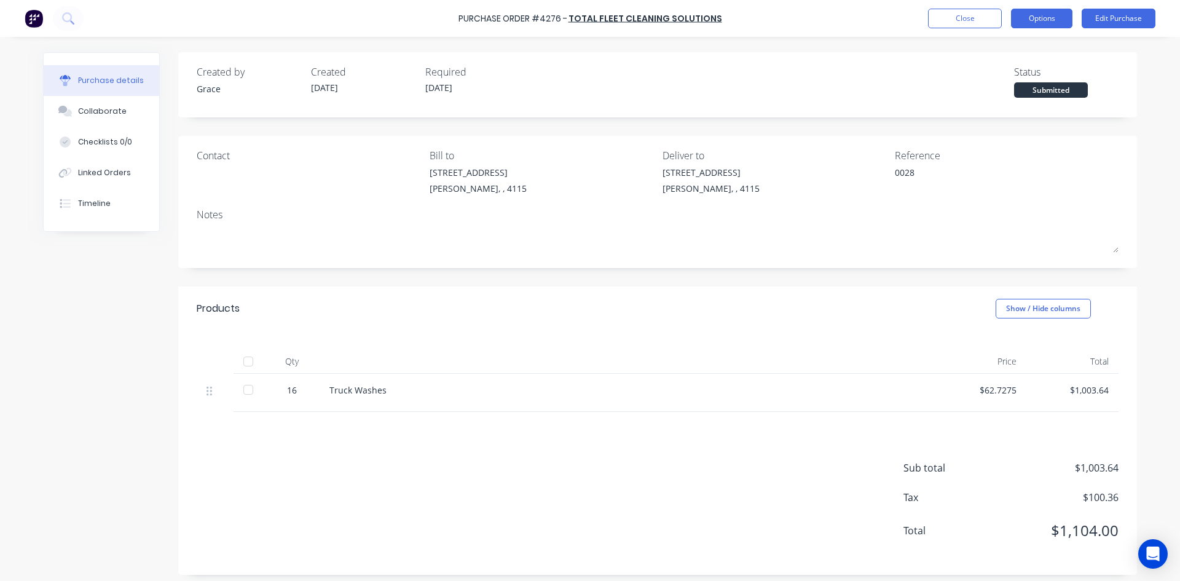
click at [1044, 20] on button "Options" at bounding box center [1041, 19] width 61 height 20
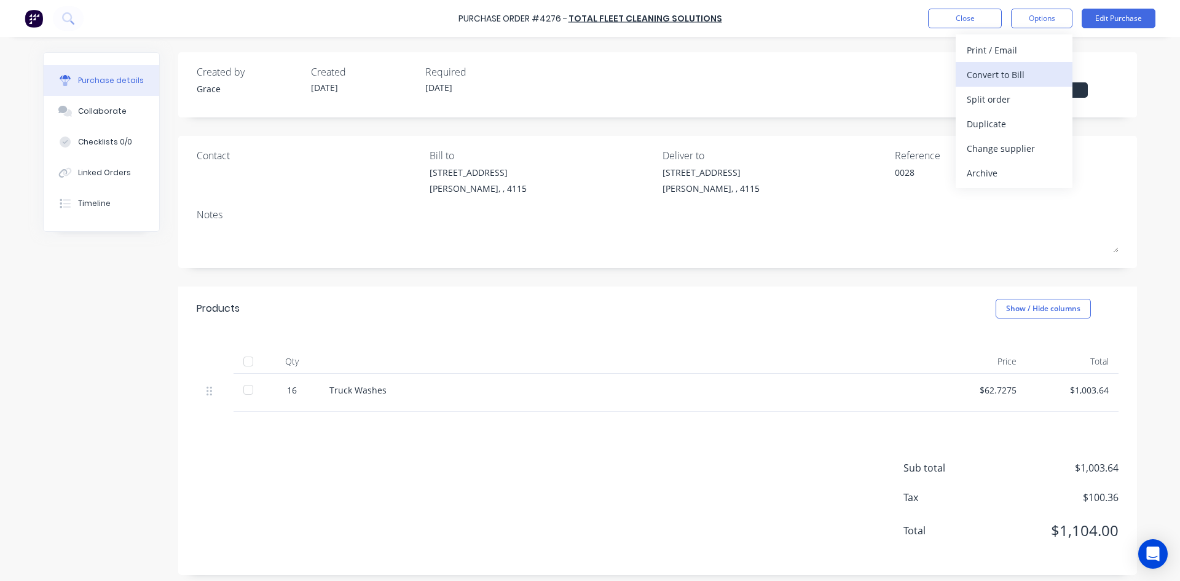
click at [1016, 66] on div "Convert to Bill" at bounding box center [1014, 75] width 95 height 18
type textarea "x"
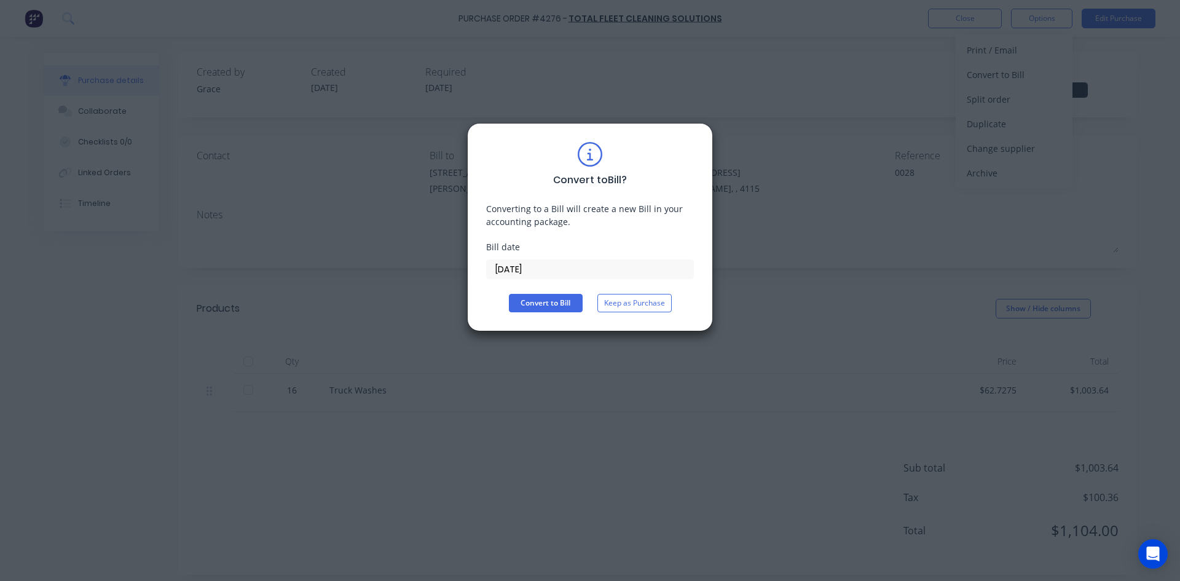
click at [554, 269] on input "[DATE]" at bounding box center [590, 269] width 207 height 18
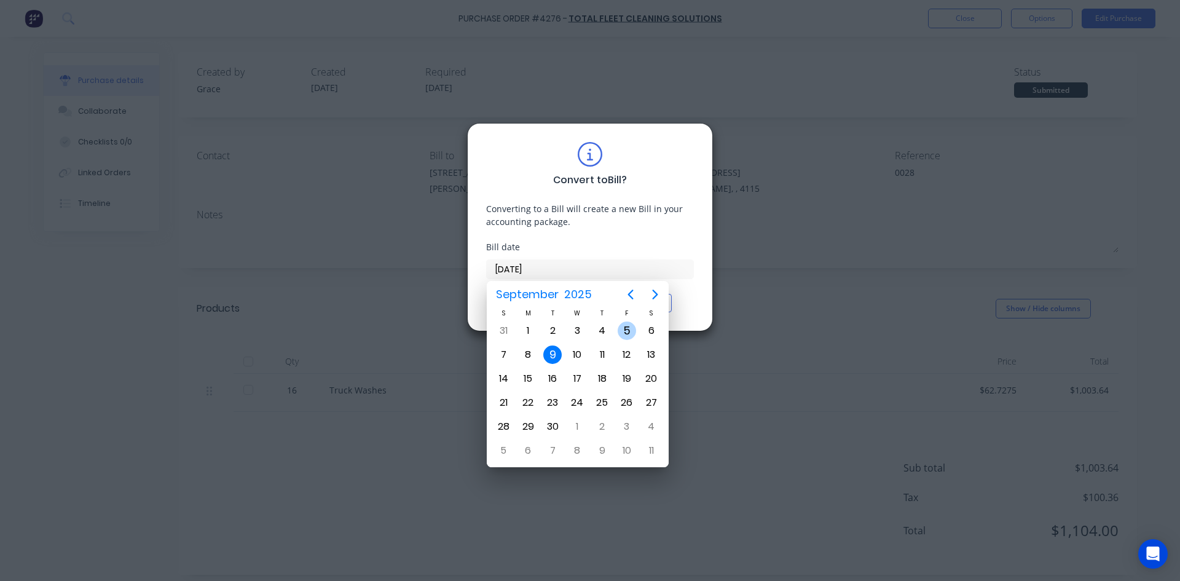
click at [615, 331] on div "5" at bounding box center [627, 330] width 25 height 23
type input "[DATE]"
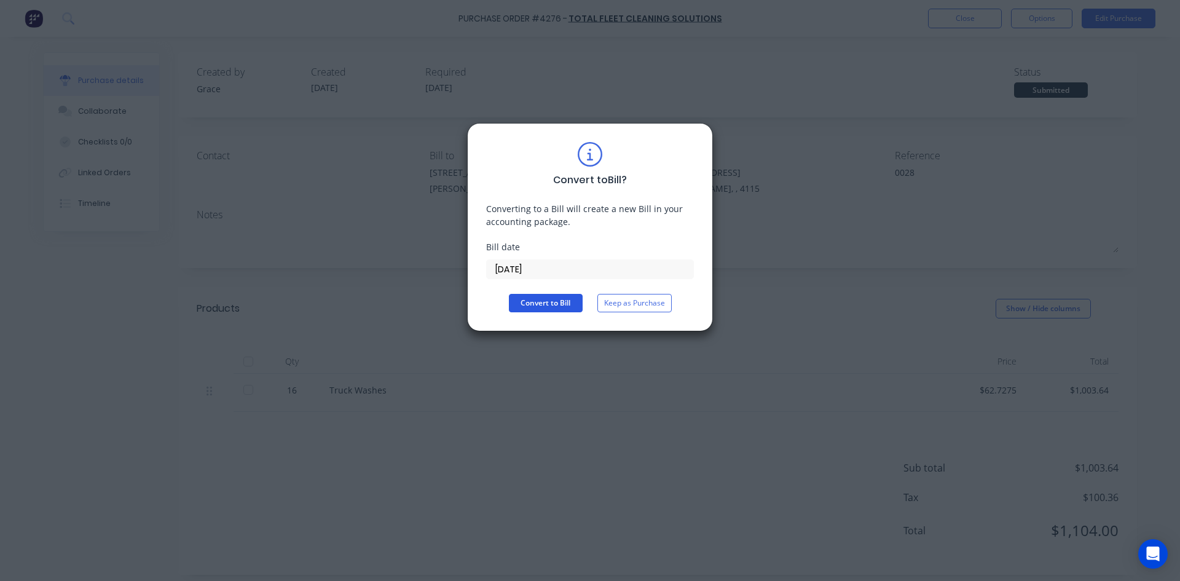
click at [545, 297] on button "Convert to Bill" at bounding box center [546, 303] width 74 height 18
type textarea "x"
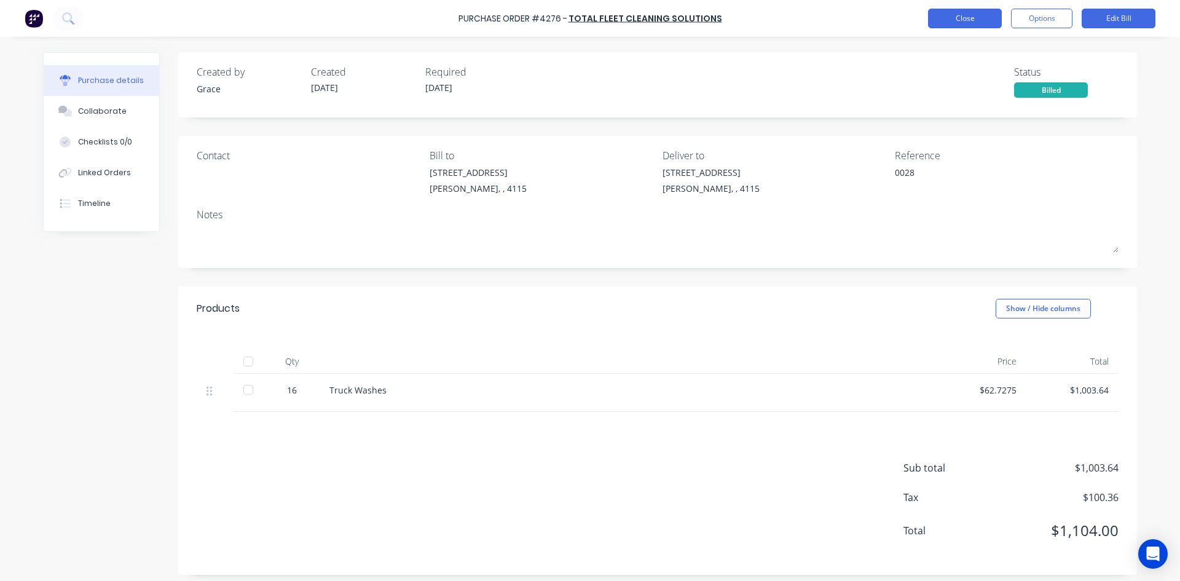
click at [949, 22] on button "Close" at bounding box center [965, 19] width 74 height 20
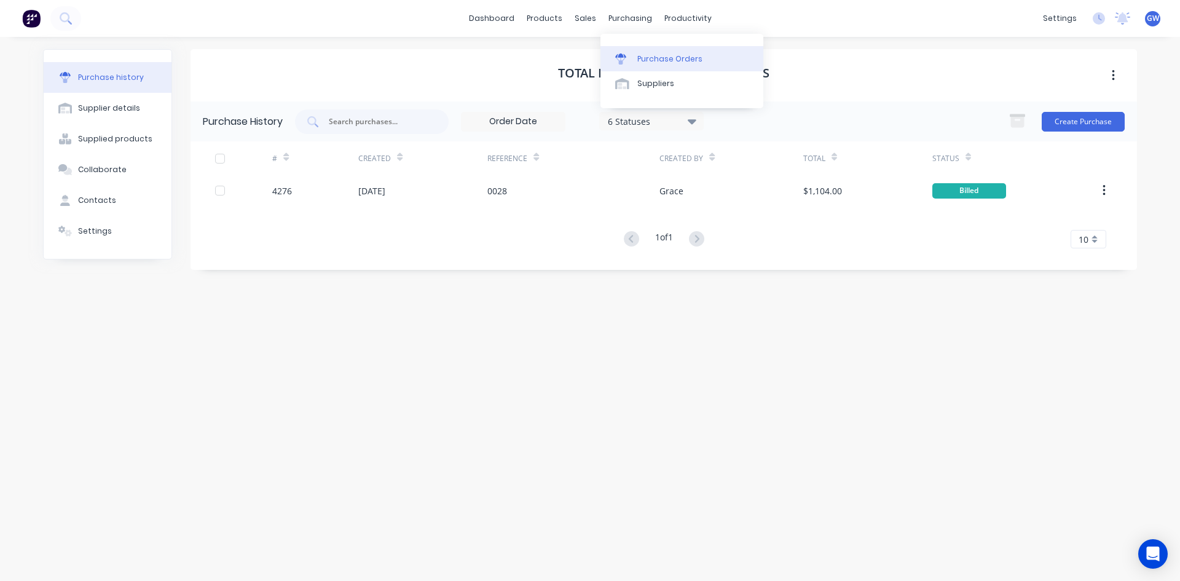
click at [628, 55] on div at bounding box center [624, 58] width 18 height 11
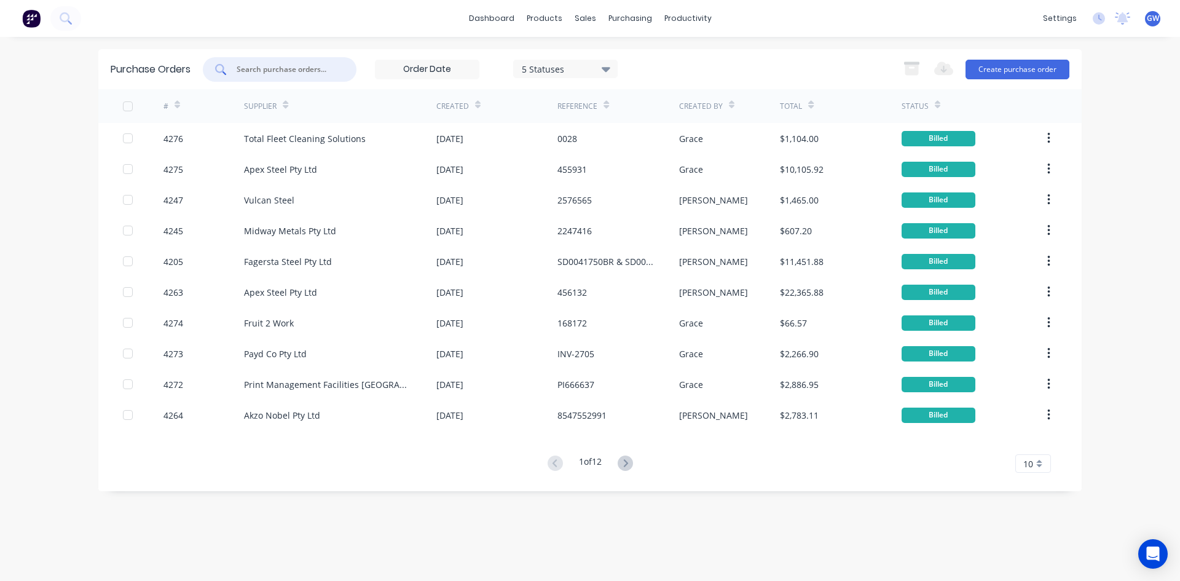
click at [311, 69] on input "text" at bounding box center [286, 69] width 102 height 12
type input "3965"
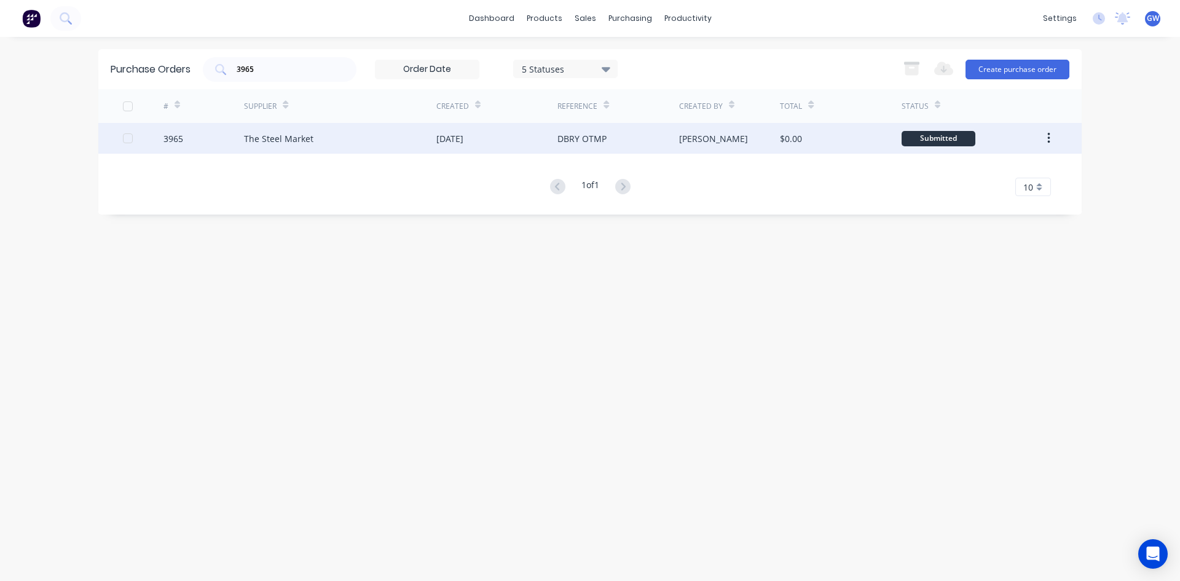
click at [760, 130] on div "[PERSON_NAME]" at bounding box center [729, 138] width 101 height 31
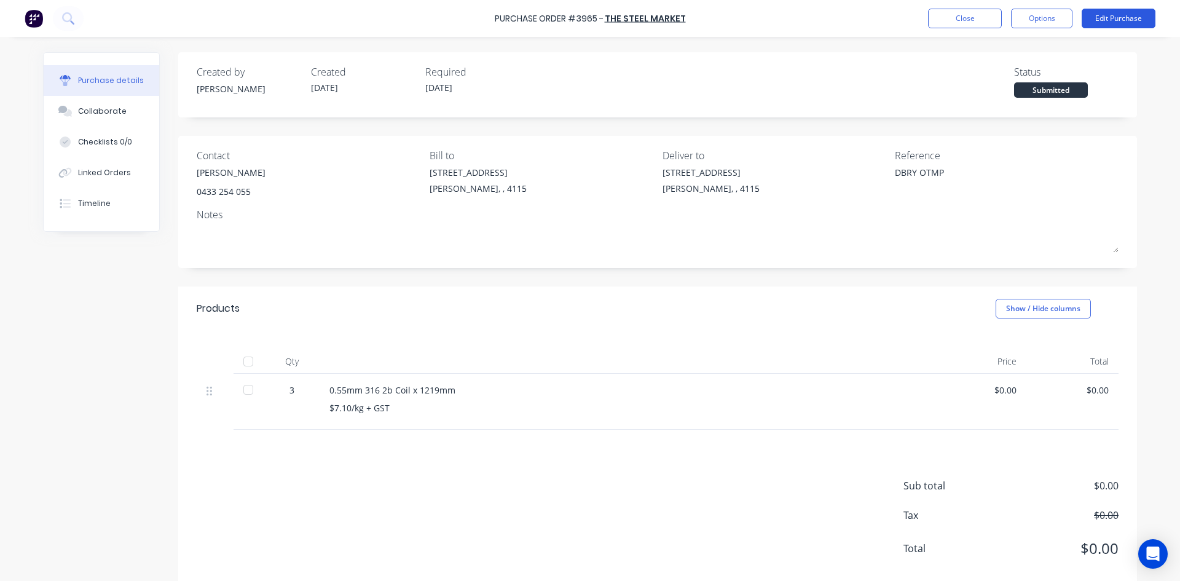
click at [1139, 26] on button "Edit Purchase" at bounding box center [1119, 19] width 74 height 20
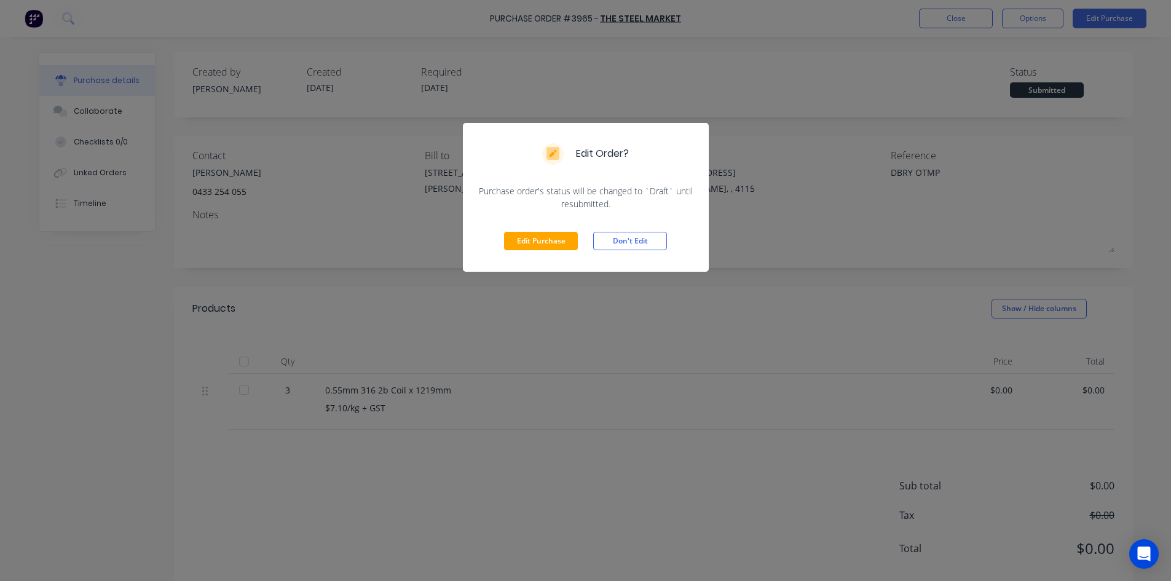
click at [536, 254] on div "Edit Purchase Don't Edit" at bounding box center [586, 240] width 246 height 61
click at [538, 251] on div "Edit Purchase Don't Edit" at bounding box center [586, 240] width 246 height 61
click at [543, 245] on button "Edit Purchase" at bounding box center [541, 241] width 74 height 18
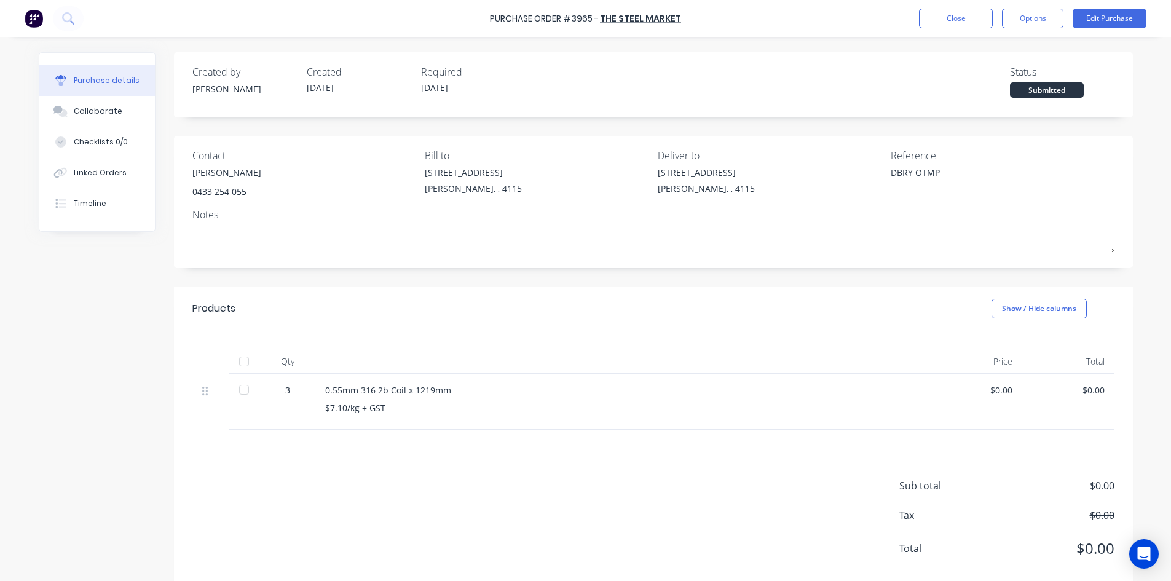
type textarea "x"
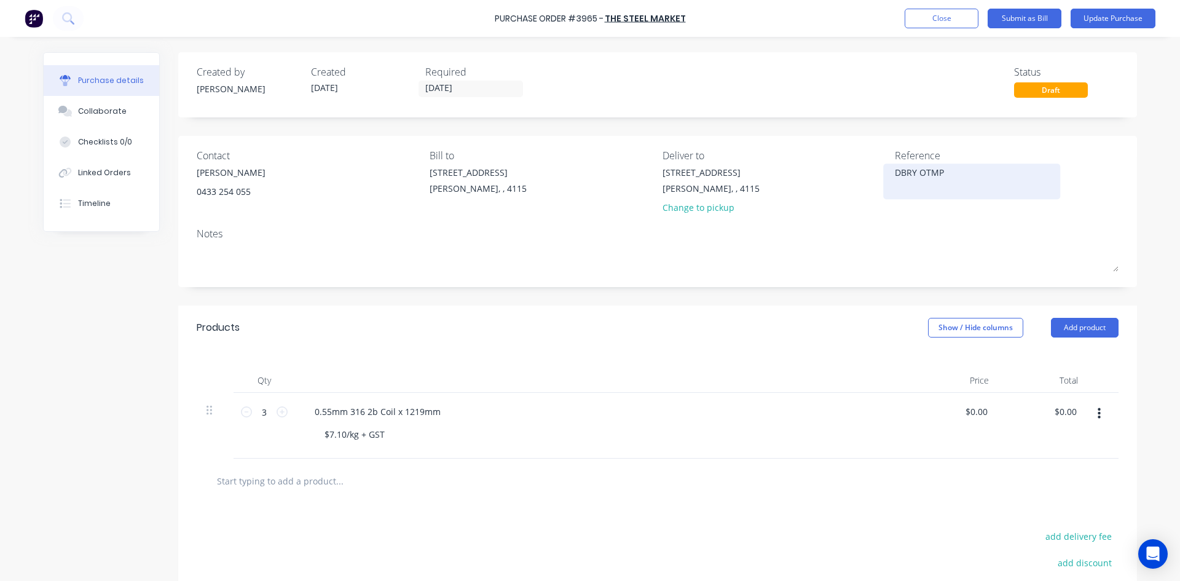
click at [895, 176] on textarea "DBRY OTMP" at bounding box center [972, 180] width 154 height 28
type textarea "013061IB DBRY OTMP"
type textarea "x"
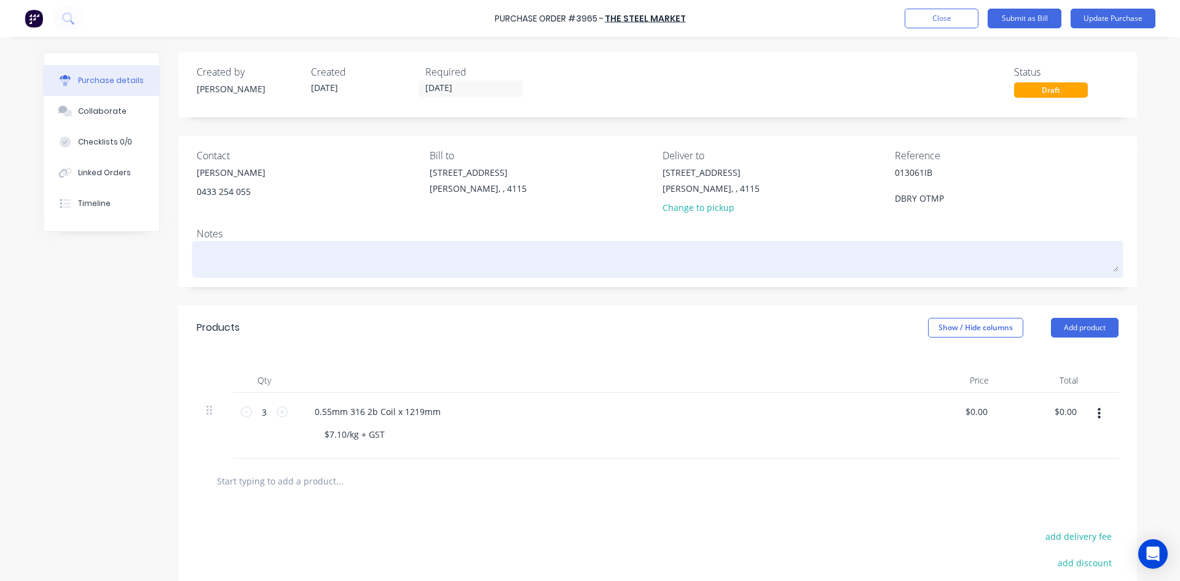
type textarea "013061IB DBRY OTMP"
type textarea "x"
type textarea "013061IB DBRY OTMP"
click at [901, 244] on div at bounding box center [658, 259] width 922 height 31
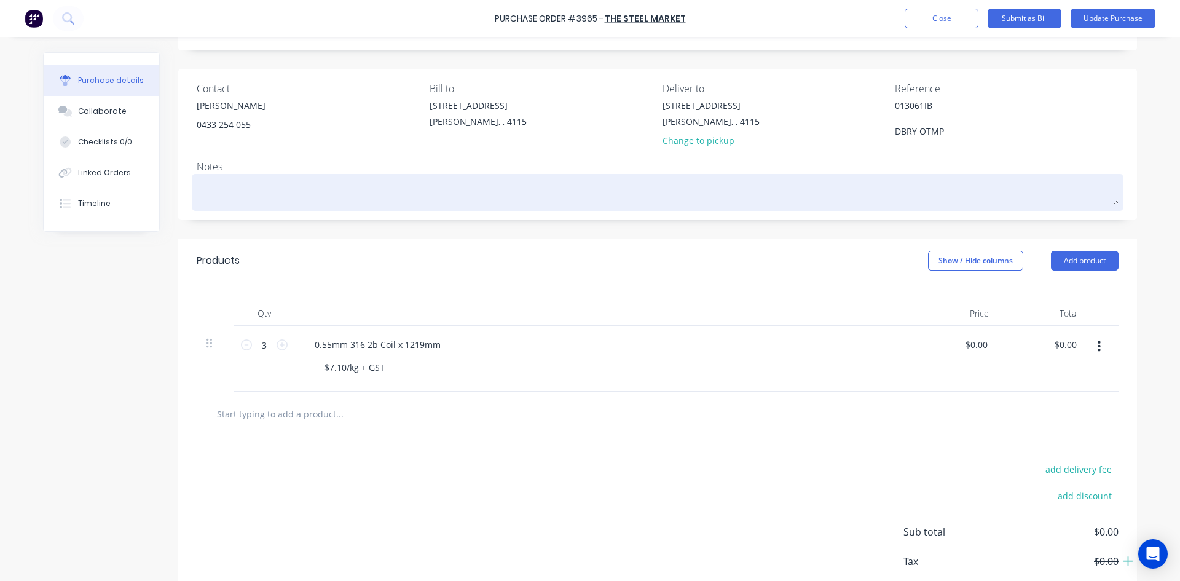
scroll to position [137, 0]
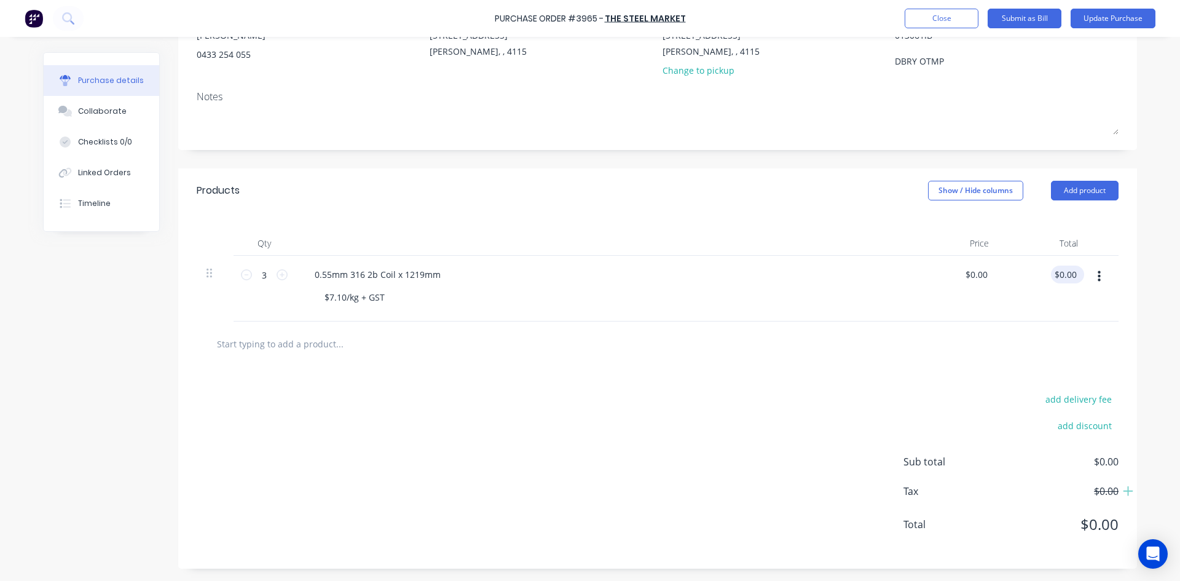
type textarea "x"
type input "0.00"
click at [1060, 278] on input "0.00" at bounding box center [1065, 275] width 28 height 18
type textarea "x"
click at [1060, 278] on input "0.00" at bounding box center [1067, 275] width 23 height 18
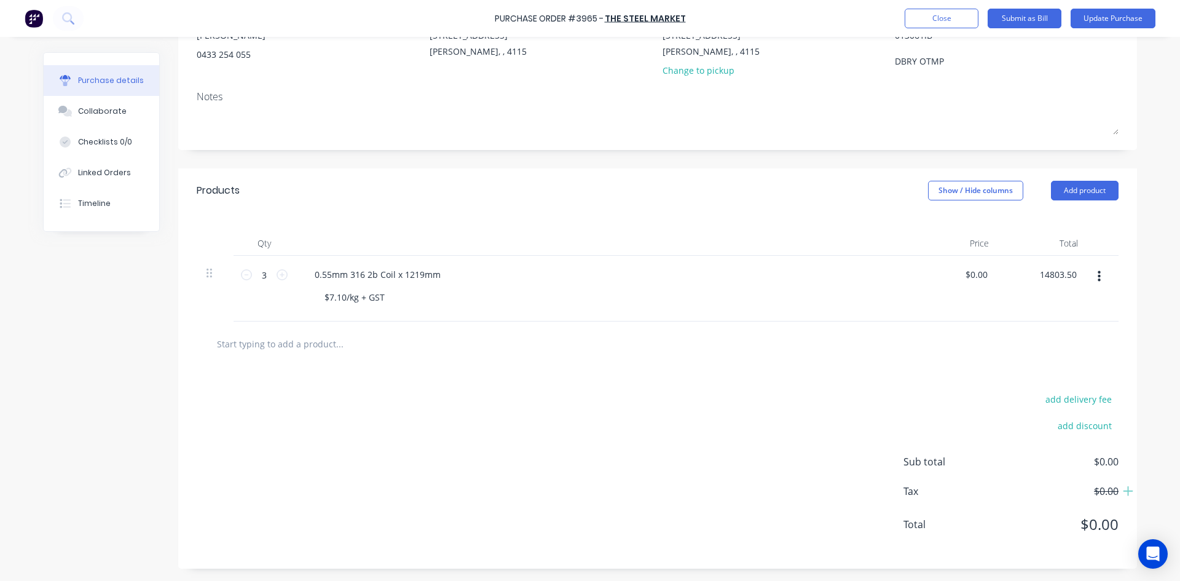
type input "14803.50"
type textarea "x"
type input "$4,934.50"
type input "$14,803.50"
click at [913, 379] on div "add delivery fee add discount Sub total $14,803.50 Tax $1,480.35 Total $16,283.…" at bounding box center [657, 467] width 959 height 202
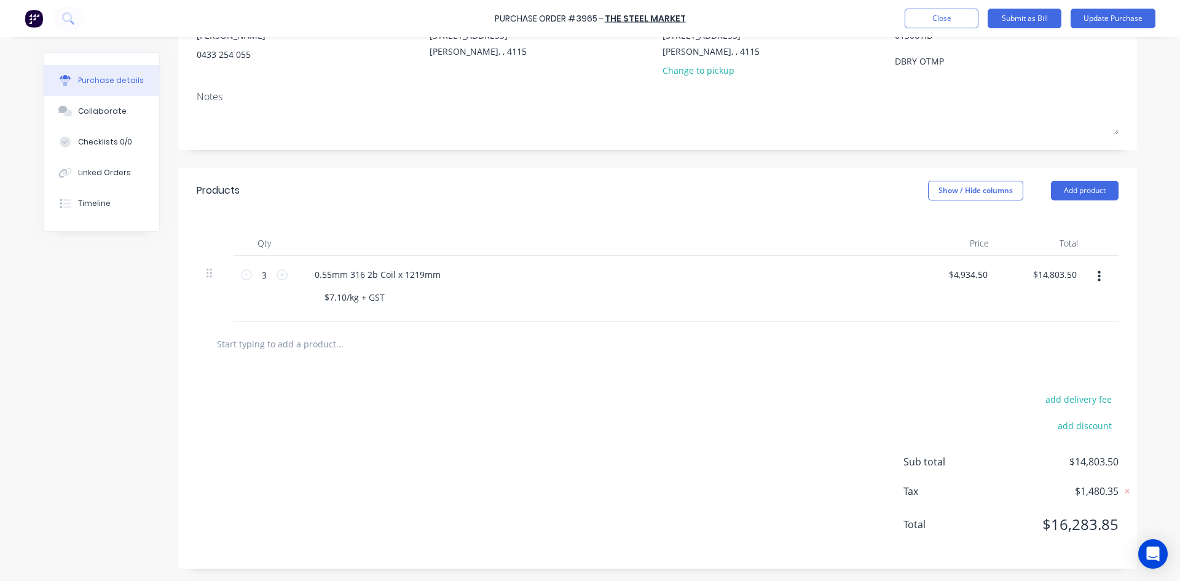
scroll to position [0, 0]
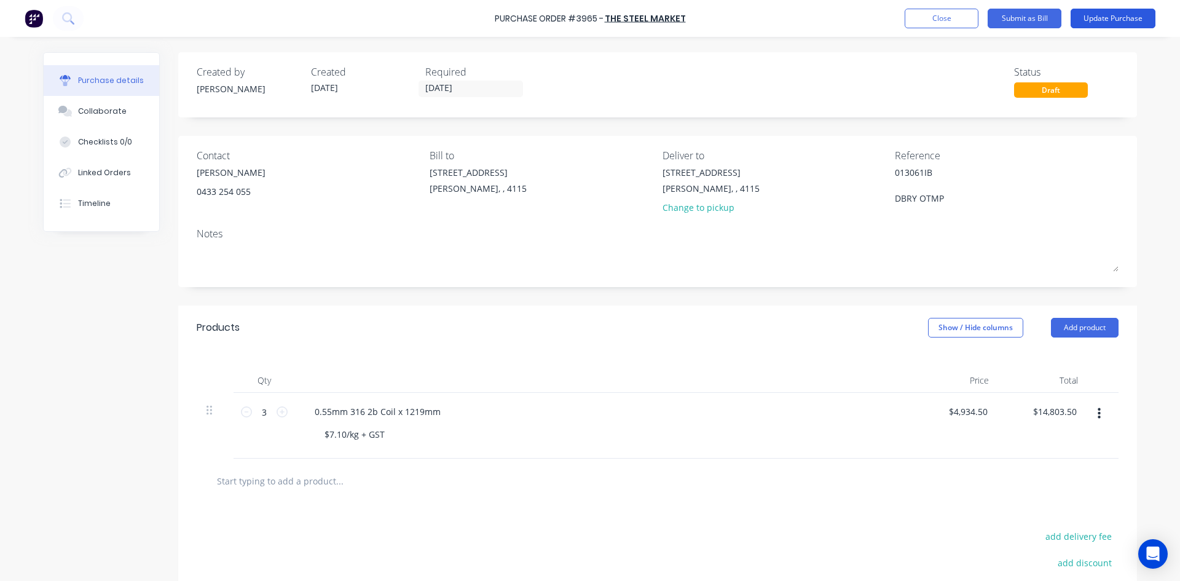
click at [1132, 17] on button "Update Purchase" at bounding box center [1113, 19] width 85 height 20
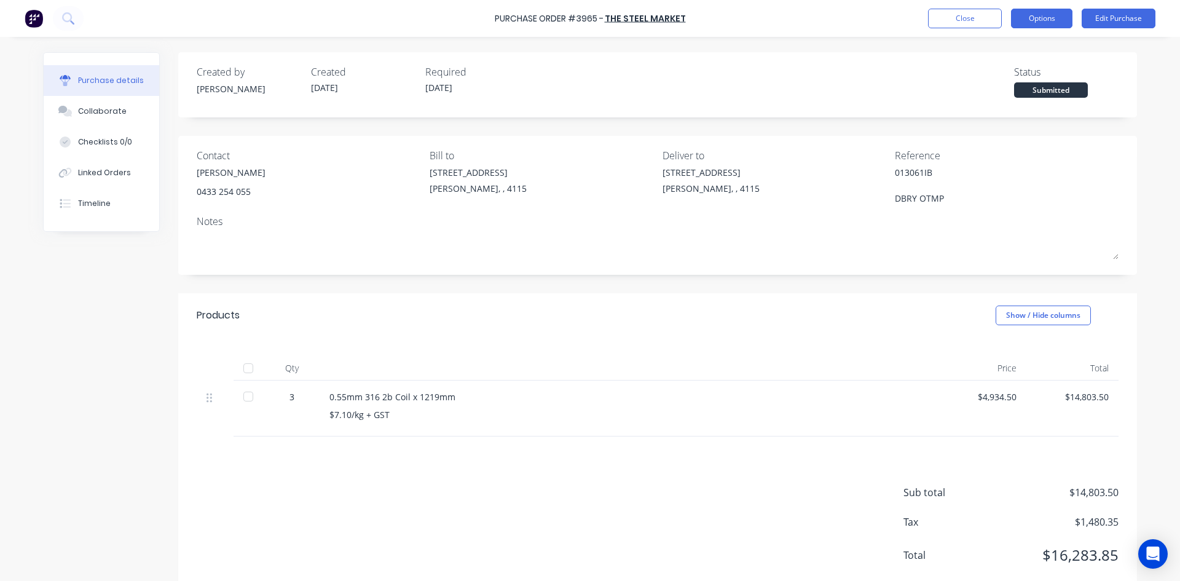
click at [1047, 10] on button "Options" at bounding box center [1041, 19] width 61 height 20
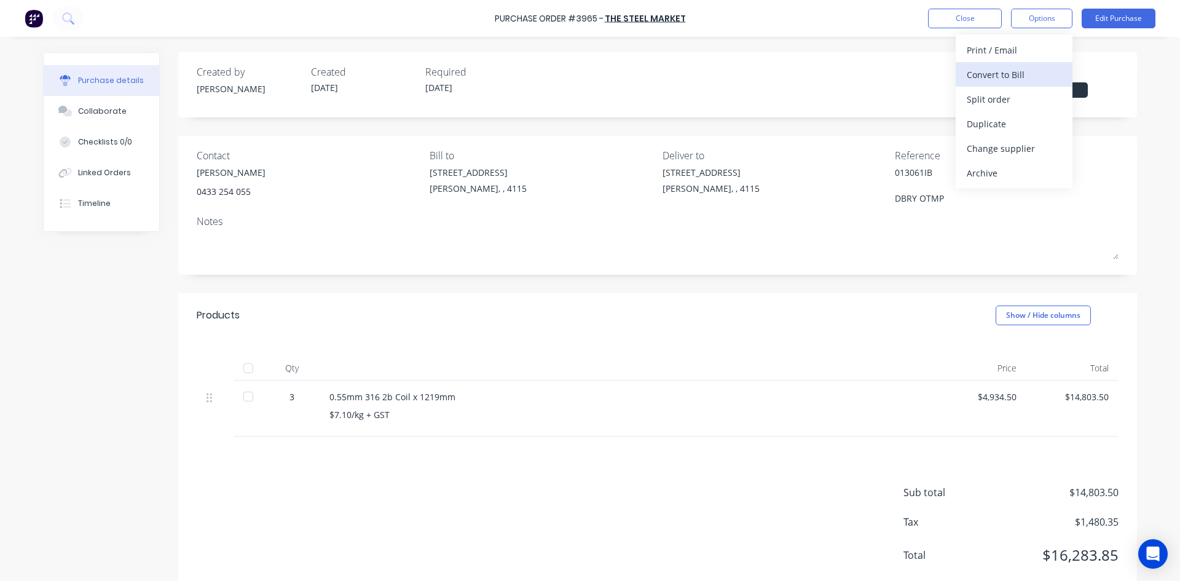
click at [1015, 68] on div "Convert to Bill" at bounding box center [1014, 75] width 95 height 18
type textarea "x"
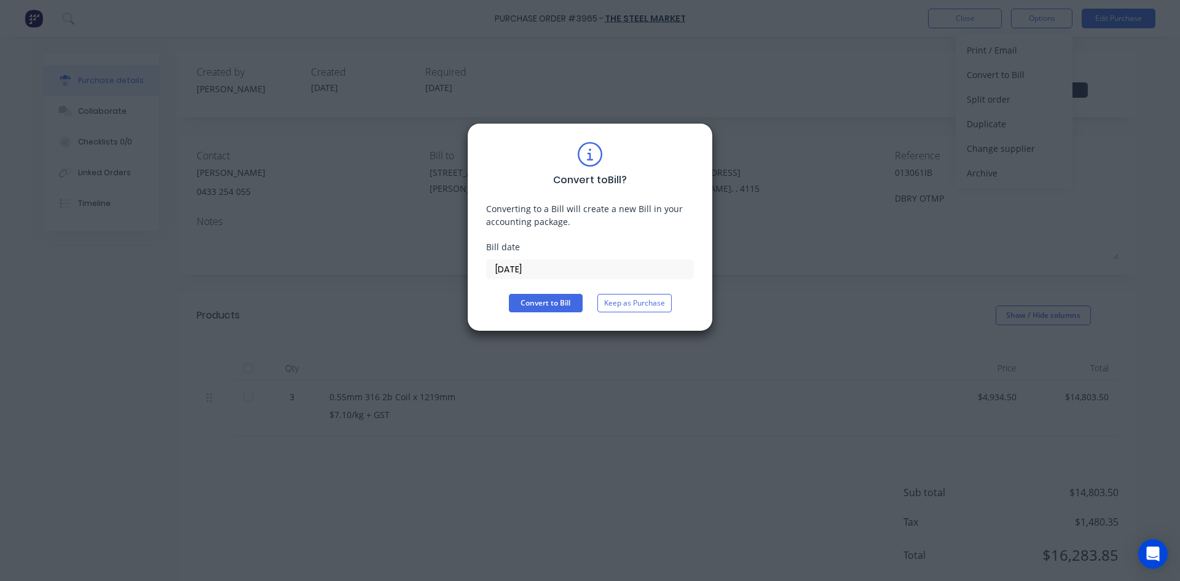
click at [527, 272] on input "[DATE]" at bounding box center [590, 269] width 207 height 18
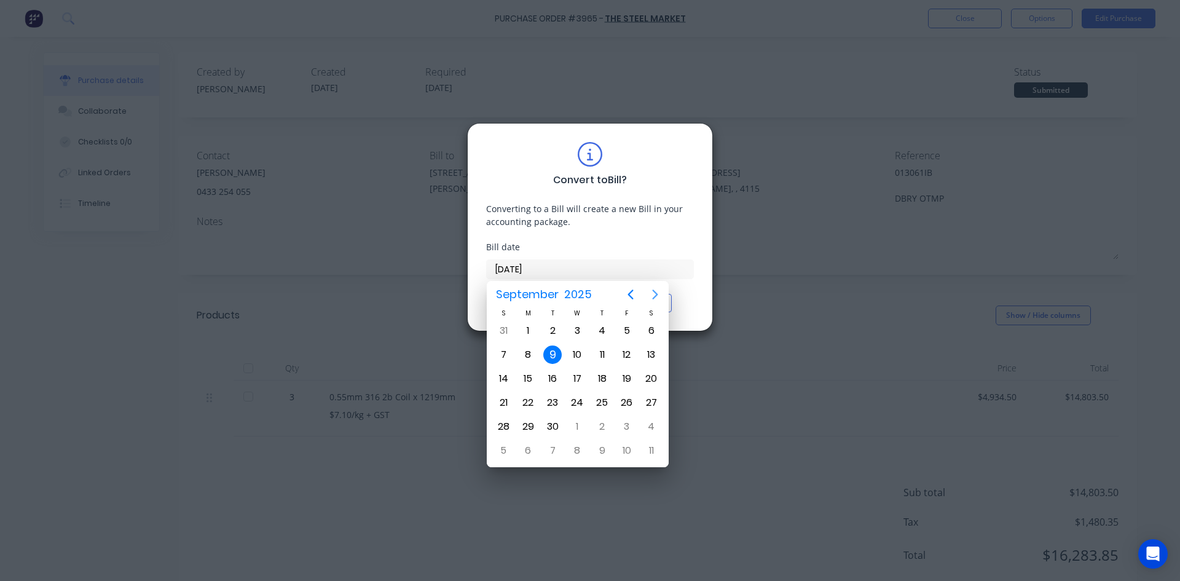
click at [653, 304] on button "Next page" at bounding box center [655, 294] width 25 height 25
click at [637, 296] on icon "Previous page" at bounding box center [630, 294] width 15 height 15
click at [577, 333] on div "3" at bounding box center [578, 330] width 18 height 18
type input "[DATE]"
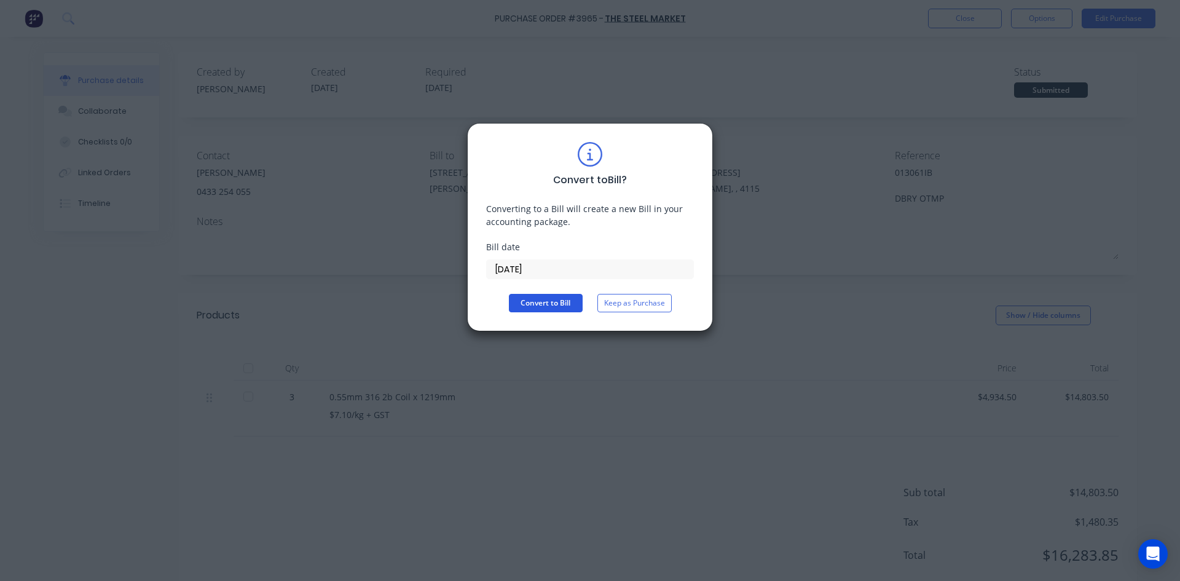
click at [563, 297] on button "Convert to Bill" at bounding box center [546, 303] width 74 height 18
type textarea "x"
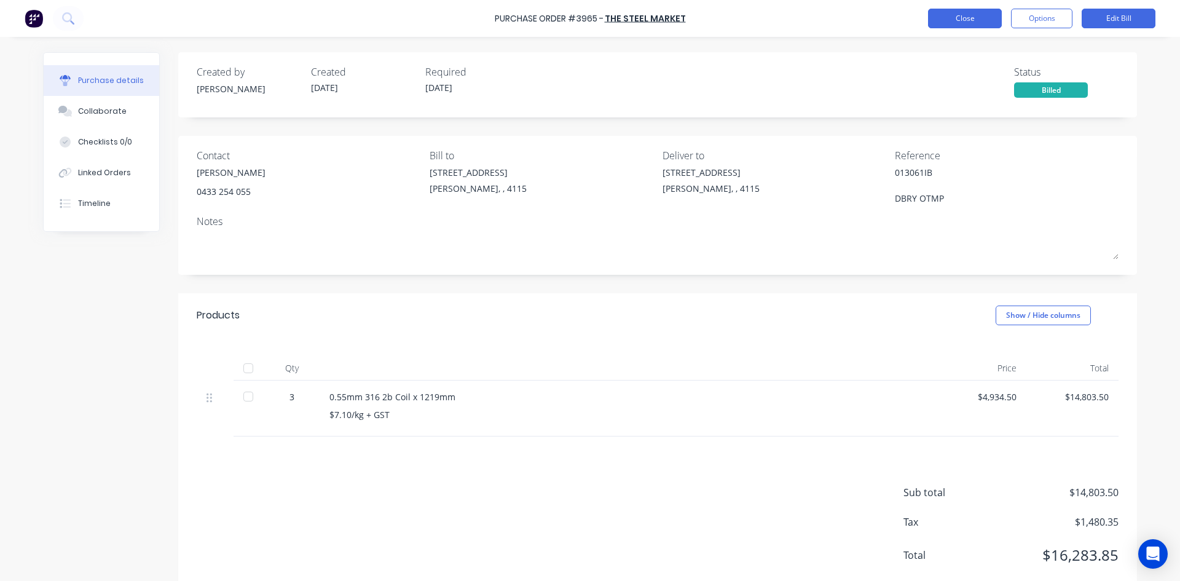
click at [975, 23] on button "Close" at bounding box center [965, 19] width 74 height 20
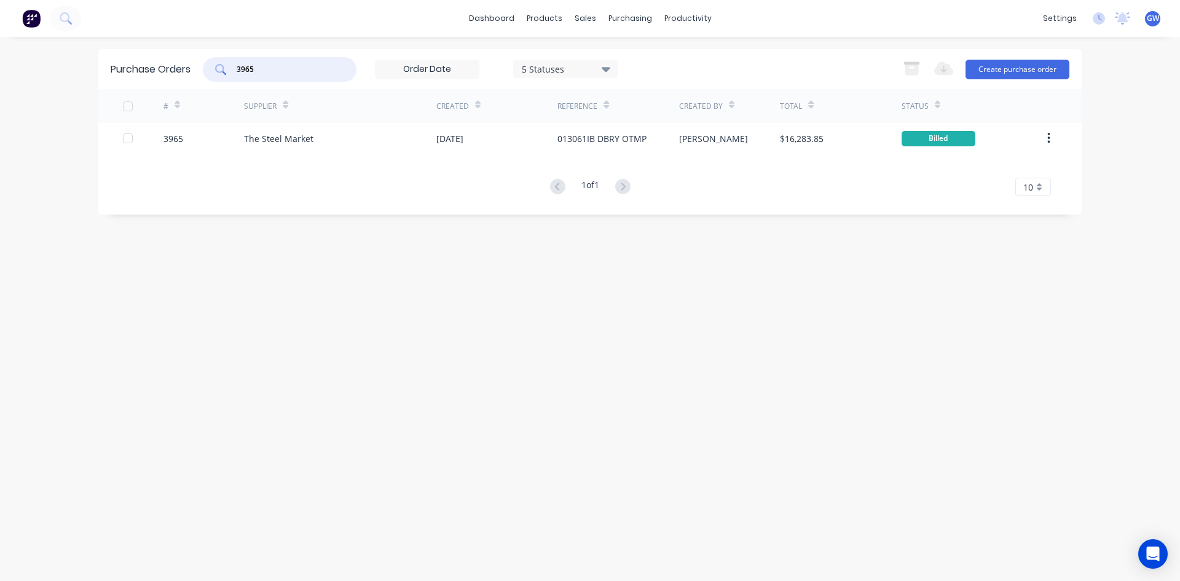
drag, startPoint x: 299, startPoint y: 72, endPoint x: 117, endPoint y: 77, distance: 182.0
click at [117, 77] on div "Purchase Orders 3965 5 Statuses 5 Statuses Export to Excel (XLSX) Create purcha…" at bounding box center [589, 69] width 983 height 40
type input "4226"
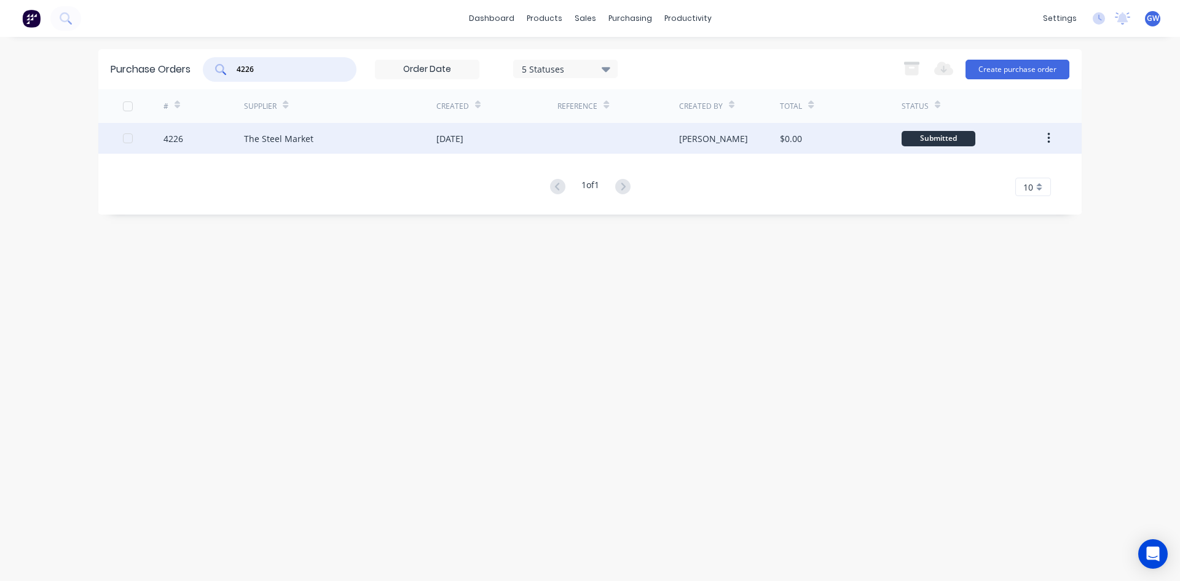
click at [716, 143] on div "[PERSON_NAME]" at bounding box center [729, 138] width 101 height 31
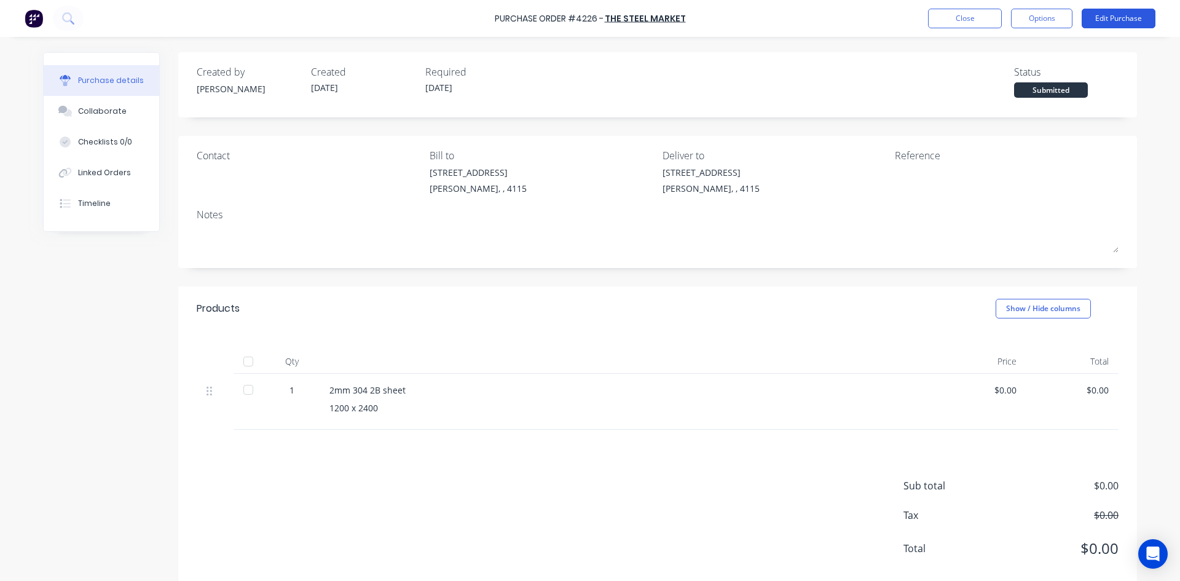
click at [1117, 20] on button "Edit Purchase" at bounding box center [1119, 19] width 74 height 20
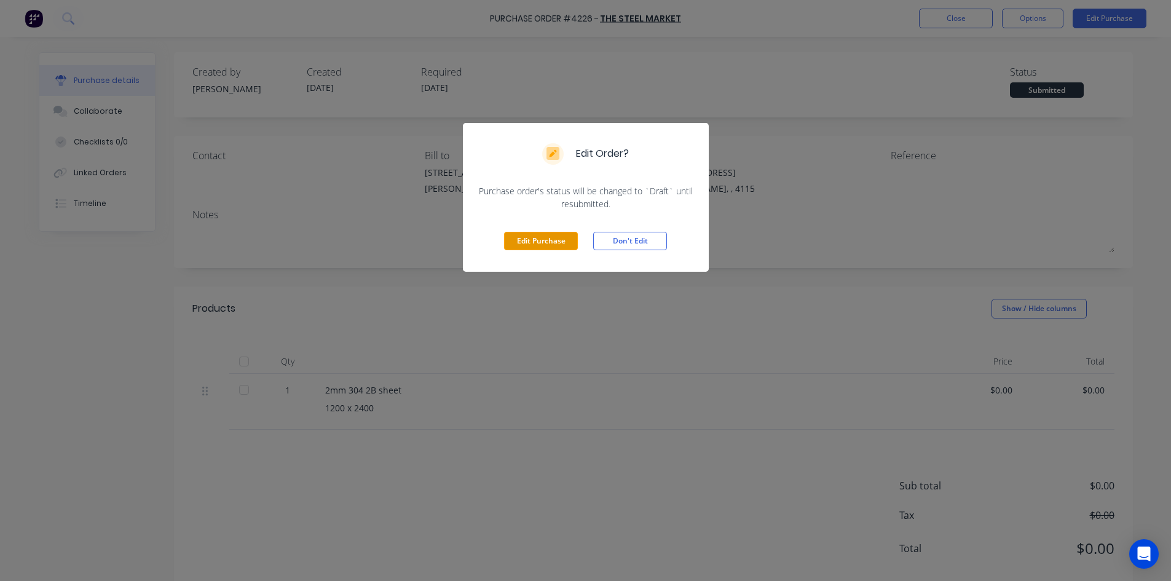
click at [532, 237] on button "Edit Purchase" at bounding box center [541, 241] width 74 height 18
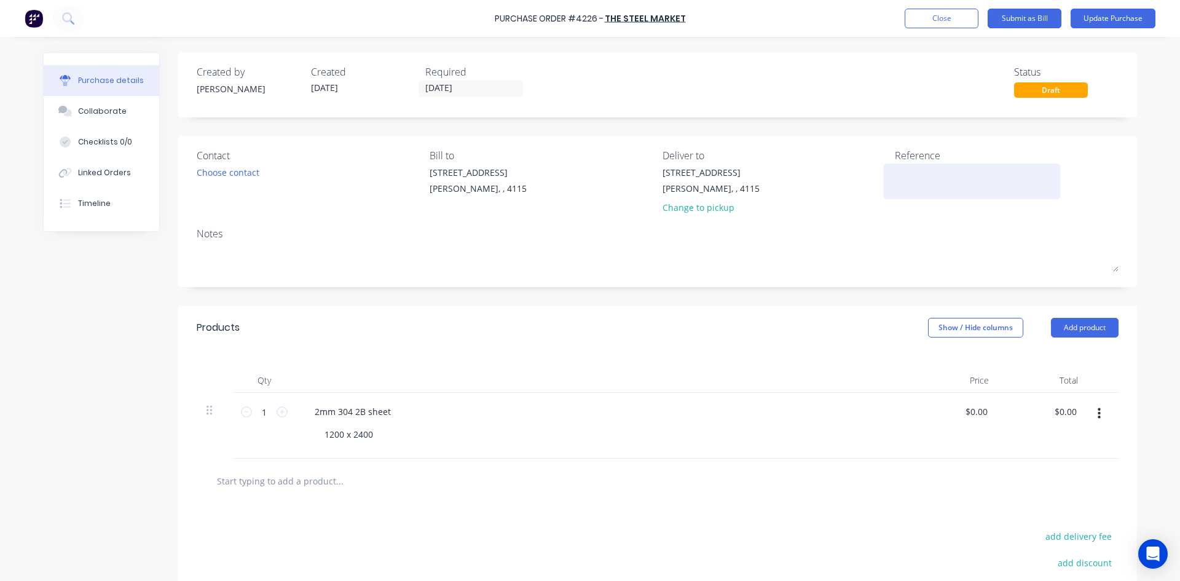
click at [941, 177] on textarea at bounding box center [972, 180] width 154 height 28
type textarea "013129I"
type textarea "x"
type textarea "013129IB"
type textarea "x"
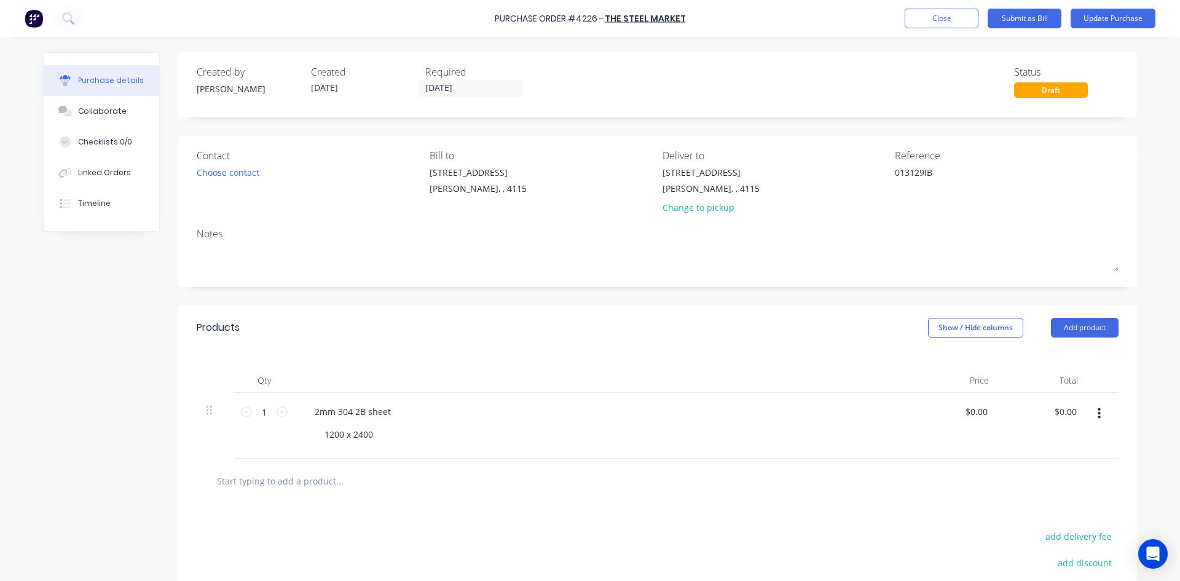
type textarea "013129IB"
click at [708, 310] on div "Products Show / Hide columns Add product" at bounding box center [657, 327] width 959 height 44
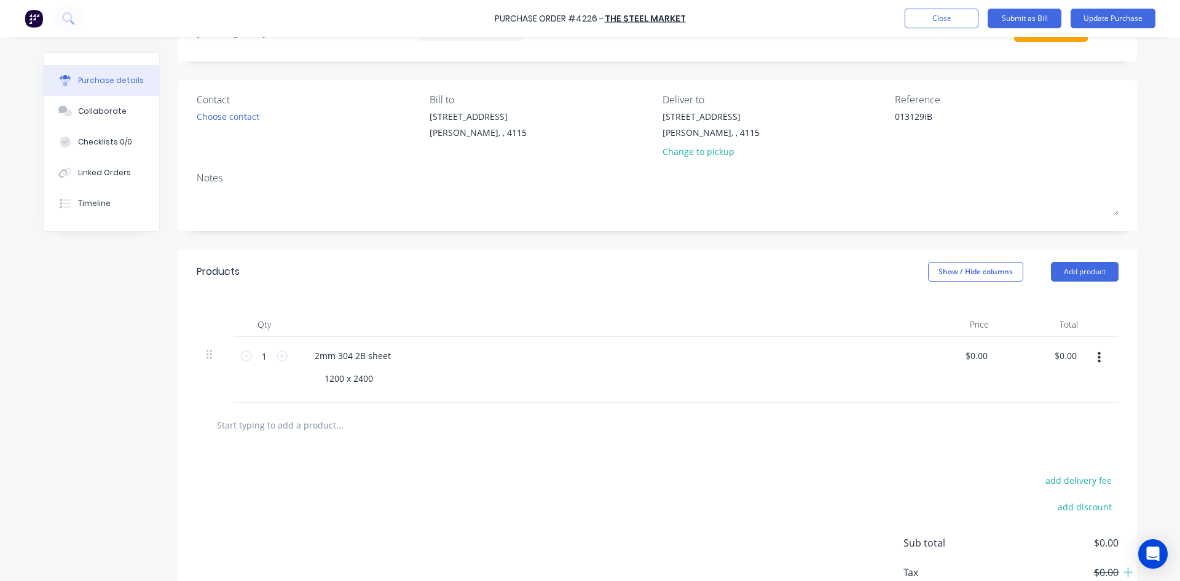
scroll to position [137, 0]
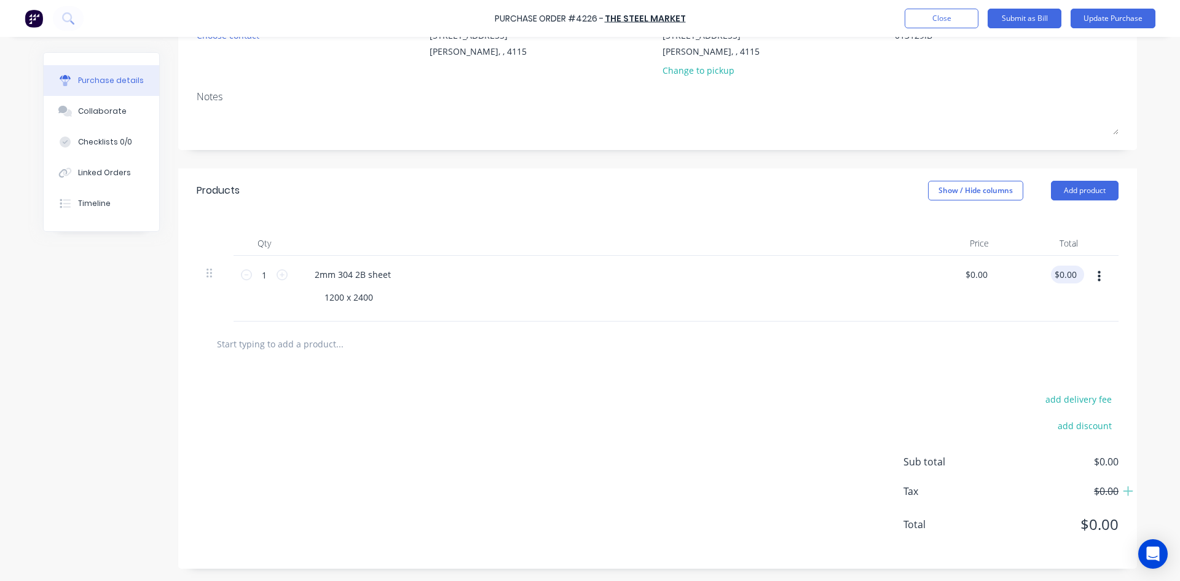
type textarea "x"
type input "0.00"
click at [1073, 276] on input "0.00" at bounding box center [1065, 275] width 28 height 18
type textarea "x"
click at [1073, 276] on input "0.00" at bounding box center [1067, 275] width 23 height 18
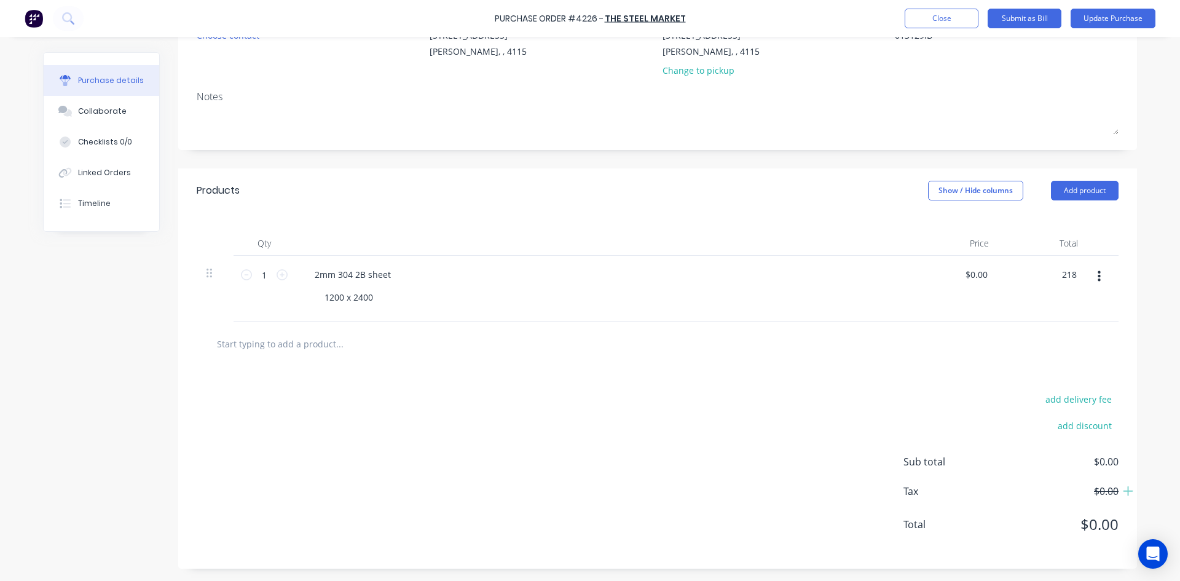
type input "218"
type textarea "x"
type input "$218.00"
click at [959, 439] on div "add delivery fee add discount" at bounding box center [1011, 419] width 215 height 57
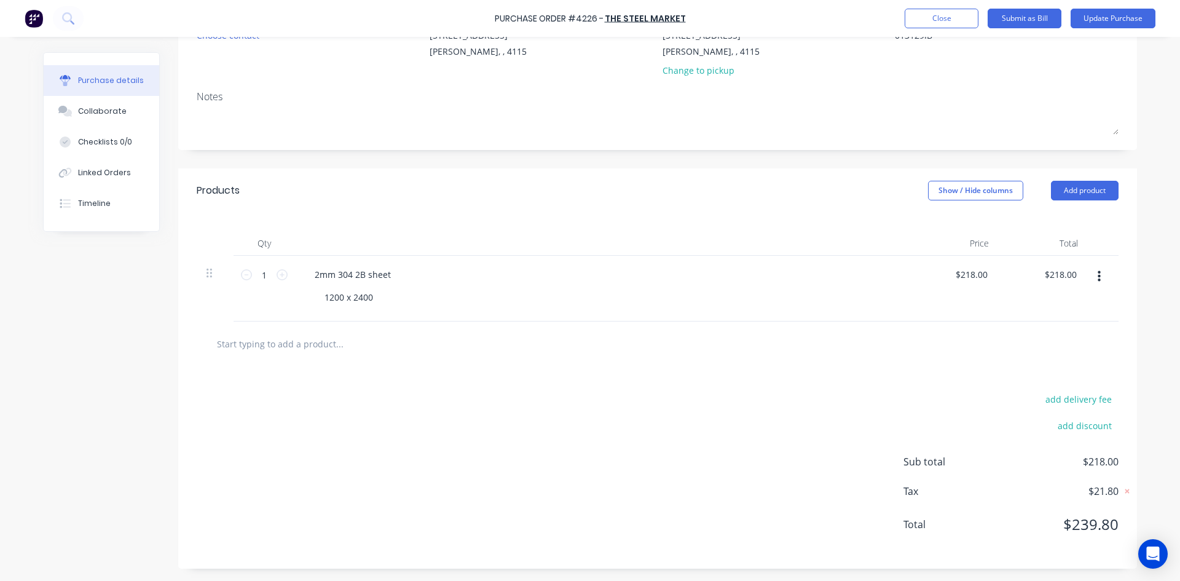
scroll to position [0, 0]
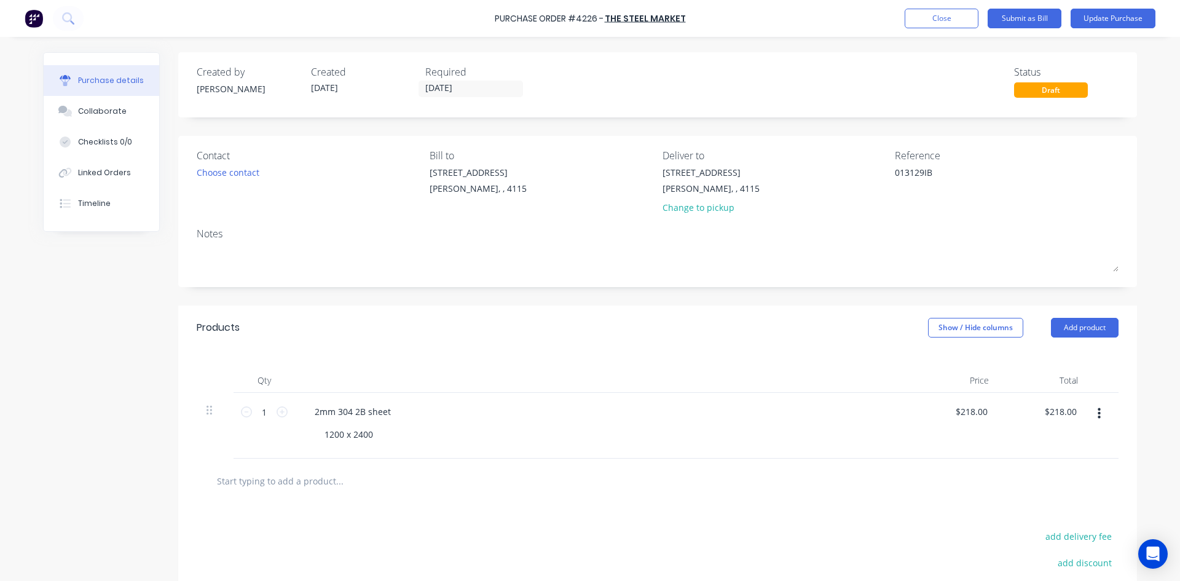
drag, startPoint x: 465, startPoint y: 82, endPoint x: 468, endPoint y: 111, distance: 28.4
click at [464, 83] on input "[DATE]" at bounding box center [470, 88] width 103 height 15
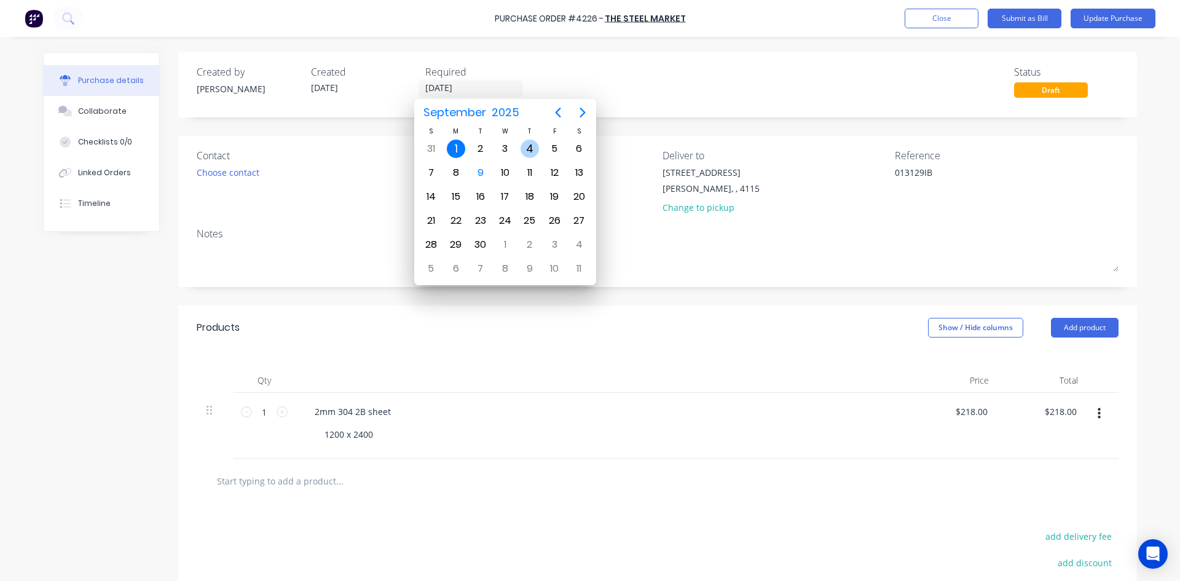
click at [529, 149] on div "4" at bounding box center [530, 149] width 18 height 18
type textarea "x"
type input "04/09/25"
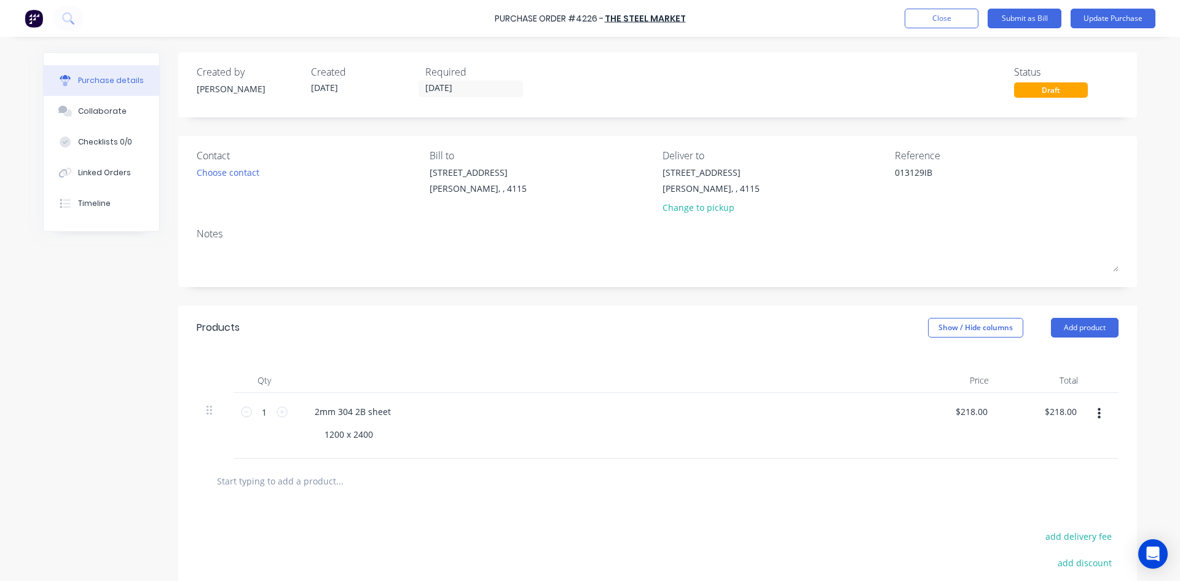
drag, startPoint x: 807, startPoint y: 66, endPoint x: 1108, endPoint y: 34, distance: 302.3
click at [808, 66] on div "Created by John Created 01/09/25 Required 04/09/25 Status Draft" at bounding box center [658, 81] width 922 height 33
click at [1124, 17] on button "Update Purchase" at bounding box center [1113, 19] width 85 height 20
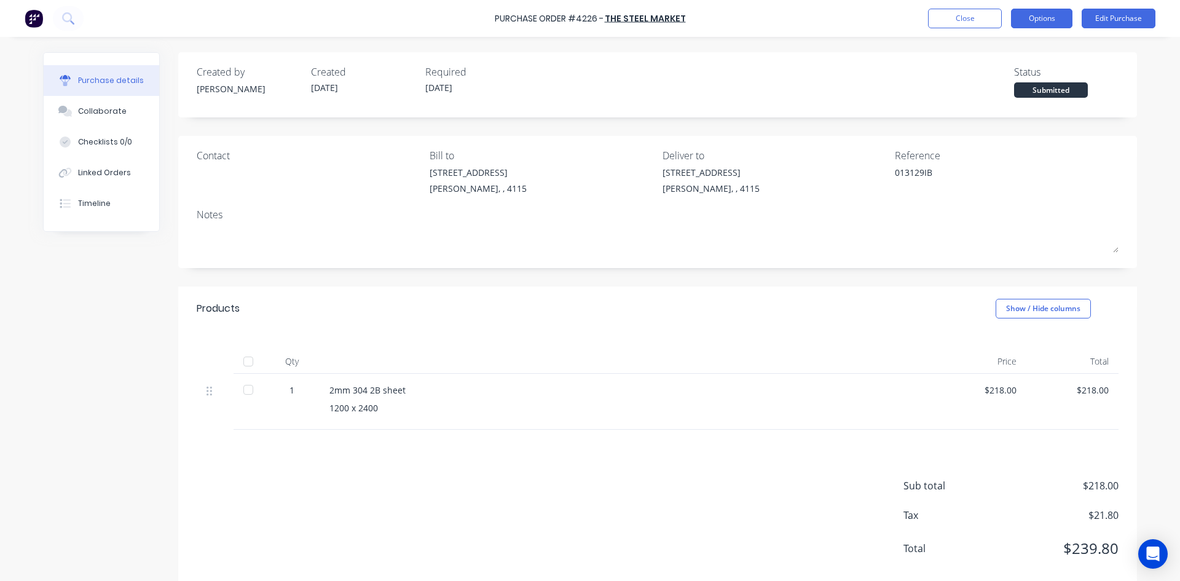
click at [1054, 25] on button "Options" at bounding box center [1041, 19] width 61 height 20
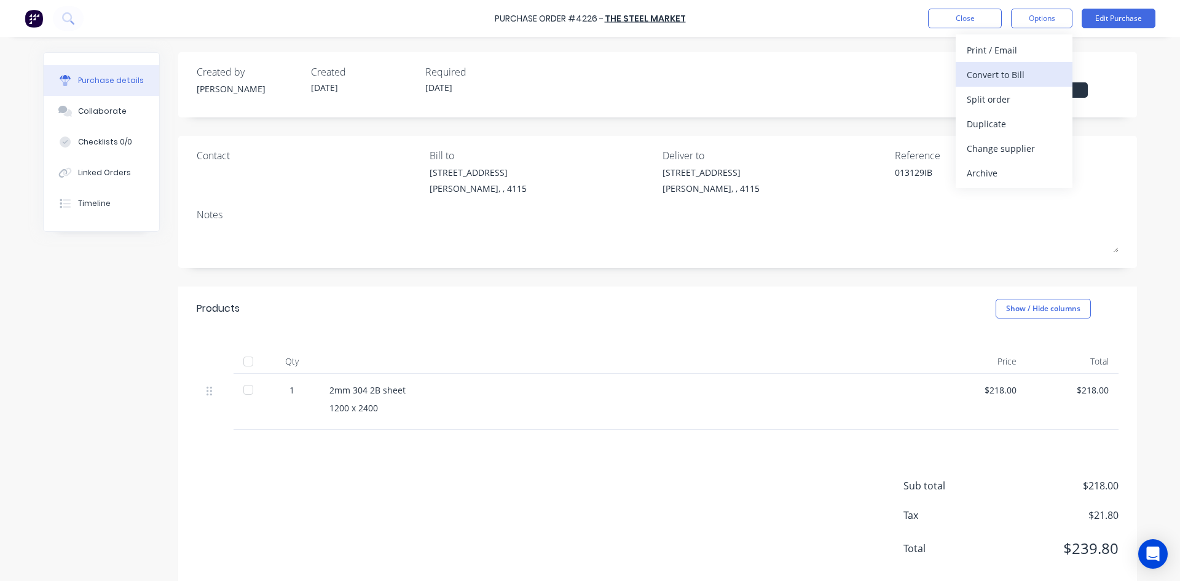
click at [998, 71] on div "Convert to Bill" at bounding box center [1014, 75] width 95 height 18
type textarea "x"
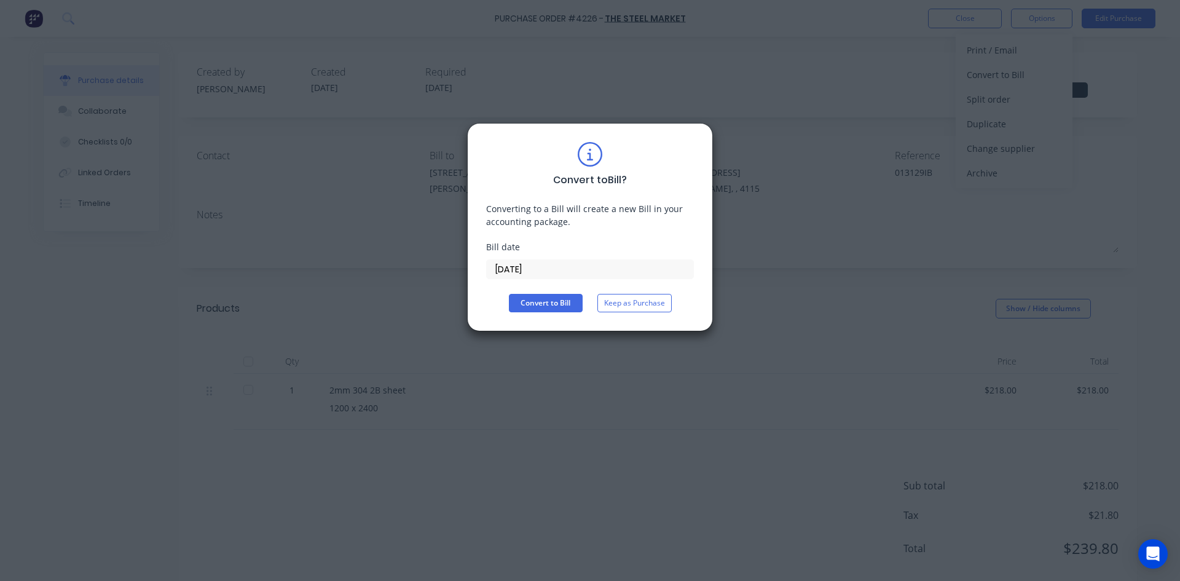
click at [545, 266] on input "[DATE]" at bounding box center [590, 269] width 207 height 18
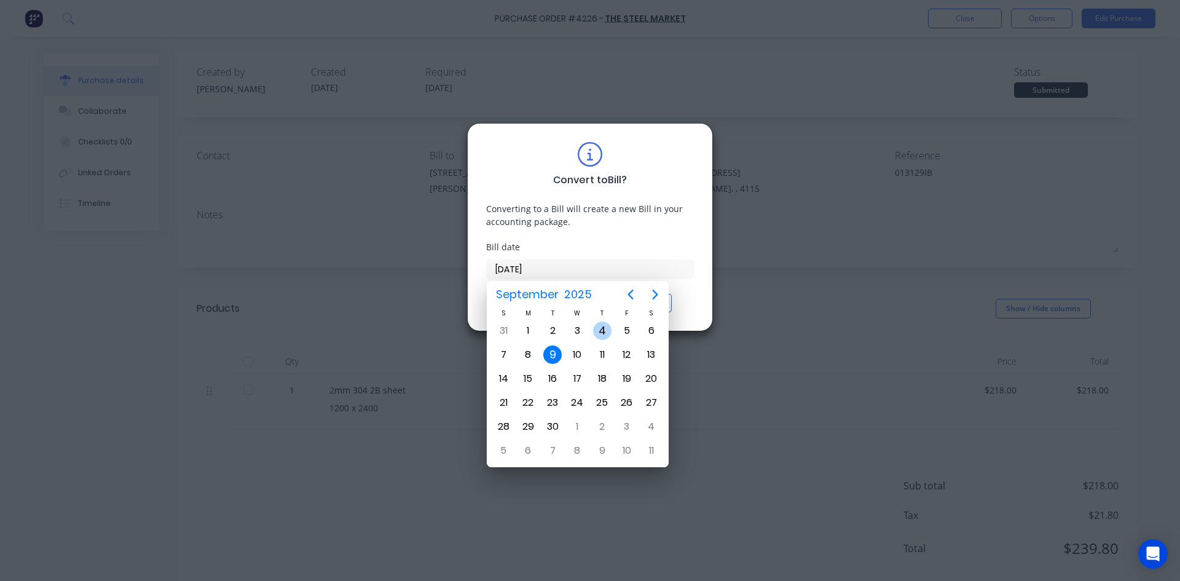
click at [609, 329] on div "4" at bounding box center [602, 330] width 18 height 18
type input "04/09/25"
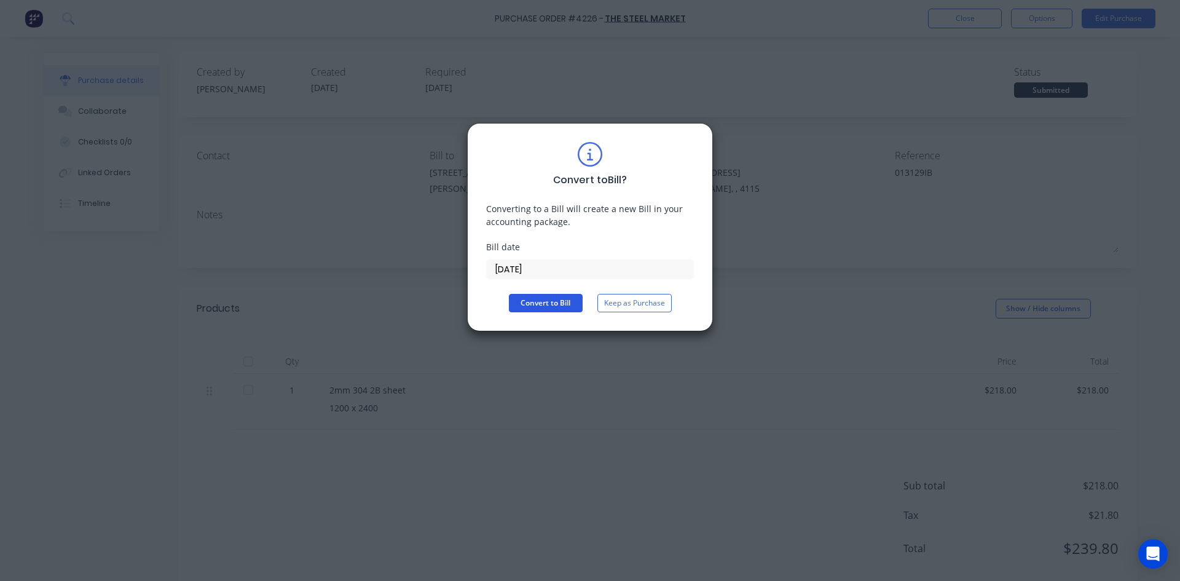
click at [565, 305] on button "Convert to Bill" at bounding box center [546, 303] width 74 height 18
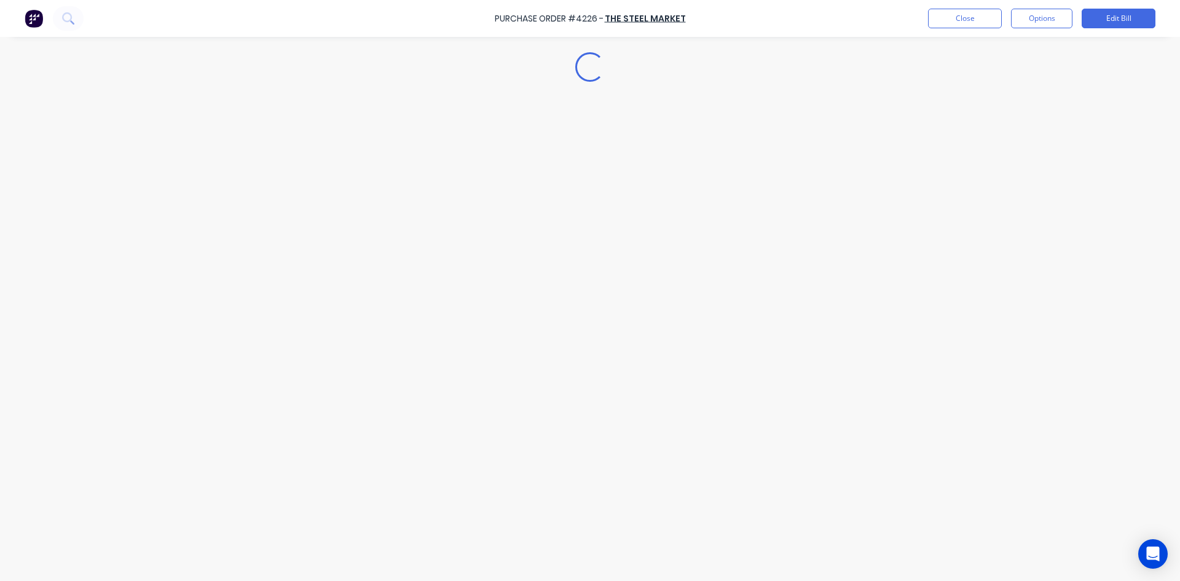
type textarea "x"
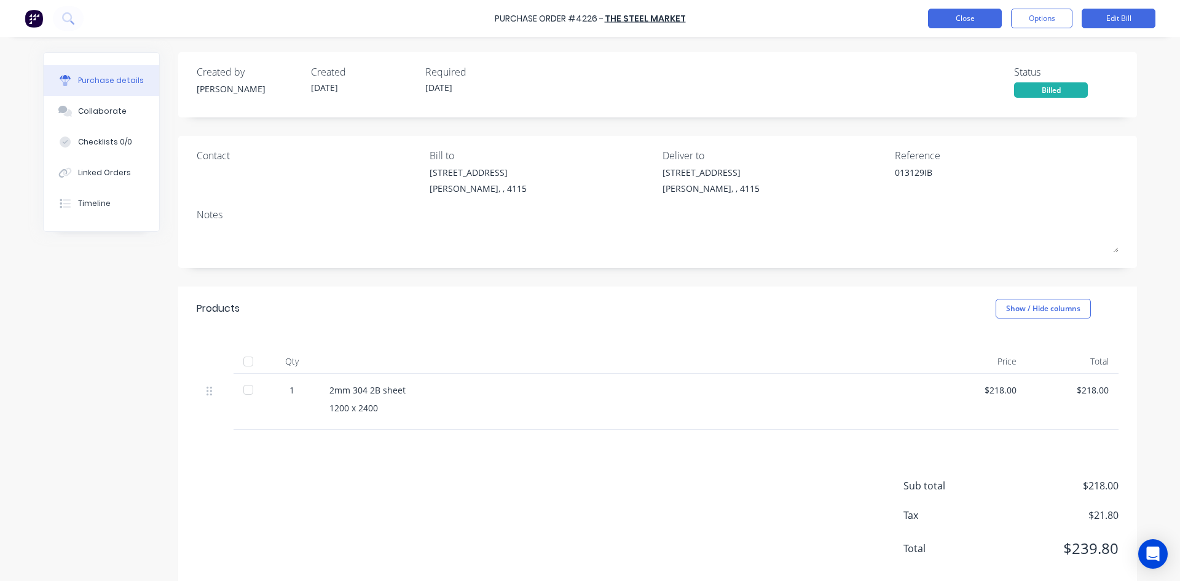
click at [969, 13] on button "Close" at bounding box center [965, 19] width 74 height 20
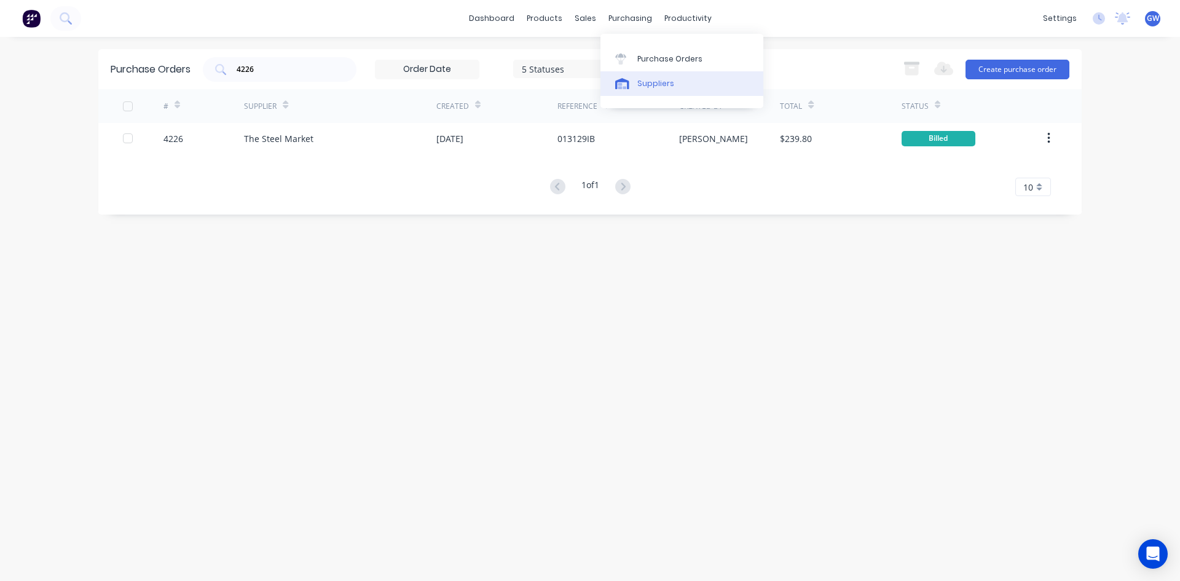
click at [638, 83] on div "Suppliers" at bounding box center [655, 83] width 37 height 11
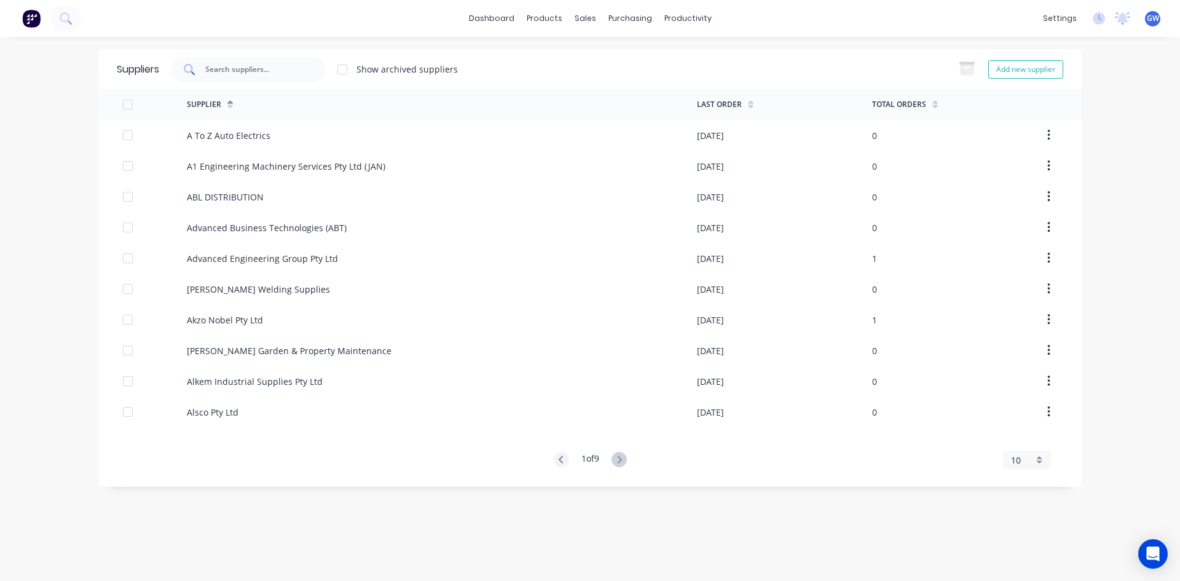
click at [248, 70] on input "text" at bounding box center [255, 69] width 102 height 12
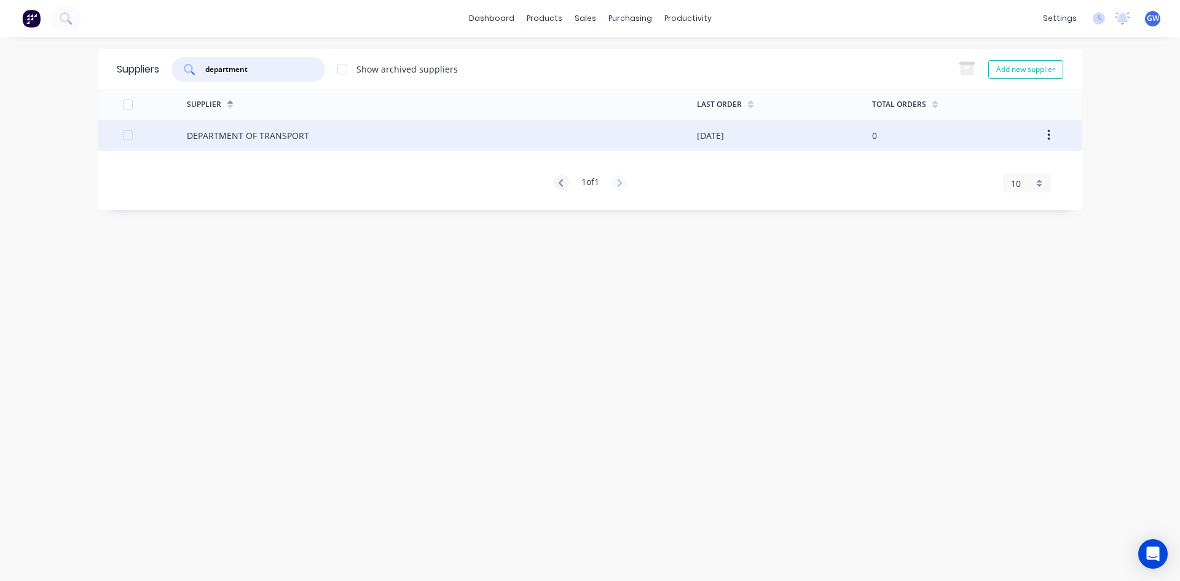
type input "department"
click at [483, 135] on div "DEPARTMENT OF TRANSPORT" at bounding box center [442, 135] width 510 height 31
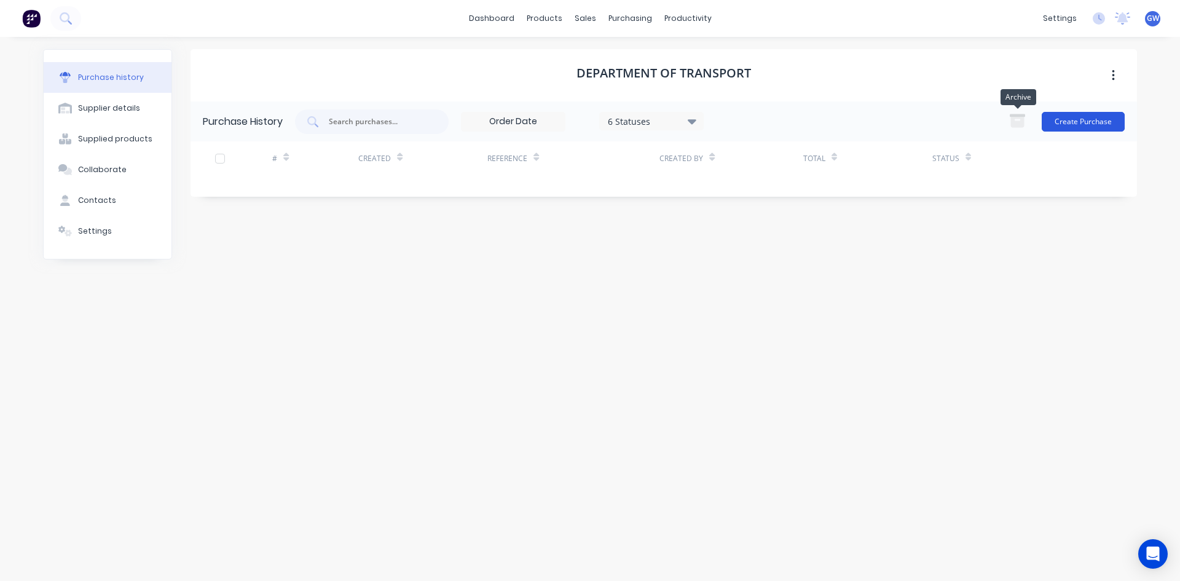
click at [1062, 122] on button "Create Purchase" at bounding box center [1083, 122] width 83 height 20
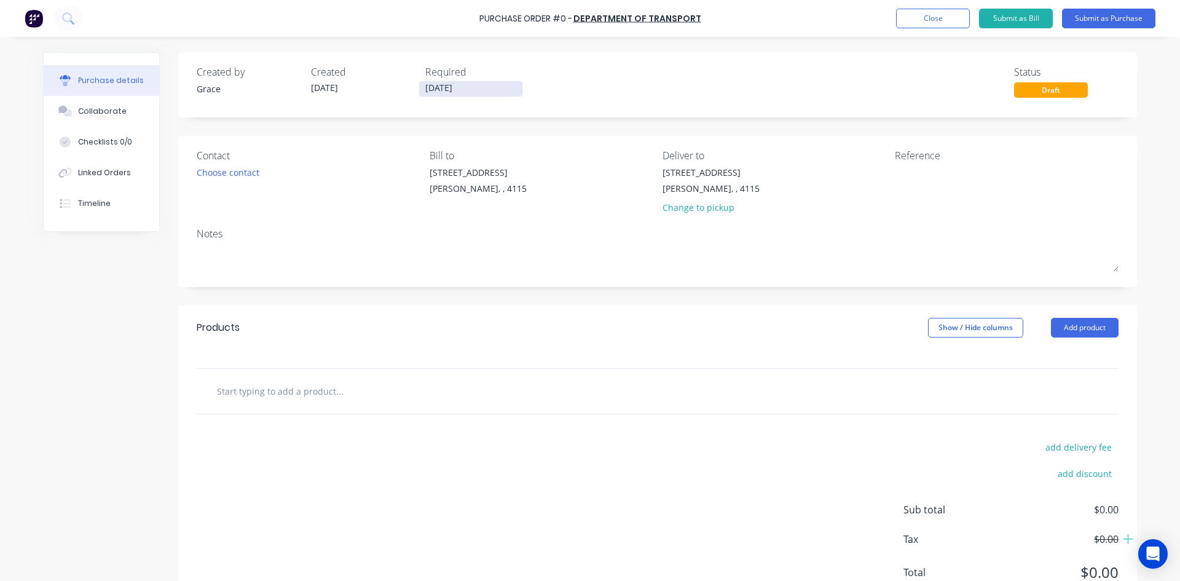
click at [448, 92] on input "[DATE]" at bounding box center [470, 88] width 103 height 15
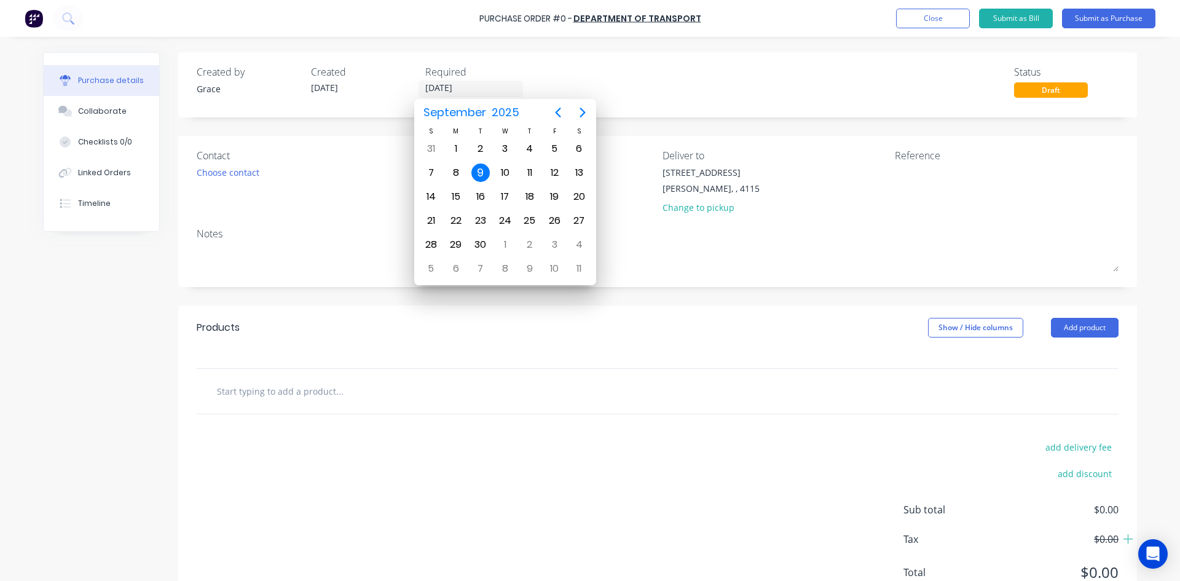
click at [722, 104] on div "Created by Grace Created 09/09/25 Required 09/09/25 Status Draft" at bounding box center [657, 84] width 959 height 65
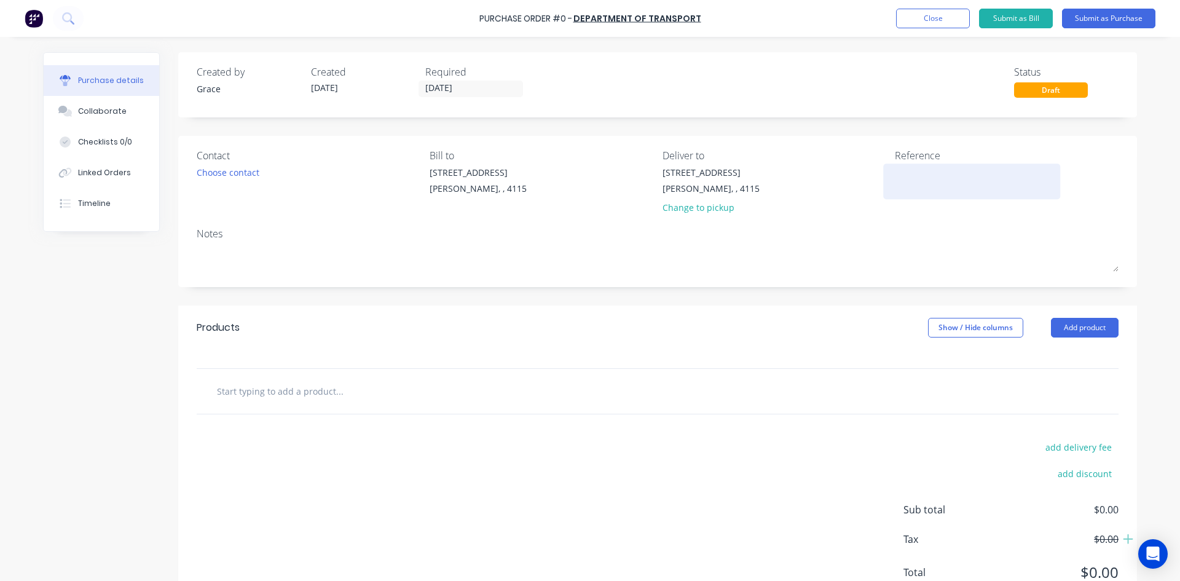
click at [995, 185] on textarea at bounding box center [972, 180] width 154 height 28
type textarea "FN"
type textarea "x"
type textarea "FNM"
type textarea "x"
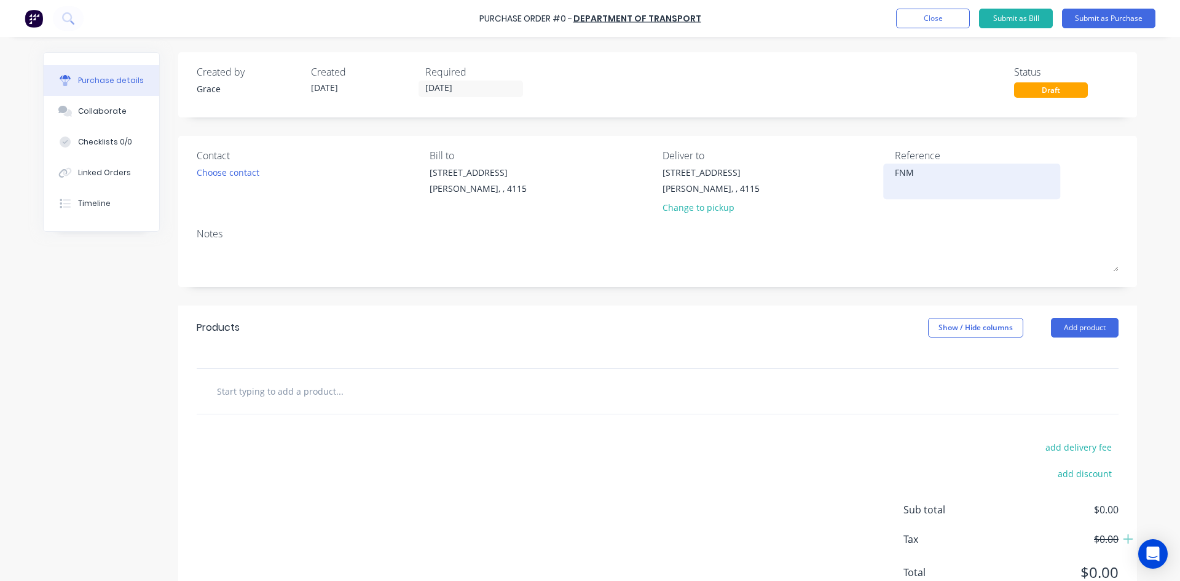
type textarea "FNM0"
type textarea "x"
type textarea "FNM09"
type textarea "x"
type textarea "FNM09"
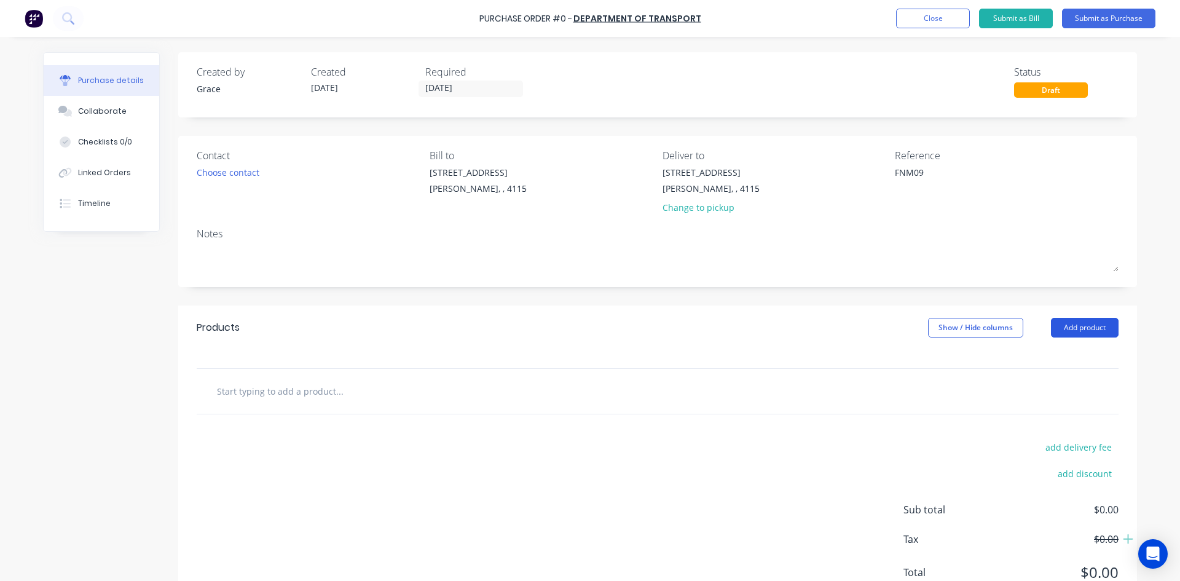
click at [1081, 326] on button "Add product" at bounding box center [1085, 328] width 68 height 20
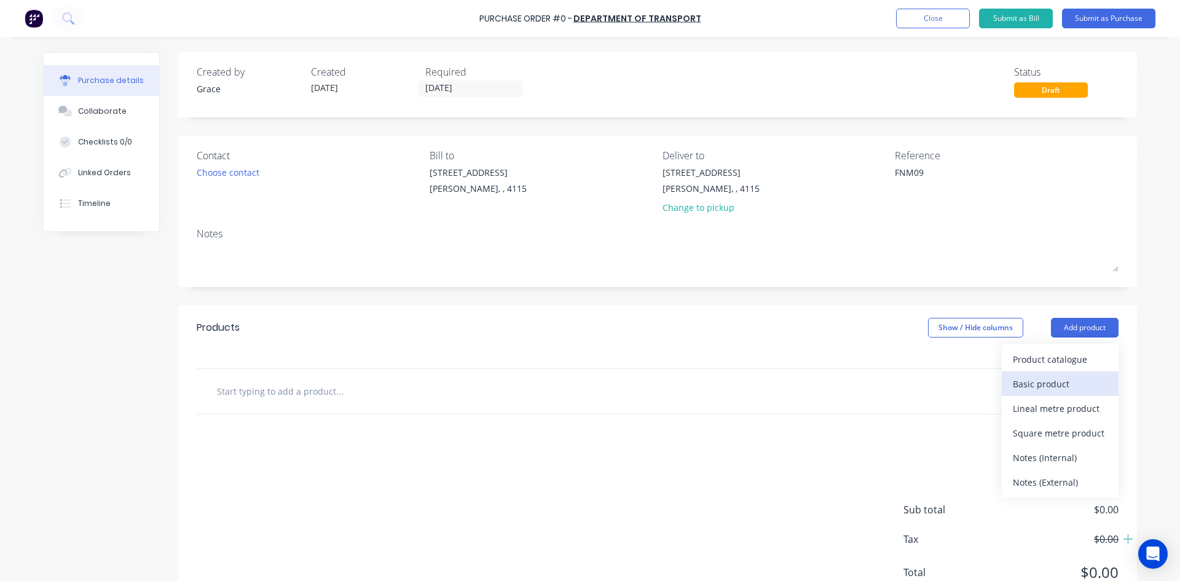
click at [1073, 373] on button "Basic product" at bounding box center [1060, 383] width 117 height 25
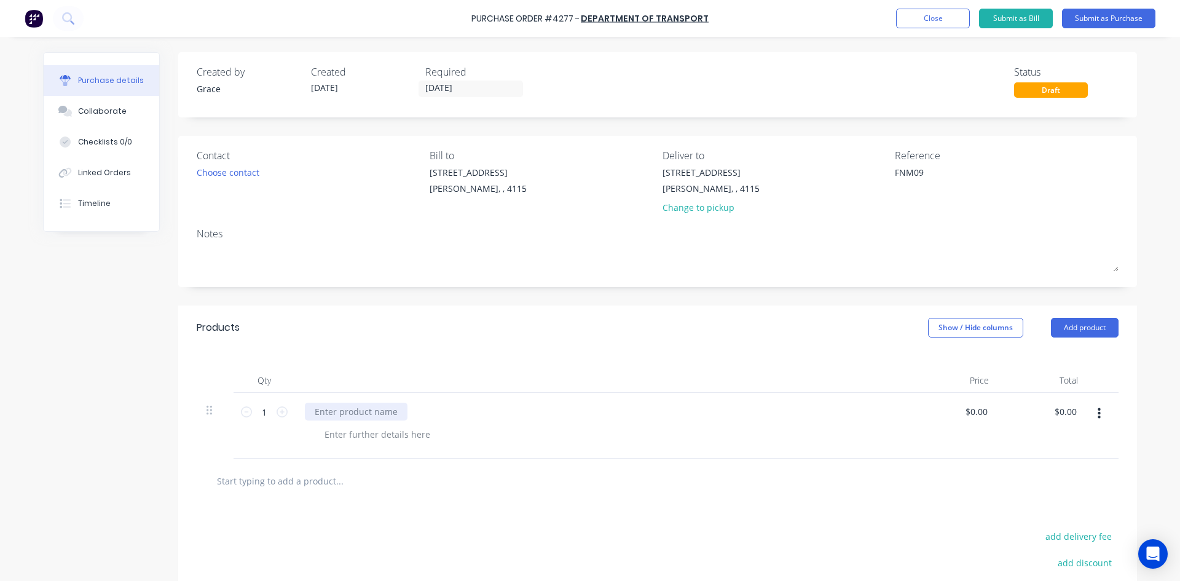
type textarea "x"
click at [359, 414] on div at bounding box center [356, 412] width 103 height 18
type textarea "x"
type input "0.0000"
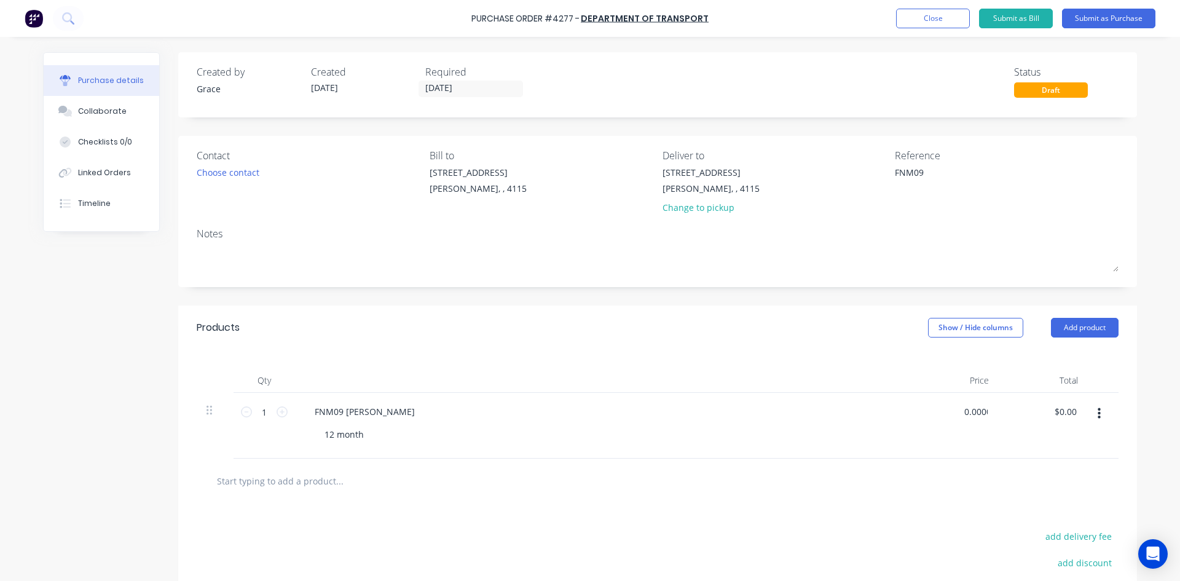
type textarea "x"
type input "$0.00"
type input "0"
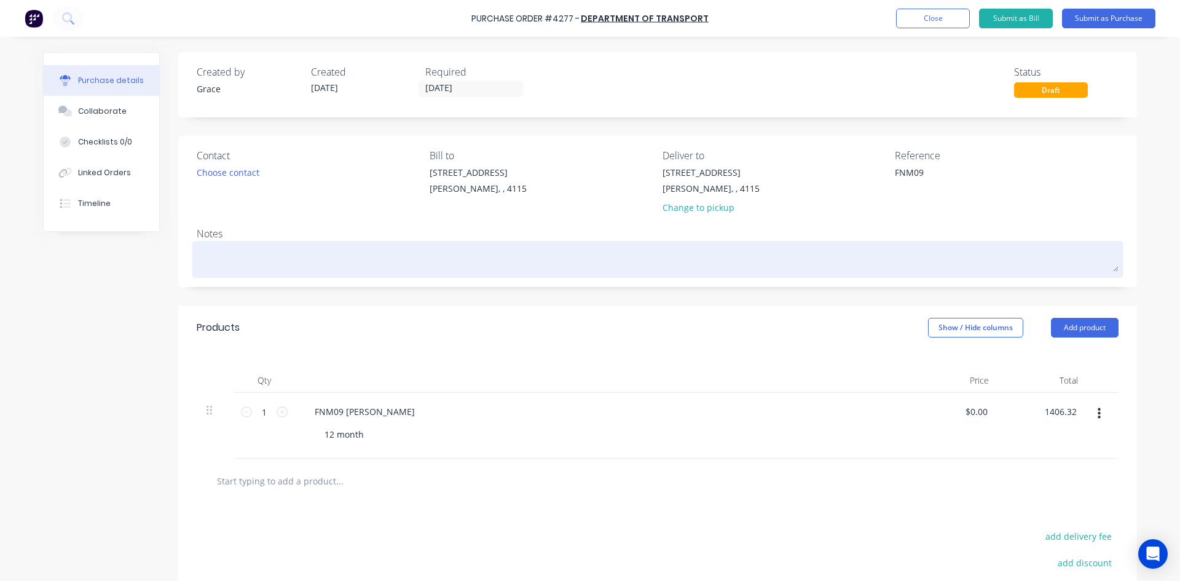
type input "1406.32"
type textarea "x"
type input "$1,406.32"
click at [942, 264] on textarea at bounding box center [658, 258] width 922 height 28
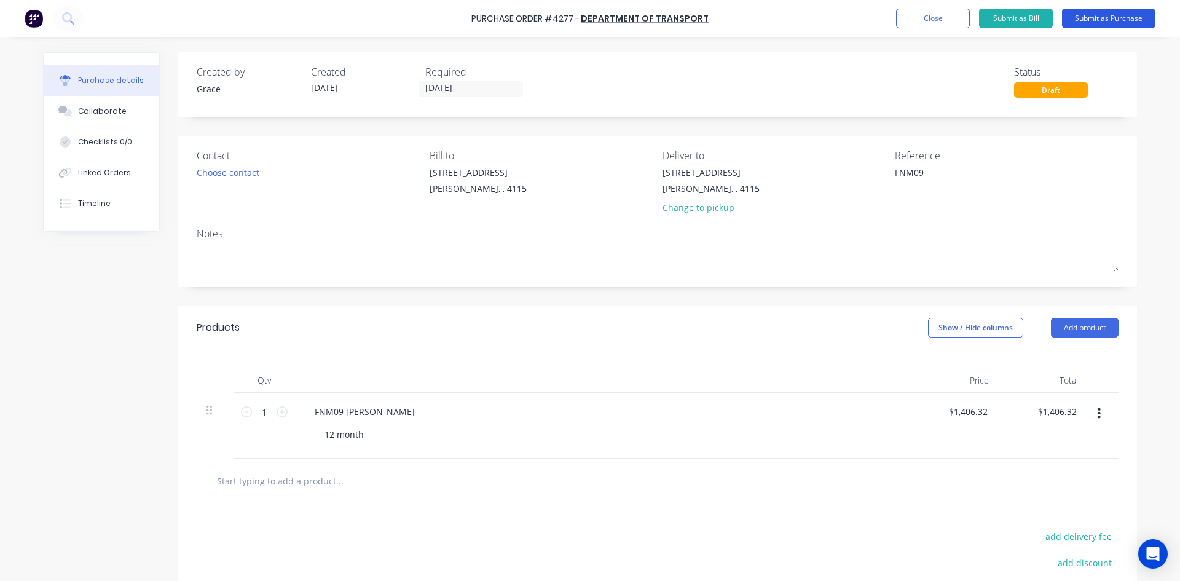
click at [1132, 12] on button "Submit as Purchase" at bounding box center [1108, 19] width 93 height 20
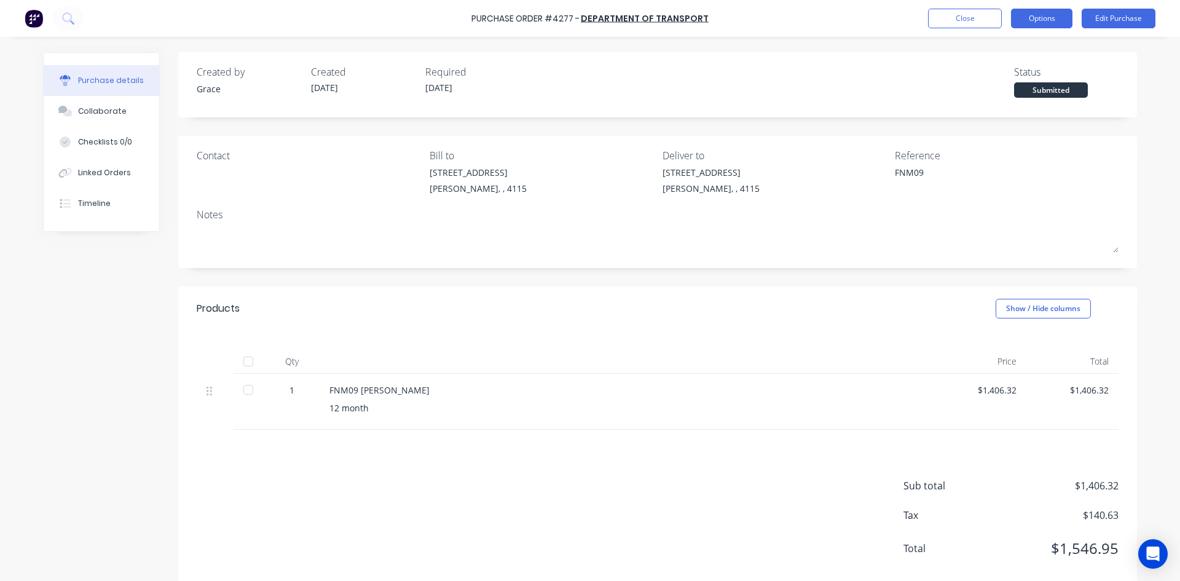
click at [1032, 14] on button "Options" at bounding box center [1041, 19] width 61 height 20
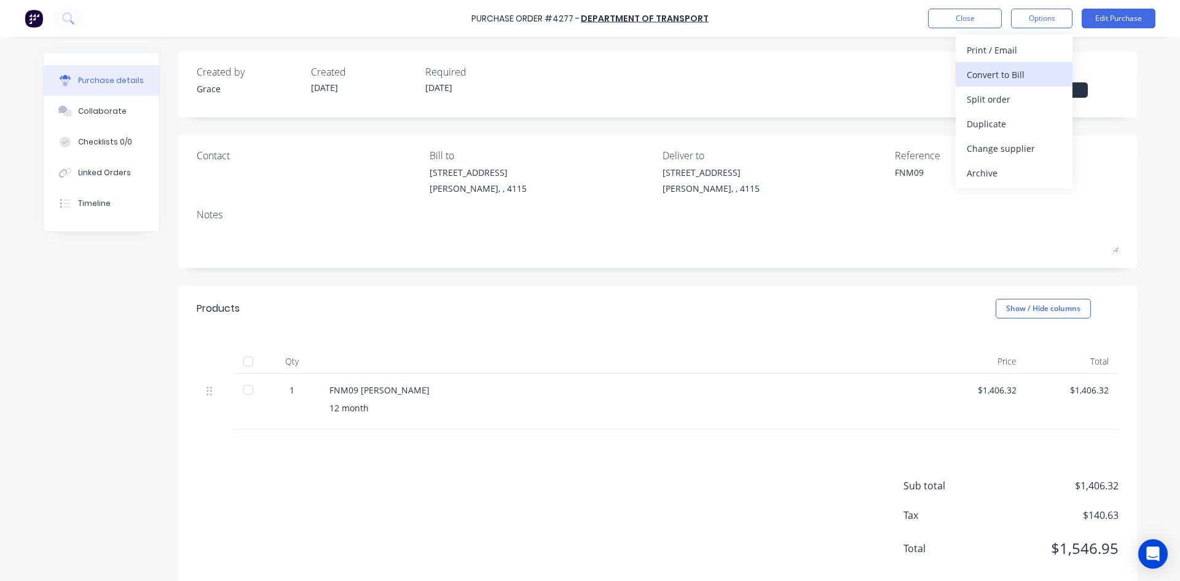
click at [1034, 70] on div "Convert to Bill" at bounding box center [1014, 75] width 95 height 18
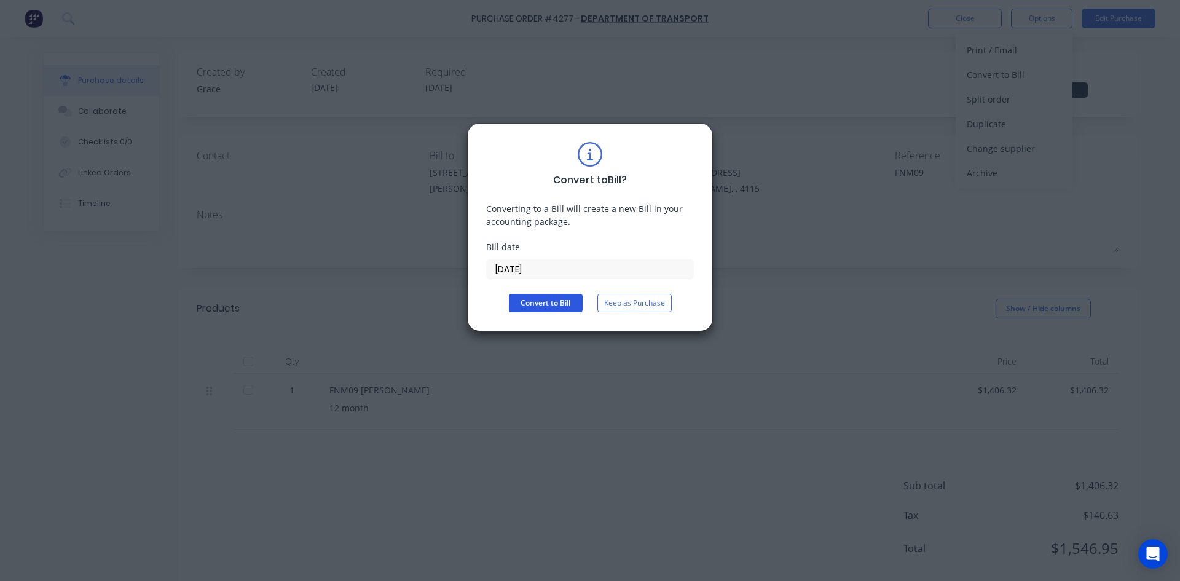
click at [526, 298] on button "Convert to Bill" at bounding box center [546, 303] width 74 height 18
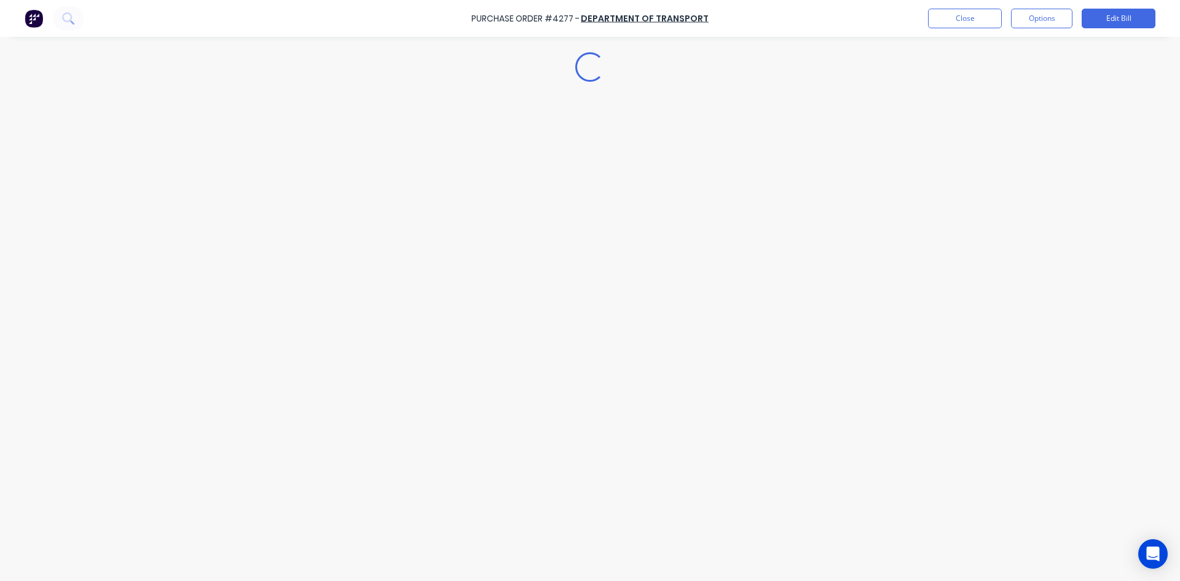
type textarea "x"
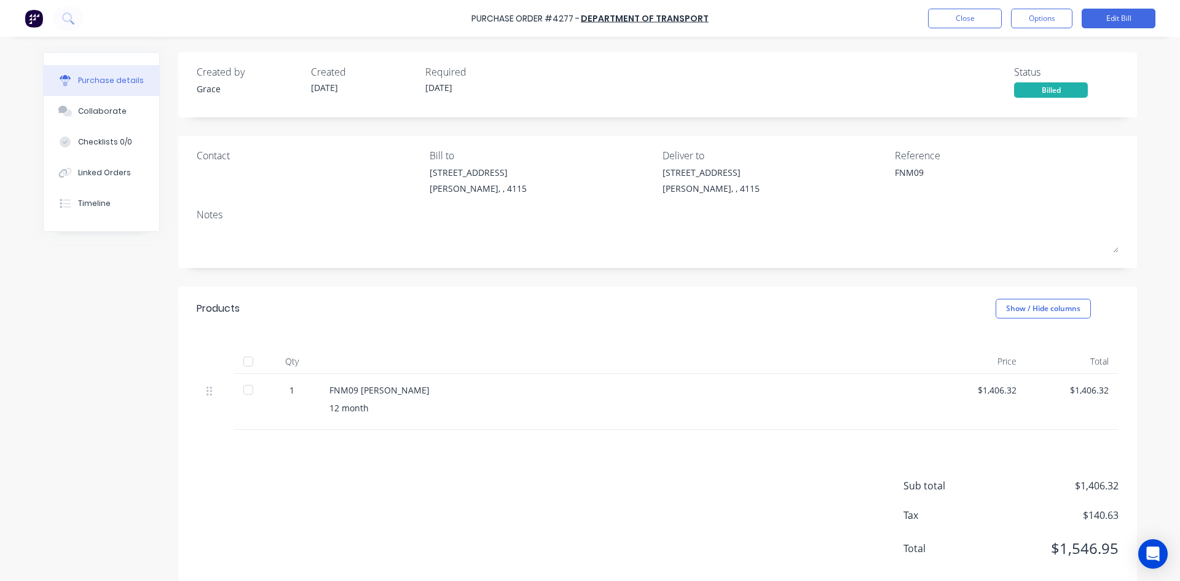
click at [941, 6] on div "Purchase Order #4277 - DEPARTMENT OF TRANSPORT Close Options Edit Bill" at bounding box center [590, 18] width 1180 height 37
click at [951, 24] on button "Close" at bounding box center [965, 19] width 74 height 20
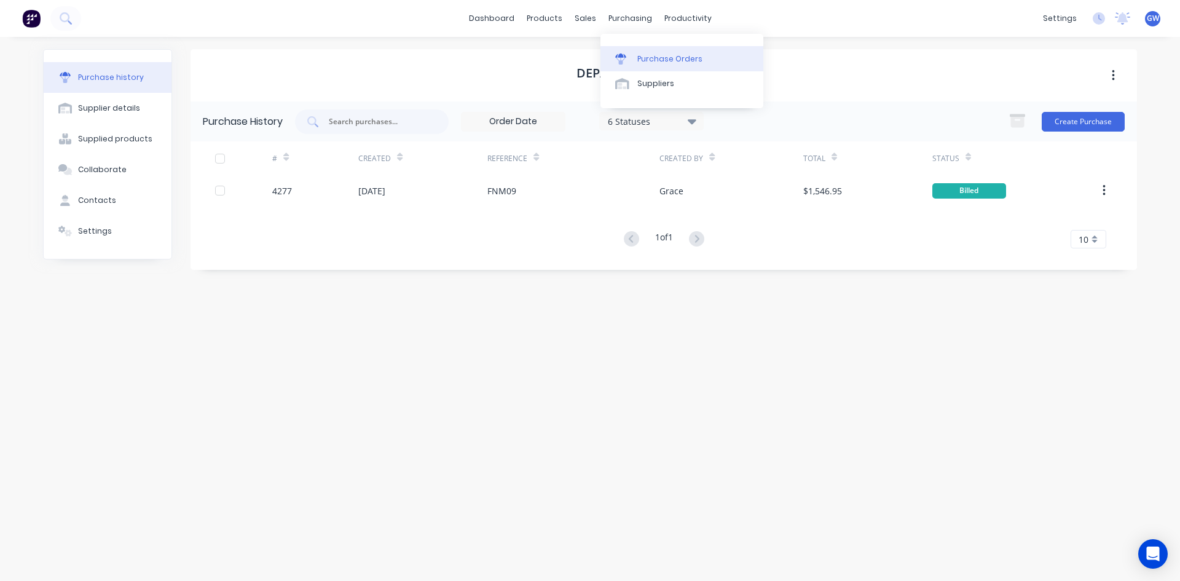
click at [634, 50] on link "Purchase Orders" at bounding box center [682, 58] width 163 height 25
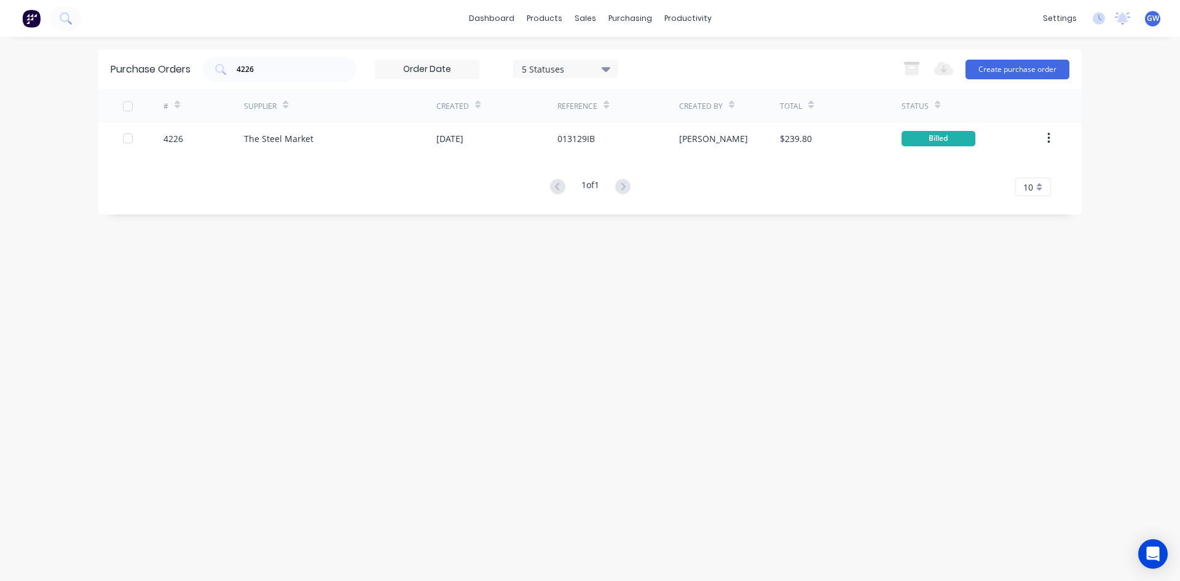
drag, startPoint x: 279, startPoint y: 73, endPoint x: 0, endPoint y: 71, distance: 279.1
click at [0, 71] on div "dashboard products sales purchasing productivity dashboard products Product Cat…" at bounding box center [590, 290] width 1180 height 581
type input "4205"
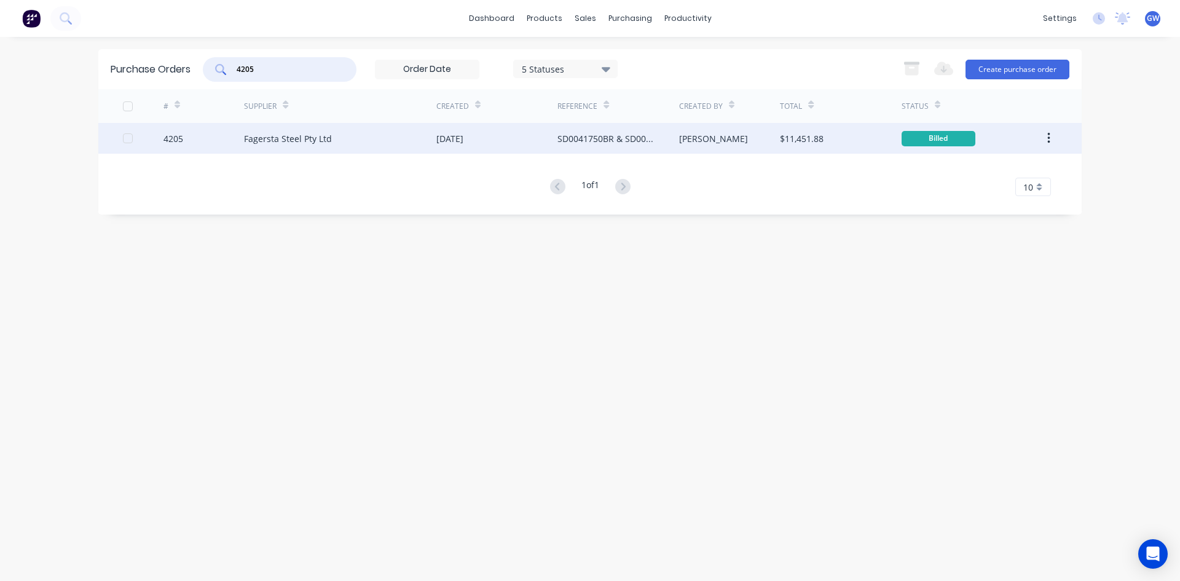
click at [712, 141] on div "[PERSON_NAME]" at bounding box center [729, 138] width 101 height 31
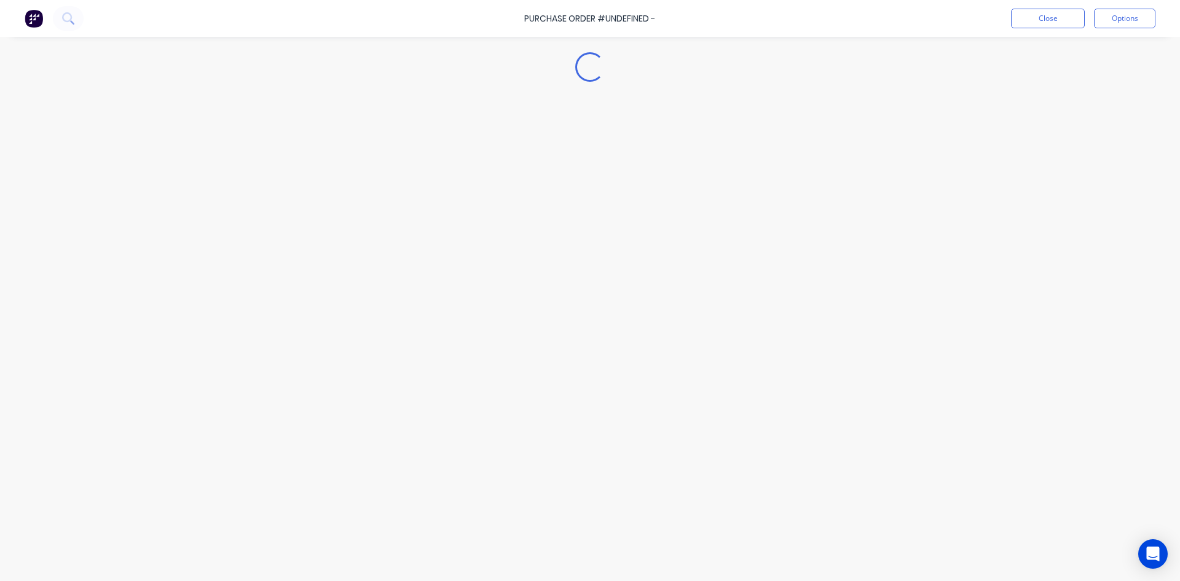
type textarea "x"
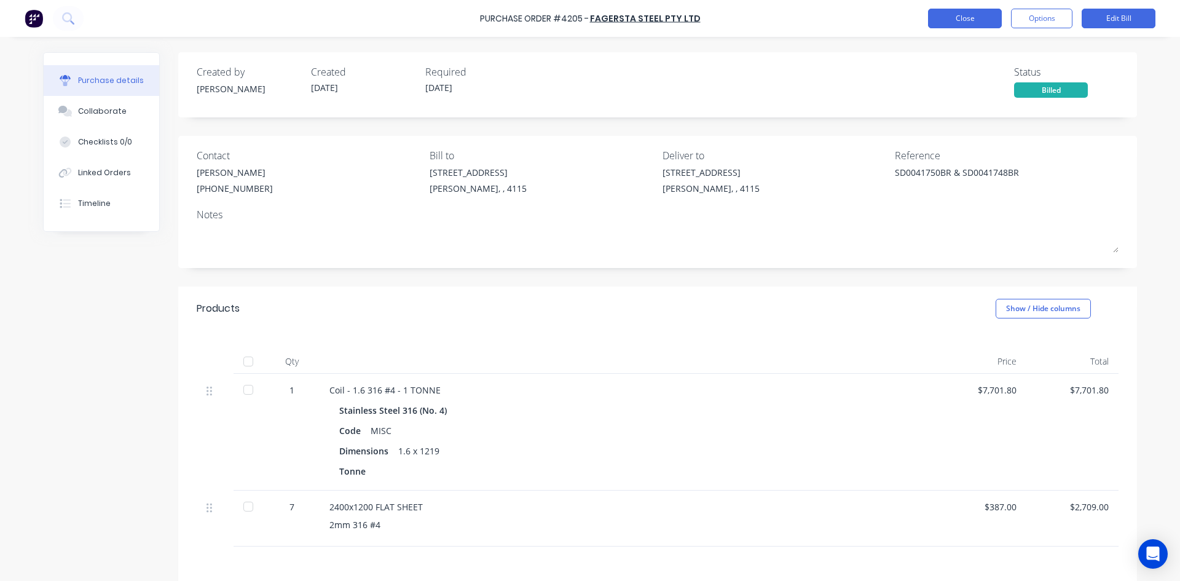
click at [972, 22] on button "Close" at bounding box center [965, 19] width 74 height 20
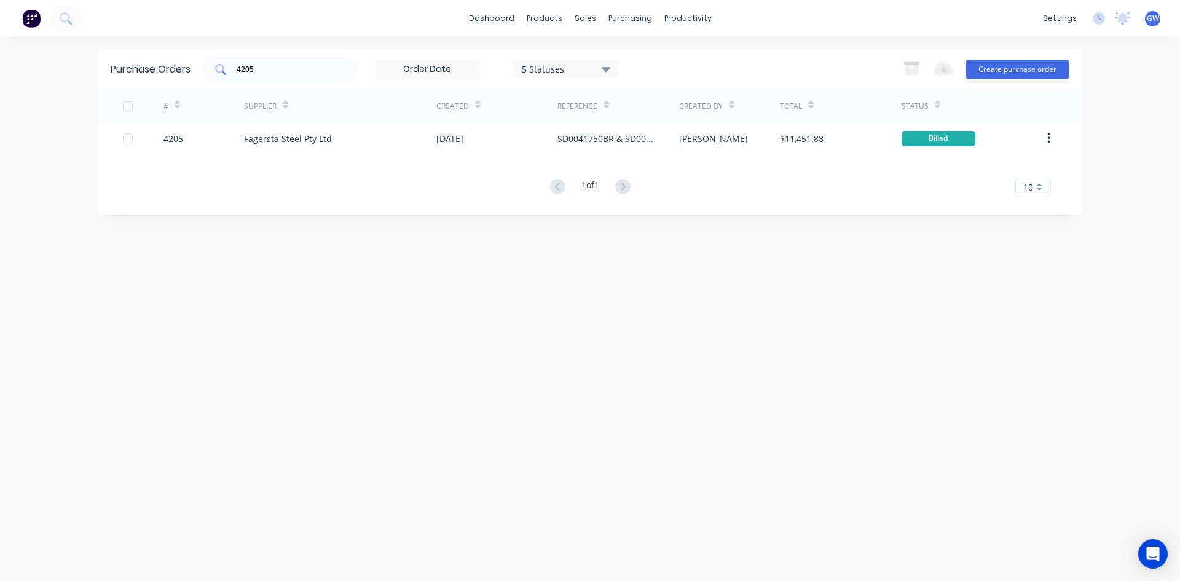
drag, startPoint x: 317, startPoint y: 75, endPoint x: 224, endPoint y: 65, distance: 93.3
click at [224, 65] on div "4205" at bounding box center [280, 69] width 154 height 25
type input "4"
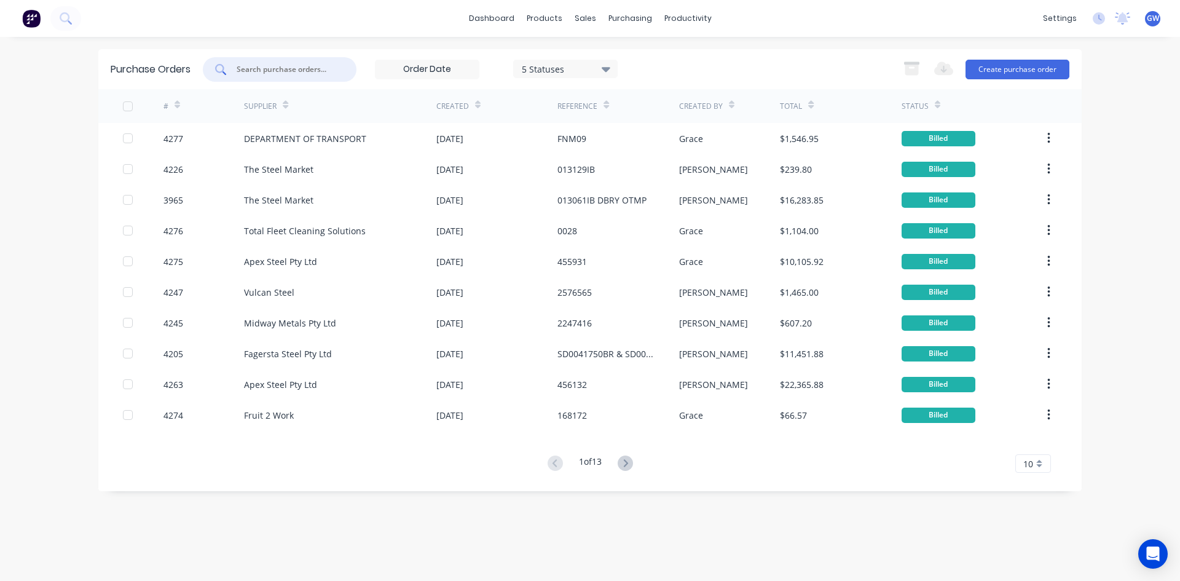
click at [580, 63] on div "5 Statuses" at bounding box center [566, 68] width 88 height 13
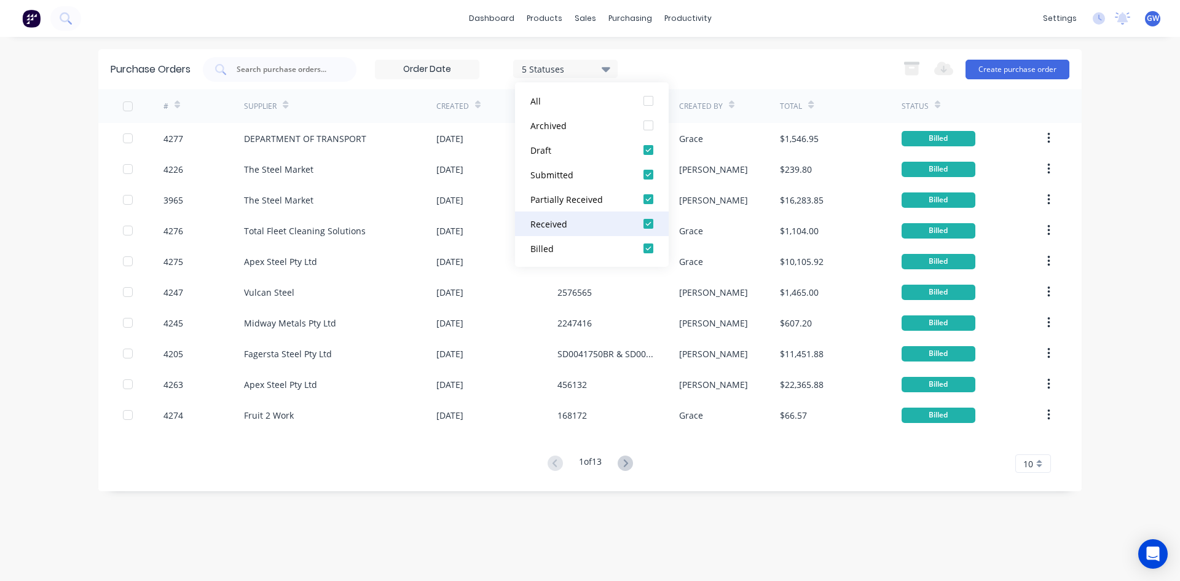
click at [650, 226] on div at bounding box center [648, 223] width 25 height 25
click at [647, 201] on div at bounding box center [648, 199] width 25 height 25
click at [644, 174] on div at bounding box center [648, 174] width 25 height 25
click at [645, 152] on div at bounding box center [648, 150] width 25 height 25
click at [702, 84] on div "Purchase Orders 1 Statuses 1 Statuses Export to Excel (XLSX) Create purchase or…" at bounding box center [589, 69] width 983 height 40
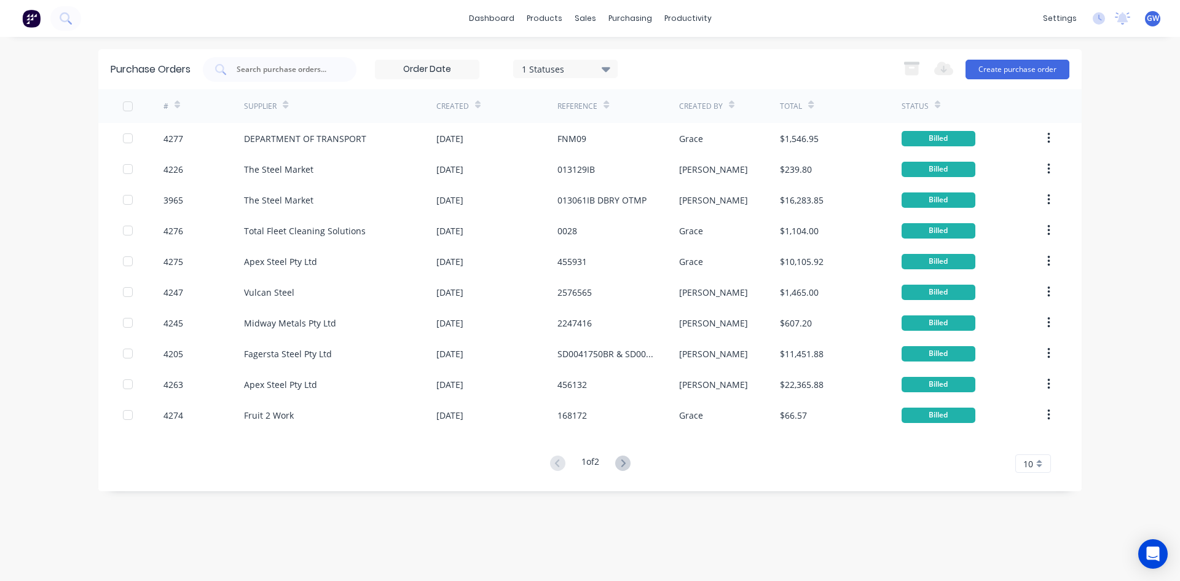
click at [1038, 452] on div "# Supplier Created Reference Created By Total Status 4277 DEPARTMENT OF TRANSPO…" at bounding box center [589, 281] width 983 height 384
click at [1039, 460] on div "10" at bounding box center [1033, 463] width 36 height 18
click at [1038, 439] on div "35" at bounding box center [1033, 443] width 34 height 22
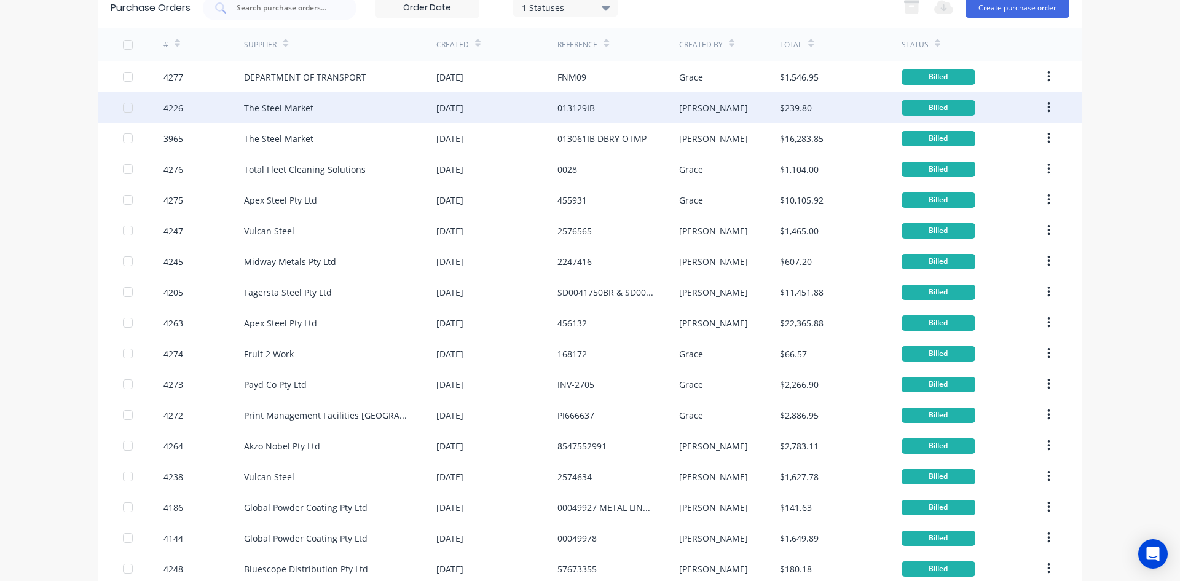
scroll to position [123, 0]
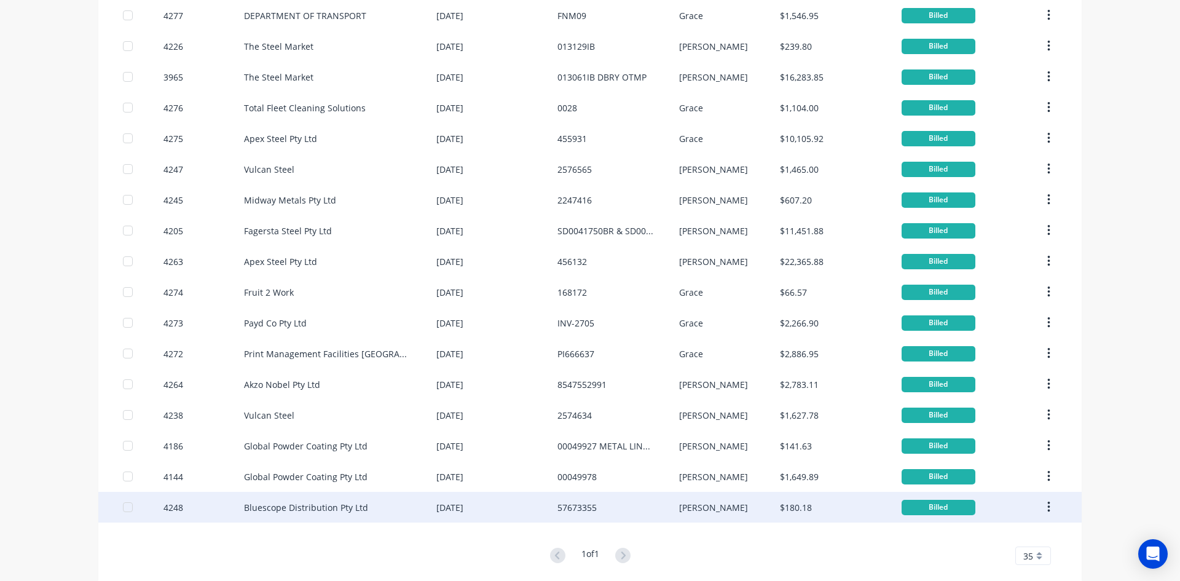
click at [361, 505] on div "Bluescope Distribution Pty Ltd" at bounding box center [340, 507] width 192 height 31
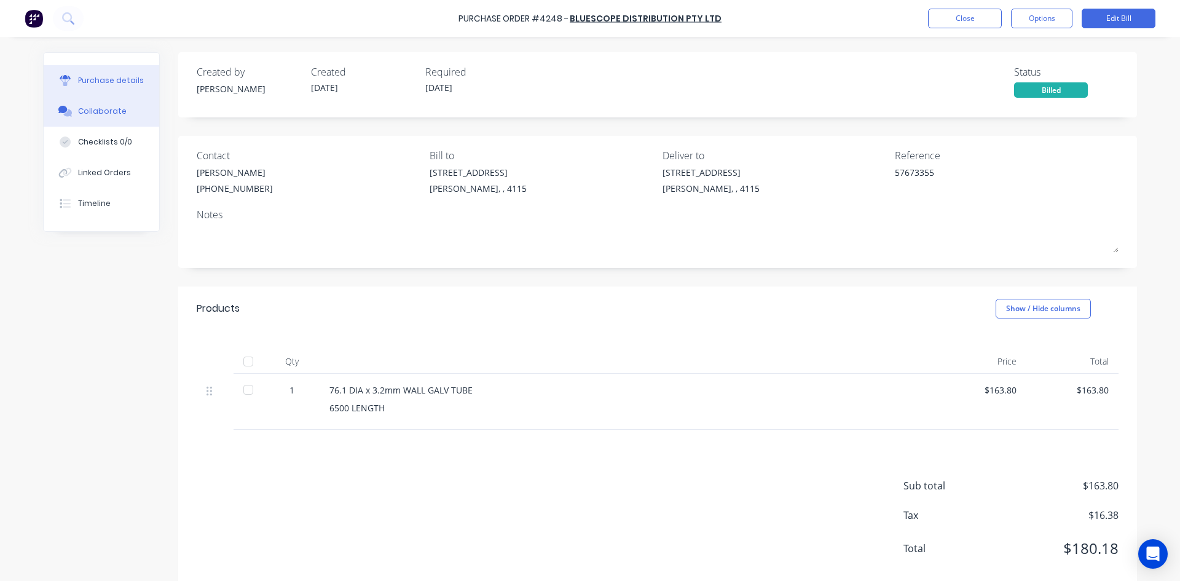
click at [89, 112] on div "Collaborate" at bounding box center [102, 111] width 49 height 11
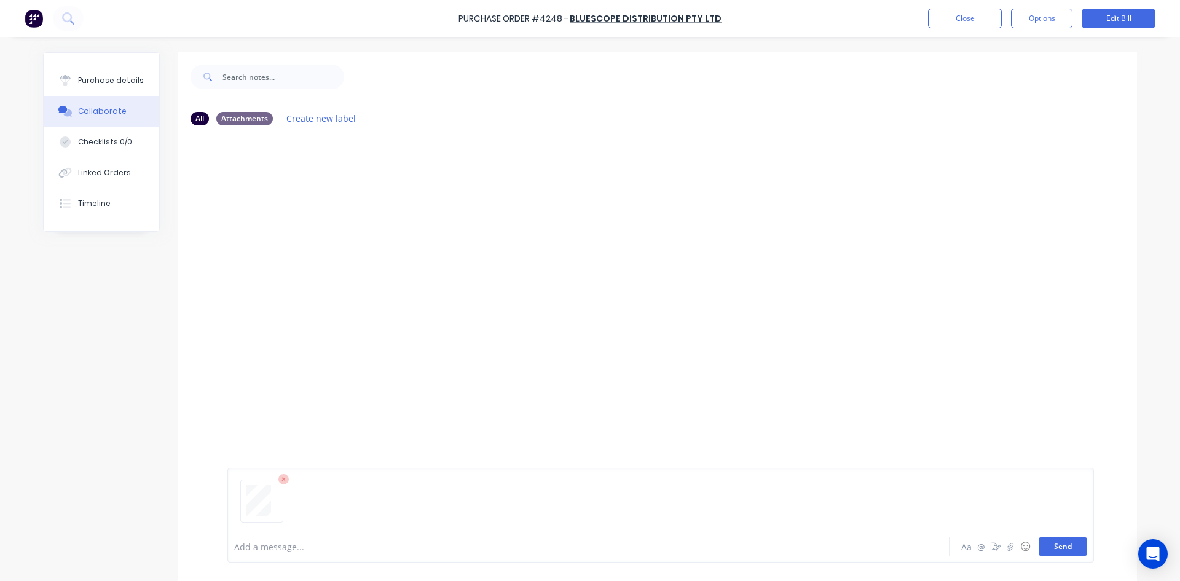
click at [1062, 545] on button "Send" at bounding box center [1063, 546] width 49 height 18
click at [1047, 18] on button "Options" at bounding box center [1041, 19] width 61 height 20
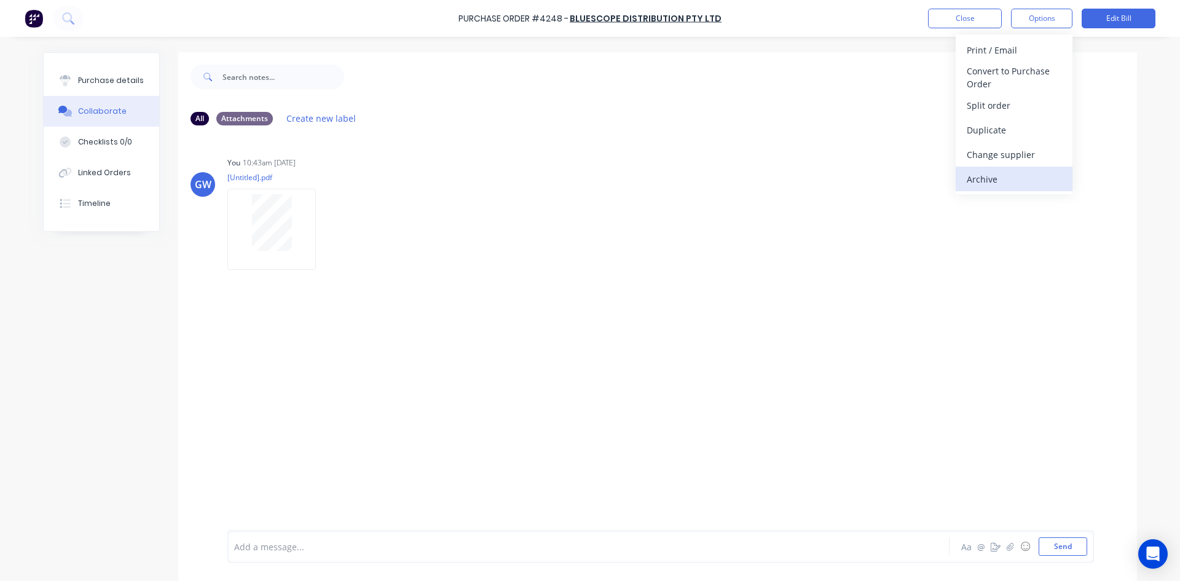
click at [999, 178] on div "Archive" at bounding box center [1014, 179] width 95 height 18
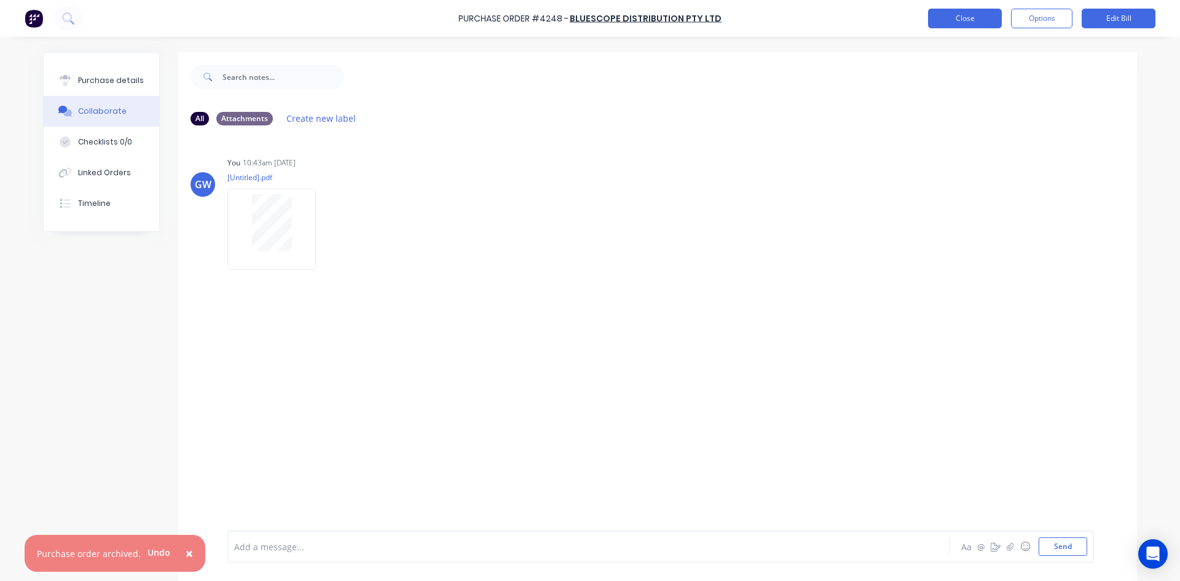
click at [968, 12] on button "Close" at bounding box center [965, 19] width 74 height 20
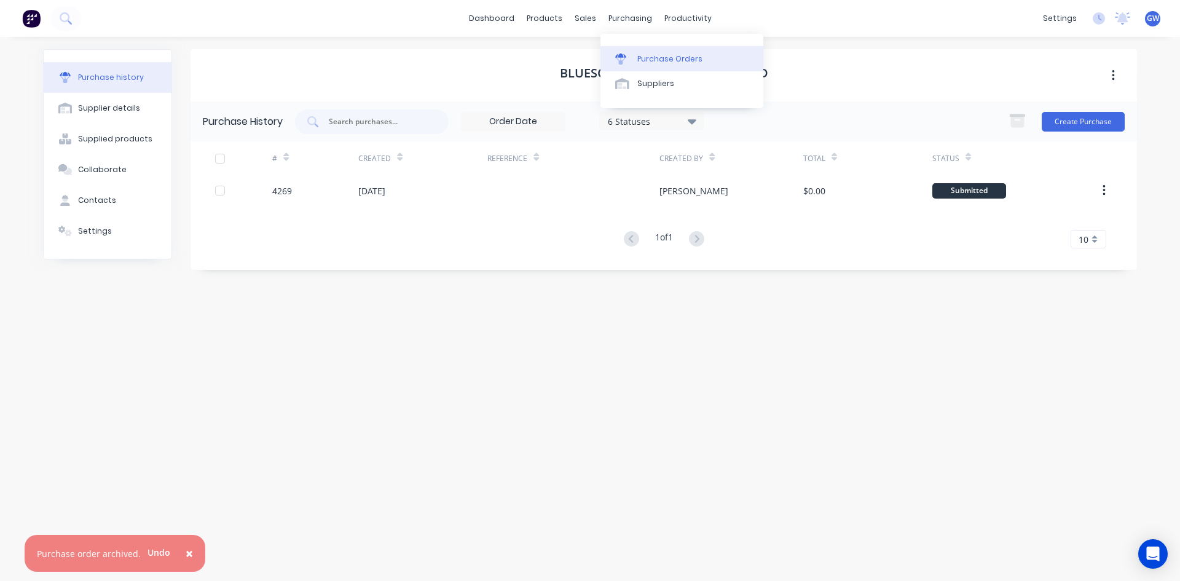
click at [652, 56] on div "Purchase Orders" at bounding box center [669, 58] width 65 height 11
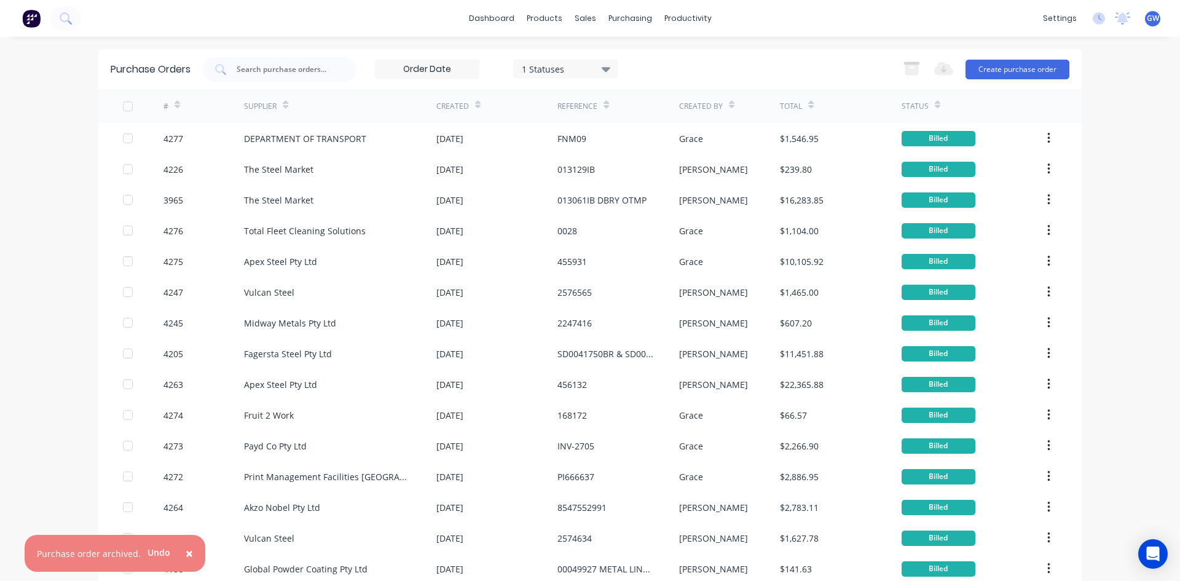
scroll to position [107, 0]
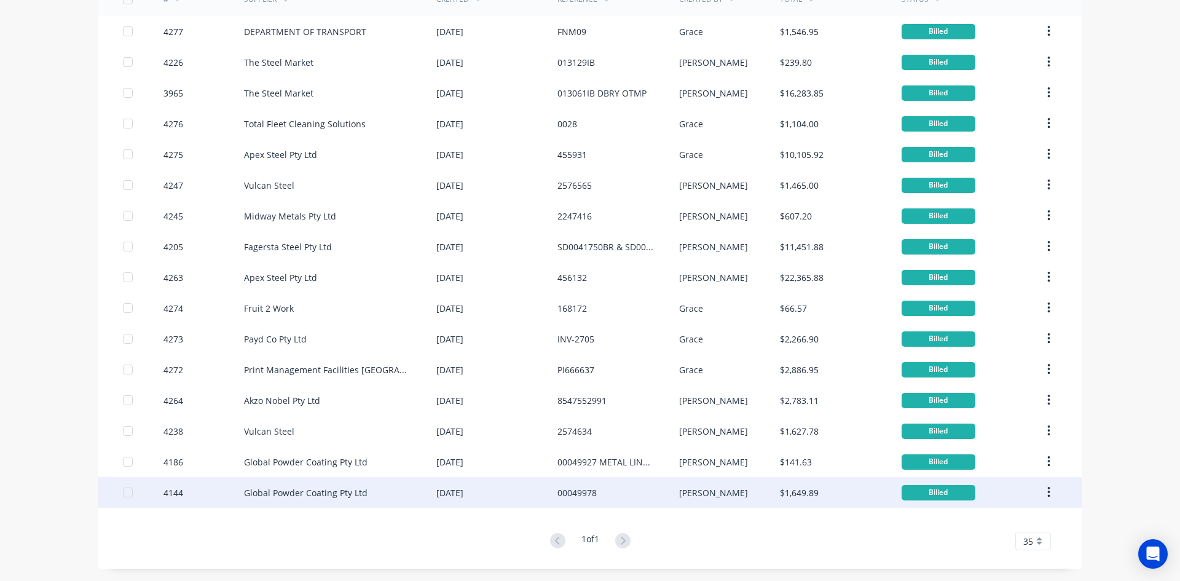
click at [646, 492] on div "00049978" at bounding box center [617, 492] width 121 height 31
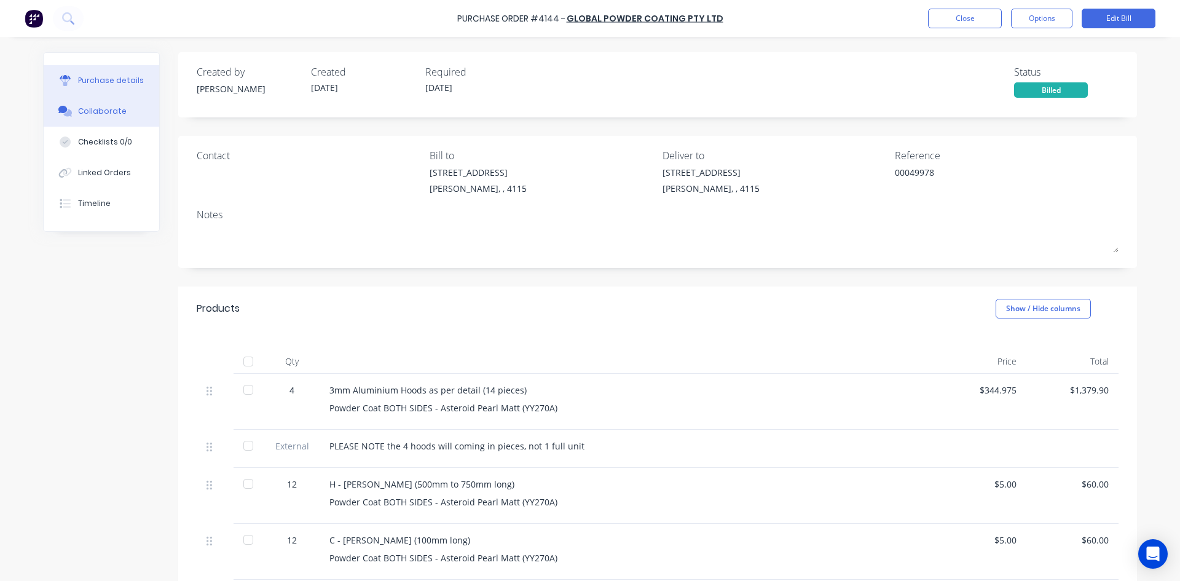
click at [130, 109] on button "Collaborate" at bounding box center [102, 111] width 116 height 31
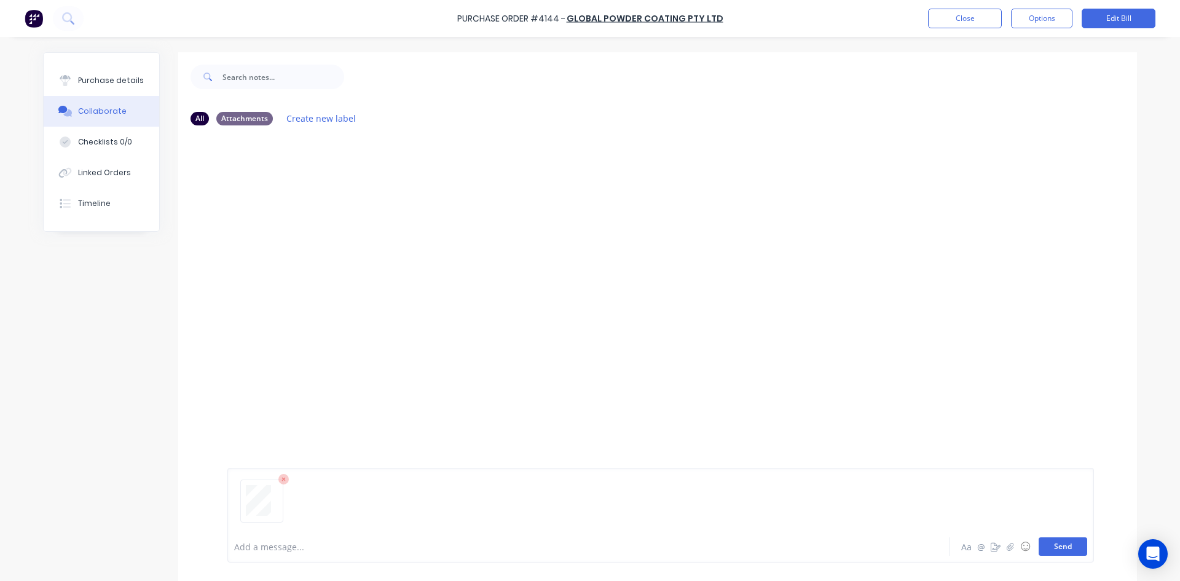
click at [1064, 548] on button "Send" at bounding box center [1063, 546] width 49 height 18
click at [1041, 23] on button "Options" at bounding box center [1041, 19] width 61 height 20
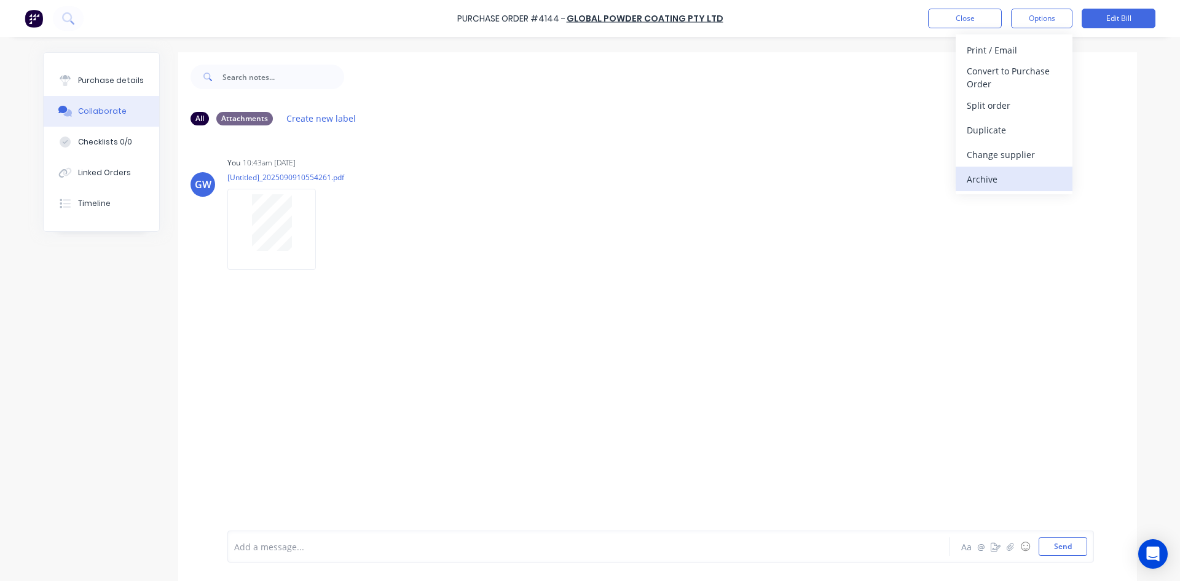
click at [1001, 176] on div "Archive" at bounding box center [1014, 179] width 95 height 18
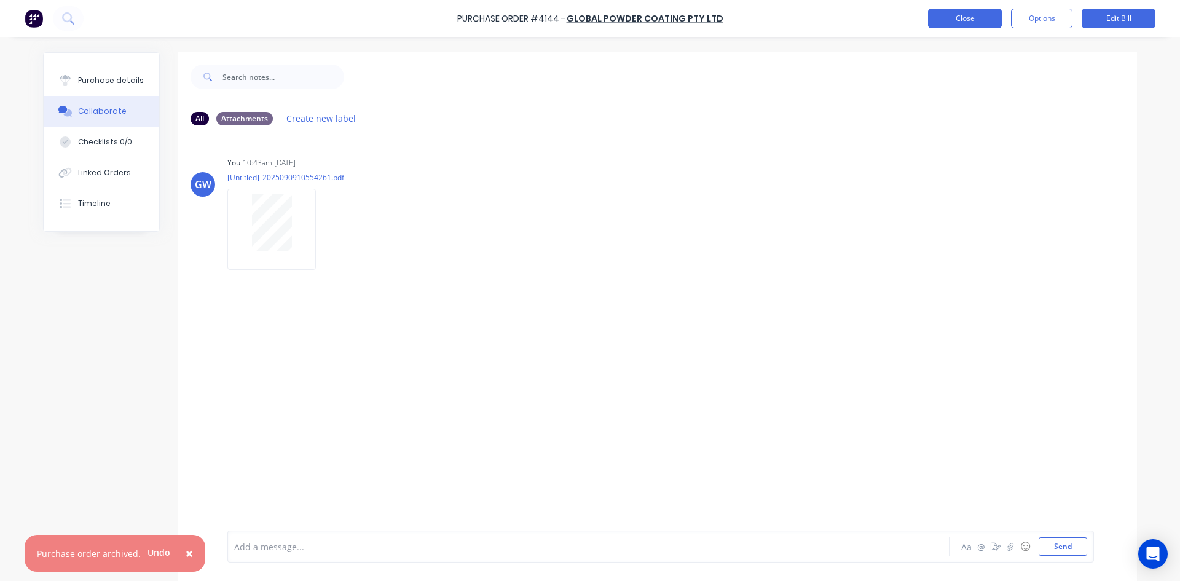
click at [978, 19] on button "Close" at bounding box center [965, 19] width 74 height 20
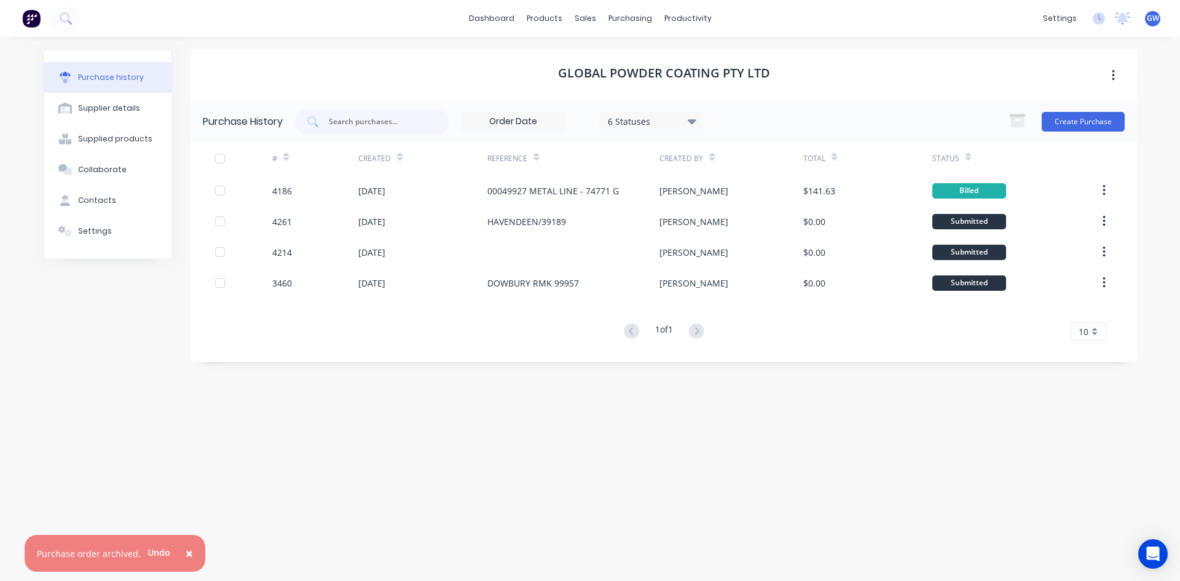
click at [769, 165] on div "Created By" at bounding box center [731, 158] width 143 height 34
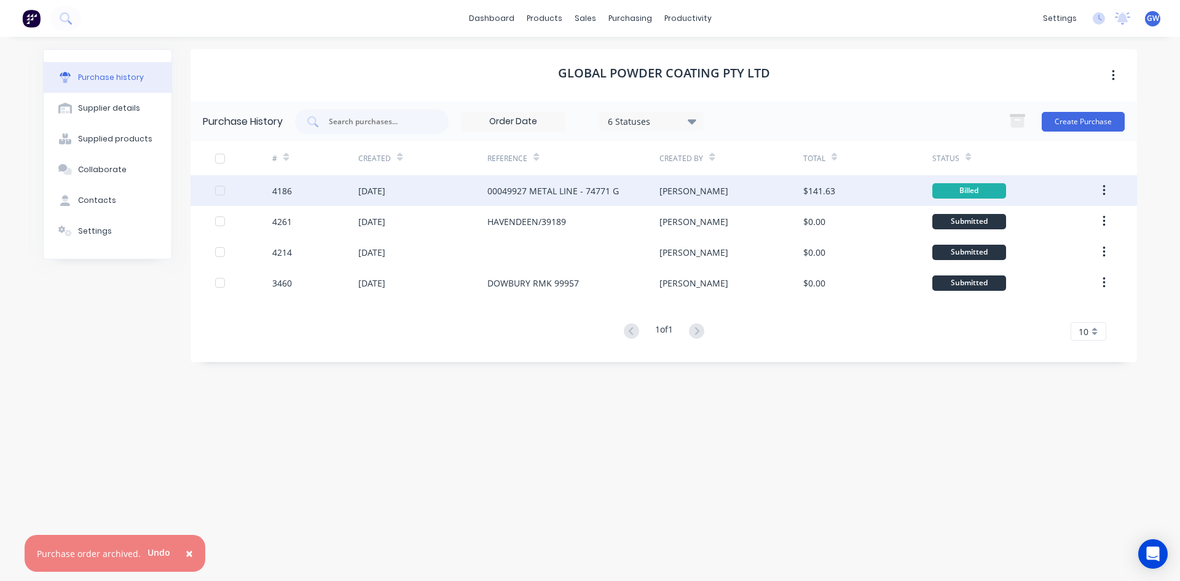
click at [755, 181] on div "[PERSON_NAME]" at bounding box center [731, 190] width 143 height 31
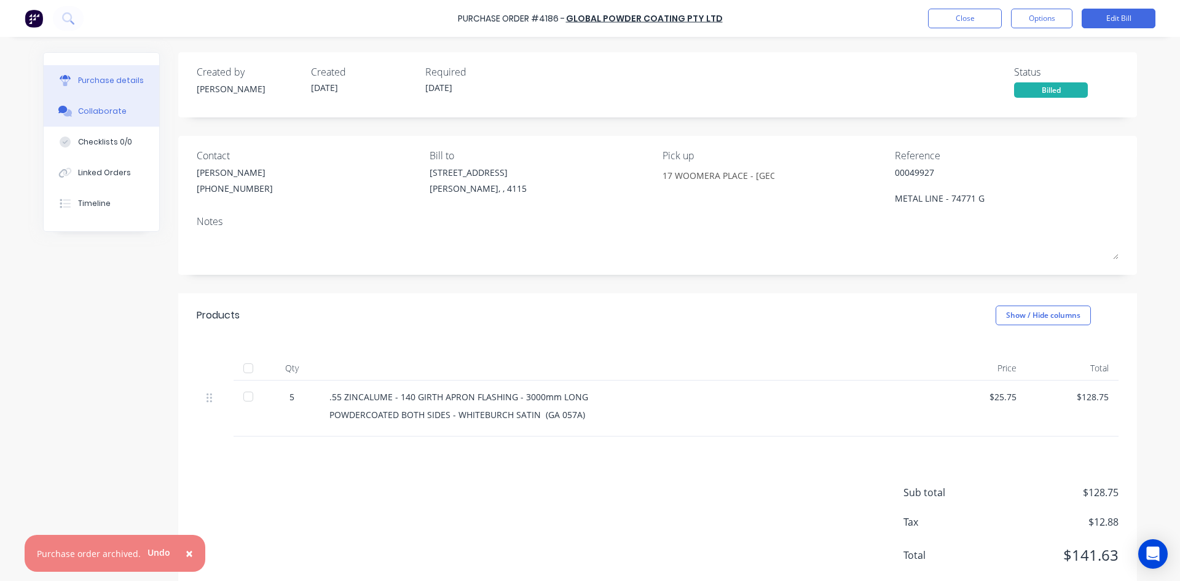
click at [148, 108] on button "Collaborate" at bounding box center [102, 111] width 116 height 31
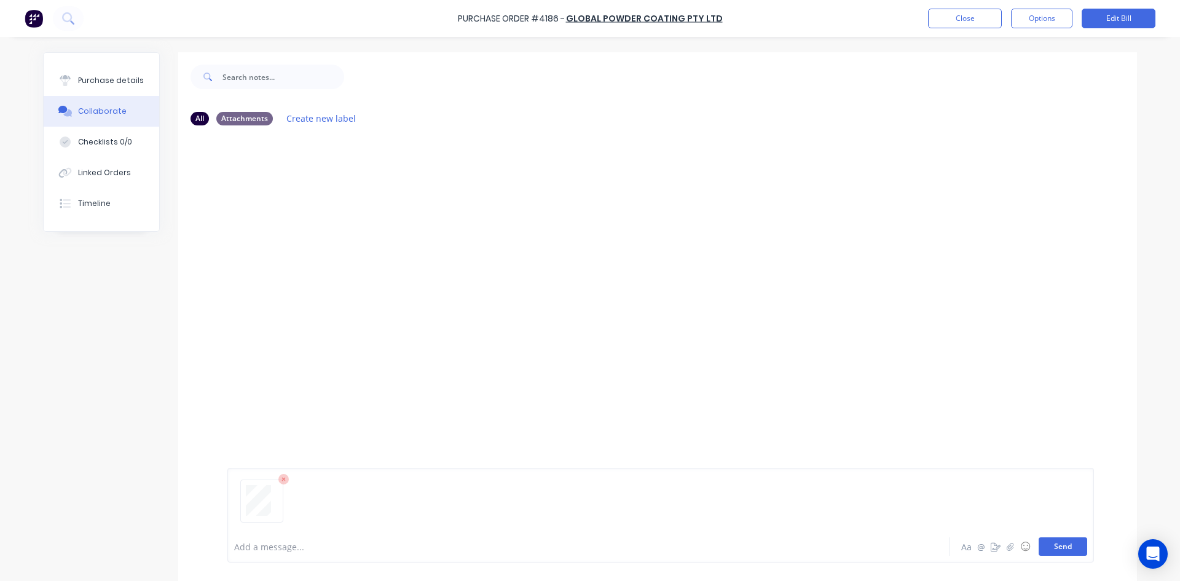
click at [1062, 547] on button "Send" at bounding box center [1063, 546] width 49 height 18
click at [1049, 16] on button "Options" at bounding box center [1041, 19] width 61 height 20
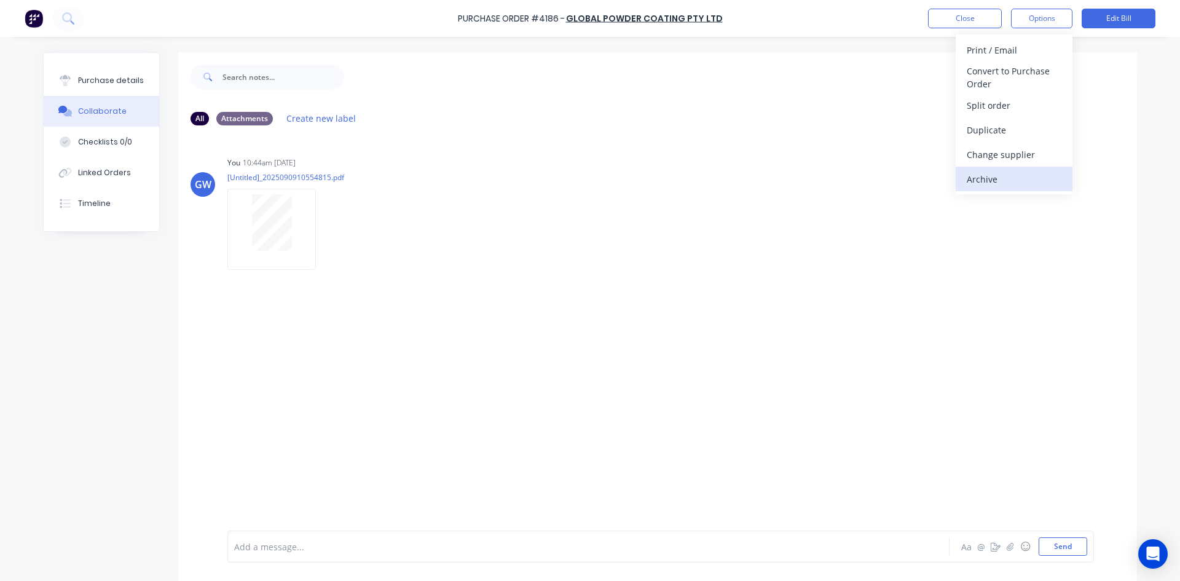
click at [994, 181] on div "Archive" at bounding box center [1014, 179] width 95 height 18
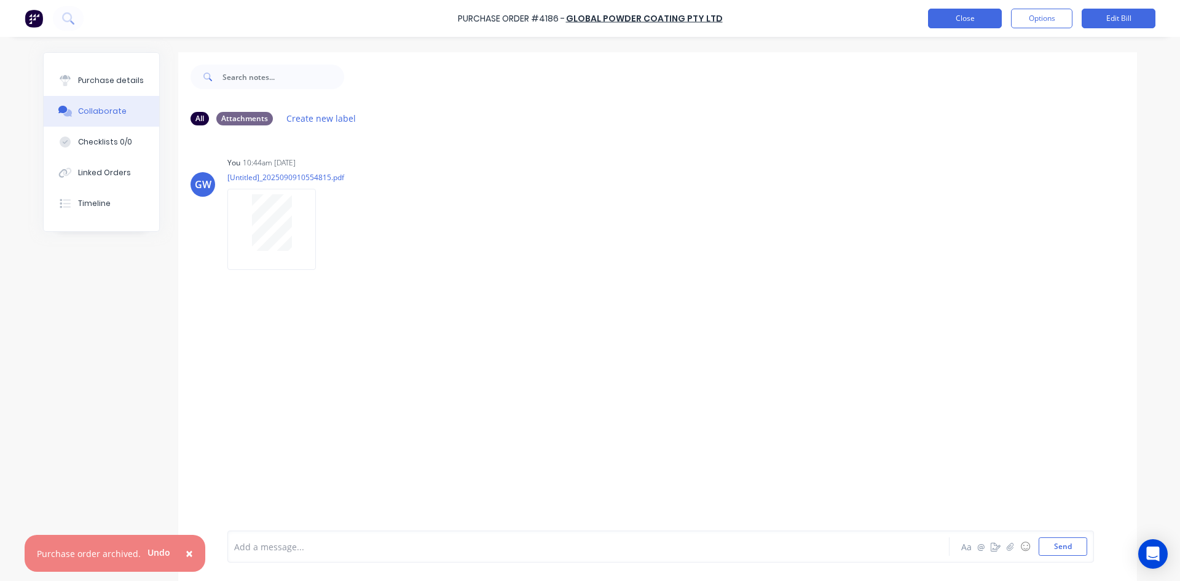
click at [986, 15] on button "Close" at bounding box center [965, 19] width 74 height 20
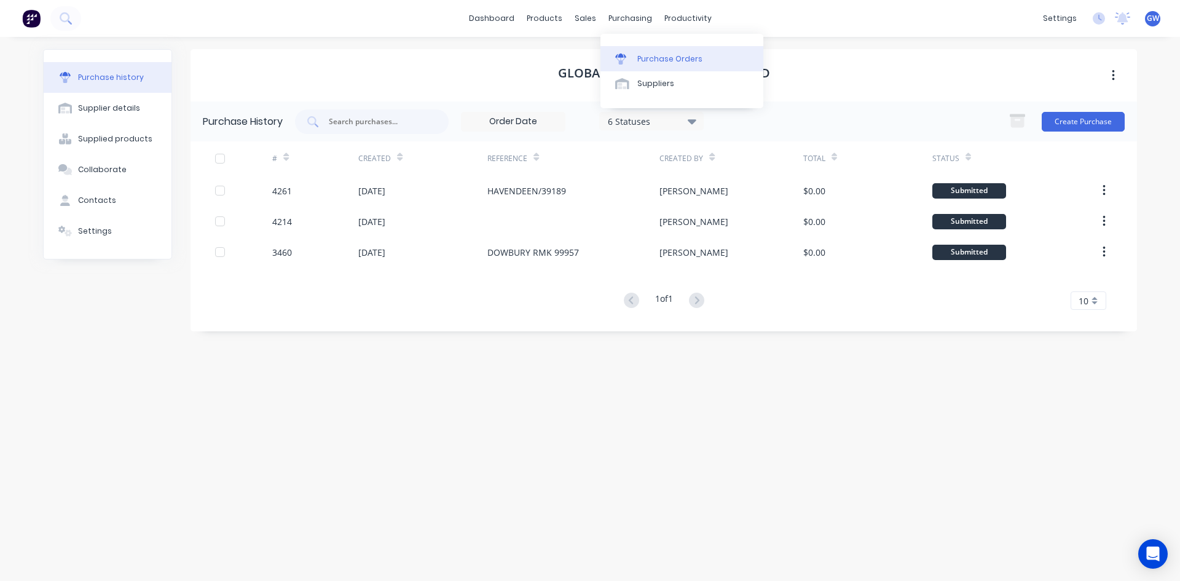
click at [633, 52] on link "Purchase Orders" at bounding box center [682, 58] width 163 height 25
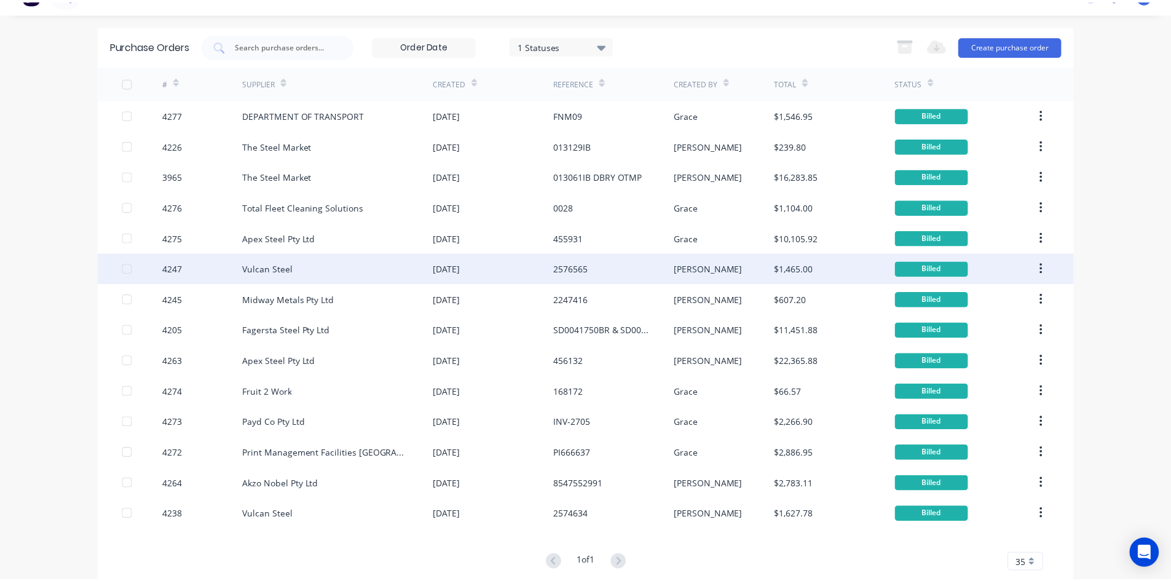
scroll to position [45, 0]
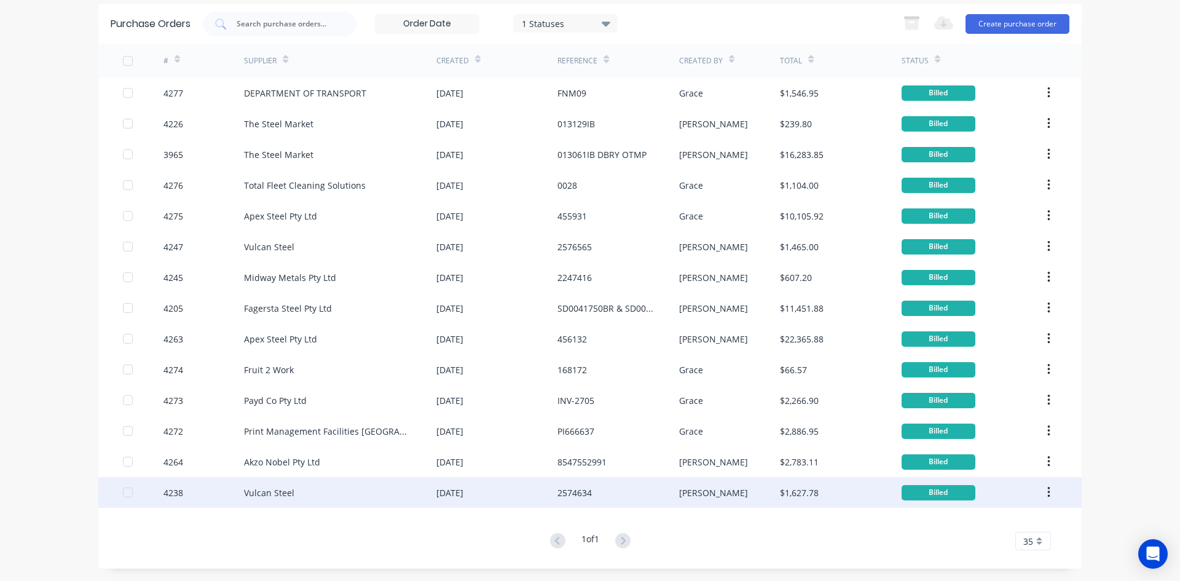
click at [406, 497] on div "Vulcan Steel" at bounding box center [340, 492] width 192 height 31
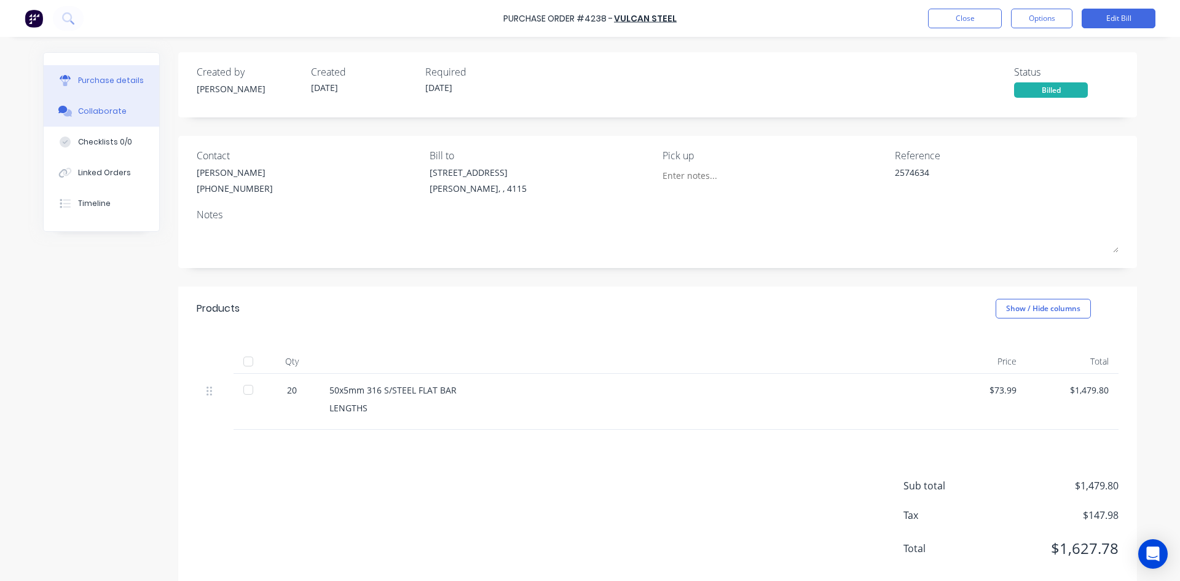
click at [84, 118] on button "Collaborate" at bounding box center [102, 111] width 116 height 31
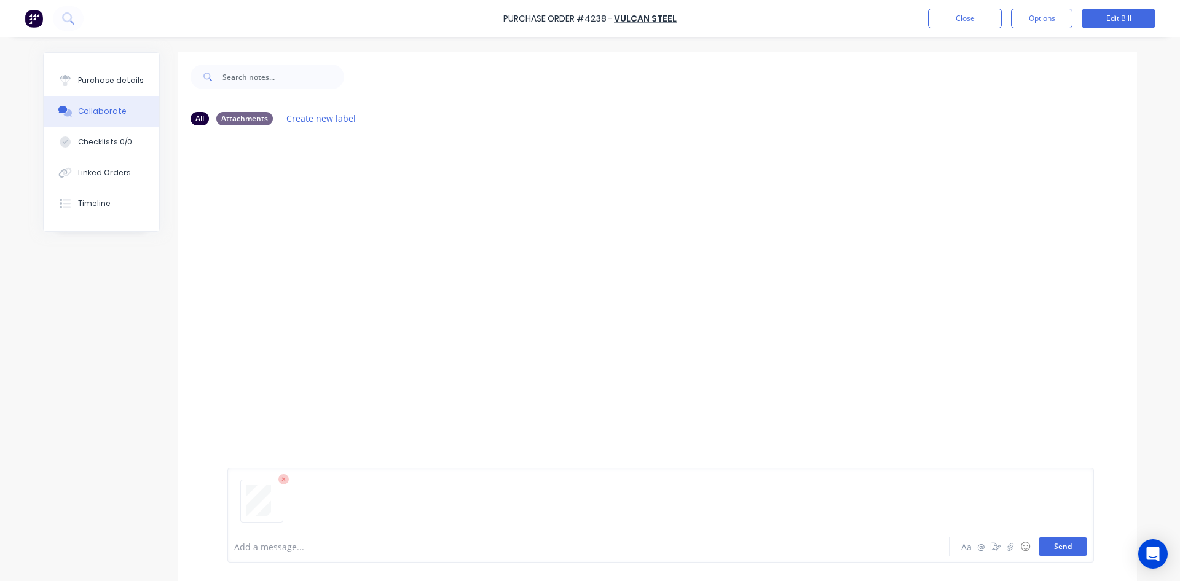
click at [1063, 543] on button "Send" at bounding box center [1063, 546] width 49 height 18
click at [97, 75] on div "Purchase details" at bounding box center [111, 80] width 66 height 11
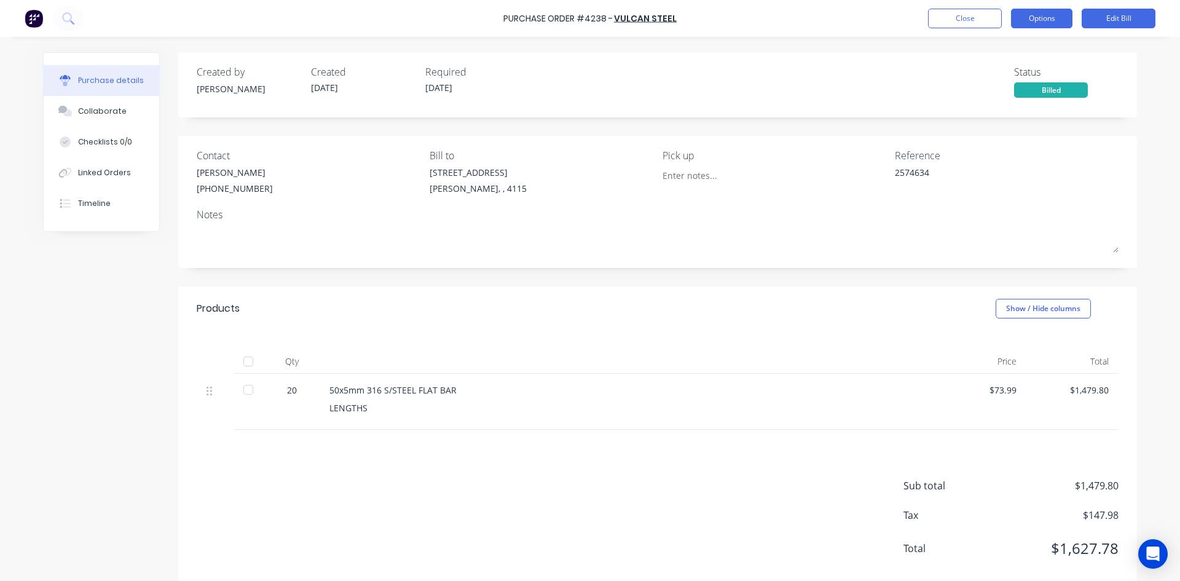
click at [1040, 14] on button "Options" at bounding box center [1041, 19] width 61 height 20
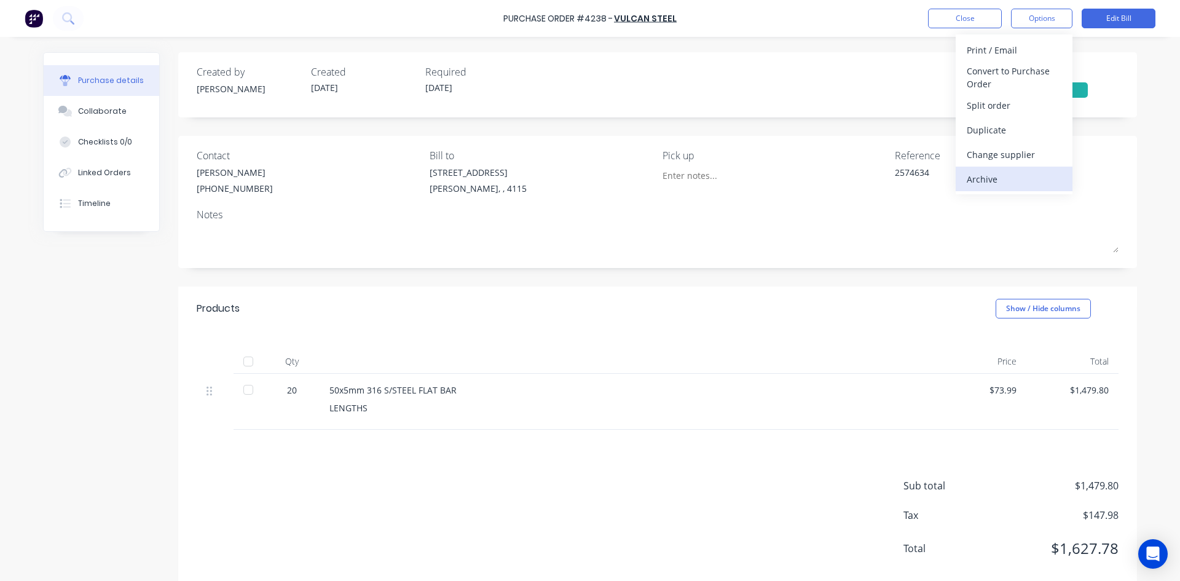
click at [997, 179] on div "Archive" at bounding box center [1014, 179] width 95 height 18
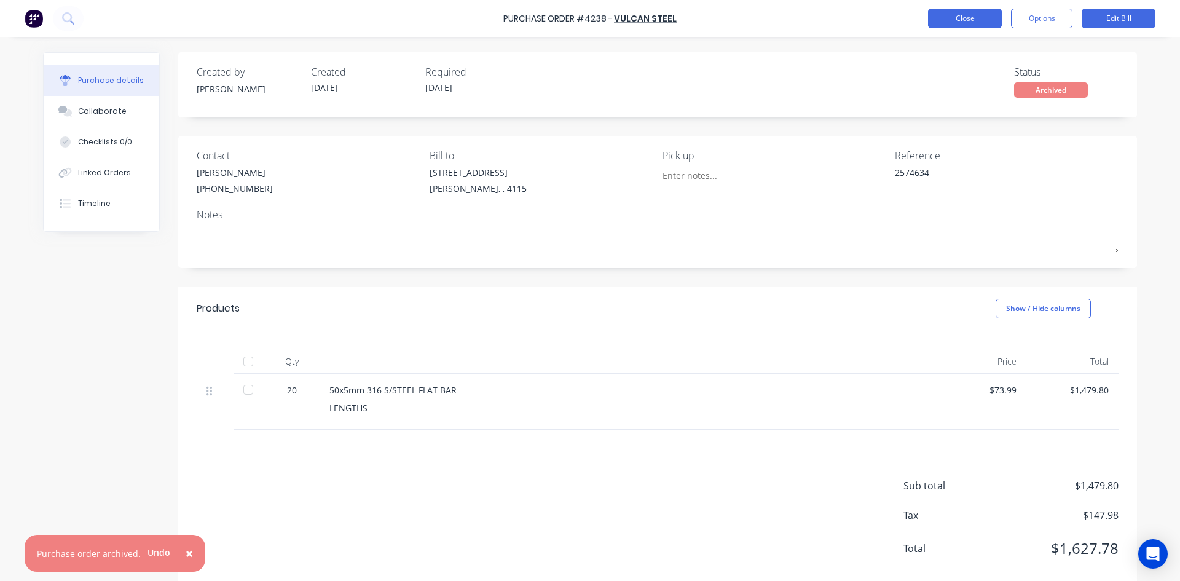
click at [935, 9] on button "Close" at bounding box center [965, 19] width 74 height 20
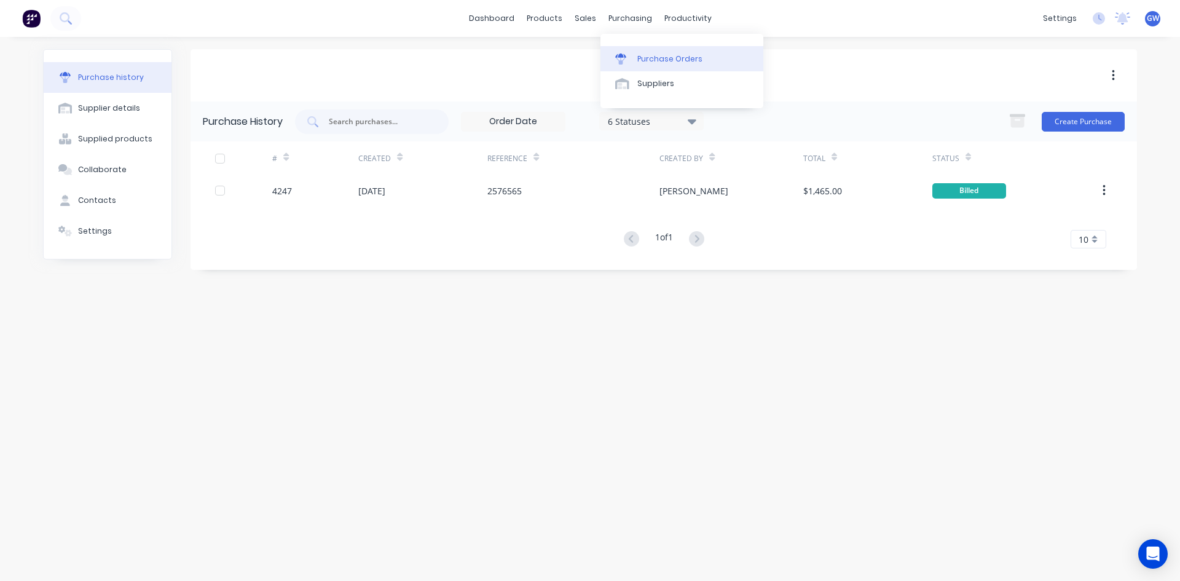
click at [640, 49] on link "Purchase Orders" at bounding box center [682, 58] width 163 height 25
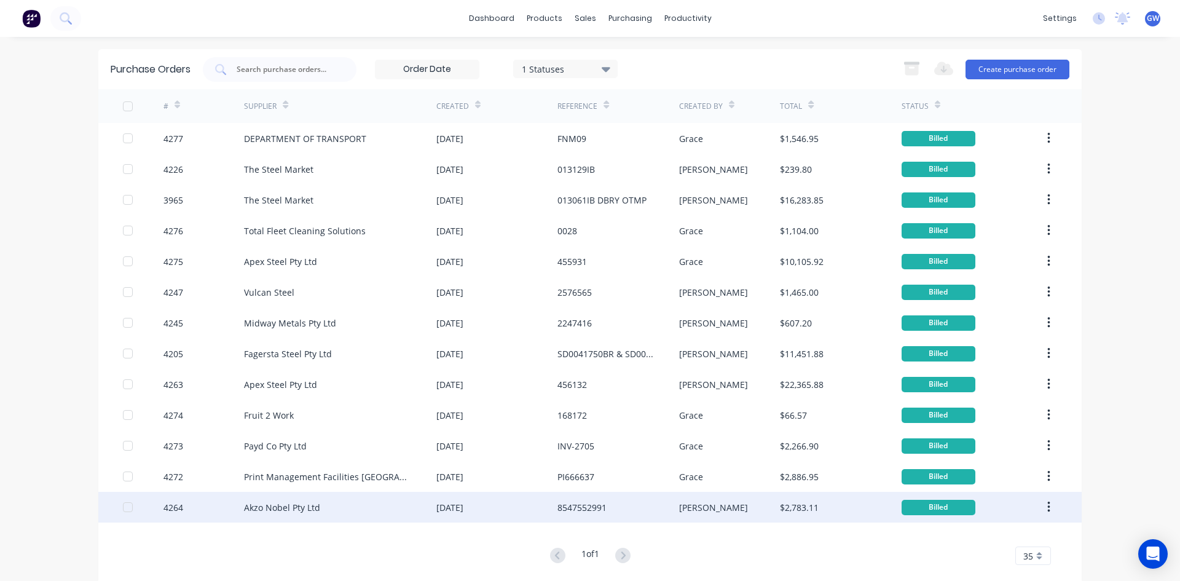
click at [366, 505] on div "Akzo Nobel Pty Ltd" at bounding box center [340, 507] width 192 height 31
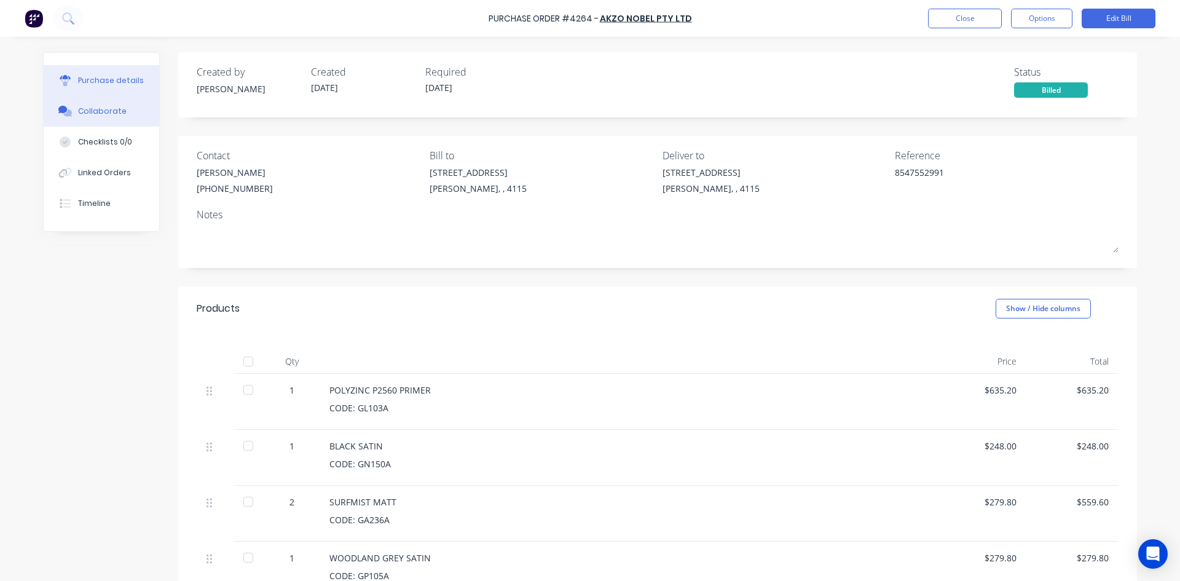
click at [137, 114] on button "Collaborate" at bounding box center [102, 111] width 116 height 31
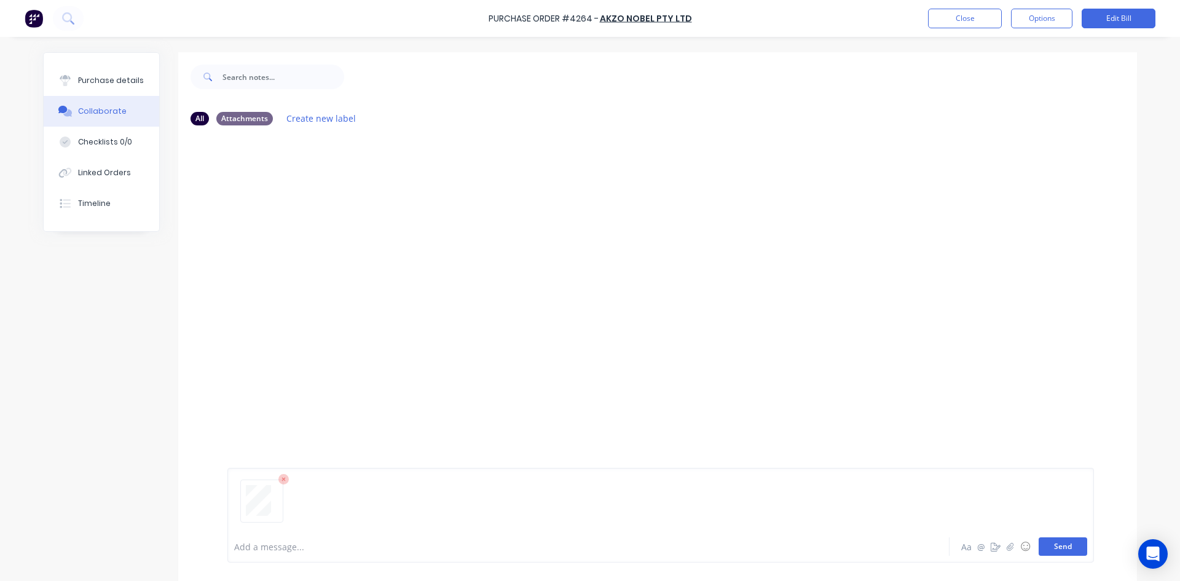
click at [1050, 544] on button "Send" at bounding box center [1063, 546] width 49 height 18
click at [982, 19] on button "Close" at bounding box center [965, 19] width 74 height 20
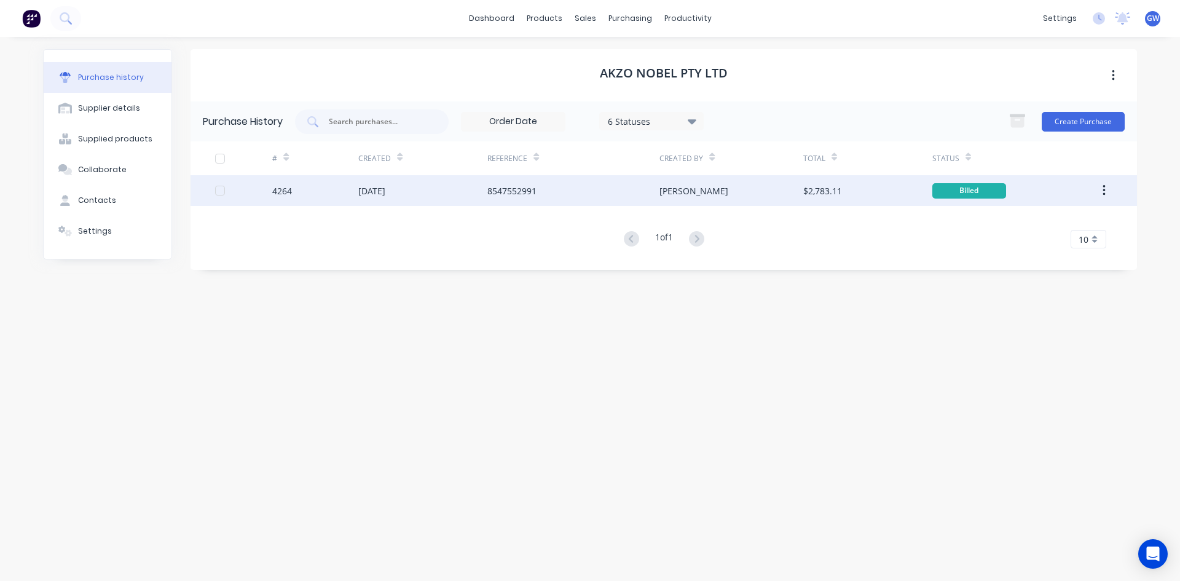
click at [1109, 187] on button "button" at bounding box center [1104, 190] width 29 height 22
click at [1069, 229] on div "Archive" at bounding box center [1060, 223] width 95 height 18
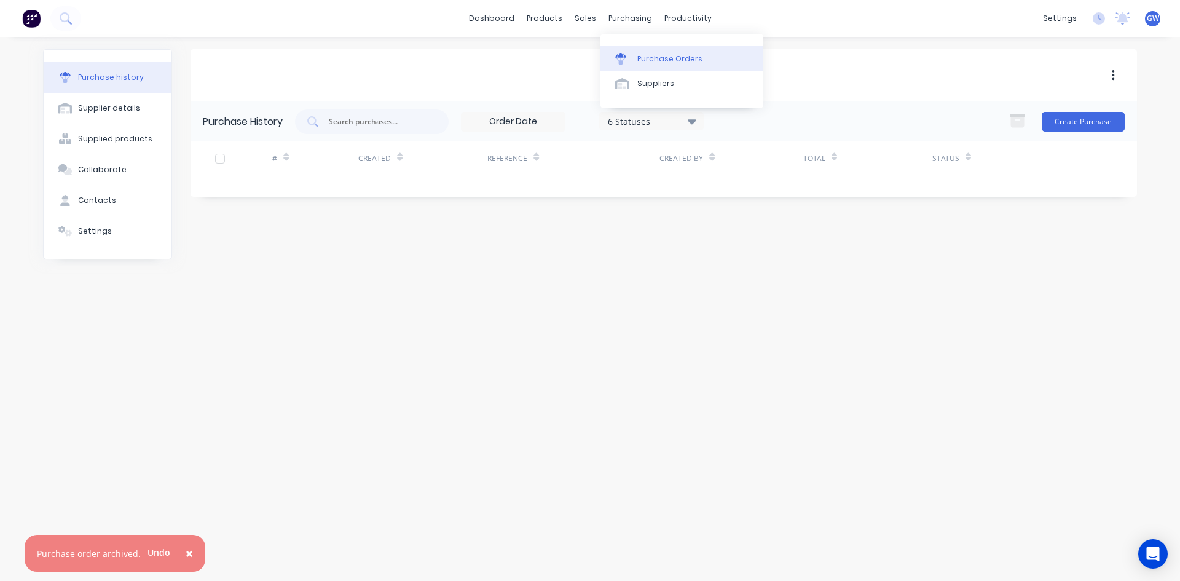
click at [649, 62] on div "Purchase Orders" at bounding box center [669, 58] width 65 height 11
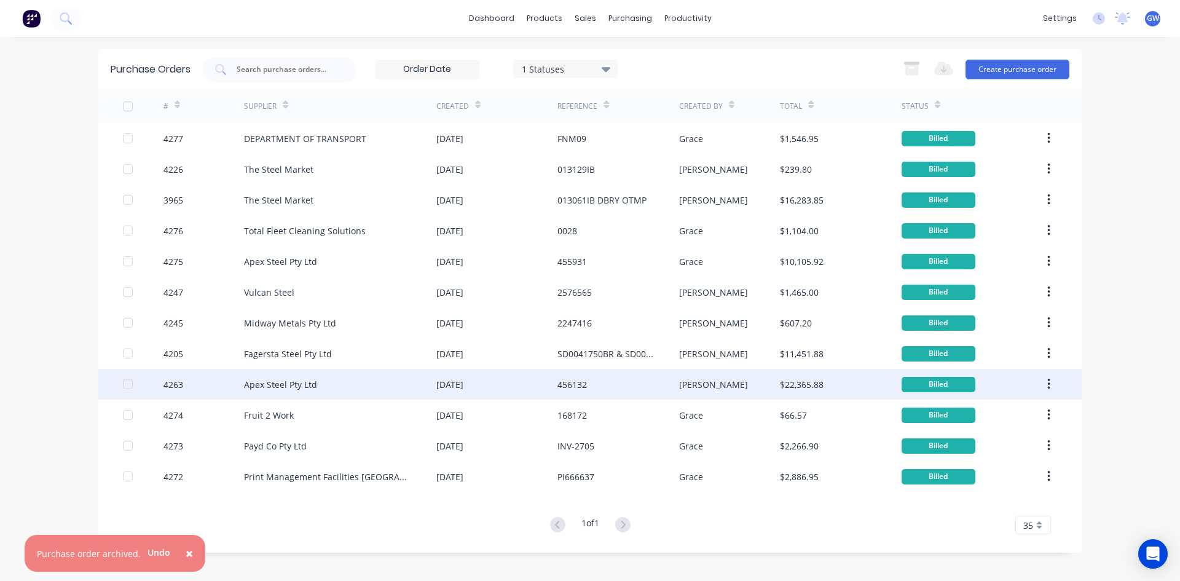
click at [377, 385] on div "Apex Steel Pty Ltd" at bounding box center [340, 384] width 192 height 31
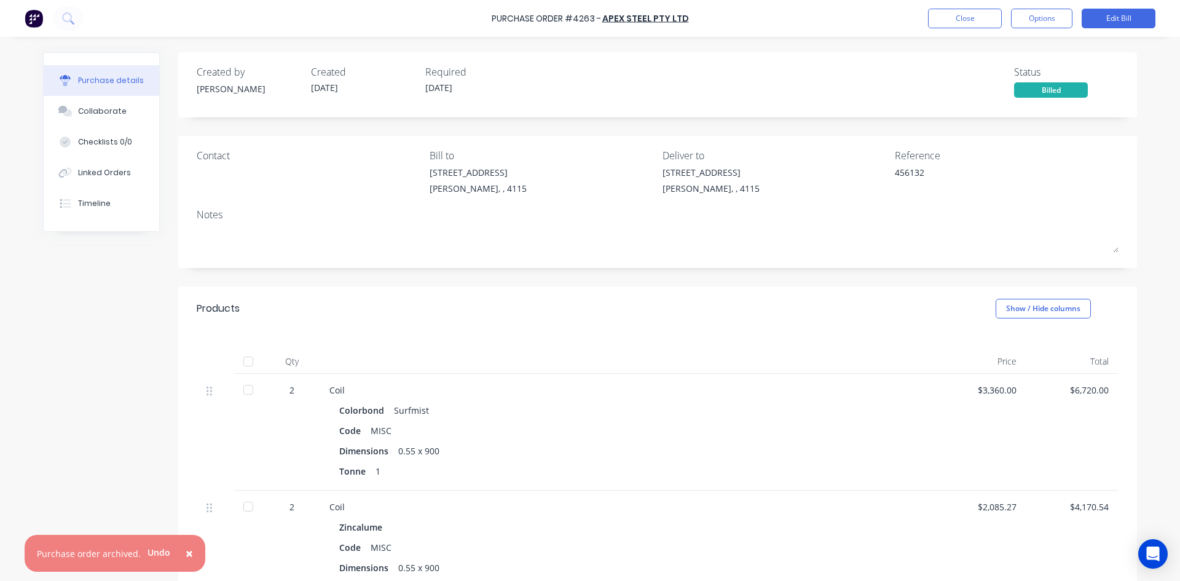
drag, startPoint x: 102, startPoint y: 112, endPoint x: 187, endPoint y: 128, distance: 86.3
click at [102, 112] on div "Collaborate" at bounding box center [102, 111] width 49 height 11
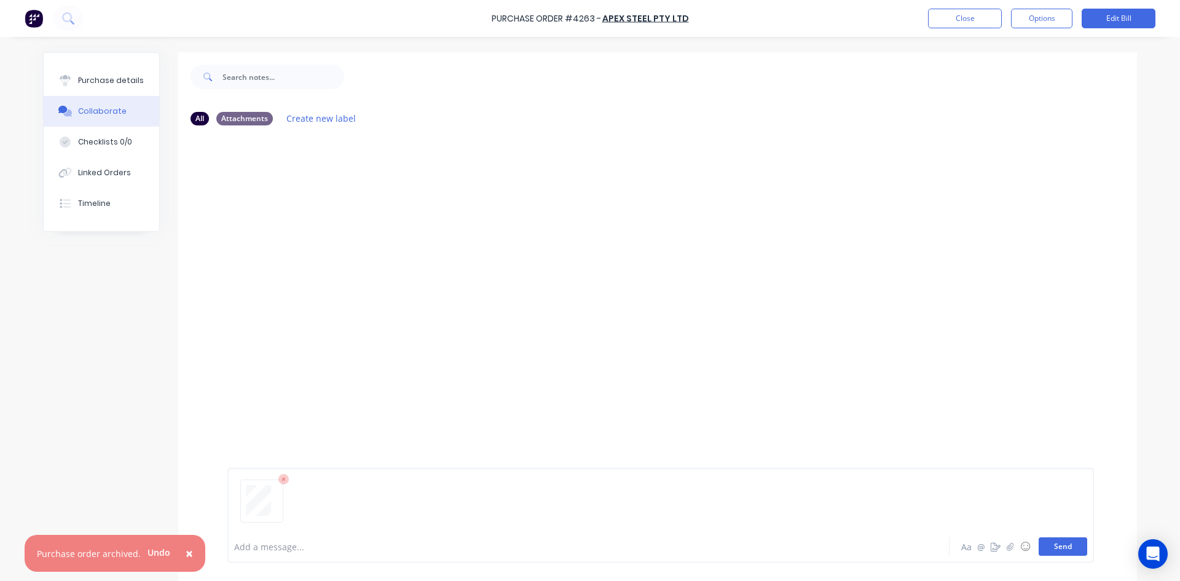
click at [1061, 550] on button "Send" at bounding box center [1063, 546] width 49 height 18
click at [1038, 25] on button "Options" at bounding box center [1041, 19] width 61 height 20
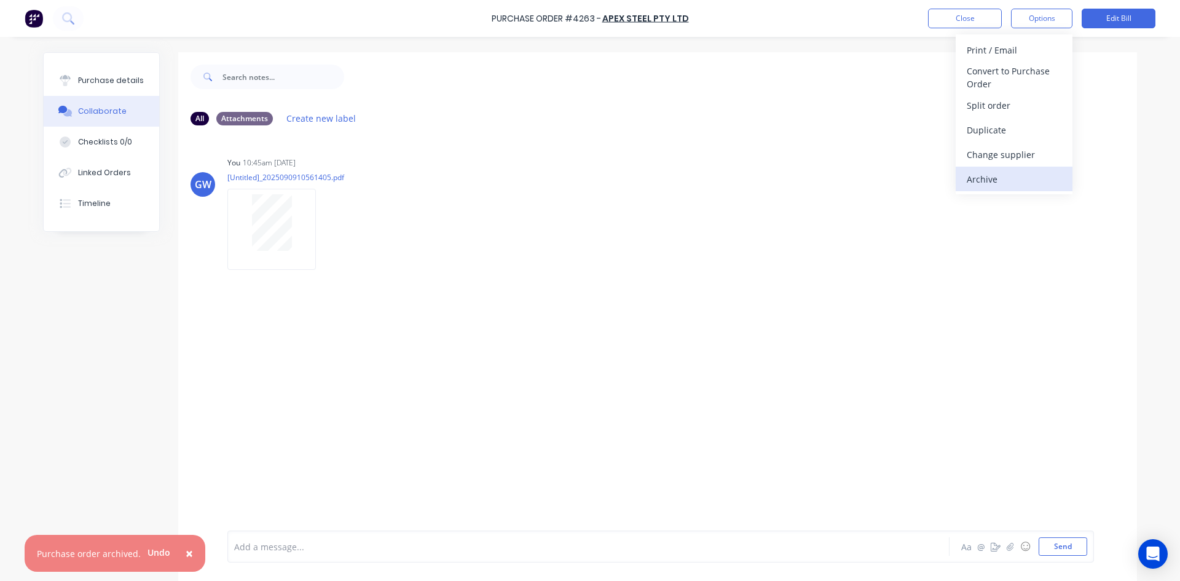
drag, startPoint x: 1015, startPoint y: 165, endPoint x: 1012, endPoint y: 178, distance: 13.1
click at [1012, 178] on div "Print / Email Convert to Purchase Order Split order Duplicate Change supplier A…" at bounding box center [1014, 114] width 117 height 160
click at [1012, 178] on div "Archive" at bounding box center [1014, 179] width 95 height 18
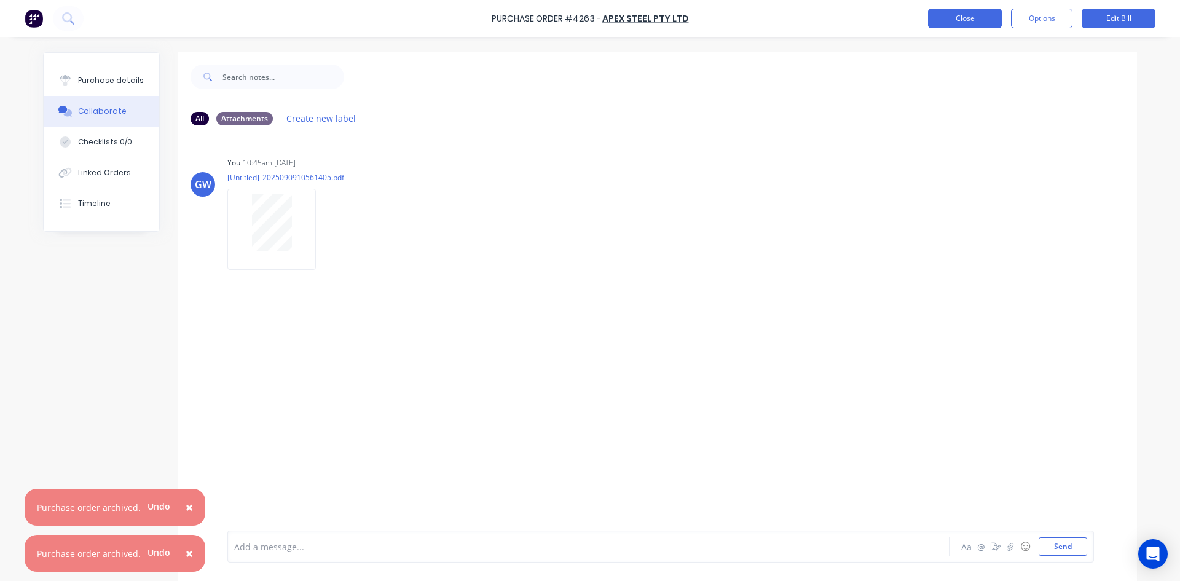
click at [976, 18] on button "Close" at bounding box center [965, 19] width 74 height 20
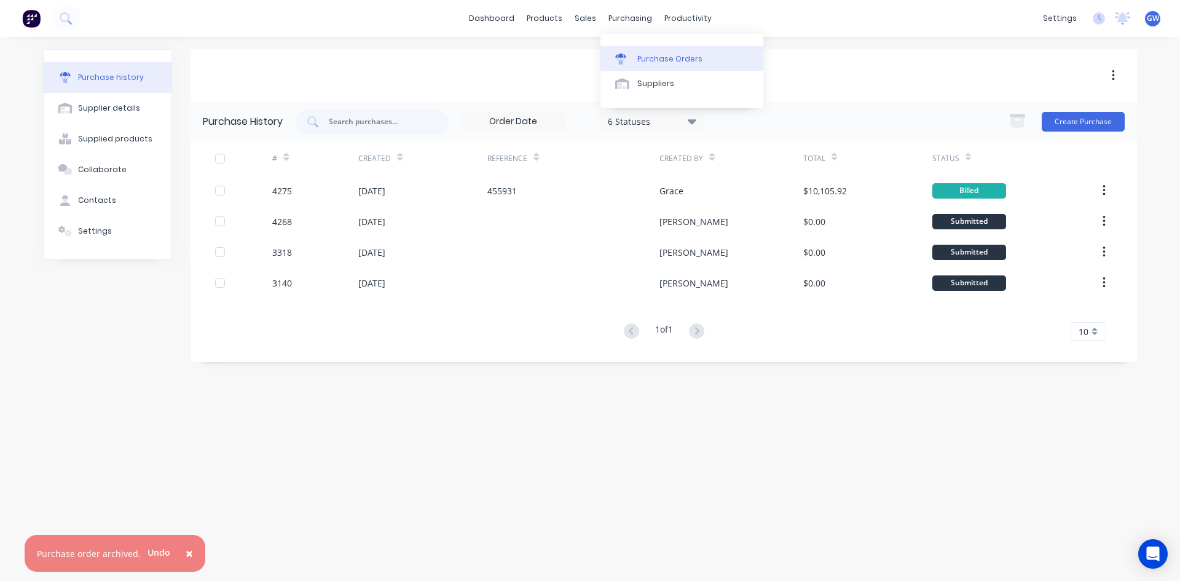
click at [637, 55] on div "Purchase Orders" at bounding box center [669, 58] width 65 height 11
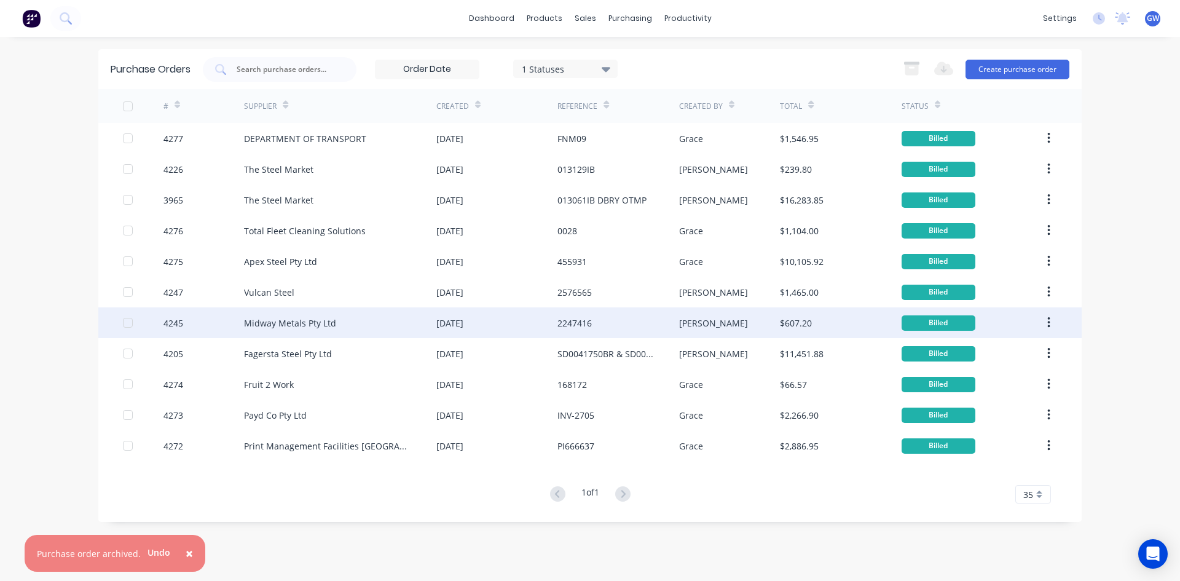
click at [373, 331] on div "Midway Metals Pty Ltd" at bounding box center [340, 322] width 192 height 31
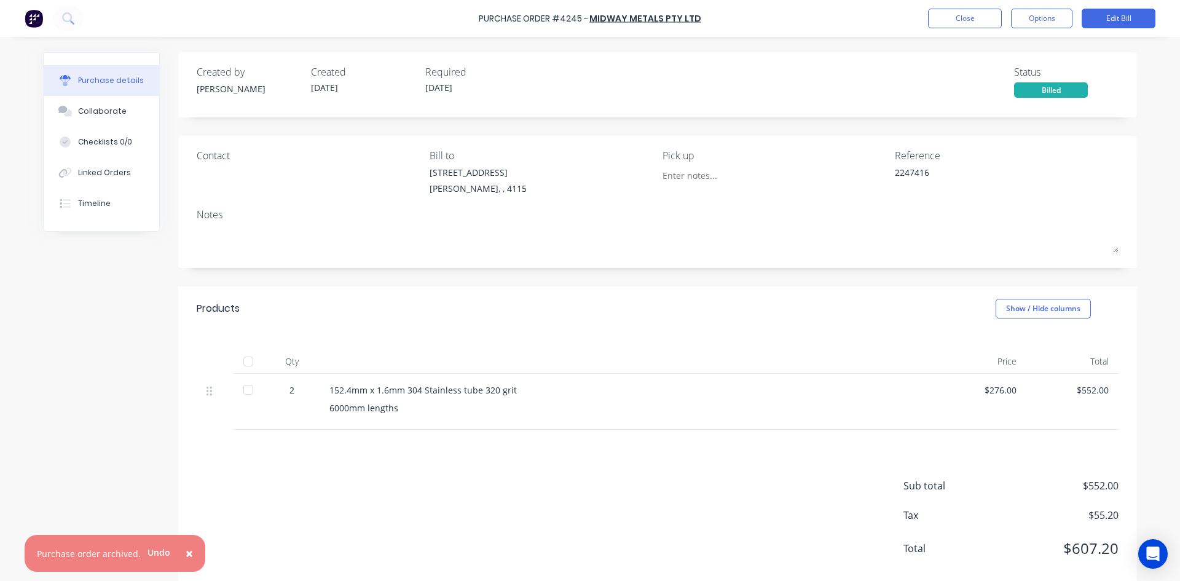
drag, startPoint x: 102, startPoint y: 119, endPoint x: 1178, endPoint y: 162, distance: 1076.5
click at [103, 119] on button "Collaborate" at bounding box center [102, 111] width 116 height 31
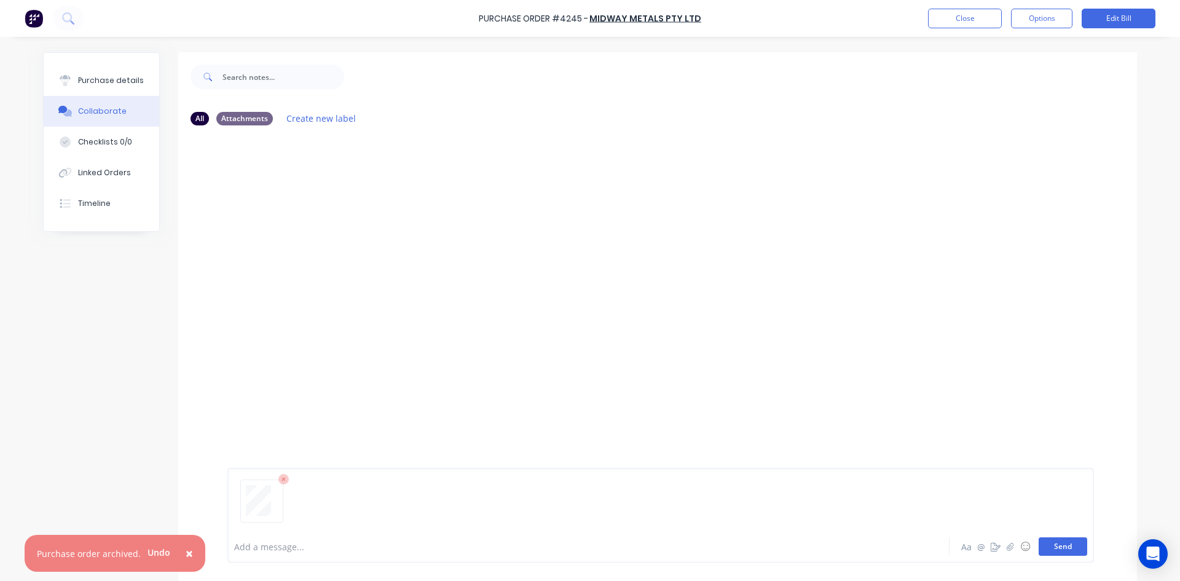
click at [1067, 539] on button "Send" at bounding box center [1063, 546] width 49 height 18
click at [974, 15] on button "Close" at bounding box center [965, 19] width 74 height 20
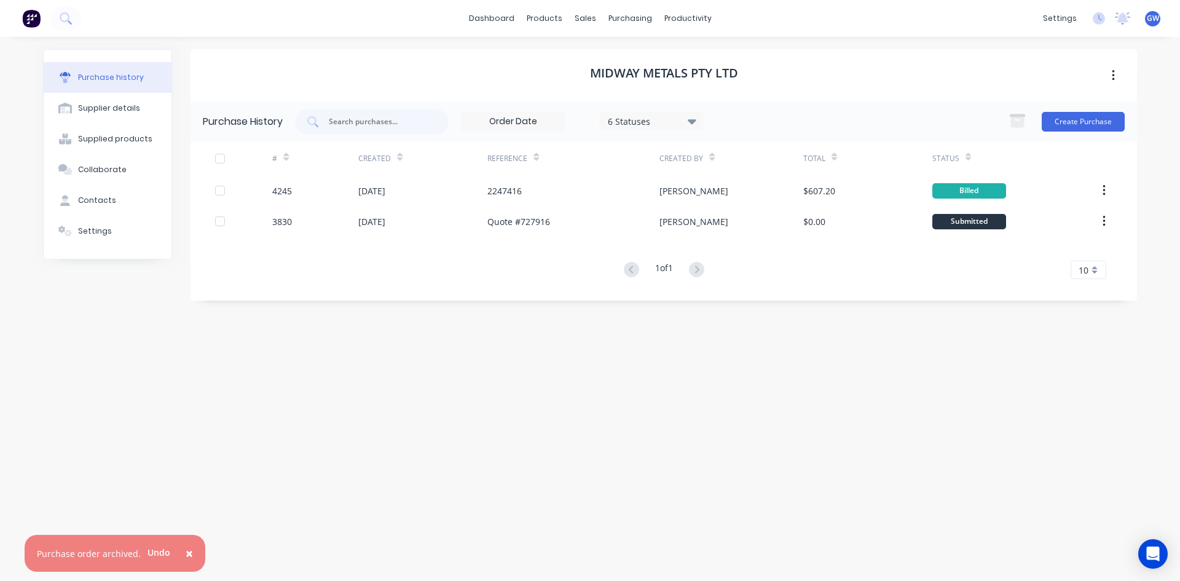
drag, startPoint x: 785, startPoint y: 181, endPoint x: 682, endPoint y: 346, distance: 194.4
click at [682, 346] on div "Midway Metals Pty Ltd Purchase History 6 Statuses 6 Statuses Create Purchase # …" at bounding box center [664, 302] width 947 height 507
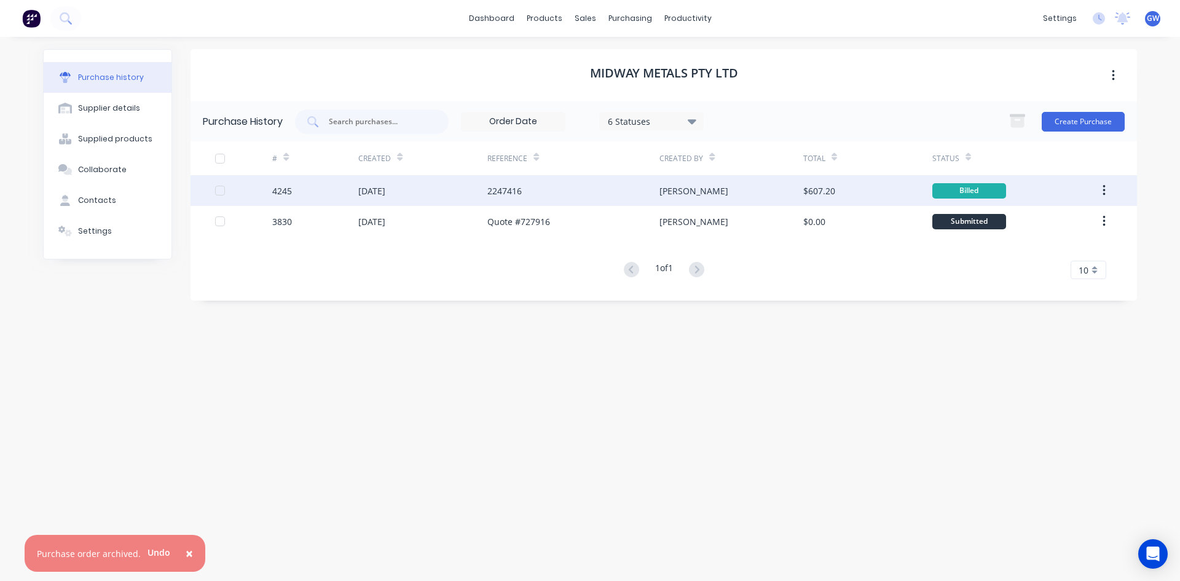
click at [1108, 189] on button "button" at bounding box center [1104, 190] width 29 height 22
click at [1090, 221] on div "Archive" at bounding box center [1060, 223] width 95 height 18
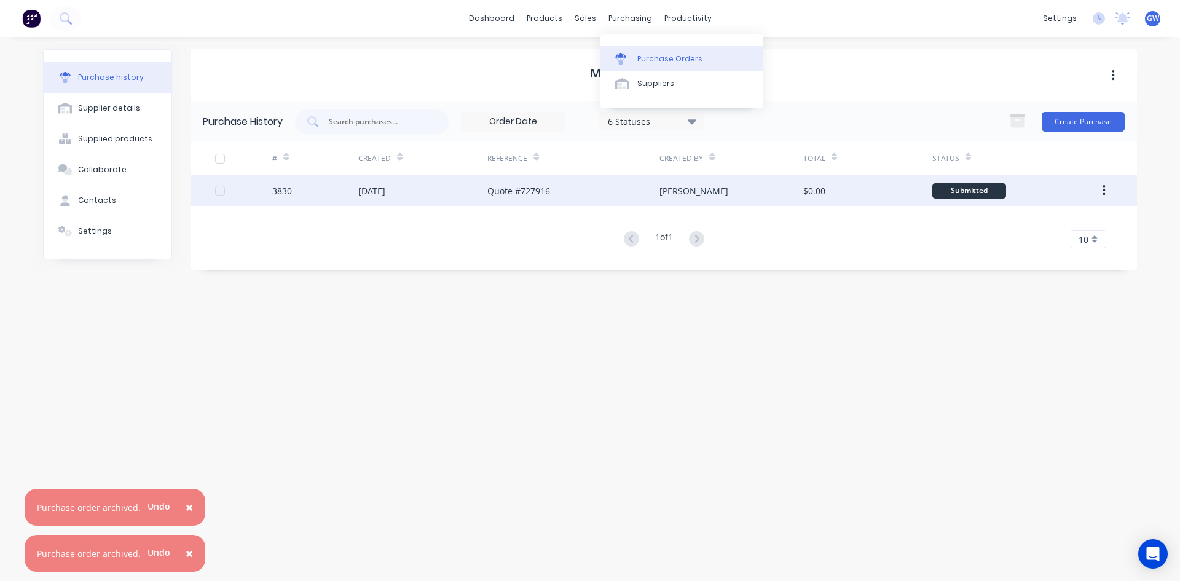
click at [646, 55] on div "Purchase Orders" at bounding box center [669, 58] width 65 height 11
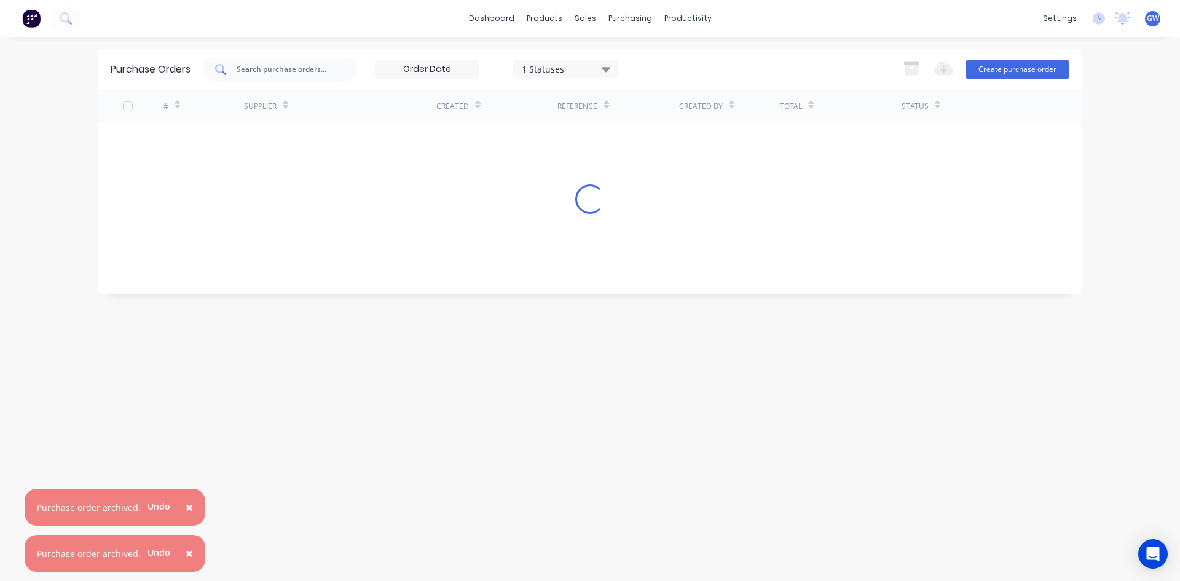
click at [284, 73] on input "text" at bounding box center [286, 69] width 102 height 12
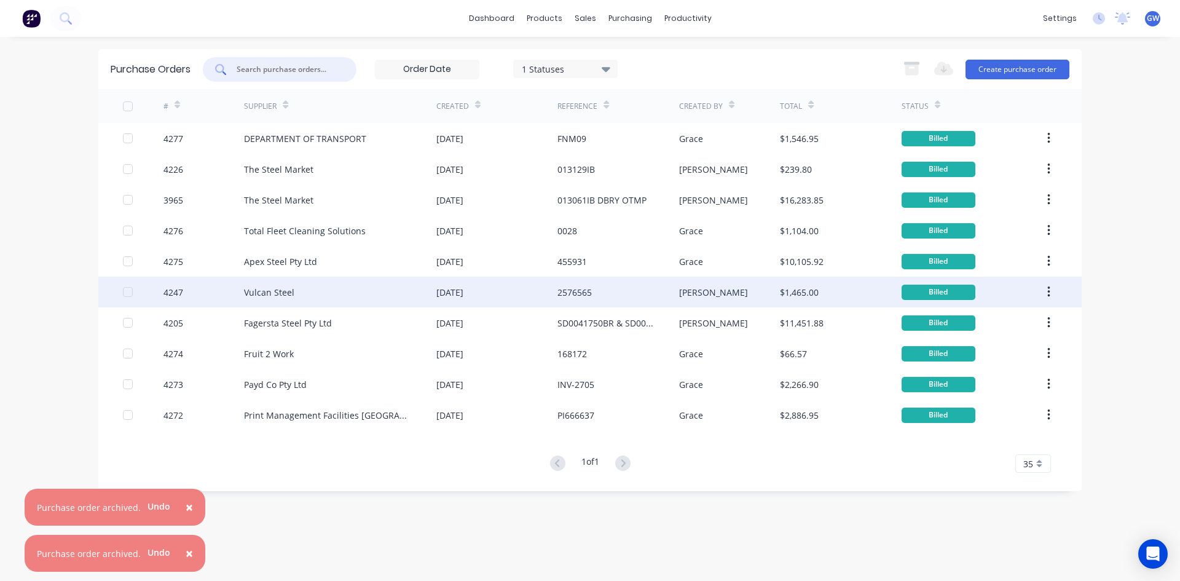
click at [373, 297] on div "Vulcan Steel" at bounding box center [340, 292] width 192 height 31
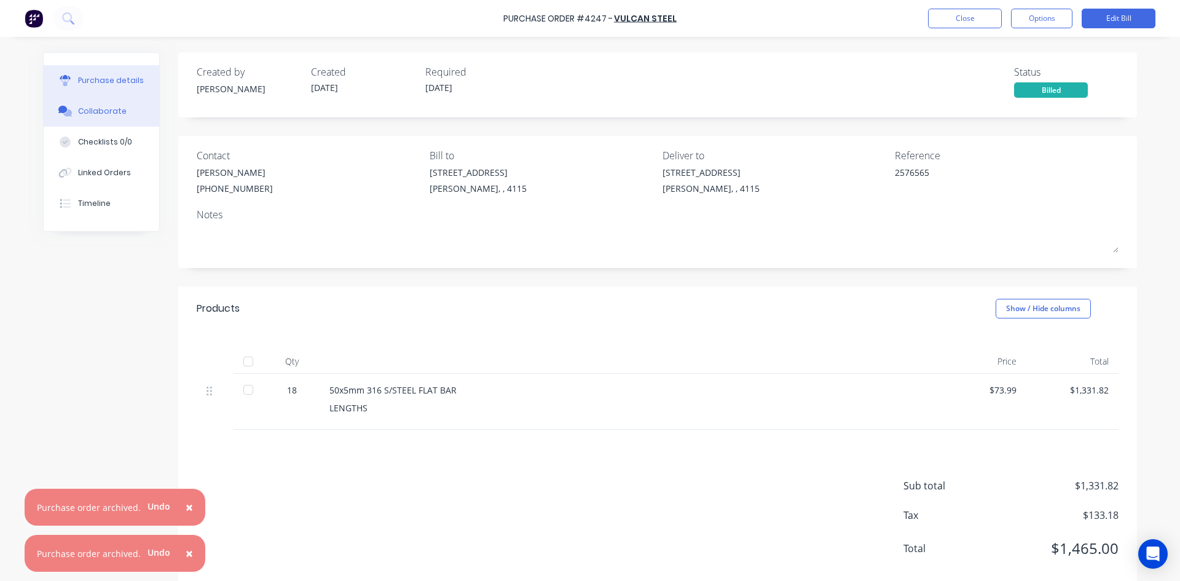
click at [133, 102] on button "Collaborate" at bounding box center [102, 111] width 116 height 31
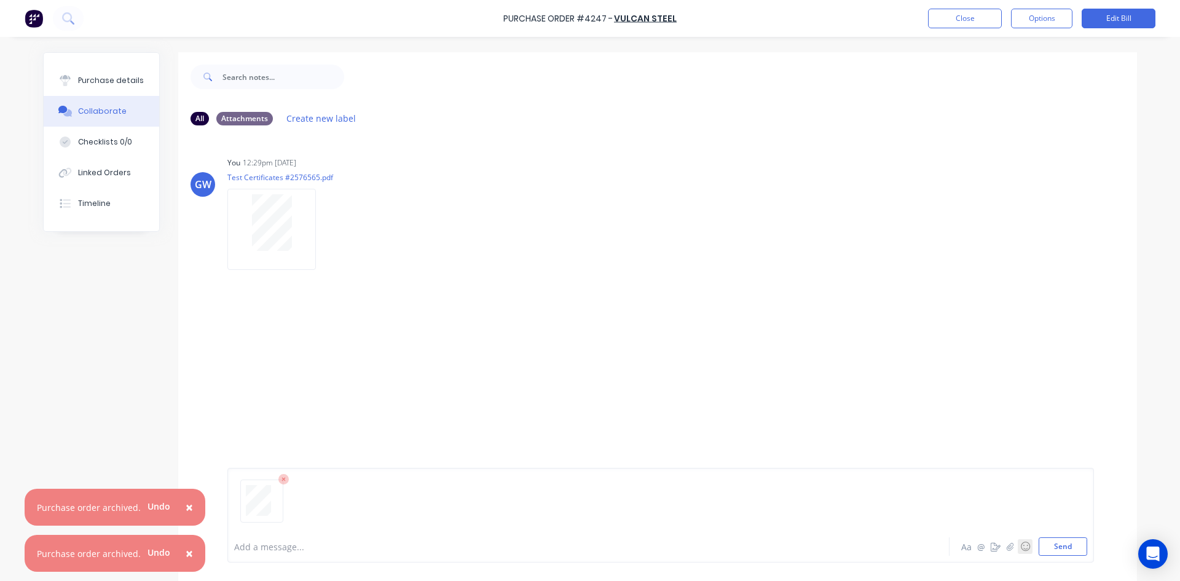
drag, startPoint x: 1025, startPoint y: 537, endPoint x: 1019, endPoint y: 331, distance: 205.4
click at [1025, 539] on button "☺" at bounding box center [1025, 546] width 15 height 15
click at [1061, 548] on div "Add a message... Aa @ ☺ Send" at bounding box center [660, 515] width 867 height 95
click at [1052, 551] on button "Send" at bounding box center [1063, 546] width 49 height 18
click at [977, 11] on button "Close" at bounding box center [965, 19] width 74 height 20
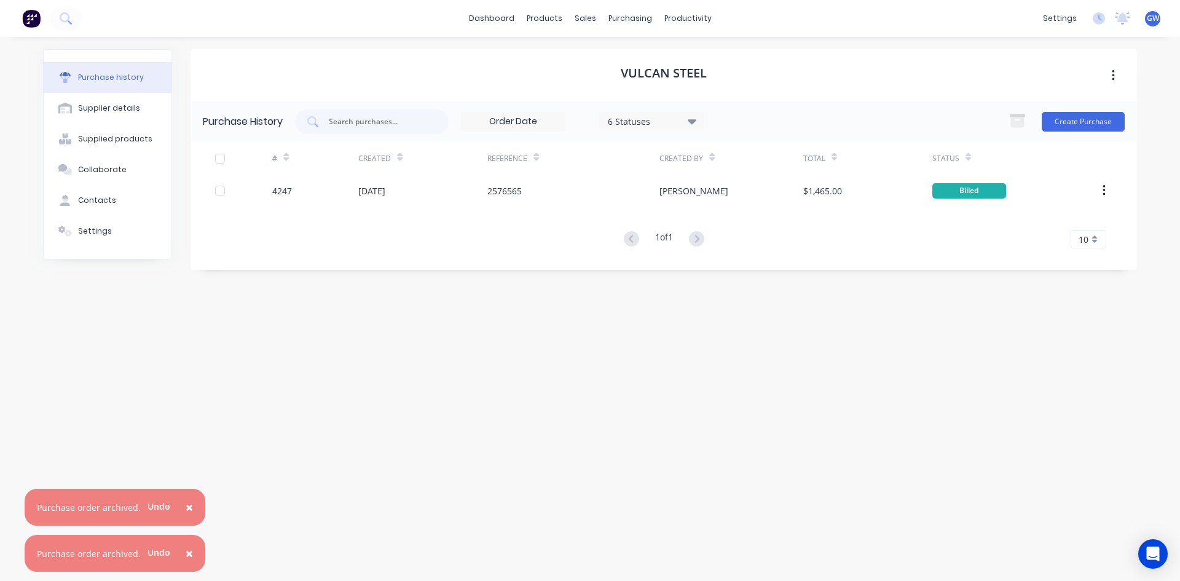
click at [712, 354] on div "Vulcan Steel Purchase History 6 Statuses 6 Statuses Create Purchase # Created R…" at bounding box center [664, 302] width 947 height 507
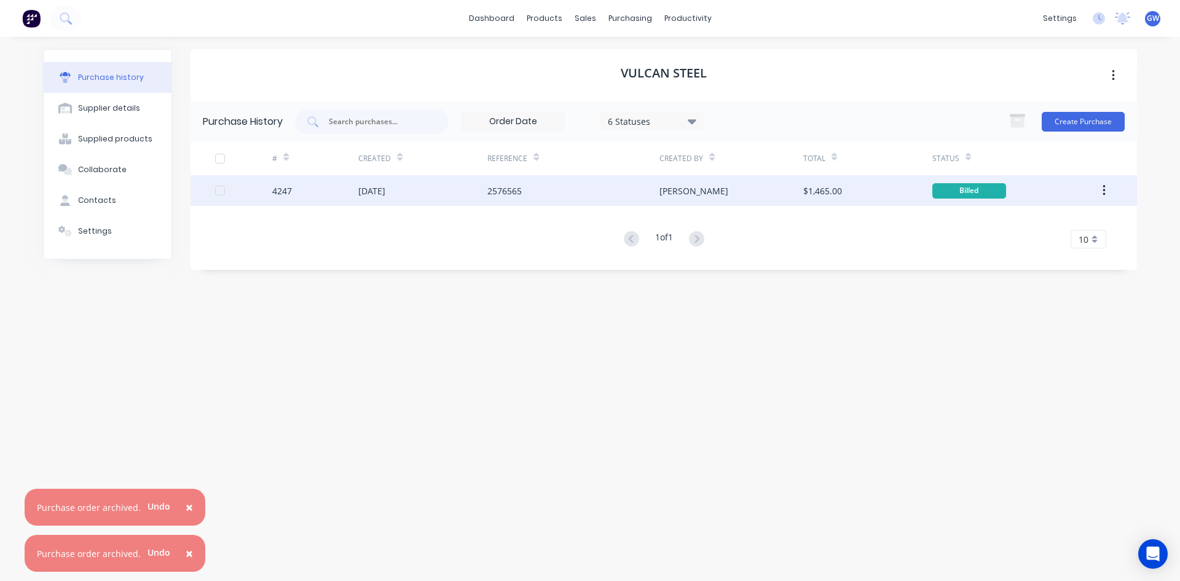
click at [1103, 185] on icon "button" at bounding box center [1104, 191] width 3 height 14
click at [1055, 220] on div "Archive" at bounding box center [1060, 223] width 95 height 18
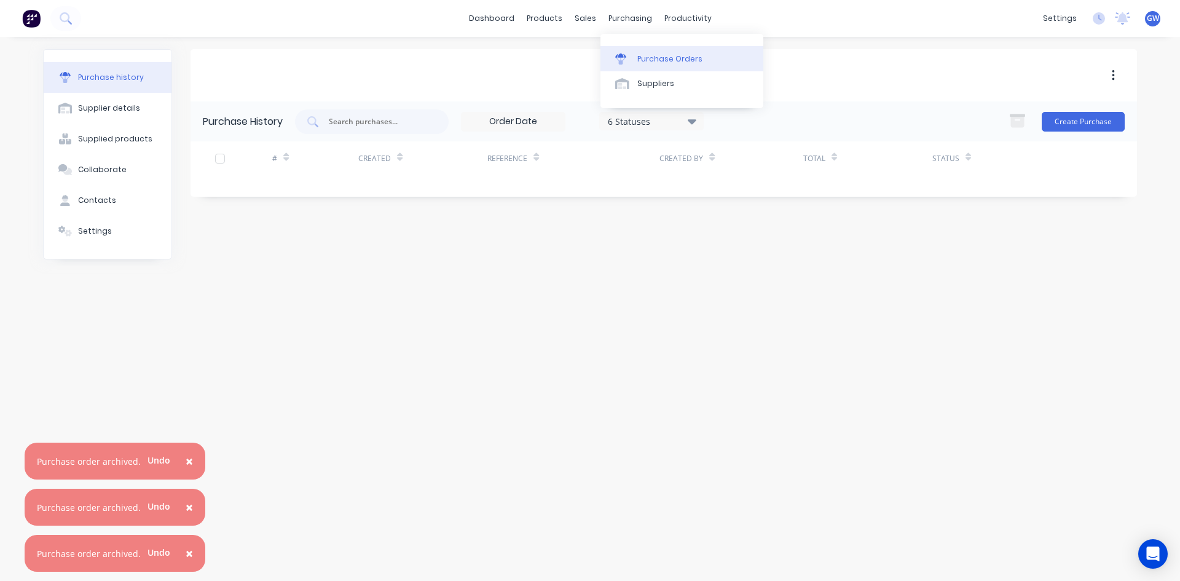
click at [631, 55] on div at bounding box center [624, 58] width 18 height 11
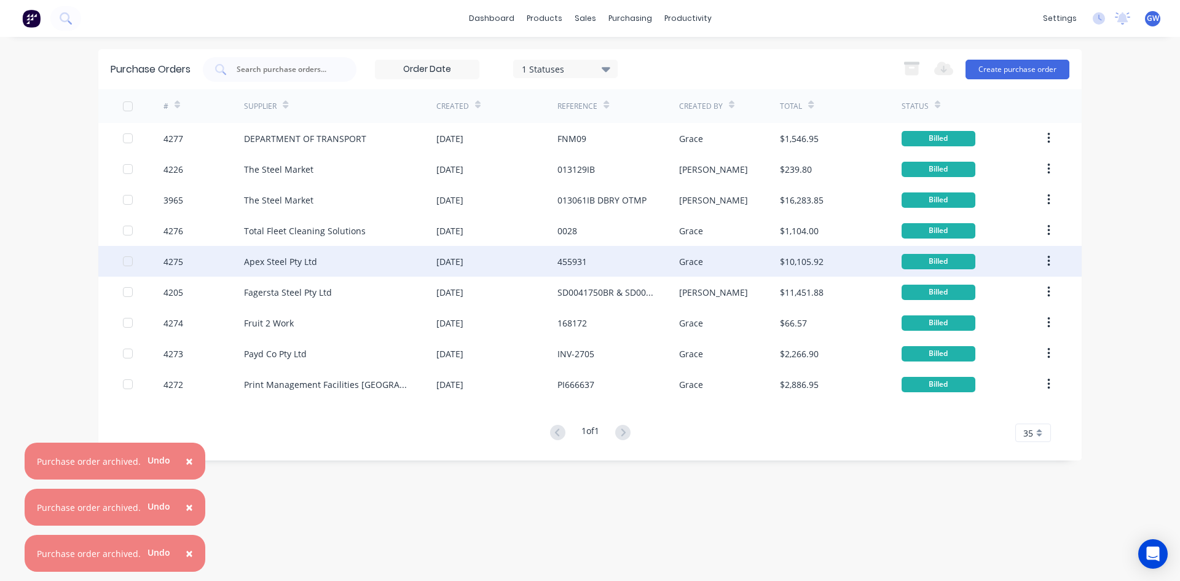
click at [360, 258] on div "Apex Steel Pty Ltd" at bounding box center [340, 261] width 192 height 31
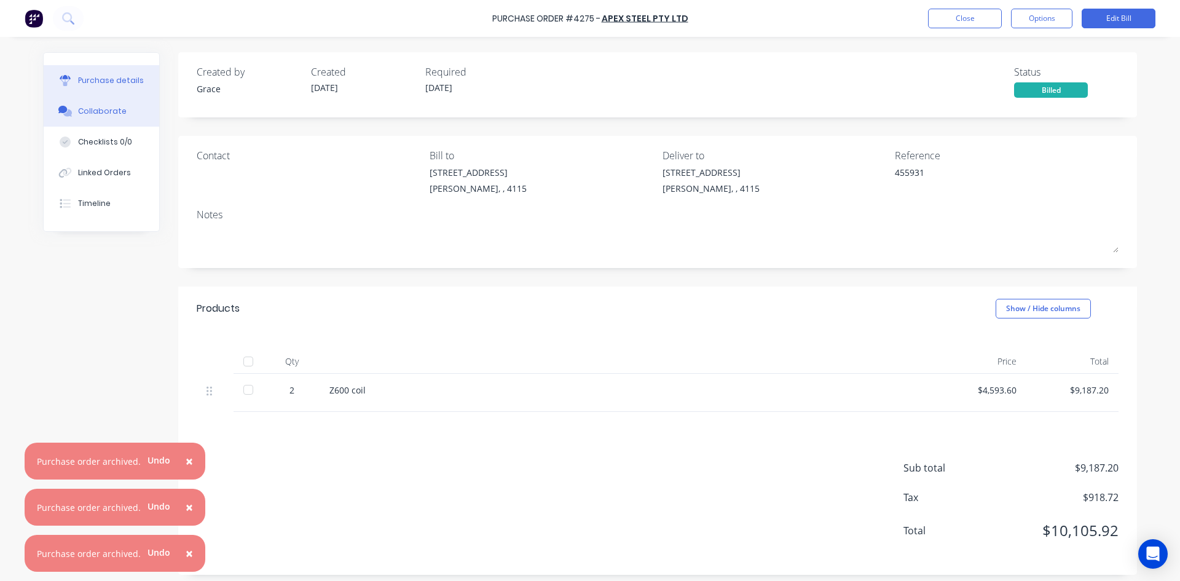
click at [137, 119] on button "Collaborate" at bounding box center [102, 111] width 116 height 31
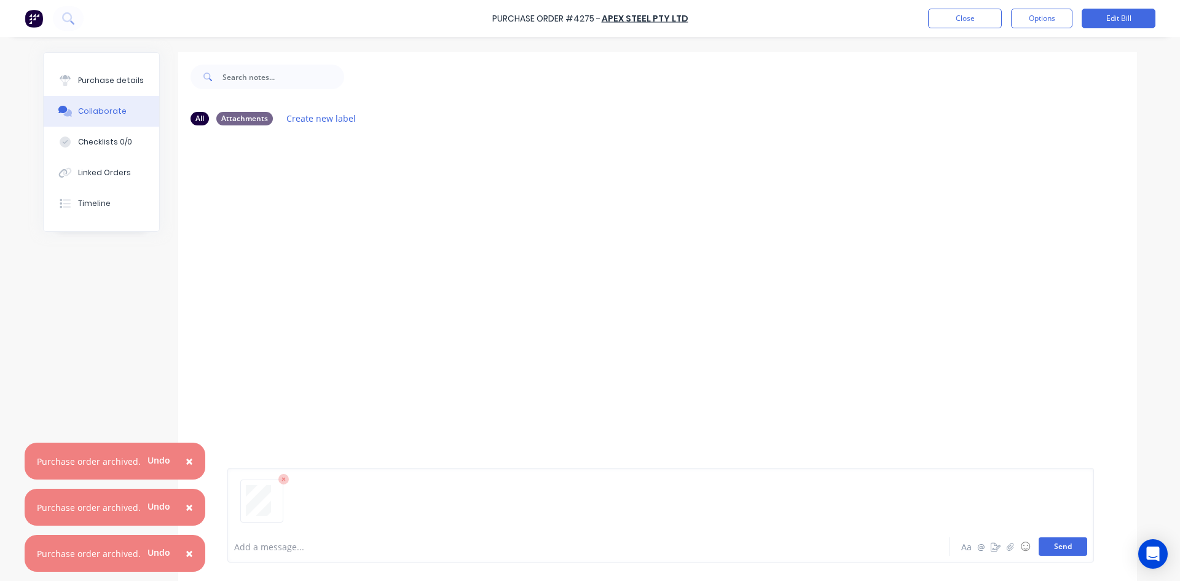
click at [1073, 550] on button "Send" at bounding box center [1063, 546] width 49 height 18
click at [971, 15] on button "Close" at bounding box center [965, 19] width 74 height 20
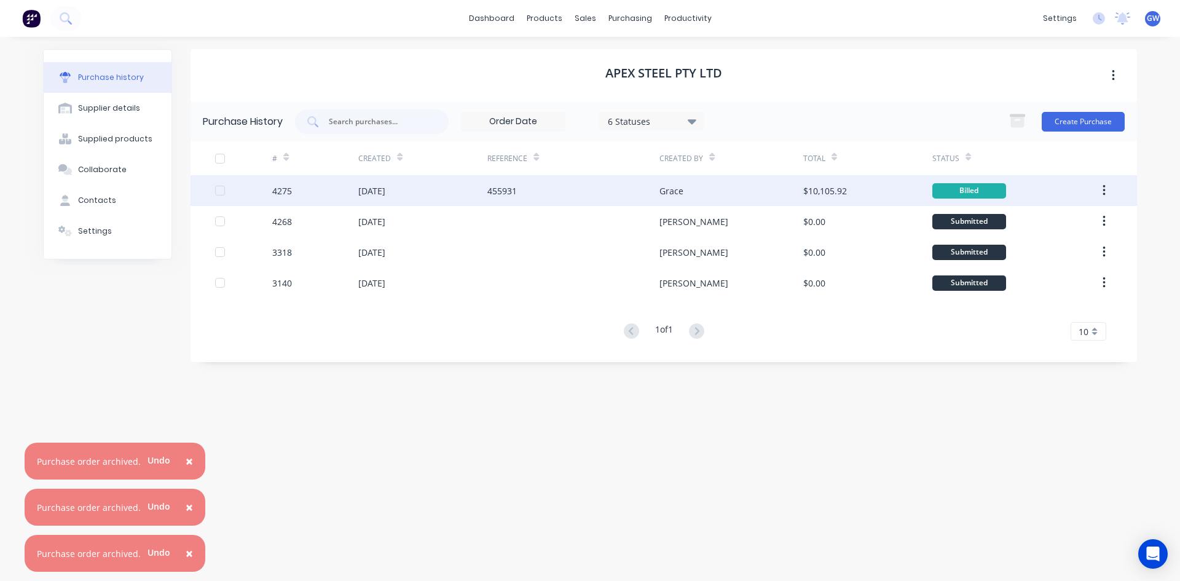
click at [1105, 194] on icon "button" at bounding box center [1104, 191] width 3 height 14
click at [1082, 221] on div "Archive" at bounding box center [1060, 223] width 95 height 18
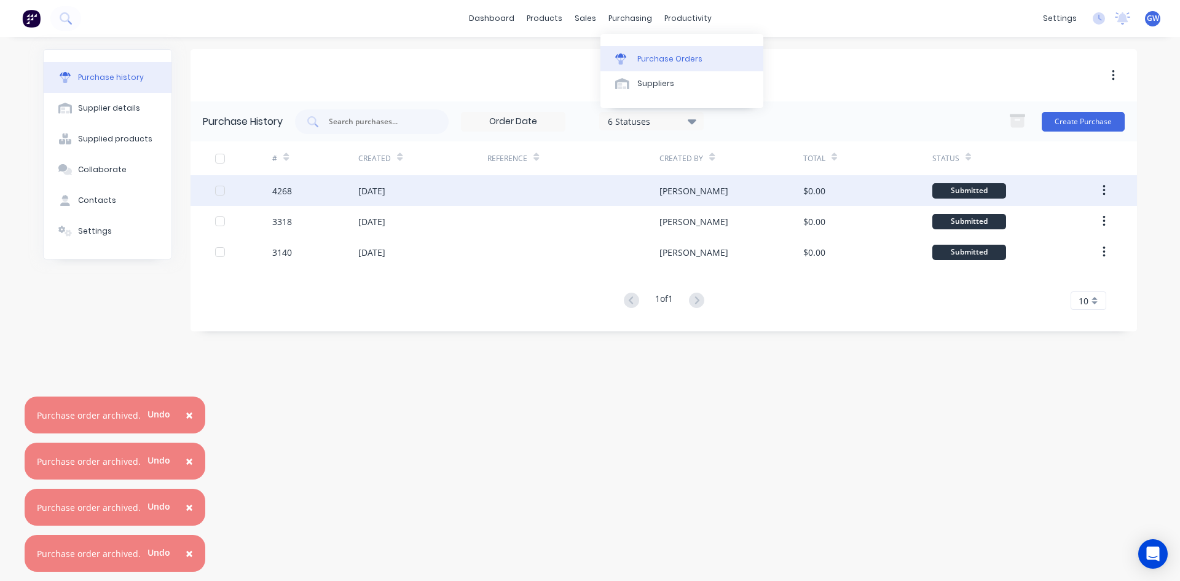
click at [635, 61] on link "Purchase Orders" at bounding box center [682, 58] width 163 height 25
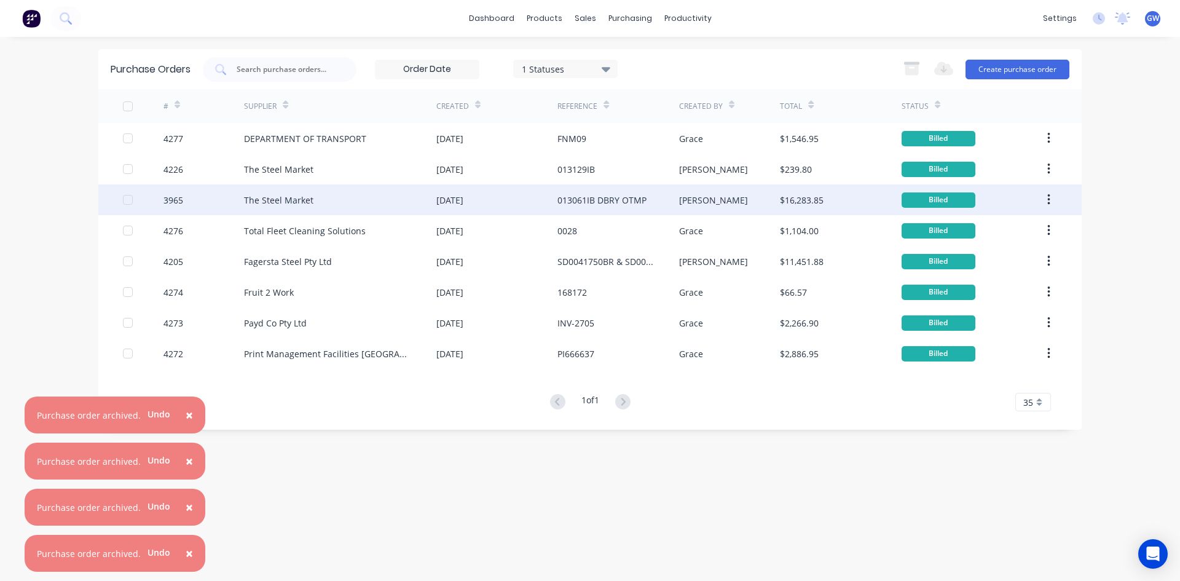
click at [384, 203] on div "The Steel Market" at bounding box center [340, 199] width 192 height 31
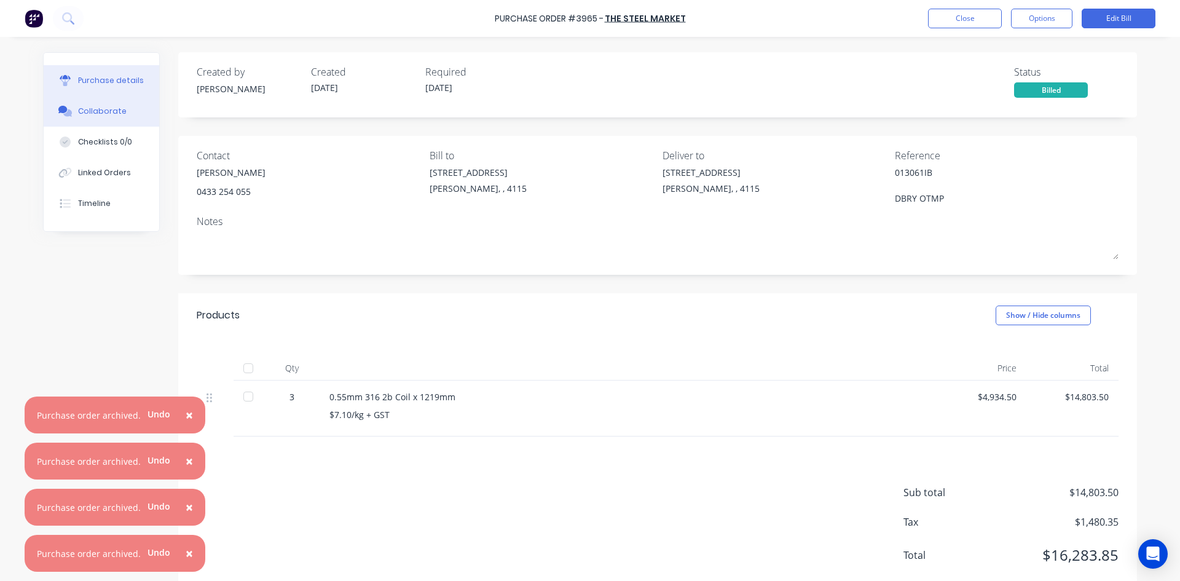
click at [73, 117] on button "Collaborate" at bounding box center [102, 111] width 116 height 31
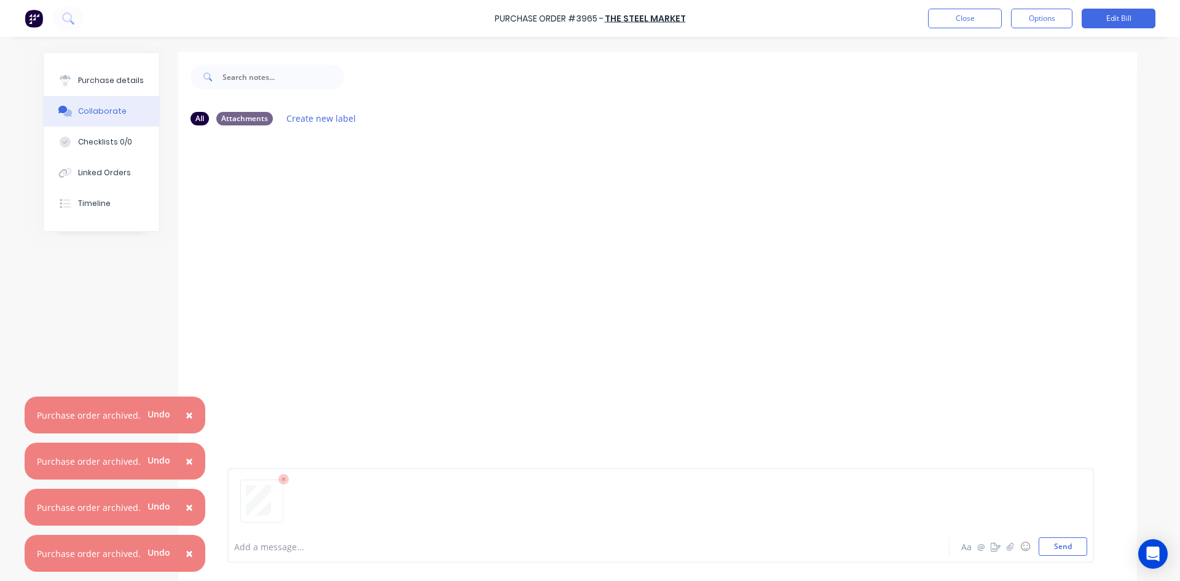
click at [1087, 563] on div "Add a message... Aa @ ☺ Send" at bounding box center [657, 515] width 959 height 132
click at [1024, 533] on div at bounding box center [660, 506] width 853 height 63
click at [1045, 553] on button "Send" at bounding box center [1063, 546] width 49 height 18
click at [1052, 14] on button "Options" at bounding box center [1041, 19] width 61 height 20
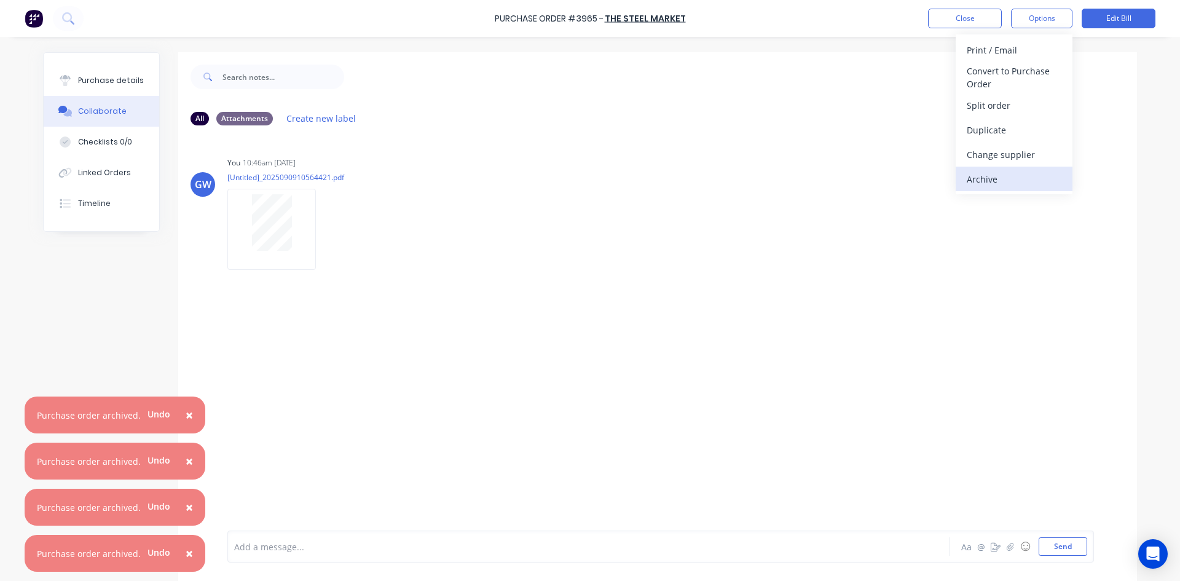
click at [1045, 173] on div "Archive" at bounding box center [1014, 179] width 95 height 18
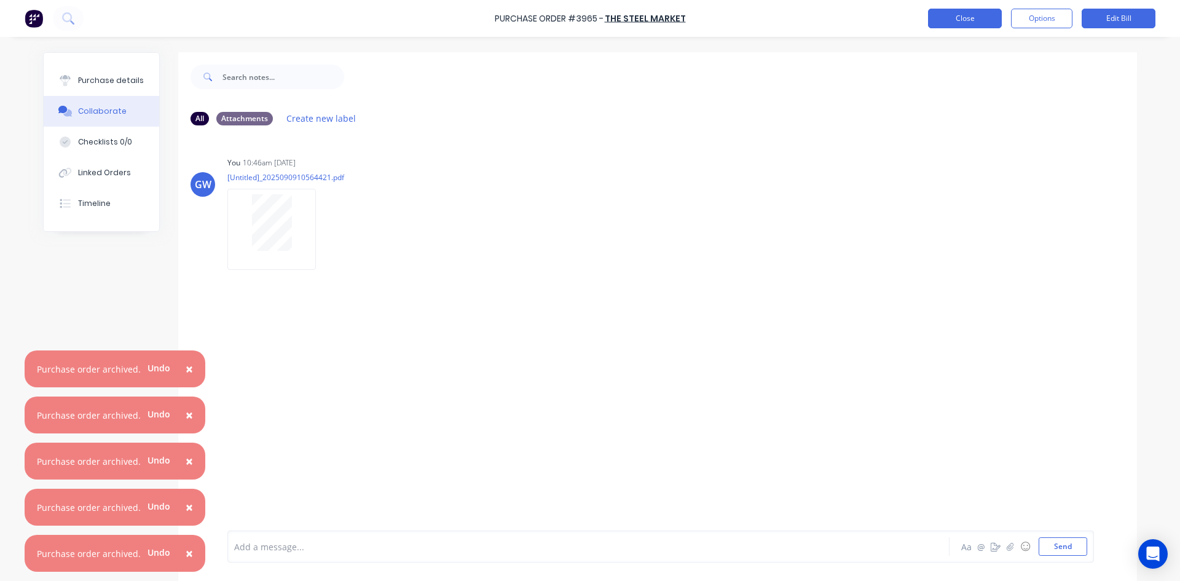
click at [974, 15] on button "Close" at bounding box center [965, 19] width 74 height 20
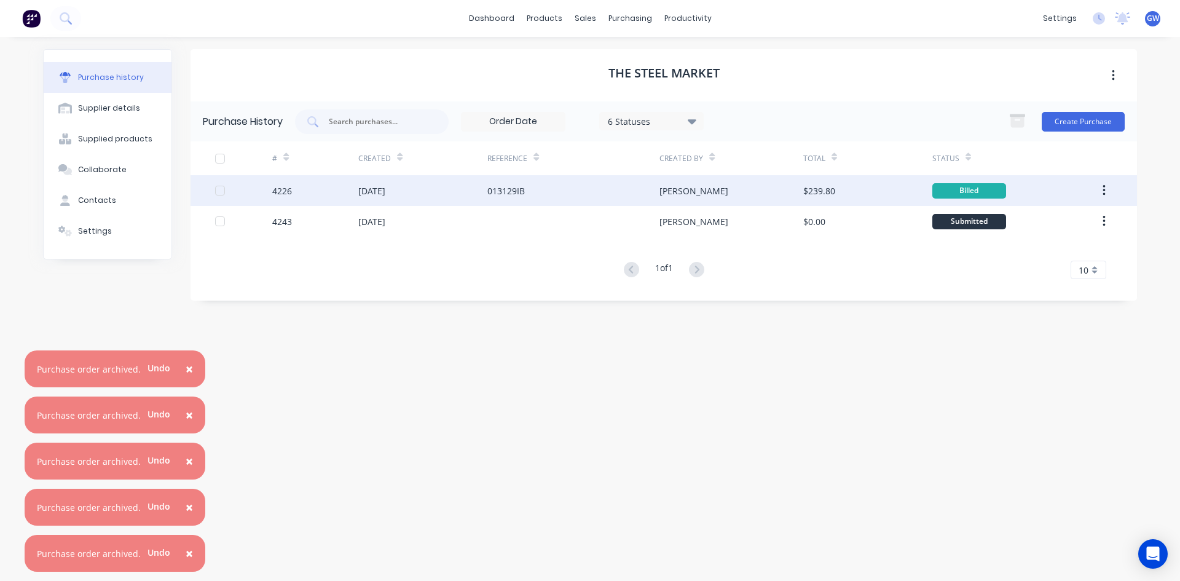
click at [843, 200] on div "$239.80" at bounding box center [867, 190] width 129 height 31
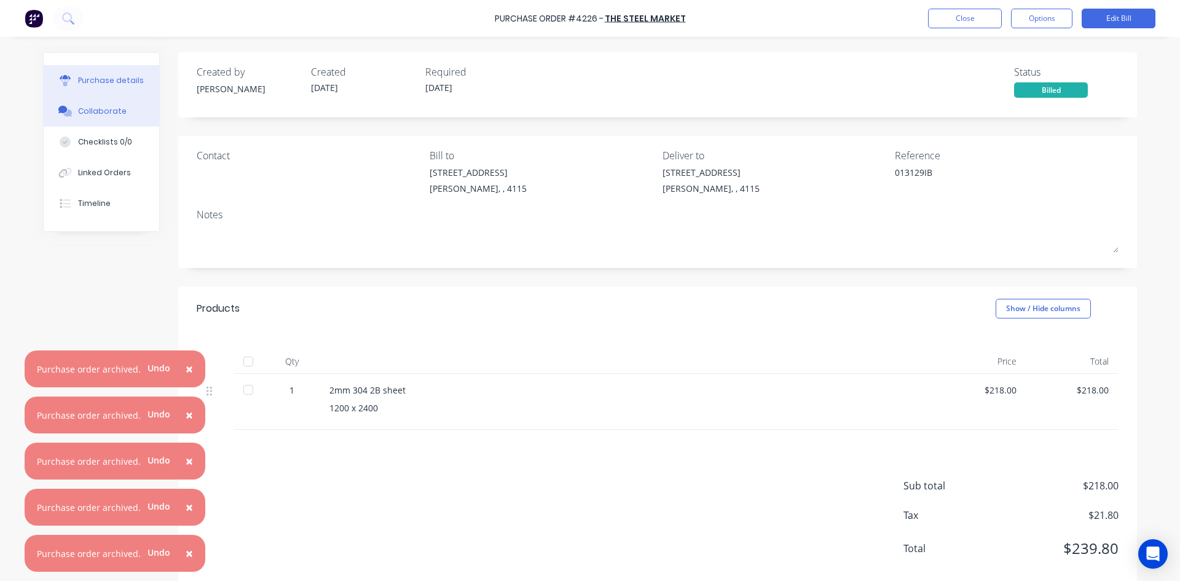
click at [114, 101] on button "Collaborate" at bounding box center [102, 111] width 116 height 31
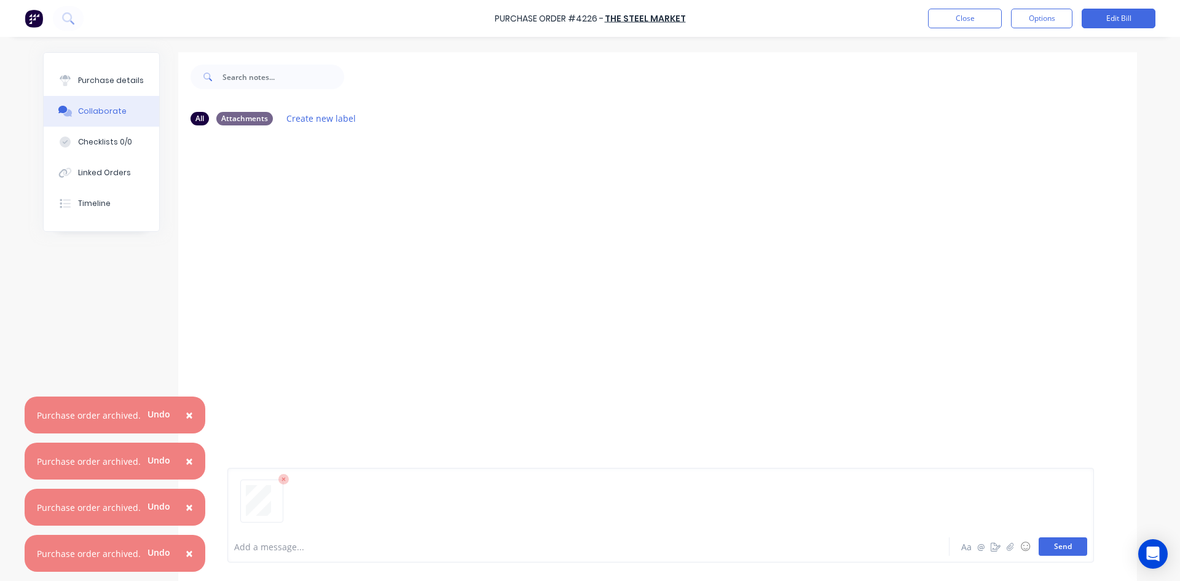
click at [1055, 548] on button "Send" at bounding box center [1063, 546] width 49 height 18
click at [963, 14] on button "Close" at bounding box center [965, 19] width 74 height 20
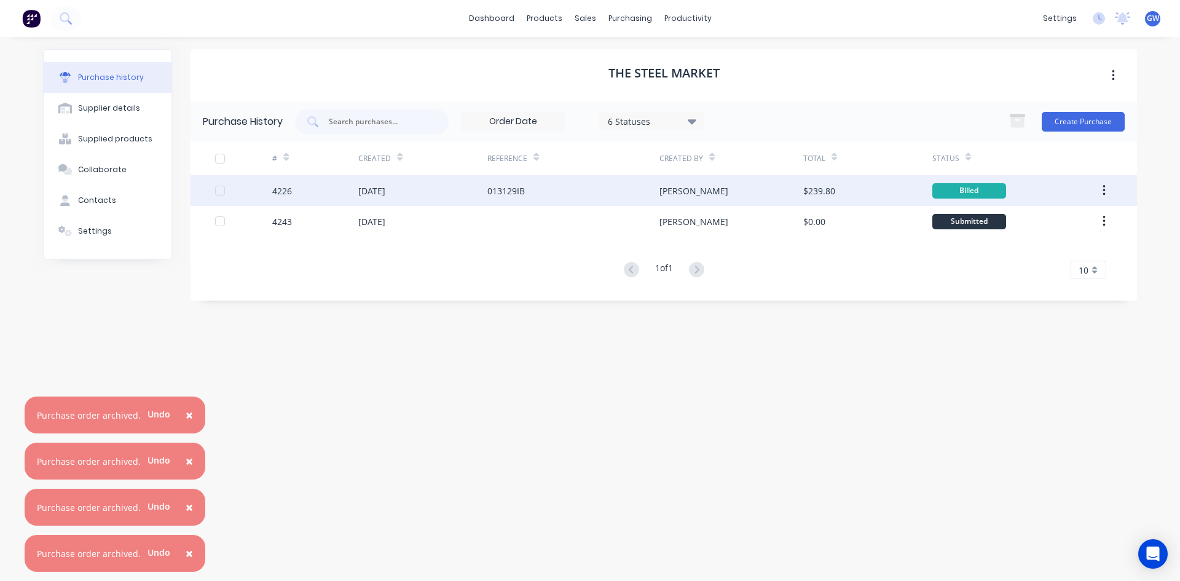
click at [851, 183] on div "$239.80" at bounding box center [867, 190] width 129 height 31
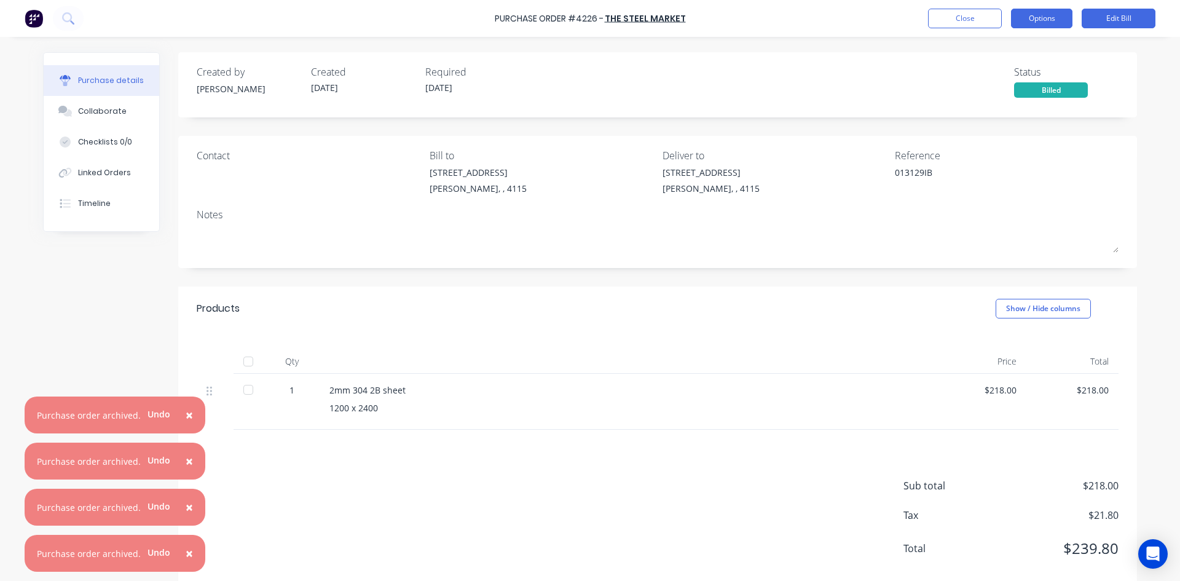
click at [1042, 13] on button "Options" at bounding box center [1041, 19] width 61 height 20
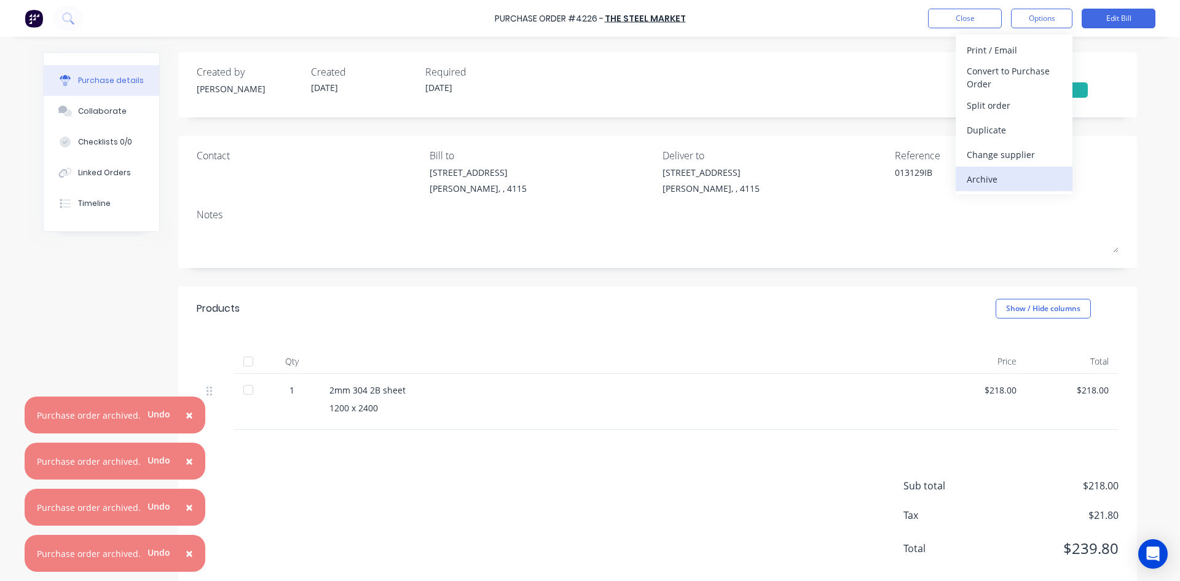
click at [1021, 178] on div "Archive" at bounding box center [1014, 179] width 95 height 18
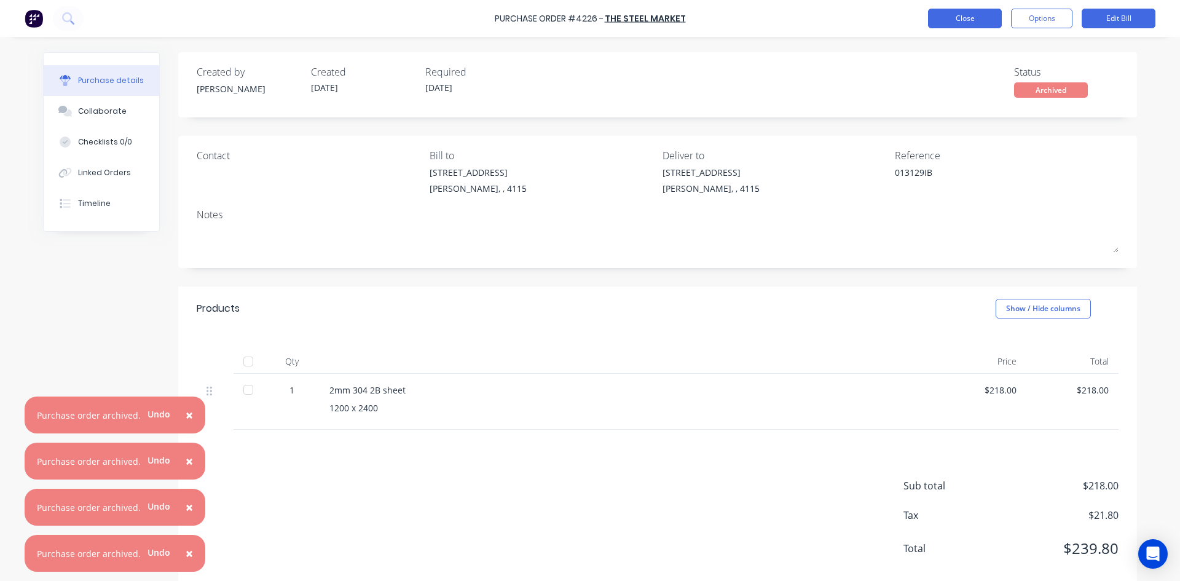
click at [958, 14] on button "Close" at bounding box center [965, 19] width 74 height 20
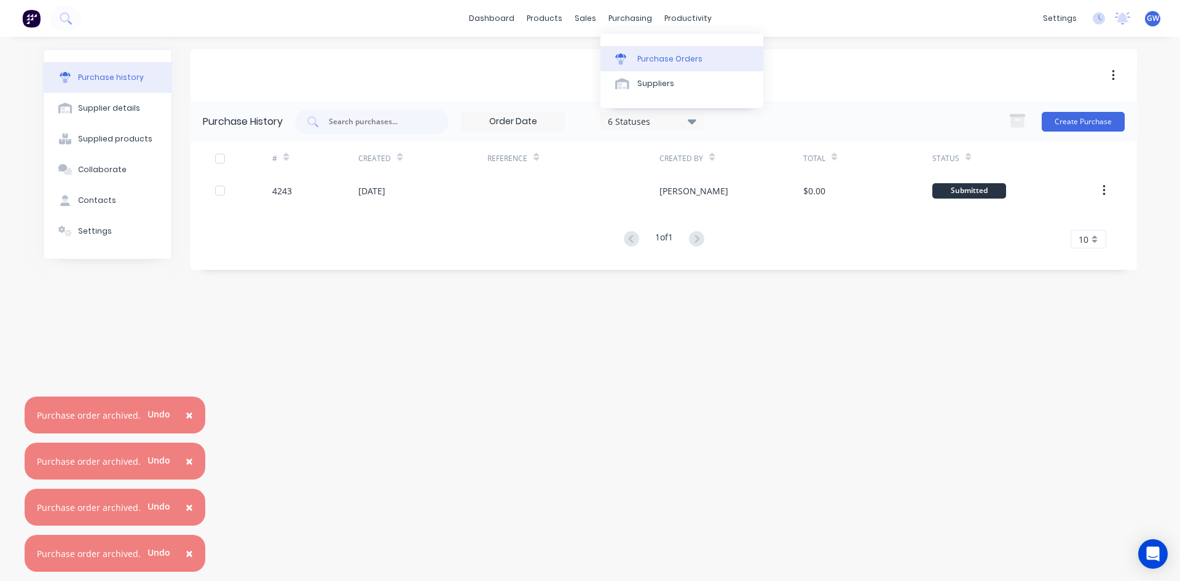
click at [637, 61] on div "Purchase Orders" at bounding box center [669, 58] width 65 height 11
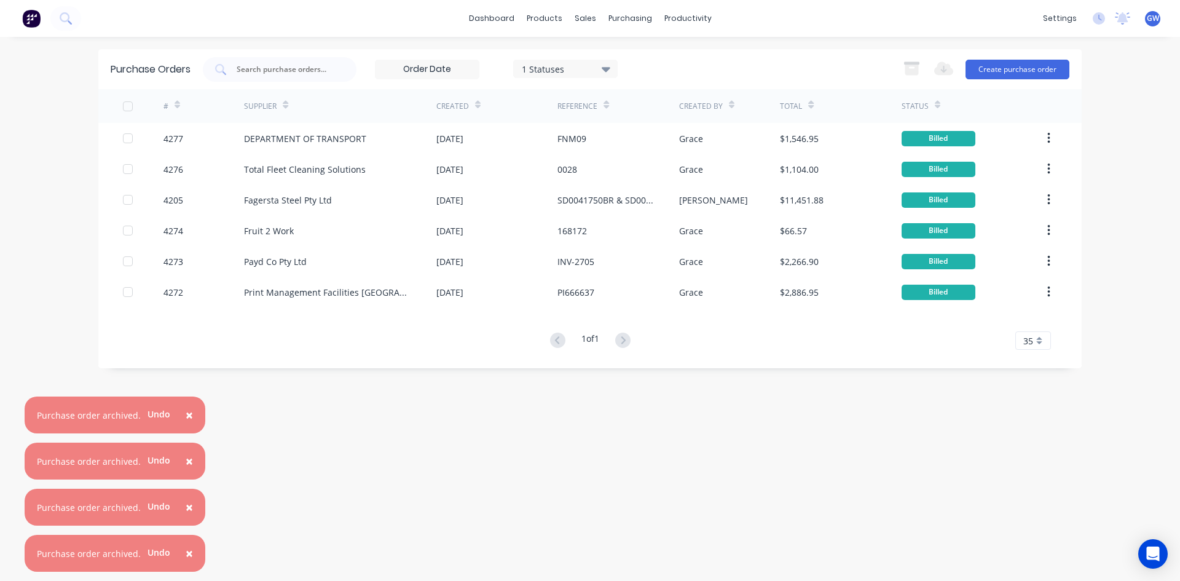
click at [186, 551] on span "×" at bounding box center [189, 553] width 7 height 17
click at [186, 516] on span "×" at bounding box center [189, 506] width 7 height 17
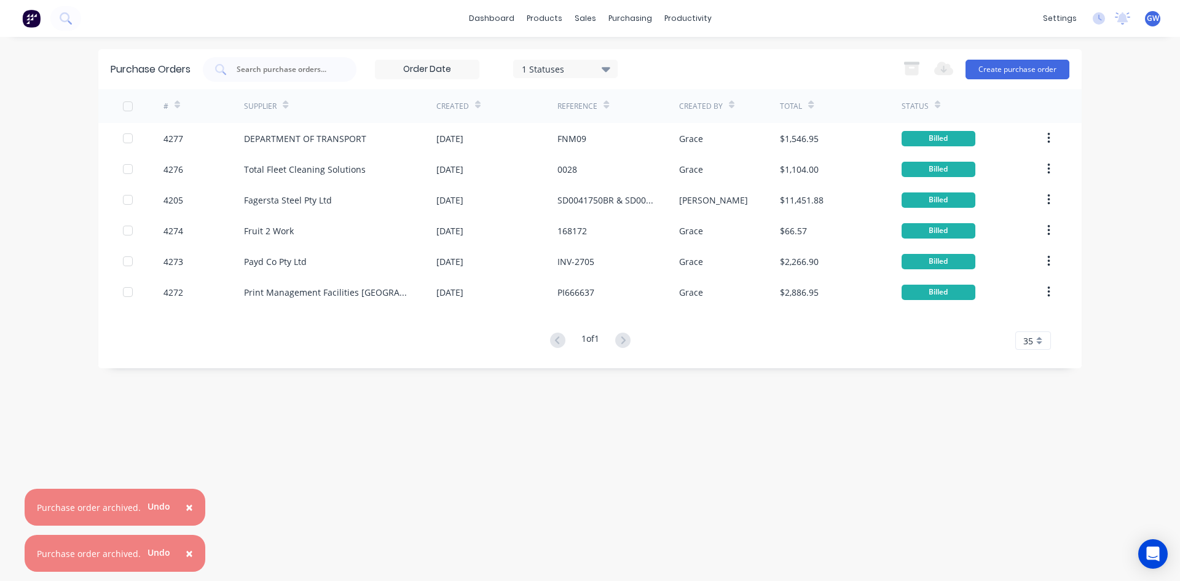
click at [186, 551] on span "×" at bounding box center [189, 553] width 7 height 17
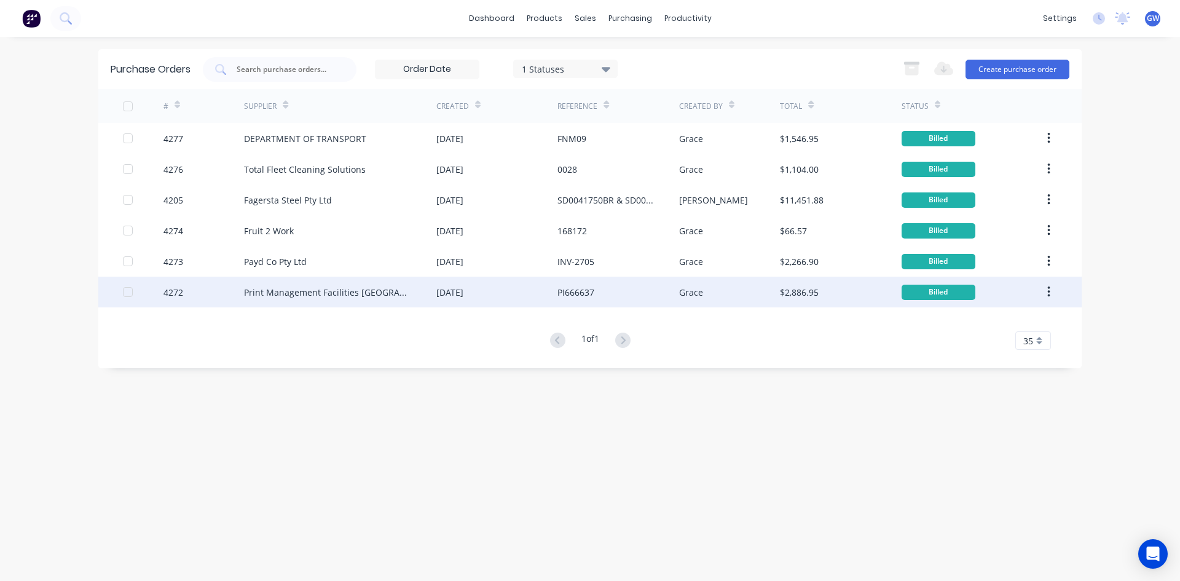
click at [352, 299] on div "Print Management Facilities Australia" at bounding box center [340, 292] width 192 height 31
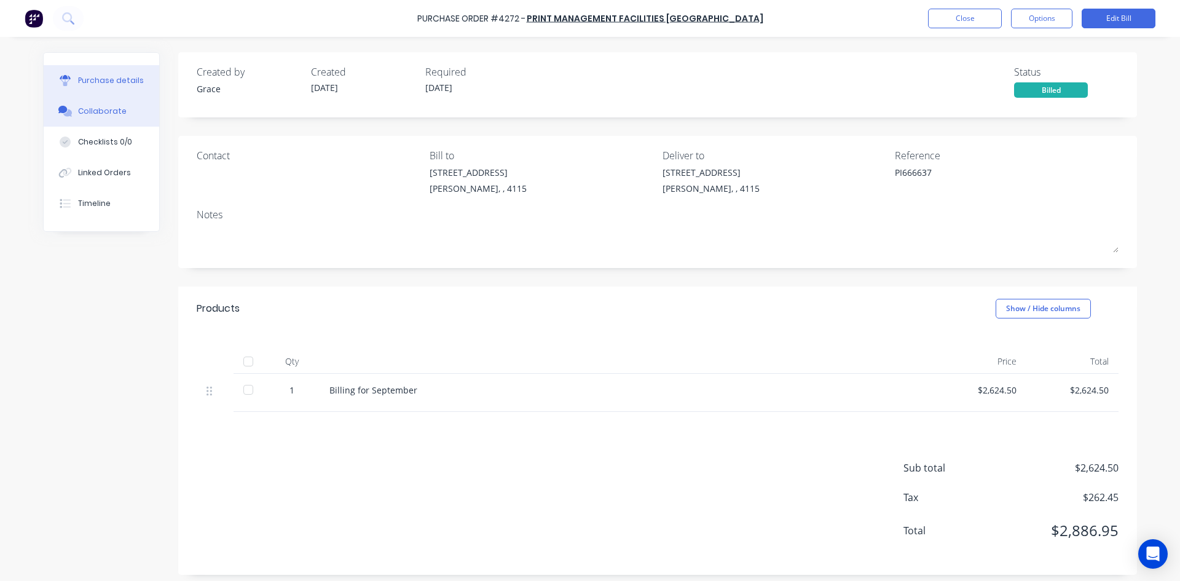
drag, startPoint x: 87, startPoint y: 114, endPoint x: 154, endPoint y: 114, distance: 67.0
click at [87, 114] on div "Collaborate" at bounding box center [102, 111] width 49 height 11
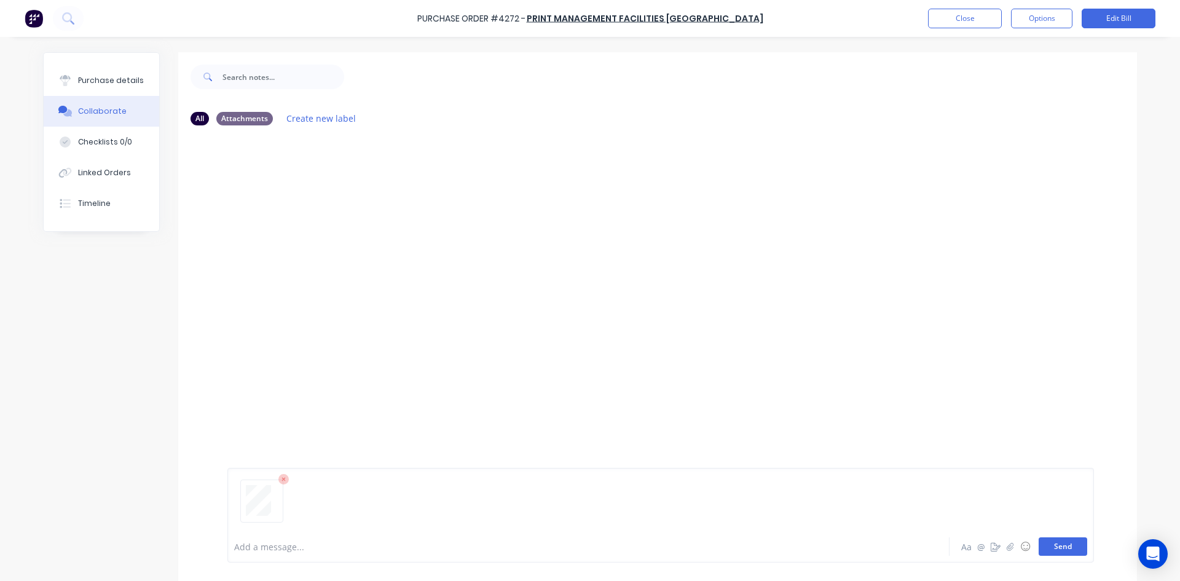
click at [1076, 540] on button "Send" at bounding box center [1063, 546] width 49 height 18
click at [1035, 22] on button "Options" at bounding box center [1041, 19] width 61 height 20
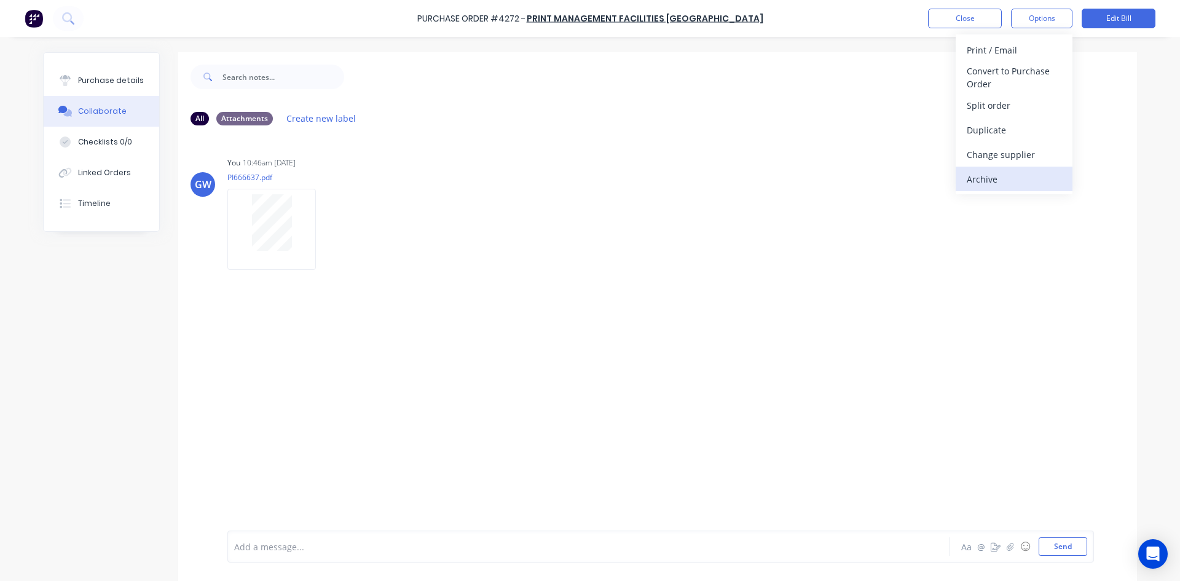
click at [1016, 185] on div "Archive" at bounding box center [1014, 179] width 95 height 18
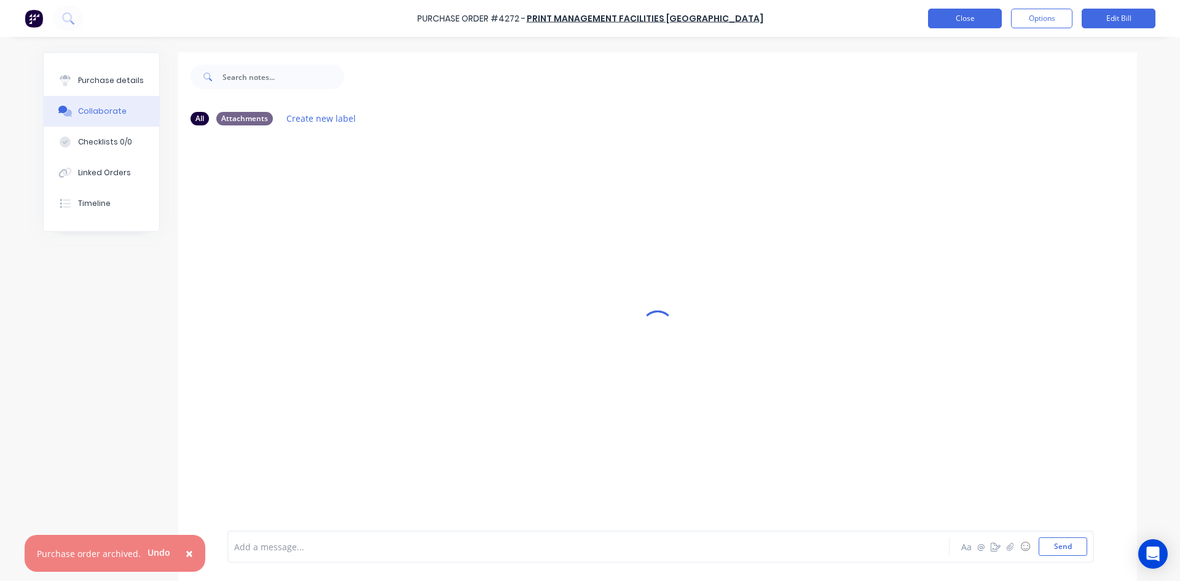
click at [968, 23] on button "Close" at bounding box center [965, 19] width 74 height 20
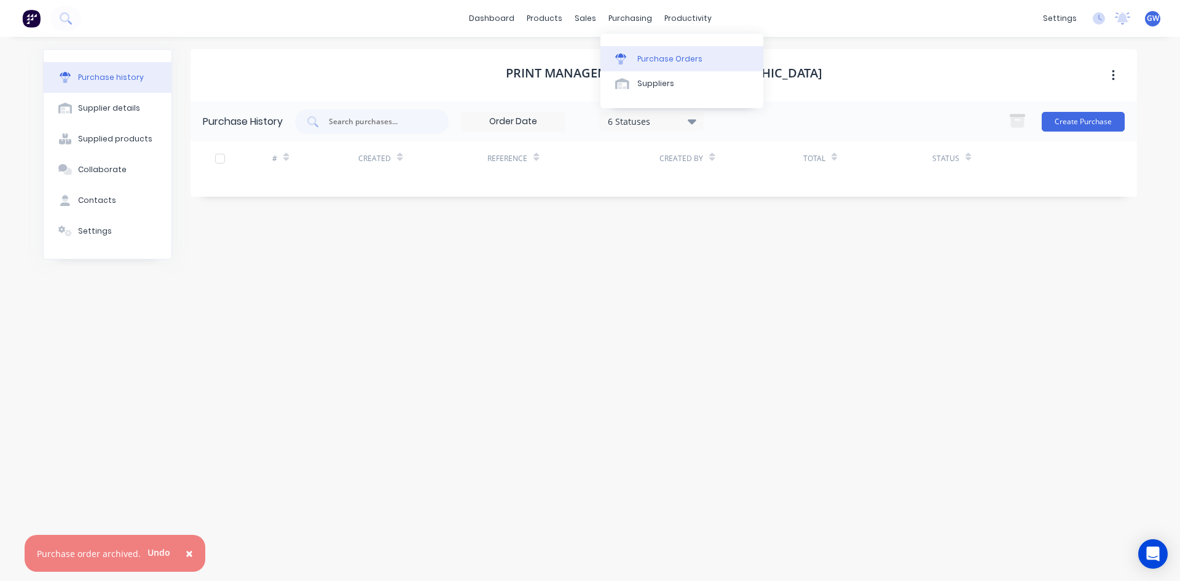
click at [652, 62] on div "Purchase Orders" at bounding box center [669, 58] width 65 height 11
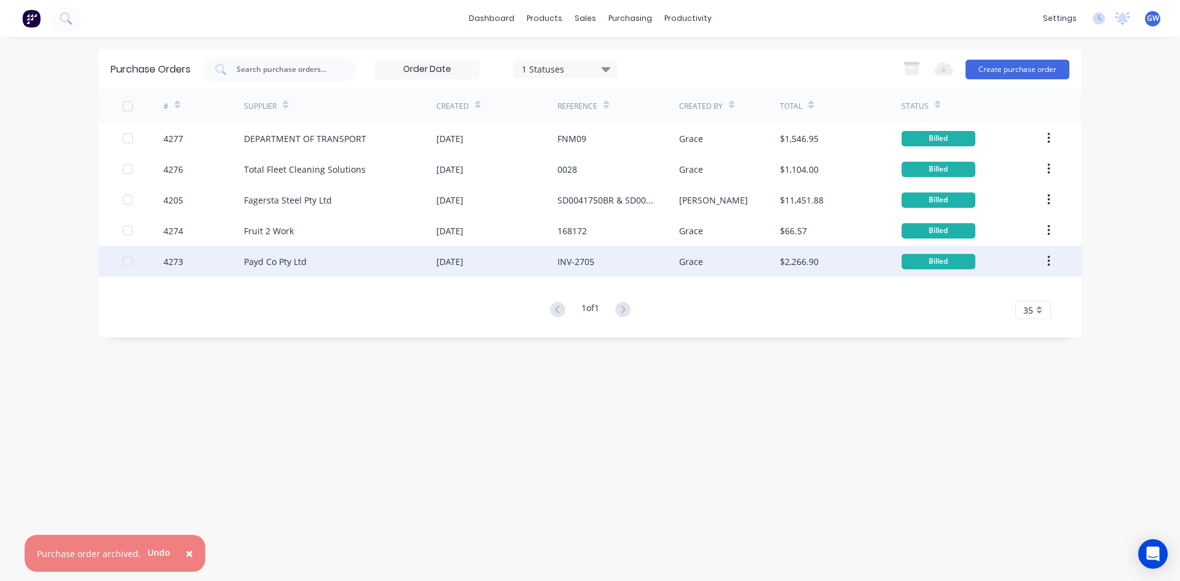
click at [386, 255] on div "Payd Co Pty Ltd" at bounding box center [340, 261] width 192 height 31
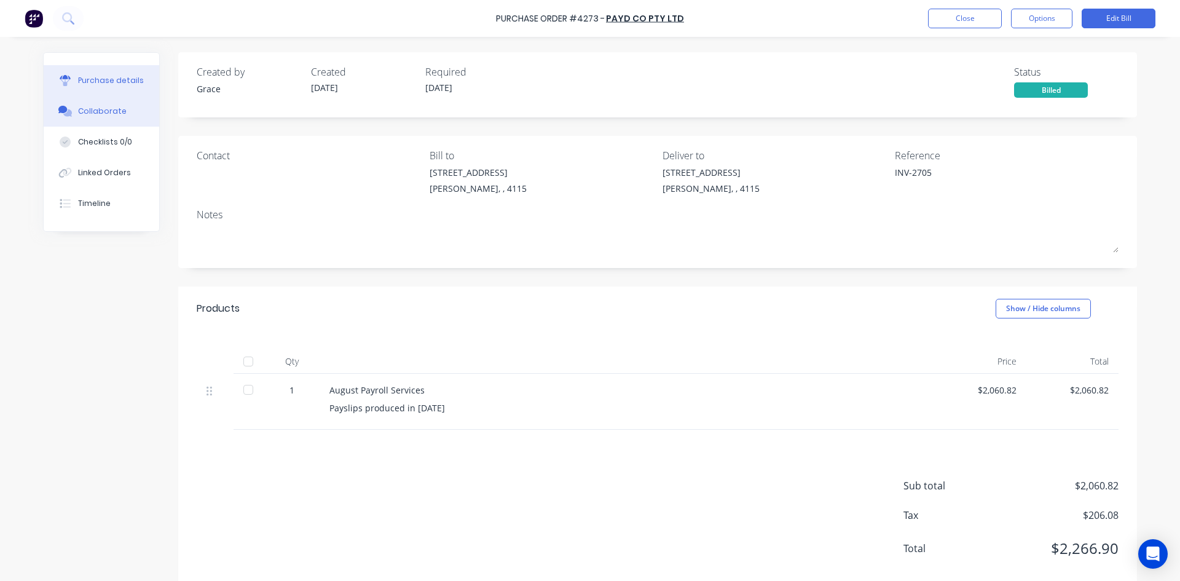
click at [100, 116] on div "Collaborate" at bounding box center [102, 111] width 49 height 11
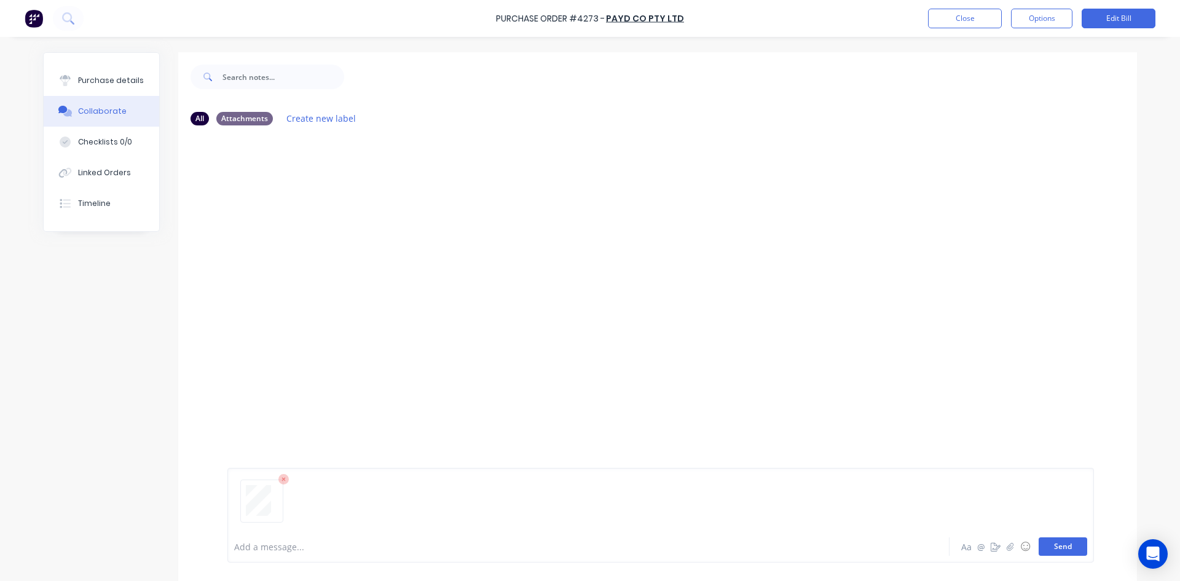
click at [1077, 542] on button "Send" at bounding box center [1063, 546] width 49 height 18
drag, startPoint x: 960, startPoint y: 299, endPoint x: 955, endPoint y: 302, distance: 6.3
click at [960, 301] on div at bounding box center [657, 332] width 959 height 395
click at [1042, 23] on button "Options" at bounding box center [1041, 19] width 61 height 20
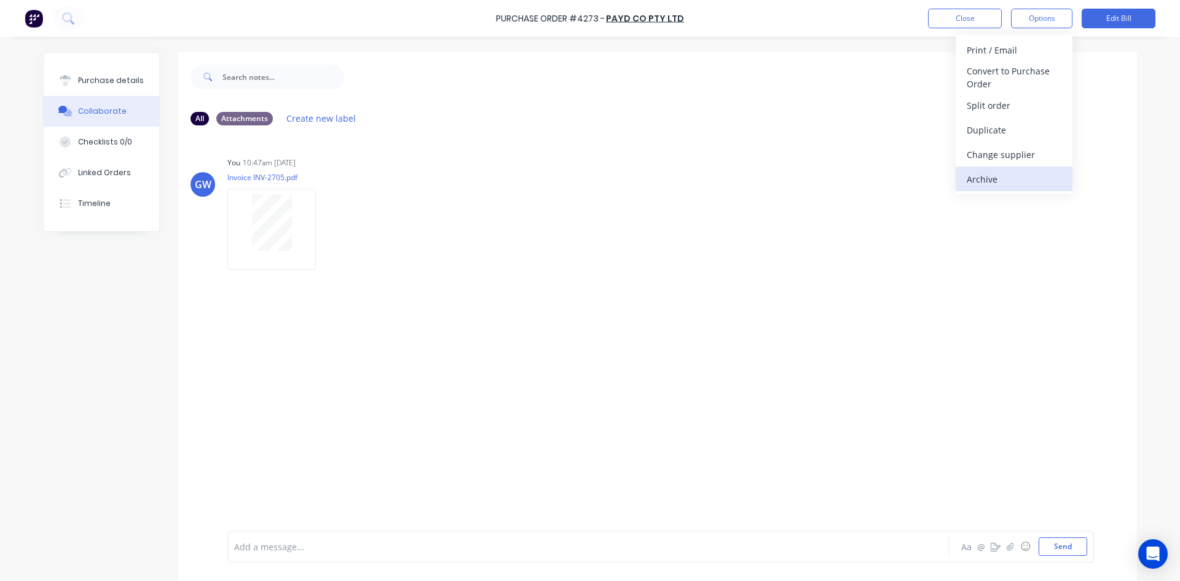
click at [1033, 180] on div "Archive" at bounding box center [1014, 179] width 95 height 18
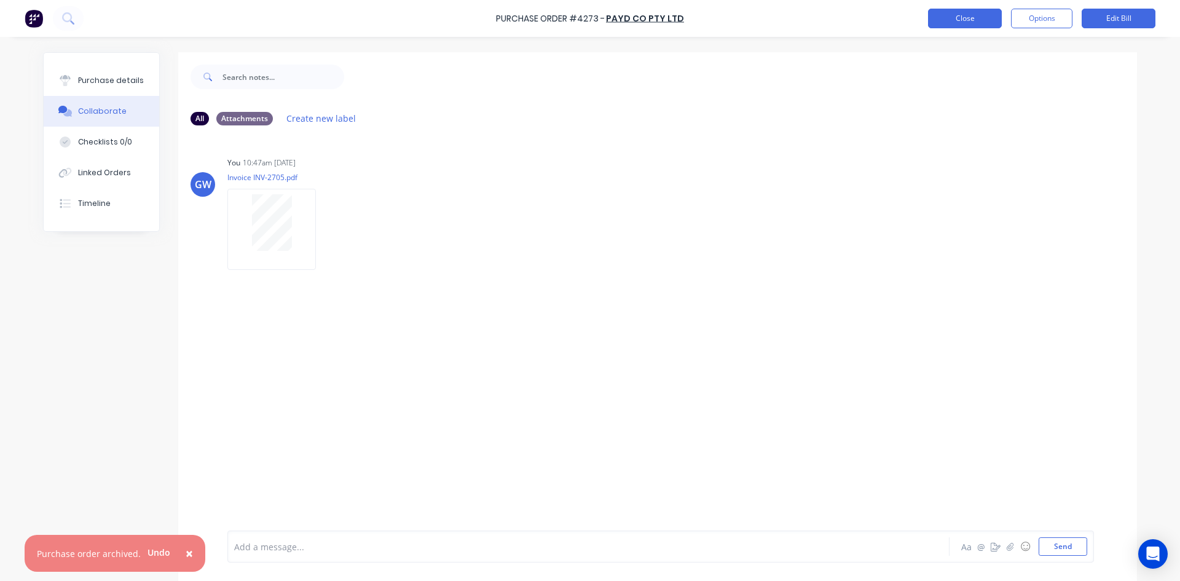
click at [963, 16] on button "Close" at bounding box center [965, 19] width 74 height 20
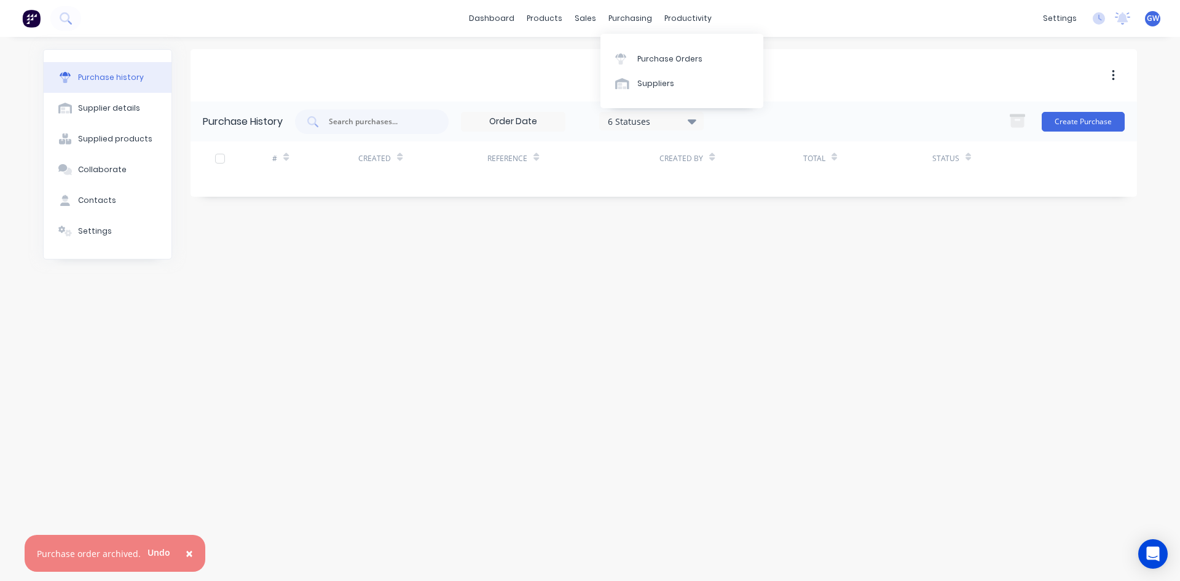
click at [636, 45] on div "Purchase Orders Suppliers" at bounding box center [682, 71] width 163 height 74
click at [639, 58] on div "Purchase Orders" at bounding box center [669, 58] width 65 height 11
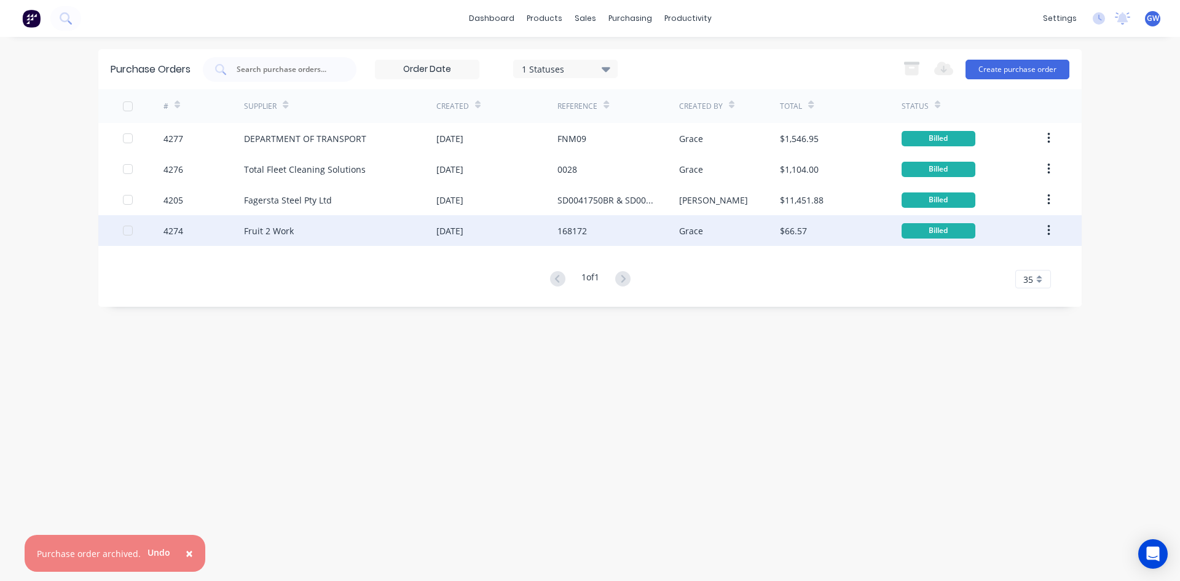
click at [419, 229] on div "Fruit 2 Work" at bounding box center [340, 230] width 192 height 31
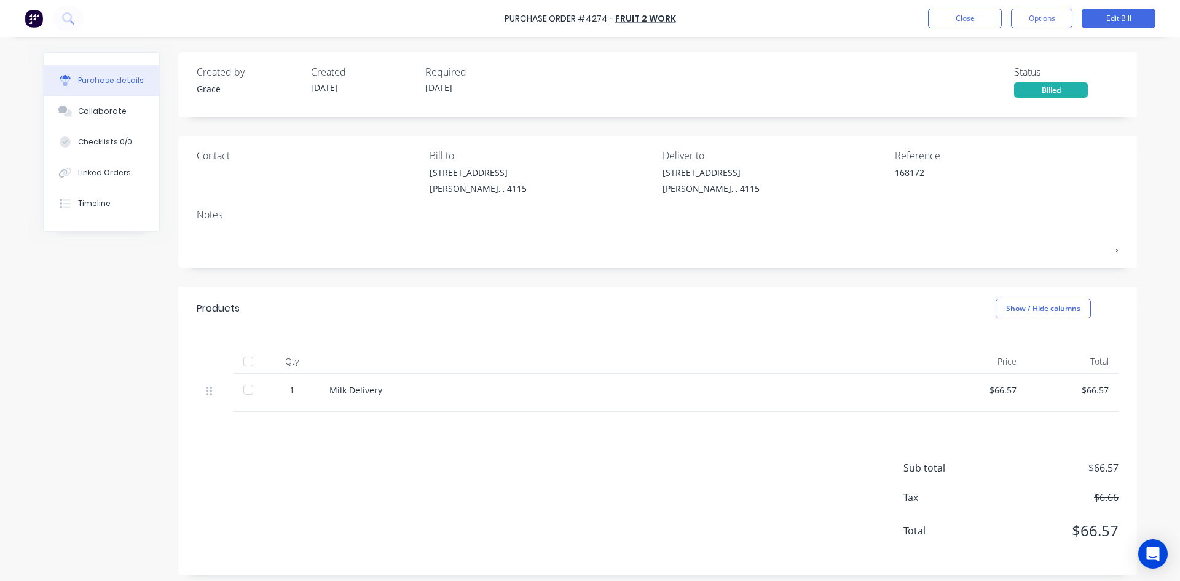
drag, startPoint x: 114, startPoint y: 114, endPoint x: 246, endPoint y: 138, distance: 133.8
click at [114, 114] on div "Collaborate" at bounding box center [102, 111] width 49 height 11
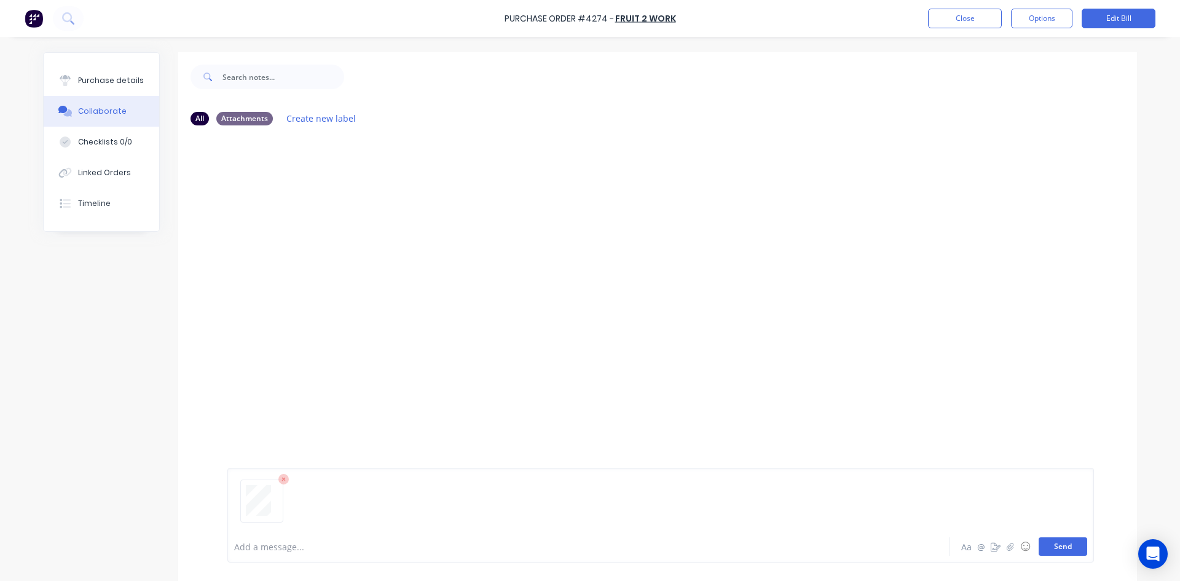
click at [1055, 545] on button "Send" at bounding box center [1063, 546] width 49 height 18
click at [1045, 16] on button "Options" at bounding box center [1041, 19] width 61 height 20
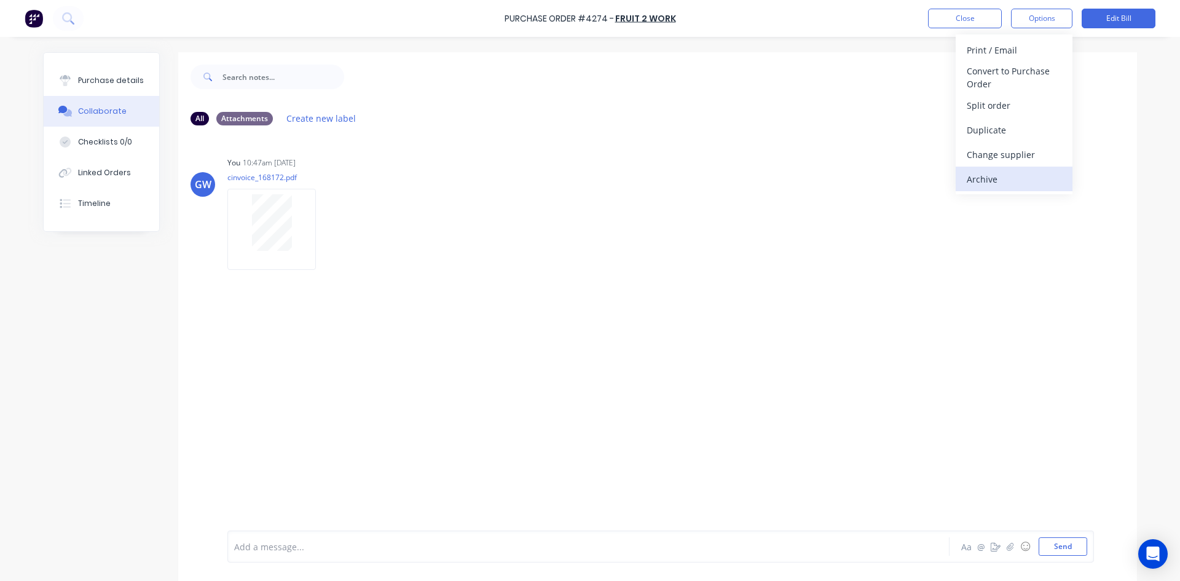
click at [989, 180] on div "Archive" at bounding box center [1014, 179] width 95 height 18
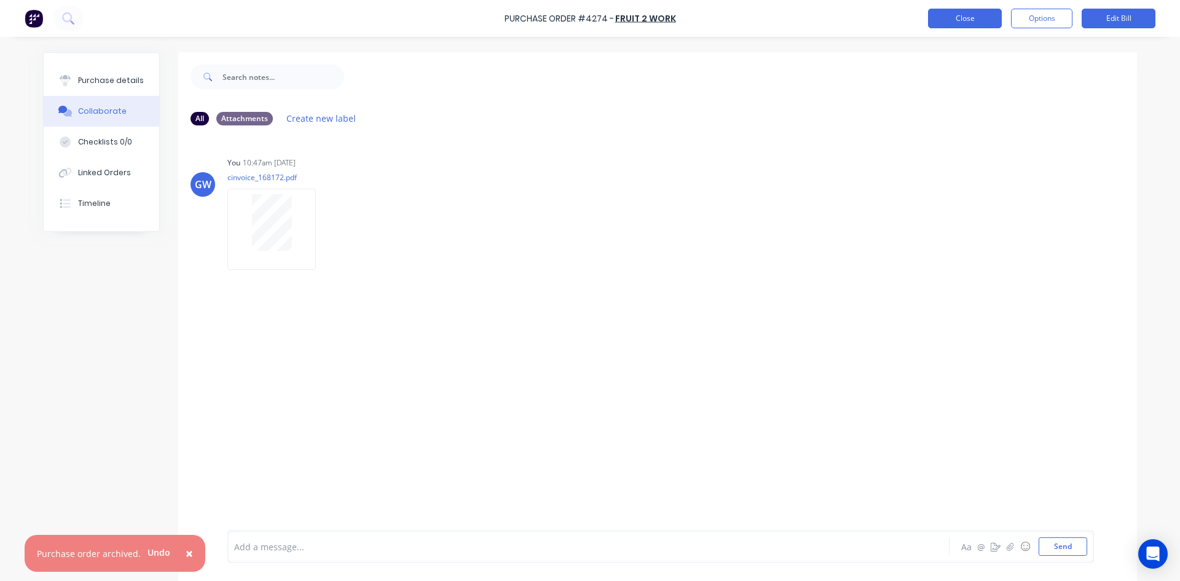
click at [963, 21] on button "Close" at bounding box center [965, 19] width 74 height 20
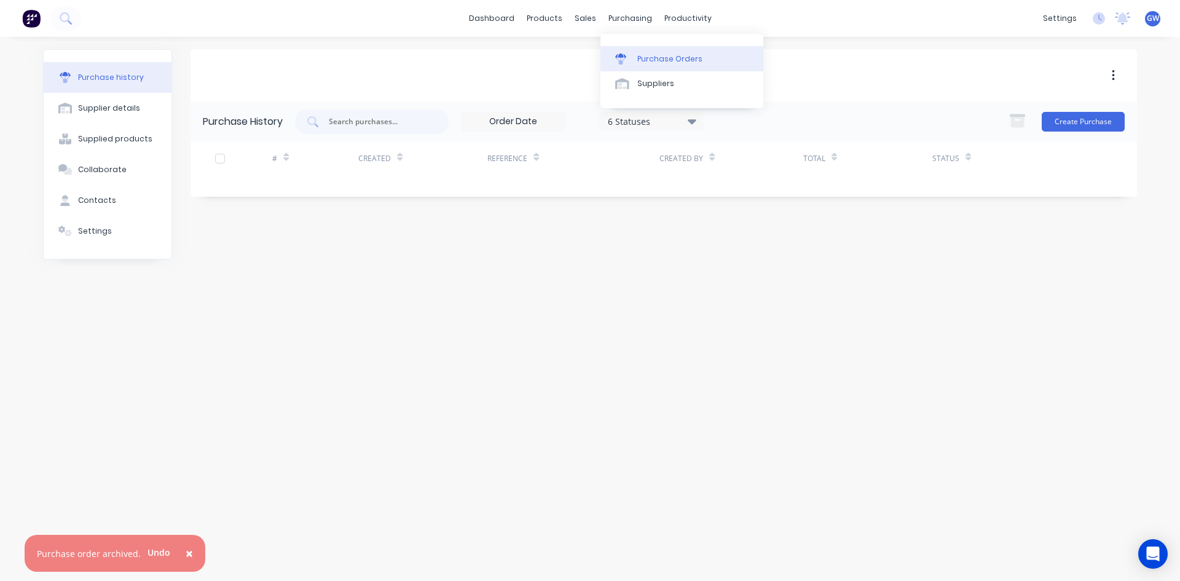
click at [658, 59] on div "Purchase Orders" at bounding box center [669, 58] width 65 height 11
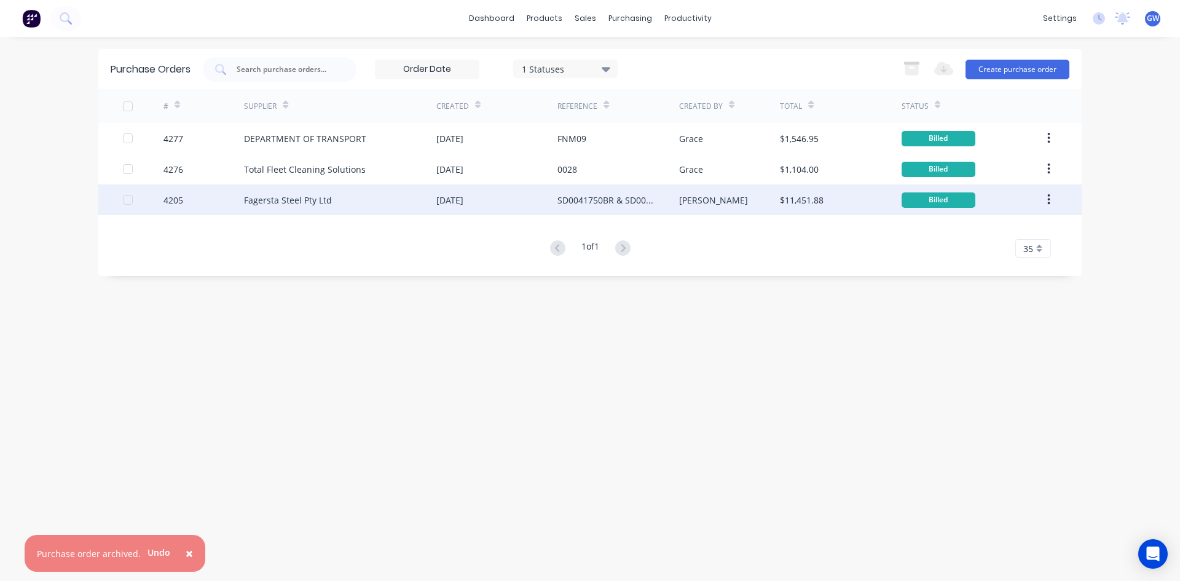
click at [368, 199] on div "Fagersta Steel Pty Ltd" at bounding box center [340, 199] width 192 height 31
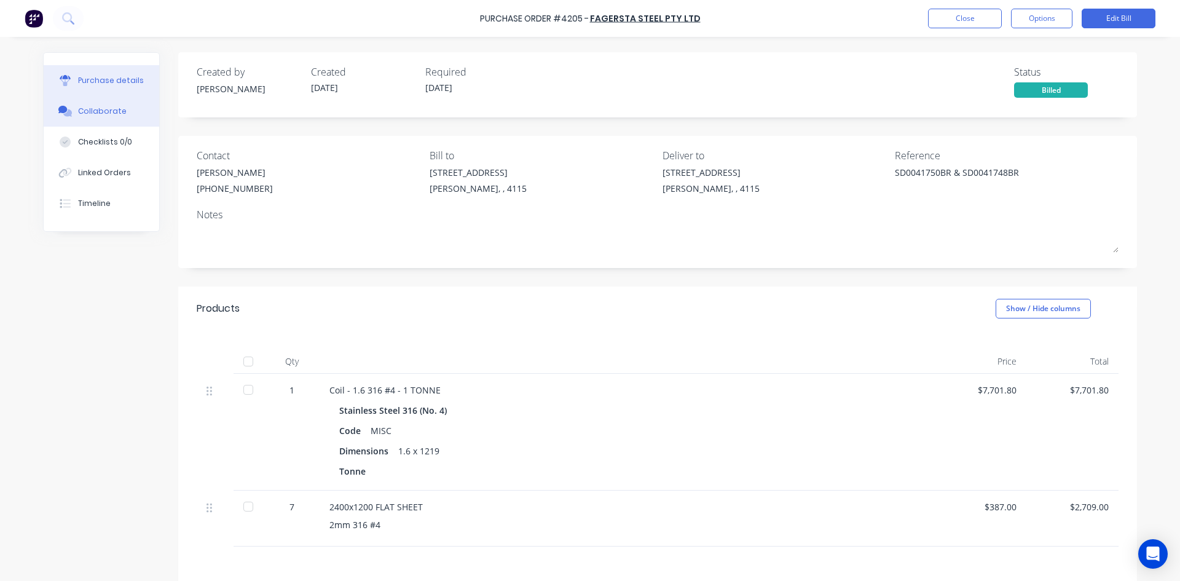
click at [116, 108] on div "Collaborate" at bounding box center [102, 111] width 49 height 11
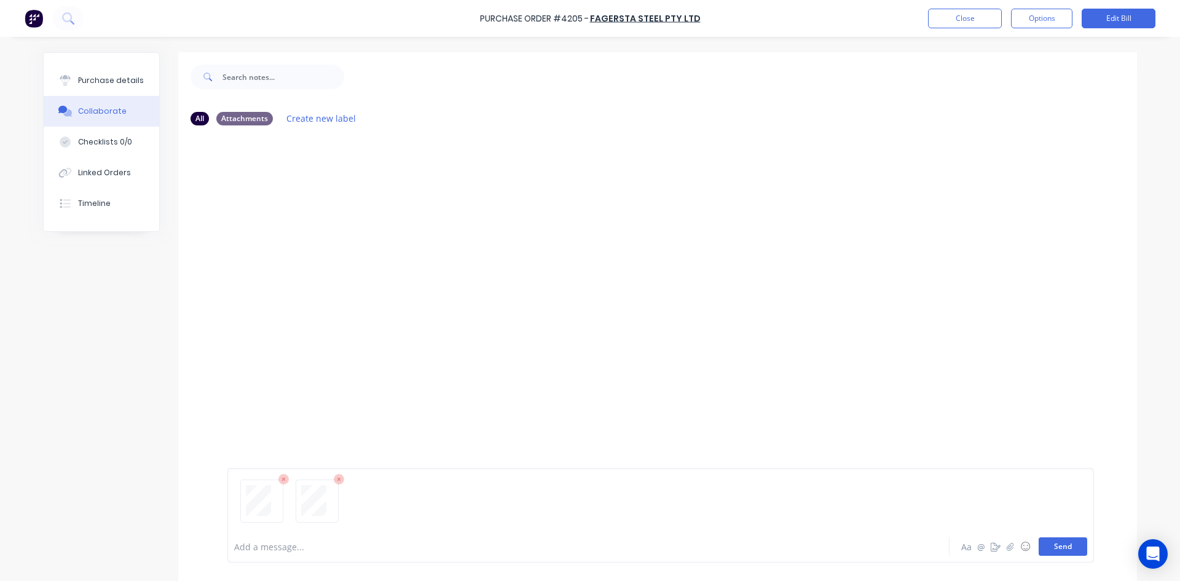
click at [1068, 544] on button "Send" at bounding box center [1063, 546] width 49 height 18
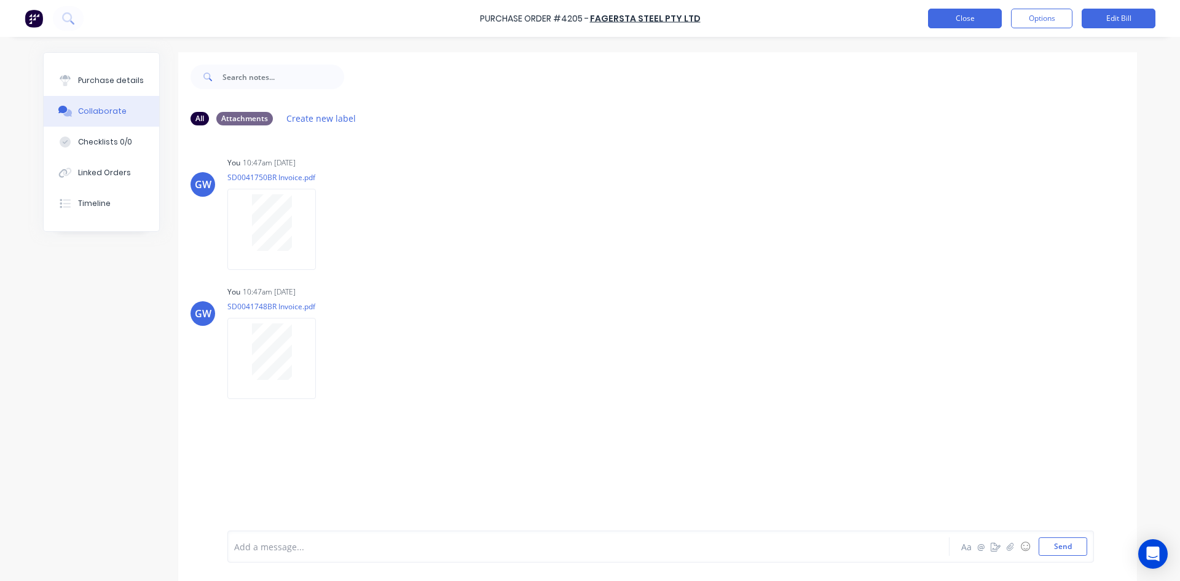
click at [955, 12] on button "Close" at bounding box center [965, 19] width 74 height 20
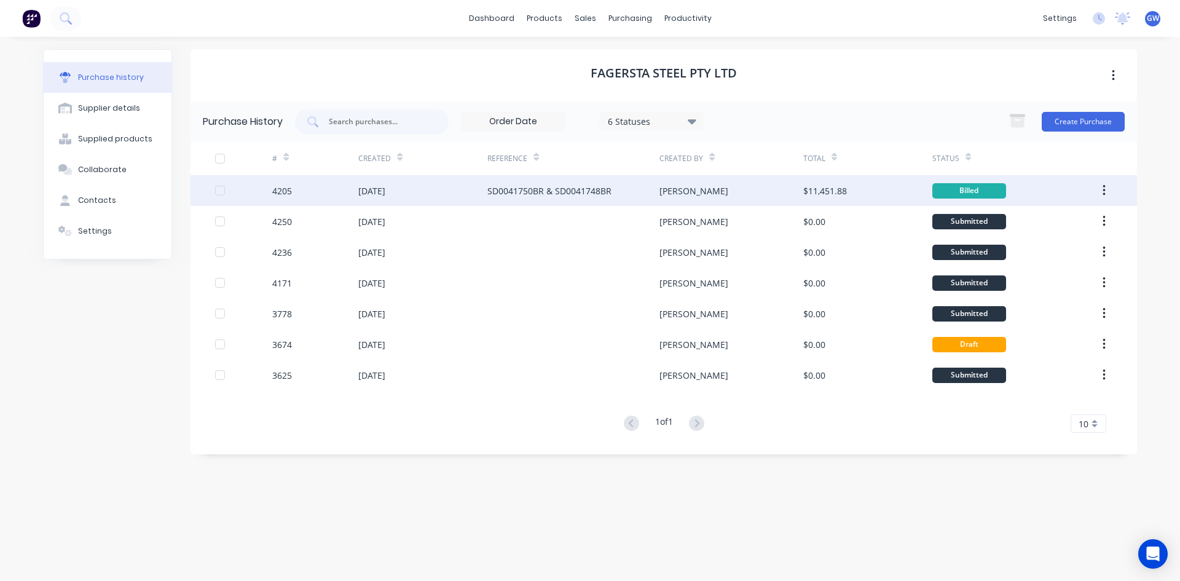
click at [1103, 189] on icon "button" at bounding box center [1104, 191] width 3 height 14
click at [1074, 224] on div "Archive" at bounding box center [1060, 223] width 95 height 18
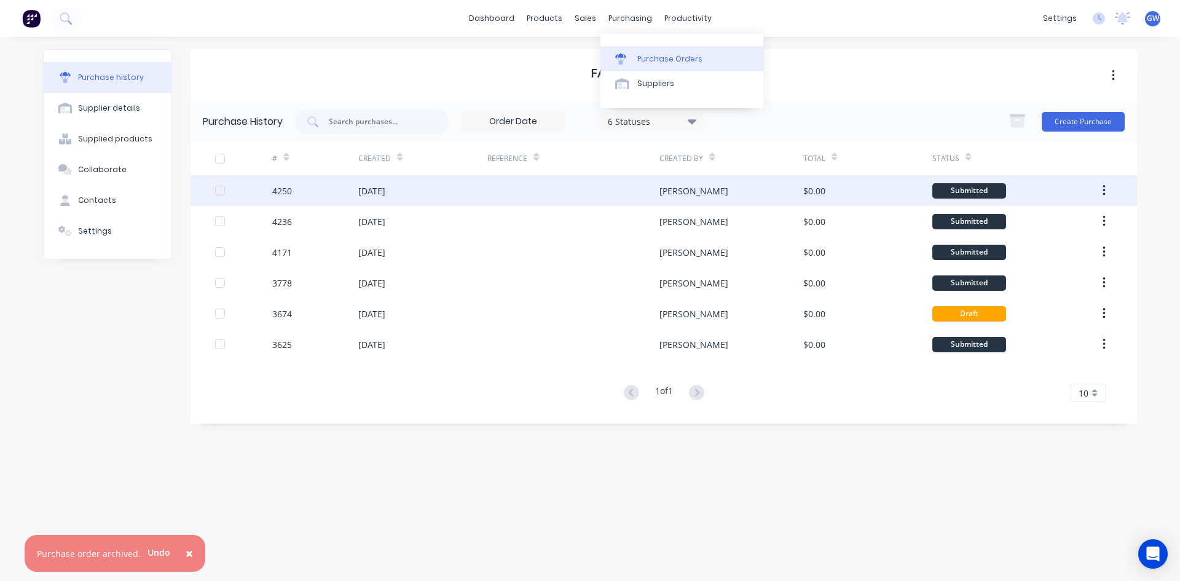
click at [632, 60] on div at bounding box center [624, 58] width 18 height 11
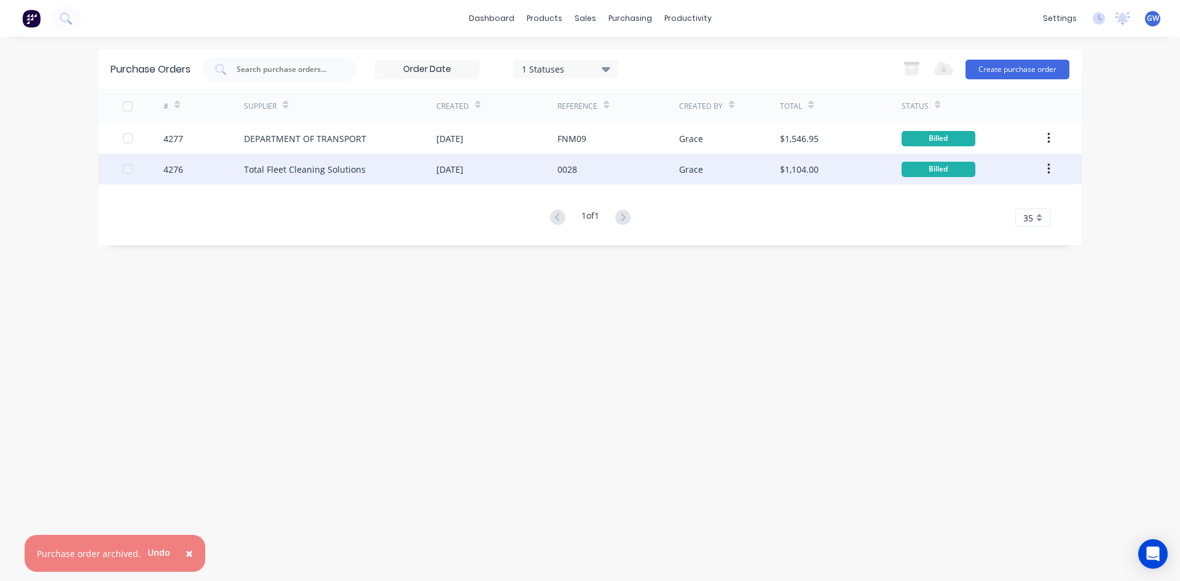
click at [351, 175] on div "Total Fleet Cleaning Solutions" at bounding box center [305, 169] width 122 height 13
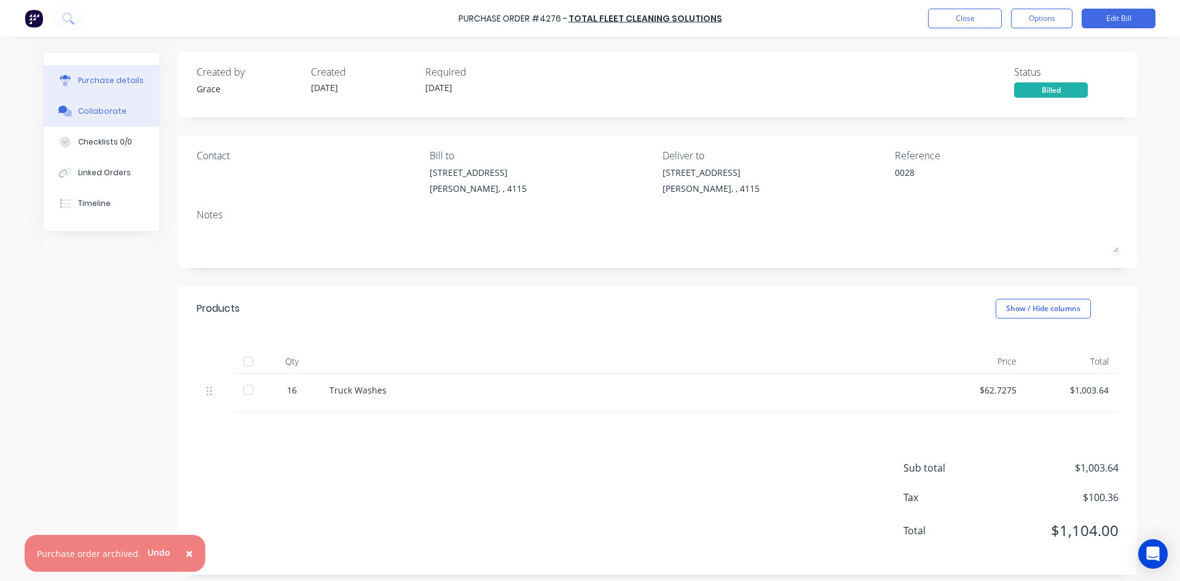
click at [85, 116] on div "Collaborate" at bounding box center [102, 111] width 49 height 11
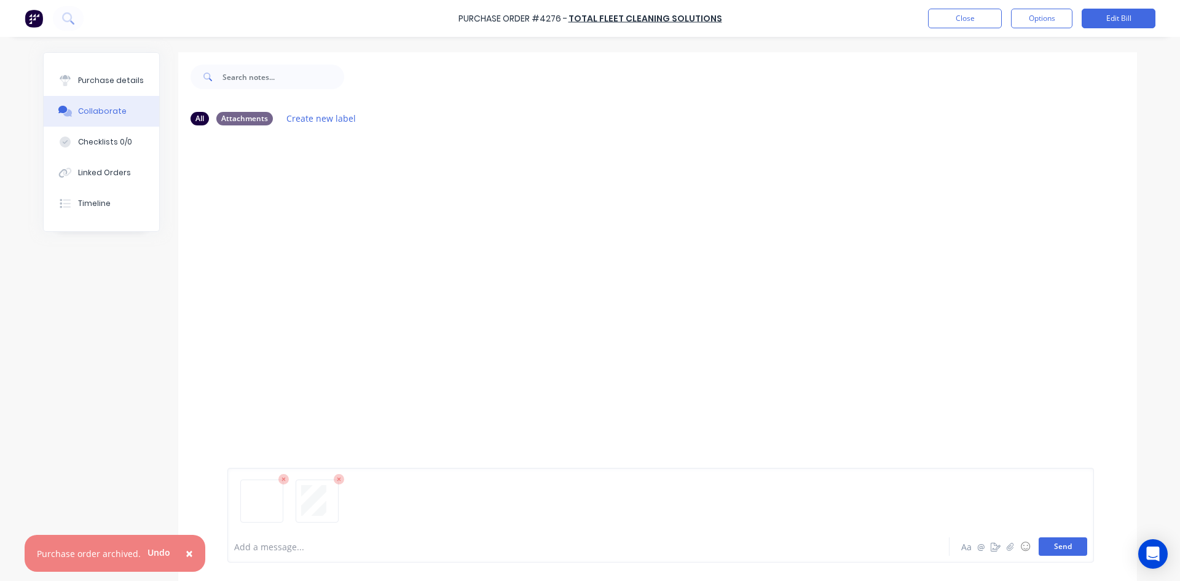
click at [1056, 548] on button "Send" at bounding box center [1063, 546] width 49 height 18
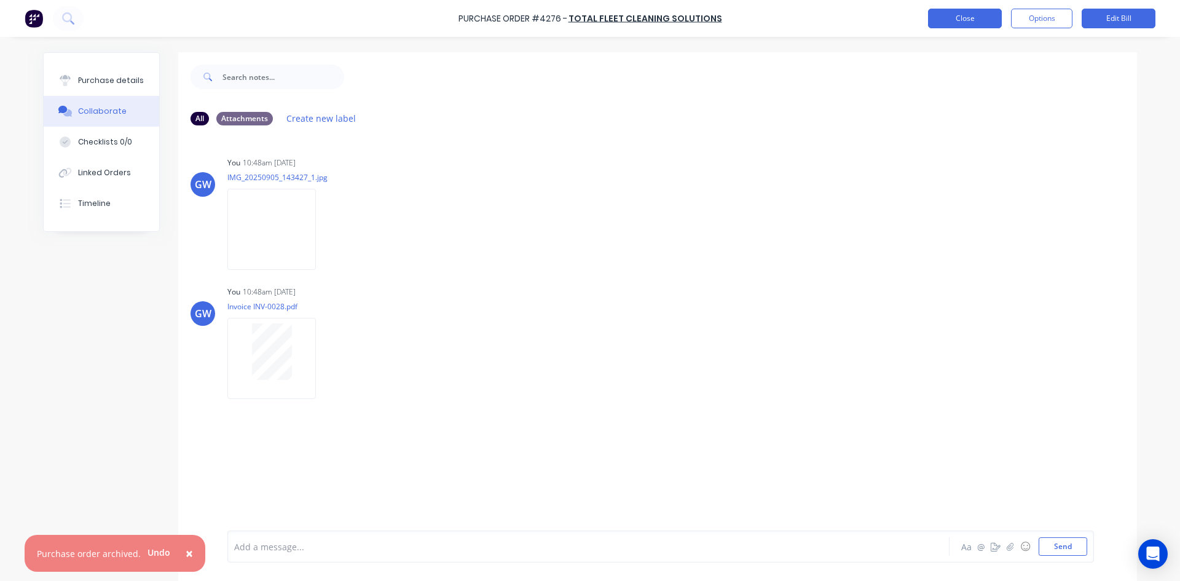
click at [953, 14] on button "Close" at bounding box center [965, 19] width 74 height 20
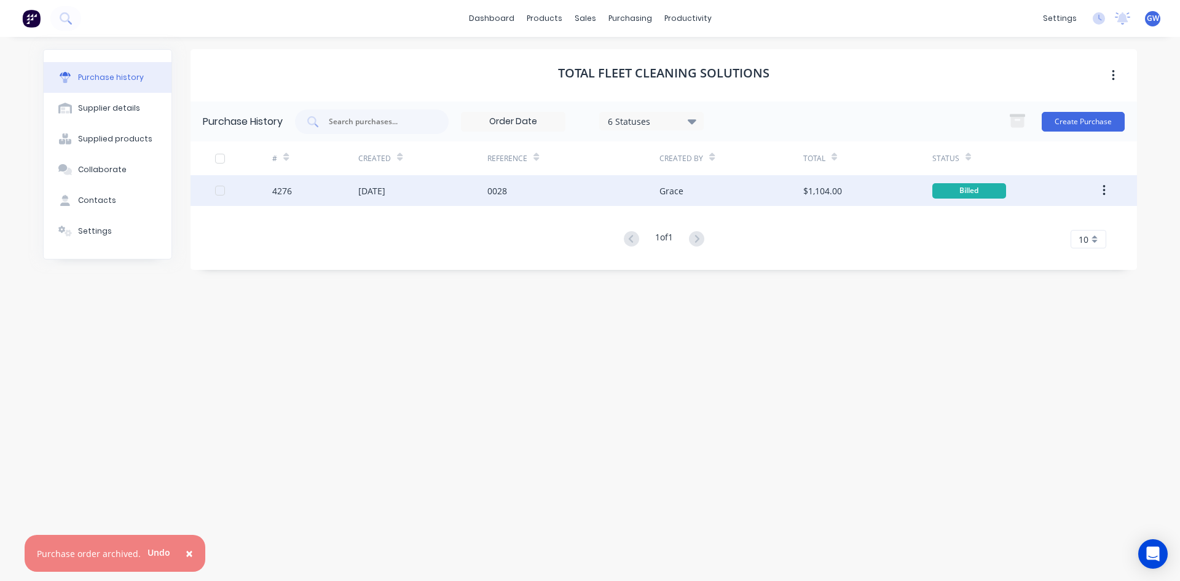
click at [1106, 190] on button "button" at bounding box center [1104, 190] width 29 height 22
click at [1079, 218] on div "Archive" at bounding box center [1060, 223] width 95 height 18
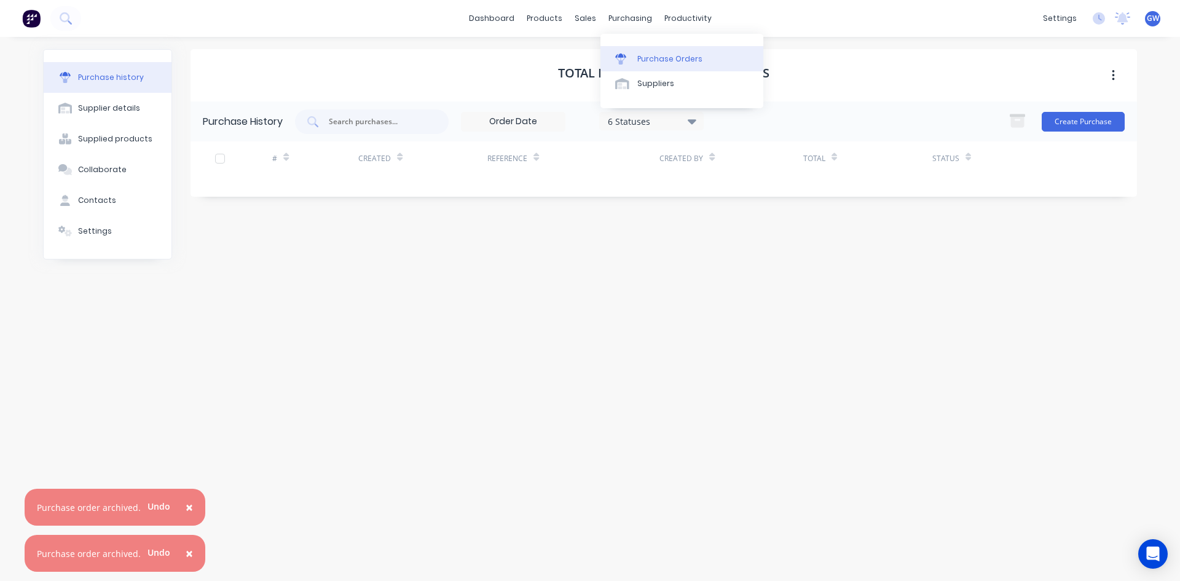
click at [662, 55] on div "Purchase Orders" at bounding box center [669, 58] width 65 height 11
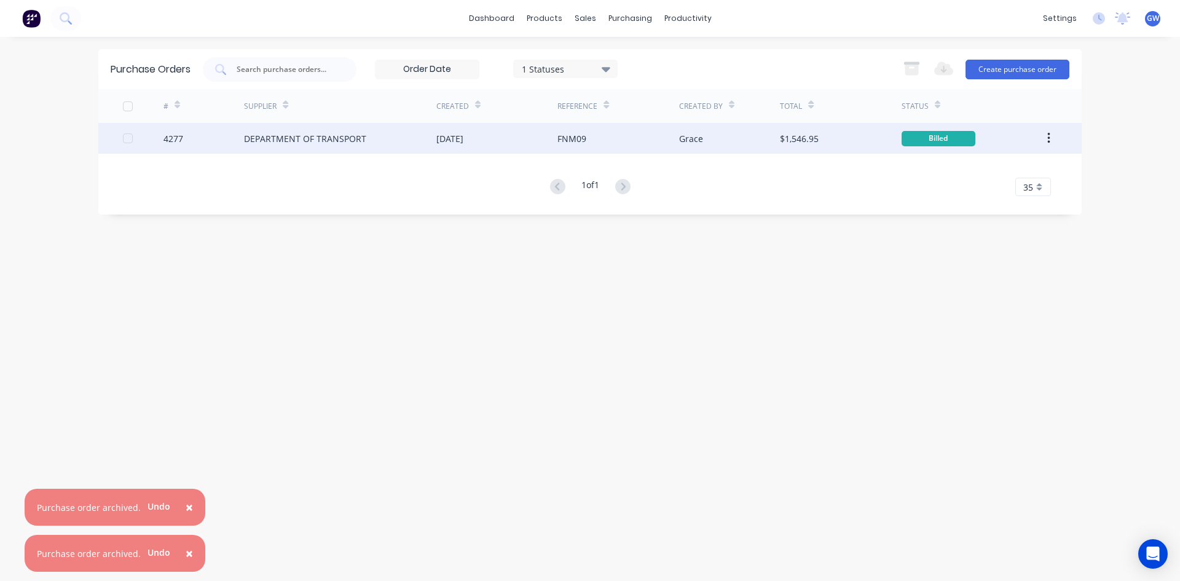
click at [350, 143] on div "DEPARTMENT OF TRANSPORT" at bounding box center [305, 138] width 122 height 13
type textarea "x"
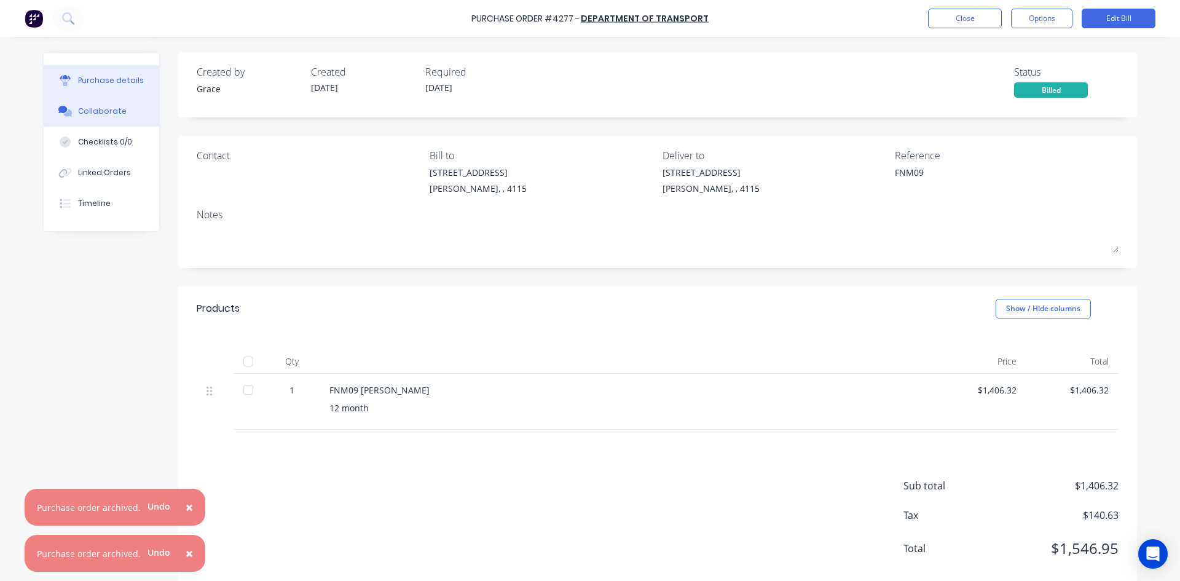
click at [113, 102] on button "Collaborate" at bounding box center [102, 111] width 116 height 31
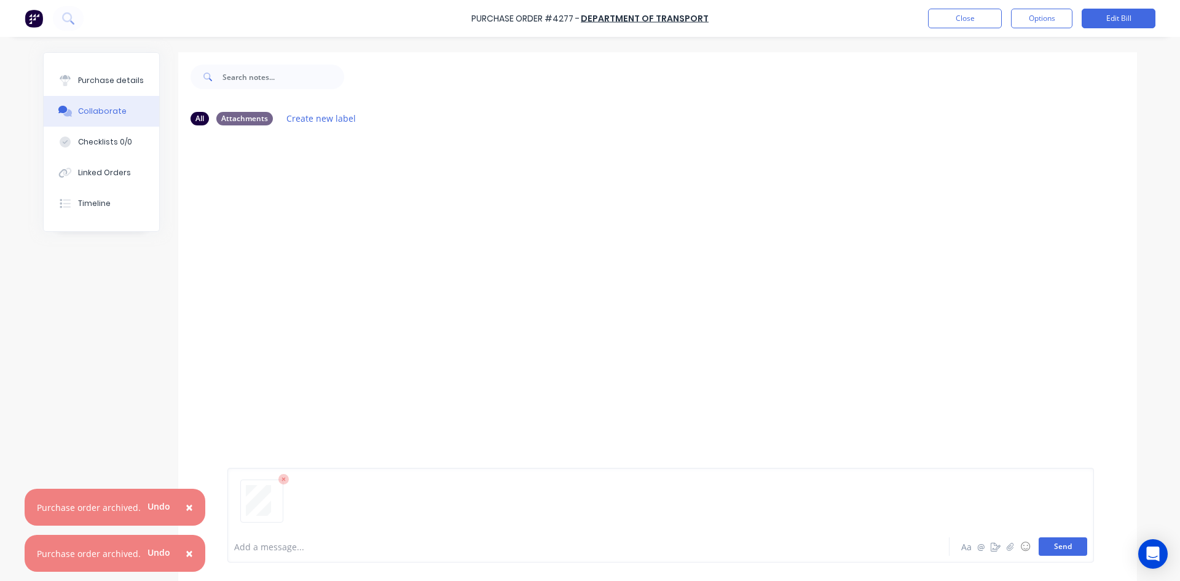
click at [1059, 548] on button "Send" at bounding box center [1063, 546] width 49 height 18
click at [958, 16] on button "Close" at bounding box center [965, 19] width 74 height 20
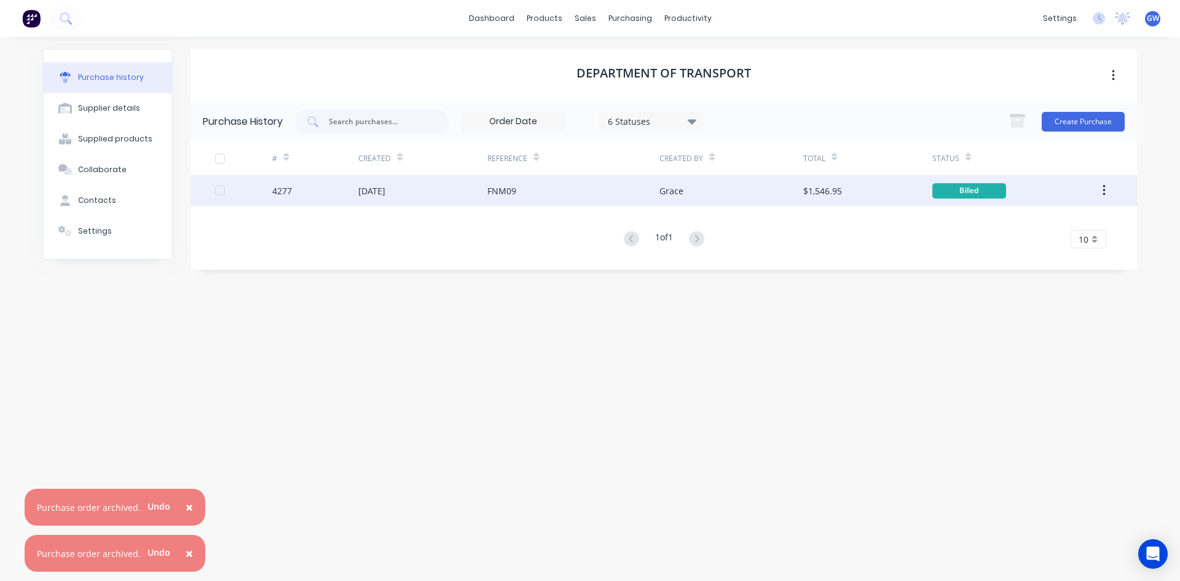
click at [1103, 186] on icon "button" at bounding box center [1104, 191] width 3 height 14
click at [1073, 224] on div "Archive" at bounding box center [1060, 223] width 95 height 18
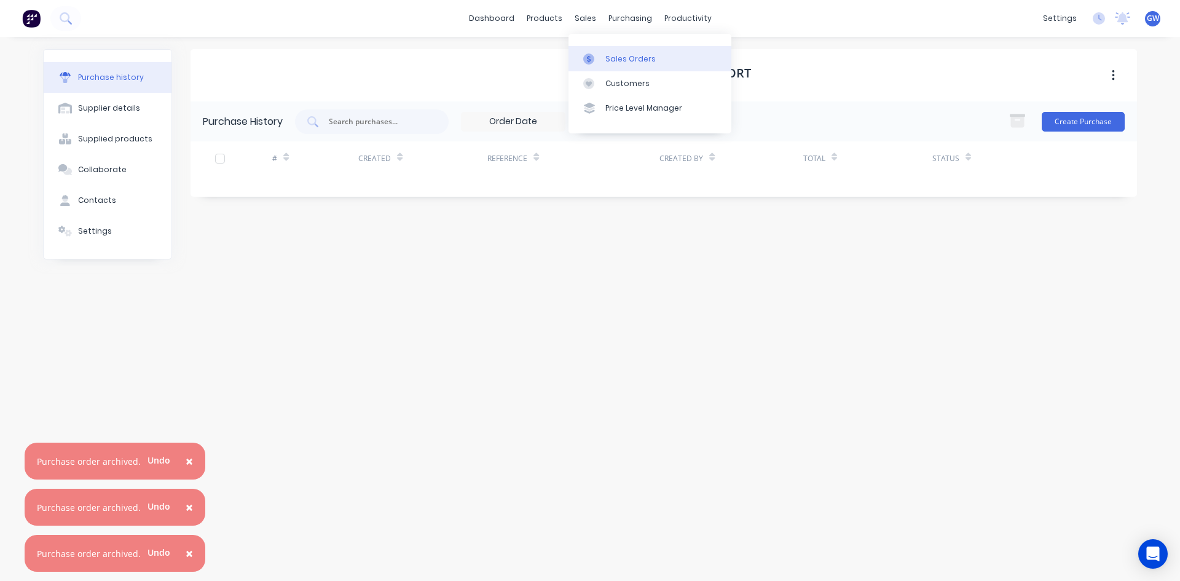
drag, startPoint x: 599, startPoint y: 55, endPoint x: 588, endPoint y: 52, distance: 11.7
click at [599, 55] on div at bounding box center [592, 58] width 18 height 11
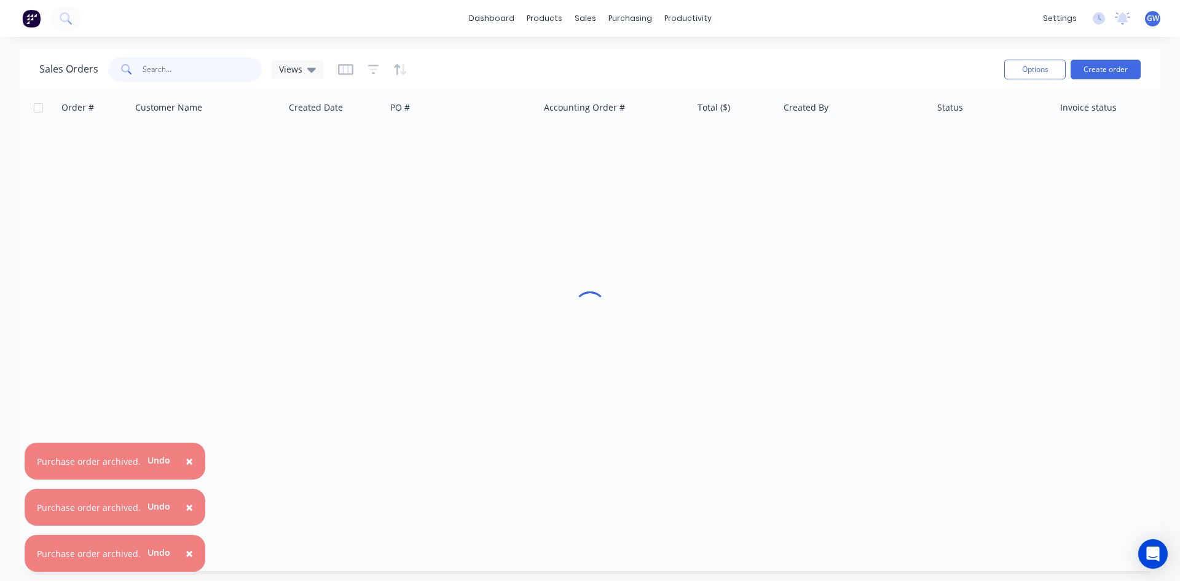
click at [237, 63] on input "text" at bounding box center [203, 69] width 120 height 25
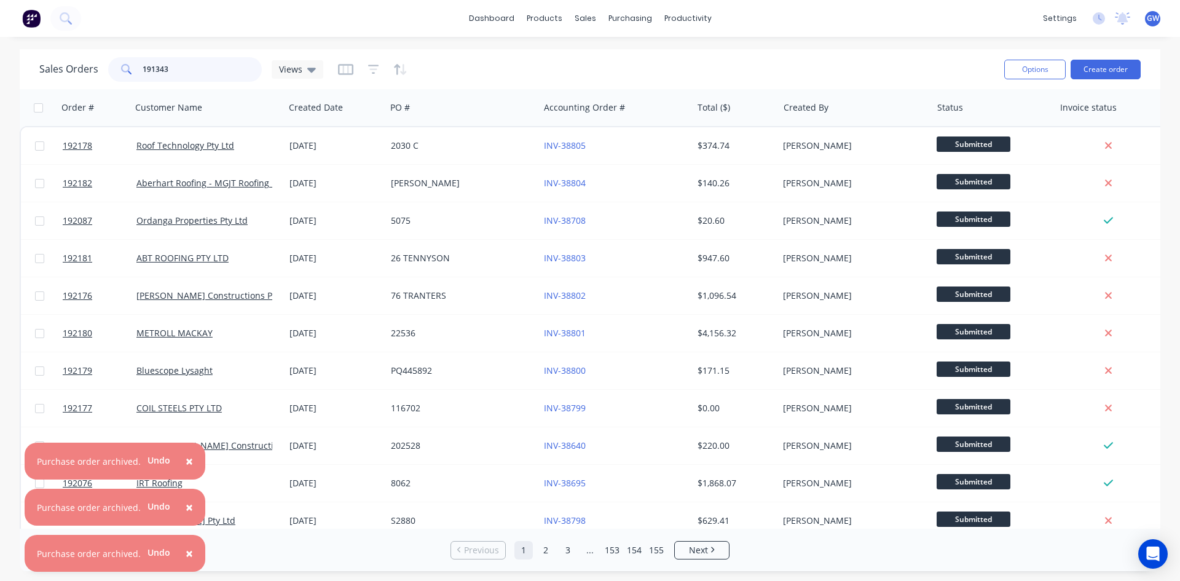
type input "191343"
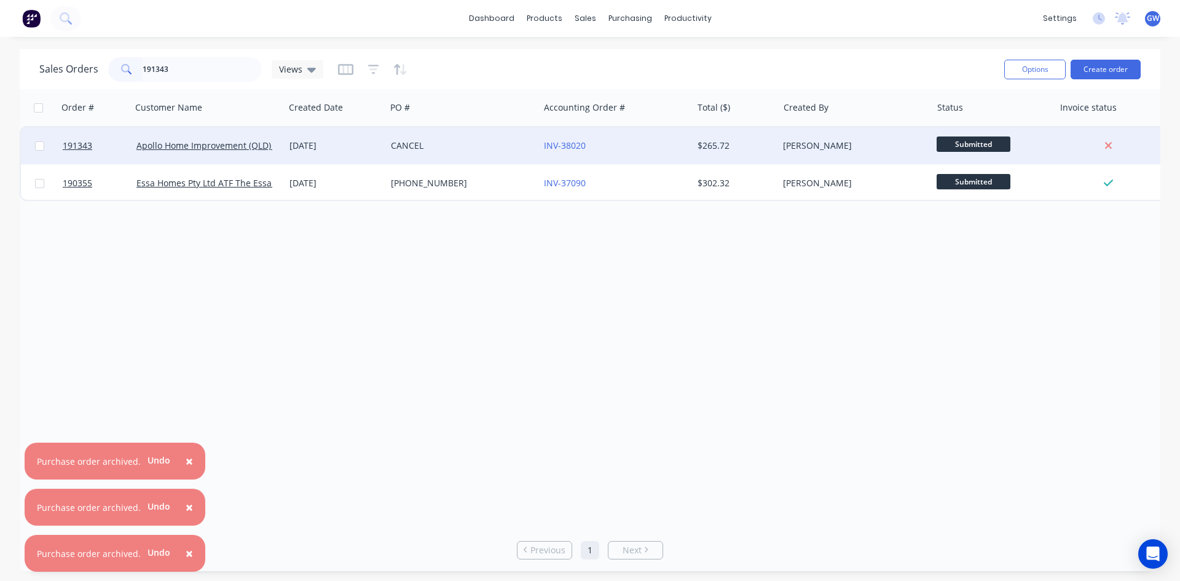
click at [792, 143] on div "[PERSON_NAME]" at bounding box center [851, 146] width 136 height 12
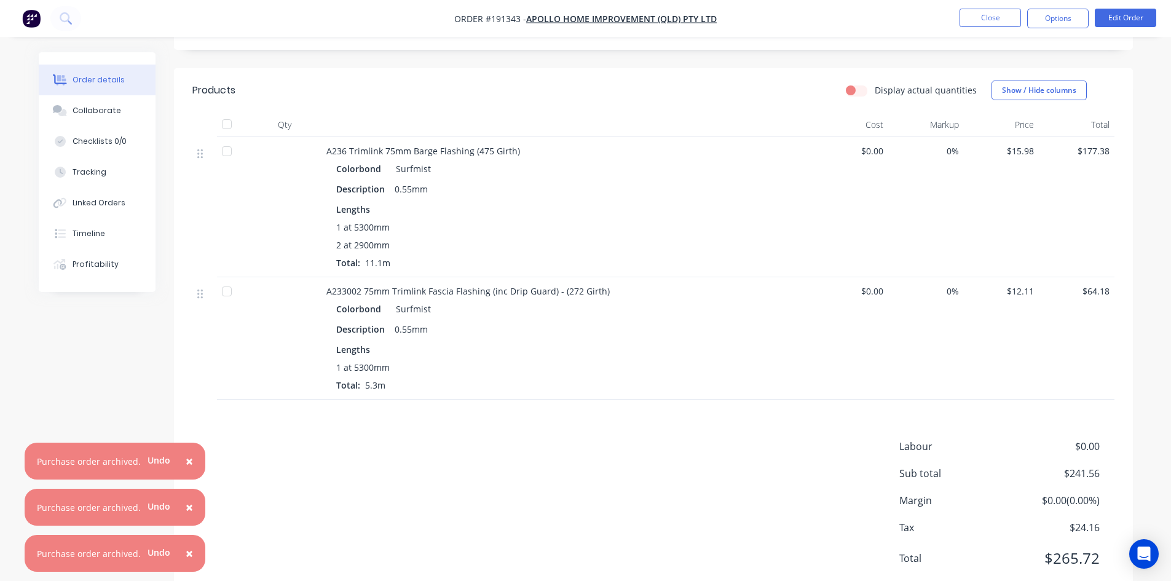
scroll to position [188, 0]
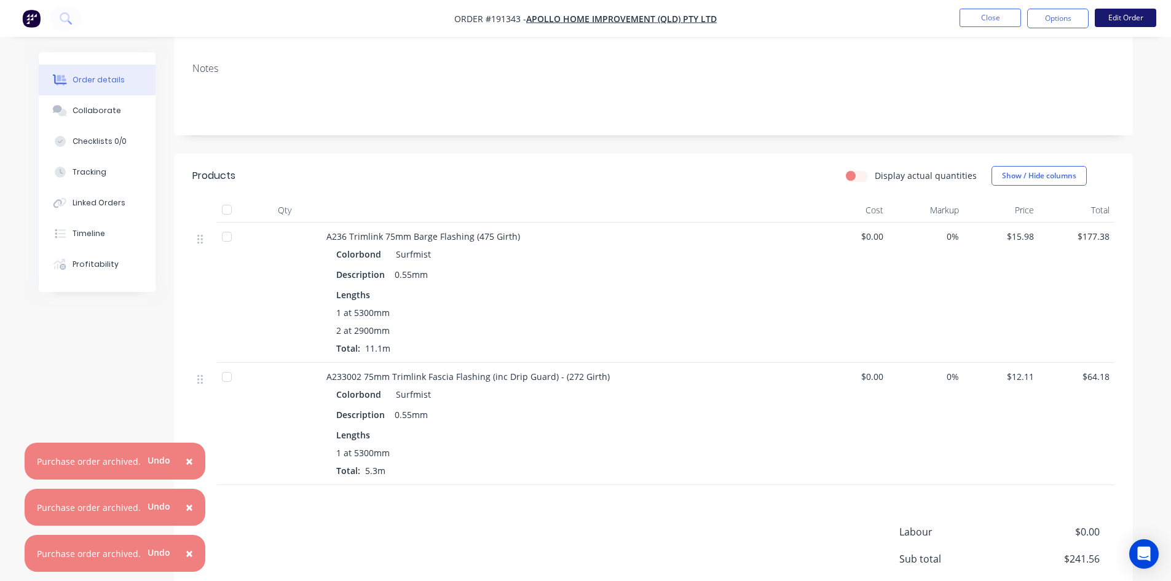
click at [1111, 18] on button "Edit Order" at bounding box center [1125, 18] width 61 height 18
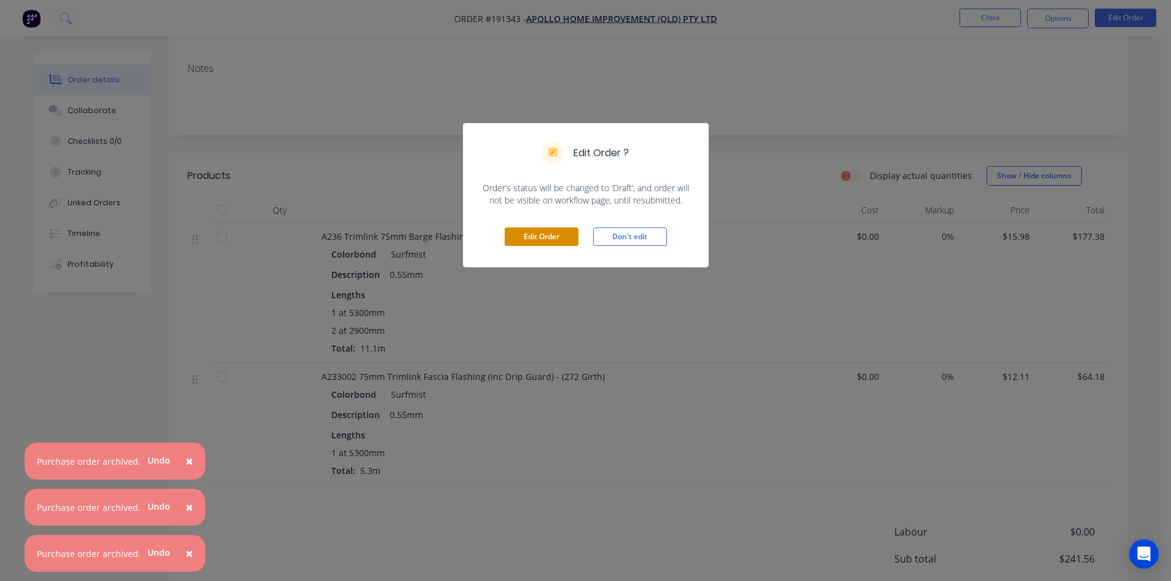
click at [539, 237] on button "Edit Order" at bounding box center [542, 236] width 74 height 18
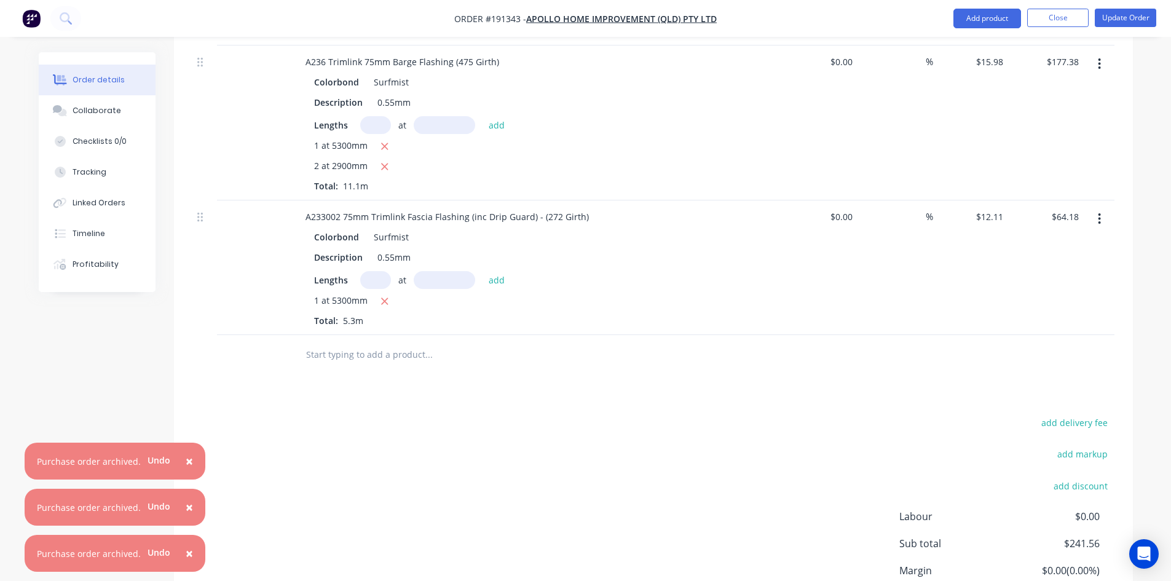
scroll to position [537, 0]
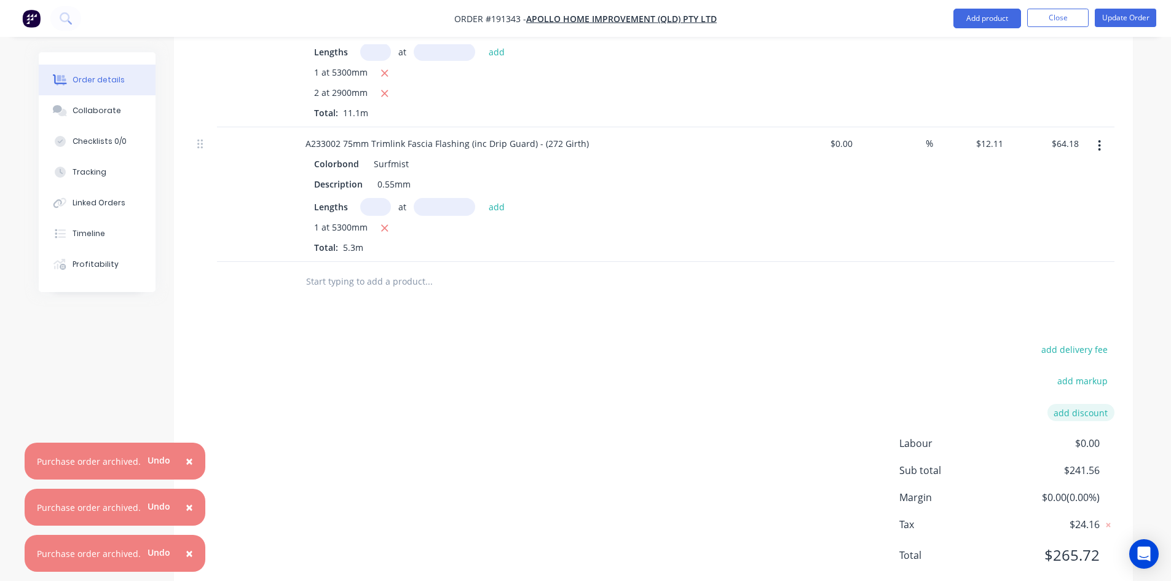
click at [1088, 404] on button "add discount" at bounding box center [1080, 412] width 67 height 17
type input "Cancel"
type input "100"
click input "submit" at bounding box center [0, 0] width 0 height 0
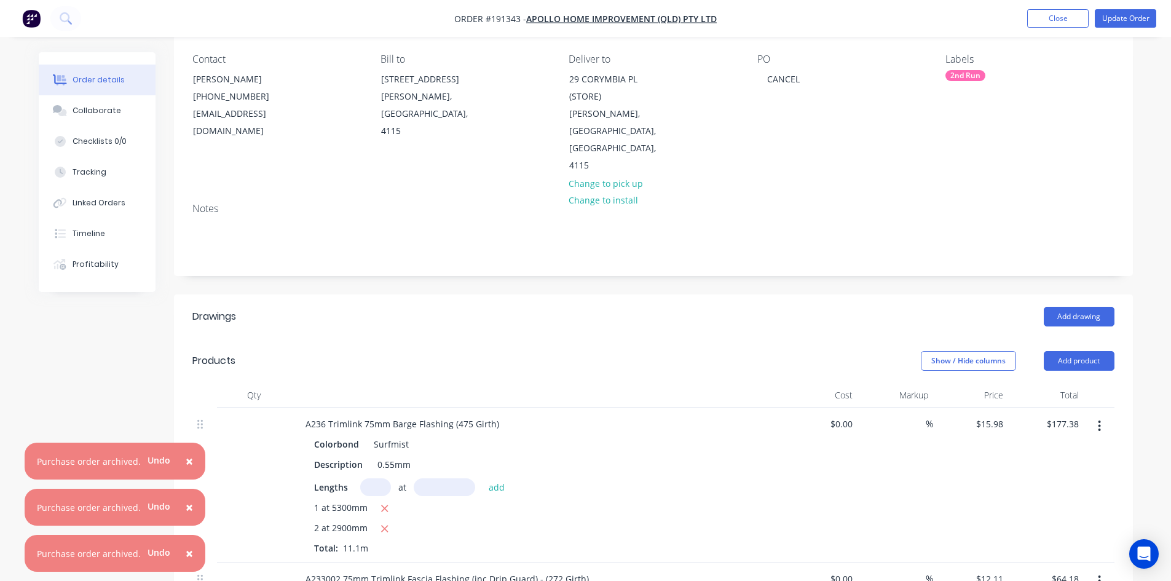
scroll to position [0, 0]
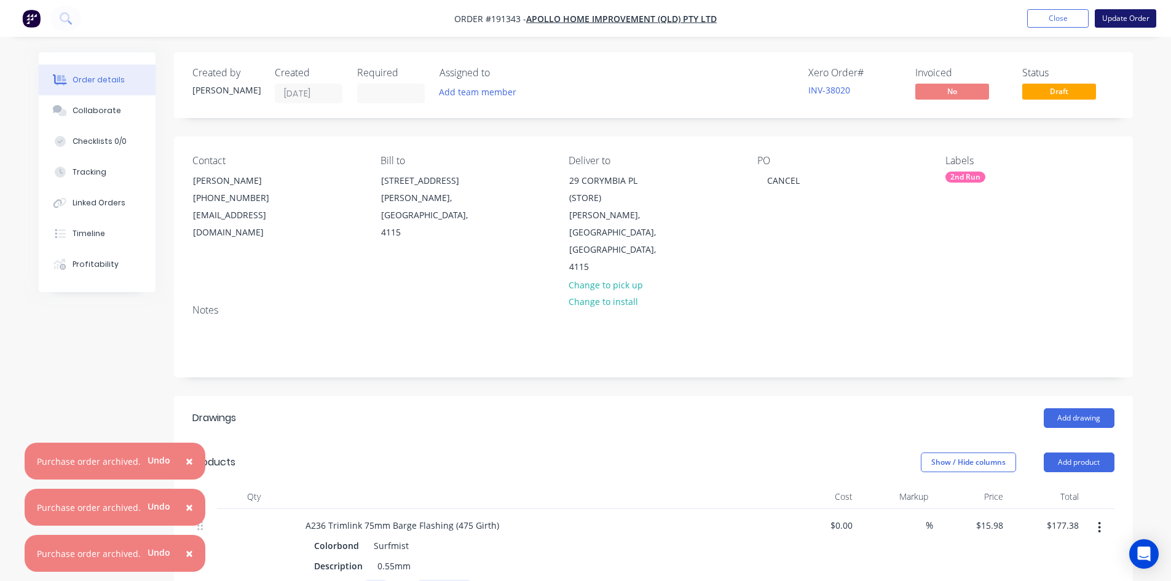
click at [1132, 14] on button "Update Order" at bounding box center [1125, 18] width 61 height 18
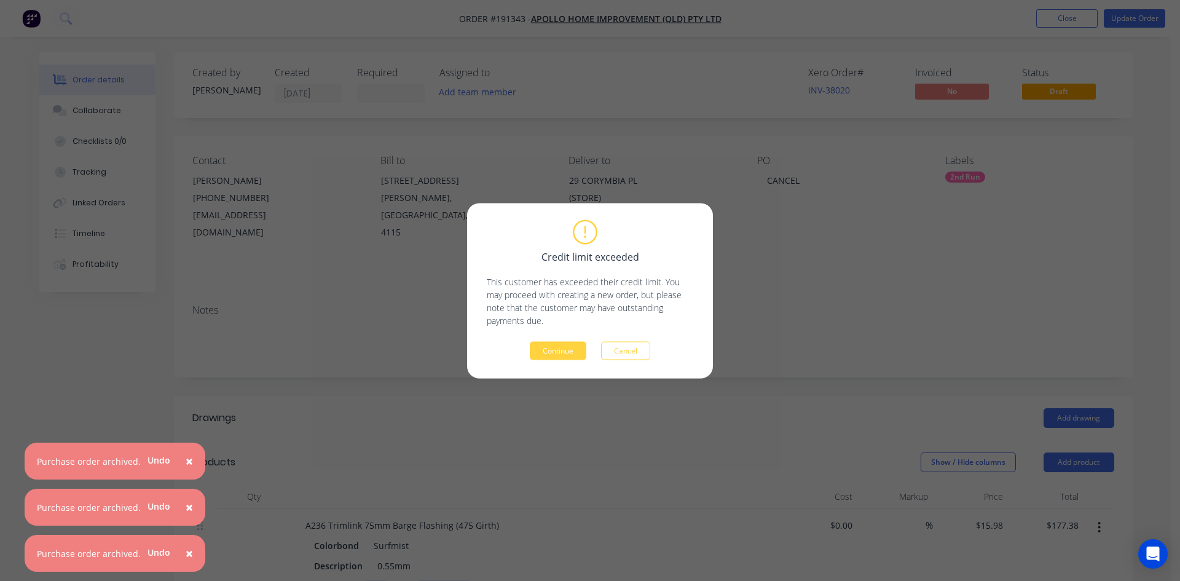
click at [553, 340] on div "Credit limit exceeded This customer has exceeded their credit limit. You may pr…" at bounding box center [590, 290] width 207 height 138
click at [546, 355] on button "Continue" at bounding box center [558, 350] width 57 height 18
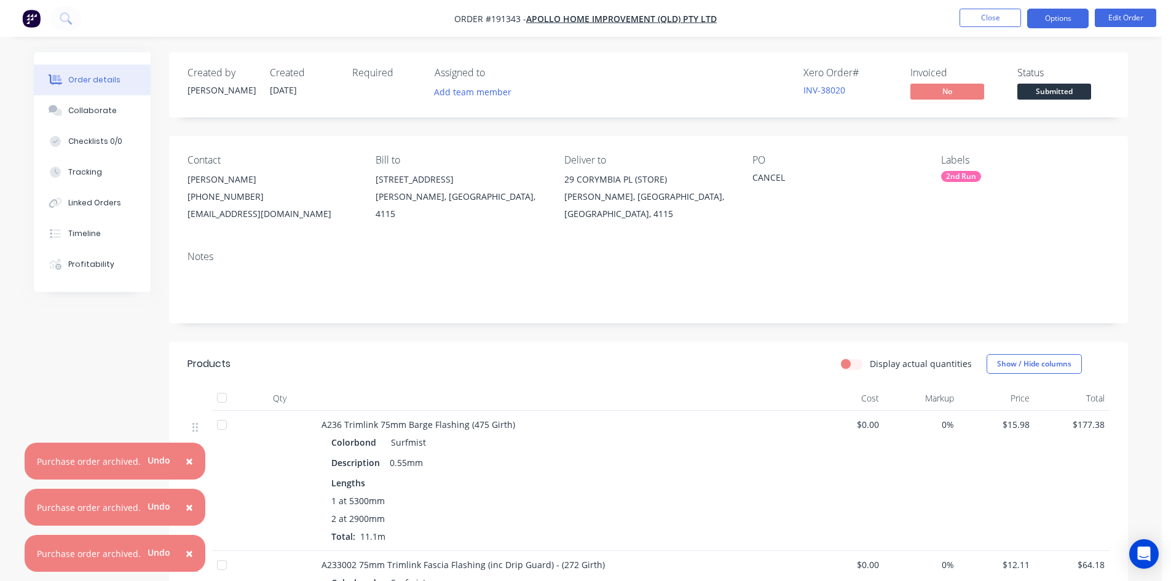
click at [1069, 26] on button "Options" at bounding box center [1057, 19] width 61 height 20
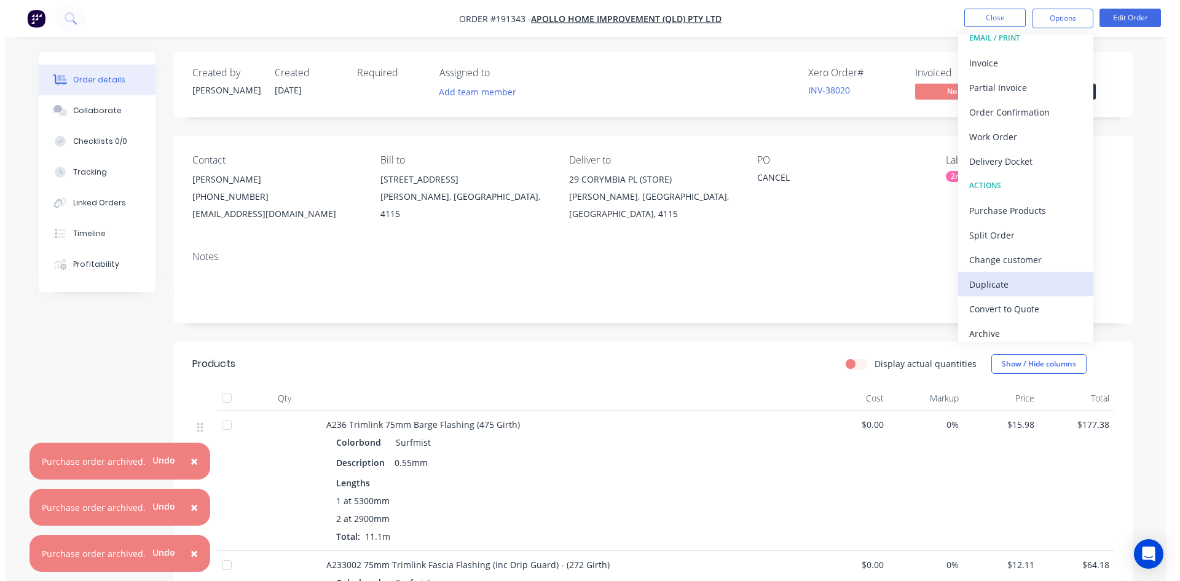
scroll to position [18, 0]
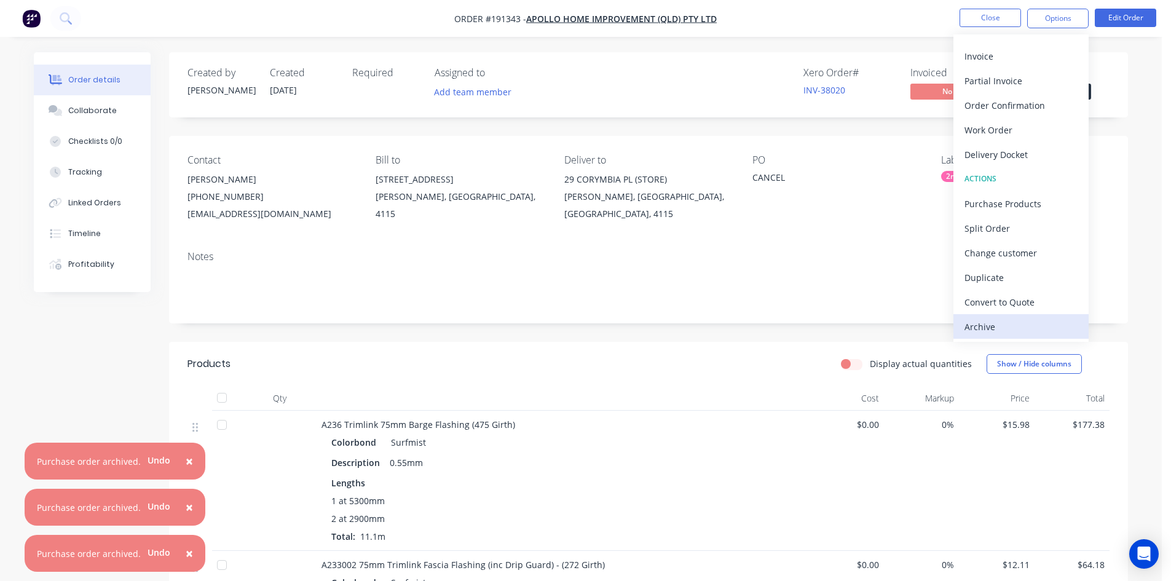
click at [1002, 328] on div "Archive" at bounding box center [1020, 327] width 113 height 18
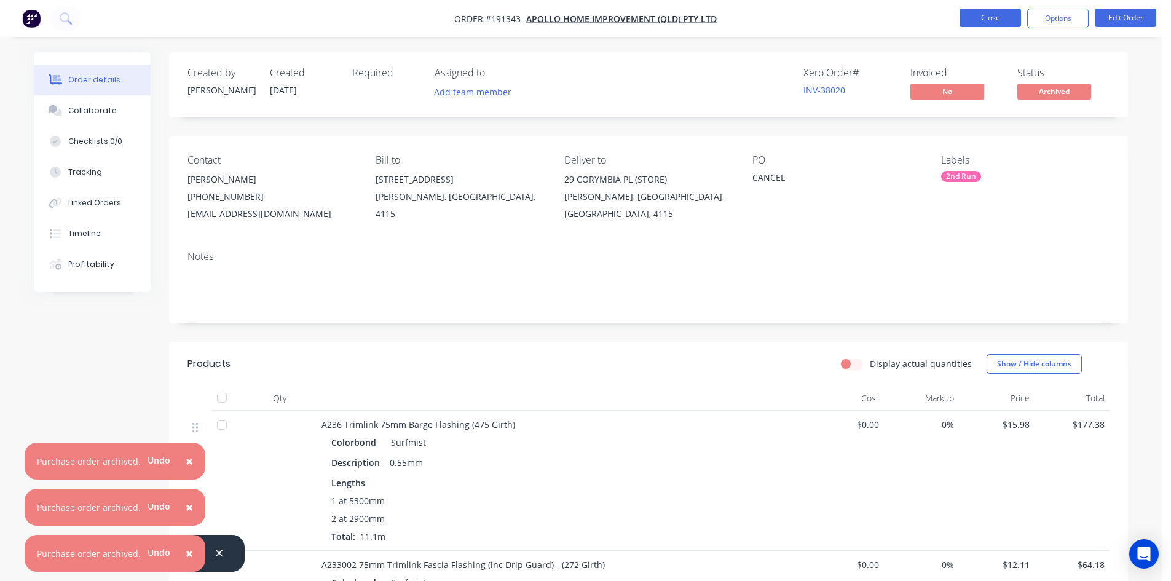
click at [978, 26] on button "Close" at bounding box center [989, 18] width 61 height 18
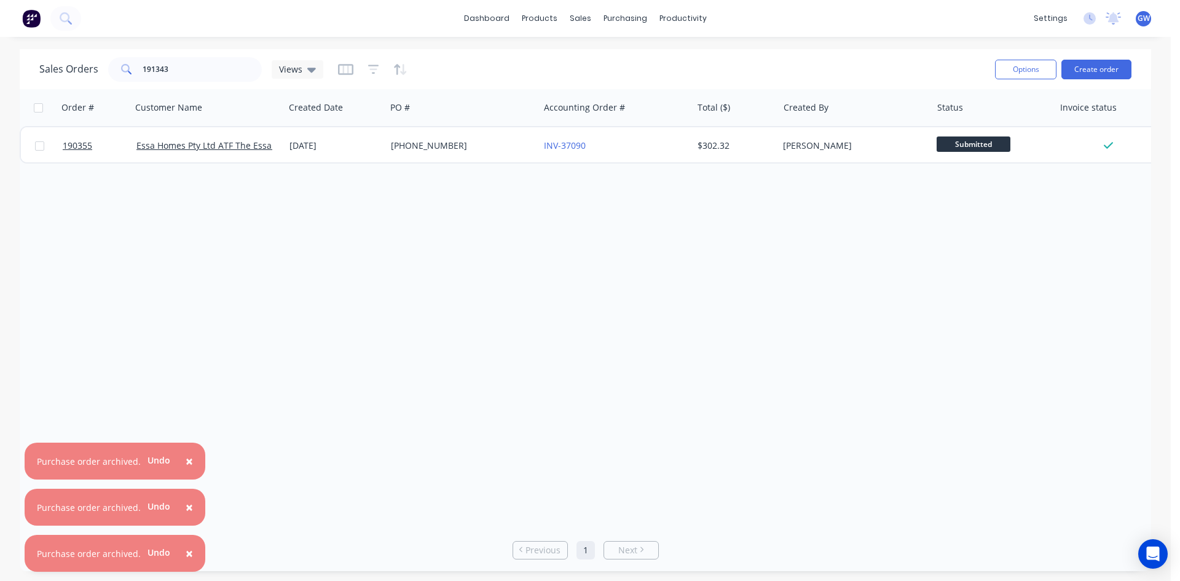
click at [187, 553] on span "×" at bounding box center [189, 553] width 7 height 17
click at [187, 516] on span "×" at bounding box center [189, 506] width 7 height 17
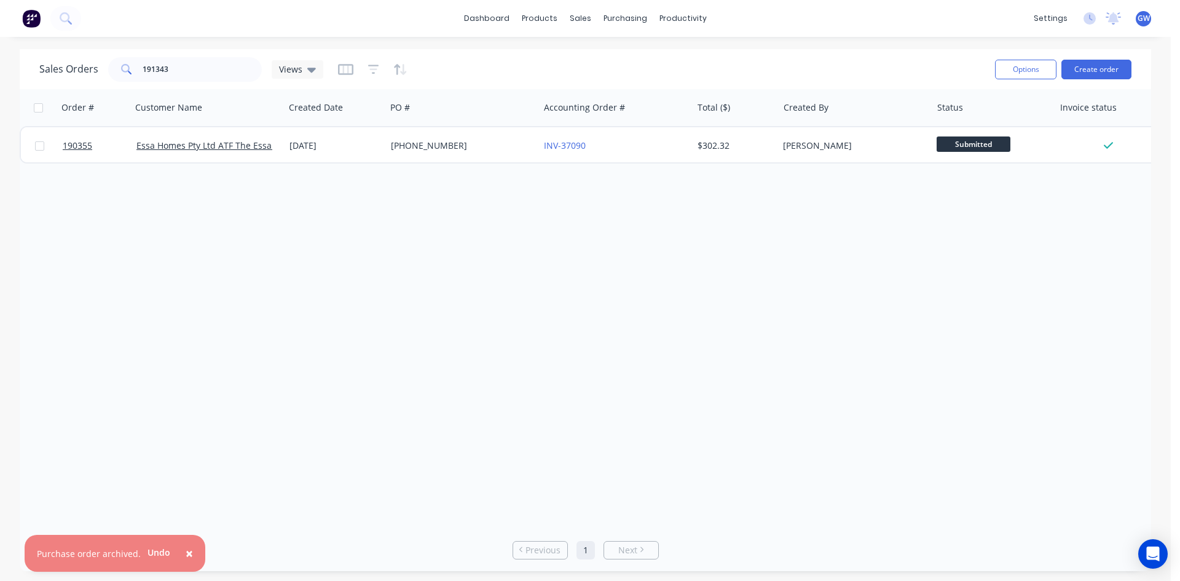
click at [188, 554] on span "×" at bounding box center [189, 553] width 7 height 17
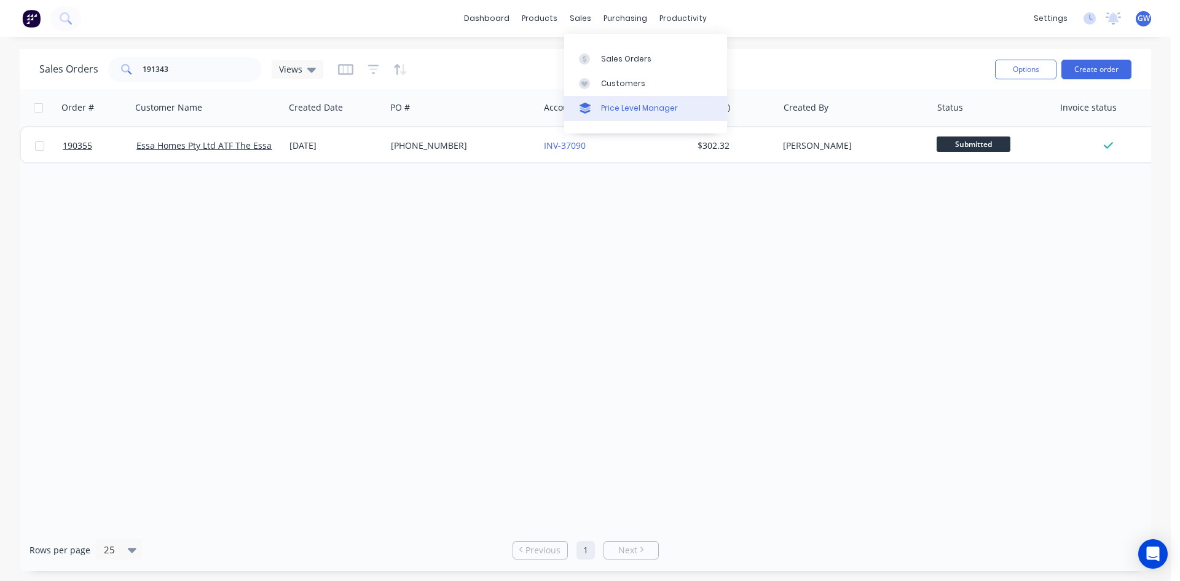
click at [622, 103] on div "Price Level Manager" at bounding box center [639, 108] width 77 height 11
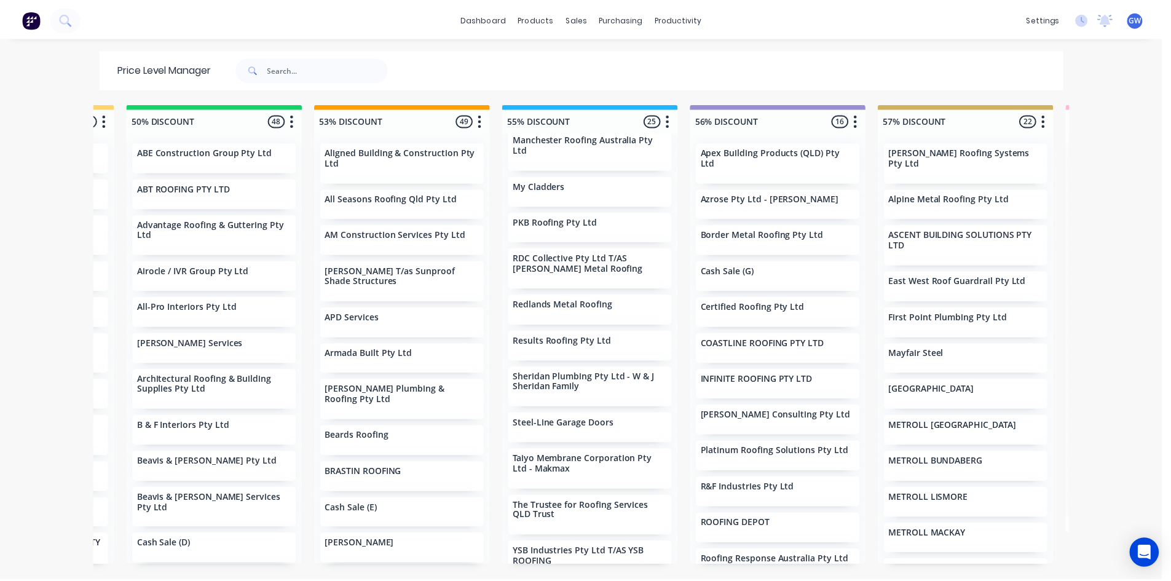
scroll to position [593, 0]
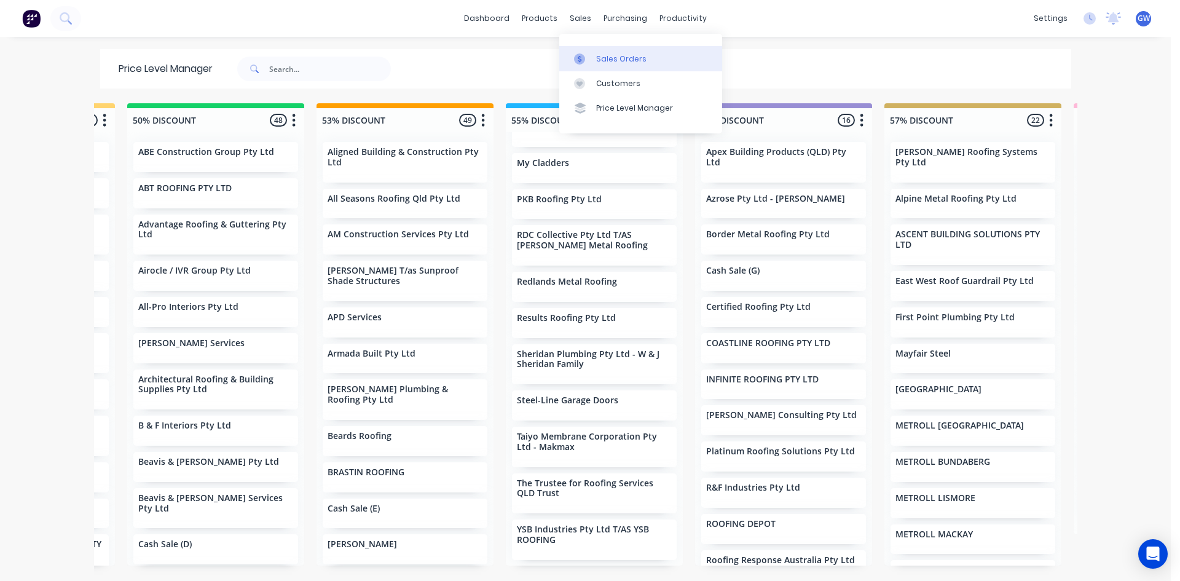
click at [590, 57] on div at bounding box center [583, 58] width 18 height 11
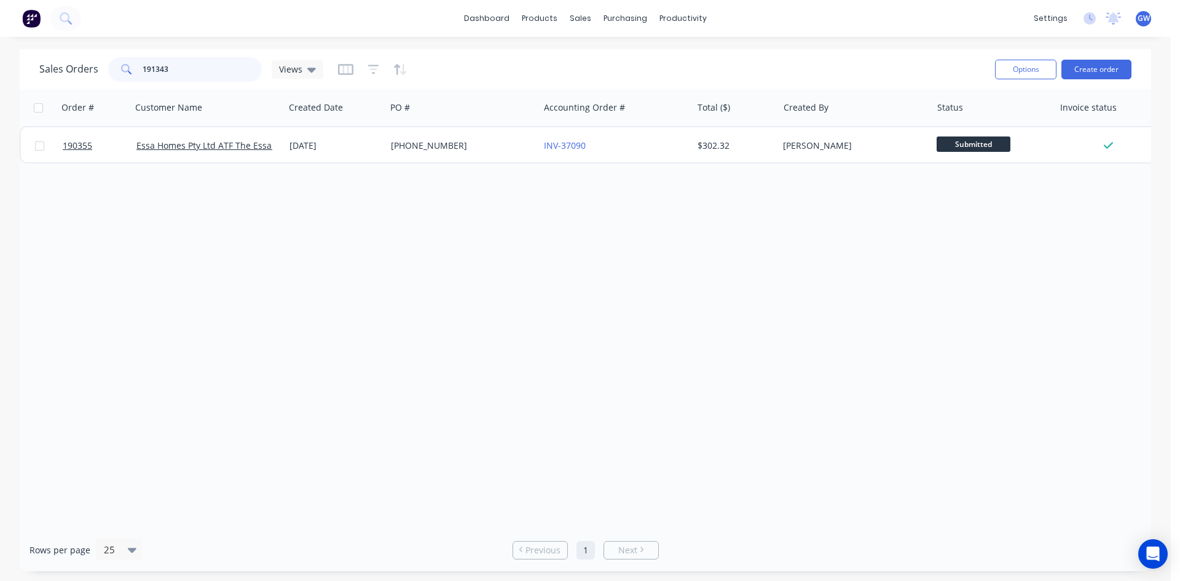
drag, startPoint x: 189, startPoint y: 68, endPoint x: 22, endPoint y: 81, distance: 167.6
click at [28, 79] on div "Sales Orders 191343 Views Options Create order" at bounding box center [586, 69] width 1132 height 40
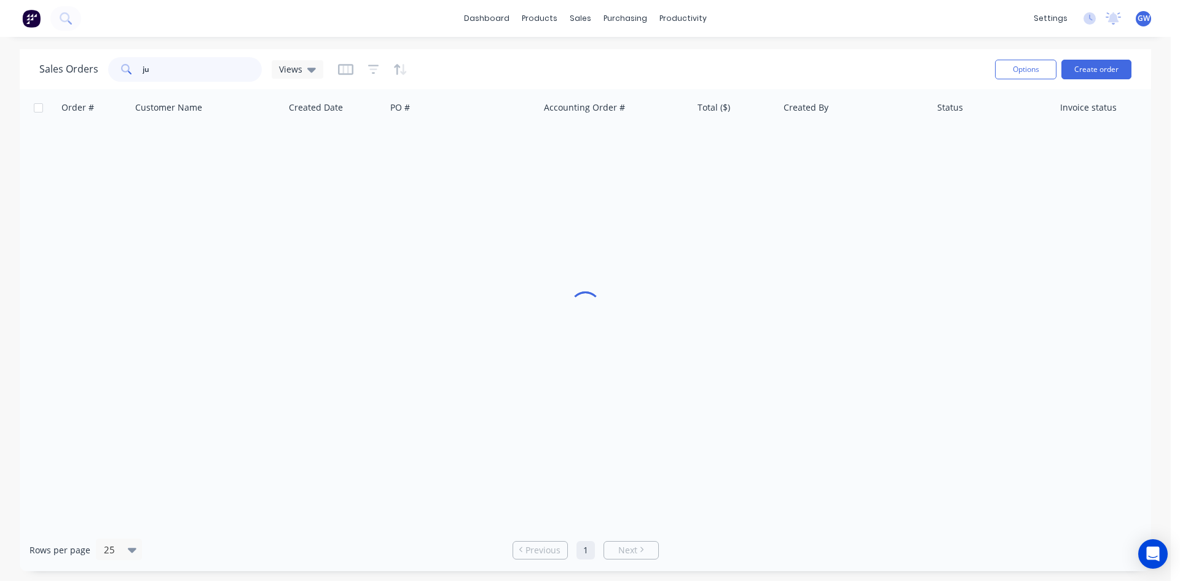
type input "j"
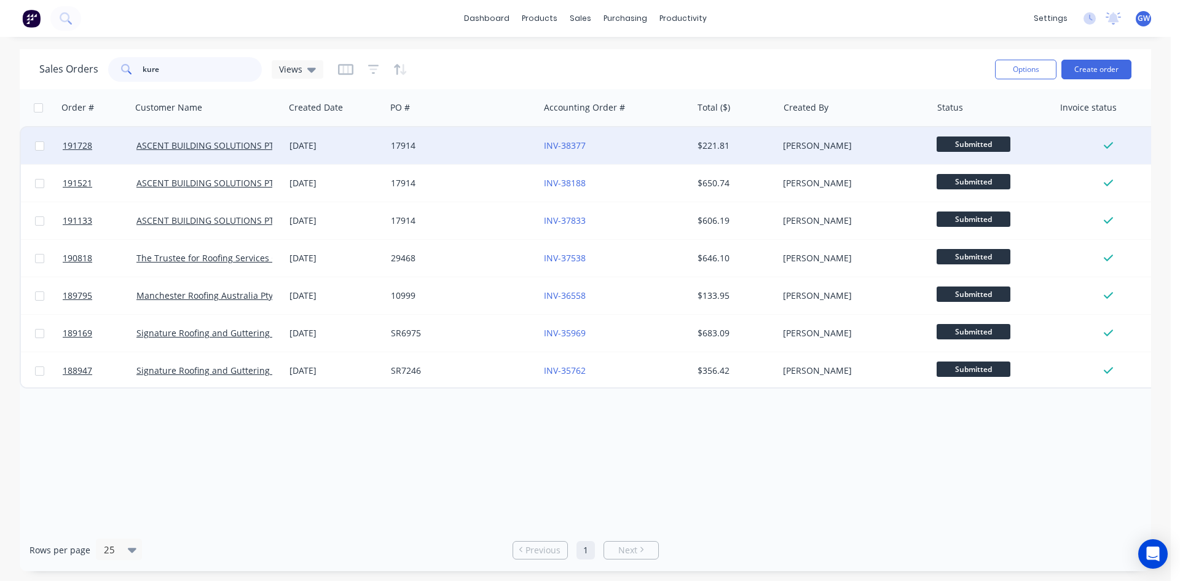
type input "kure"
click at [510, 142] on div "17914" at bounding box center [459, 146] width 136 height 12
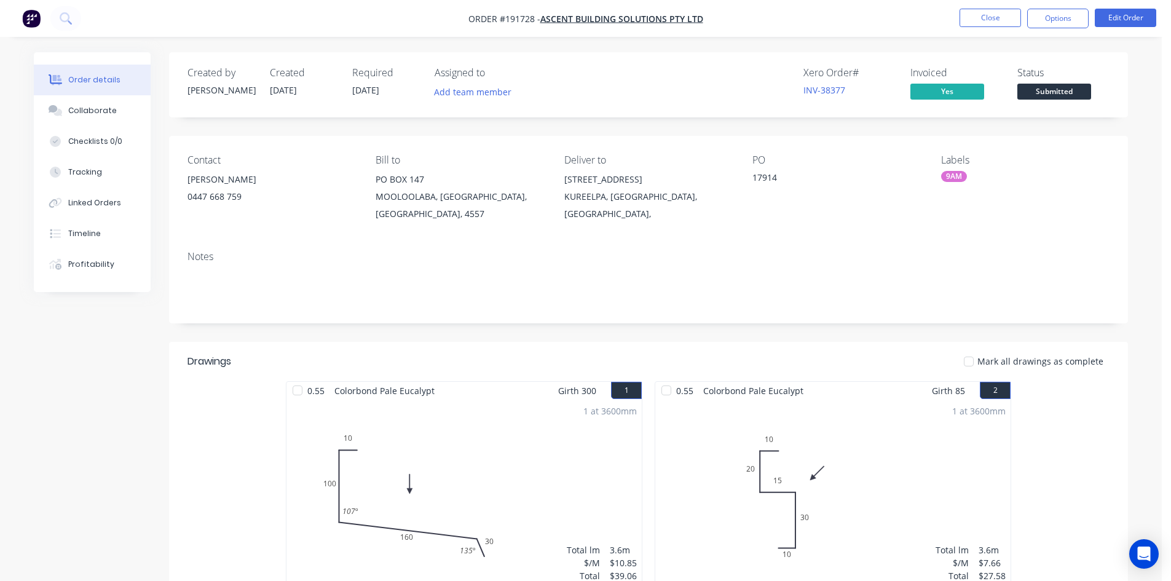
scroll to position [61, 0]
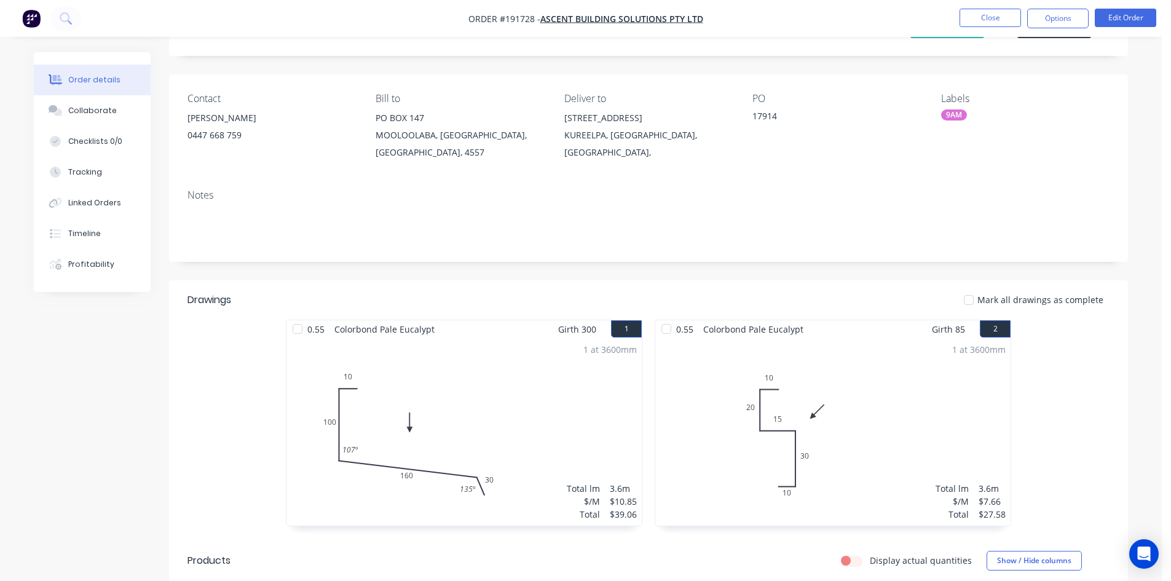
click at [58, 346] on div "Created by Taylor Created 03/09/25 Required 04/09/25 Assigned to Add team membe…" at bounding box center [581, 434] width 1094 height 886
click at [975, 17] on button "Close" at bounding box center [989, 18] width 61 height 18
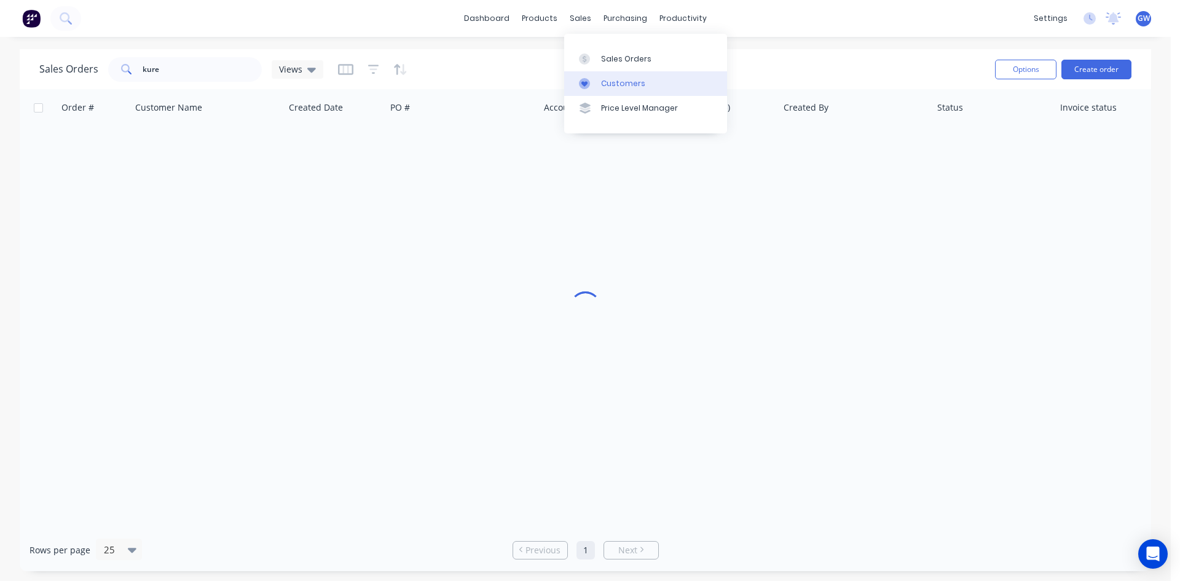
drag, startPoint x: 614, startPoint y: 81, endPoint x: 591, endPoint y: 76, distance: 23.3
click at [614, 81] on div "Customers" at bounding box center [623, 83] width 44 height 11
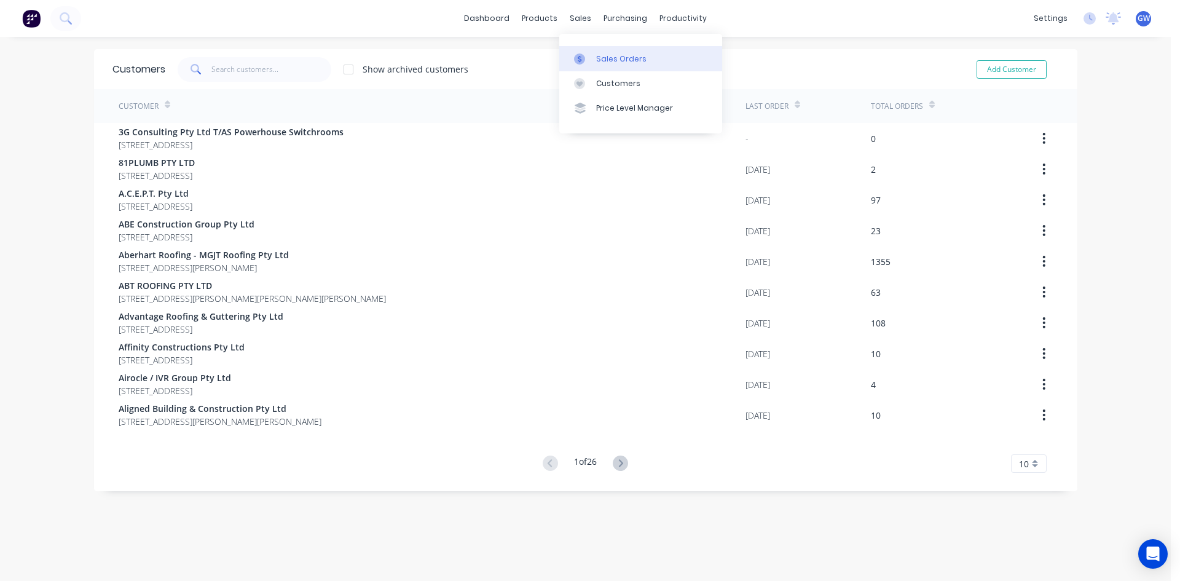
click at [589, 47] on link "Sales Orders" at bounding box center [640, 58] width 163 height 25
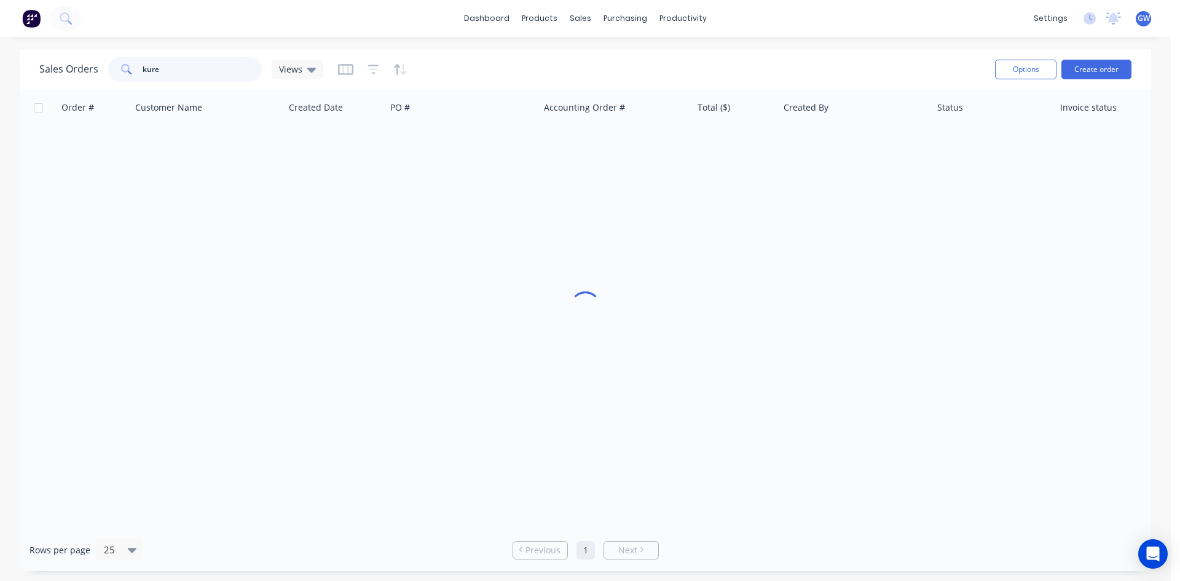
drag, startPoint x: 184, startPoint y: 72, endPoint x: 70, endPoint y: 76, distance: 113.8
click at [70, 76] on div "Sales Orders kure Views" at bounding box center [181, 69] width 284 height 25
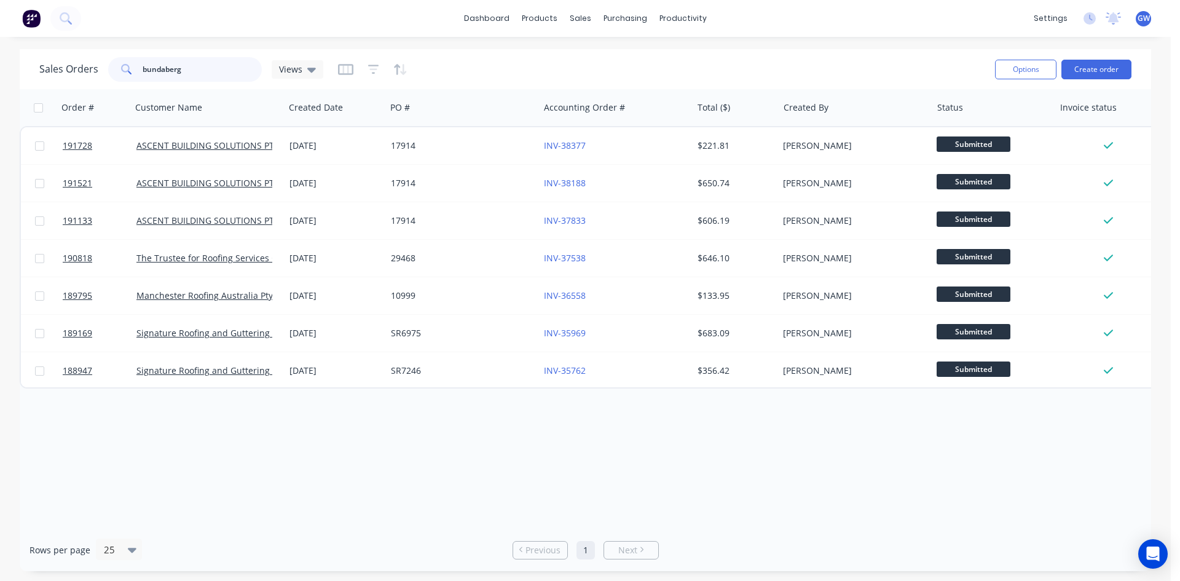
type input "bundaberg"
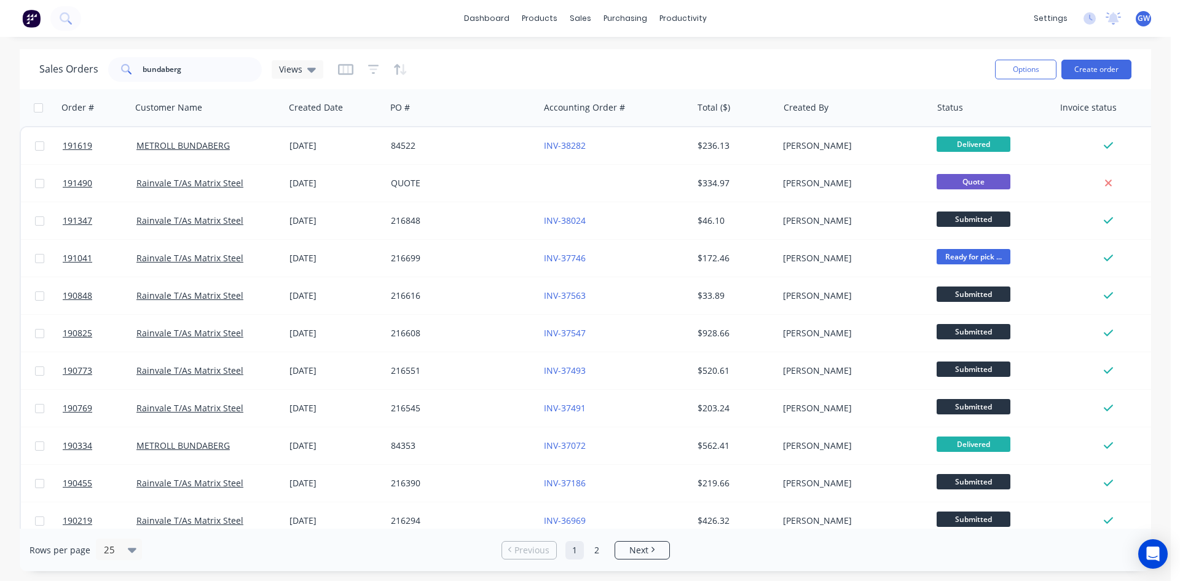
click at [701, 150] on div "$236.13" at bounding box center [734, 146] width 72 height 12
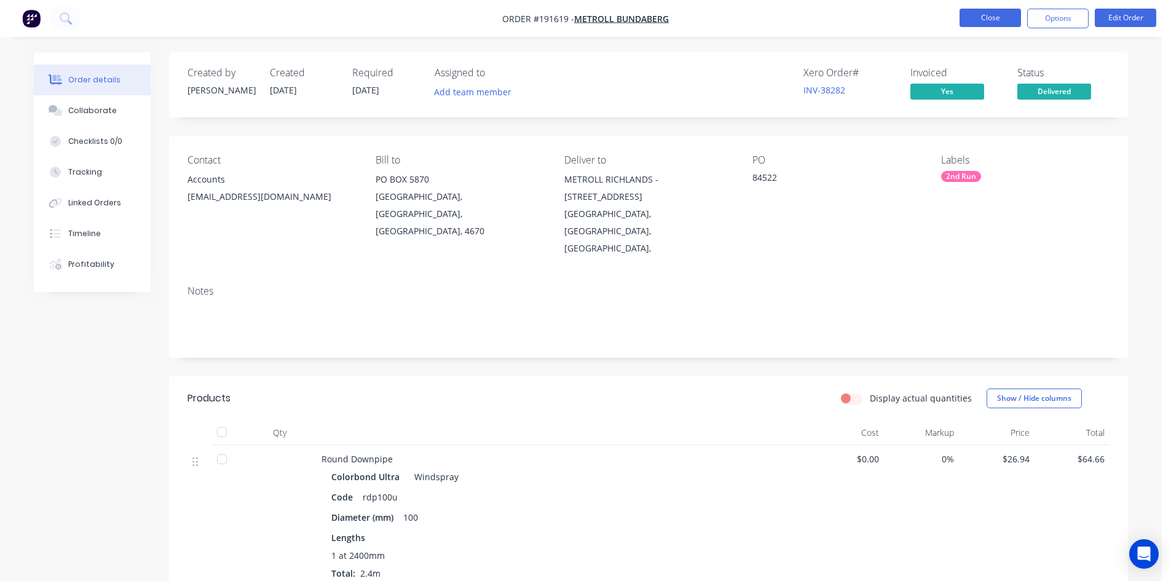
click at [995, 20] on button "Close" at bounding box center [989, 18] width 61 height 18
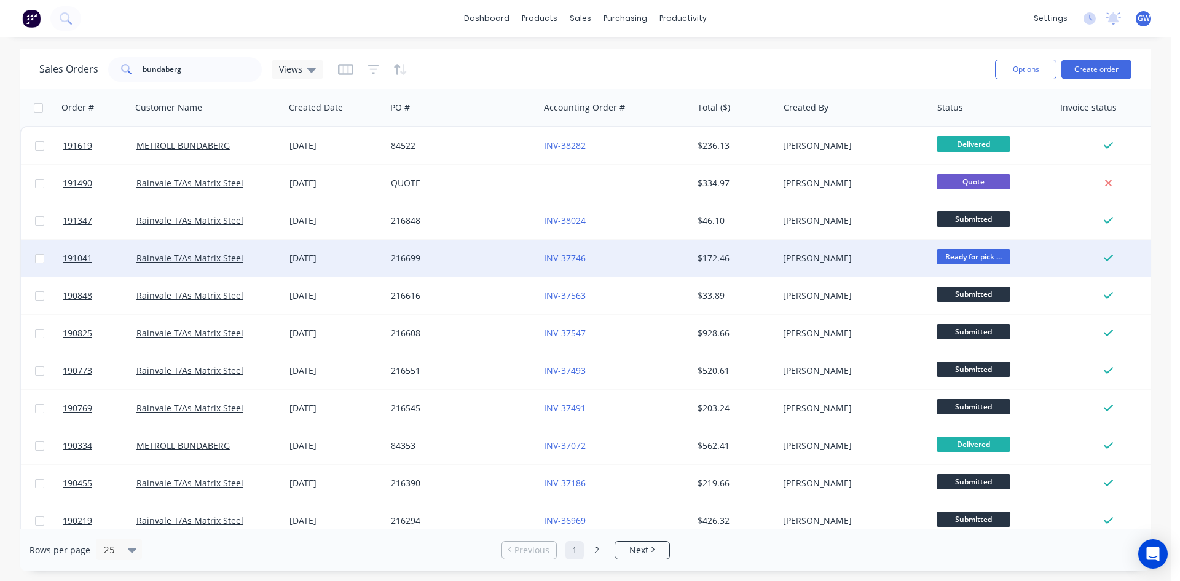
click at [619, 253] on div "INV-37746" at bounding box center [612, 258] width 136 height 12
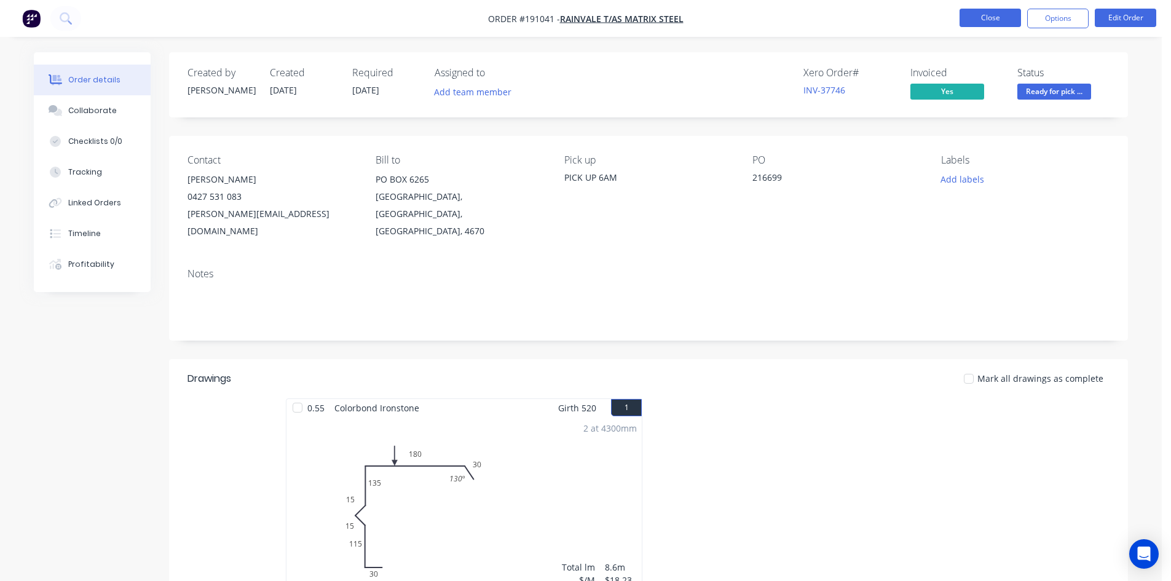
click at [993, 17] on button "Close" at bounding box center [989, 18] width 61 height 18
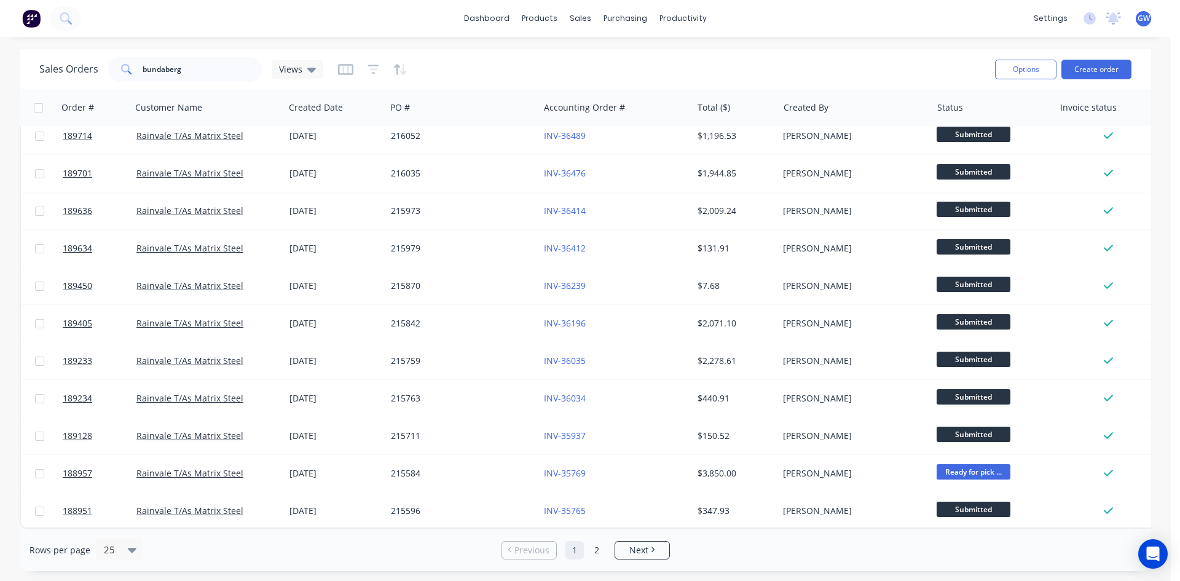
scroll to position [541, 0]
click at [590, 554] on link "2" at bounding box center [597, 550] width 18 height 18
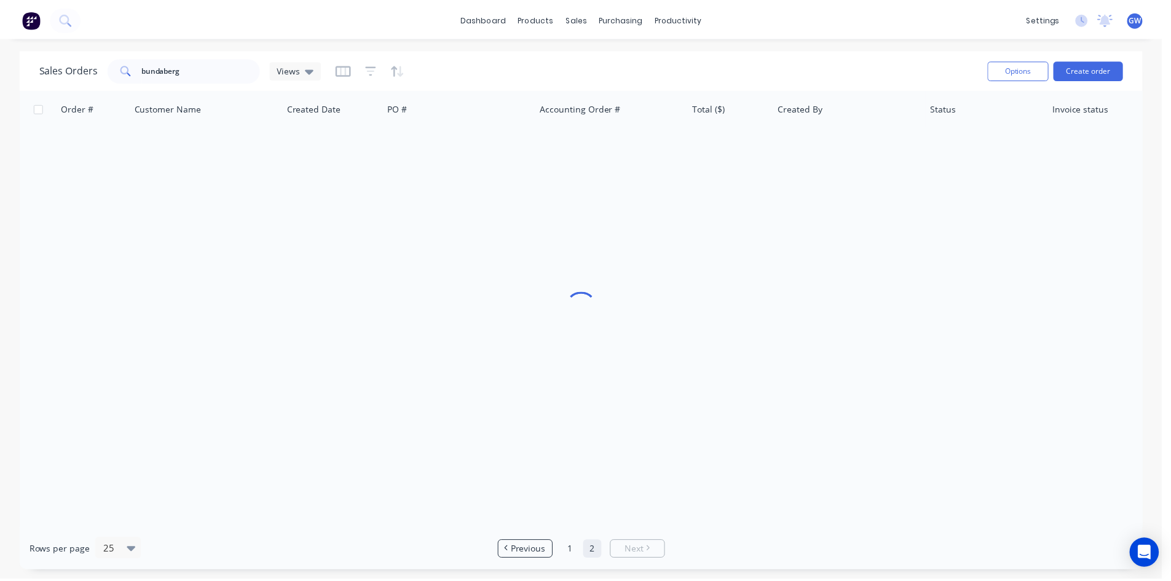
scroll to position [0, 0]
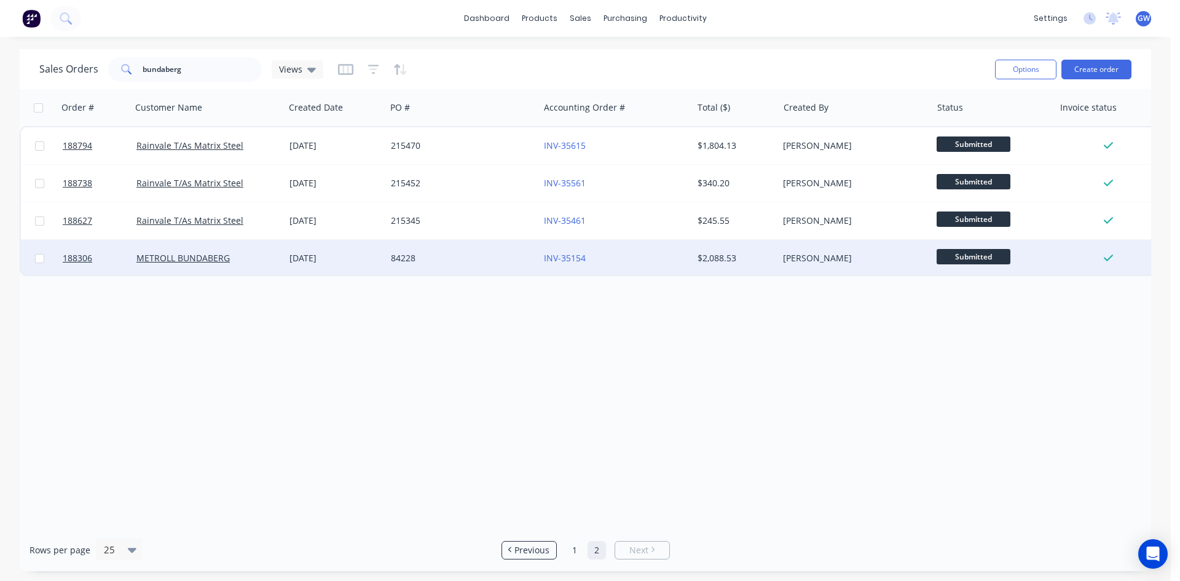
click at [519, 261] on div "84228" at bounding box center [459, 258] width 136 height 12
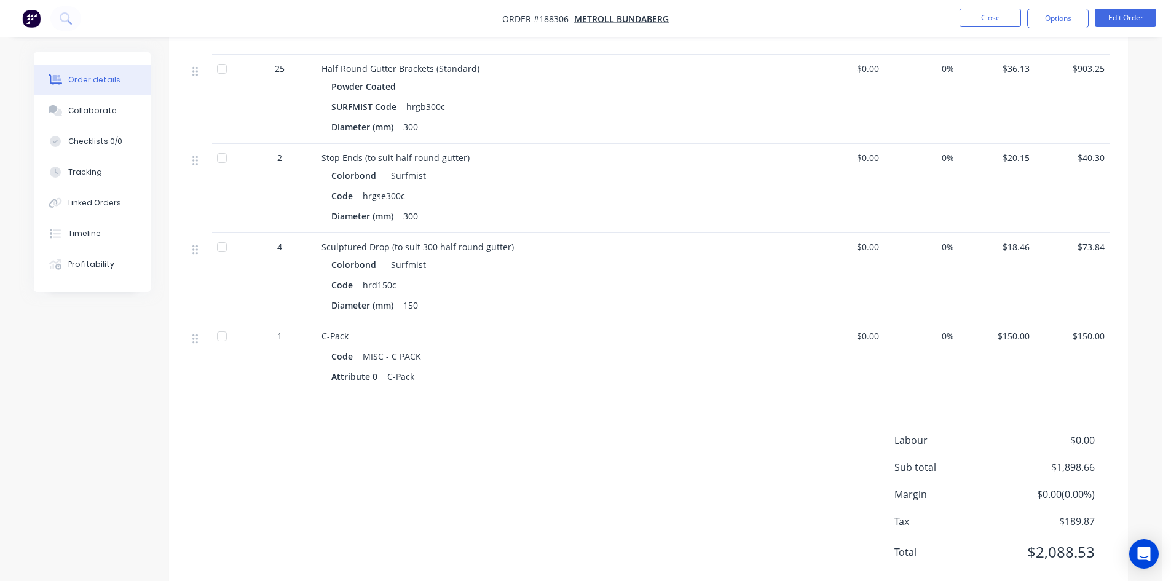
scroll to position [518, 0]
click at [985, 20] on button "Close" at bounding box center [989, 18] width 61 height 18
